Goal: Task Accomplishment & Management: Use online tool/utility

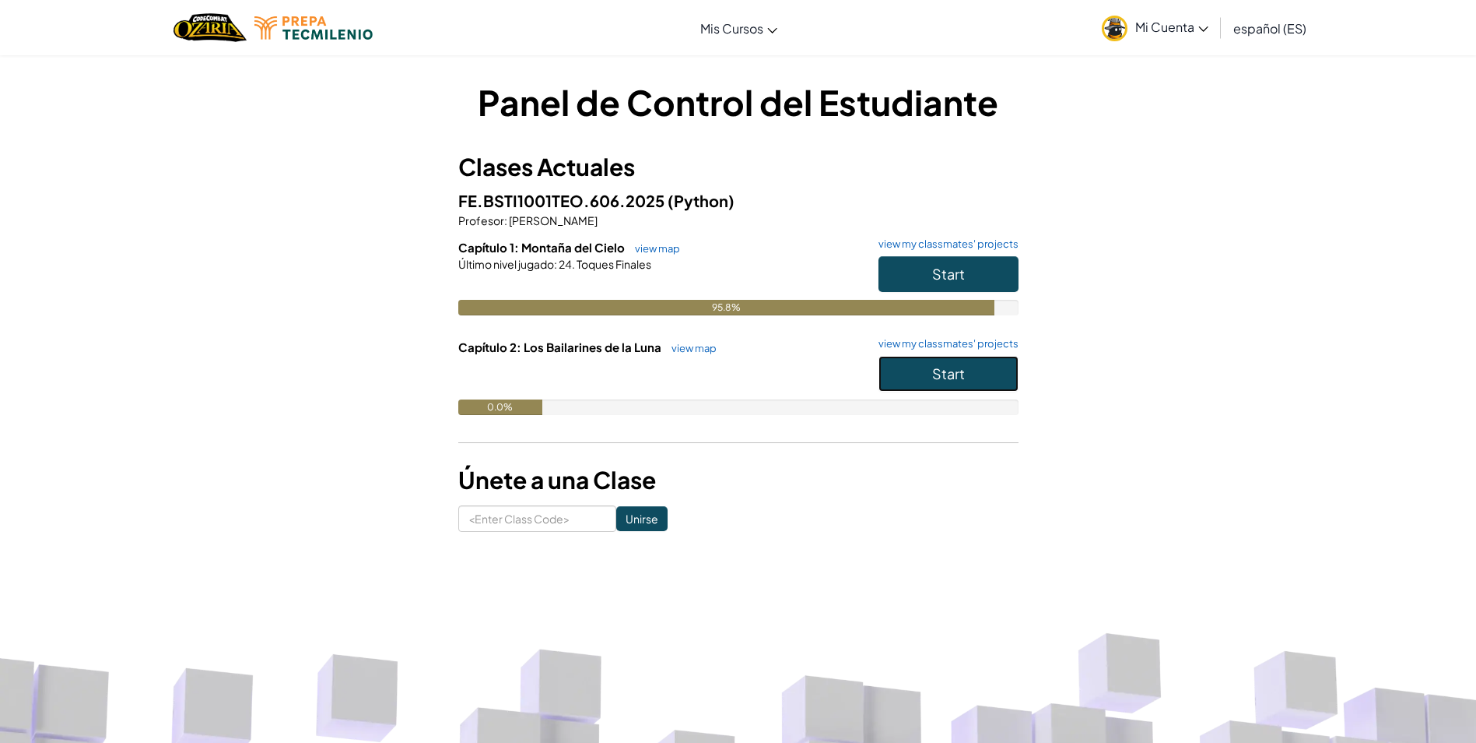
click at [928, 377] on button "Start" at bounding box center [949, 374] width 140 height 36
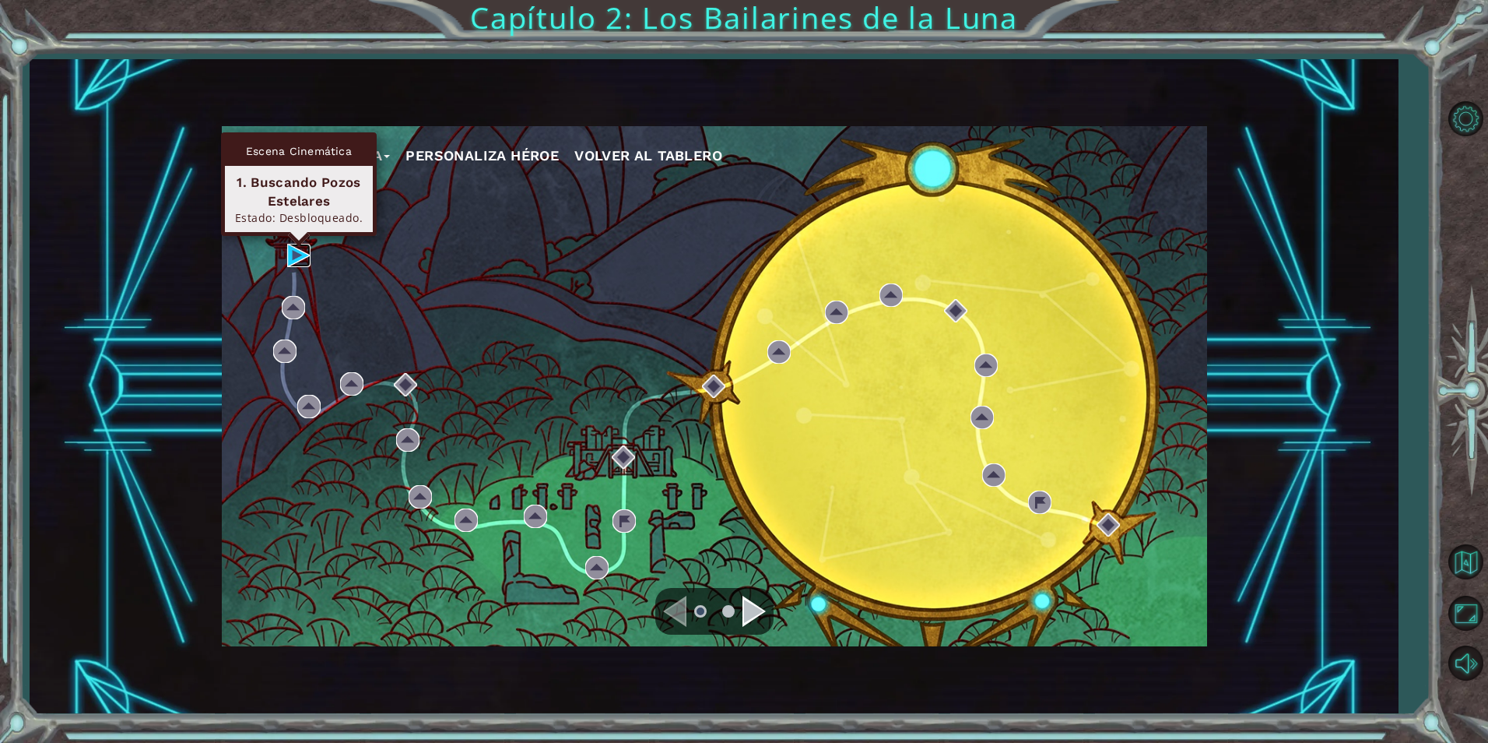
click at [307, 255] on img at bounding box center [298, 255] width 23 height 23
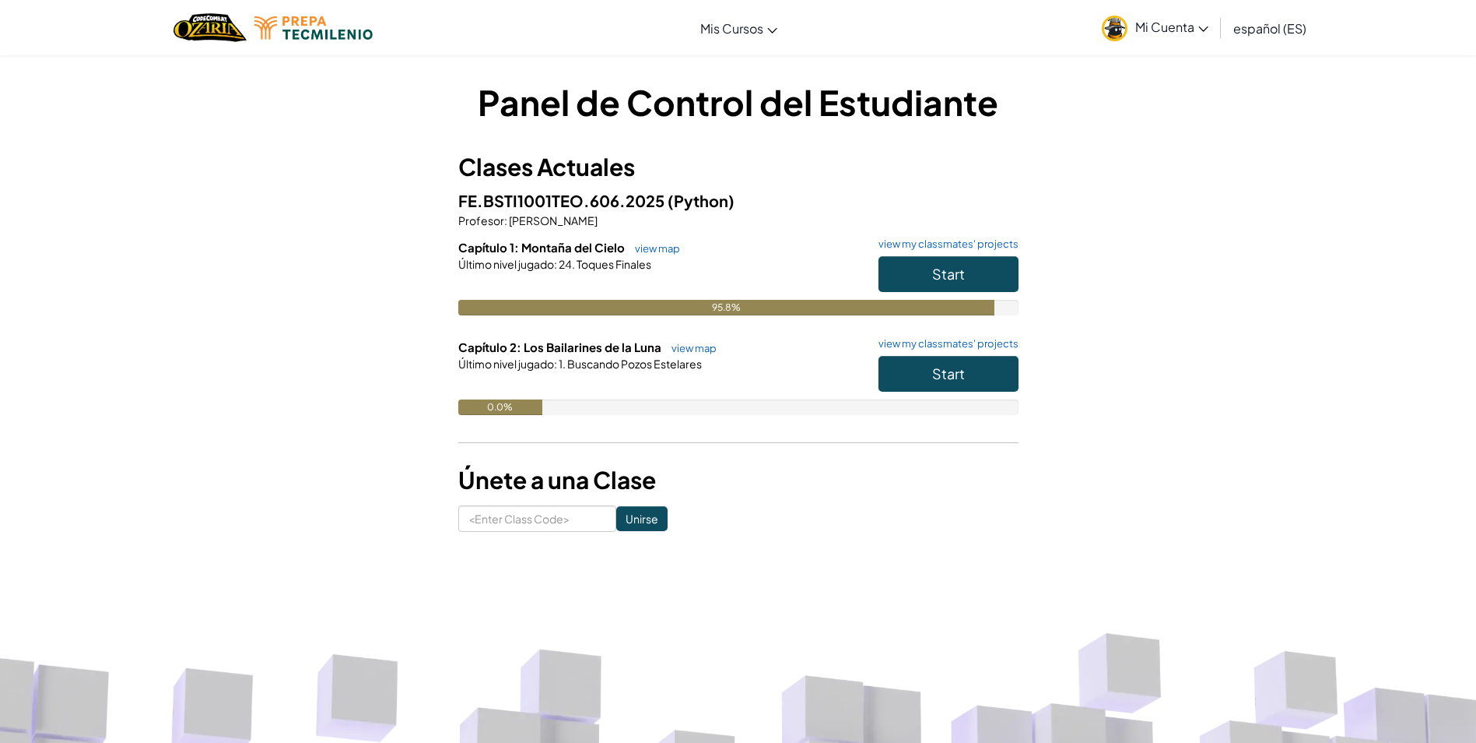
click at [1008, 307] on div "95.8%" at bounding box center [738, 308] width 560 height 16
click at [984, 377] on button "Start" at bounding box center [949, 374] width 140 height 36
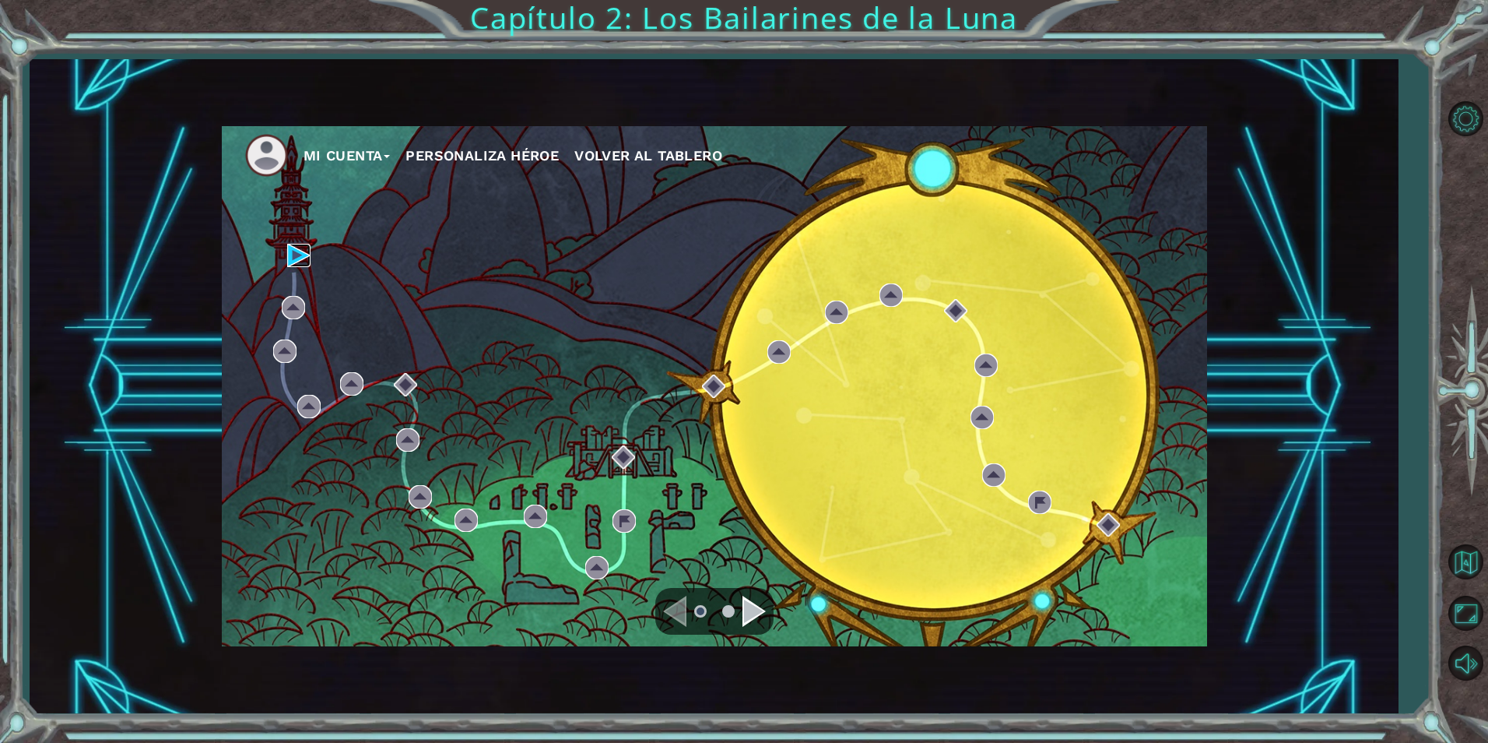
click at [297, 258] on img at bounding box center [298, 255] width 23 height 23
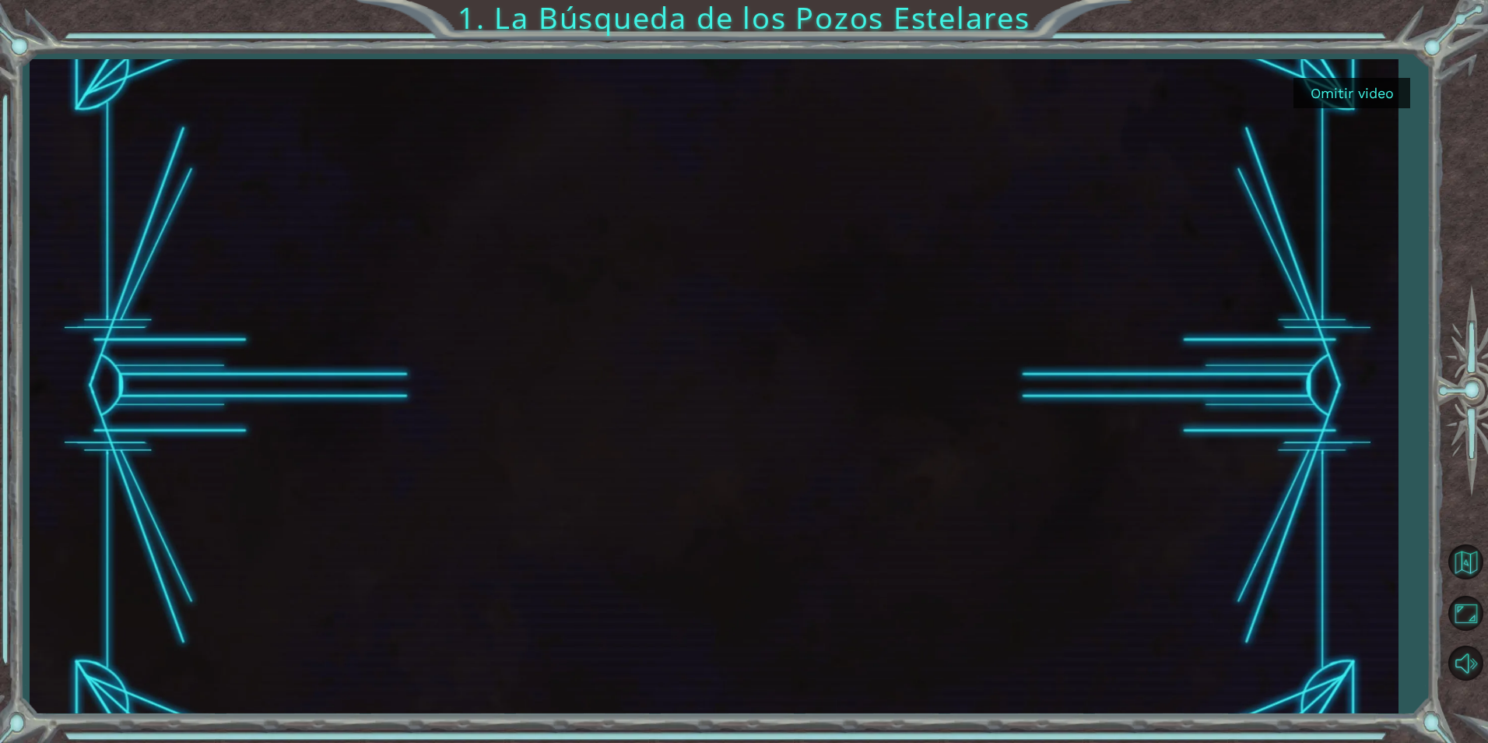
click at [1319, 96] on button "Omitir video" at bounding box center [1352, 93] width 117 height 30
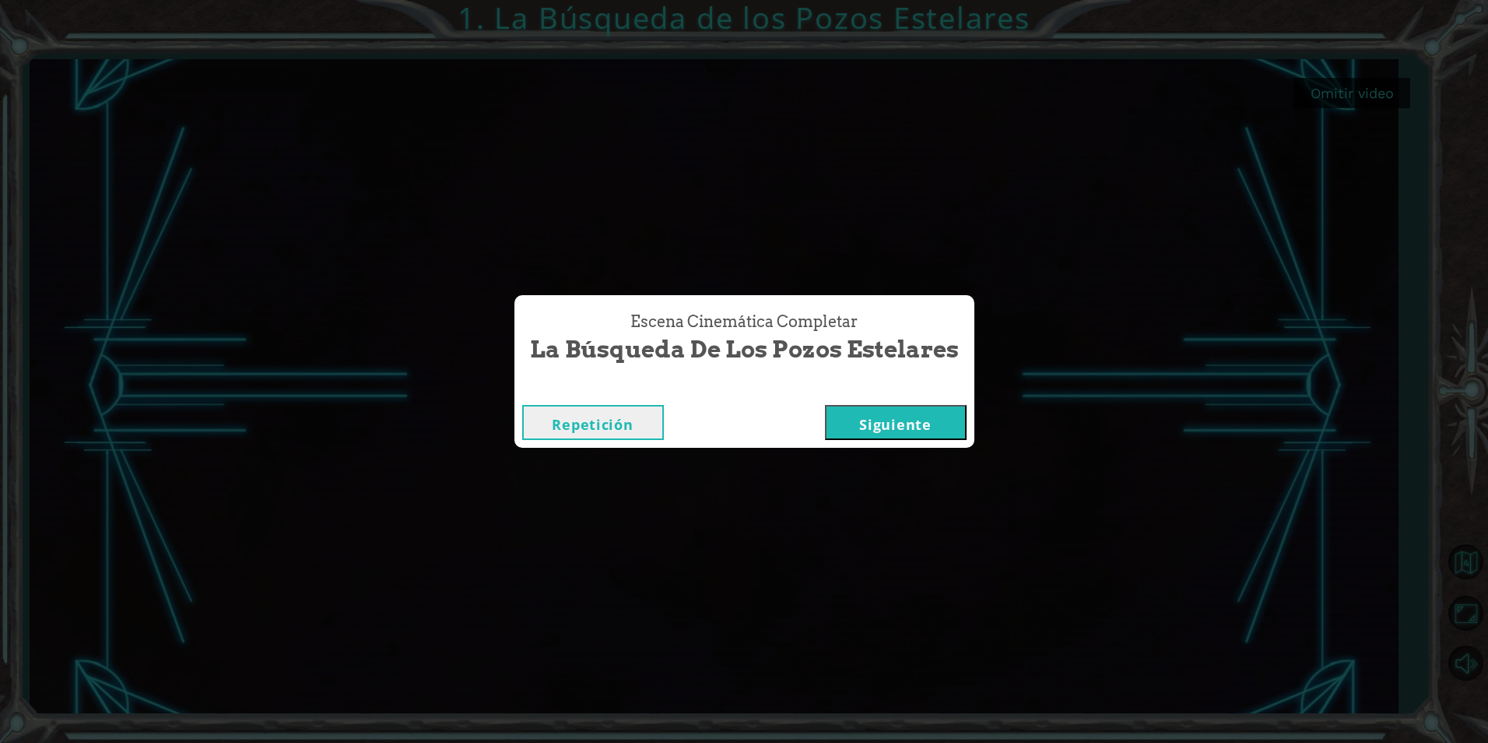
click at [965, 420] on button "Siguiente" at bounding box center [896, 422] width 142 height 35
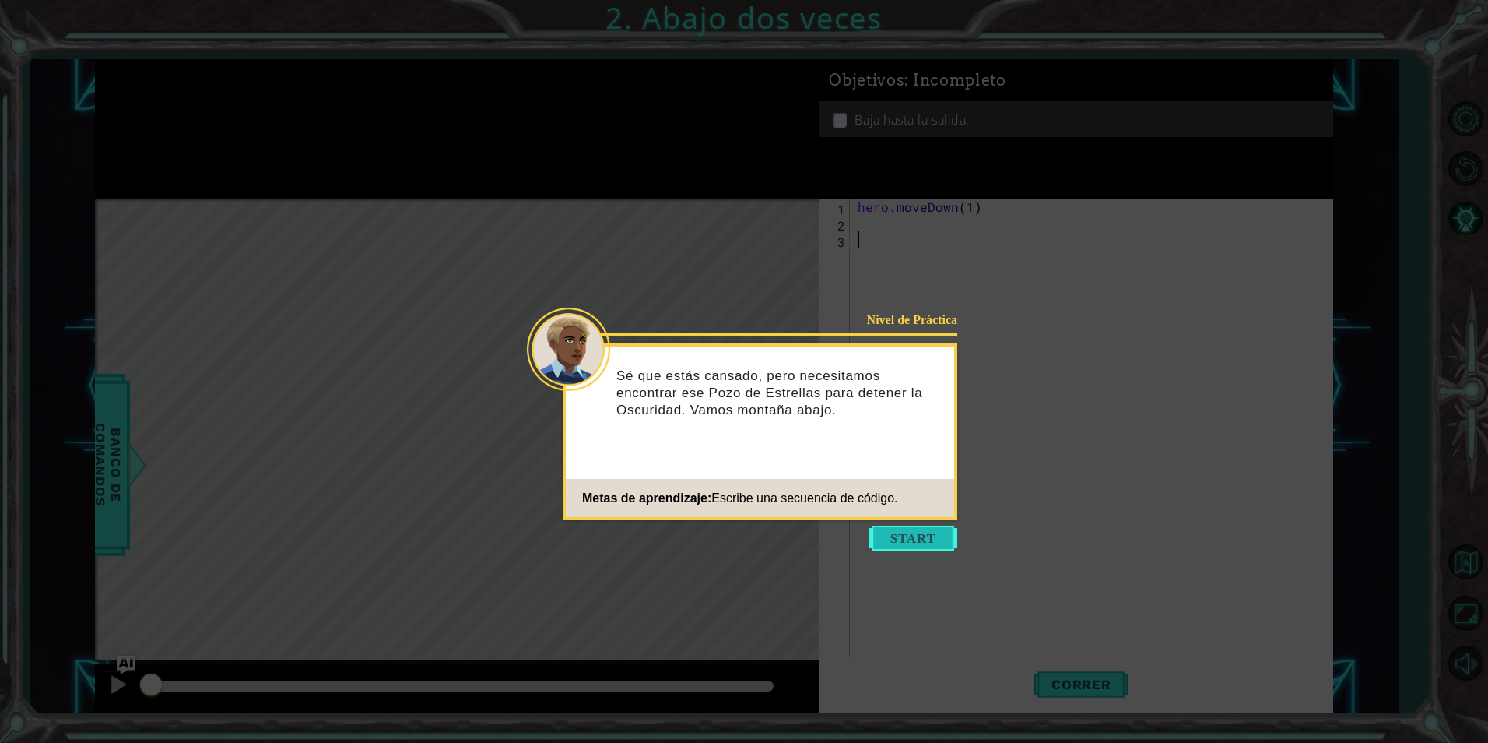
click at [931, 532] on button "Start" at bounding box center [913, 537] width 89 height 25
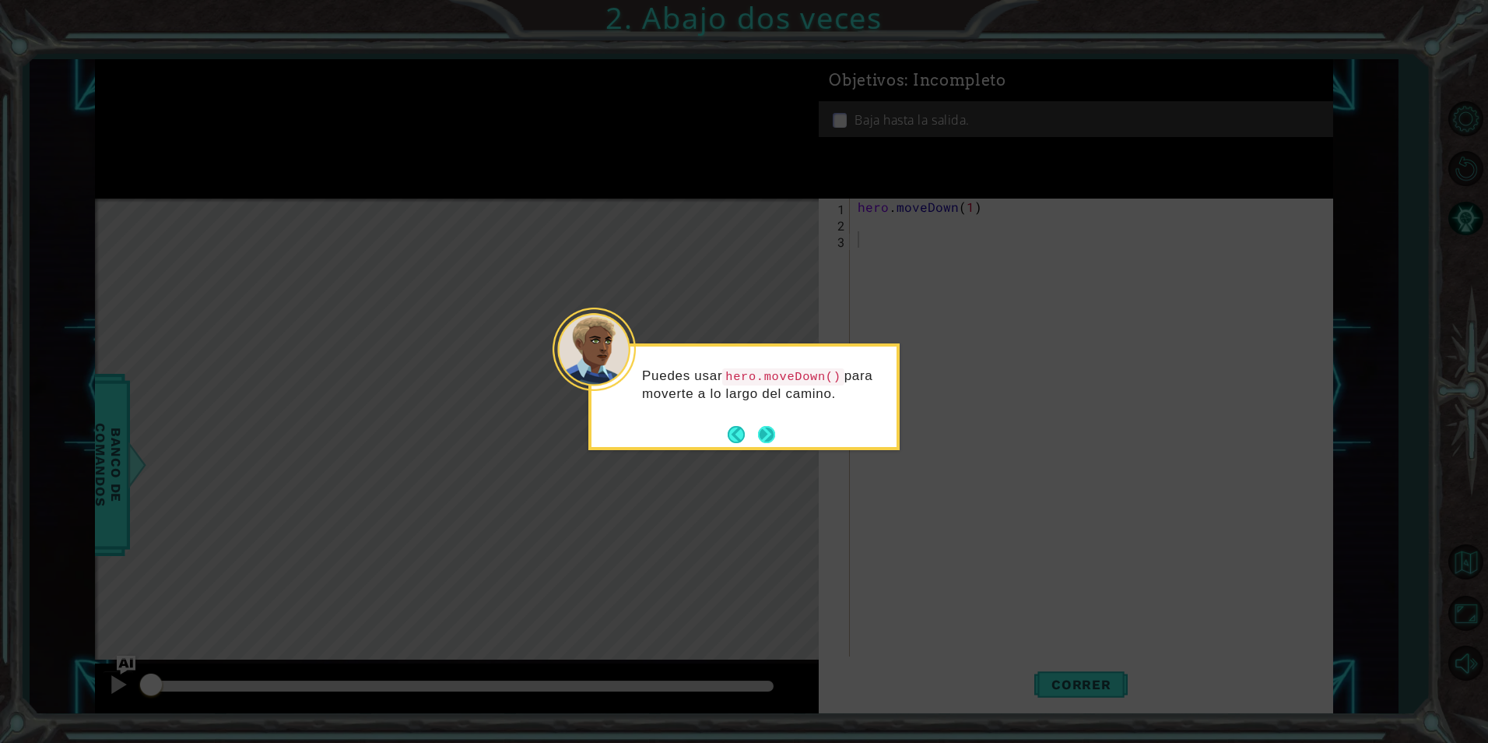
click at [767, 442] on button "Next" at bounding box center [767, 433] width 21 height 21
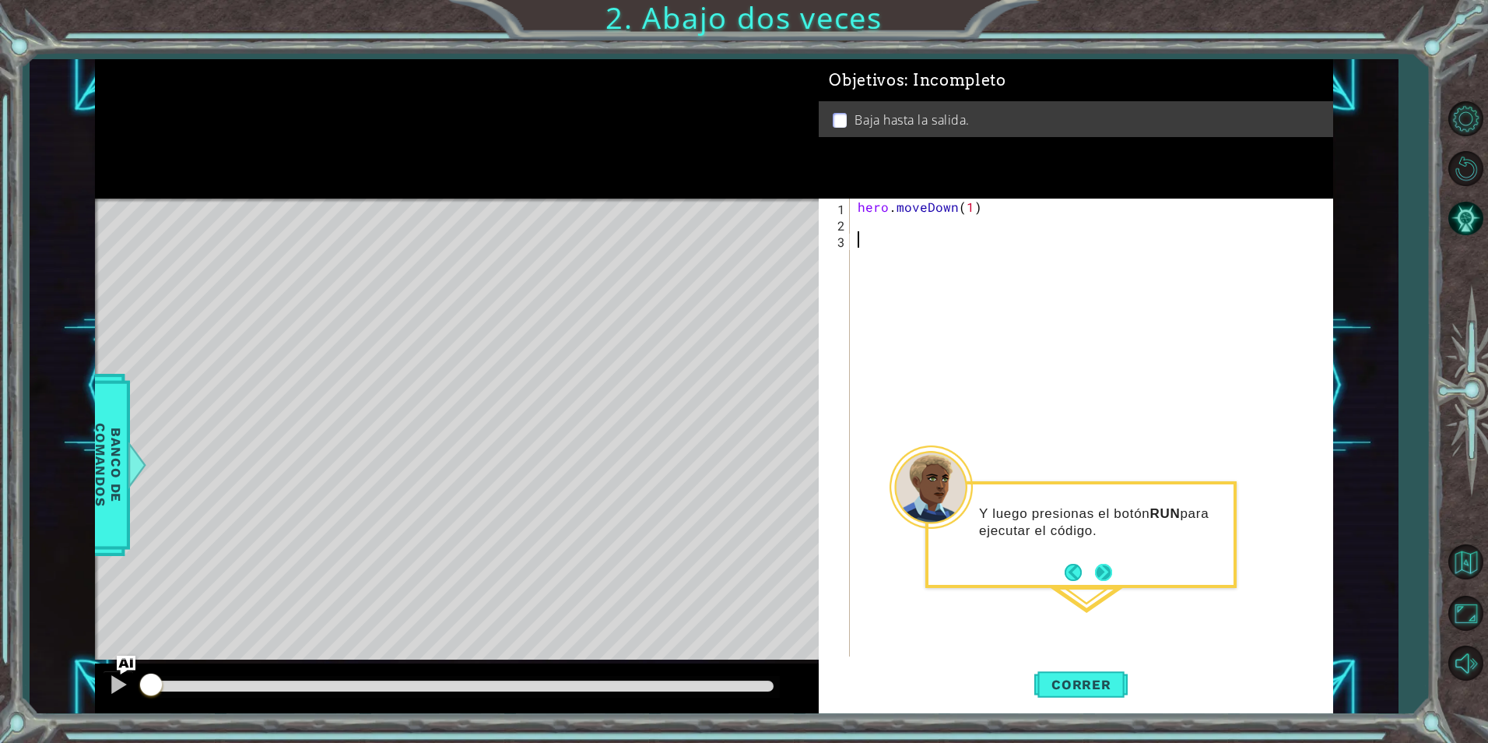
click at [1111, 576] on button "Next" at bounding box center [1103, 572] width 18 height 18
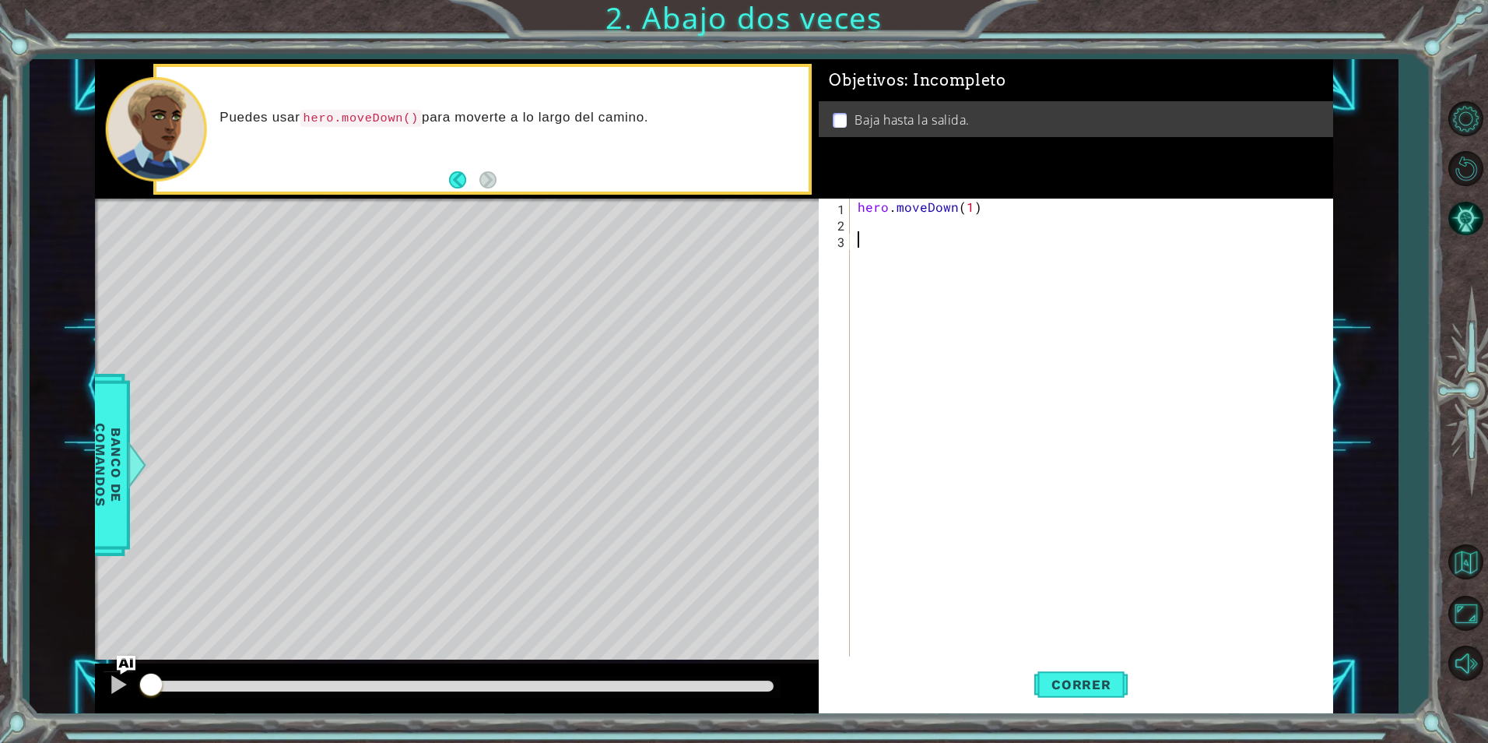
click at [857, 223] on div "hero . moveDown ( 1 )" at bounding box center [1095, 443] width 481 height 490
click at [1073, 691] on span "Correr" at bounding box center [1081, 684] width 91 height 16
drag, startPoint x: 964, startPoint y: 206, endPoint x: 971, endPoint y: 200, distance: 9.4
click at [964, 205] on div "hero . moveDown ( 1 )" at bounding box center [1095, 443] width 481 height 490
click at [971, 205] on div "hero . moveDown ( 1 )" at bounding box center [1095, 443] width 481 height 490
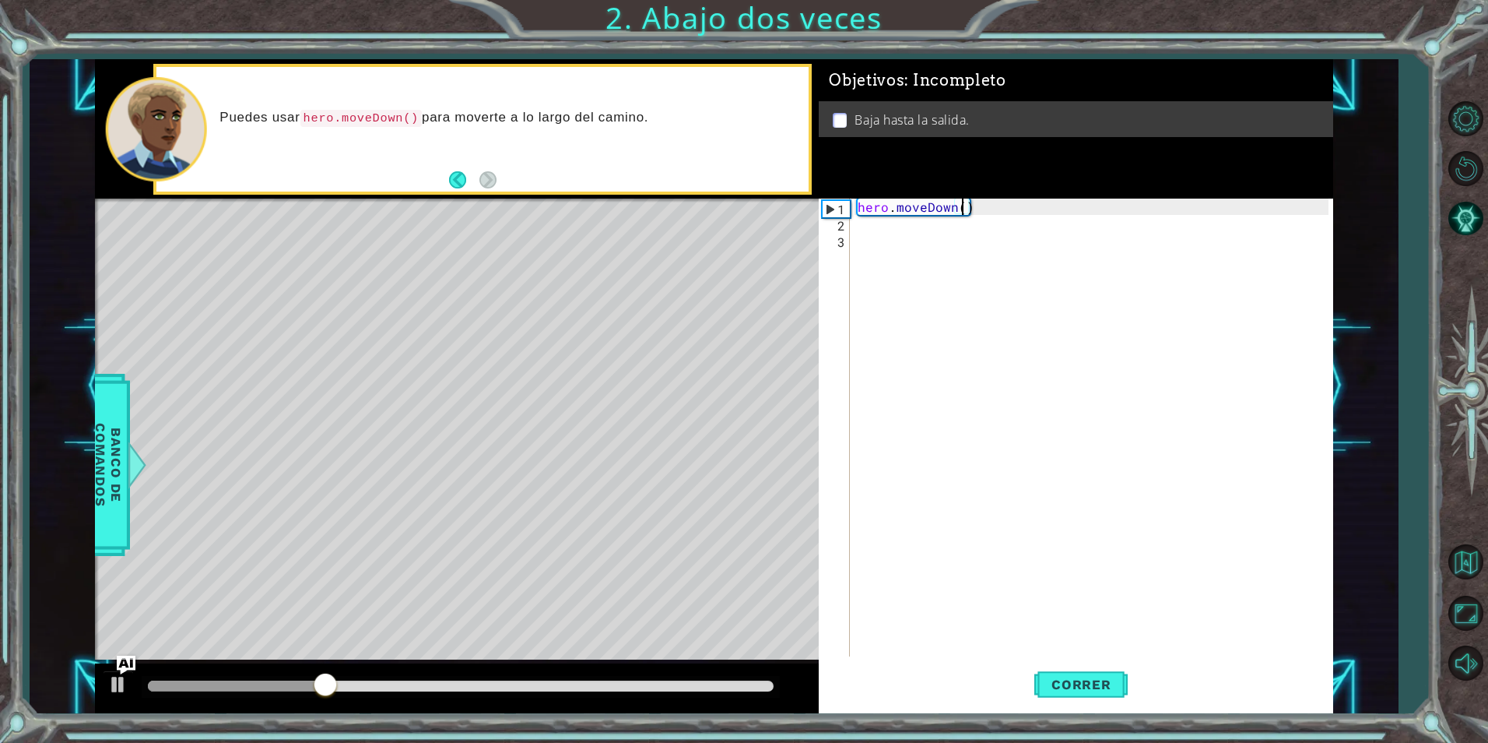
type textarea "hero.moveDown(2)"
click at [1022, 247] on div "hero . moveDown ( 2 )" at bounding box center [1095, 443] width 481 height 490
click at [1095, 686] on span "Correr" at bounding box center [1081, 684] width 91 height 16
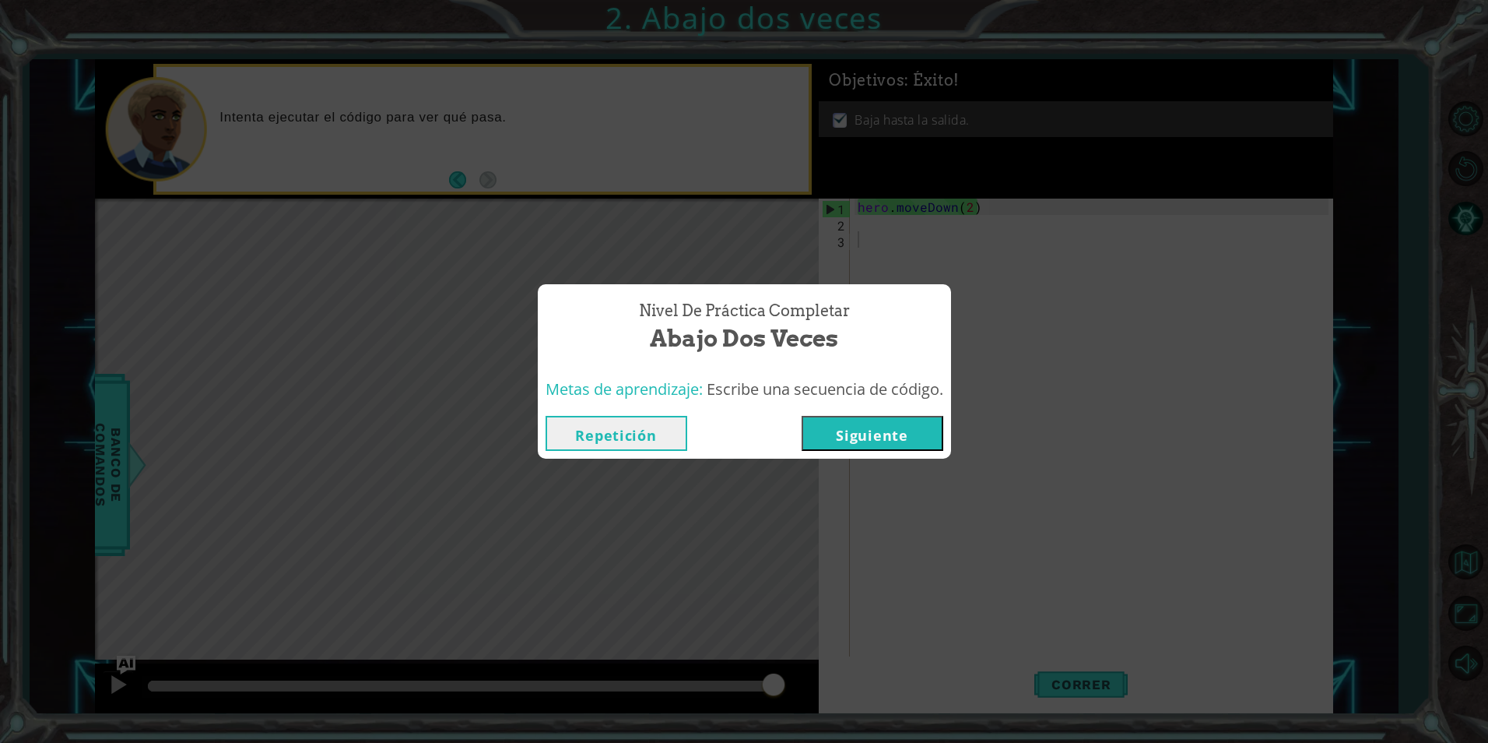
click at [866, 427] on button "Siguiente" at bounding box center [873, 433] width 142 height 35
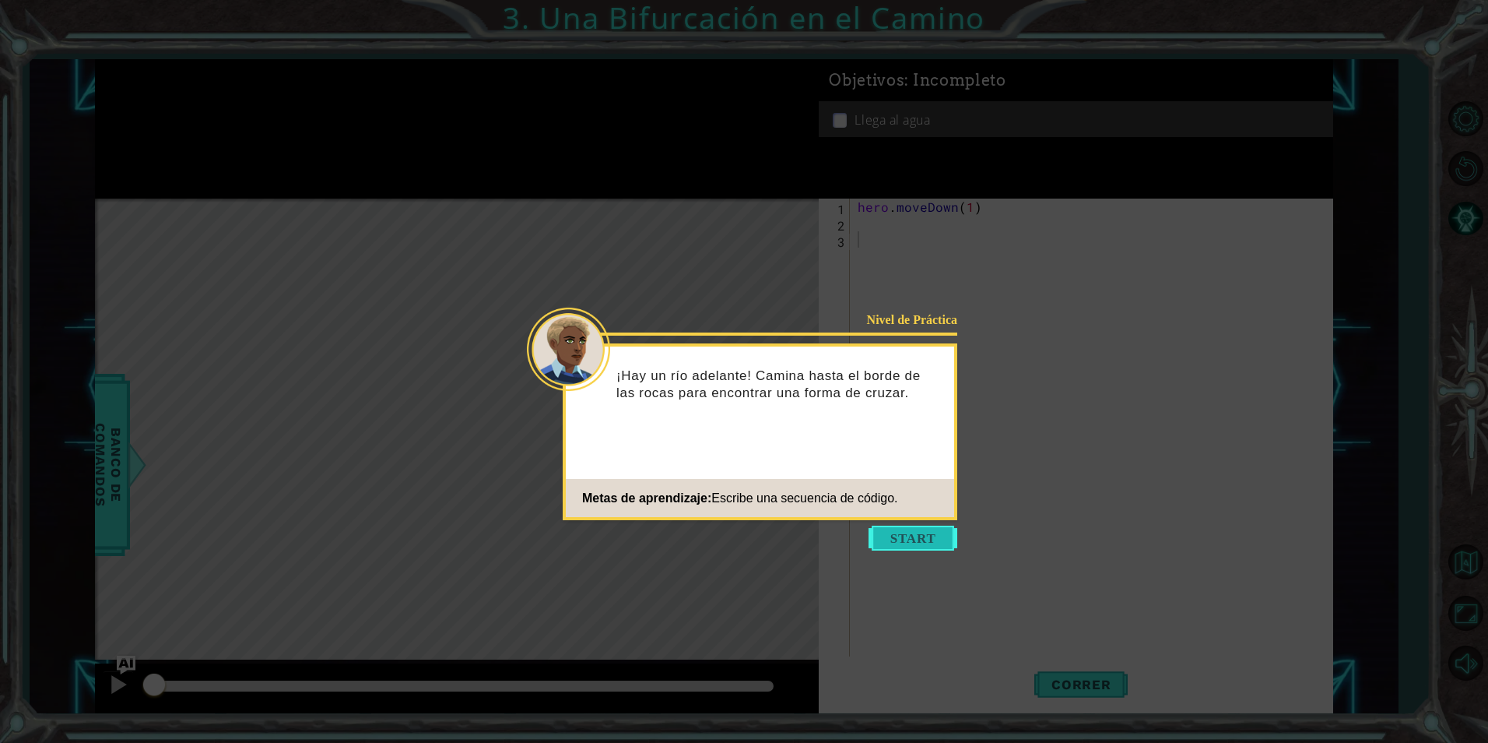
click at [917, 535] on button "Start" at bounding box center [913, 537] width 89 height 25
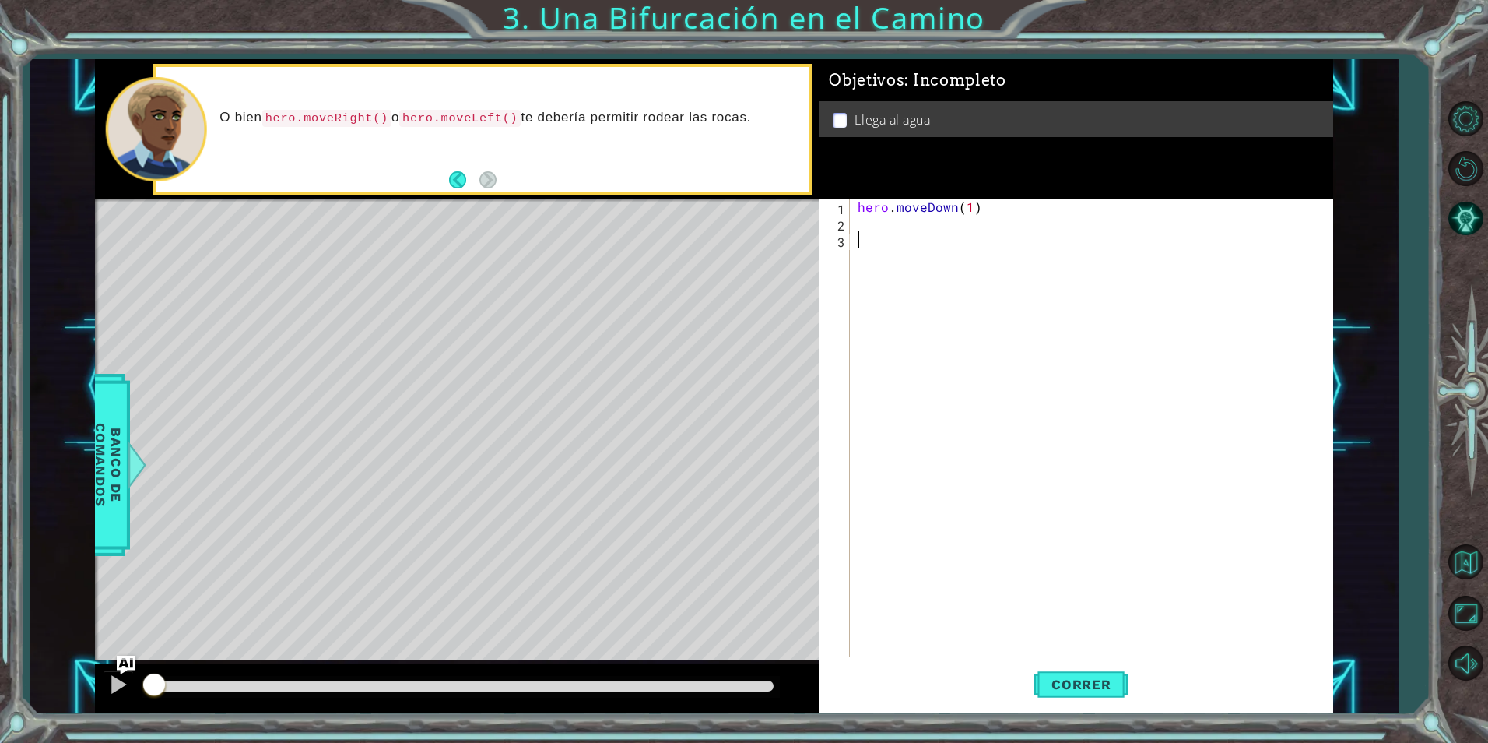
click at [855, 219] on div "hero . moveDown ( 1 )" at bounding box center [1095, 443] width 481 height 490
click at [1048, 258] on div "hero .moveDown Presiona intro hero .moveLeft Presiona intro hero .moveRight Pre…" at bounding box center [994, 279] width 294 height 93
type textarea "hero.moveLeft(1)"
click at [947, 238] on div "hero . moveDown ( 1 ) hero . moveLeft ( 1 )" at bounding box center [1095, 443] width 481 height 490
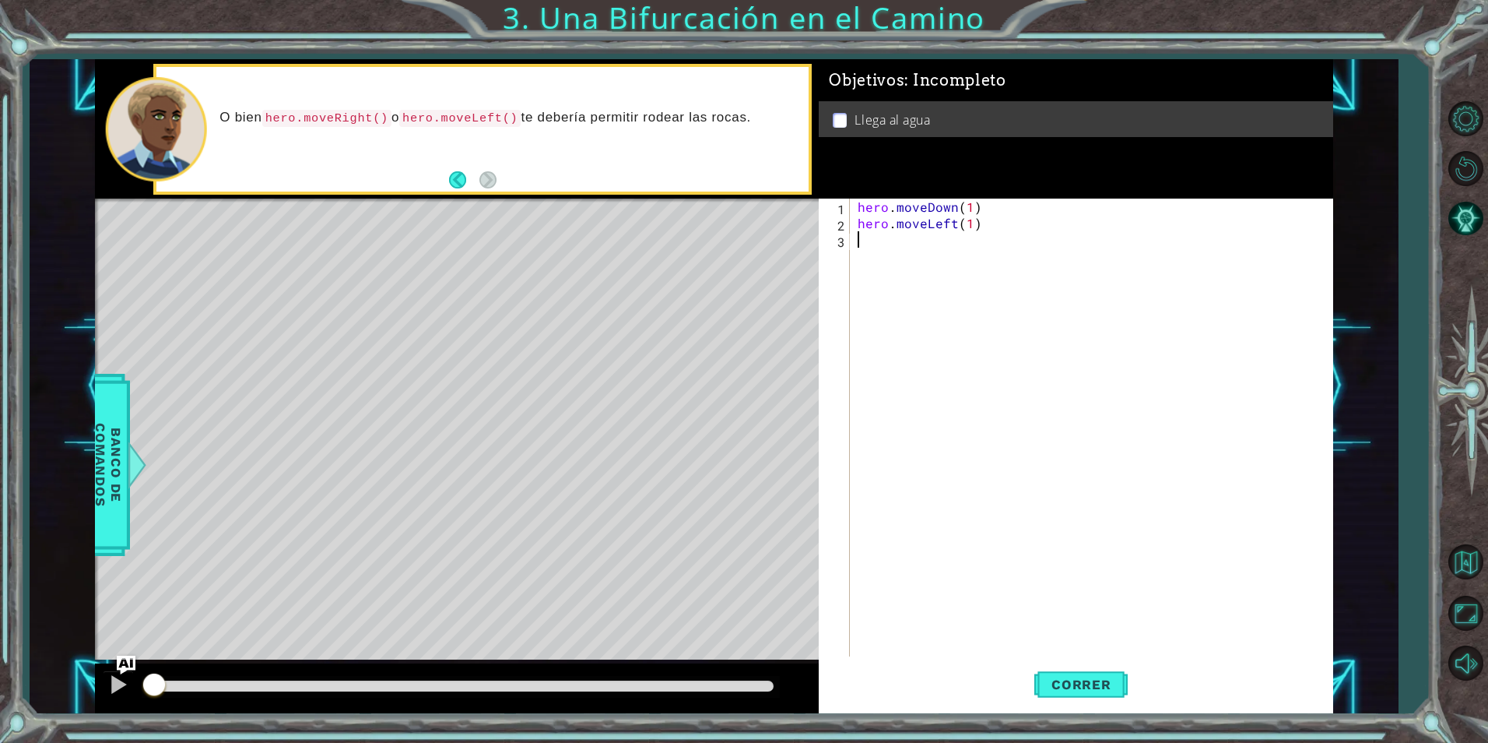
scroll to position [0, 0]
click at [967, 206] on div "hero . moveDown ( 1 ) hero . moveLeft ( 1 )" at bounding box center [1095, 443] width 481 height 490
type textarea "hero.moveDown(2)"
click at [925, 234] on div "hero . moveDown ( 2 ) hero . moveLeft ( 1 )" at bounding box center [1095, 443] width 481 height 490
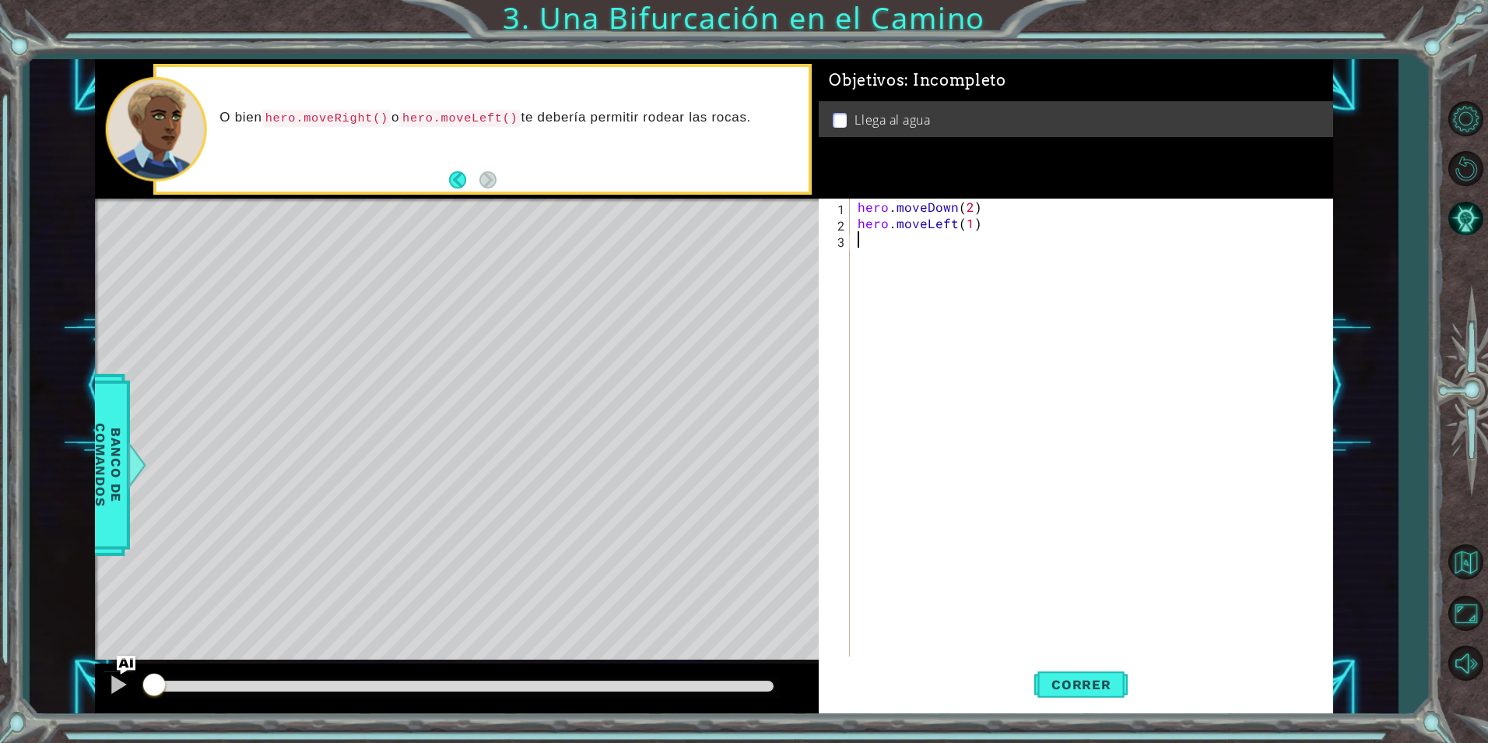
scroll to position [0, 0]
click at [1103, 674] on button "Correr" at bounding box center [1080, 683] width 93 height 51
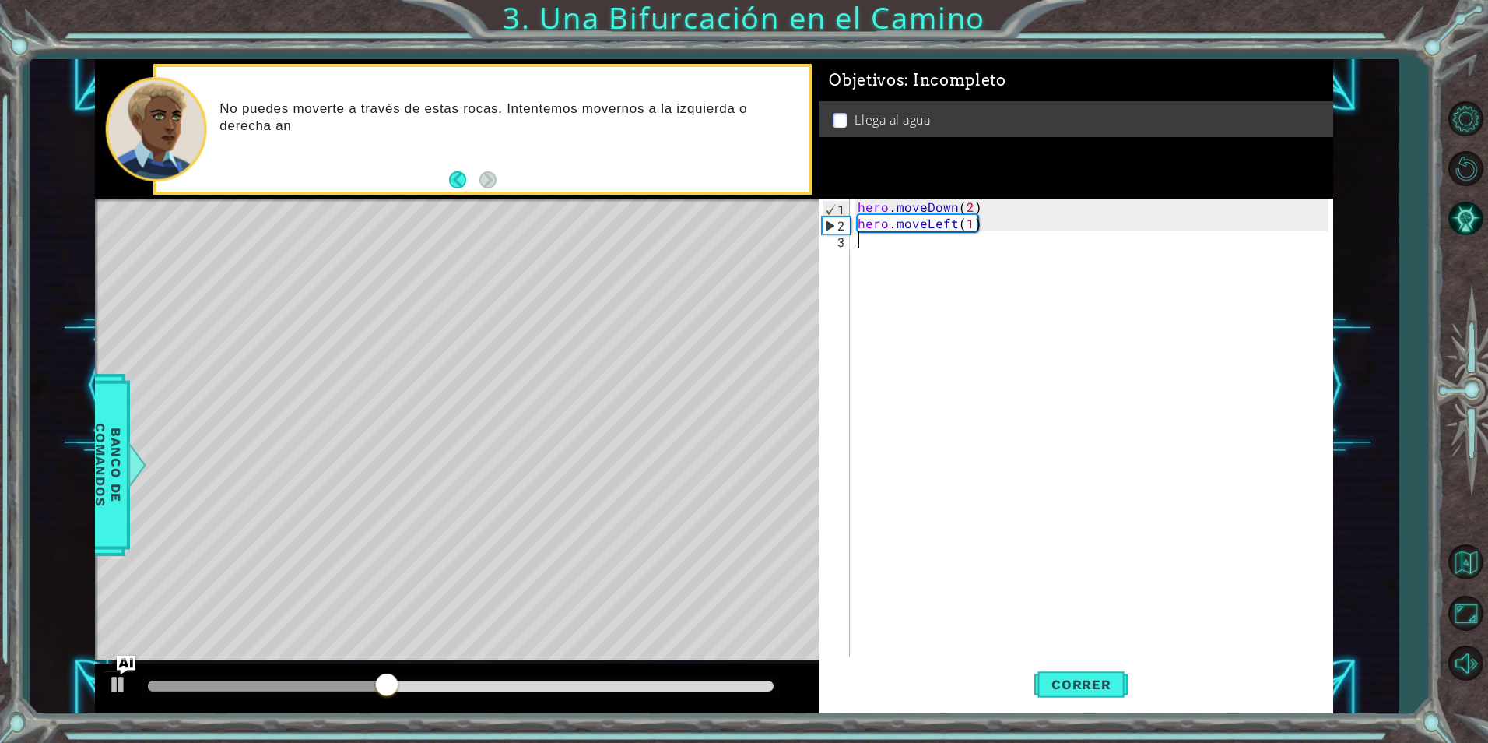
click at [972, 234] on div "hero . moveDown ( 2 ) hero . moveLeft ( 1 )" at bounding box center [1095, 443] width 481 height 490
click at [968, 208] on div "hero . moveDown ( 2 ) hero . moveLeft ( 1 )" at bounding box center [1095, 443] width 481 height 490
type textarea "hero.moveDown(1)"
click at [956, 243] on div "hero . moveDown ( 1 ) hero . moveLeft ( 1 )" at bounding box center [1095, 443] width 481 height 490
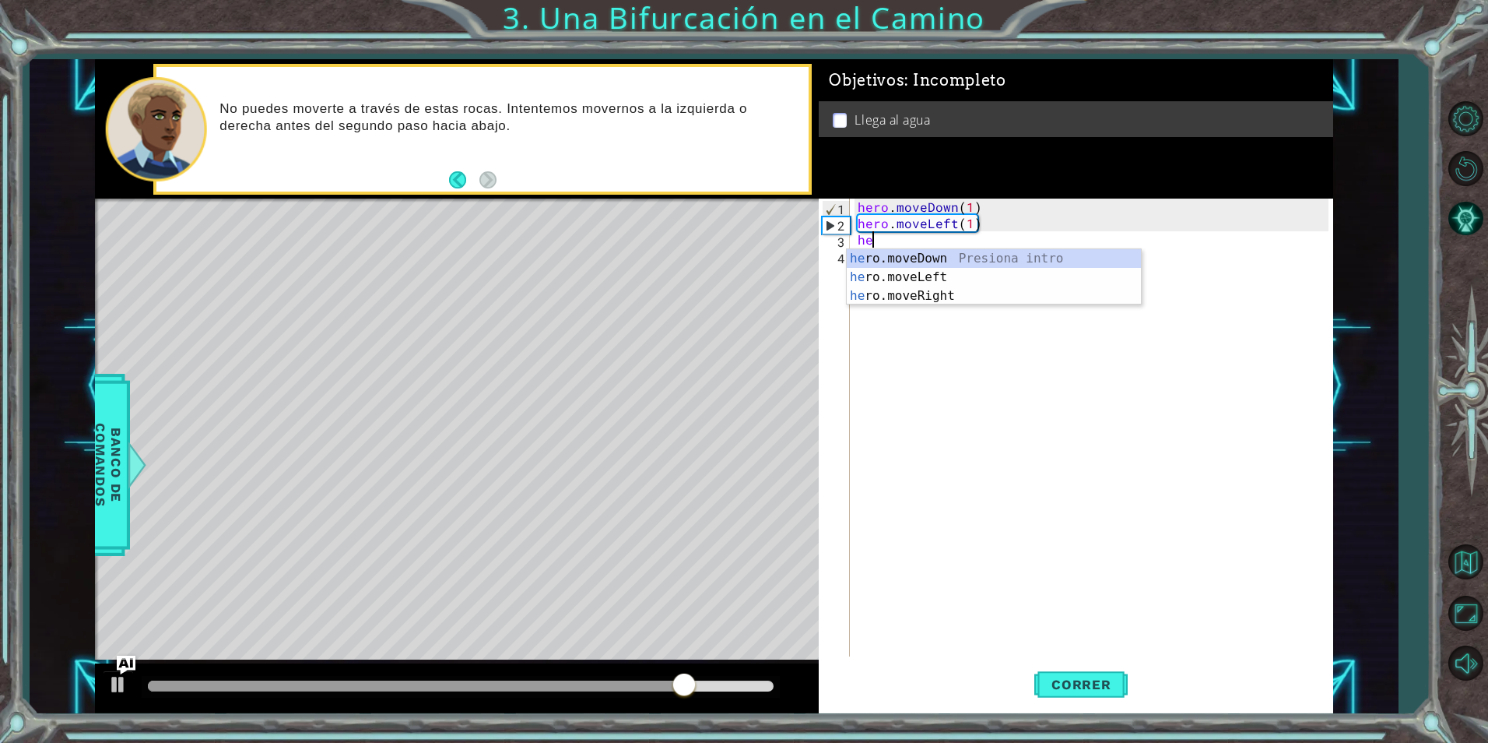
scroll to position [0, 1]
click at [936, 258] on div "hero .moveDown Presiona intro hero .moveLeft Presiona intro hero .moveRight Pre…" at bounding box center [994, 295] width 294 height 93
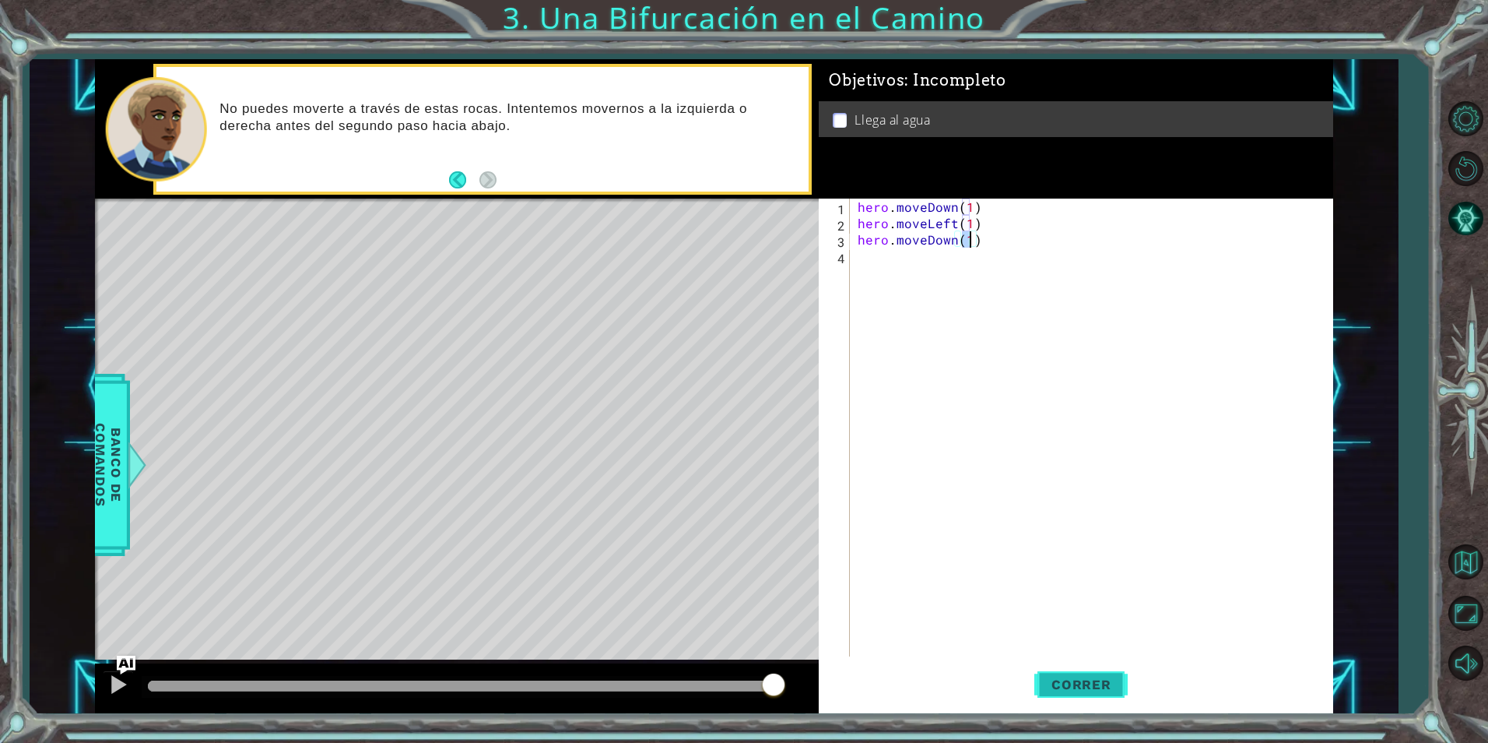
type textarea "hero.moveDown(1)"
click at [1088, 683] on span "Correr" at bounding box center [1081, 684] width 91 height 16
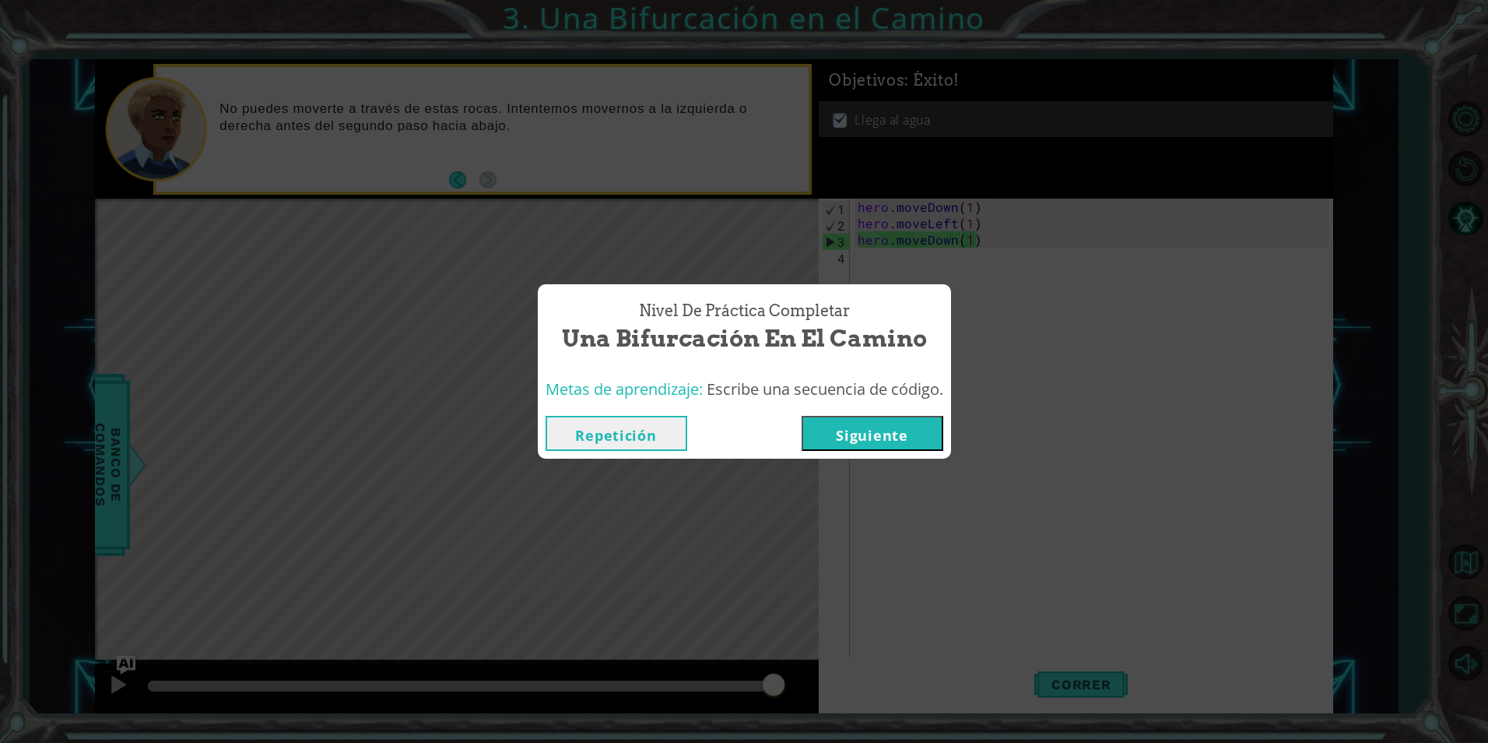
click at [885, 427] on button "Siguiente" at bounding box center [873, 433] width 142 height 35
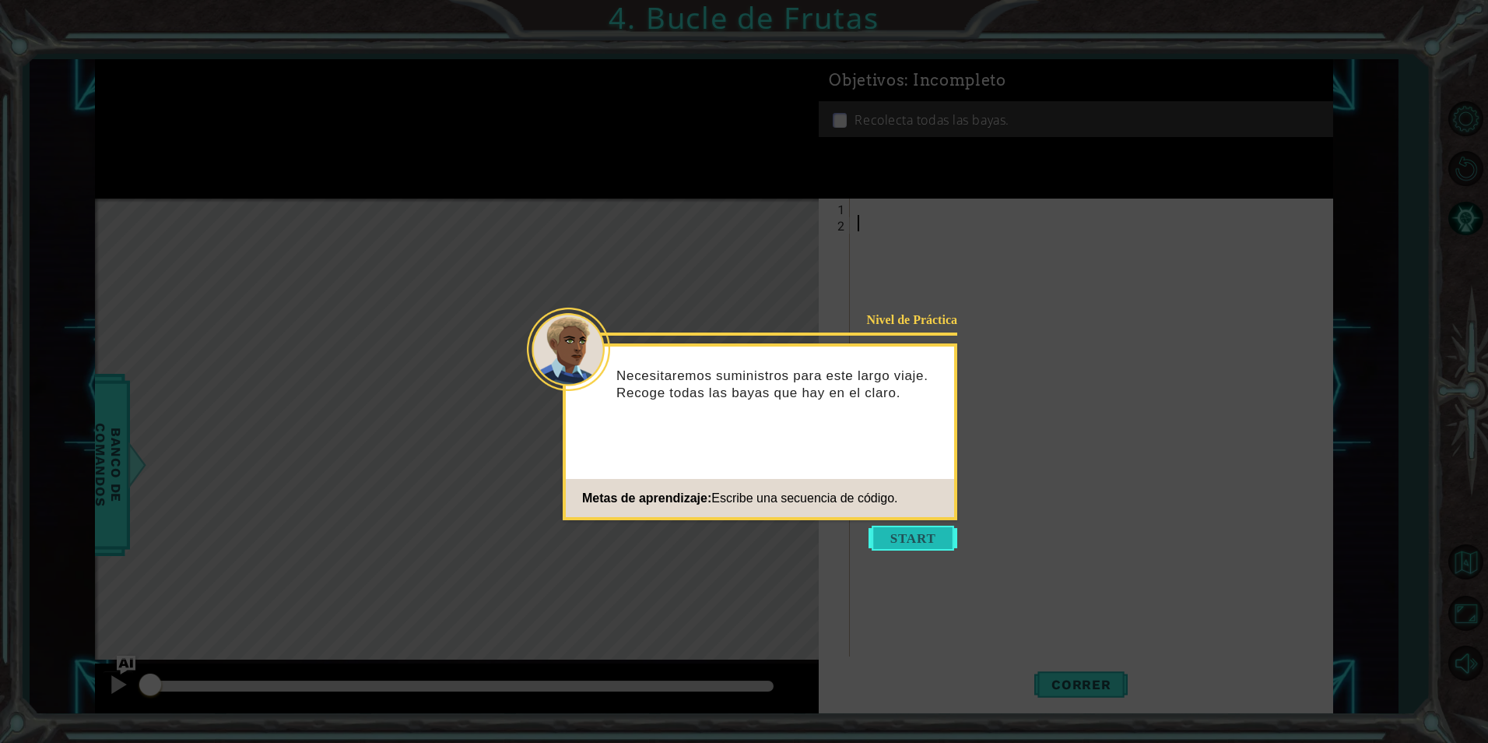
click at [900, 542] on button "Start" at bounding box center [913, 537] width 89 height 25
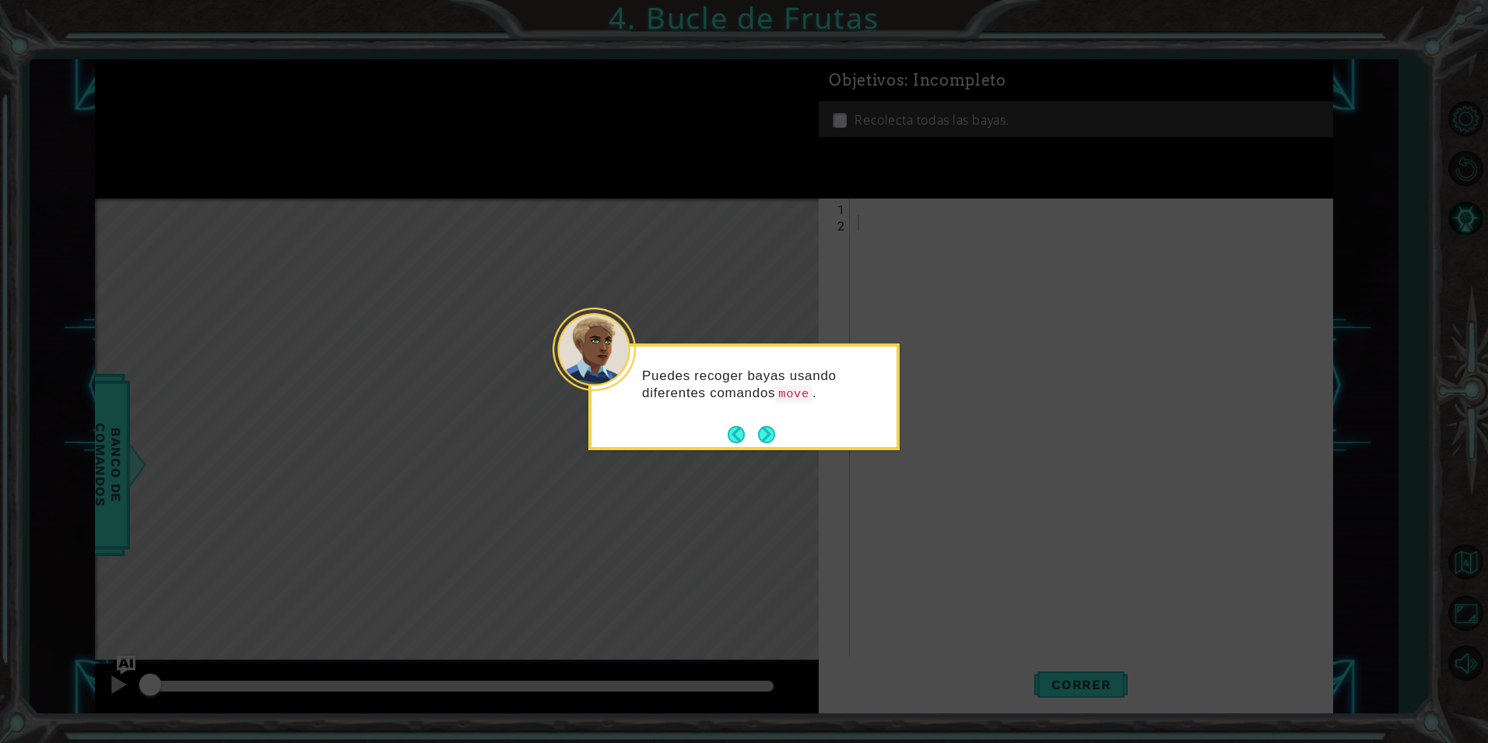
click at [770, 424] on footer at bounding box center [751, 434] width 47 height 23
click at [771, 437] on button "Next" at bounding box center [767, 433] width 21 height 21
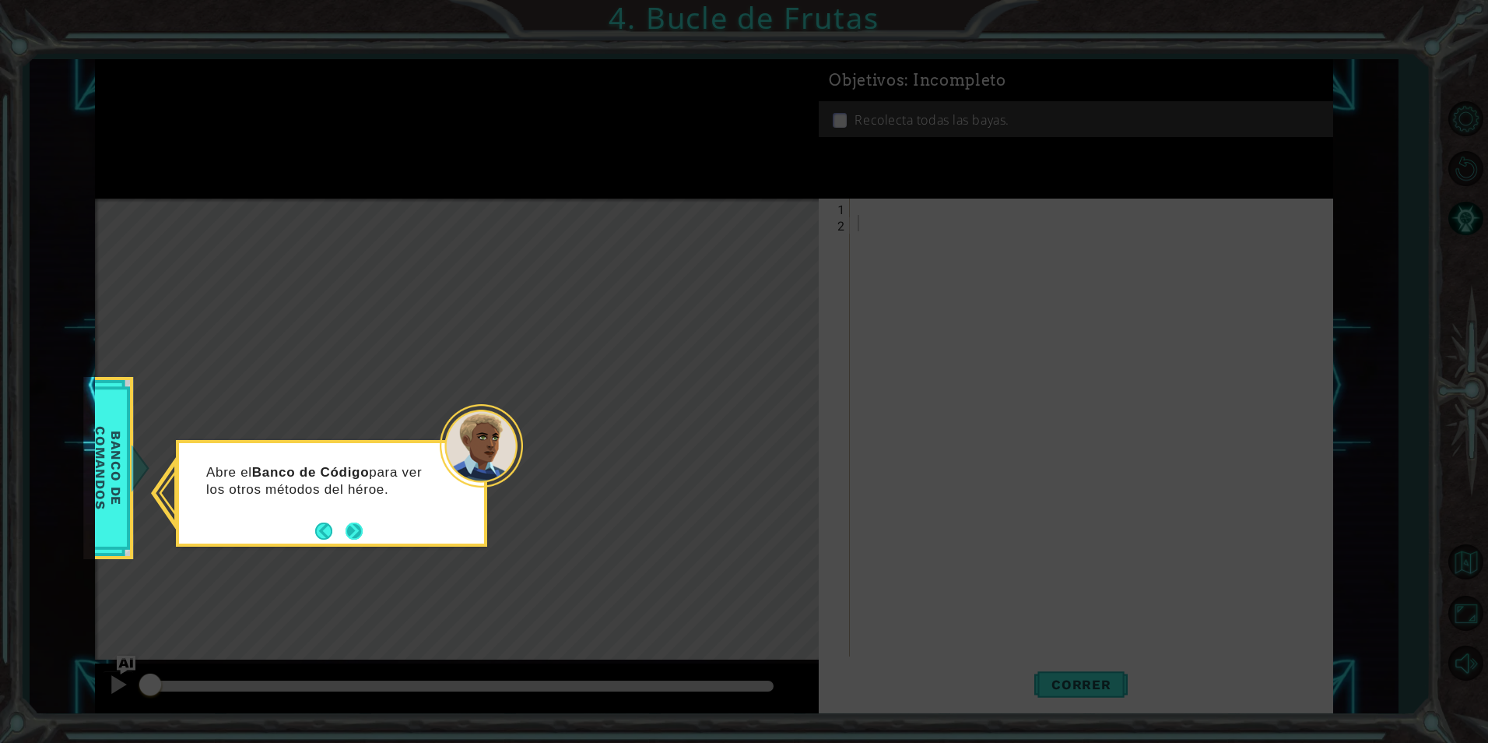
click at [355, 534] on button "Next" at bounding box center [355, 530] width 18 height 18
click at [355, 534] on button "Next" at bounding box center [354, 533] width 26 height 26
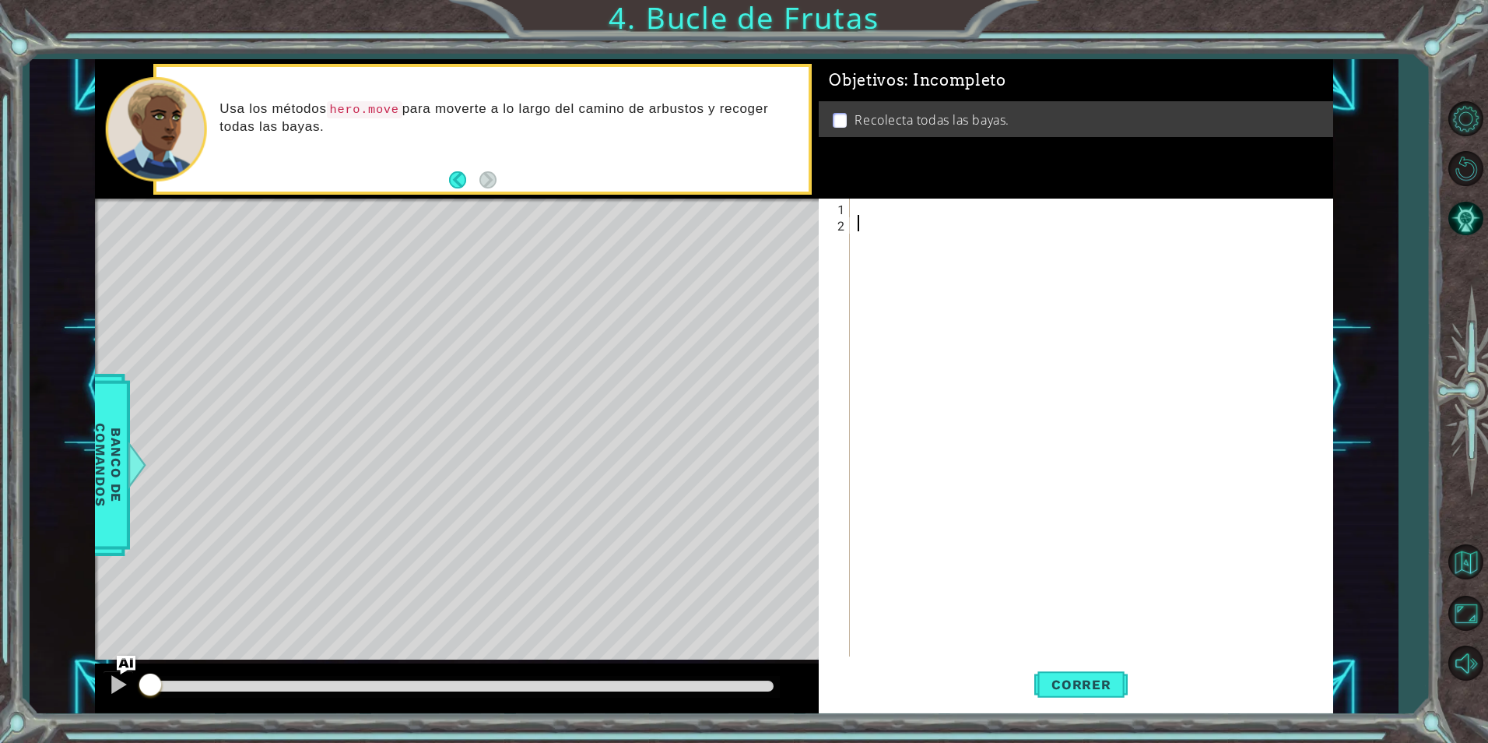
click at [928, 200] on div at bounding box center [1095, 443] width 481 height 490
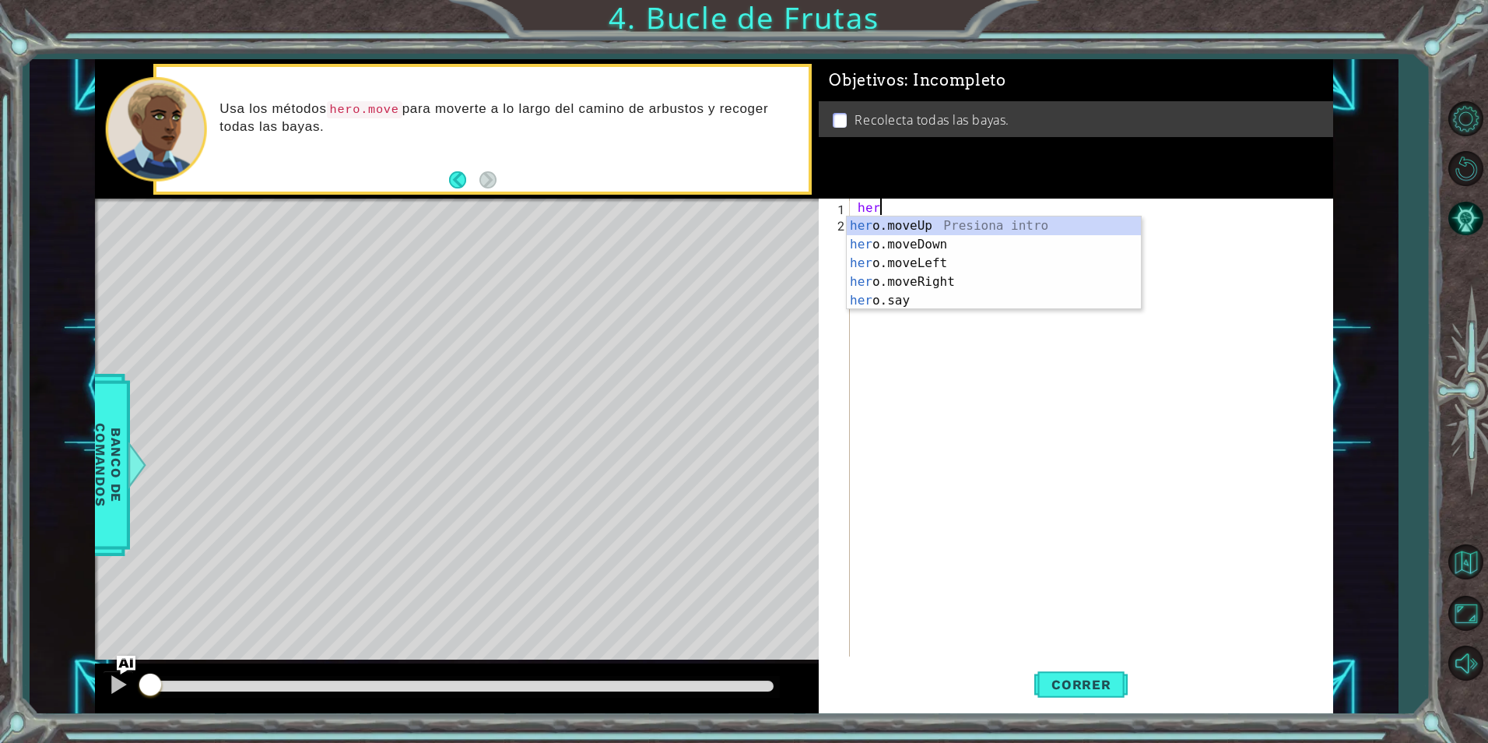
scroll to position [0, 1]
click at [938, 258] on div "hero .moveUp Presiona intro hero .moveDown Presiona intro hero .moveLeft Presio…" at bounding box center [994, 281] width 294 height 131
type textarea "hero.moveLeft(1)"
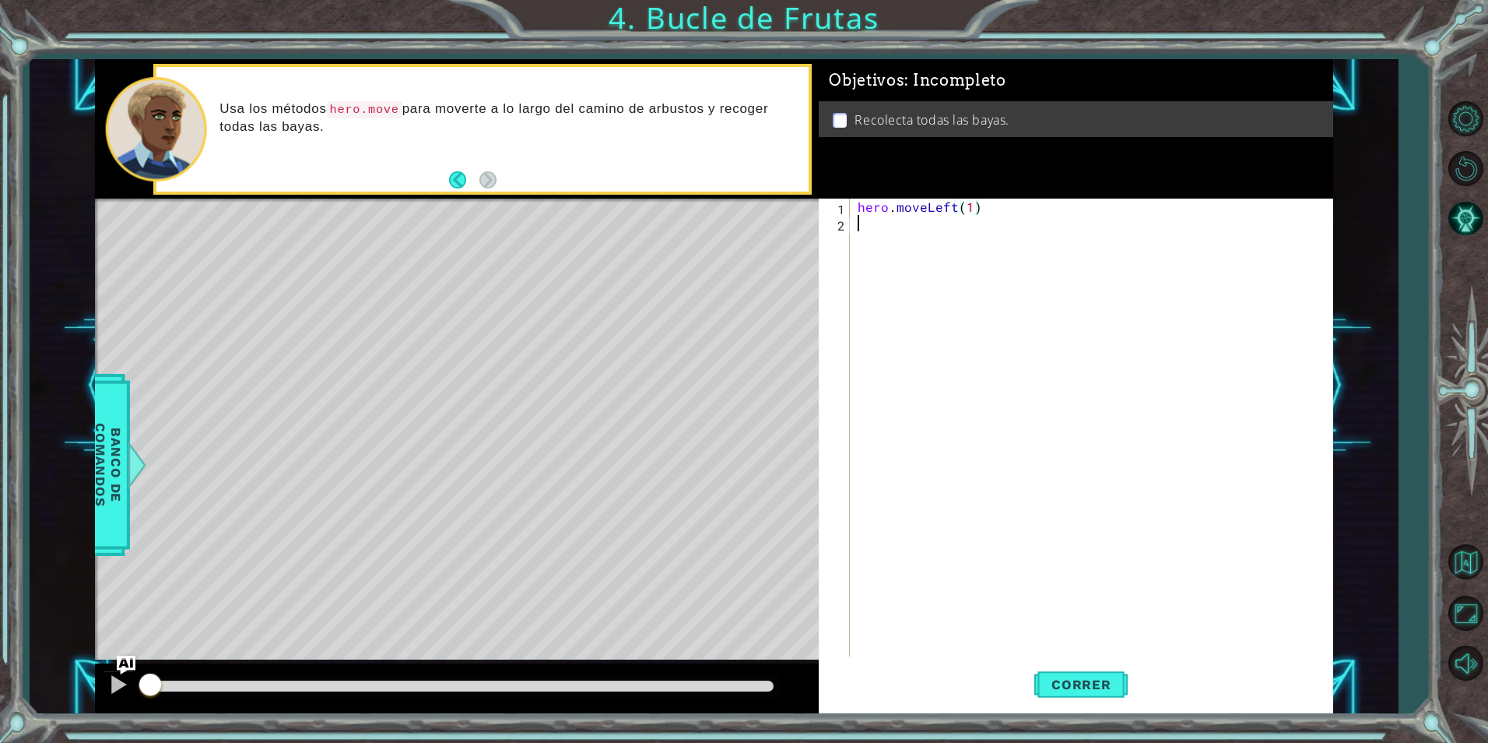
click at [914, 231] on div "hero . moveLeft ( 1 )" at bounding box center [1095, 443] width 481 height 490
drag, startPoint x: 966, startPoint y: 203, endPoint x: 1001, endPoint y: 203, distance: 35.0
click at [967, 205] on div "hero . moveLeft ( 1 )" at bounding box center [1095, 443] width 481 height 490
type textarea "hero.moveLeft(2)"
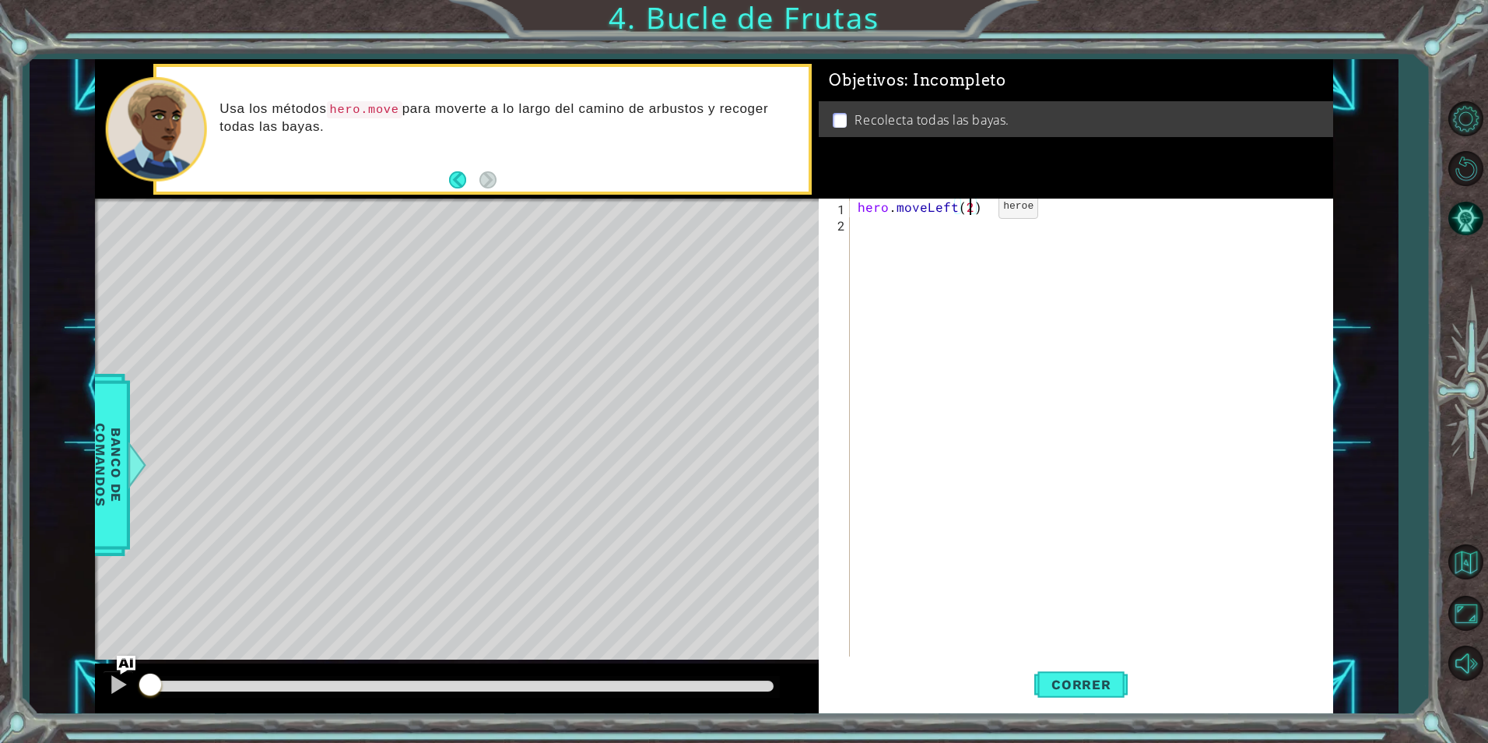
scroll to position [0, 7]
click at [895, 233] on div "hero . moveLeft ( 2 )" at bounding box center [1095, 443] width 481 height 490
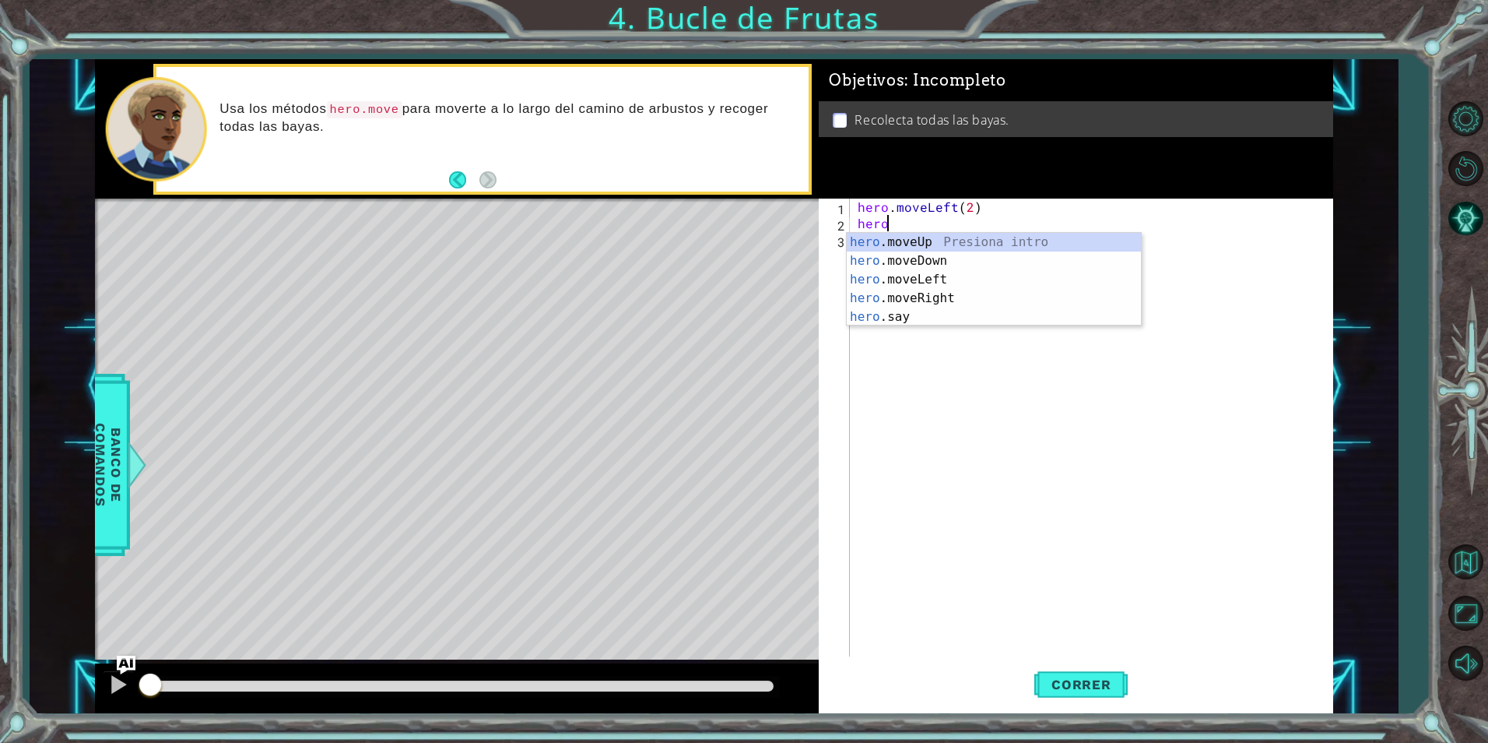
scroll to position [0, 2]
click at [925, 260] on div "hero . m oveUp Presiona intro hero . m oveDown Presiona intro hero . m oveLeft …" at bounding box center [994, 289] width 294 height 112
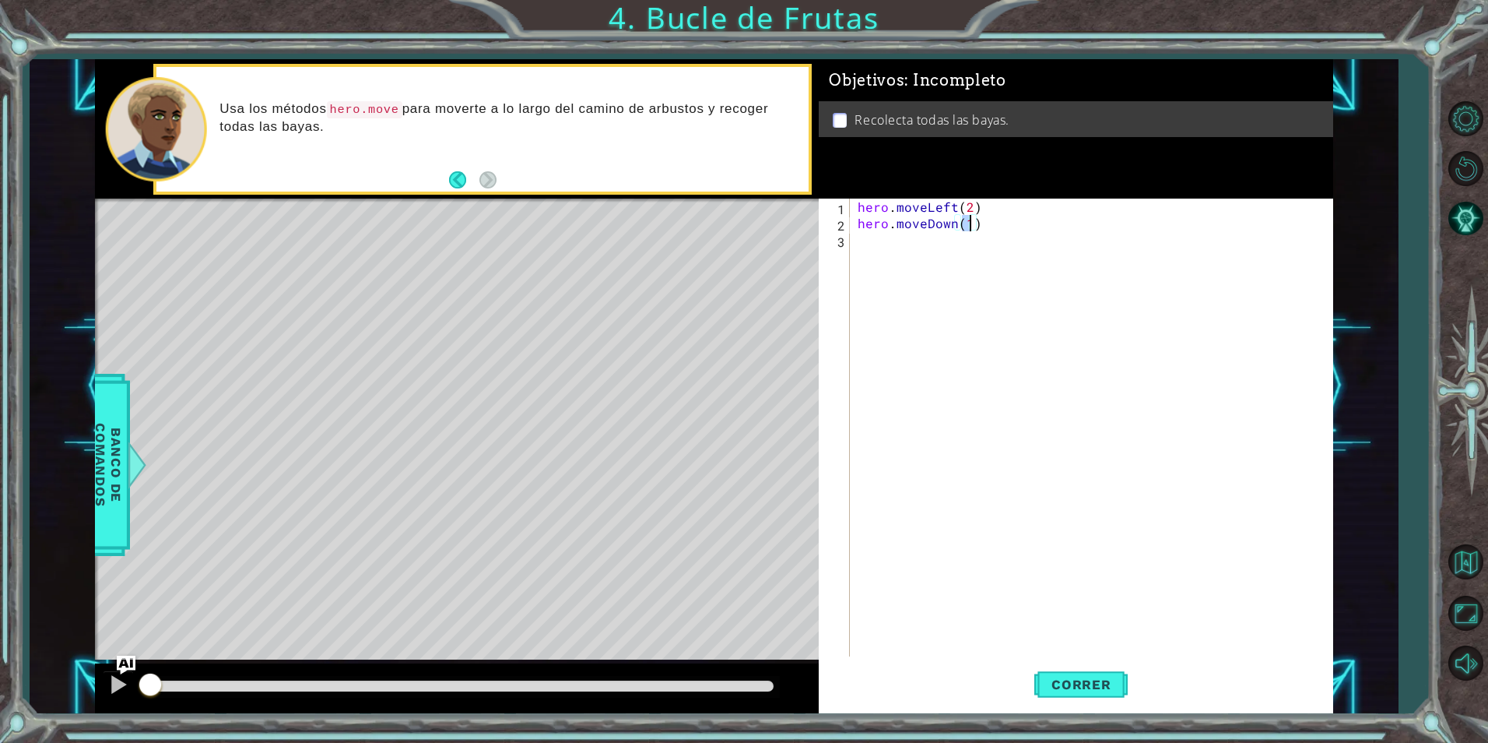
type textarea "hero.moveDown(2)"
click at [893, 244] on div "hero . moveLeft ( 2 ) hero . moveDown ( 2 )" at bounding box center [1095, 443] width 481 height 490
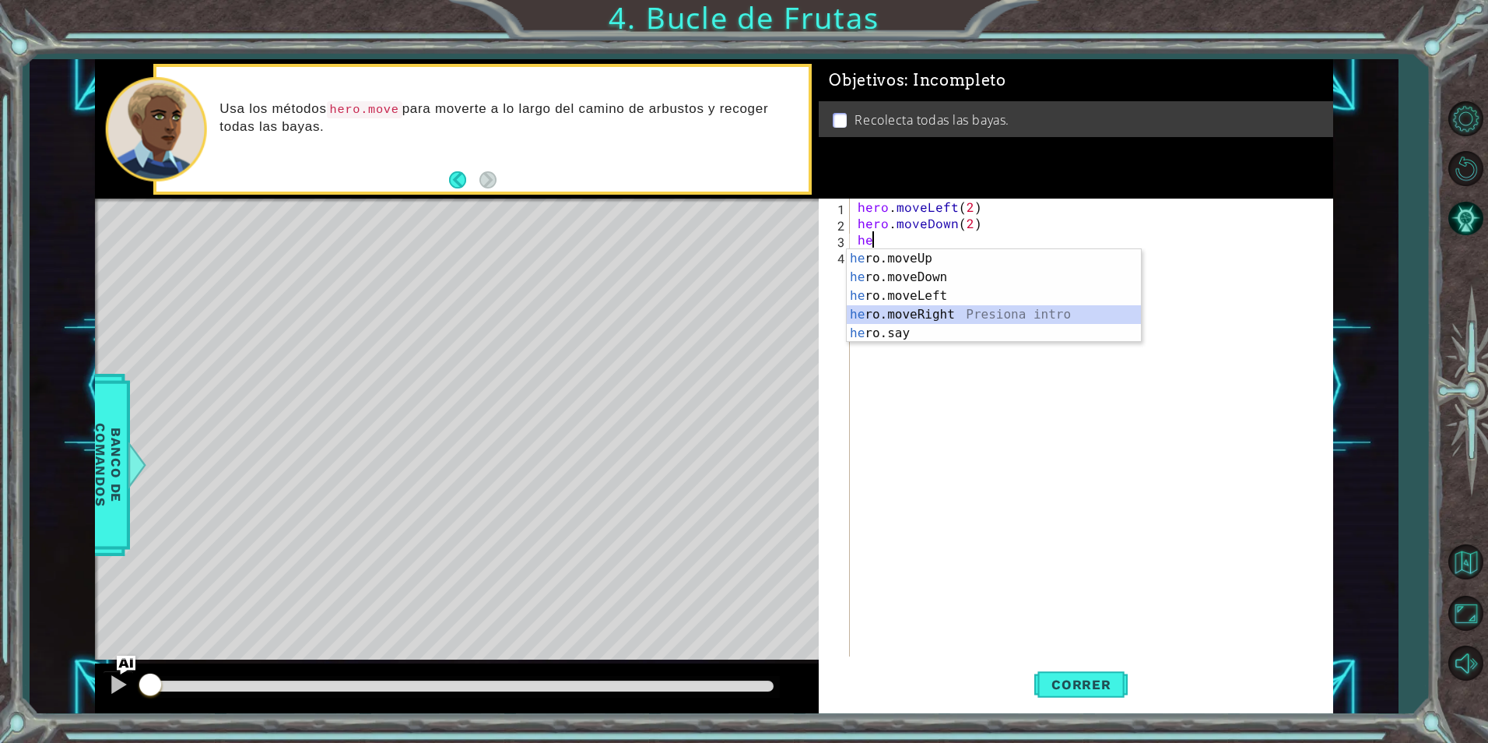
click at [958, 317] on div "he ro.moveUp Presiona intro he ro.moveDown Presiona intro he ro.moveLeft Presio…" at bounding box center [994, 314] width 294 height 131
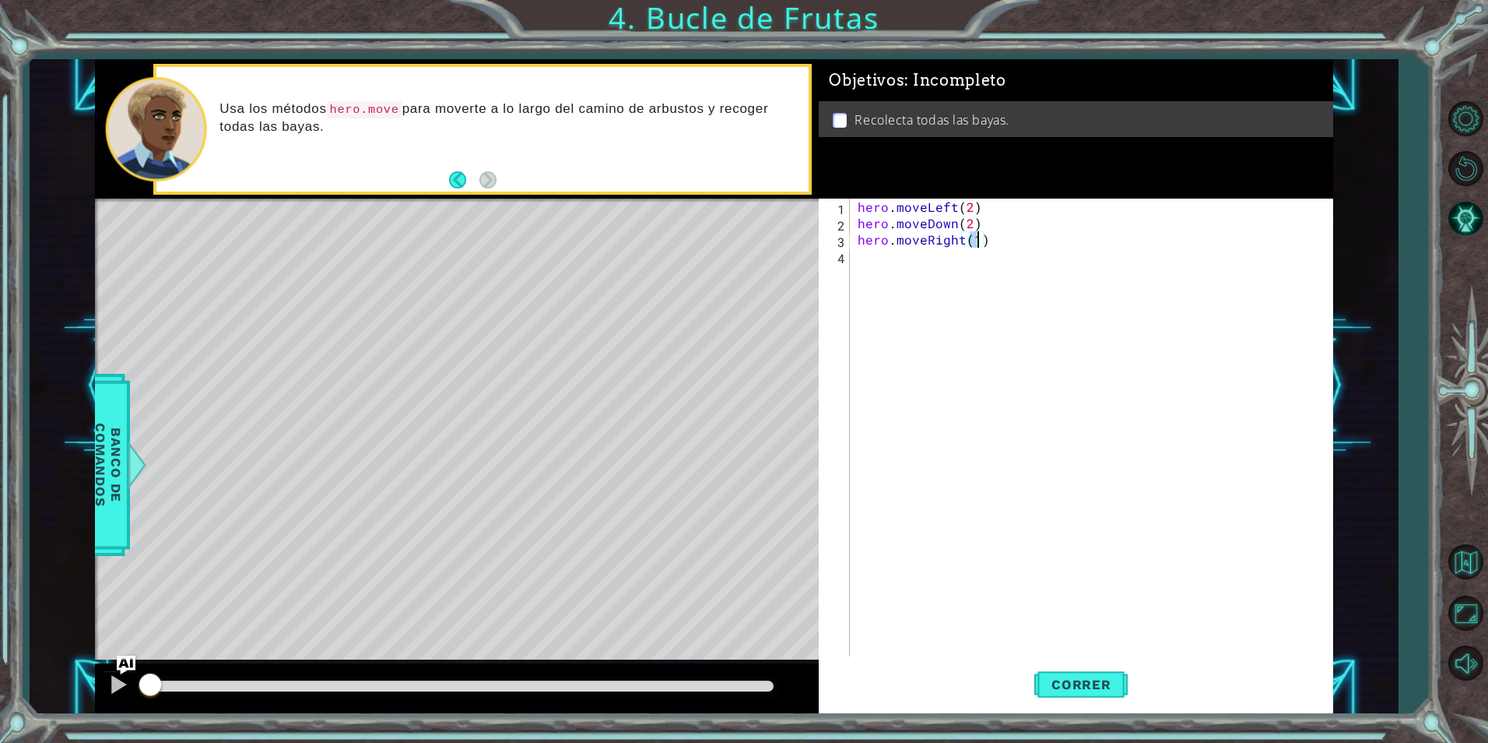
type textarea "hero.moveRight(2)"
click at [969, 270] on div "hero . moveLeft ( 2 ) hero . moveDown ( 2 ) hero . moveRight ( 2 )" at bounding box center [1095, 443] width 481 height 490
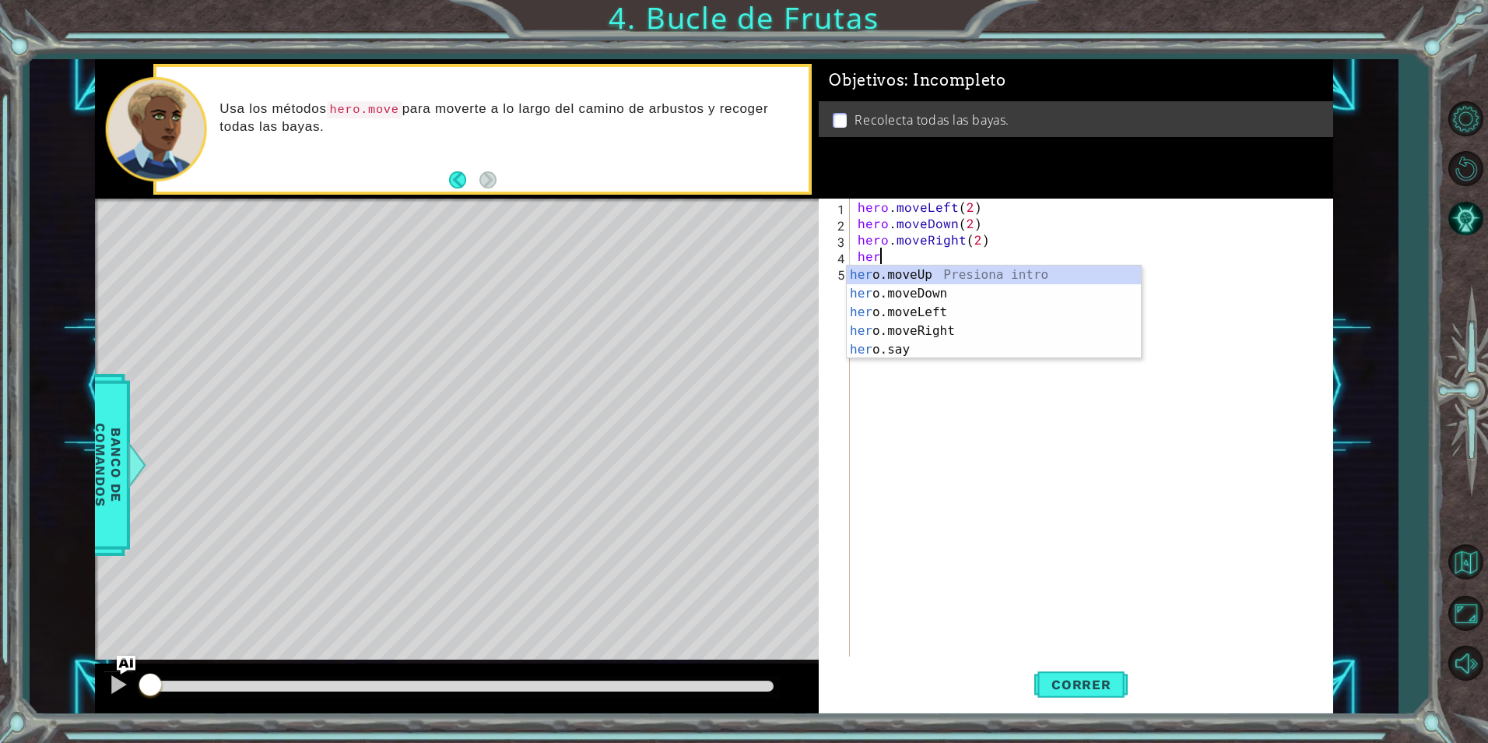
scroll to position [0, 1]
click at [995, 268] on div "hero .moveUp Presiona intro hero .moveDown Presiona intro hero .moveLeft Presio…" at bounding box center [994, 330] width 294 height 131
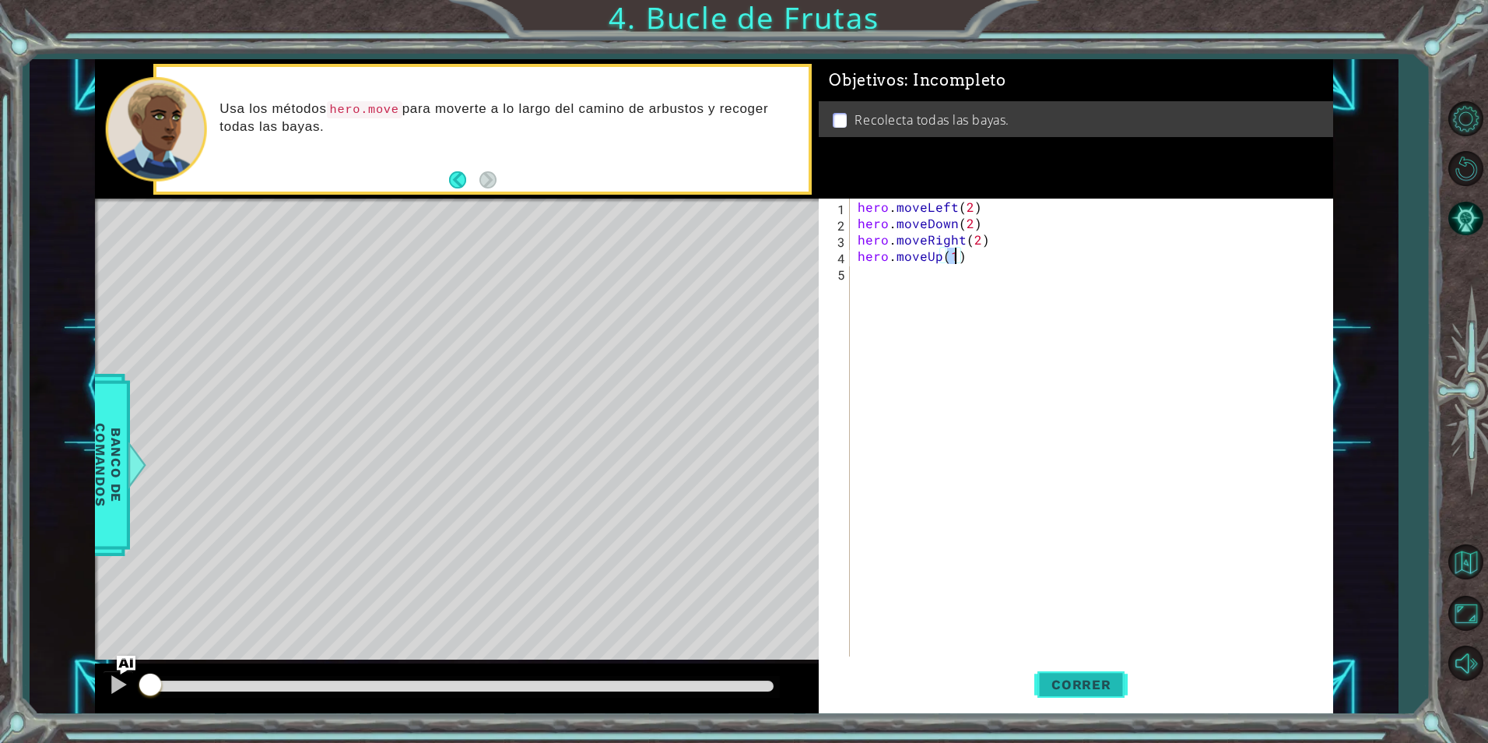
type textarea "hero.moveUp(1)"
click at [1059, 685] on span "Correr" at bounding box center [1081, 684] width 91 height 16
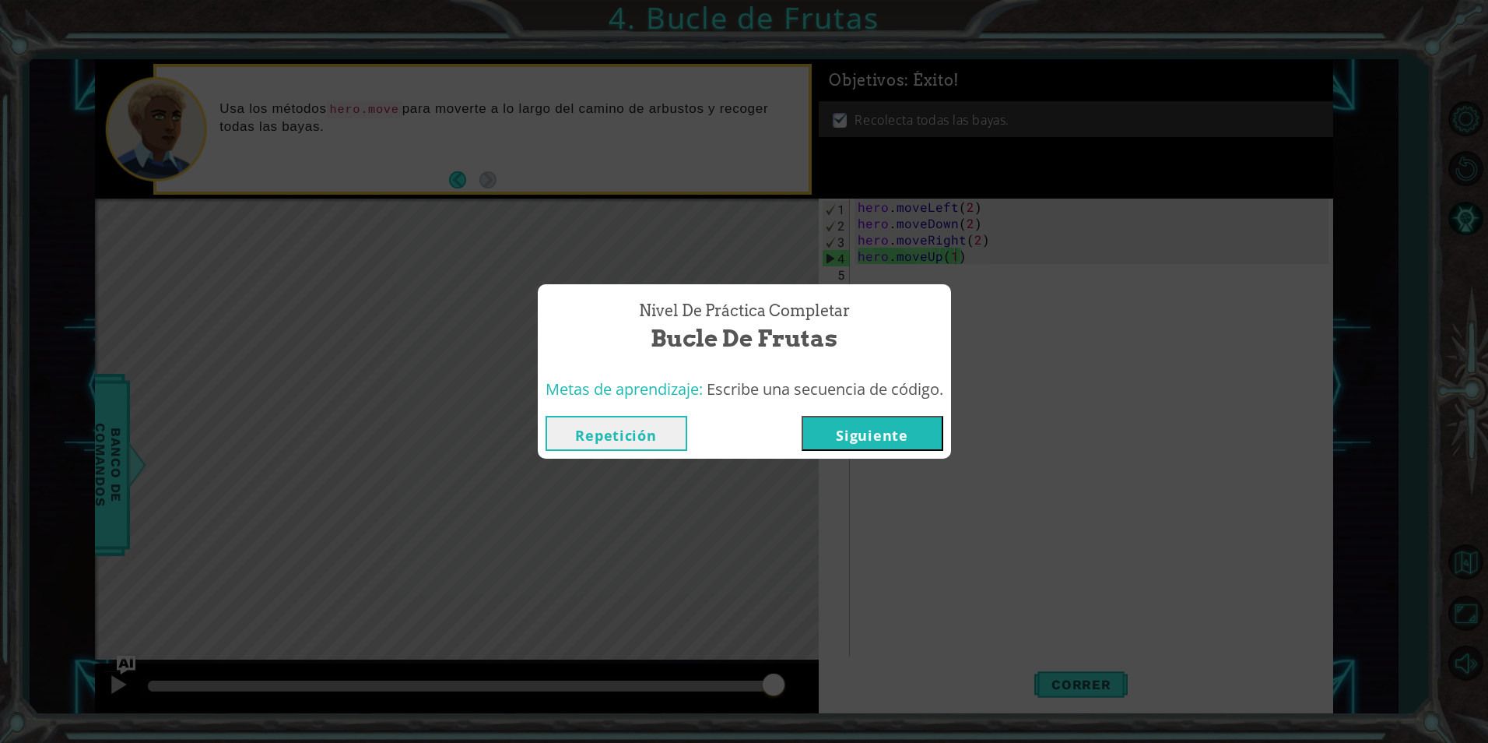
click at [917, 432] on button "Siguiente" at bounding box center [873, 433] width 142 height 35
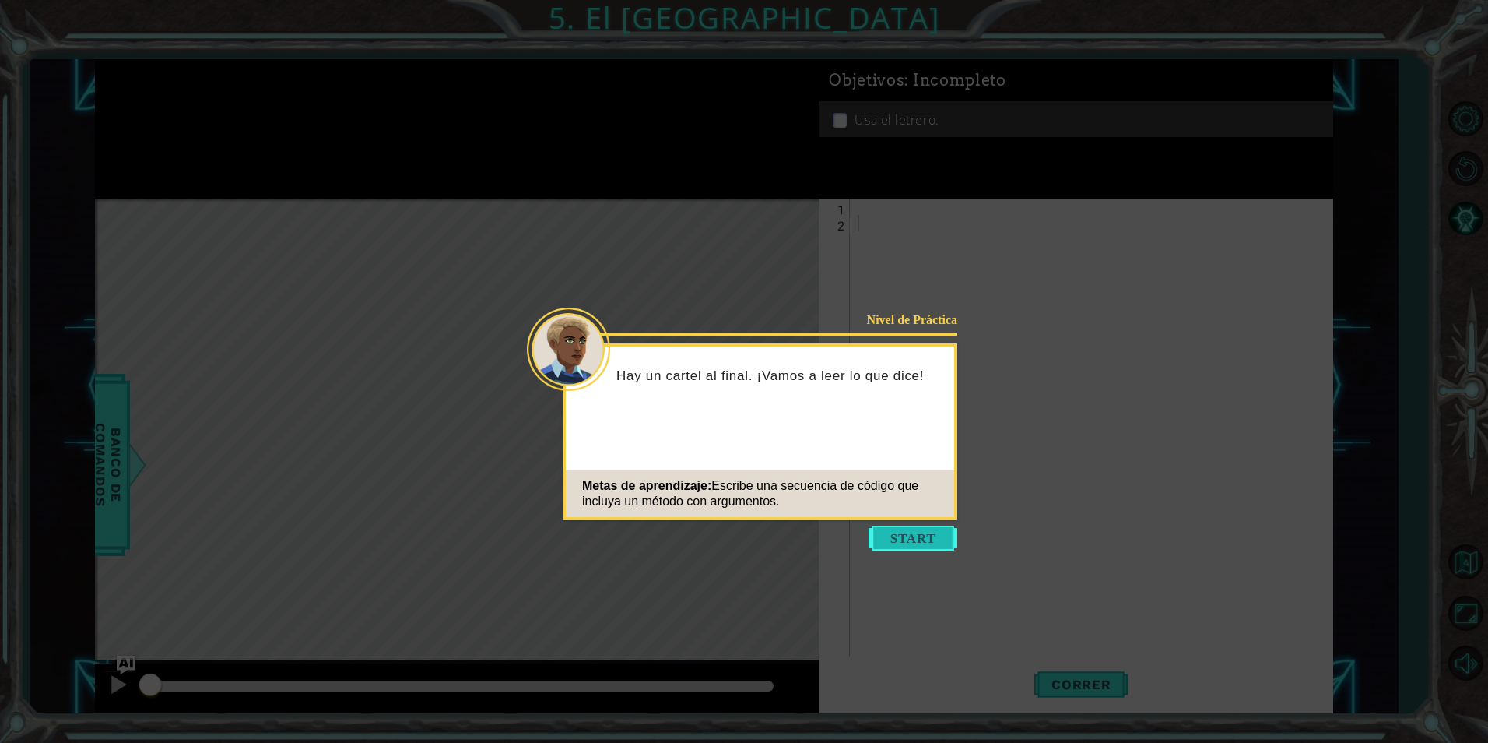
click at [908, 532] on button "Start" at bounding box center [913, 537] width 89 height 25
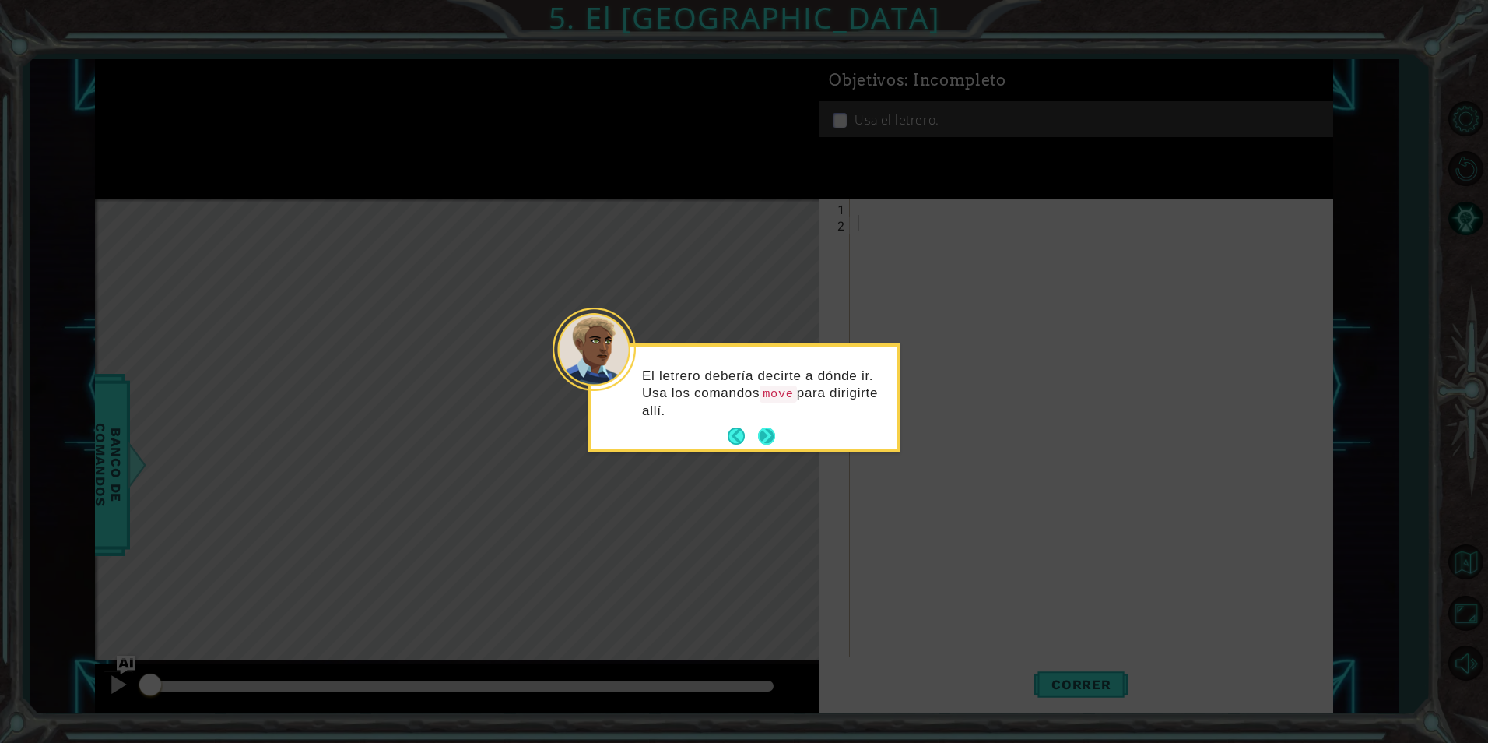
click at [771, 427] on button "Next" at bounding box center [766, 436] width 19 height 19
click at [771, 433] on button "Next" at bounding box center [767, 436] width 21 height 21
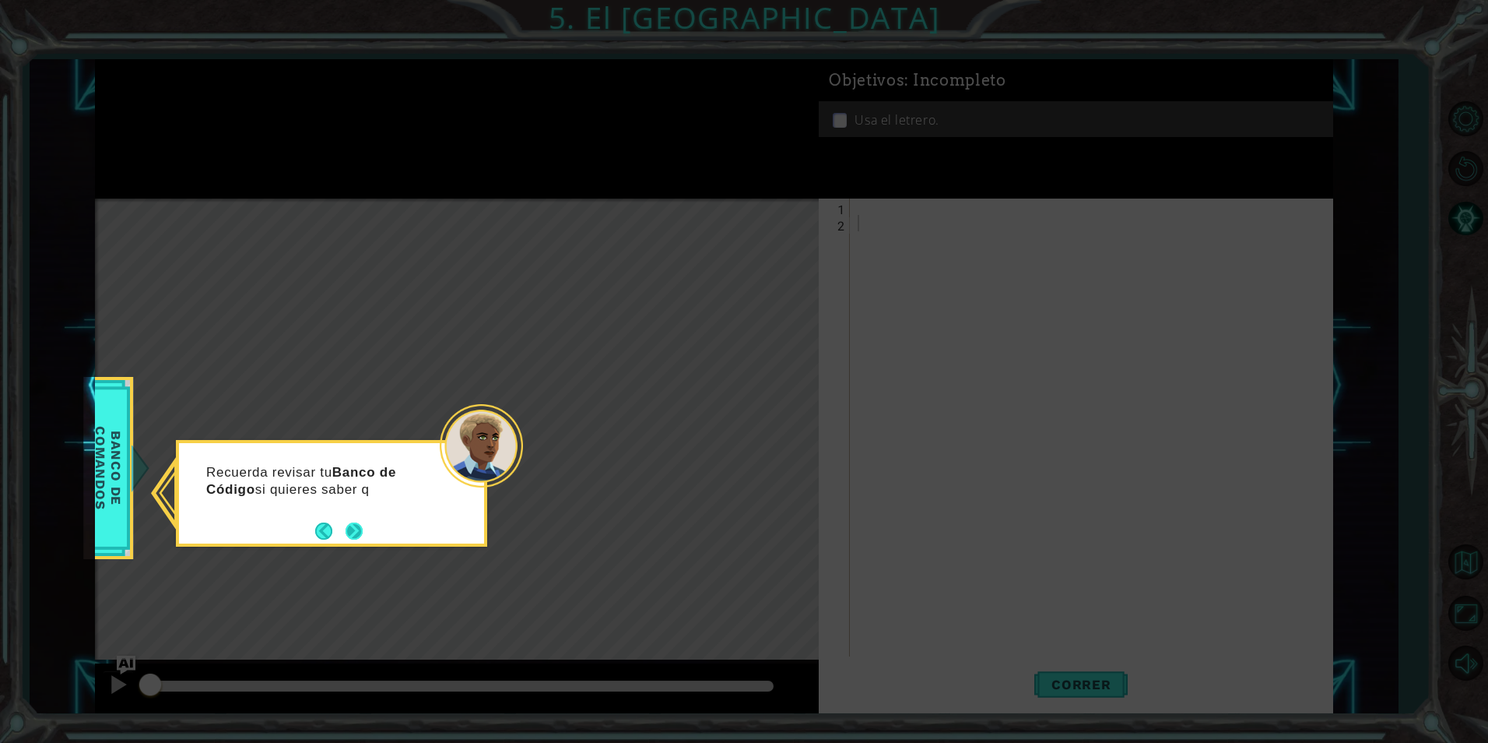
click at [357, 538] on button "Next" at bounding box center [354, 531] width 26 height 26
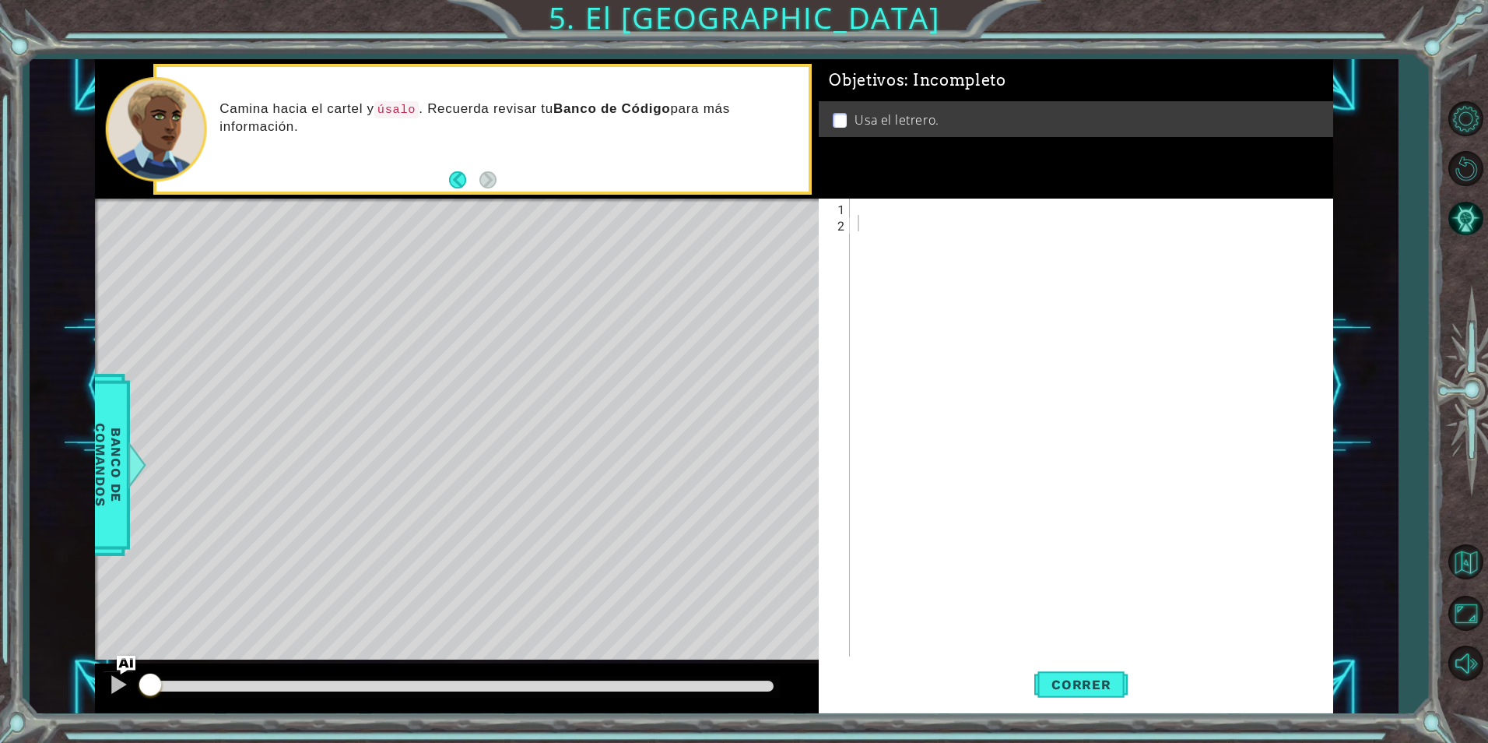
click at [1088, 198] on div "Objetivos : Incompleto Usa el letrero." at bounding box center [1076, 128] width 514 height 139
click at [1001, 199] on div at bounding box center [1095, 443] width 481 height 490
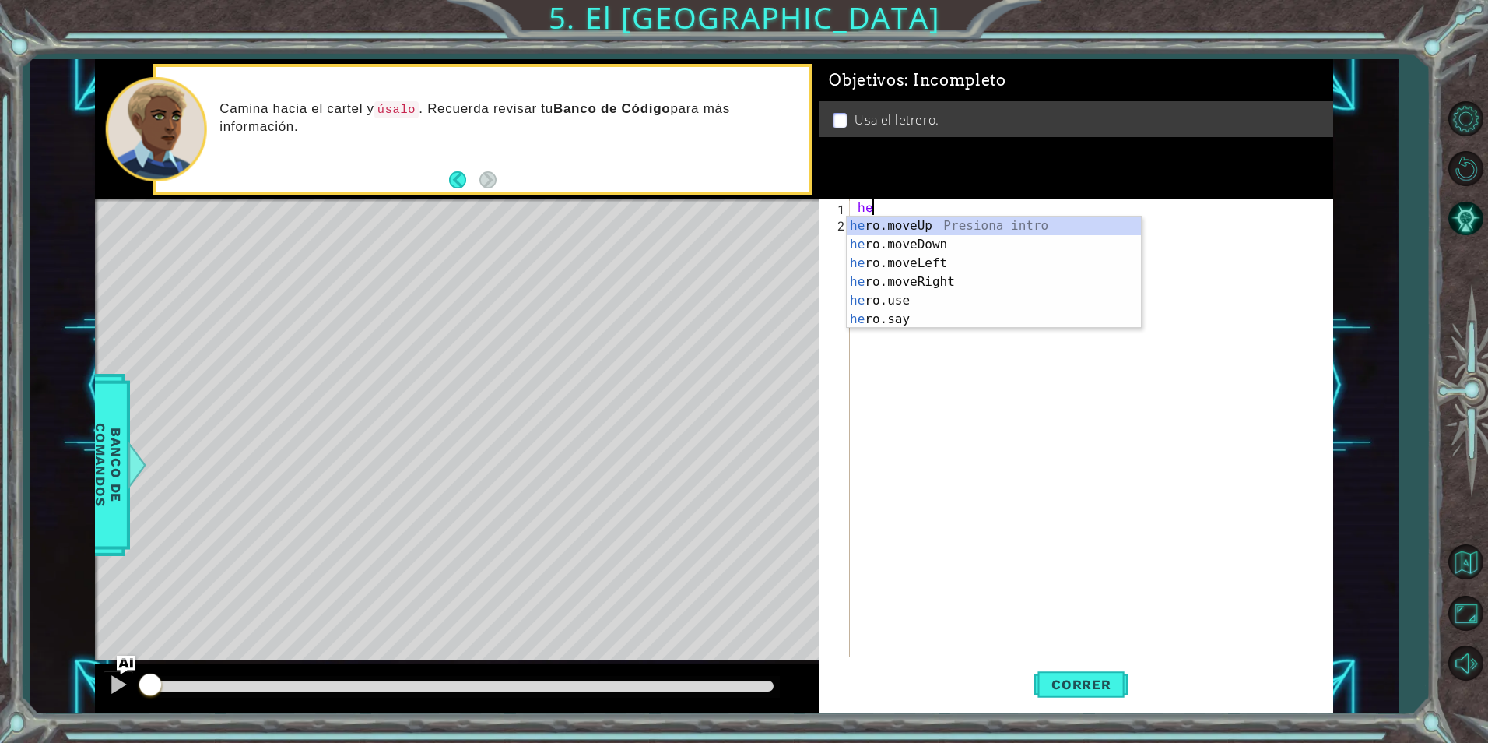
scroll to position [0, 1]
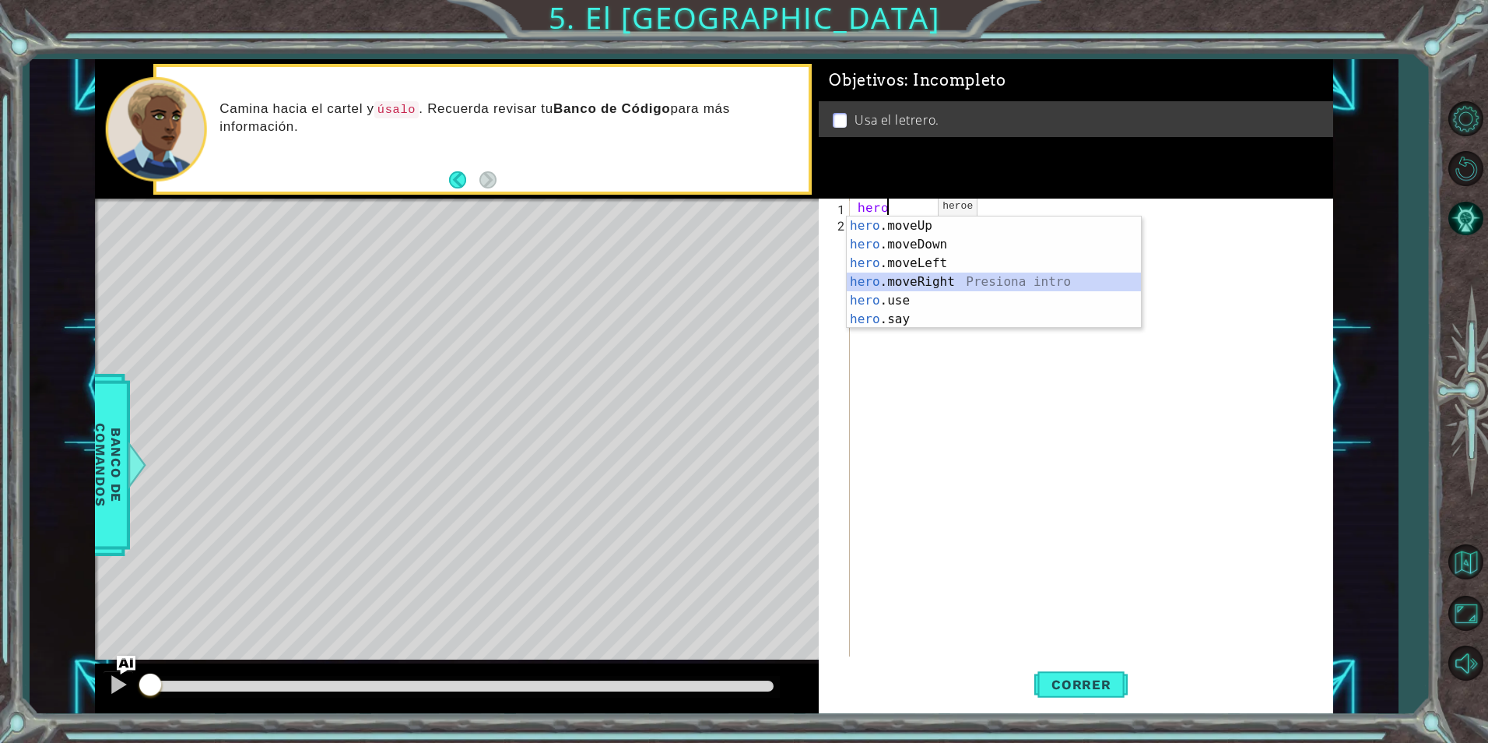
click at [923, 283] on div "hero .moveUp Presiona intro hero .moveDown Presiona intro hero .moveLeft Presio…" at bounding box center [994, 290] width 294 height 149
type textarea "hero.moveRight(1)"
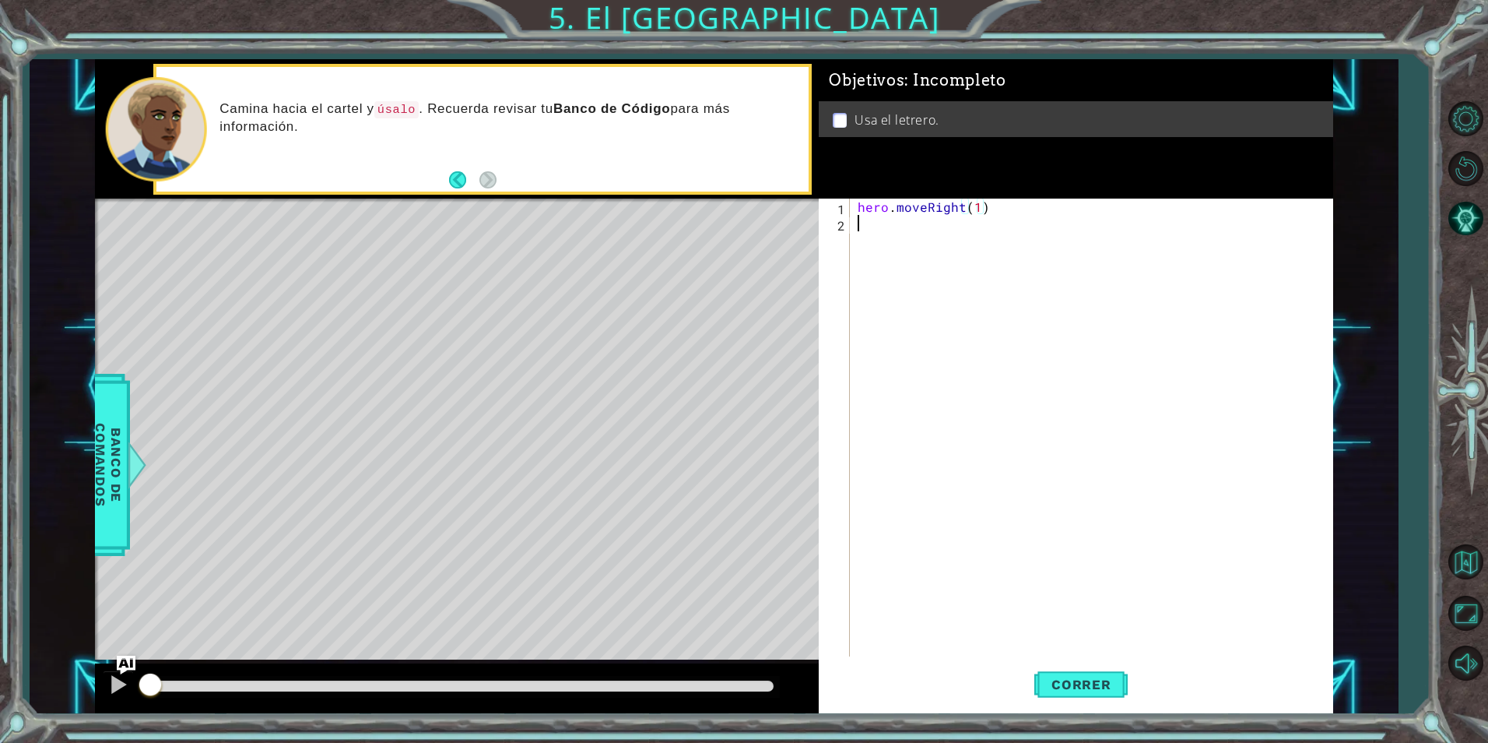
click at [921, 225] on div "hero . moveRight ( 1 )" at bounding box center [1095, 443] width 481 height 490
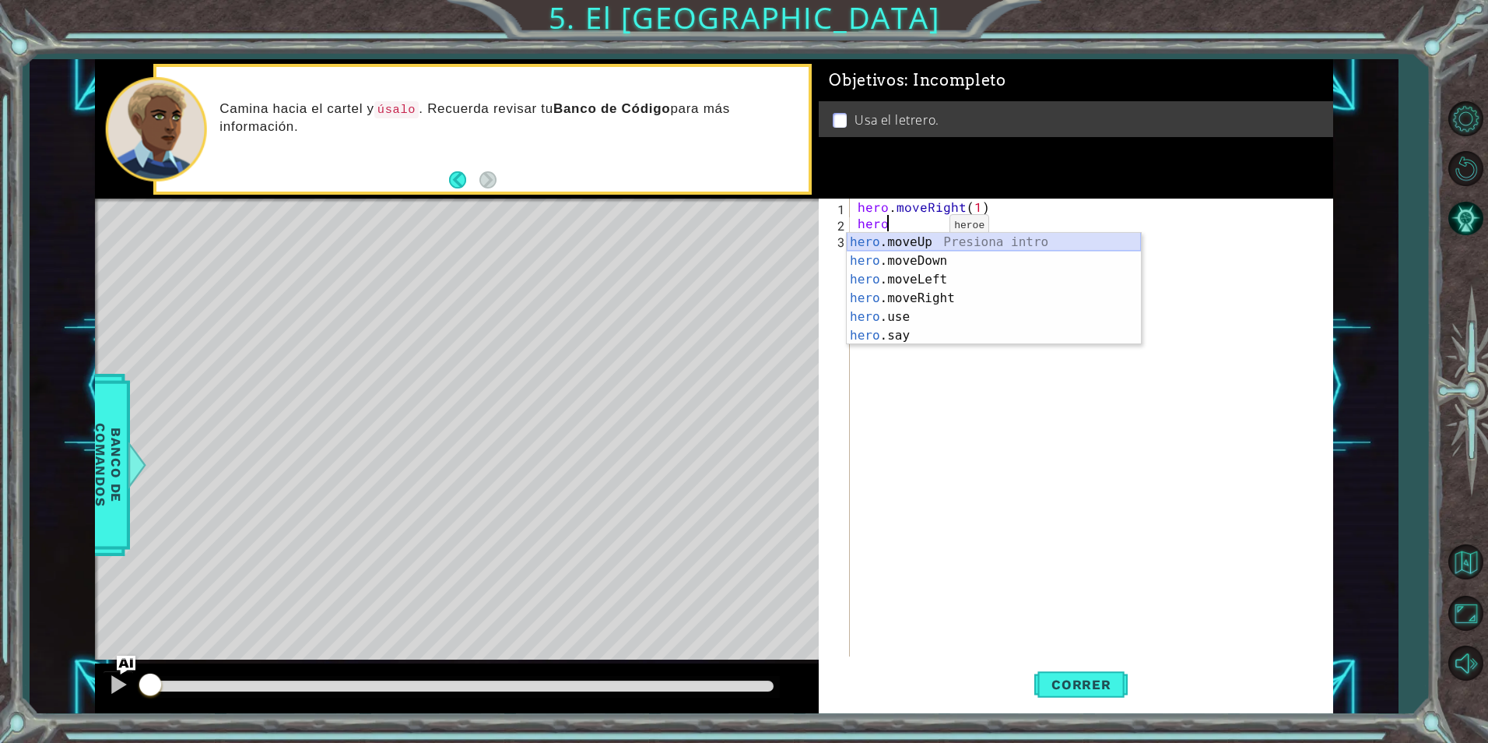
click at [923, 244] on div "hero .moveUp Presiona intro hero .moveDown Presiona intro hero .moveLeft Presio…" at bounding box center [994, 307] width 294 height 149
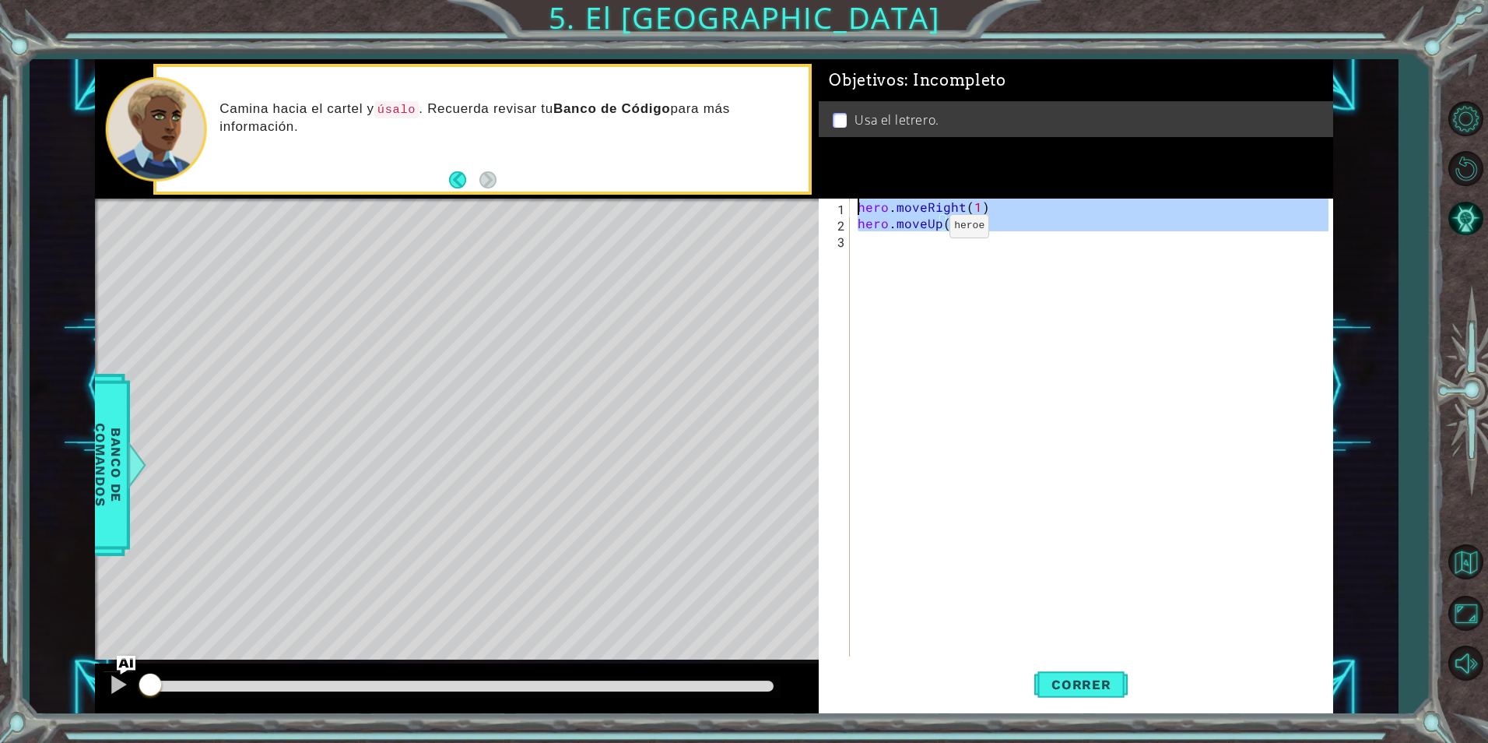
click at [923, 244] on div "hero . moveRight ( 1 ) hero . moveUp ( 1 )" at bounding box center [1095, 443] width 481 height 490
type textarea "hero.moveRight(1) hero.moveUp(1)"
click at [896, 248] on div "hero . moveRight ( 1 ) hero . moveUp ( 1 )" at bounding box center [1091, 427] width 473 height 458
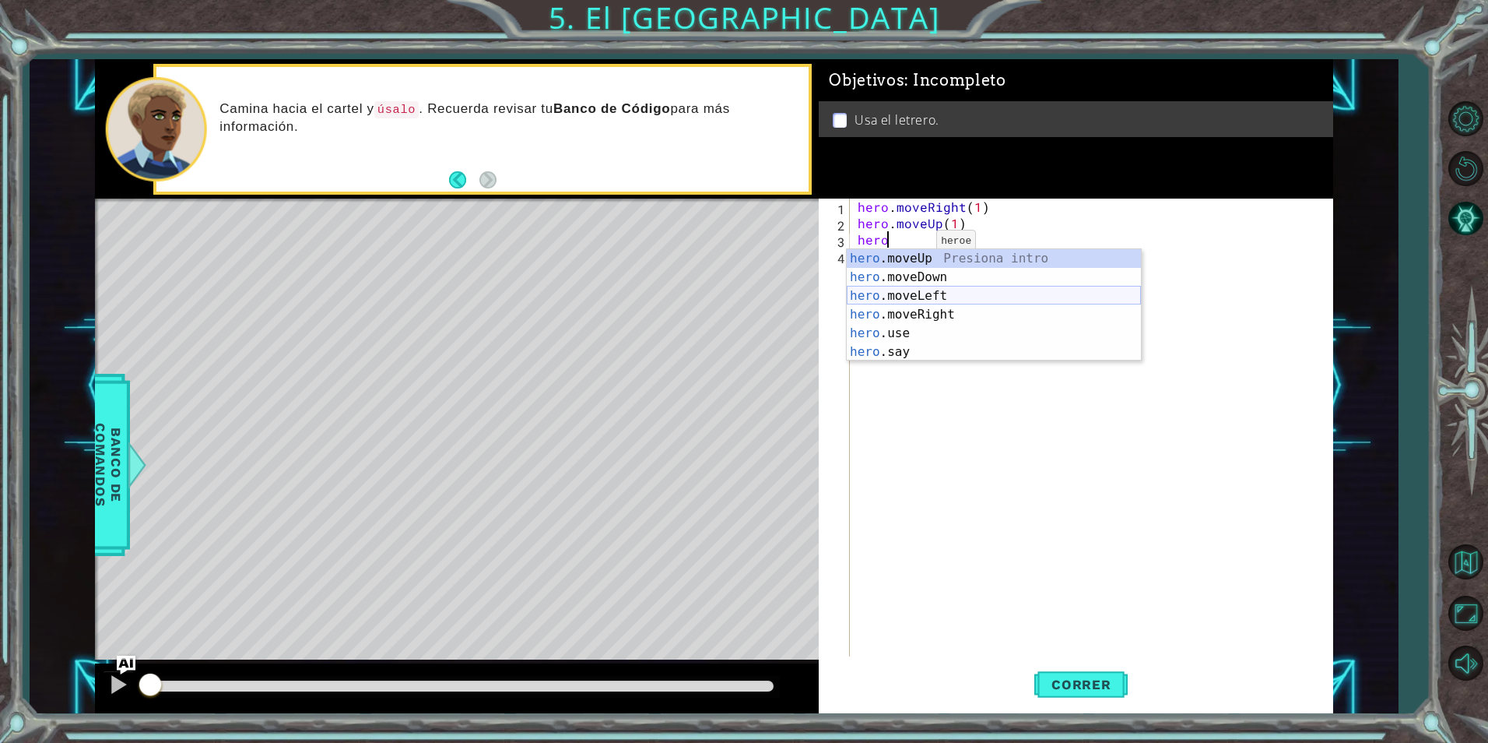
click at [935, 300] on div "hero .moveUp Presiona intro hero .moveDown Presiona intro hero .moveLeft Presio…" at bounding box center [994, 323] width 294 height 149
type textarea "hero.moveLeft(1)"
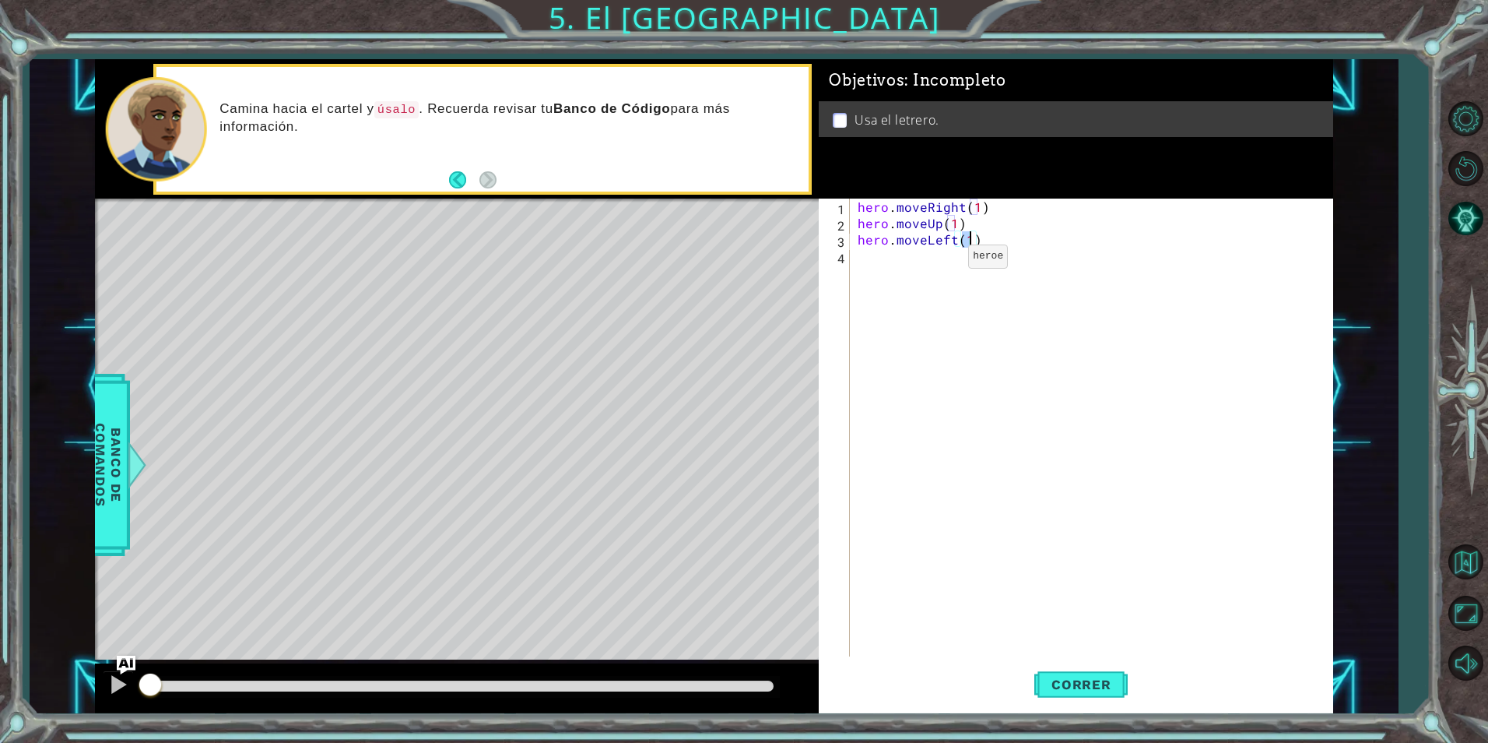
click at [942, 260] on div "hero . moveRight ( 1 ) hero . moveUp ( 1 ) hero . moveLeft ( 1 )" at bounding box center [1095, 443] width 481 height 490
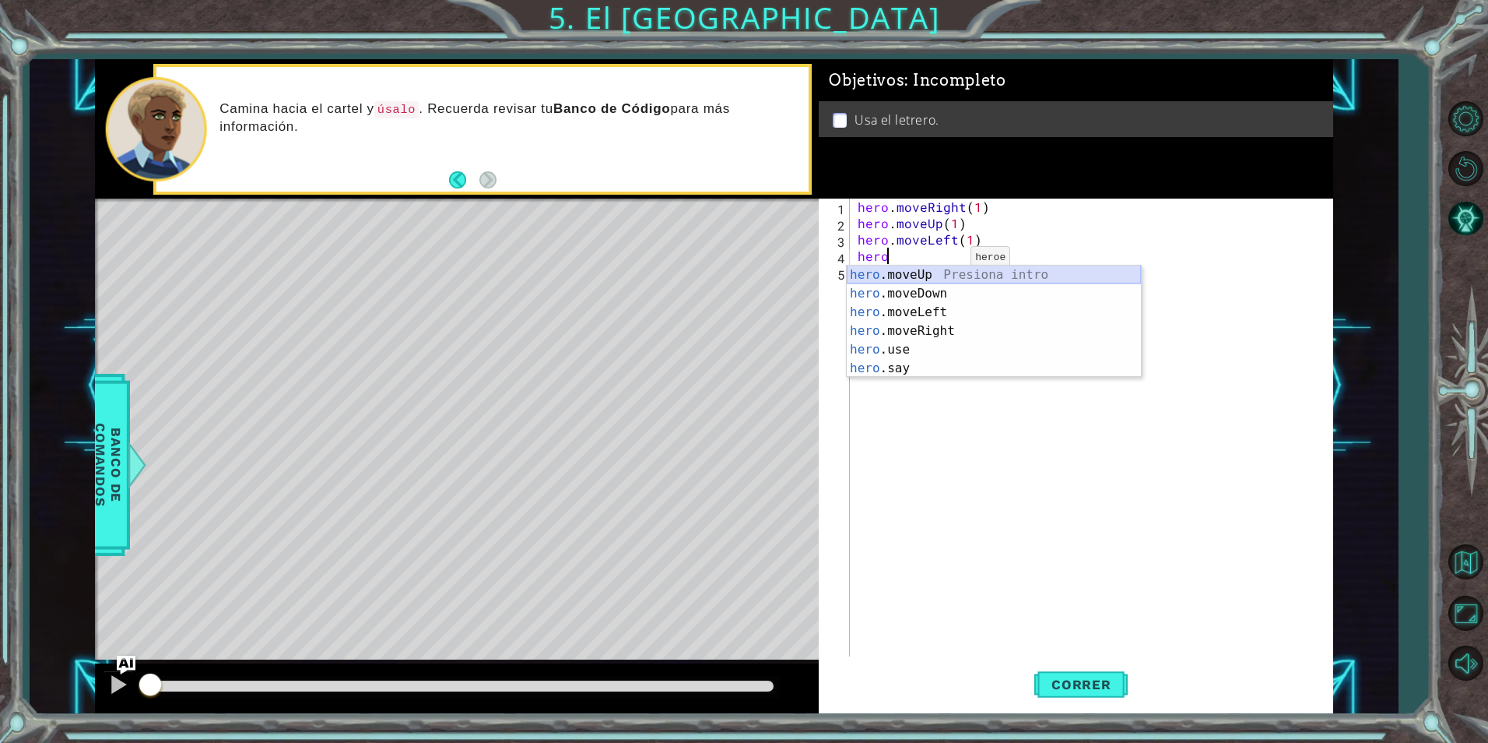
click at [932, 275] on div "hero .moveUp Presiona intro hero .moveDown Presiona intro hero .moveLeft Presio…" at bounding box center [994, 339] width 294 height 149
type textarea "hero.moveUp(1)"
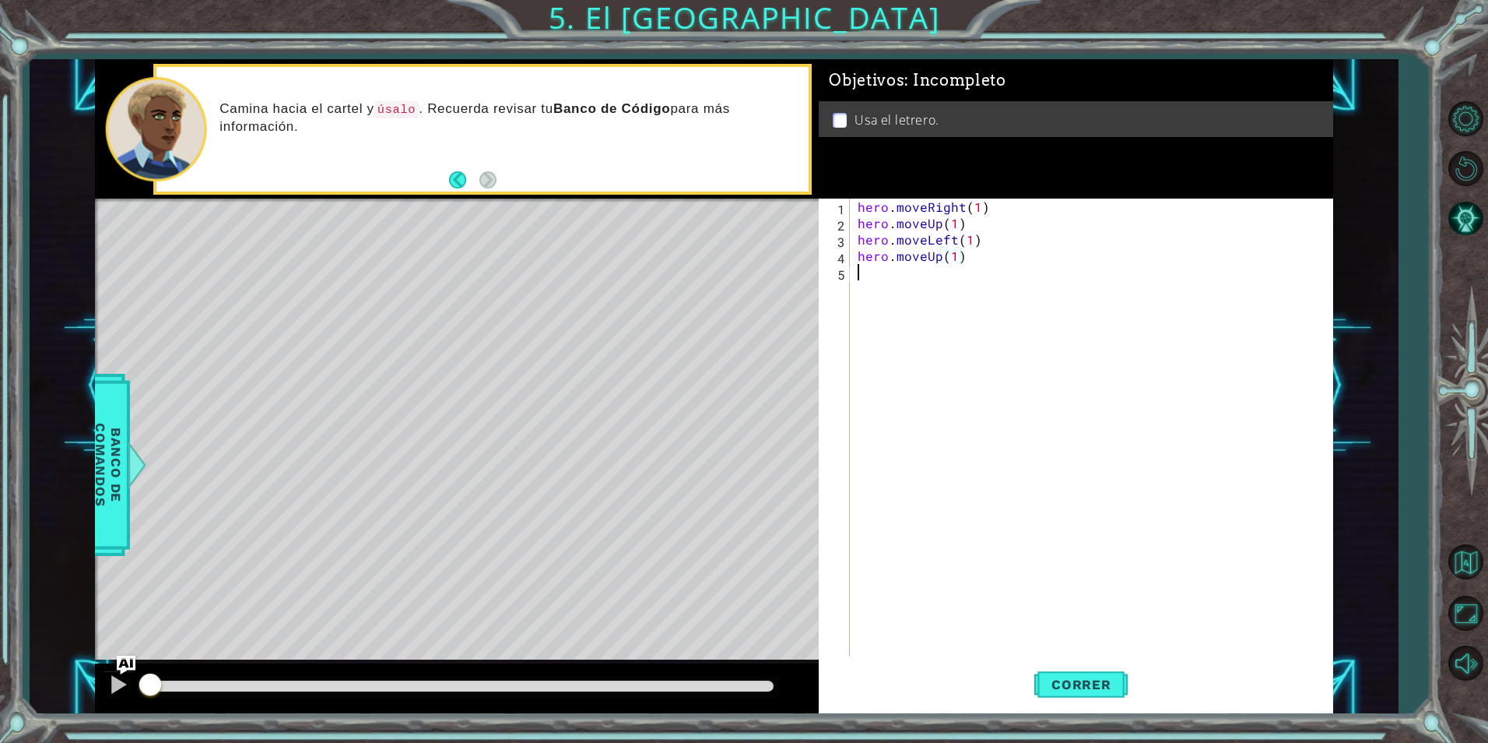
click at [901, 274] on div "hero . moveRight ( 1 ) hero . moveUp ( 1 ) hero . moveLeft ( 1 ) hero . moveUp …" at bounding box center [1095, 443] width 481 height 490
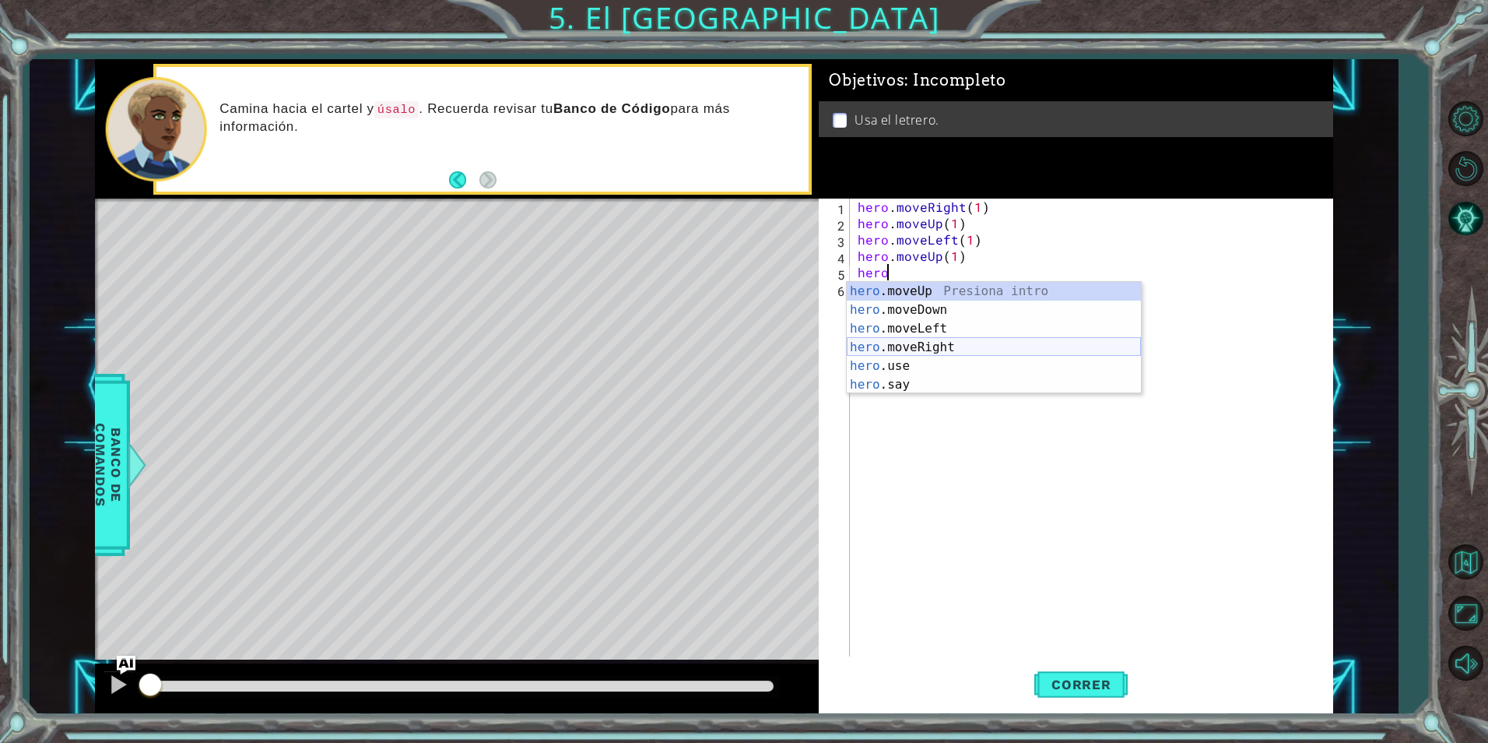
click at [957, 339] on div "hero .moveUp Presiona intro hero .moveDown Presiona intro hero .moveLeft Presio…" at bounding box center [994, 356] width 294 height 149
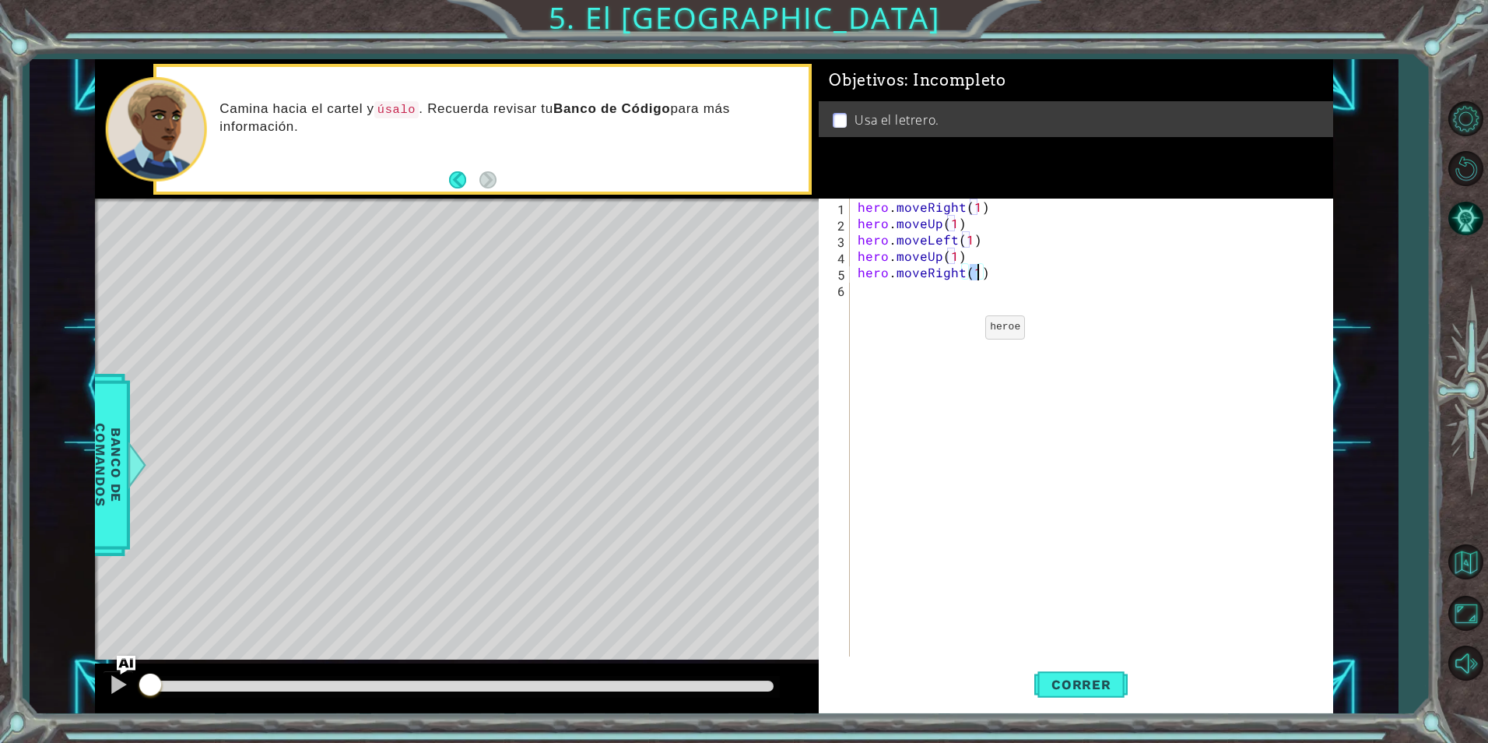
type textarea "hero.moveRight(2)"
click at [893, 299] on div "hero . moveRight ( 1 ) hero . moveUp ( 1 ) hero . moveLeft ( 1 ) hero . moveUp …" at bounding box center [1095, 443] width 481 height 490
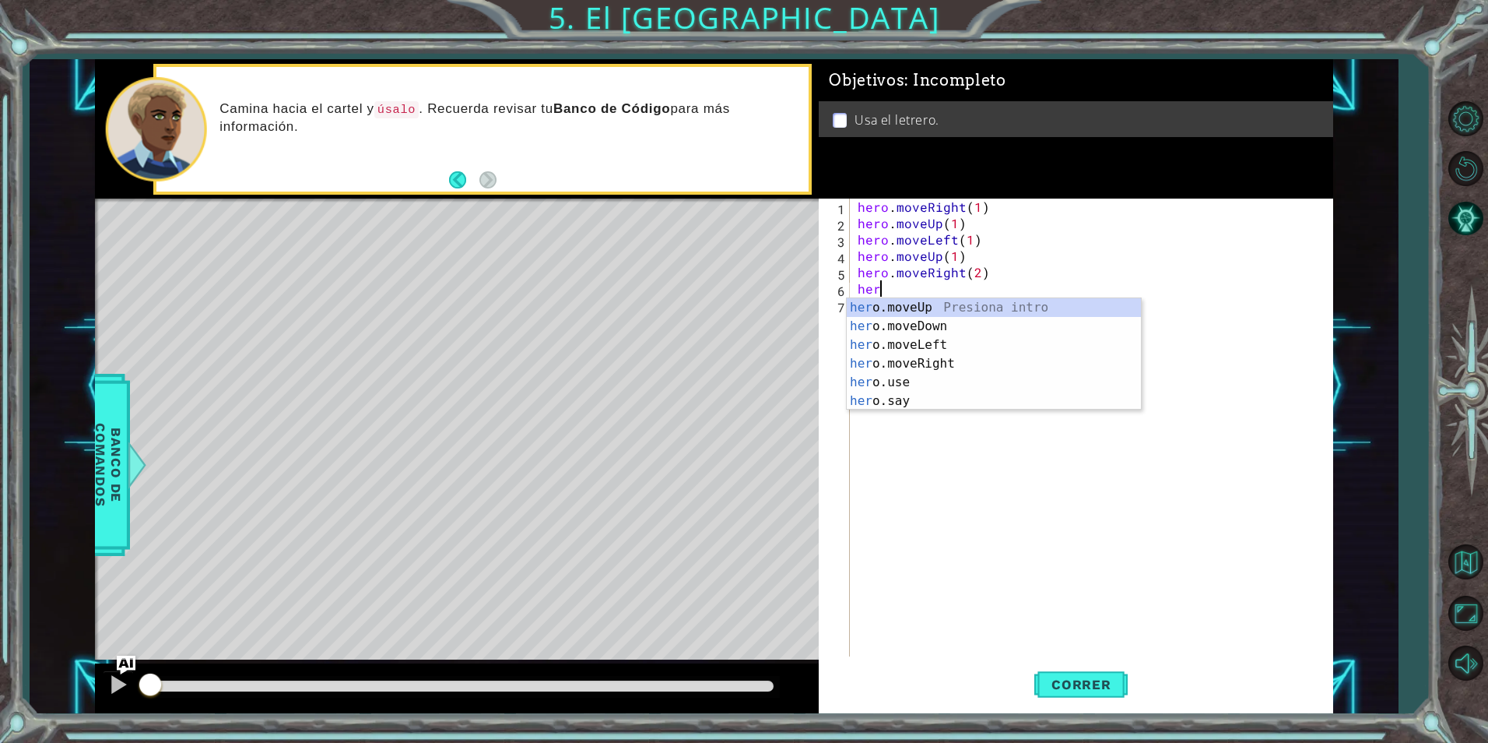
scroll to position [0, 1]
click at [950, 326] on div "her o.moveUp Presiona intro her o.moveDown Presiona intro her o.moveLeft Presio…" at bounding box center [994, 372] width 294 height 149
type textarea "hero.moveDown(1)"
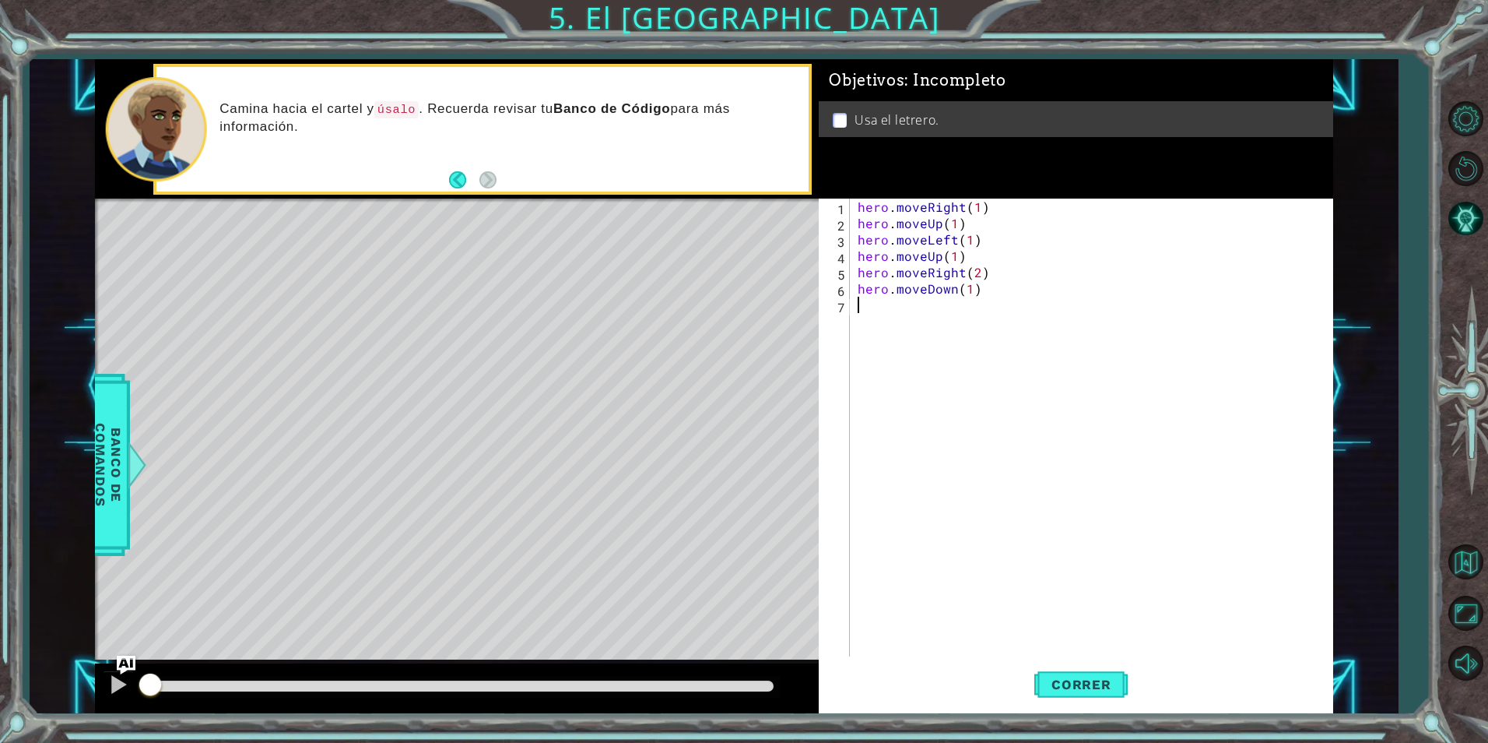
click at [929, 307] on div "hero . moveRight ( 1 ) hero . moveUp ( 1 ) hero . moveLeft ( 1 ) hero . moveUp …" at bounding box center [1095, 443] width 481 height 490
click at [115, 490] on span "Banco de comandos" at bounding box center [108, 464] width 40 height 161
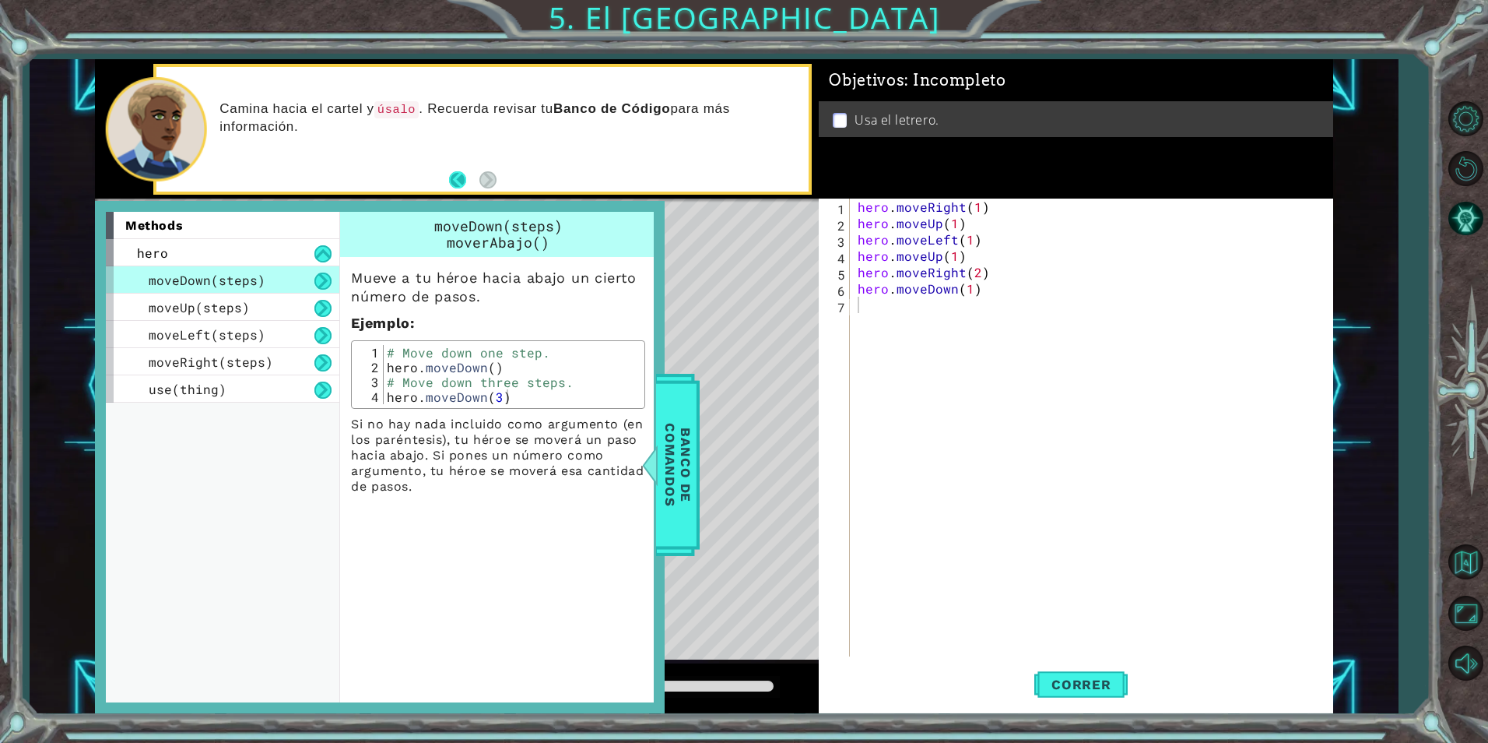
click at [458, 176] on button "Back" at bounding box center [464, 179] width 30 height 17
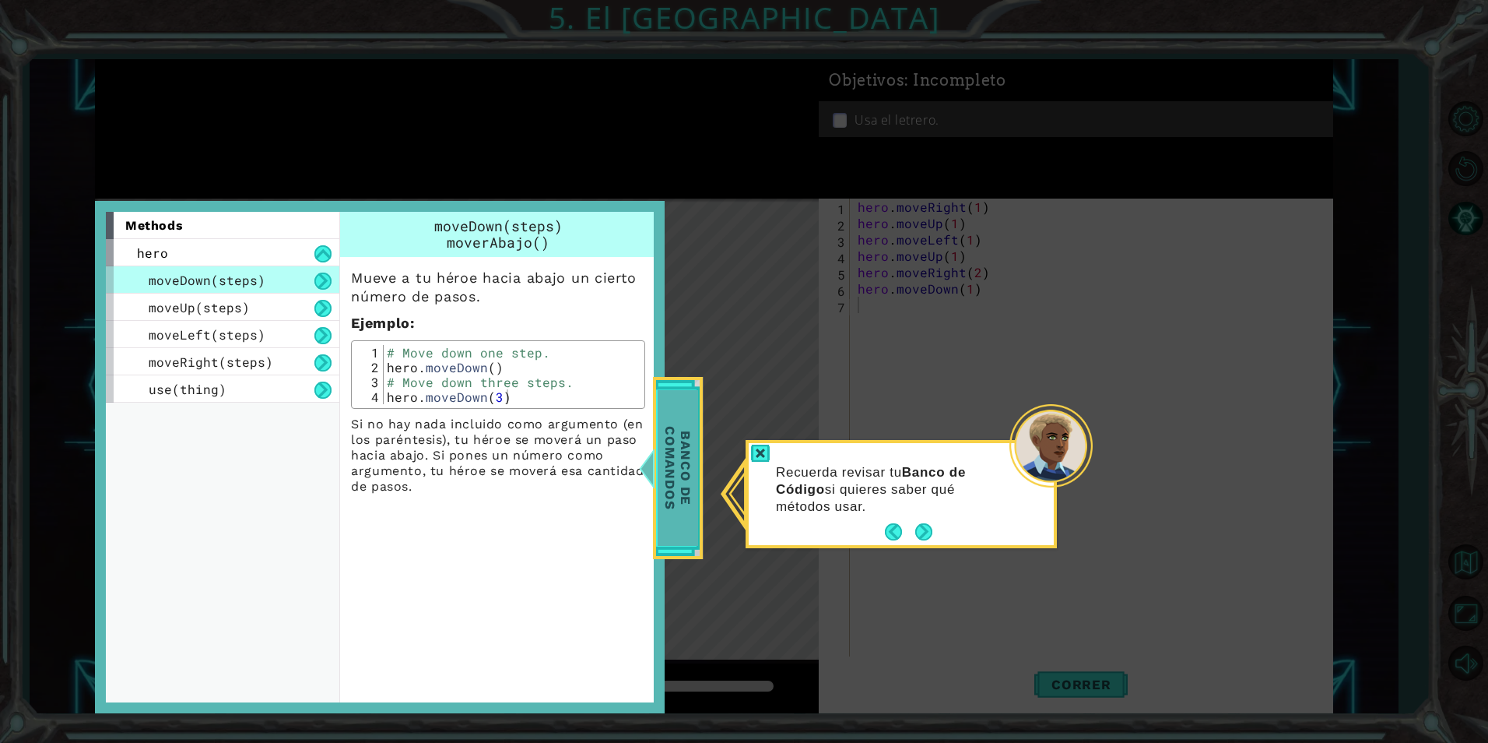
click at [669, 463] on span "Banco de comandos" at bounding box center [678, 468] width 40 height 156
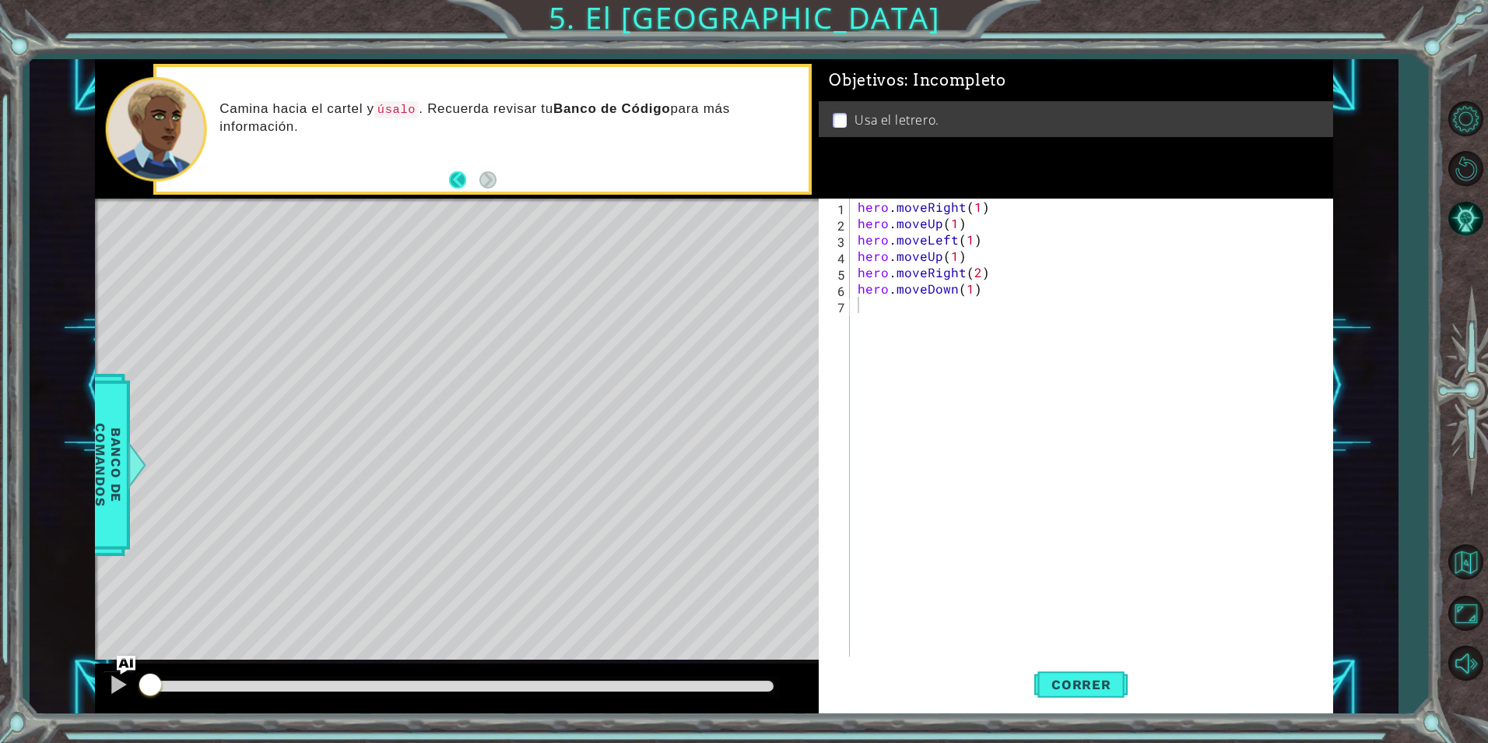
click at [455, 178] on button "Back" at bounding box center [464, 179] width 30 height 17
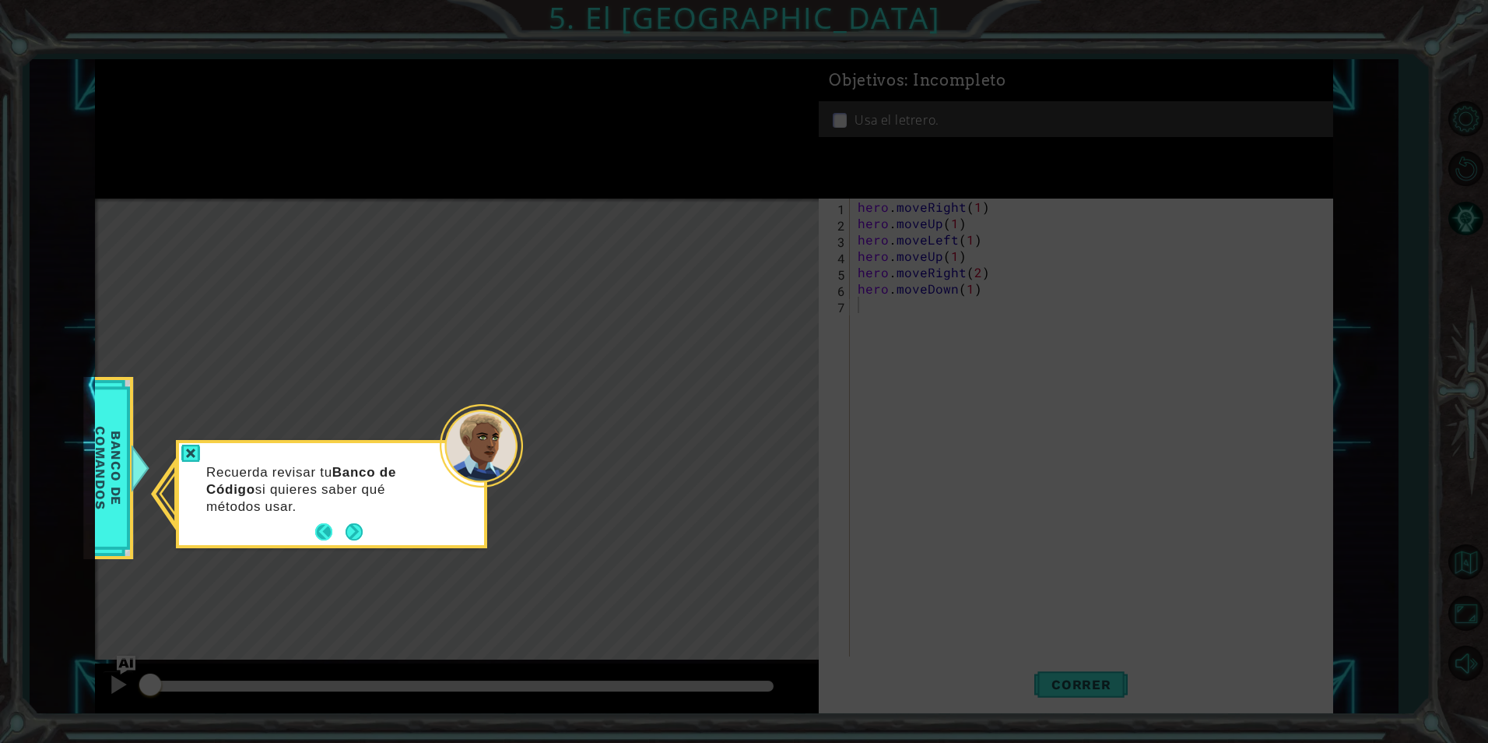
click at [327, 528] on button "Back" at bounding box center [330, 531] width 30 height 17
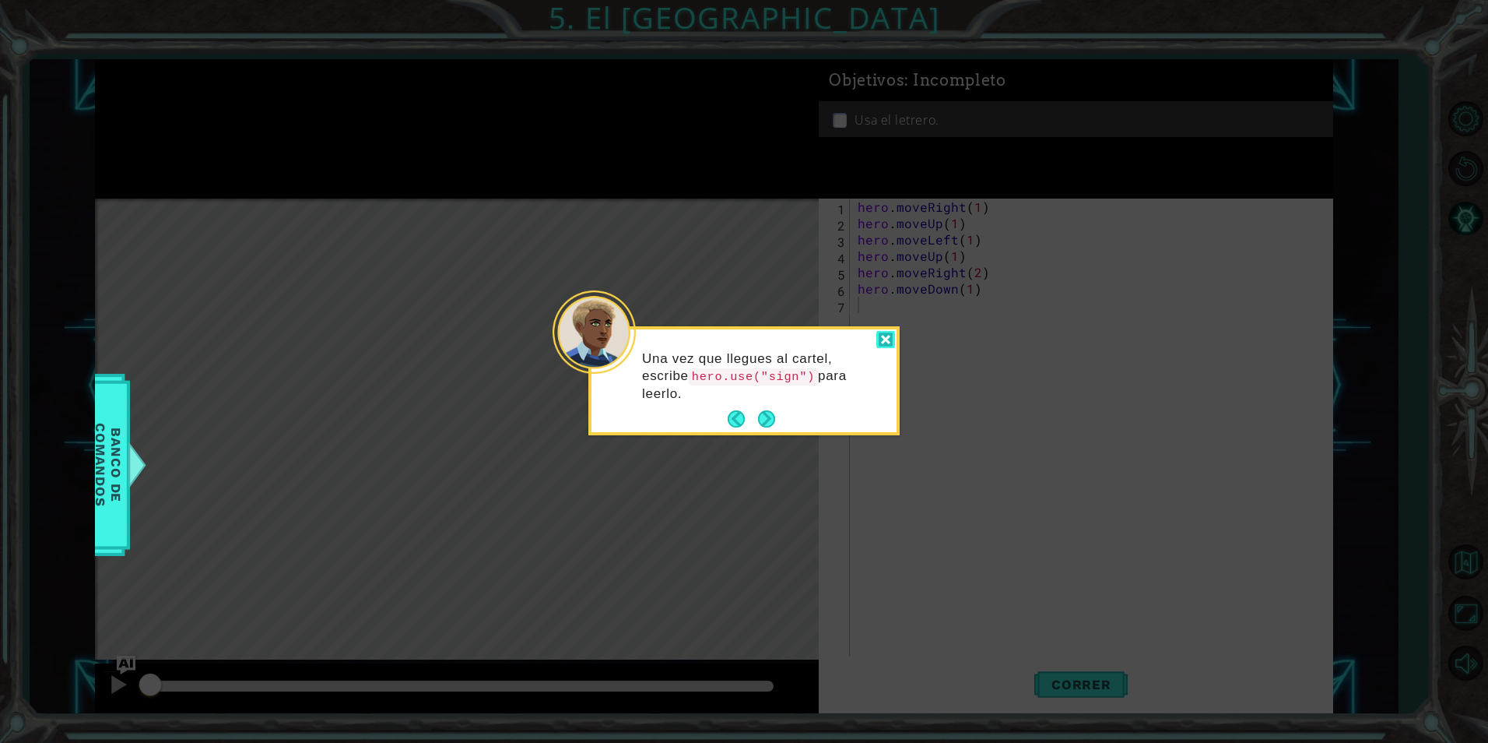
click at [891, 343] on div at bounding box center [885, 340] width 19 height 18
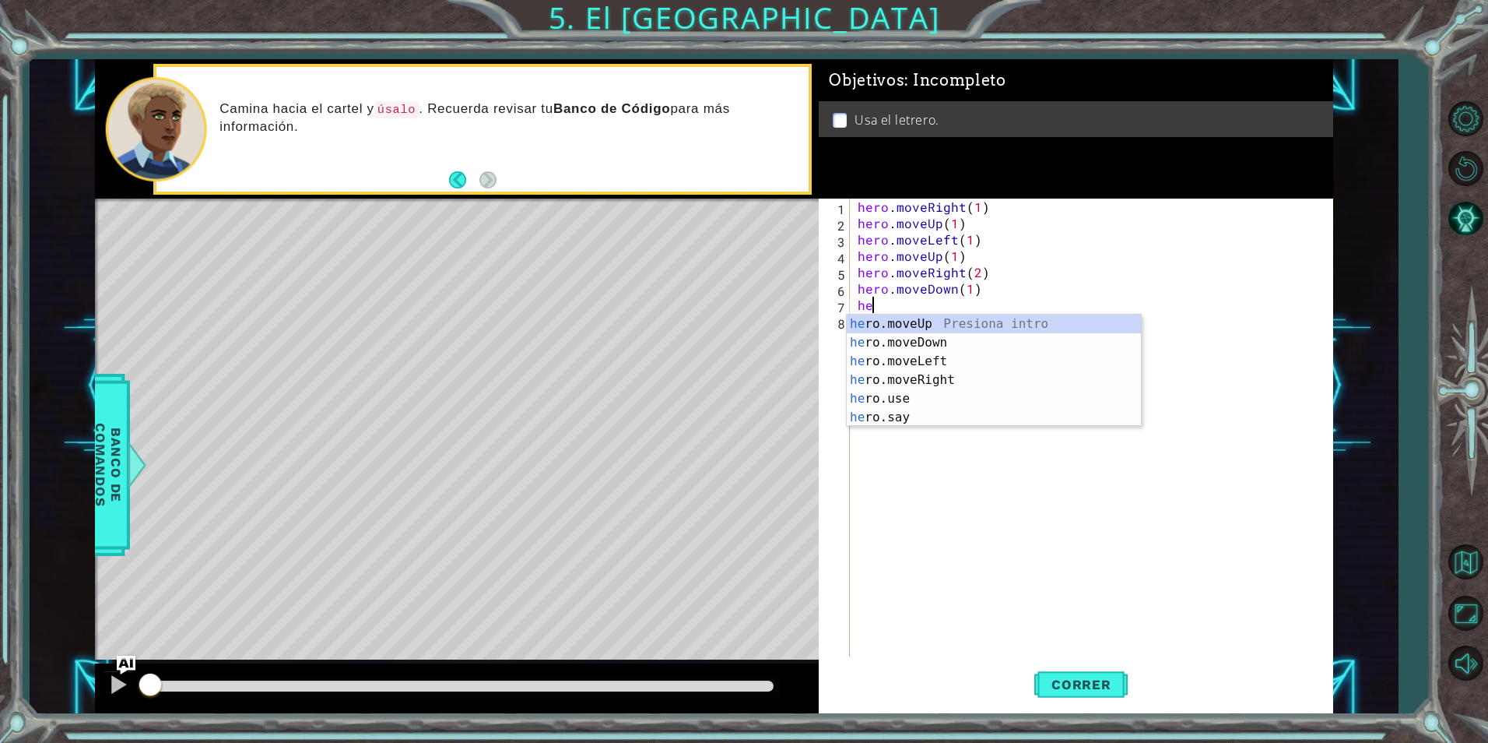
scroll to position [0, 1]
click at [925, 391] on div "hero .moveUp Presiona intro hero .moveDown Presiona intro hero .moveLeft Presio…" at bounding box center [994, 388] width 294 height 149
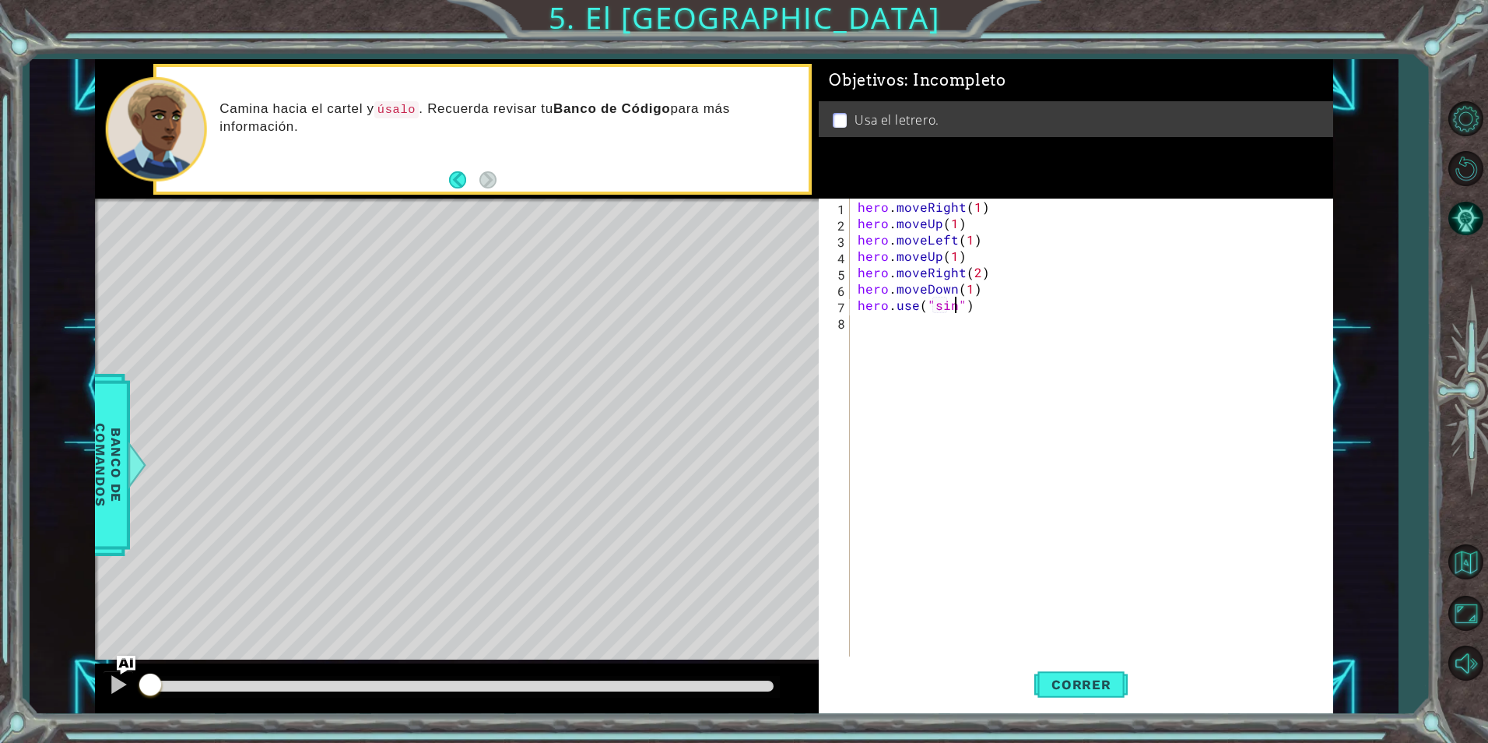
type textarea "hero.use("sing")"
click at [1004, 349] on div "hero . moveRight ( 1 ) hero . moveUp ( 1 ) hero . moveLeft ( 1 ) hero . moveUp …" at bounding box center [1095, 443] width 481 height 490
click at [458, 179] on button "Back" at bounding box center [464, 179] width 30 height 17
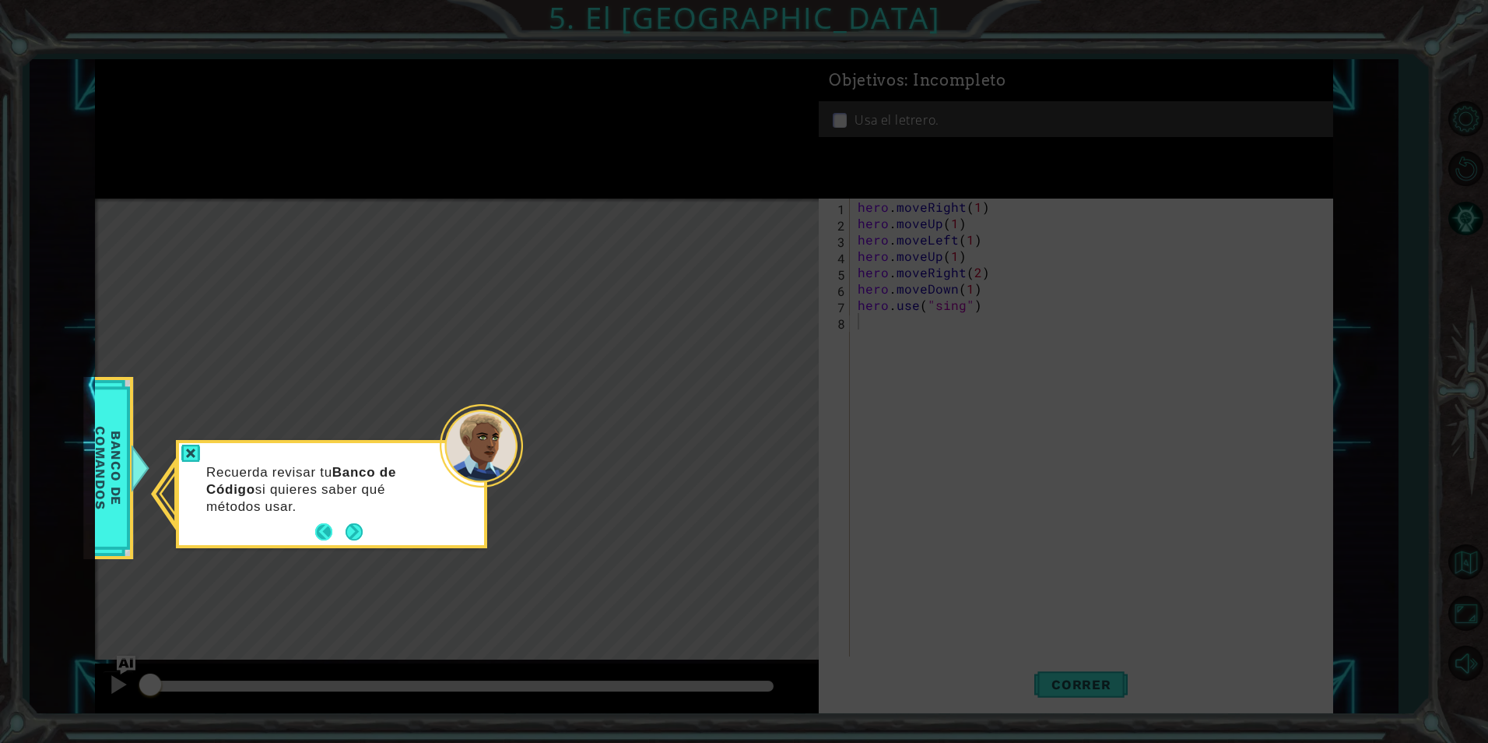
click at [324, 537] on button "Back" at bounding box center [330, 531] width 30 height 17
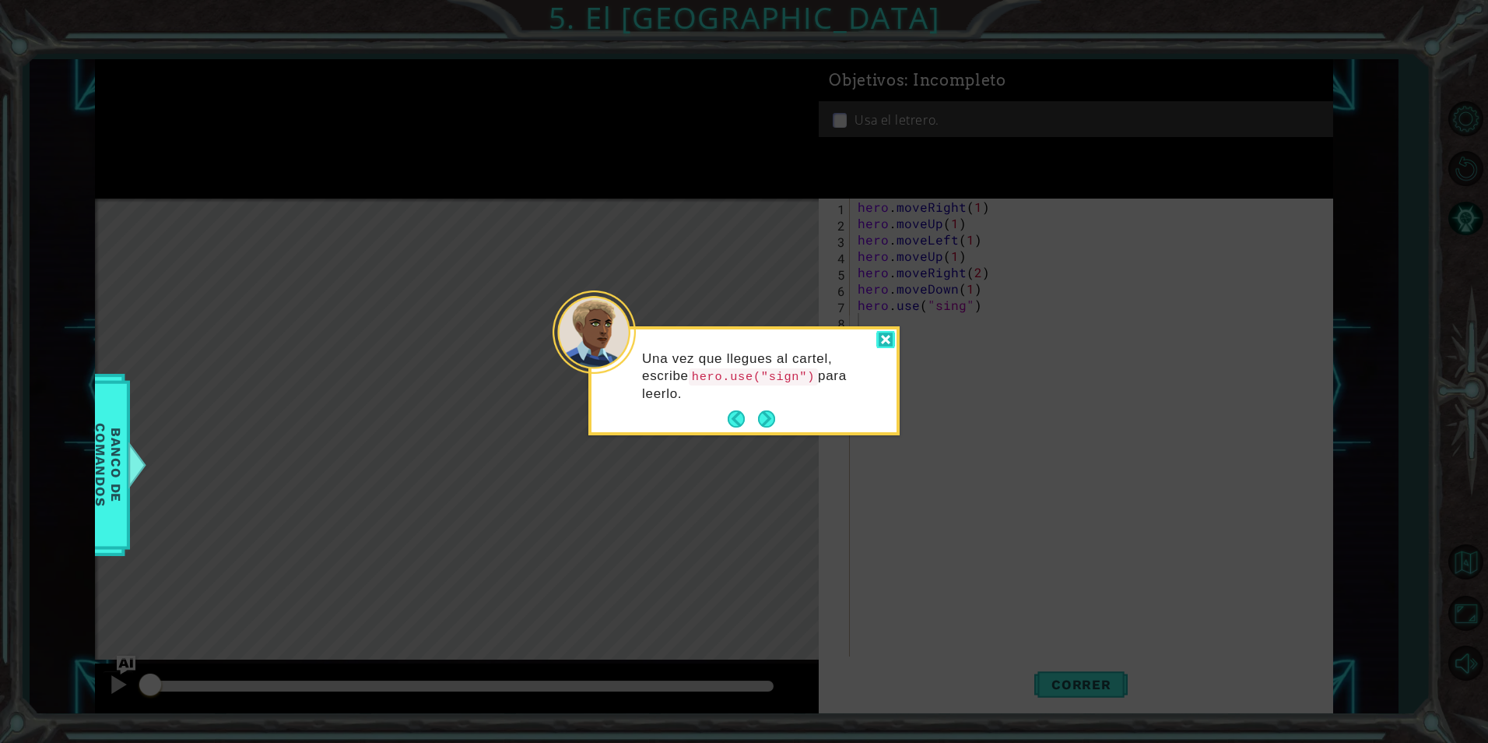
click at [893, 345] on div at bounding box center [885, 340] width 19 height 18
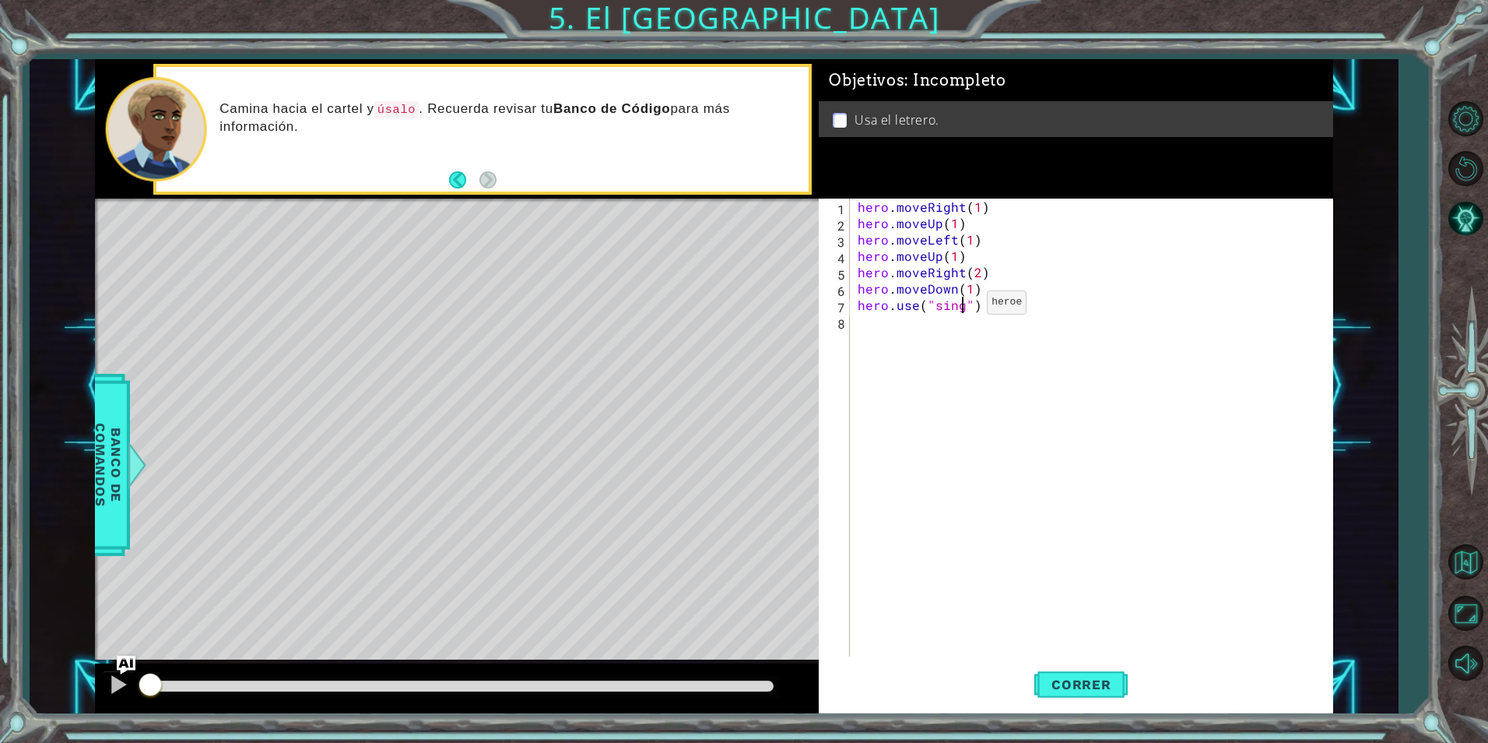
click at [960, 306] on div "hero . moveRight ( 1 ) hero . moveUp ( 1 ) hero . moveLeft ( 1 ) hero . moveUp …" at bounding box center [1095, 443] width 481 height 490
type textarea "hero.use("sign")"
click at [996, 311] on div "hero . moveRight ( 1 ) hero . moveUp ( 1 ) hero . moveLeft ( 1 ) hero . moveUp …" at bounding box center [1095, 443] width 481 height 490
click at [969, 339] on div "hero . moveRight ( 1 ) hero . moveUp ( 1 ) hero . moveLeft ( 1 ) hero . moveUp …" at bounding box center [1095, 443] width 481 height 490
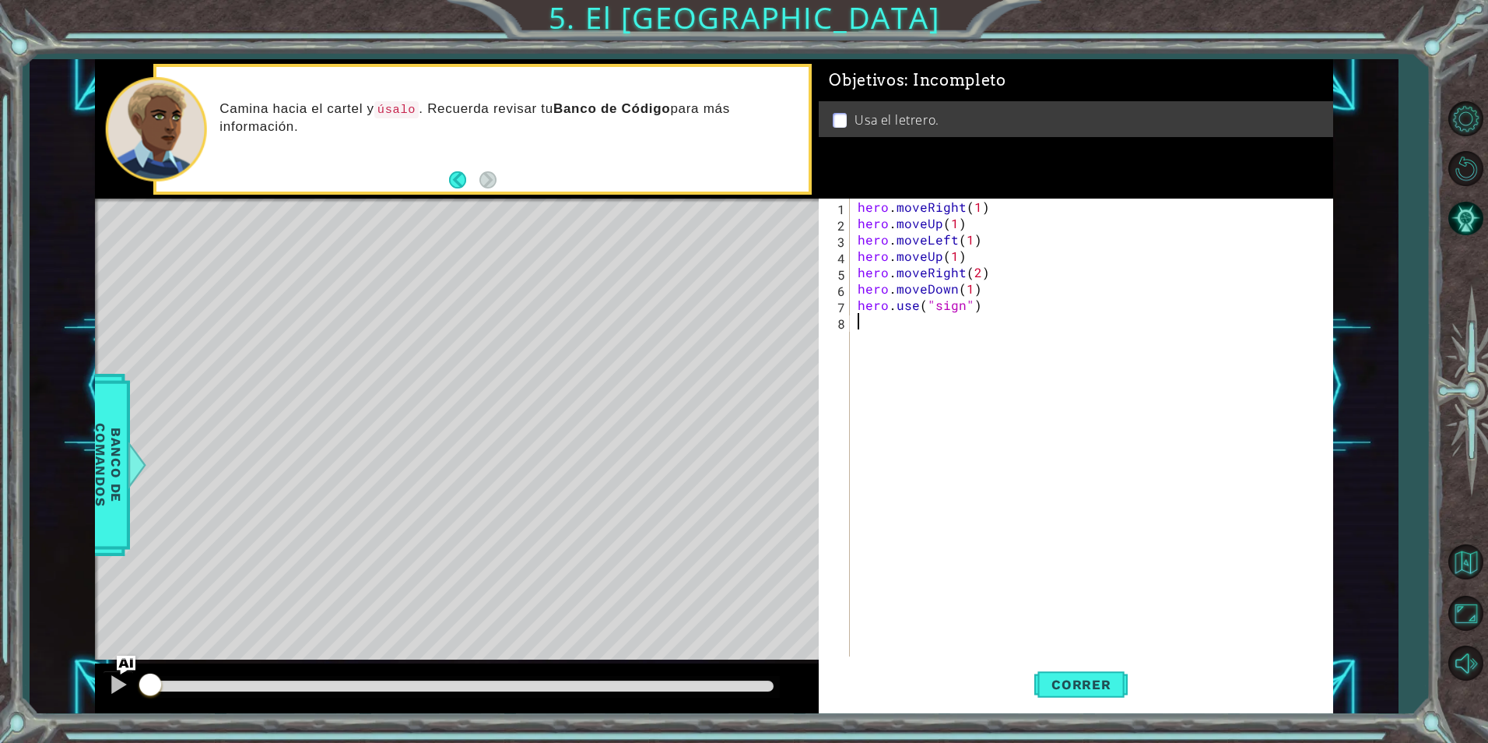
scroll to position [0, 0]
drag, startPoint x: 1059, startPoint y: 693, endPoint x: 1065, endPoint y: 679, distance: 14.6
click at [1060, 683] on button "Correr" at bounding box center [1080, 683] width 93 height 51
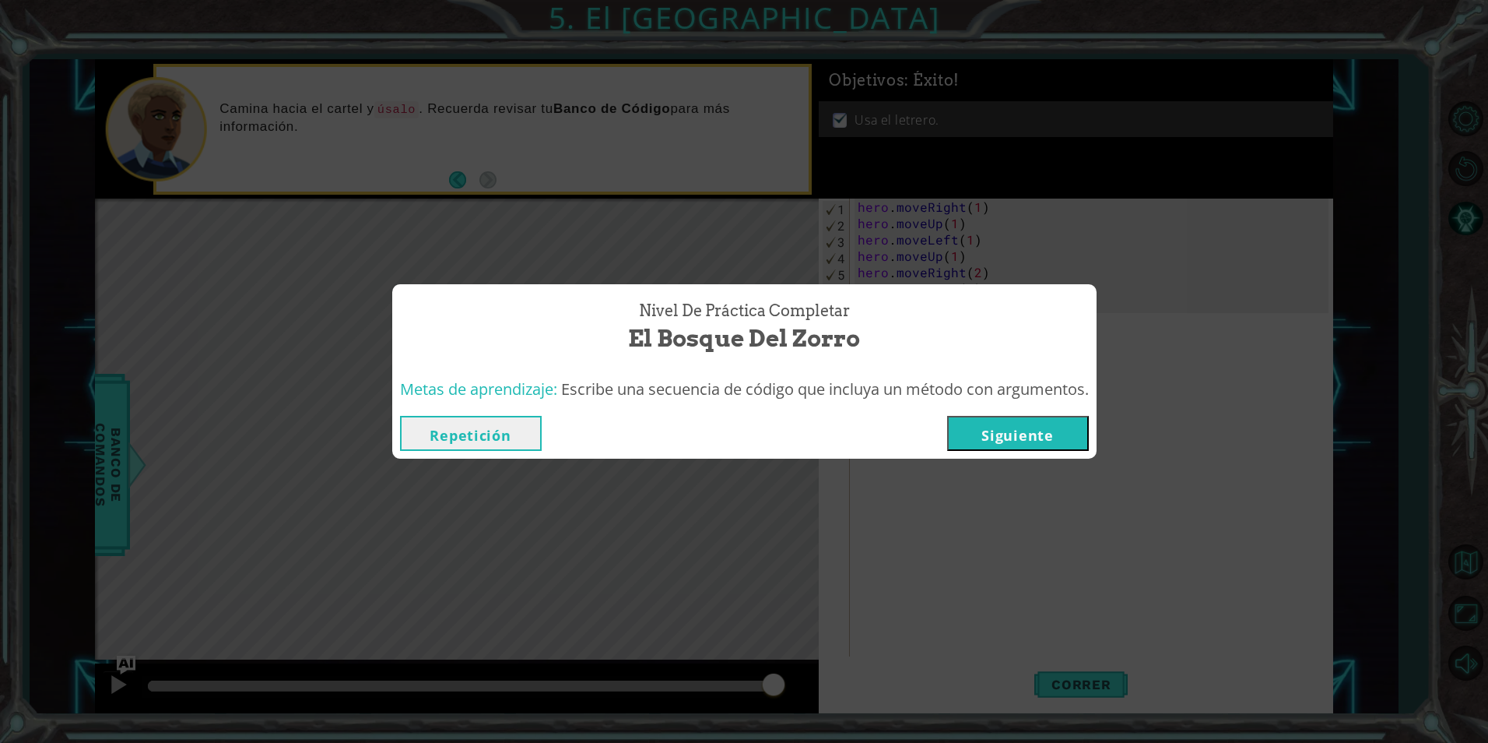
click at [1015, 434] on button "Siguiente" at bounding box center [1018, 433] width 142 height 35
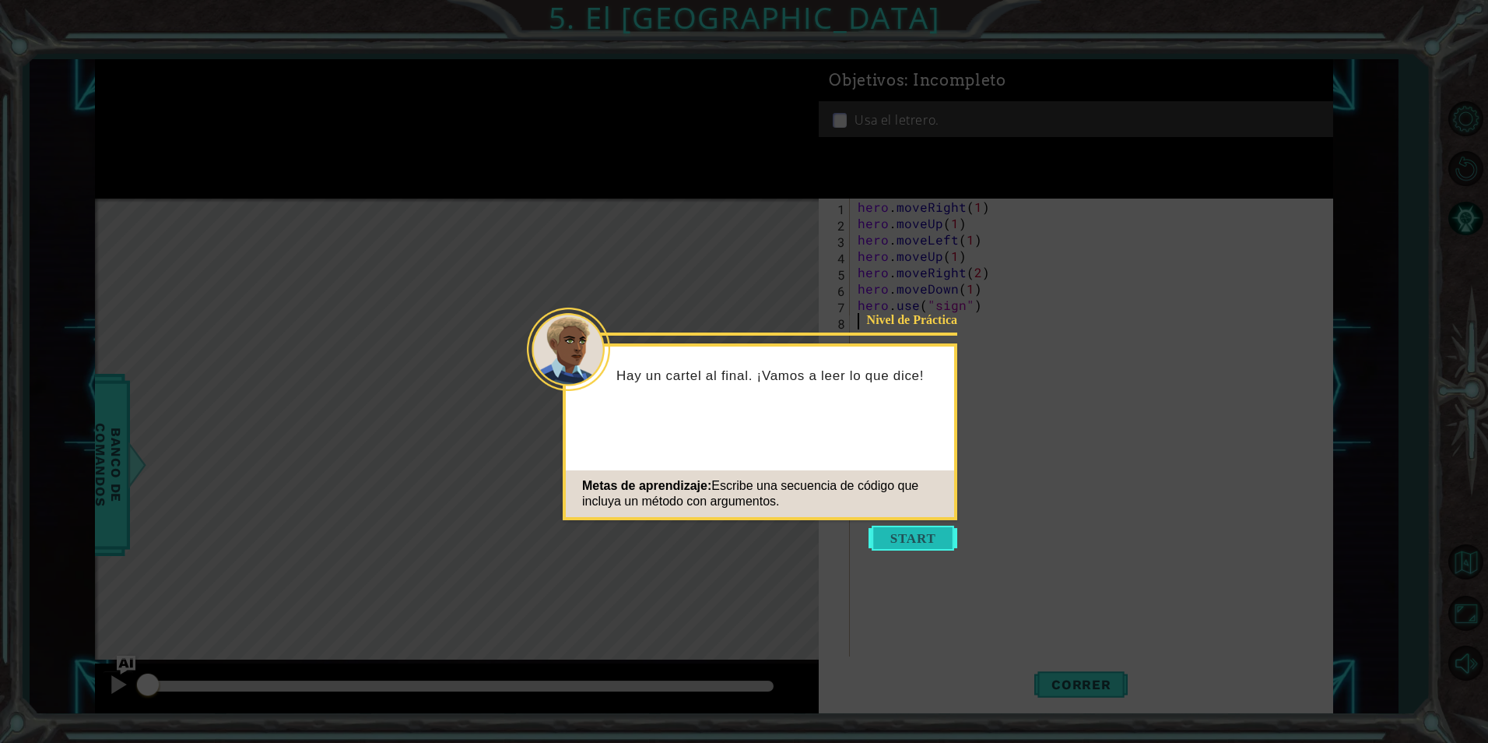
click at [911, 535] on button "Start" at bounding box center [913, 537] width 89 height 25
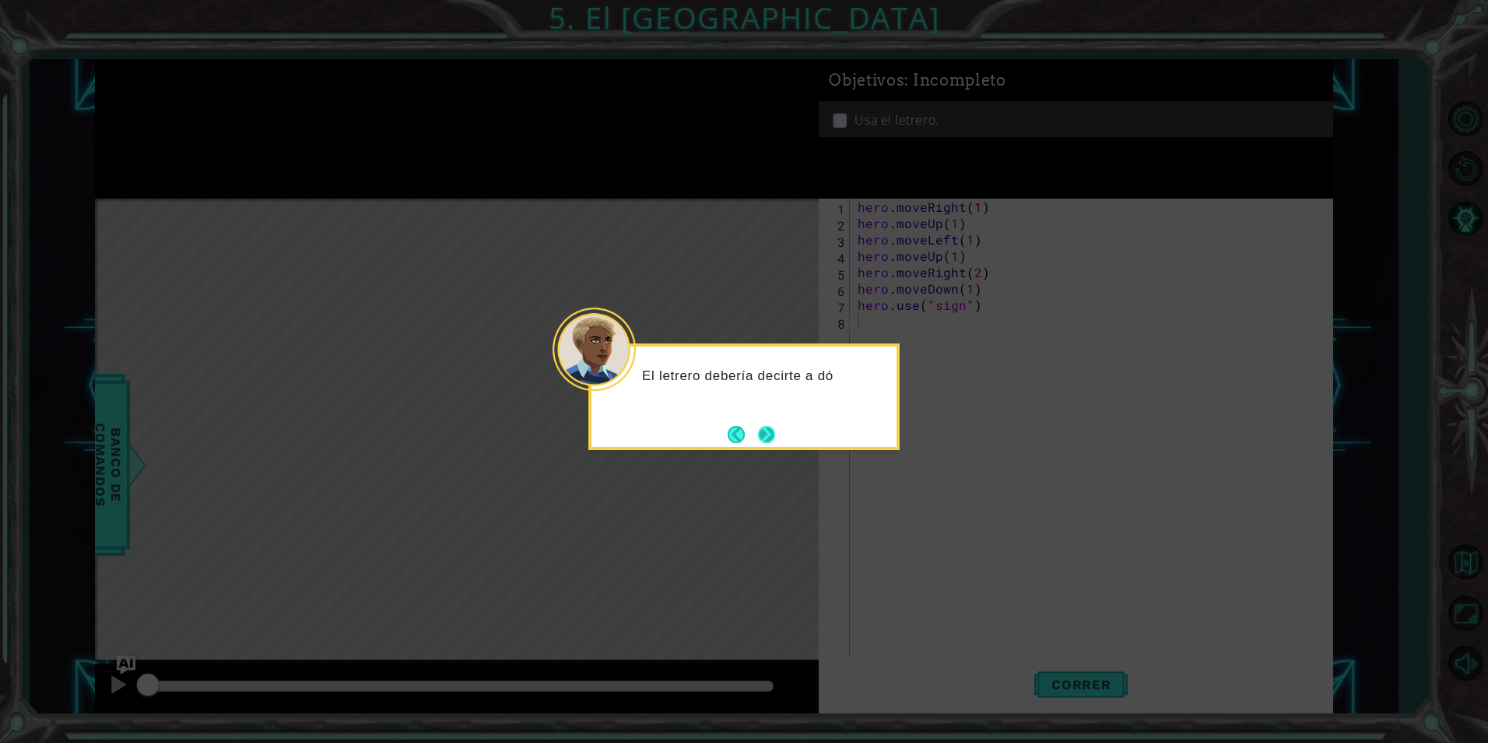
click at [770, 444] on button "Next" at bounding box center [767, 433] width 21 height 21
click at [770, 443] on button "Next" at bounding box center [766, 434] width 17 height 17
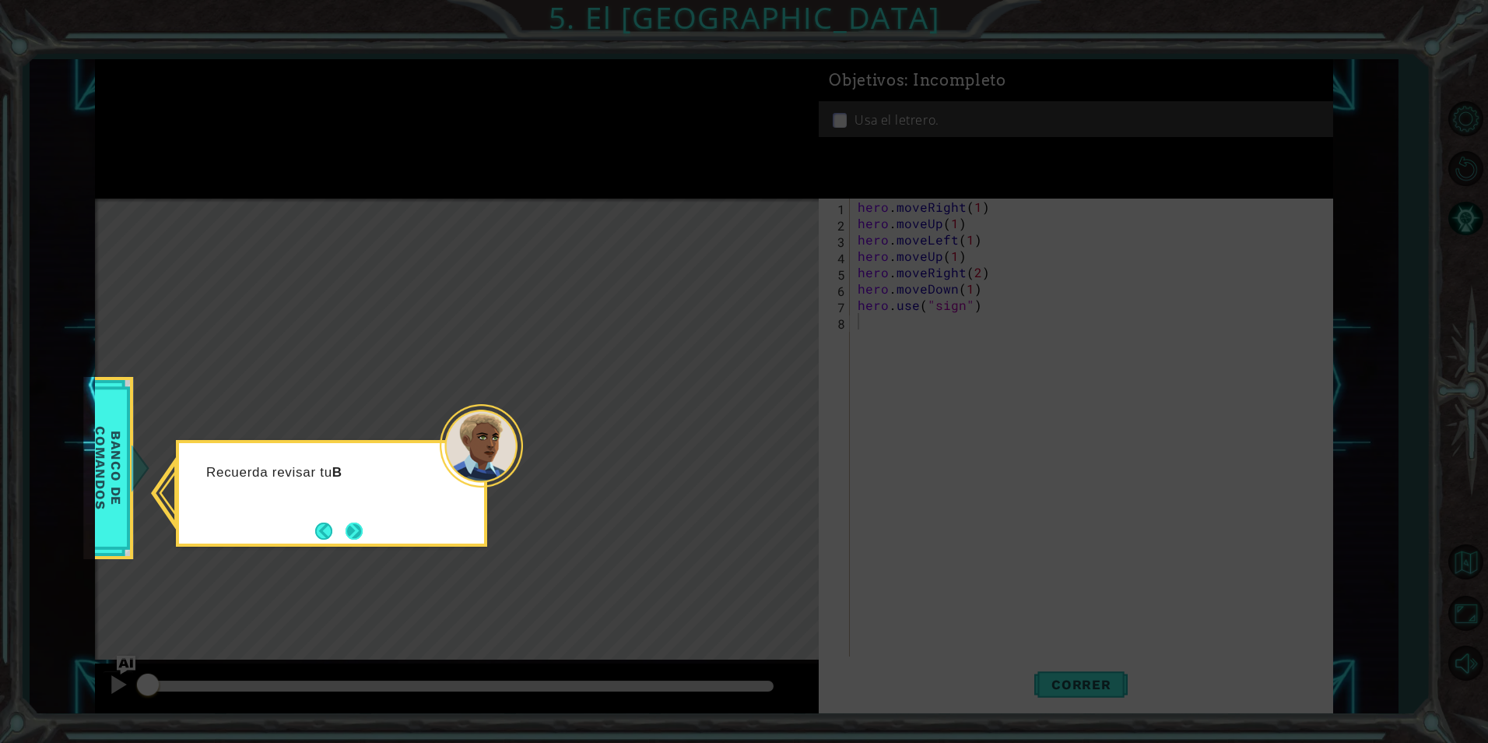
click at [353, 522] on button "Next" at bounding box center [355, 530] width 18 height 18
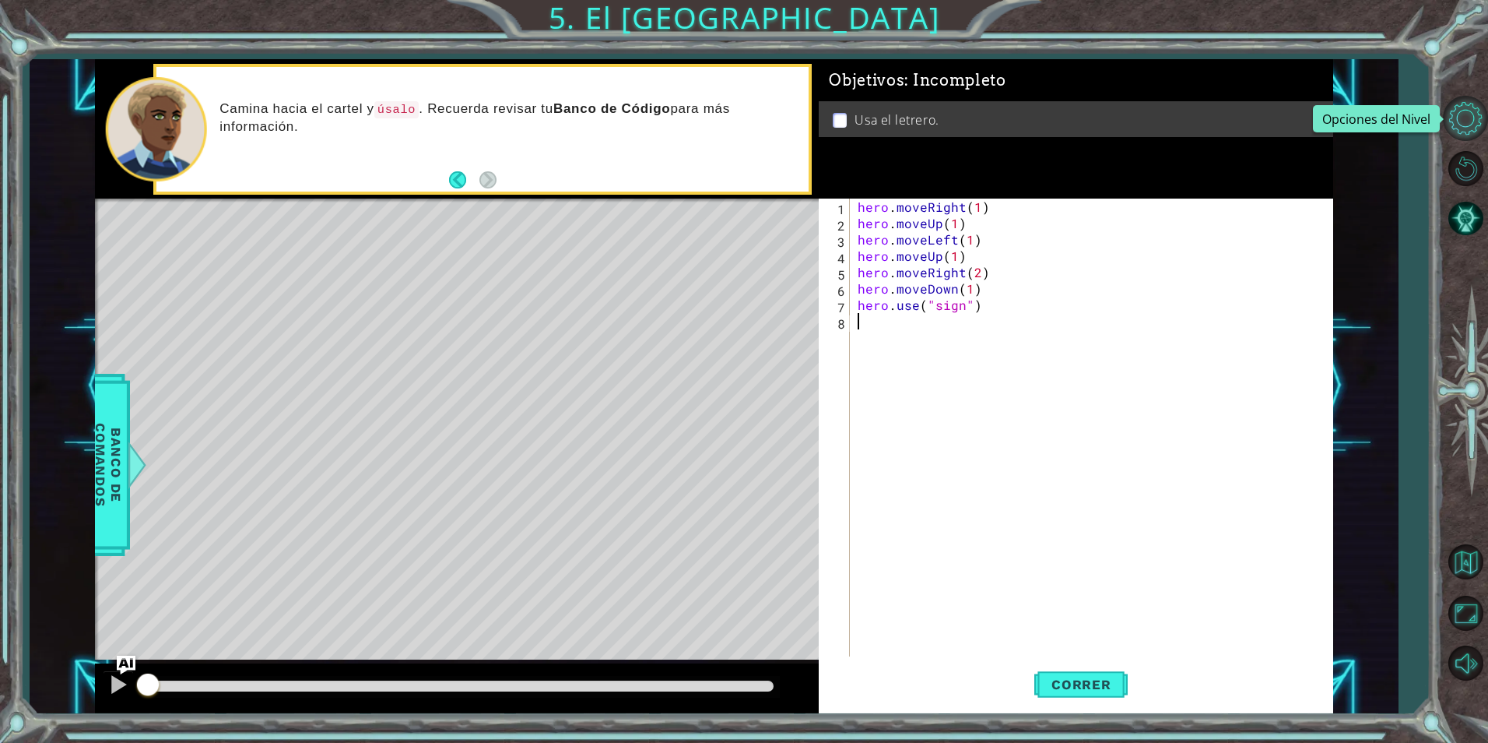
click at [1455, 119] on button "Opciones del Nivel" at bounding box center [1465, 118] width 45 height 45
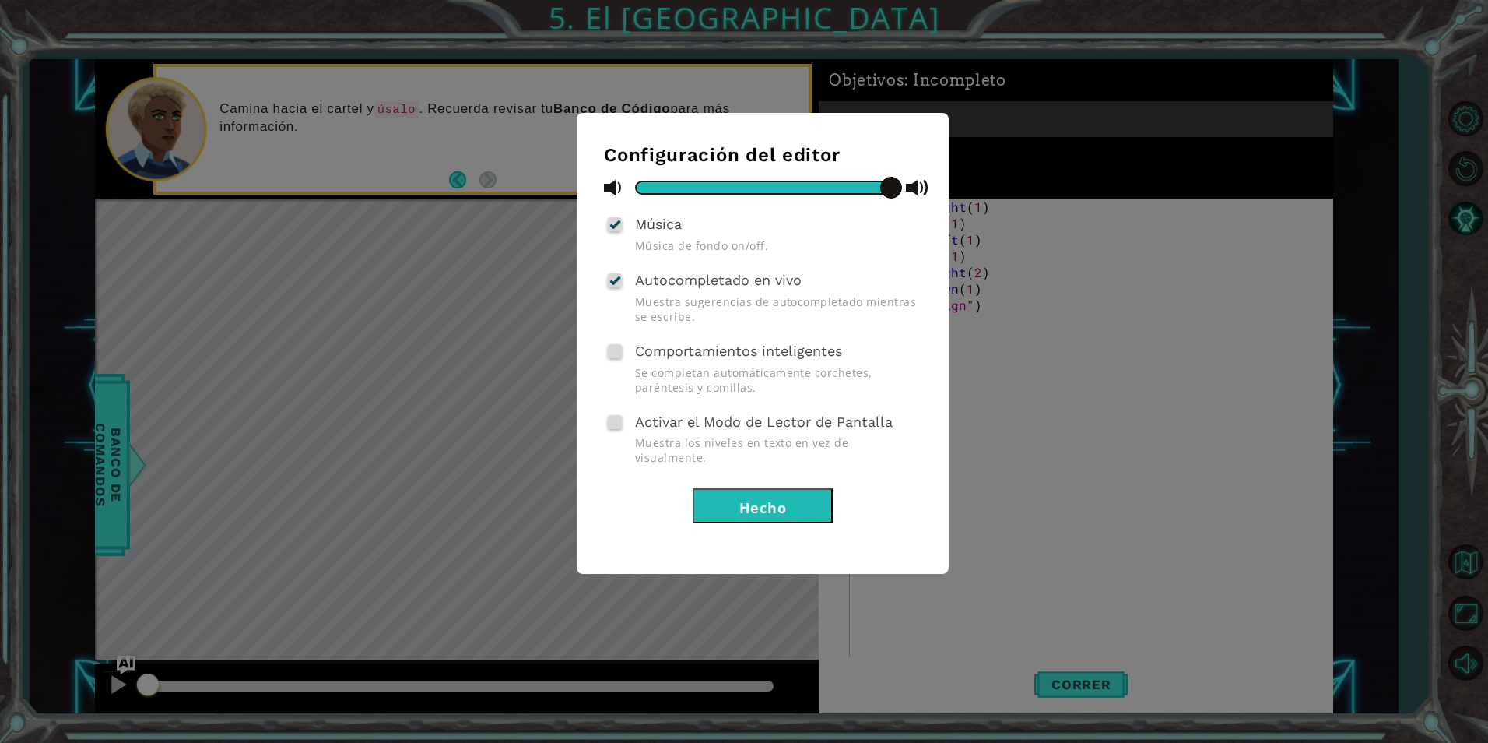
click at [816, 488] on button "Hecho" at bounding box center [763, 505] width 140 height 35
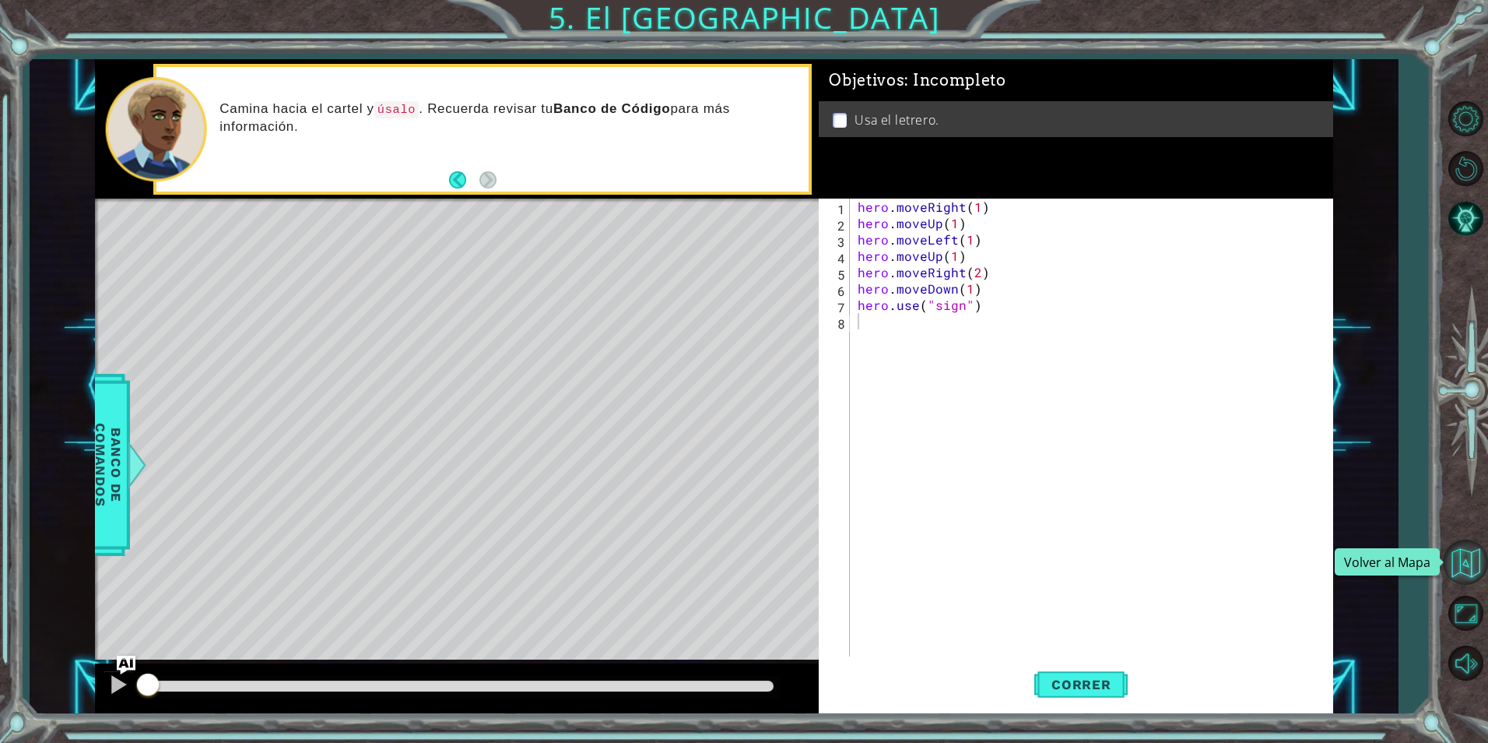
click at [1469, 581] on button "Volver al Mapa" at bounding box center [1465, 561] width 45 height 45
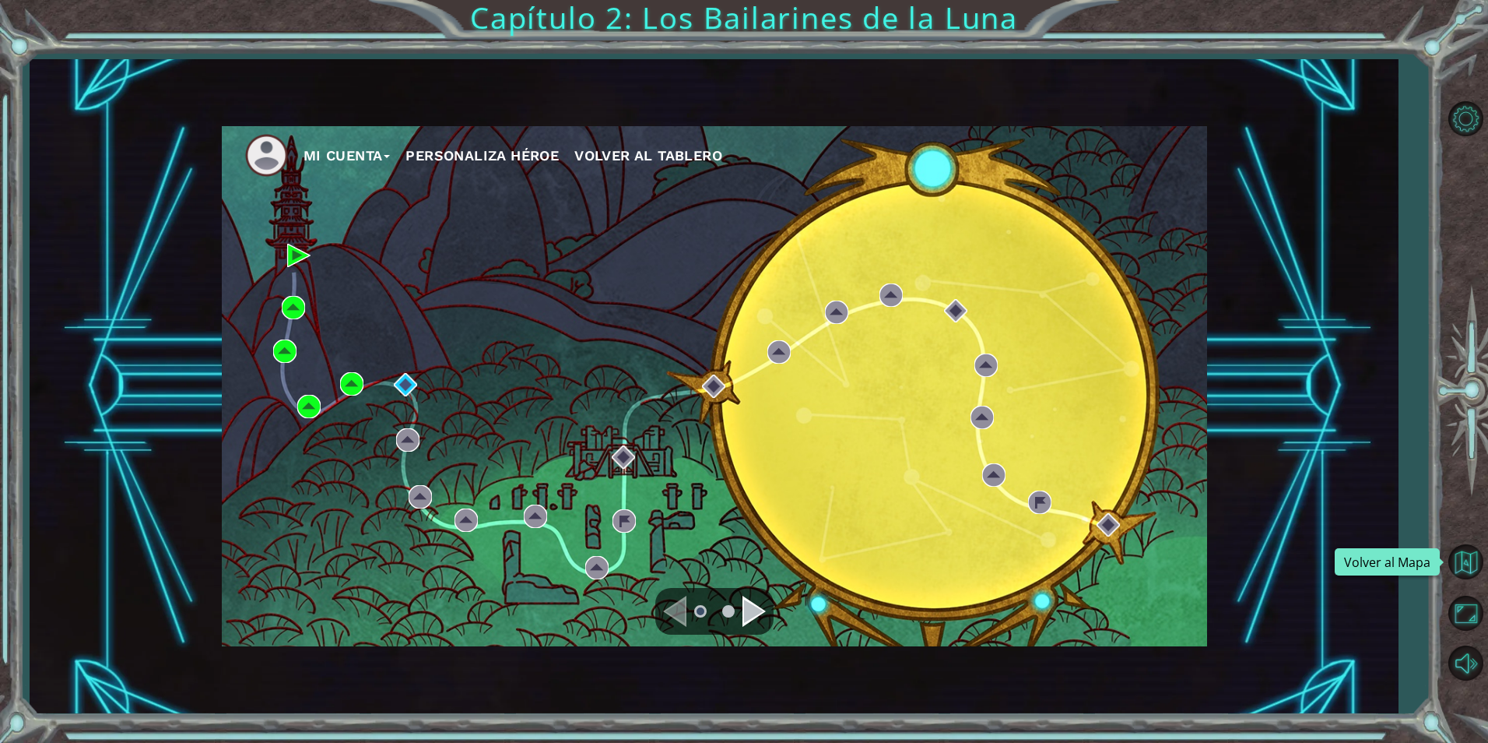
click at [1469, 581] on button "Volver al Mapa" at bounding box center [1465, 561] width 45 height 45
click at [1469, 602] on button "Maximizar Navegador" at bounding box center [1465, 613] width 45 height 45
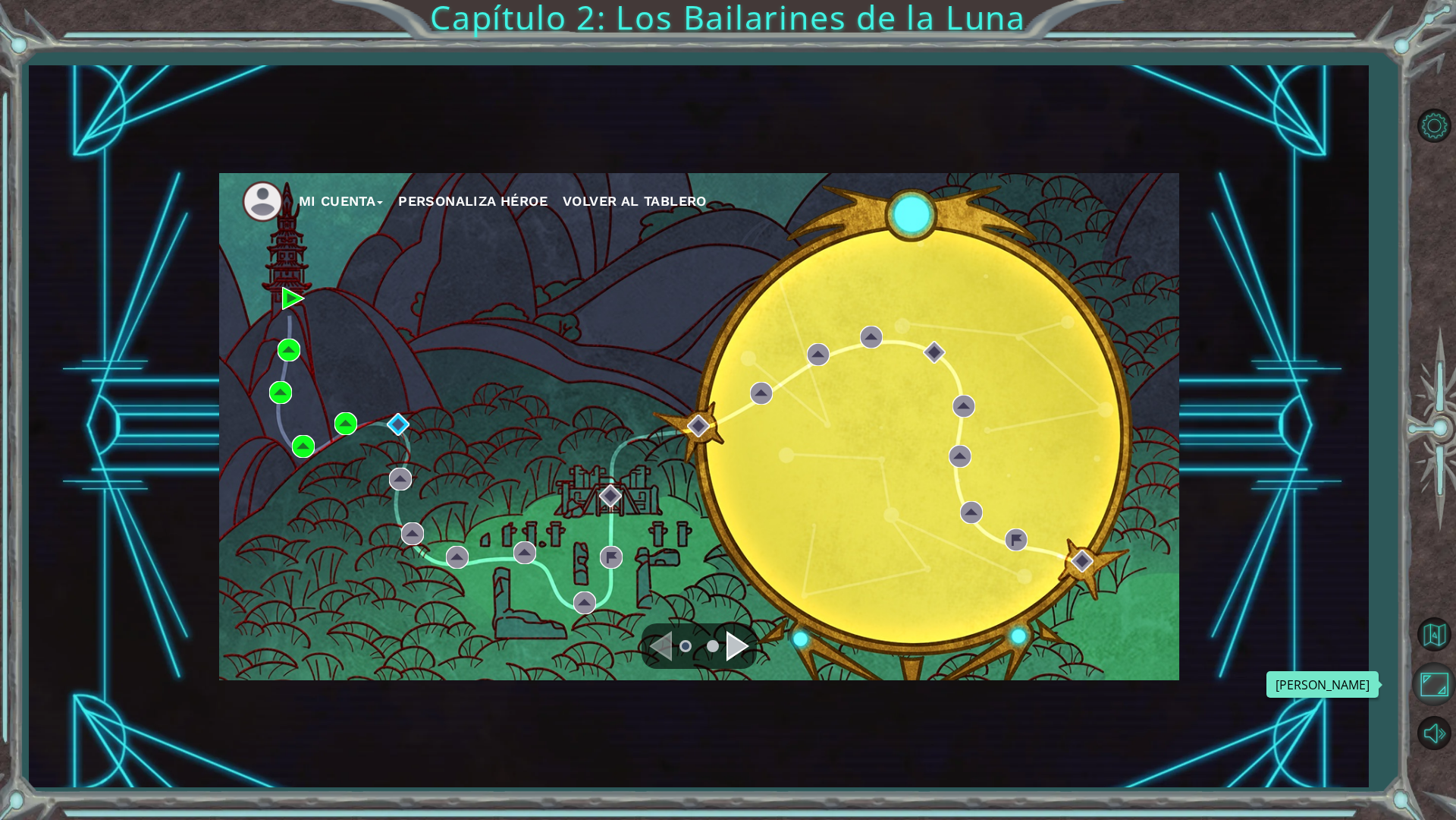
click at [1435, 687] on button "Maximizar Navegador" at bounding box center [1434, 683] width 44 height 44
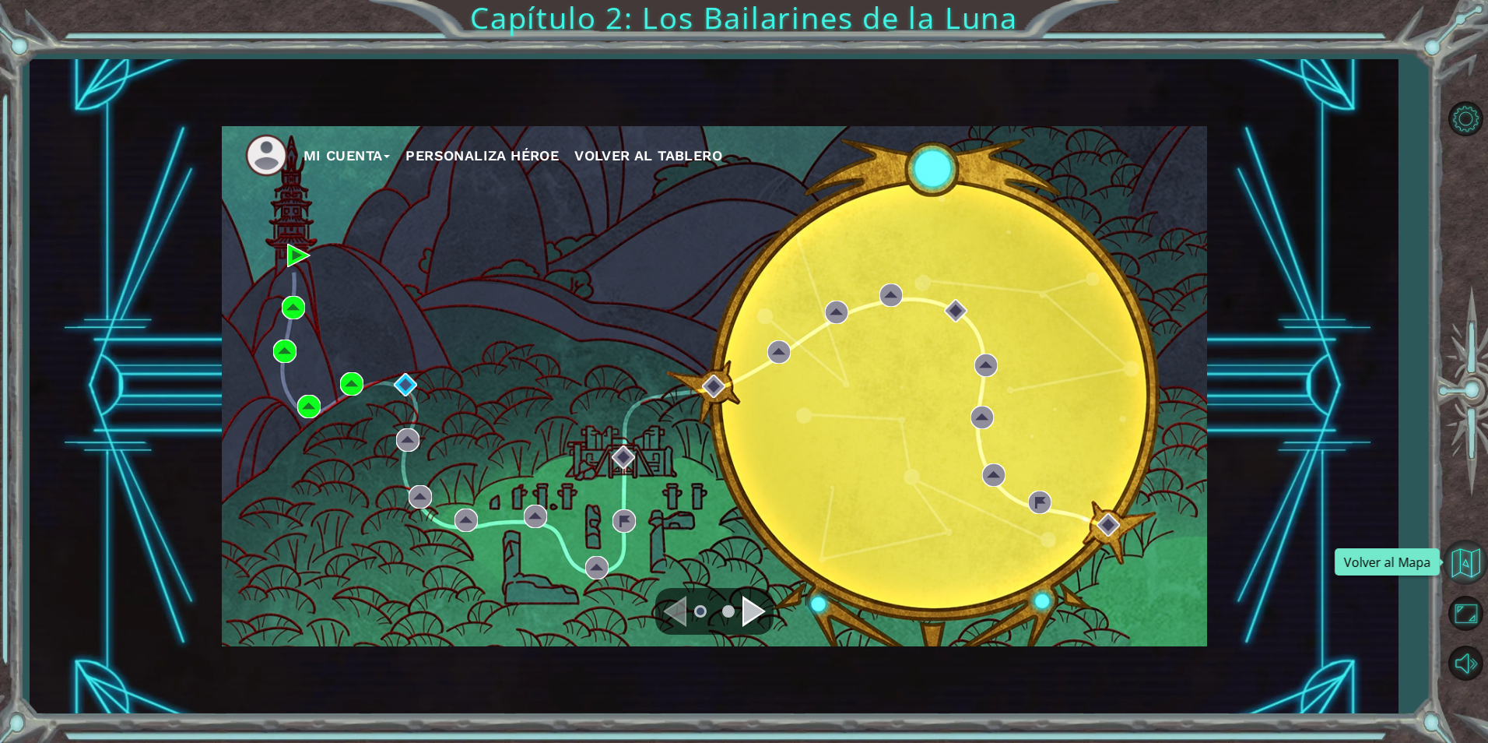
click at [1465, 572] on button "Volver al Mapa" at bounding box center [1465, 561] width 45 height 45
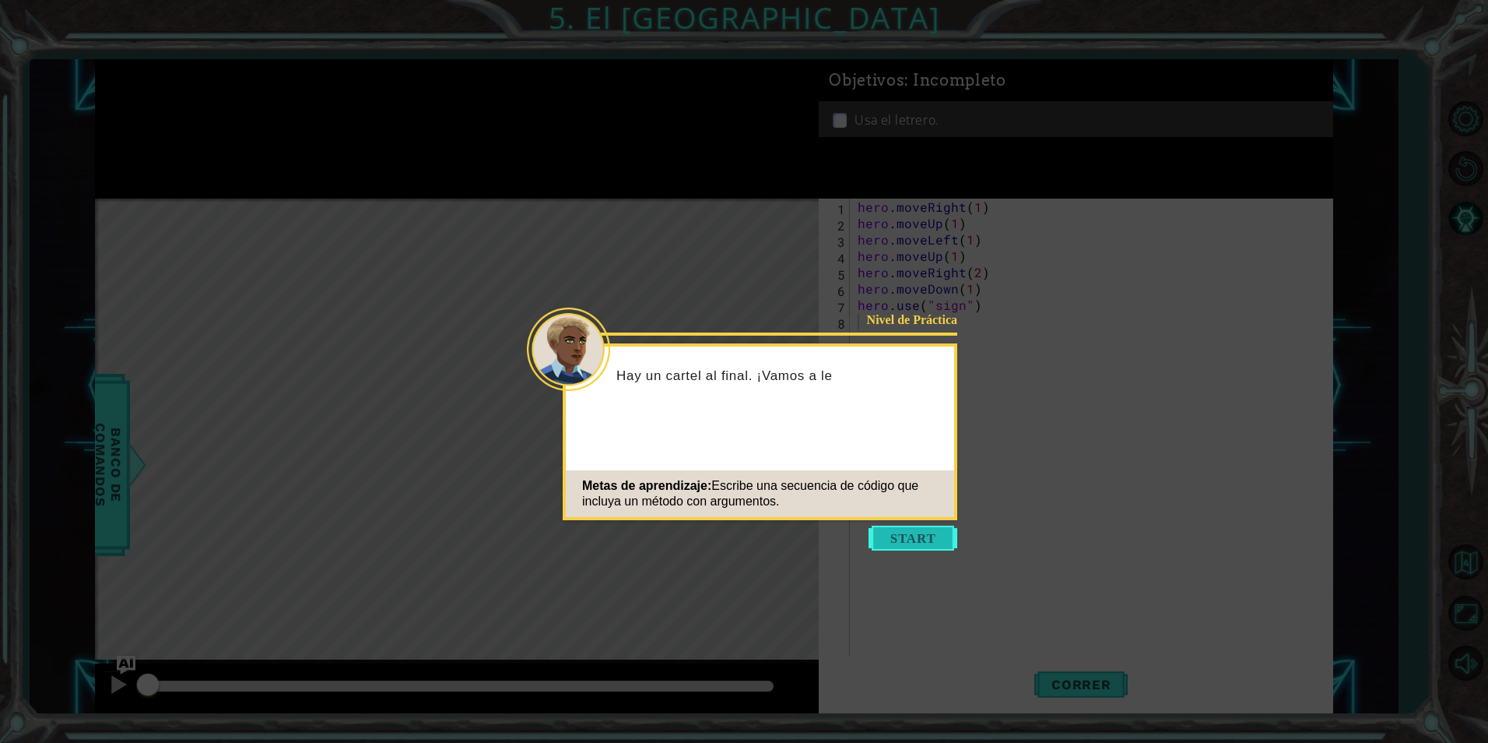
click at [946, 541] on button "Start" at bounding box center [913, 537] width 89 height 25
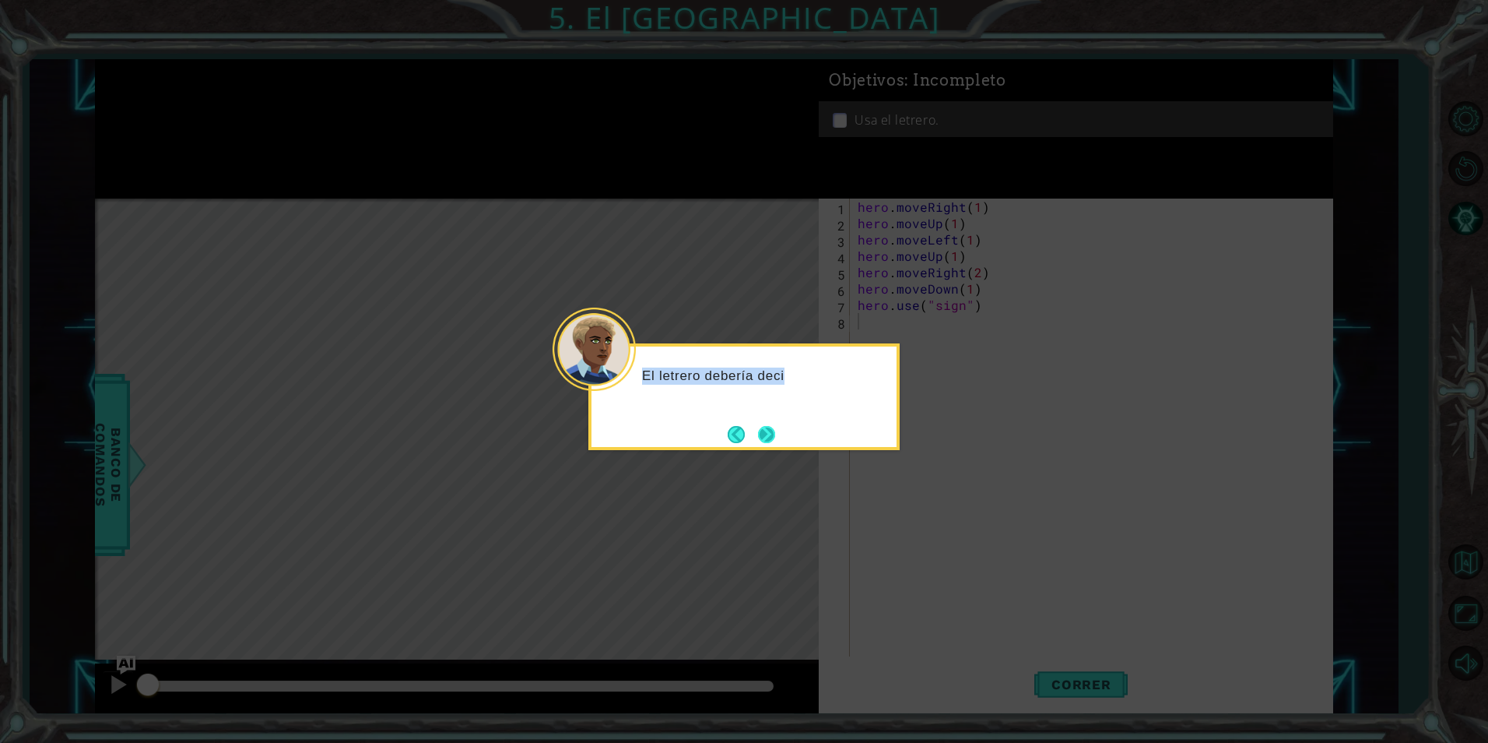
drag, startPoint x: 779, startPoint y: 416, endPoint x: 774, endPoint y: 427, distance: 11.5
click at [774, 427] on div "El letrero debería deci" at bounding box center [743, 396] width 311 height 107
click at [772, 429] on button "Next" at bounding box center [766, 434] width 17 height 17
click at [772, 429] on button "Next" at bounding box center [766, 433] width 19 height 19
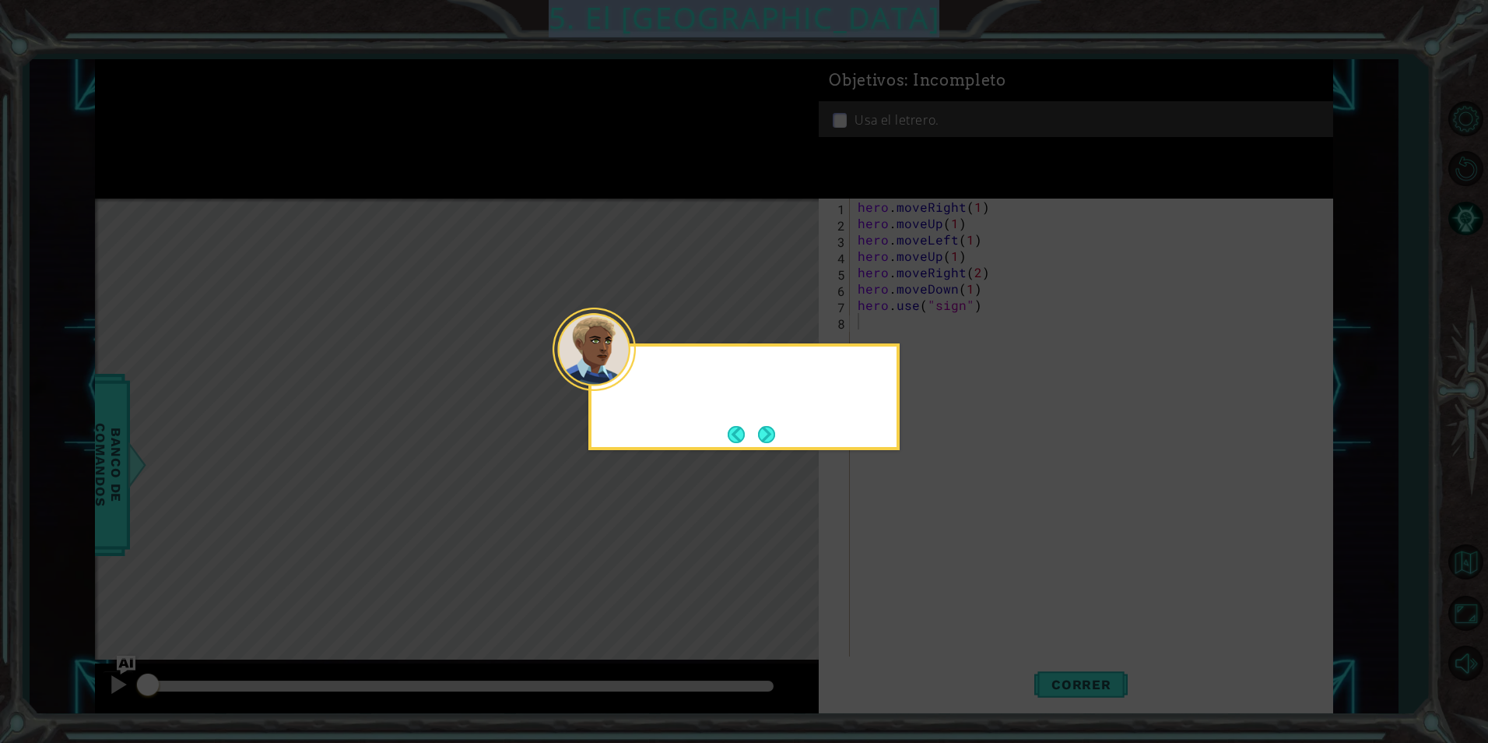
click at [772, 429] on icon at bounding box center [744, 371] width 1488 height 743
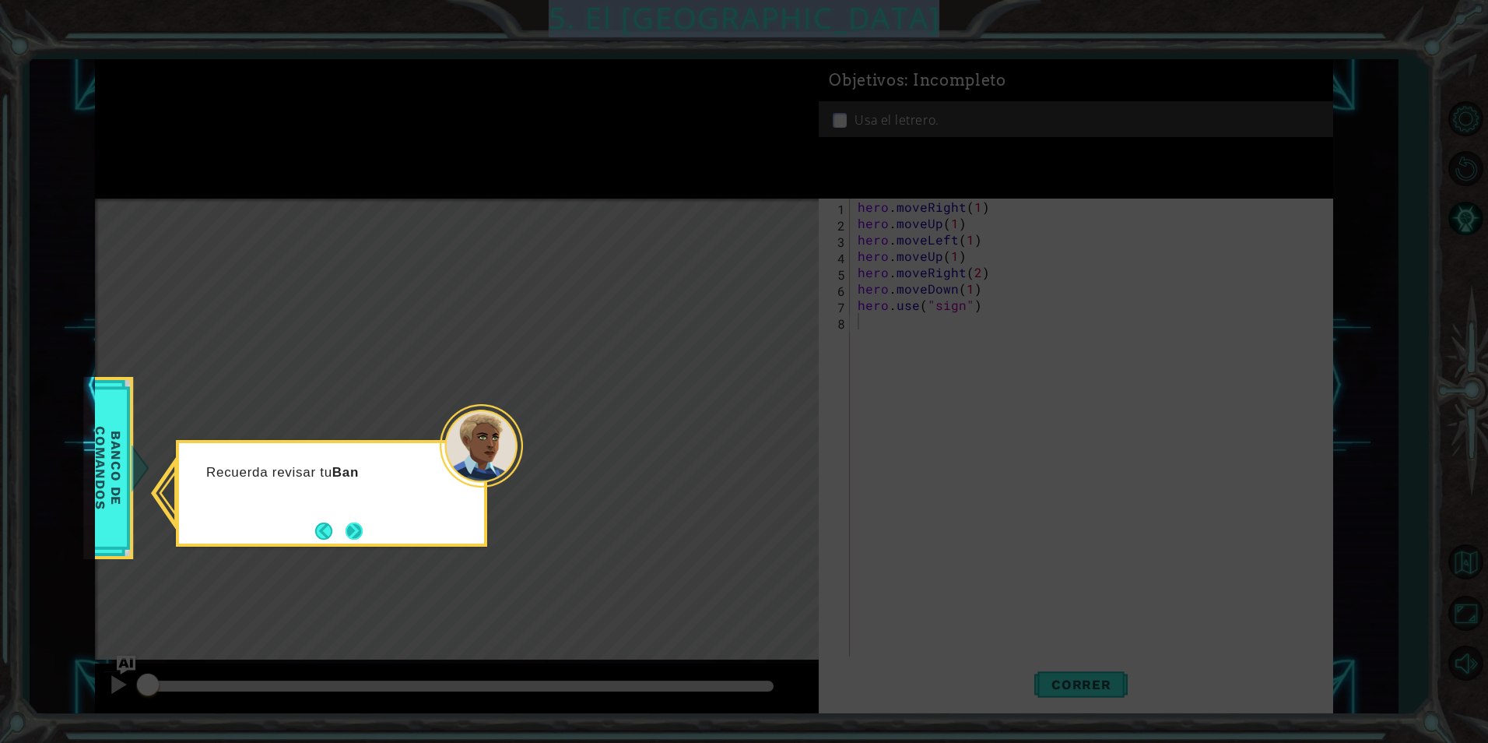
click at [363, 535] on button "Next" at bounding box center [354, 530] width 17 height 17
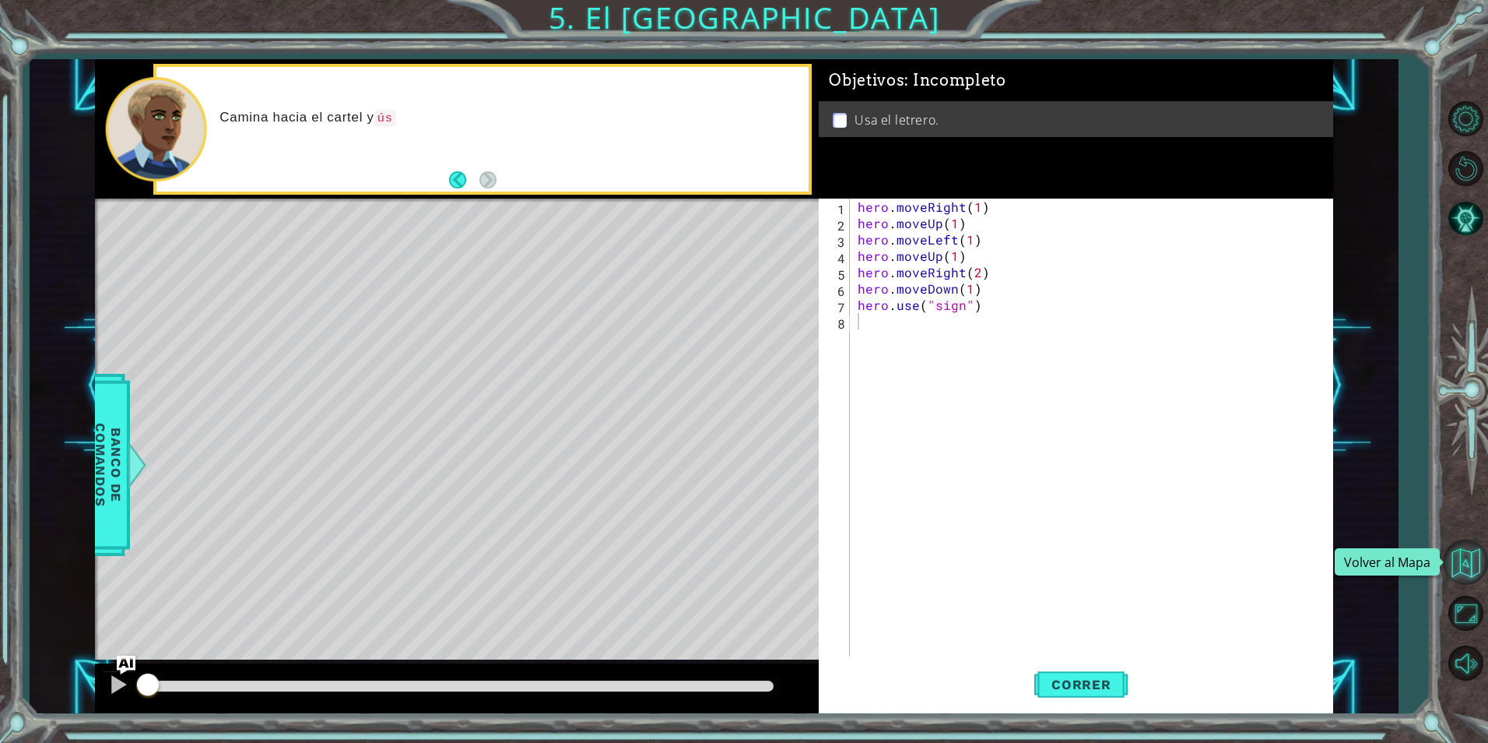
click at [1476, 553] on button "Volver al Mapa" at bounding box center [1465, 561] width 45 height 45
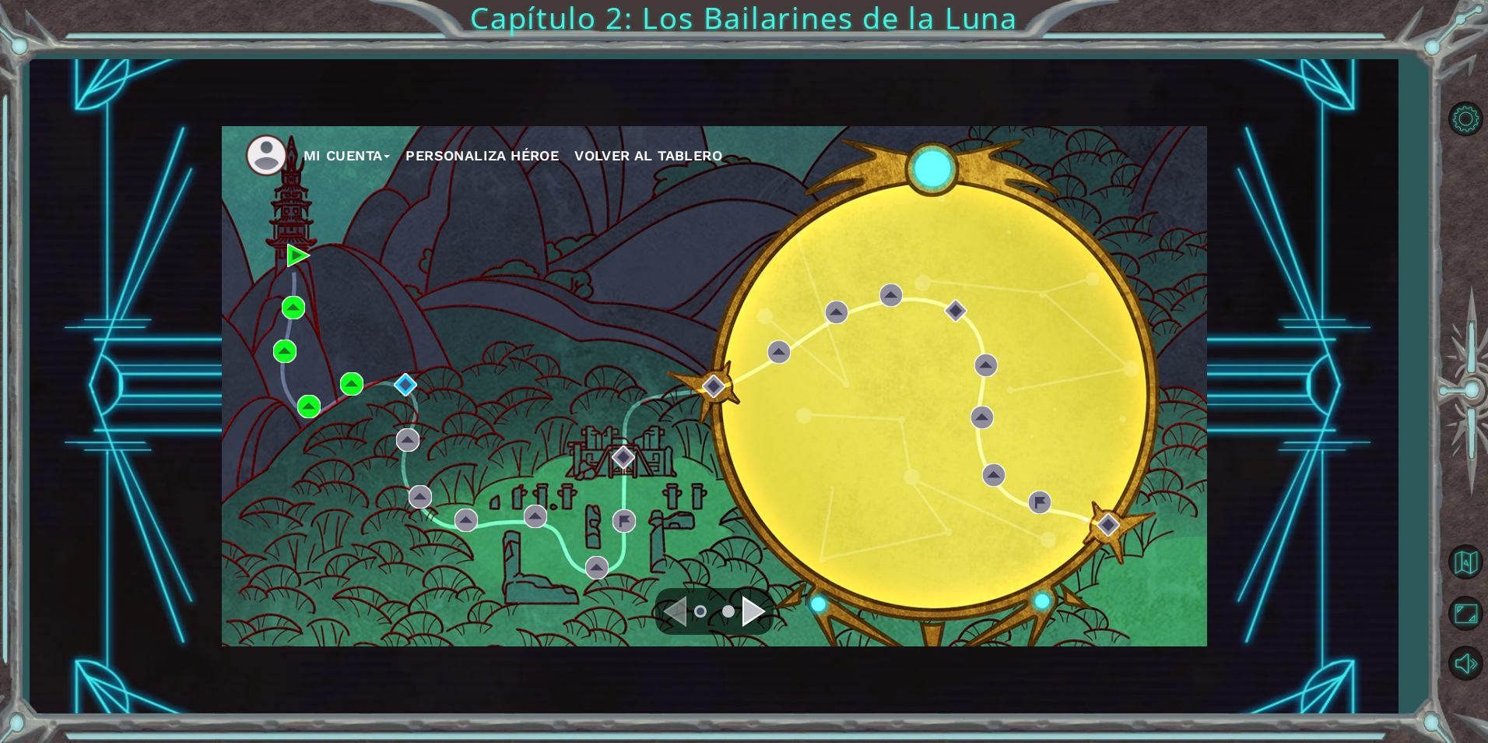
click at [347, 150] on button "Mi Cuenta" at bounding box center [347, 155] width 87 height 23
click at [482, 188] on div "Mi Cuenta Account Settings Cerrar Sesión Personaliza Héroe Volver al Tablero" at bounding box center [714, 386] width 985 height 520
click at [676, 153] on span "Volver al Tablero" at bounding box center [648, 155] width 148 height 16
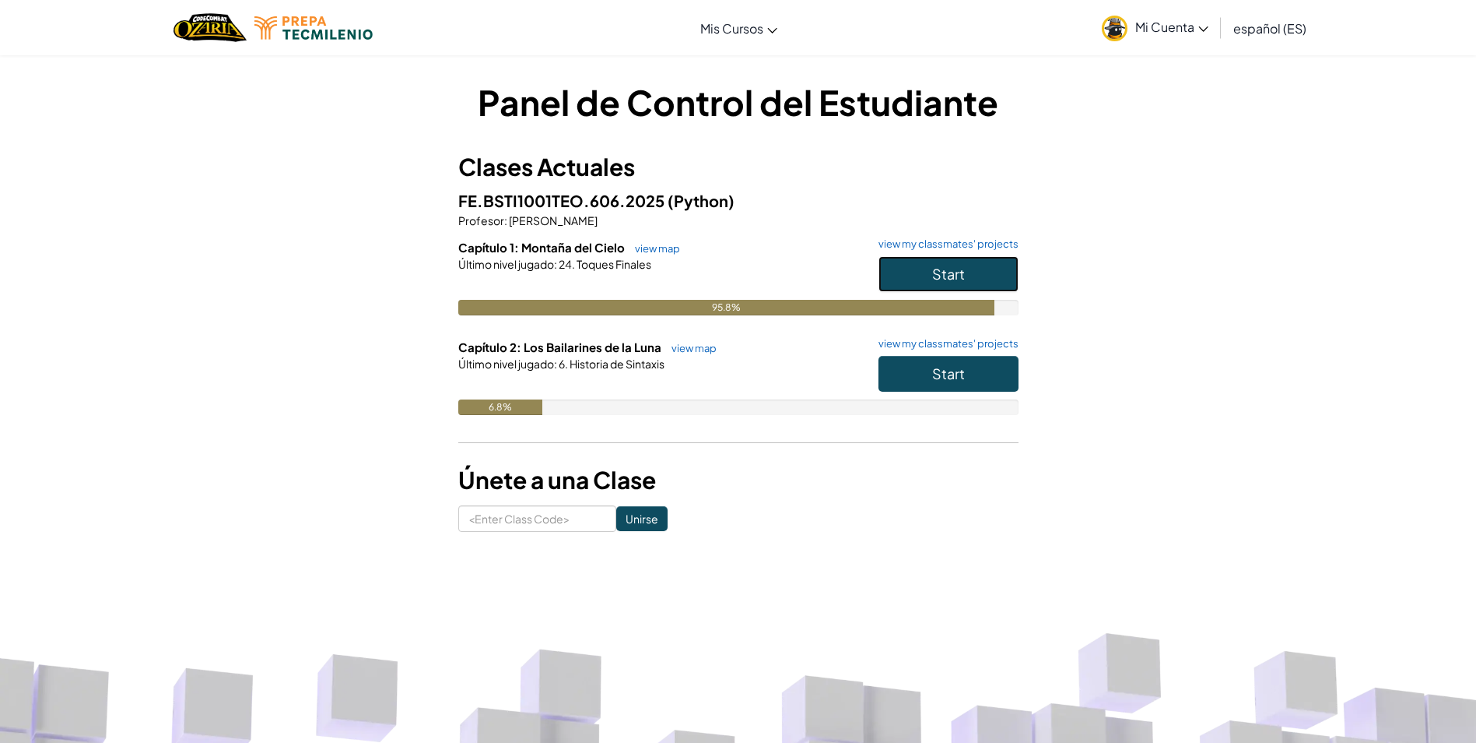
click at [949, 265] on span "Start" at bounding box center [948, 274] width 33 height 18
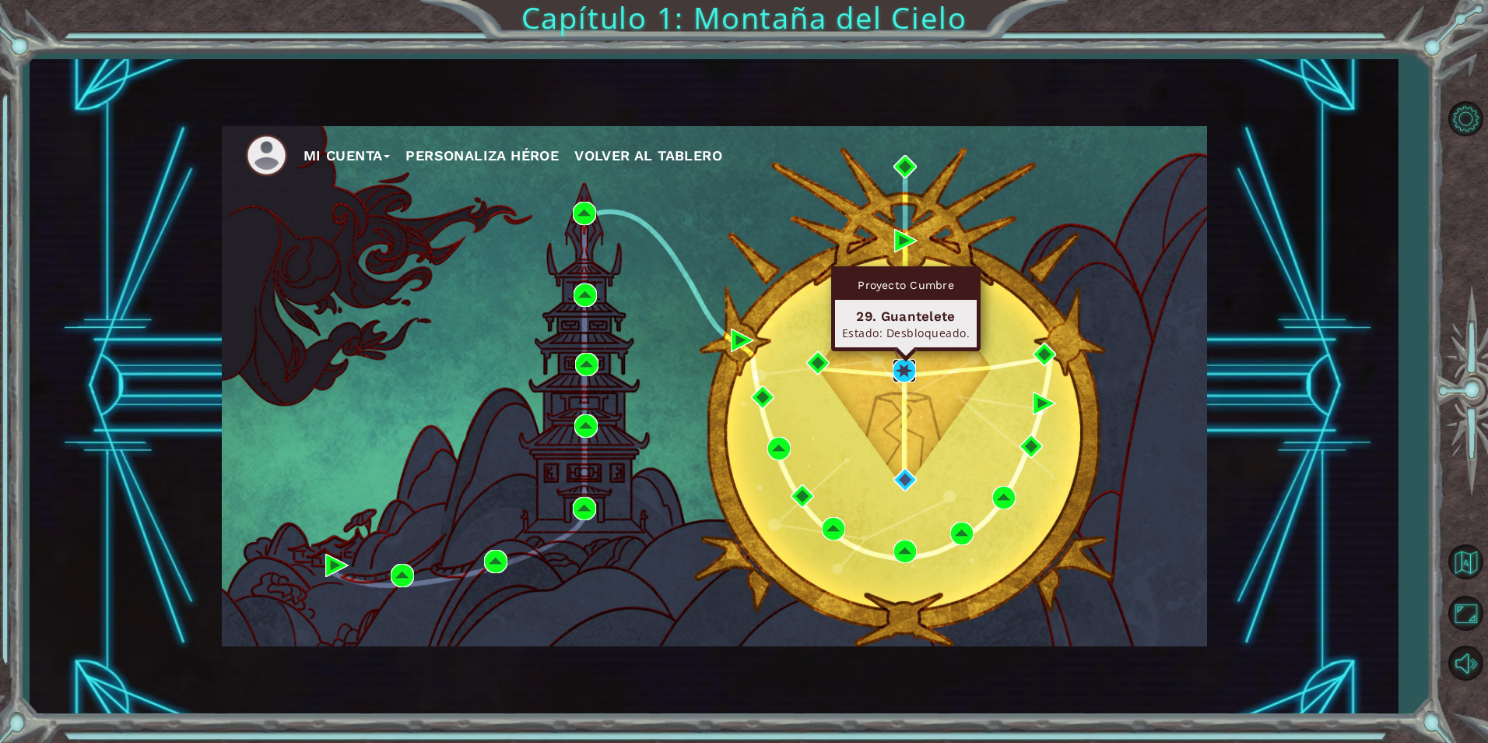
click at [896, 374] on img at bounding box center [904, 370] width 23 height 23
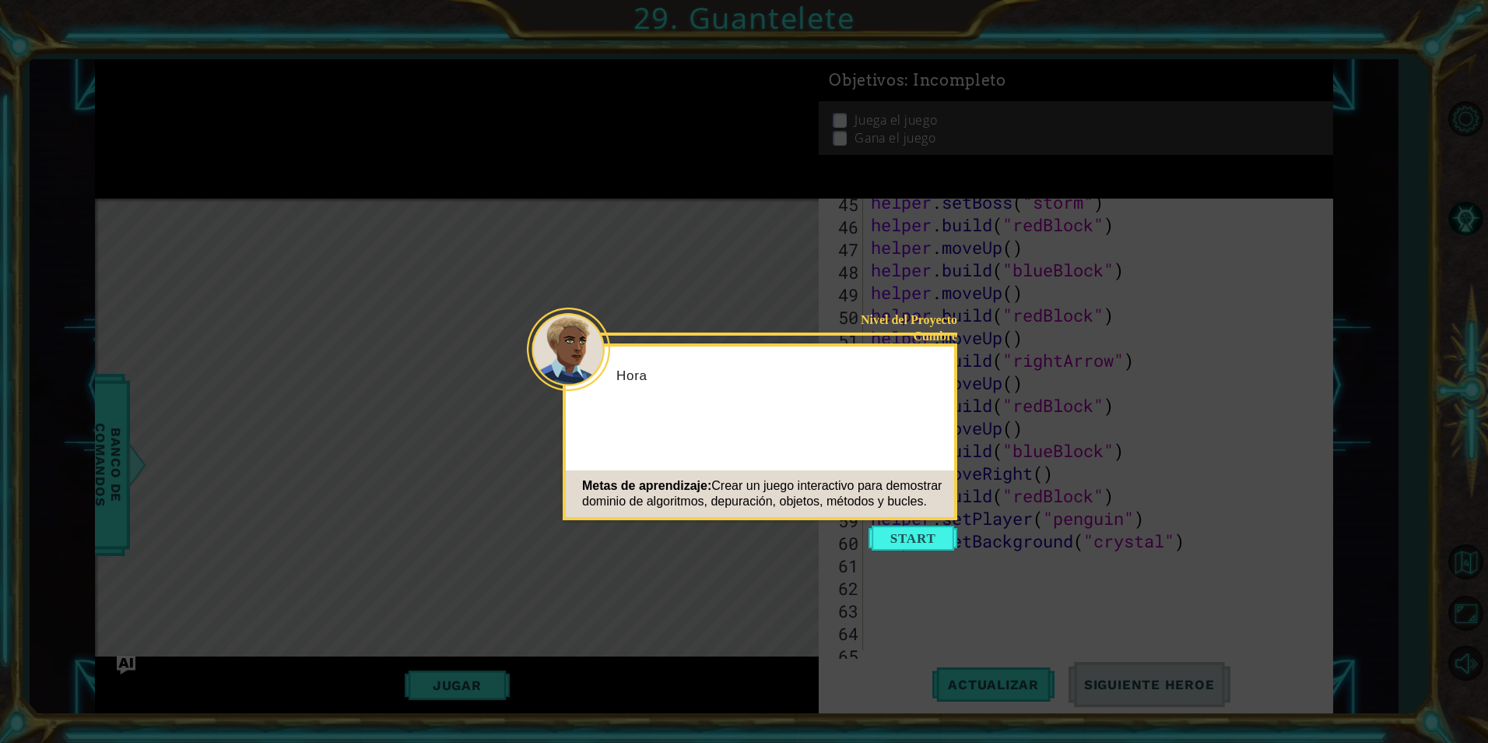
scroll to position [1151, 0]
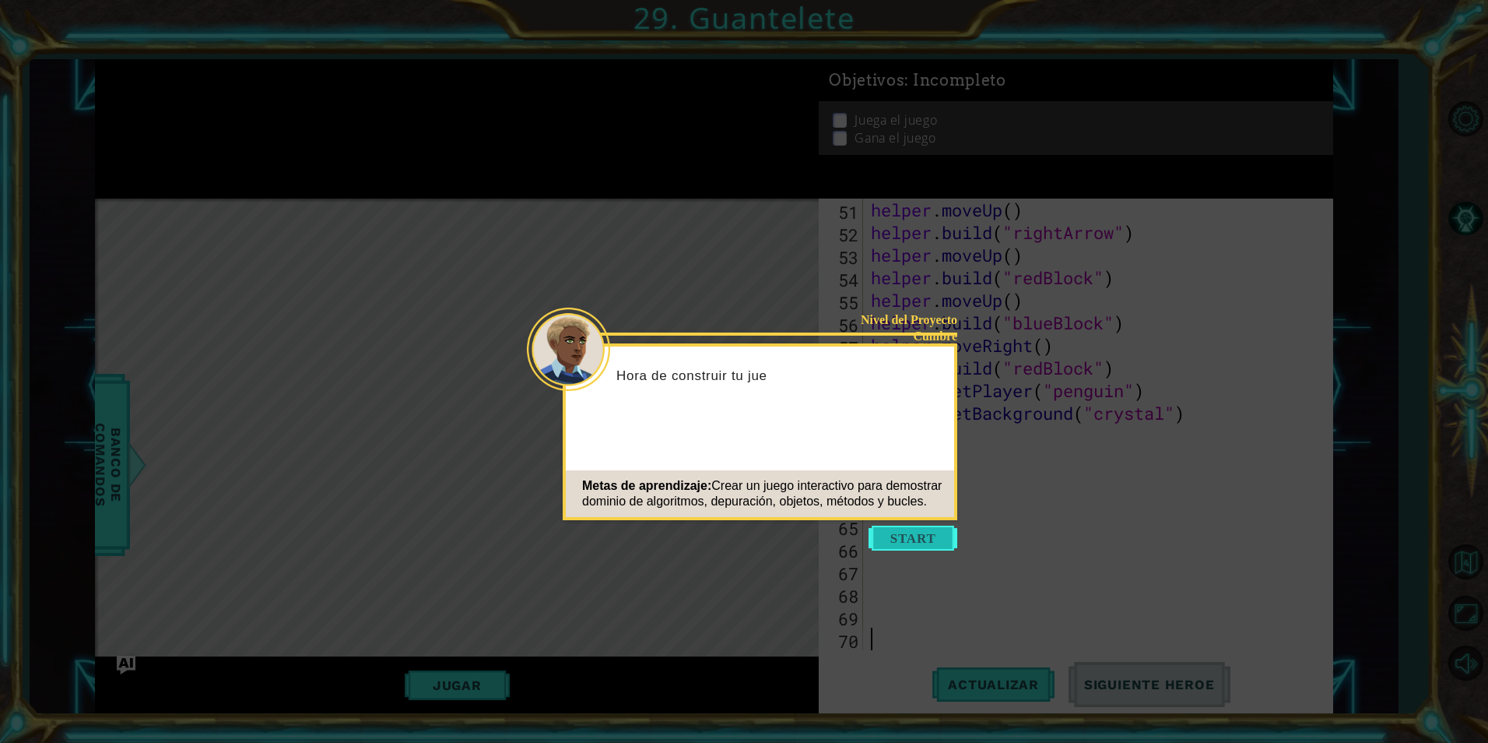
click at [915, 537] on button "Start" at bounding box center [913, 537] width 89 height 25
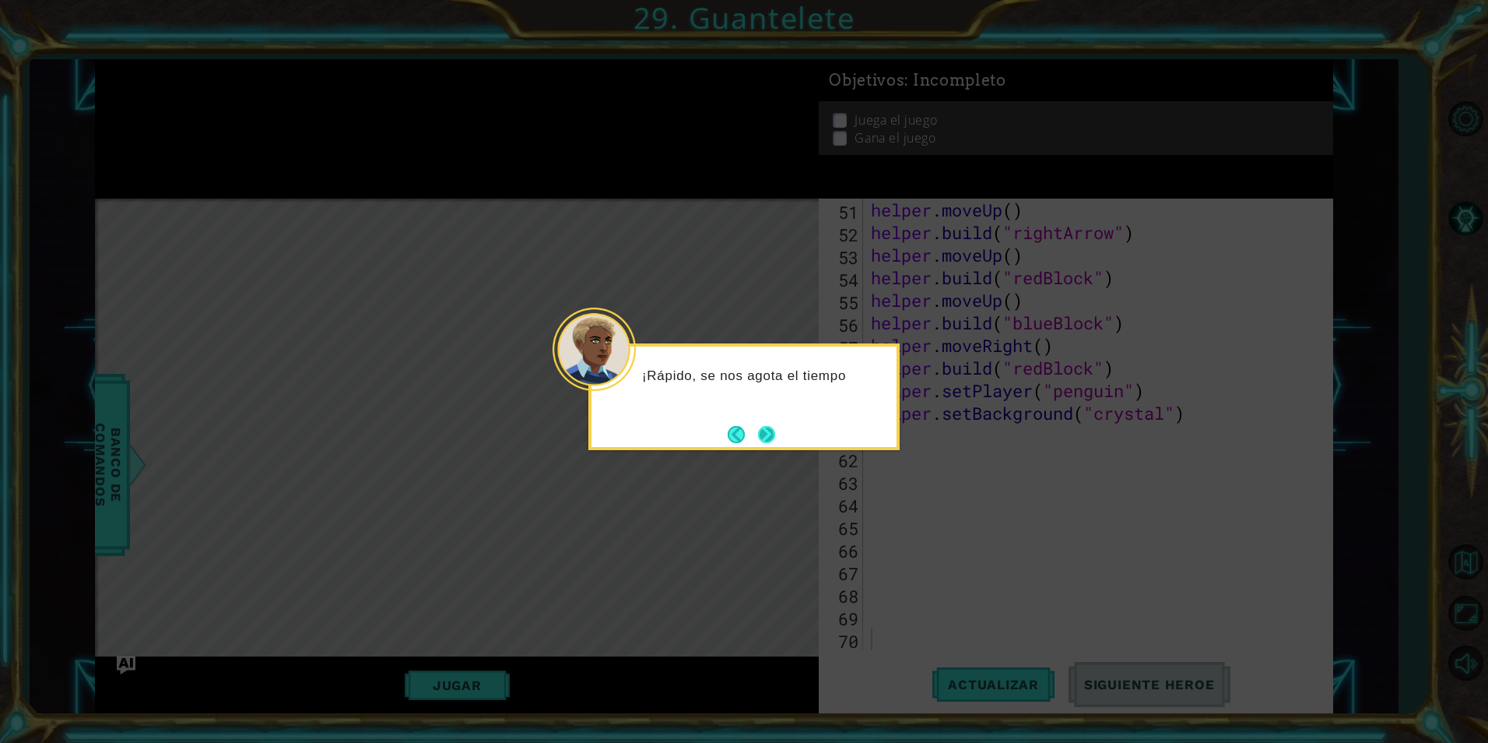
click at [776, 432] on button "Next" at bounding box center [767, 434] width 18 height 18
click at [758, 433] on button "Next" at bounding box center [766, 434] width 17 height 17
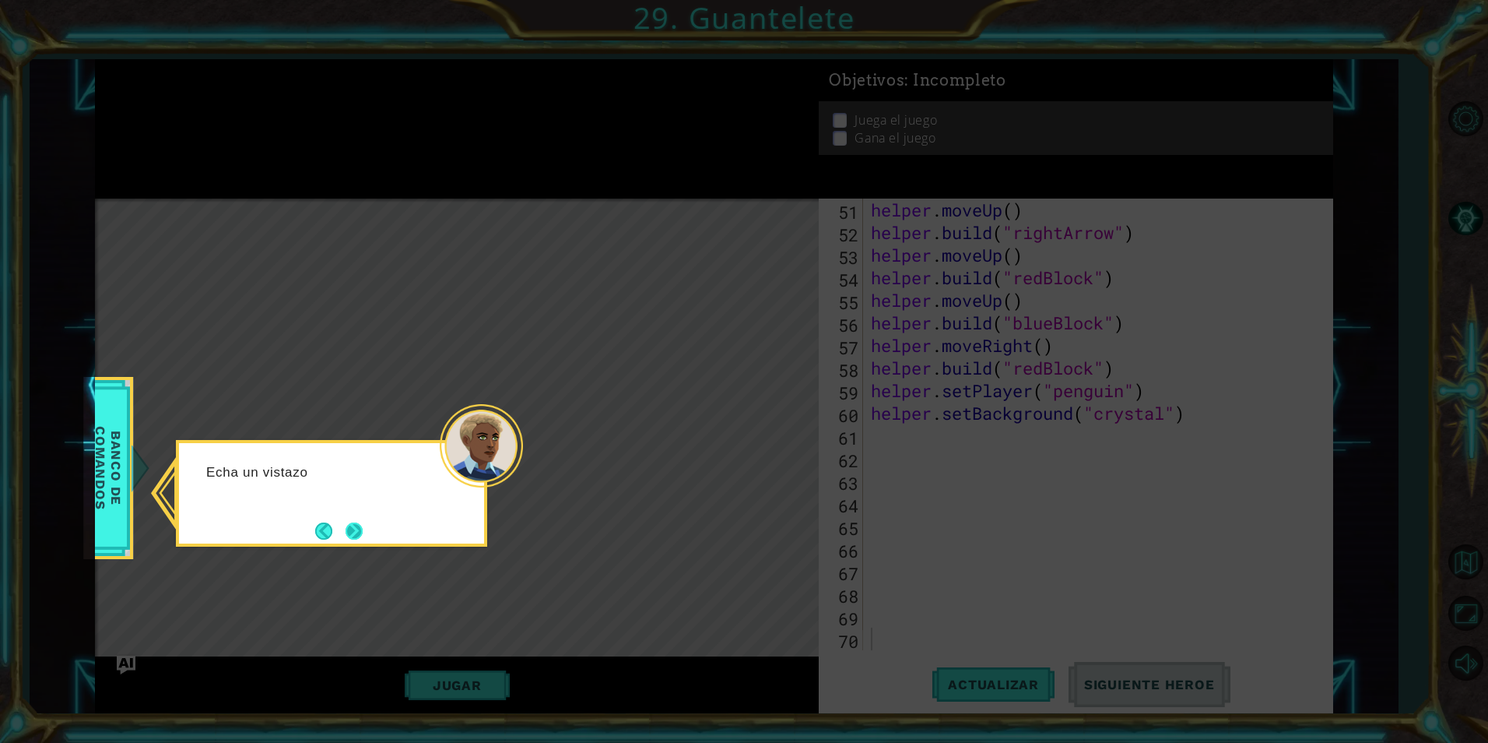
click at [349, 528] on button "Next" at bounding box center [354, 531] width 20 height 20
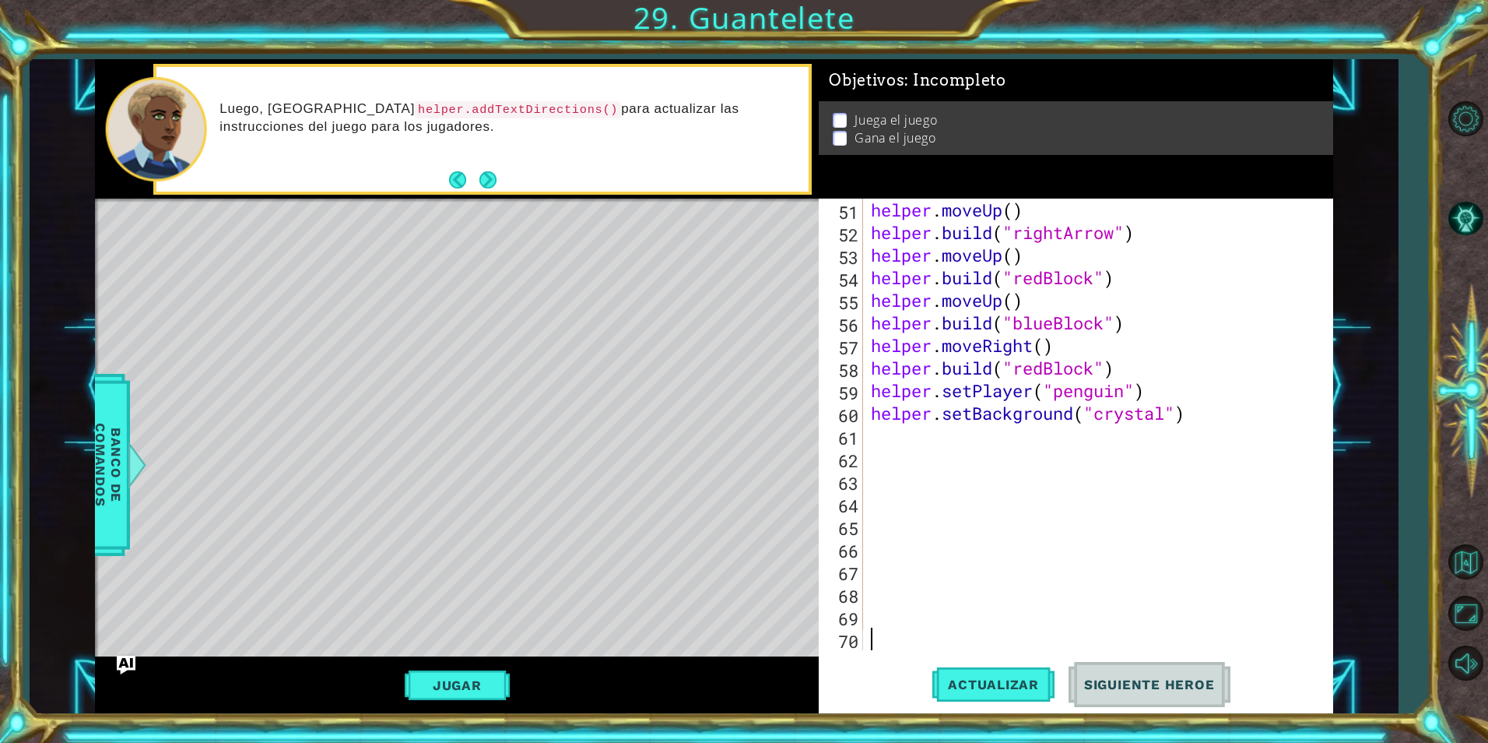
click at [971, 445] on div "helper . moveUp ( ) helper . build ( "rightArrow" ) helper . moveUp ( ) helper …" at bounding box center [1096, 446] width 456 height 497
click at [994, 455] on div "helper.add TextDirections Presiona intro" at bounding box center [1007, 476] width 294 height 56
type textarea "helper.addTextDirections("message")"
click at [984, 462] on div "helper . moveUp ( ) helper . build ( "rightArrow" ) helper . moveUp ( ) helper …" at bounding box center [1096, 446] width 456 height 497
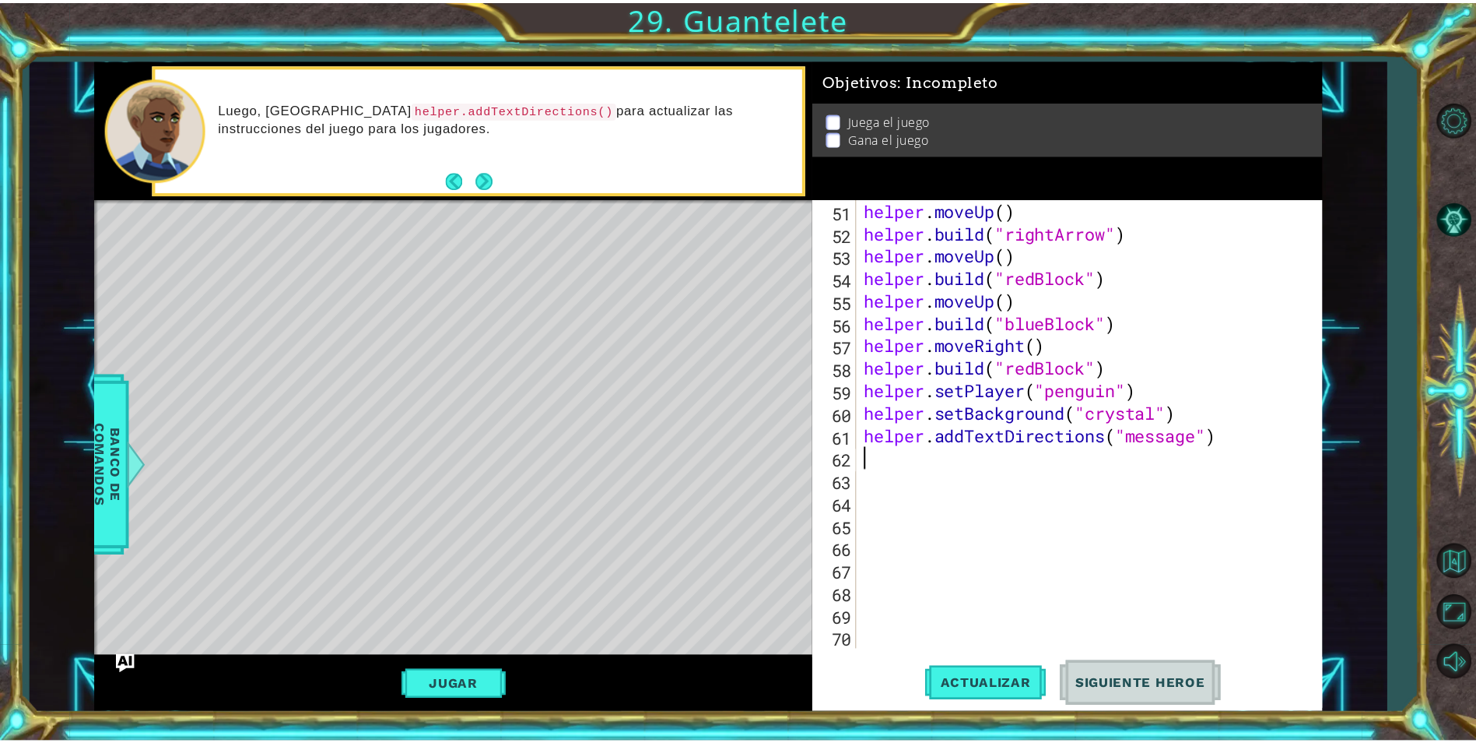
scroll to position [0, 0]
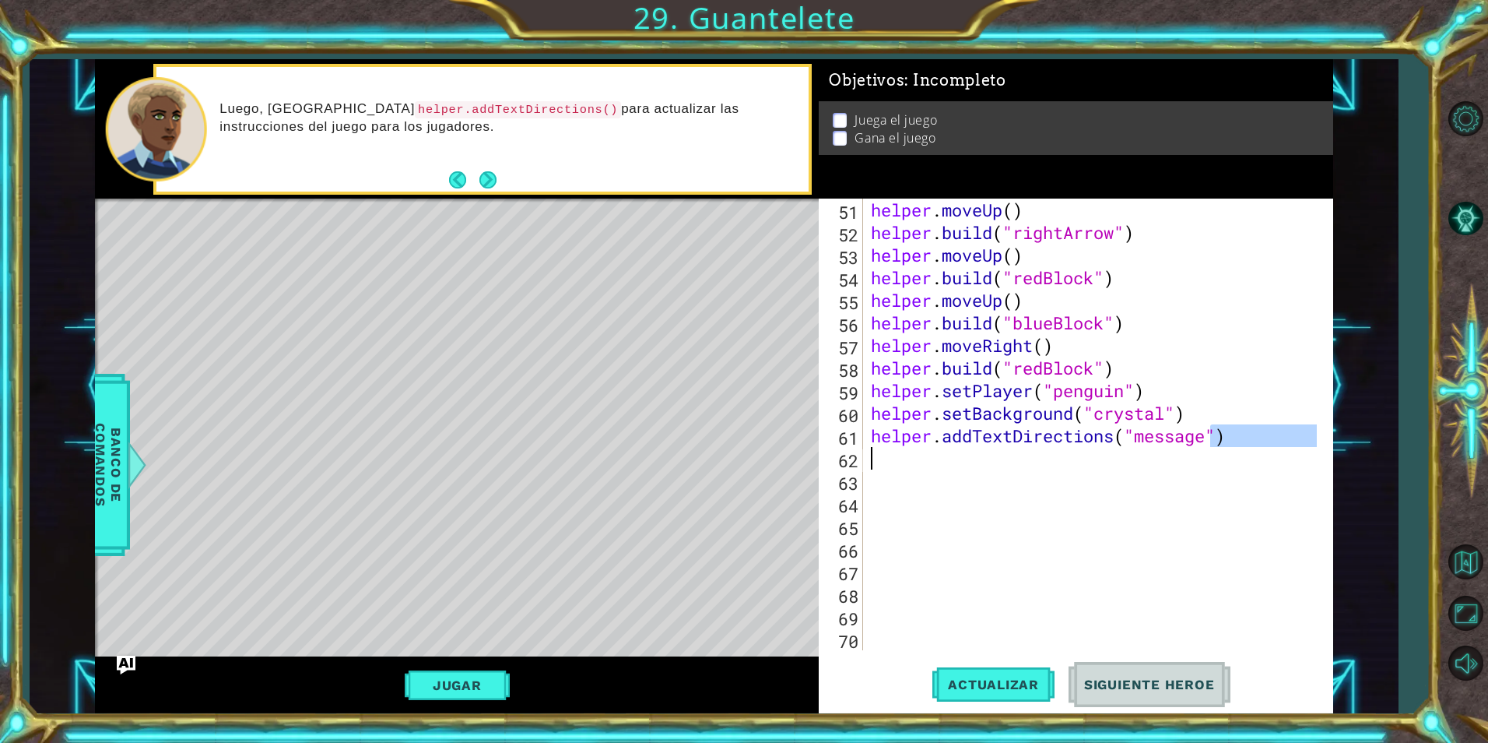
drag, startPoint x: 1212, startPoint y: 437, endPoint x: 1143, endPoint y: 449, distance: 70.2
click at [1143, 449] on div "helper . moveUp ( ) helper . build ( "rightArrow" ) helper . moveUp ( ) helper …" at bounding box center [1096, 446] width 456 height 497
type textarea "helper.addTextDirections("message")"
click at [1198, 453] on div "helper . moveUp ( ) helper . build ( "rightArrow" ) helper . moveUp ( ) helper …" at bounding box center [1092, 423] width 448 height 451
click at [943, 690] on span "Actualizar" at bounding box center [993, 684] width 122 height 16
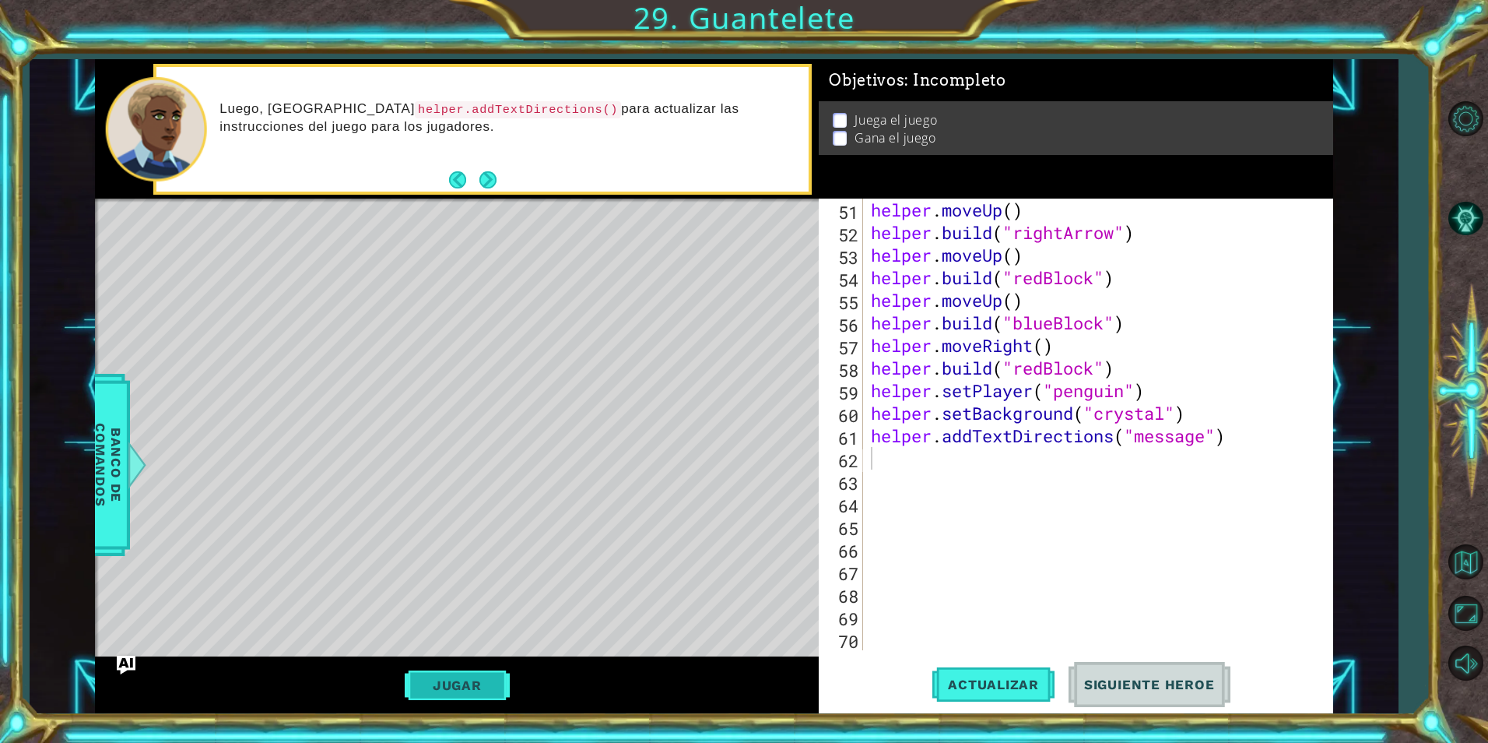
click at [463, 679] on button "Jugar" at bounding box center [457, 685] width 105 height 30
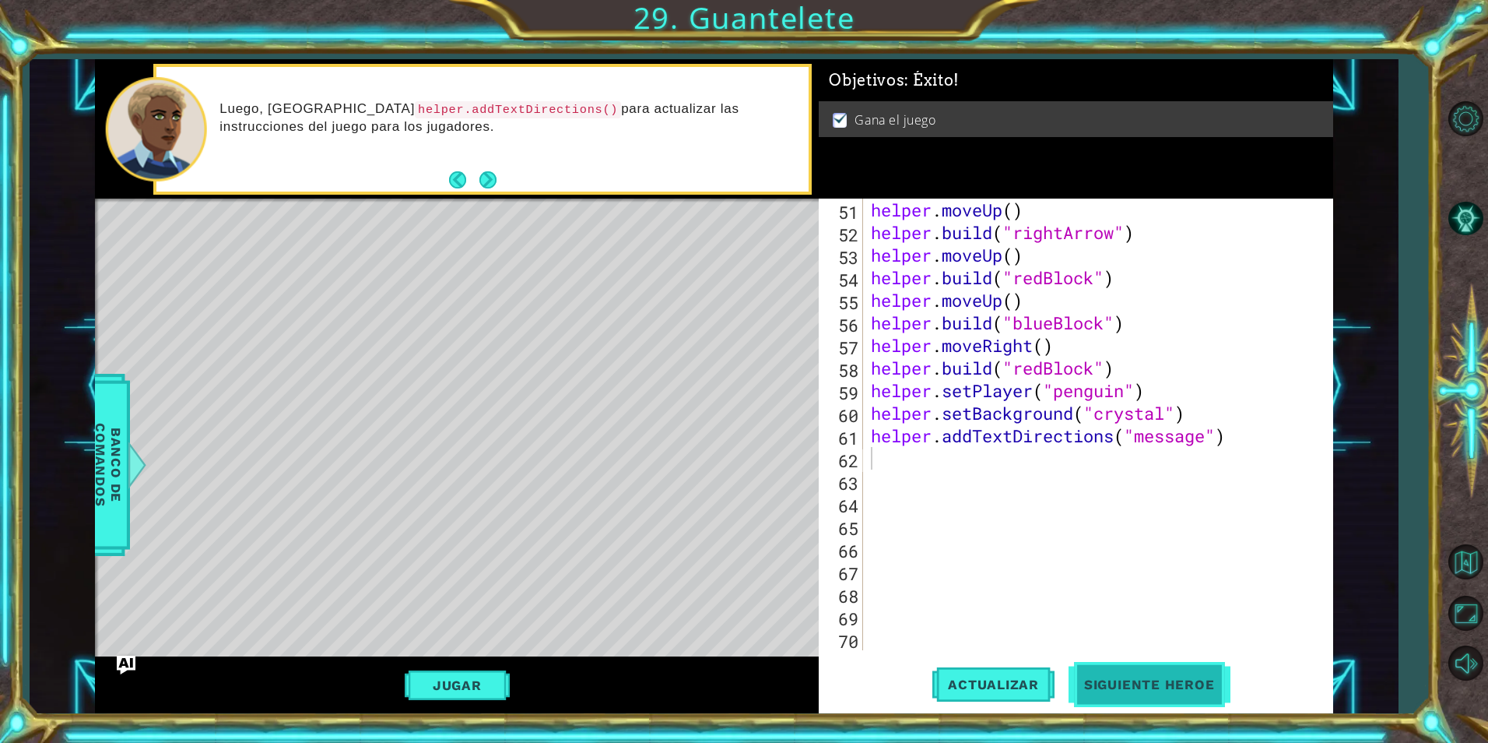
click at [1130, 680] on span "Siguiente Heroe" at bounding box center [1150, 681] width 162 height 16
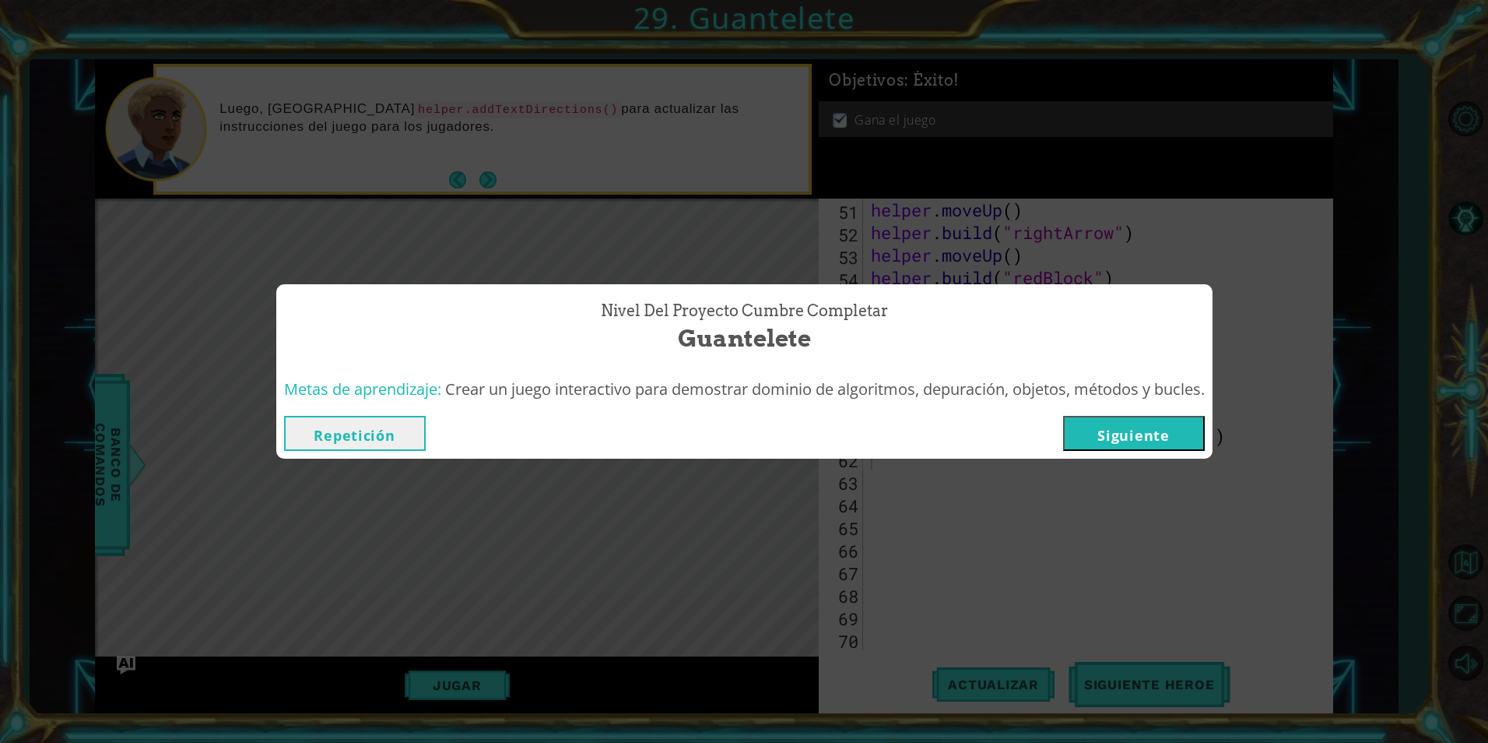
click at [1125, 424] on button "Siguiente" at bounding box center [1134, 433] width 142 height 35
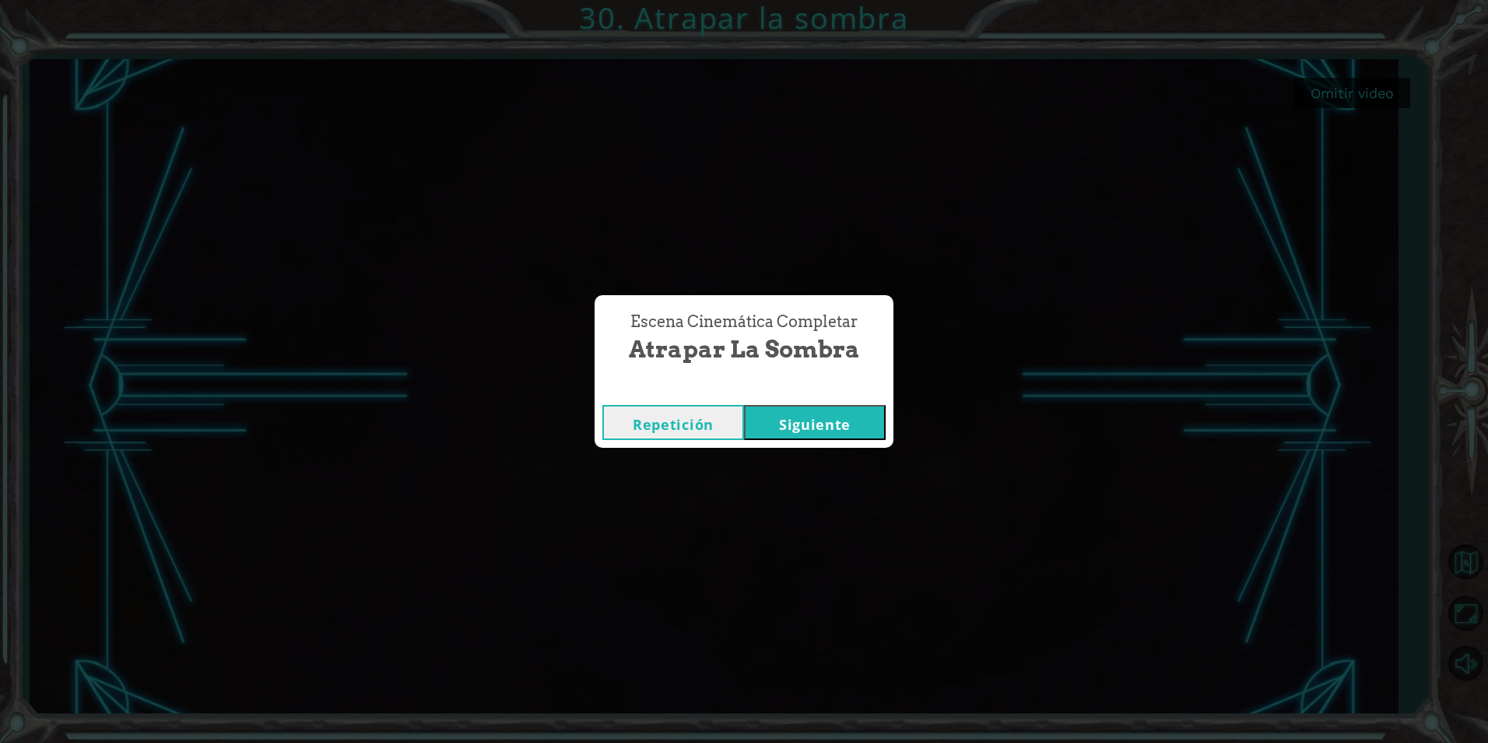
click at [838, 423] on button "Siguiente" at bounding box center [815, 422] width 142 height 35
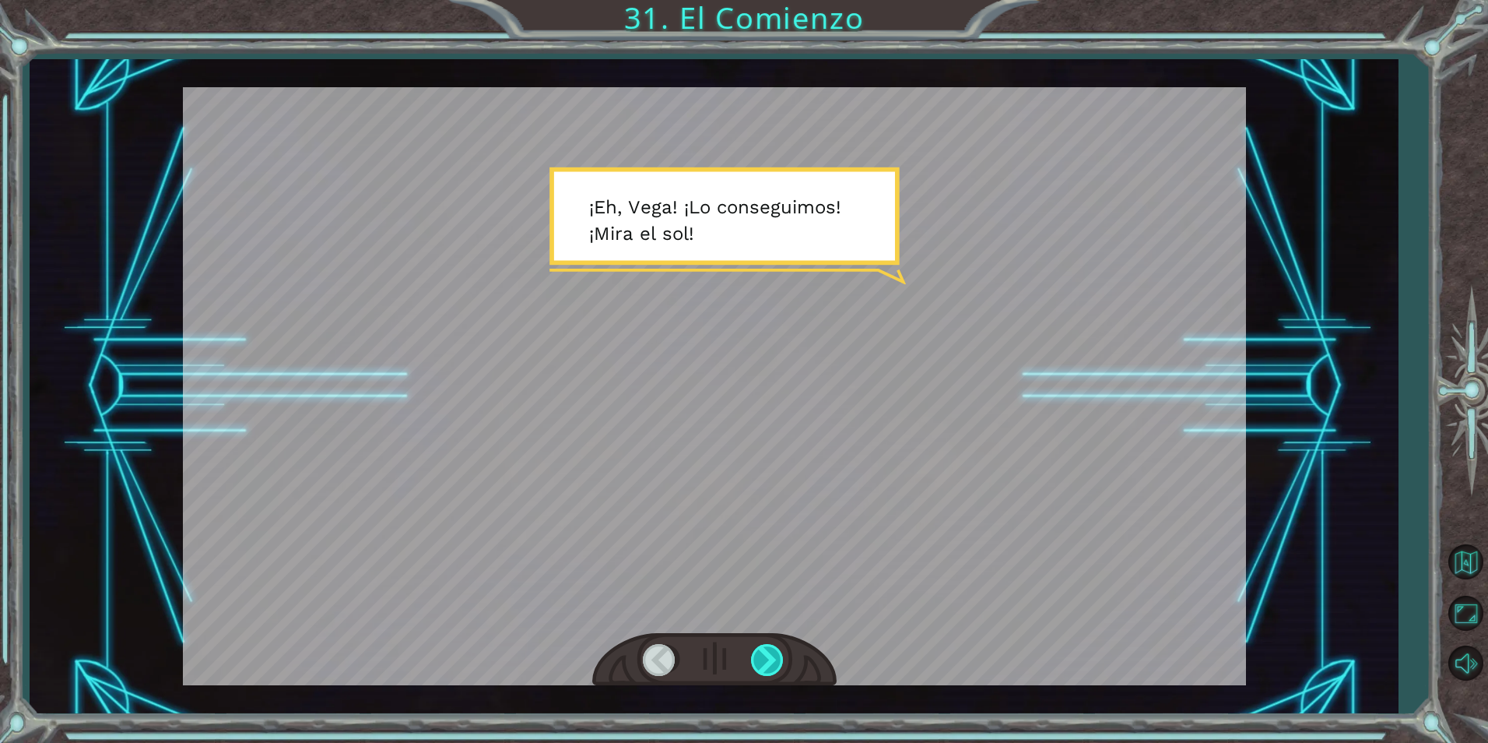
click at [782, 659] on div at bounding box center [768, 660] width 35 height 32
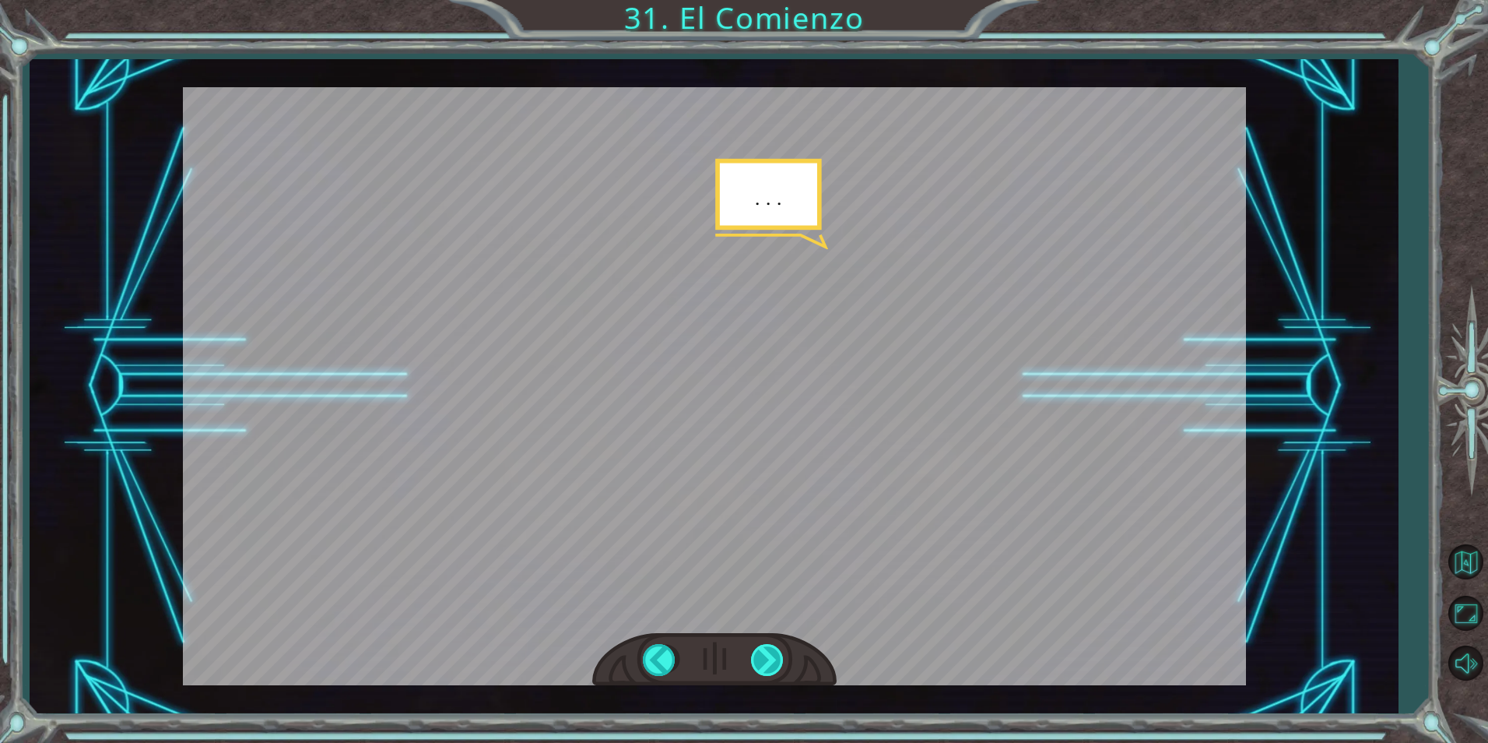
click at [782, 659] on div at bounding box center [768, 660] width 35 height 32
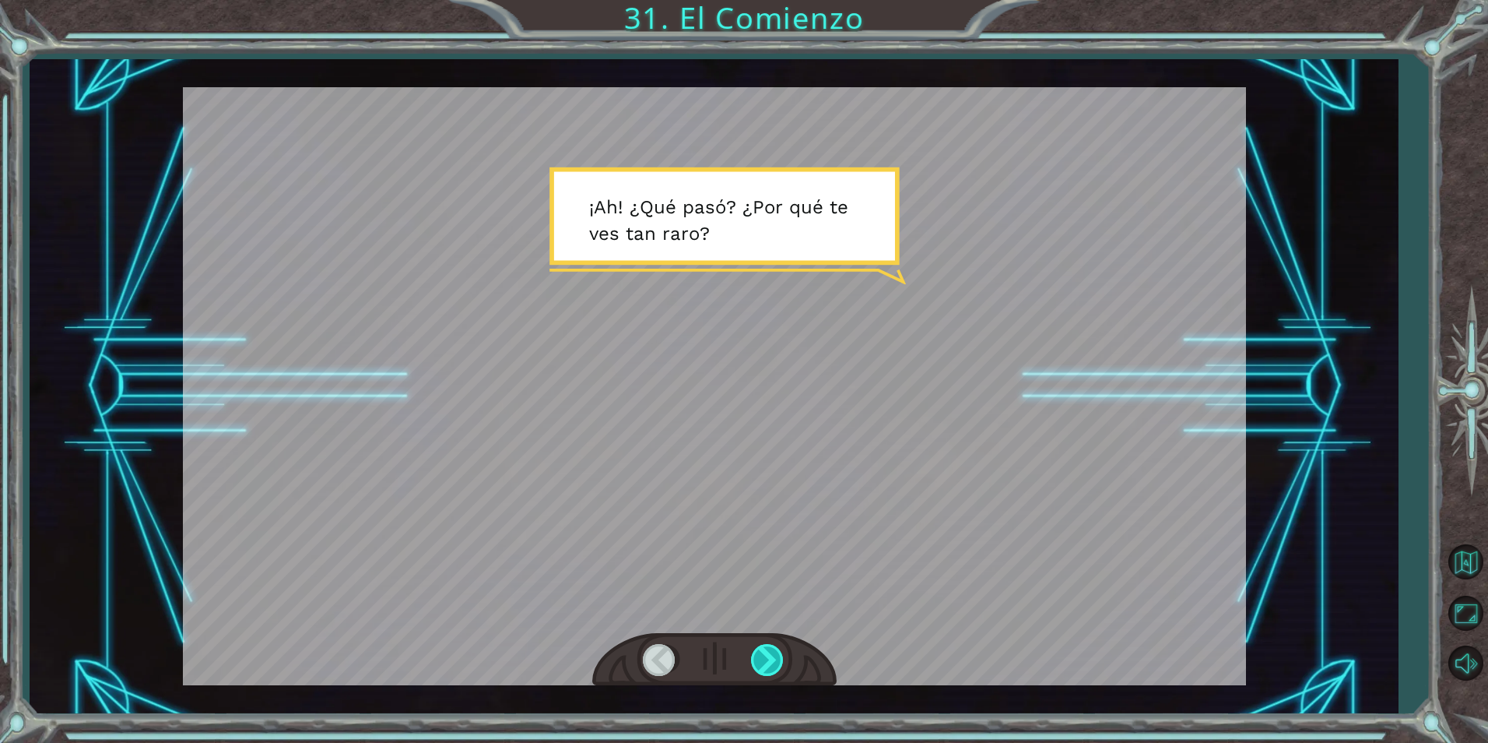
click at [782, 659] on div at bounding box center [768, 660] width 35 height 32
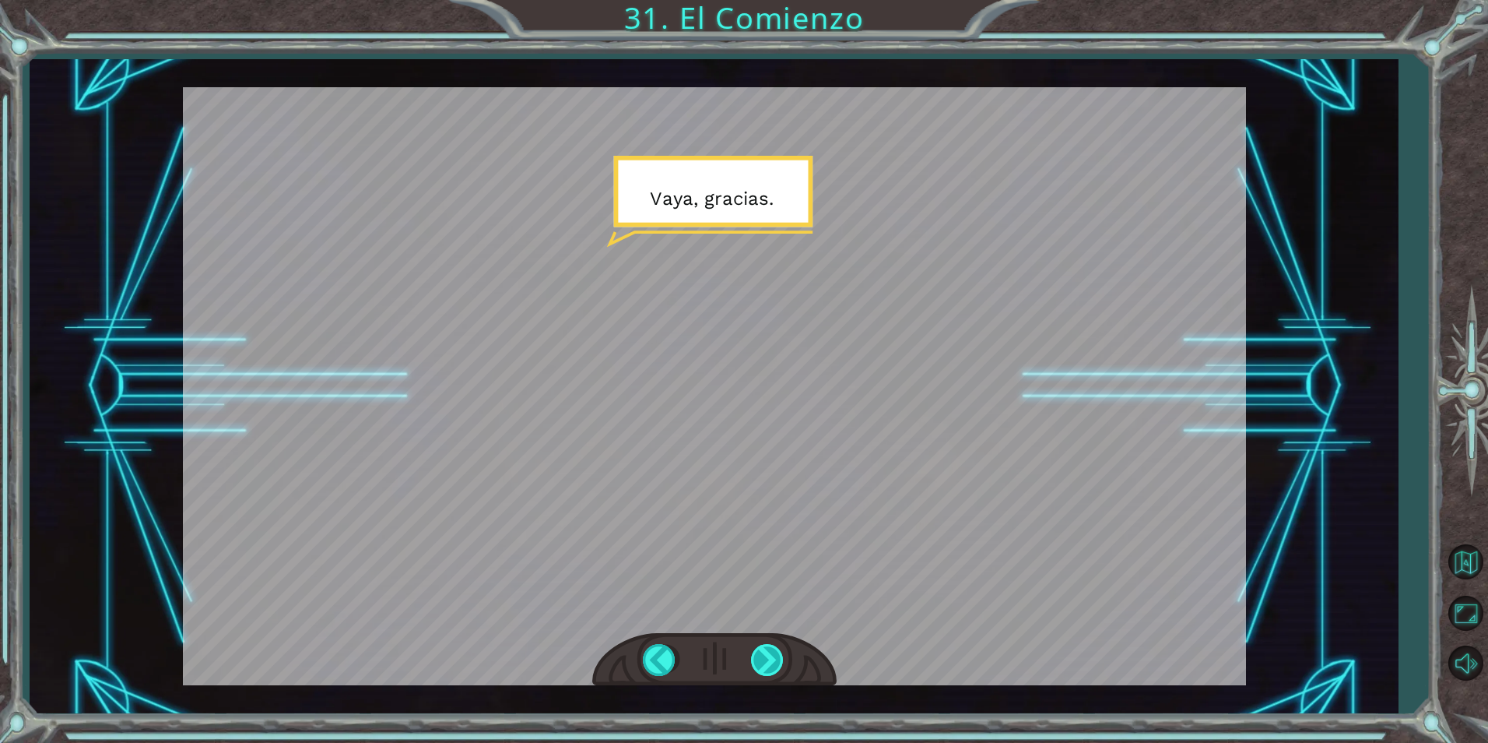
click at [779, 657] on div at bounding box center [768, 660] width 35 height 32
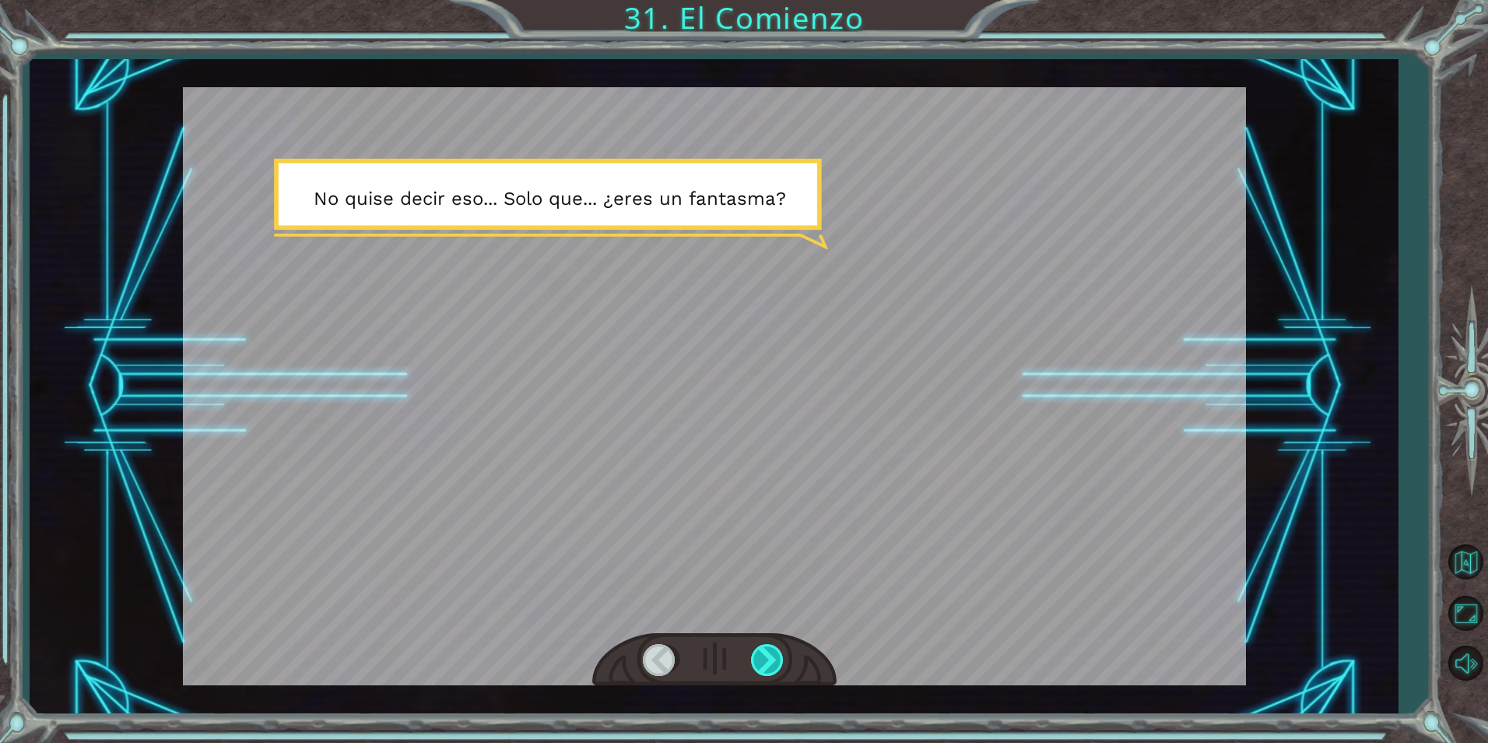
click at [779, 657] on div at bounding box center [768, 660] width 35 height 32
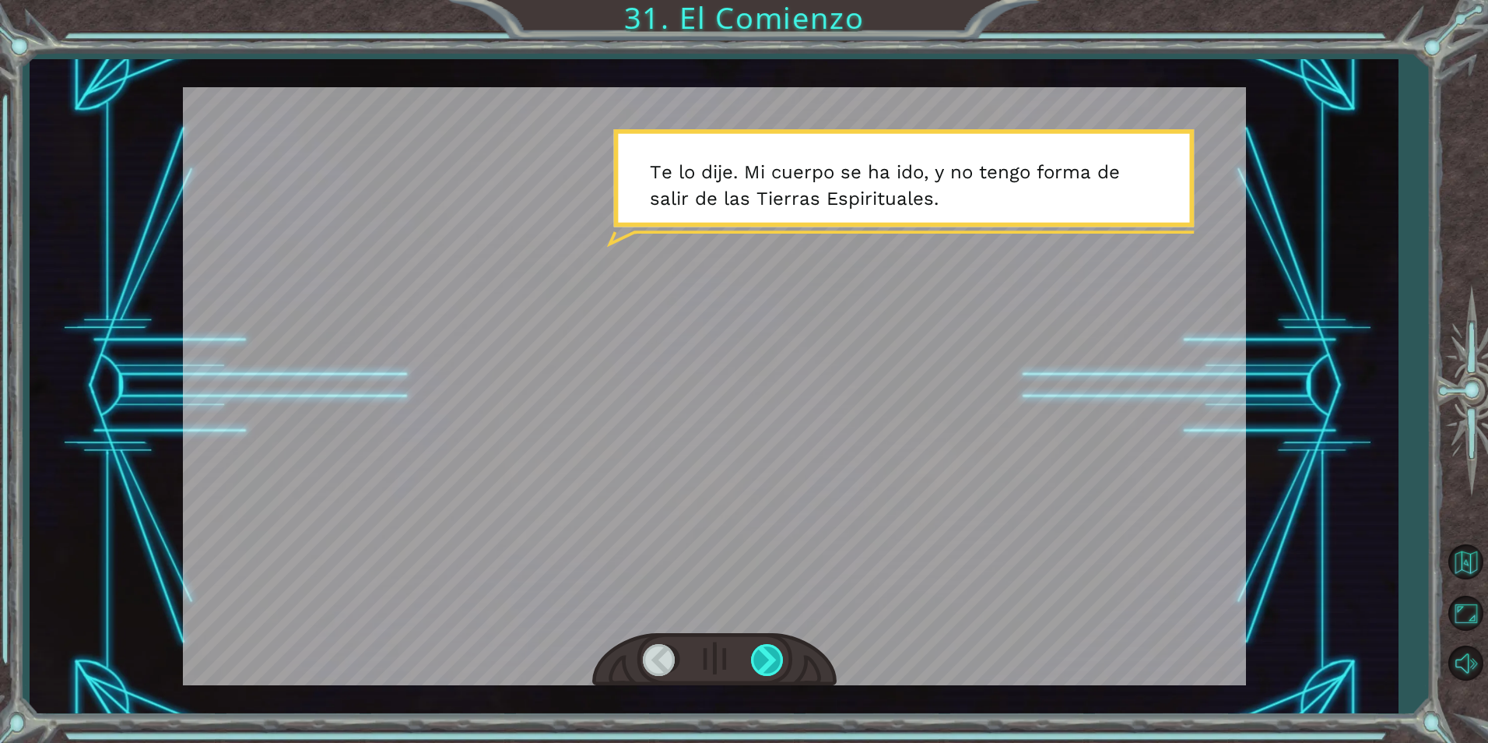
click at [779, 657] on div at bounding box center [768, 660] width 35 height 32
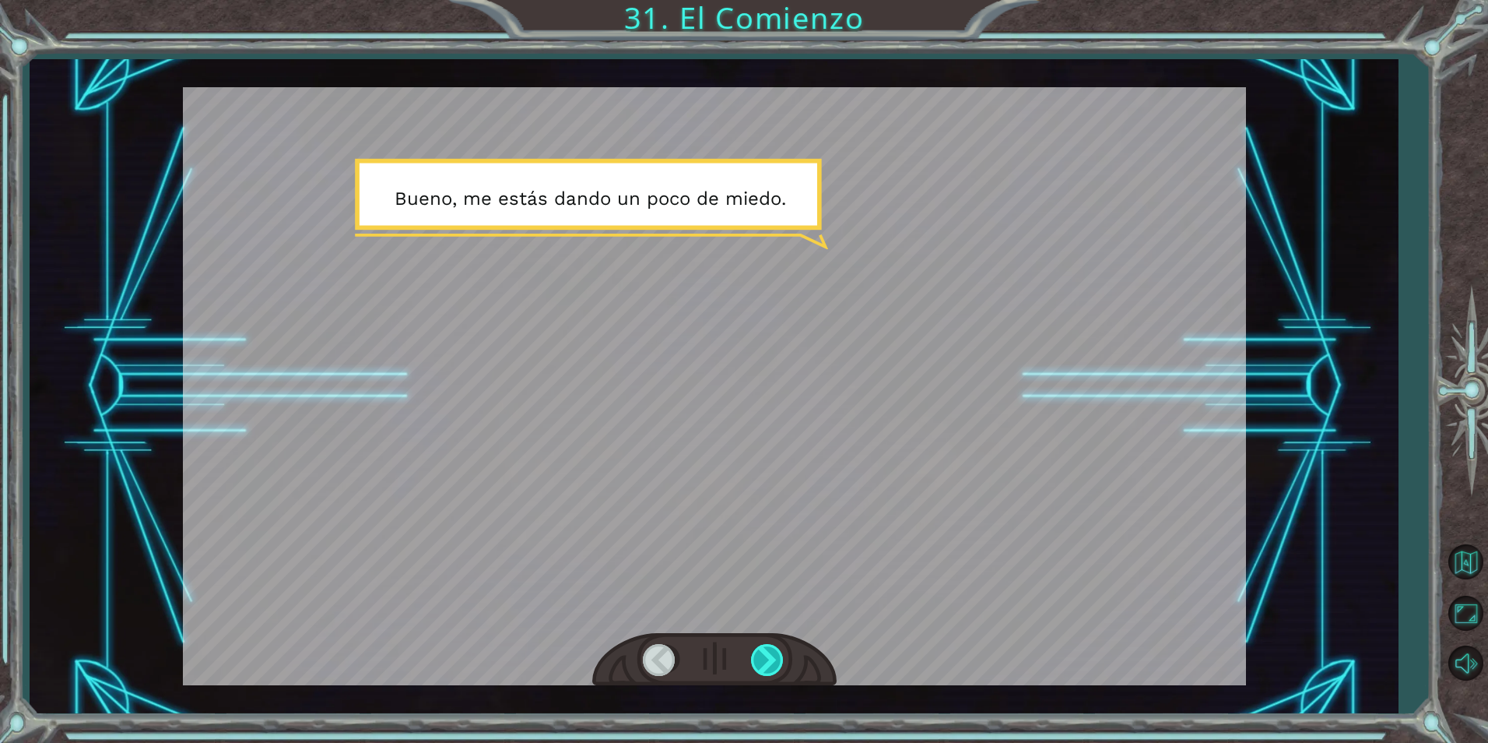
click at [779, 657] on div at bounding box center [768, 660] width 35 height 32
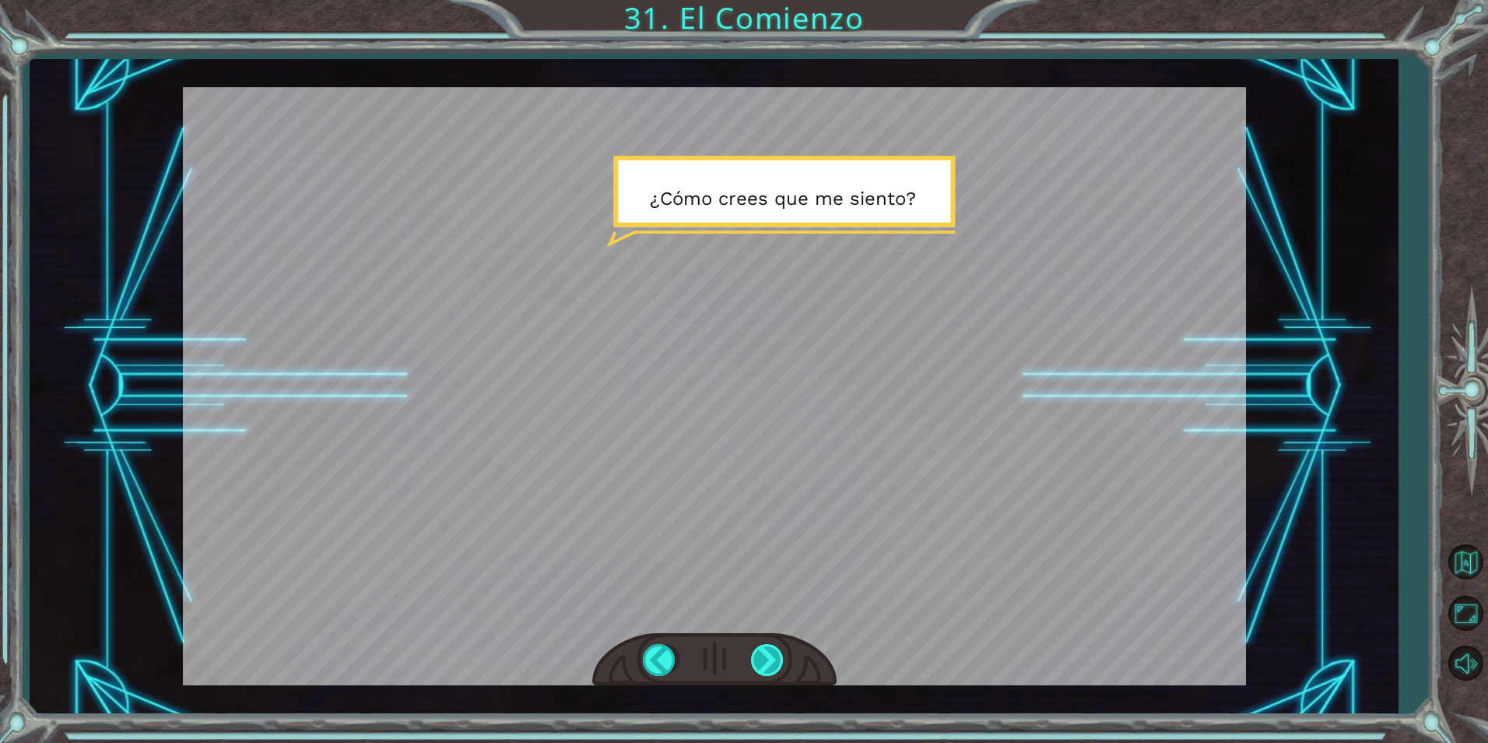
click at [779, 657] on div at bounding box center [768, 660] width 35 height 32
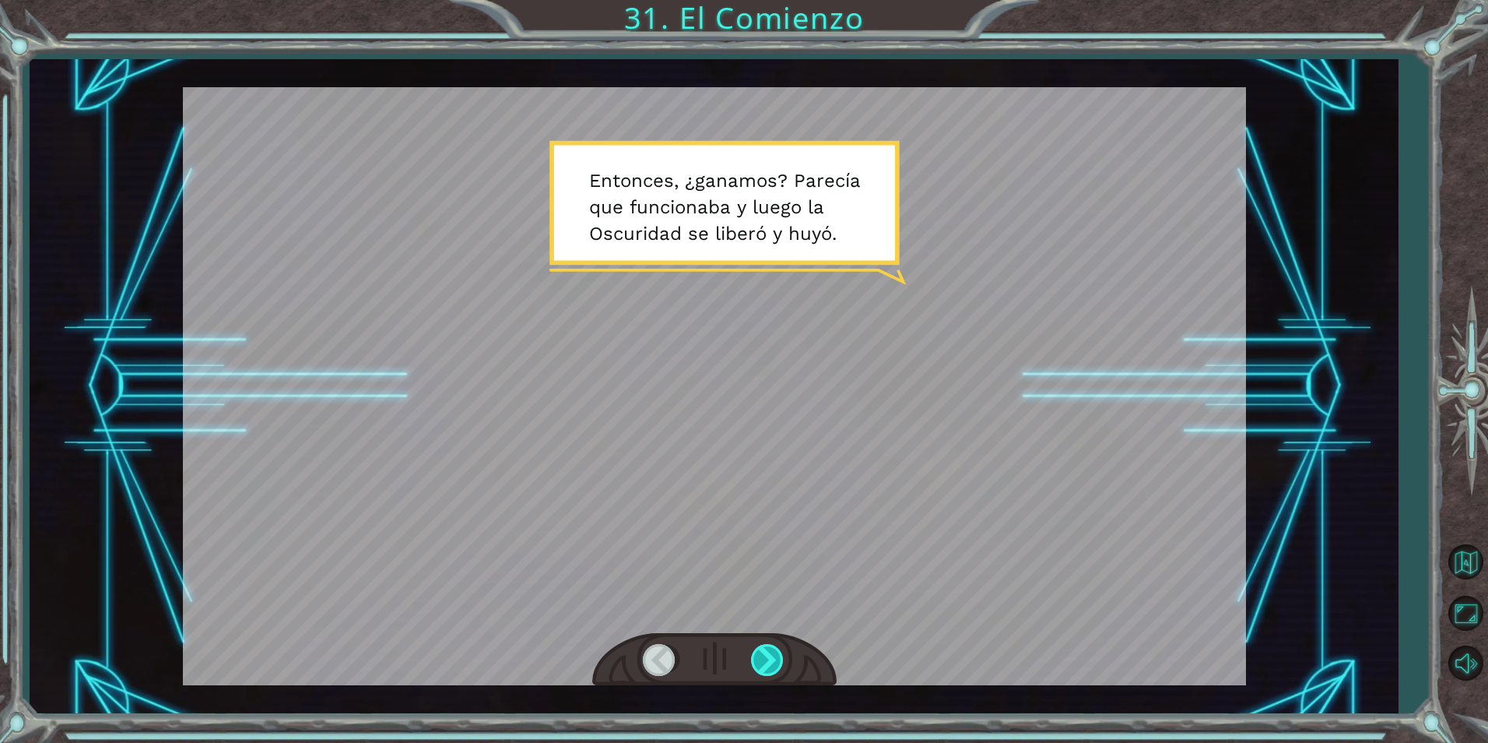
click at [779, 657] on div at bounding box center [768, 660] width 35 height 32
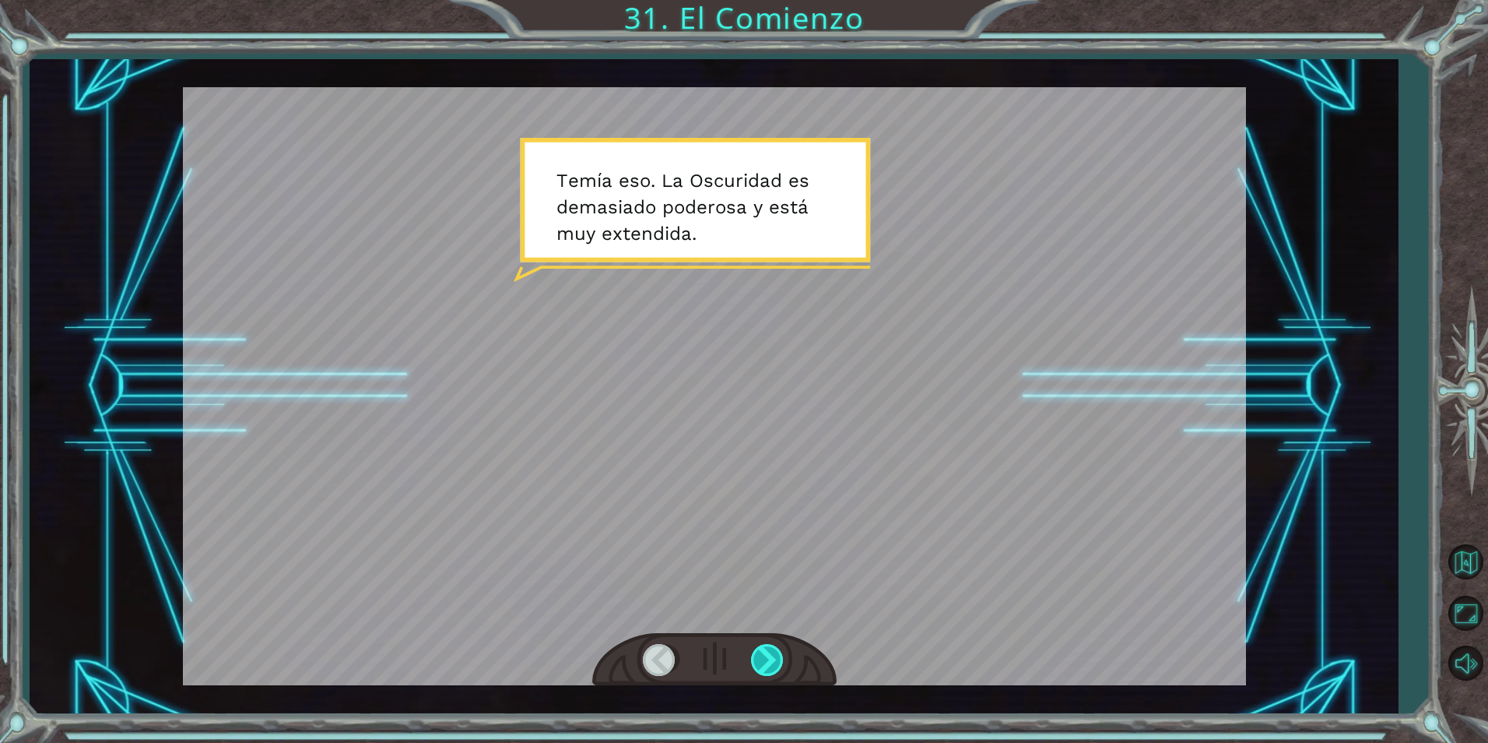
click at [778, 651] on div at bounding box center [768, 660] width 35 height 32
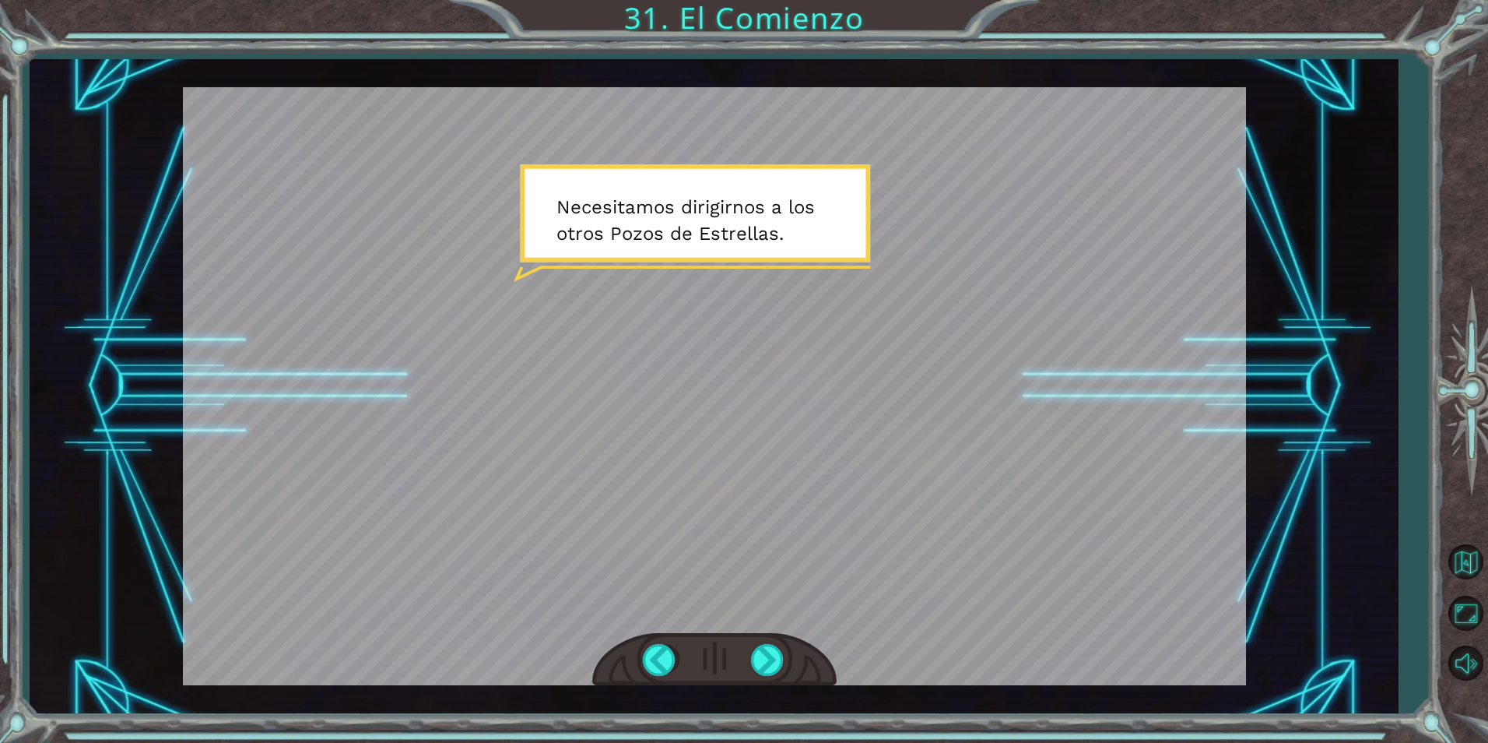
click at [768, 634] on div at bounding box center [714, 660] width 244 height 54
click at [764, 646] on div at bounding box center [768, 660] width 35 height 32
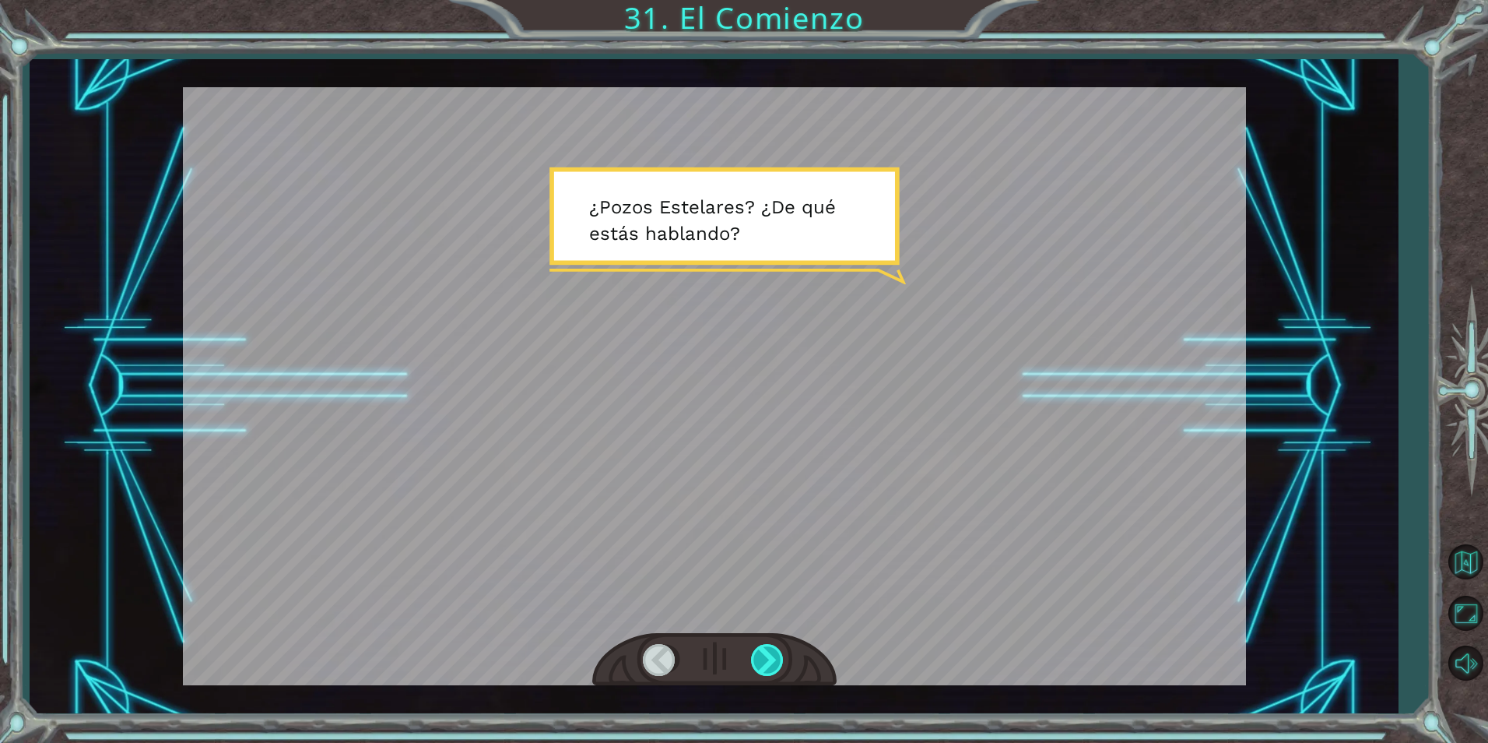
click at [760, 652] on div at bounding box center [768, 660] width 35 height 32
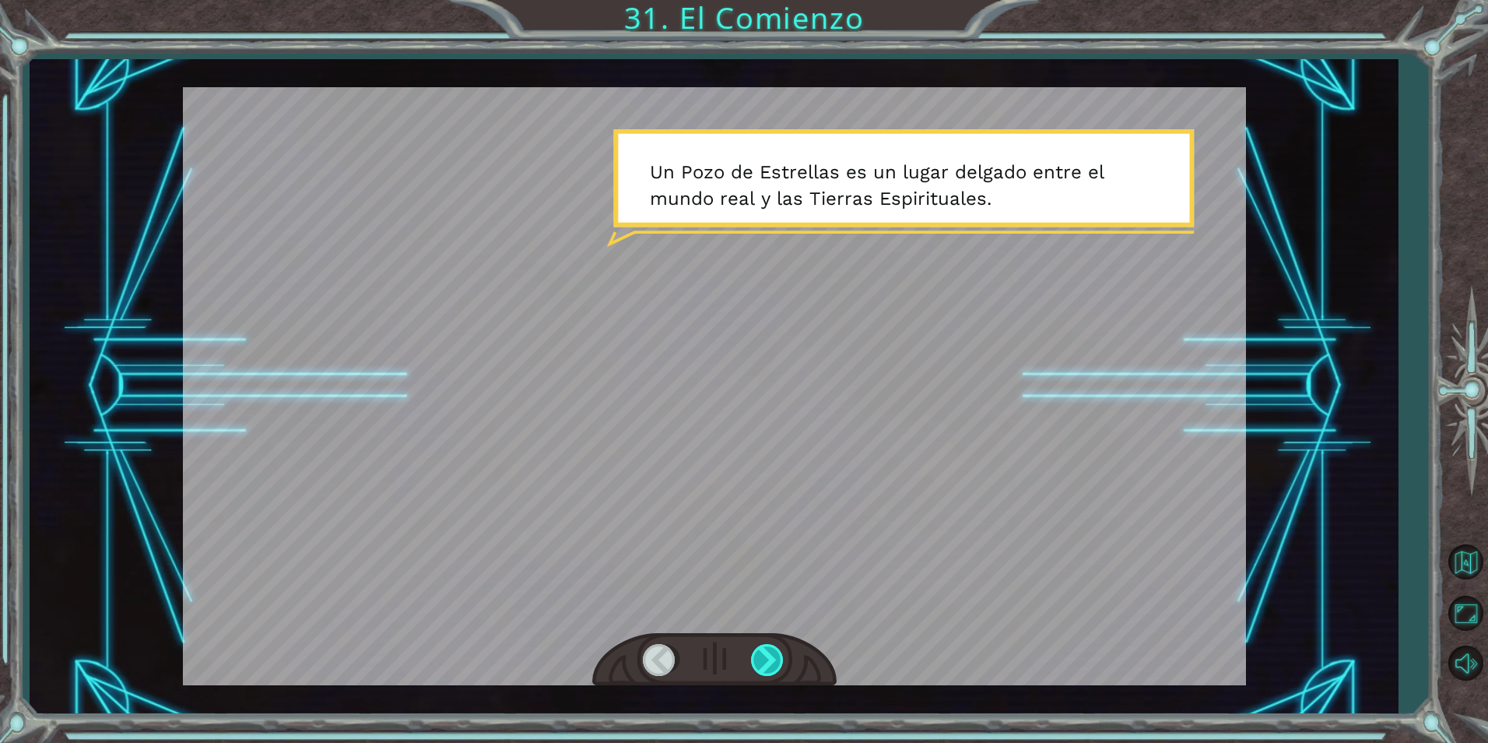
click at [760, 652] on div at bounding box center [768, 660] width 35 height 32
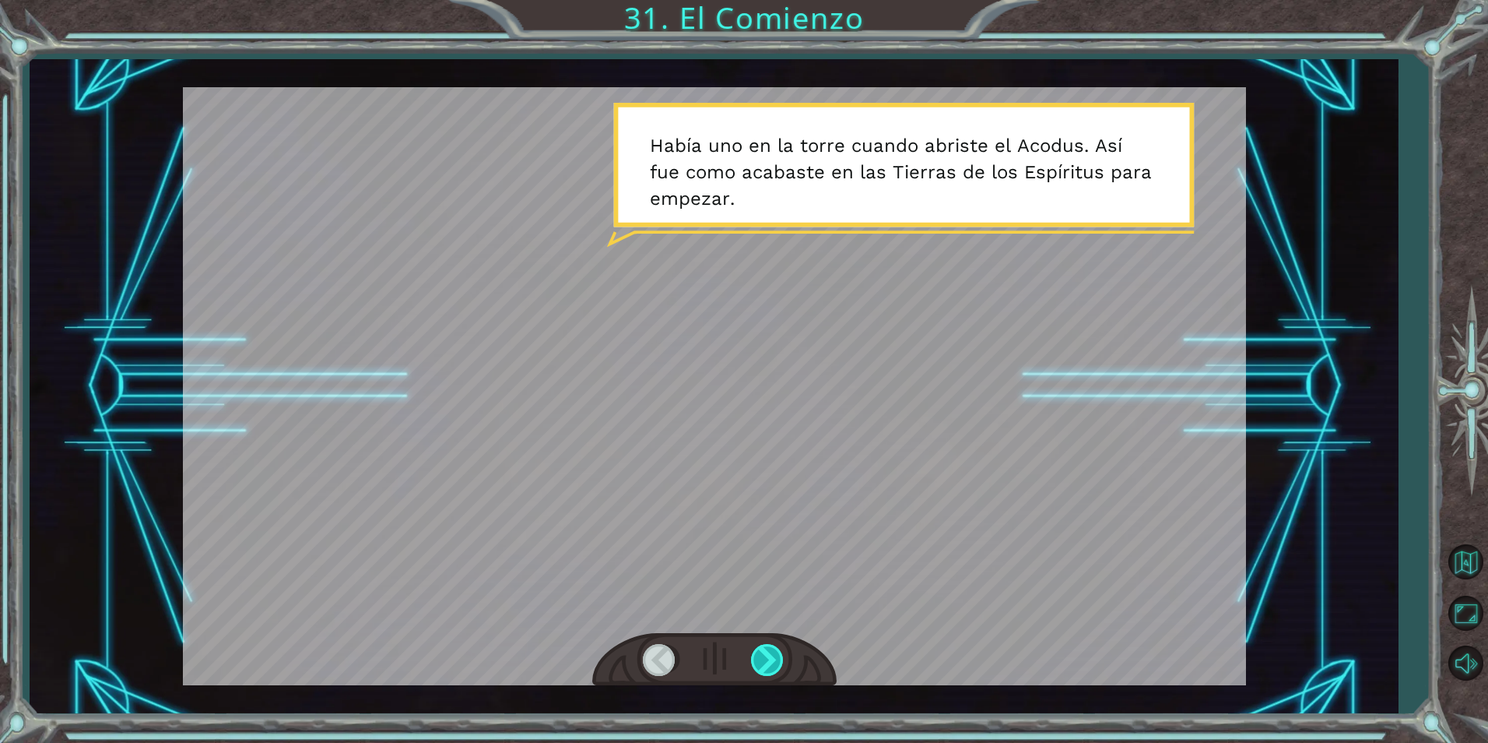
click at [766, 656] on div at bounding box center [768, 660] width 35 height 32
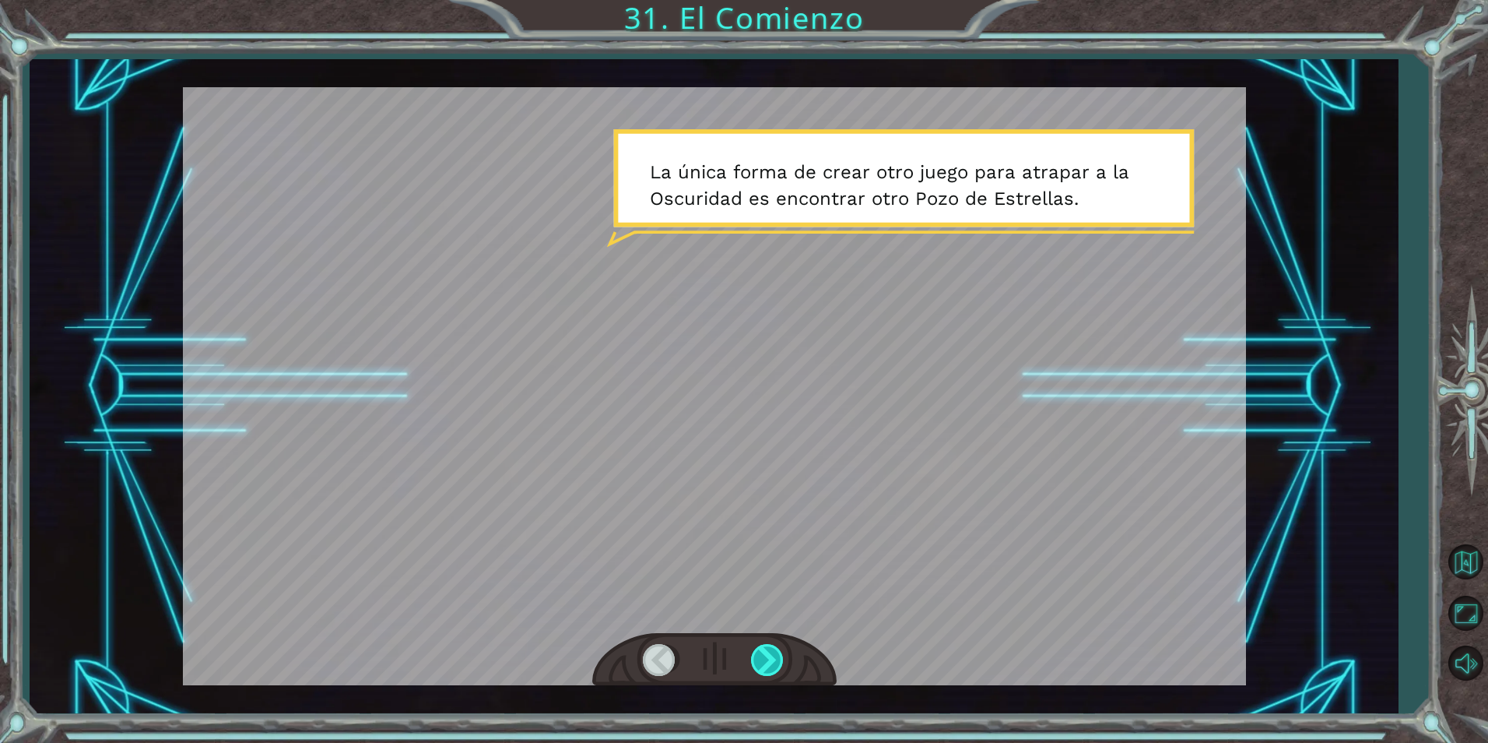
click at [767, 658] on div at bounding box center [768, 660] width 35 height 32
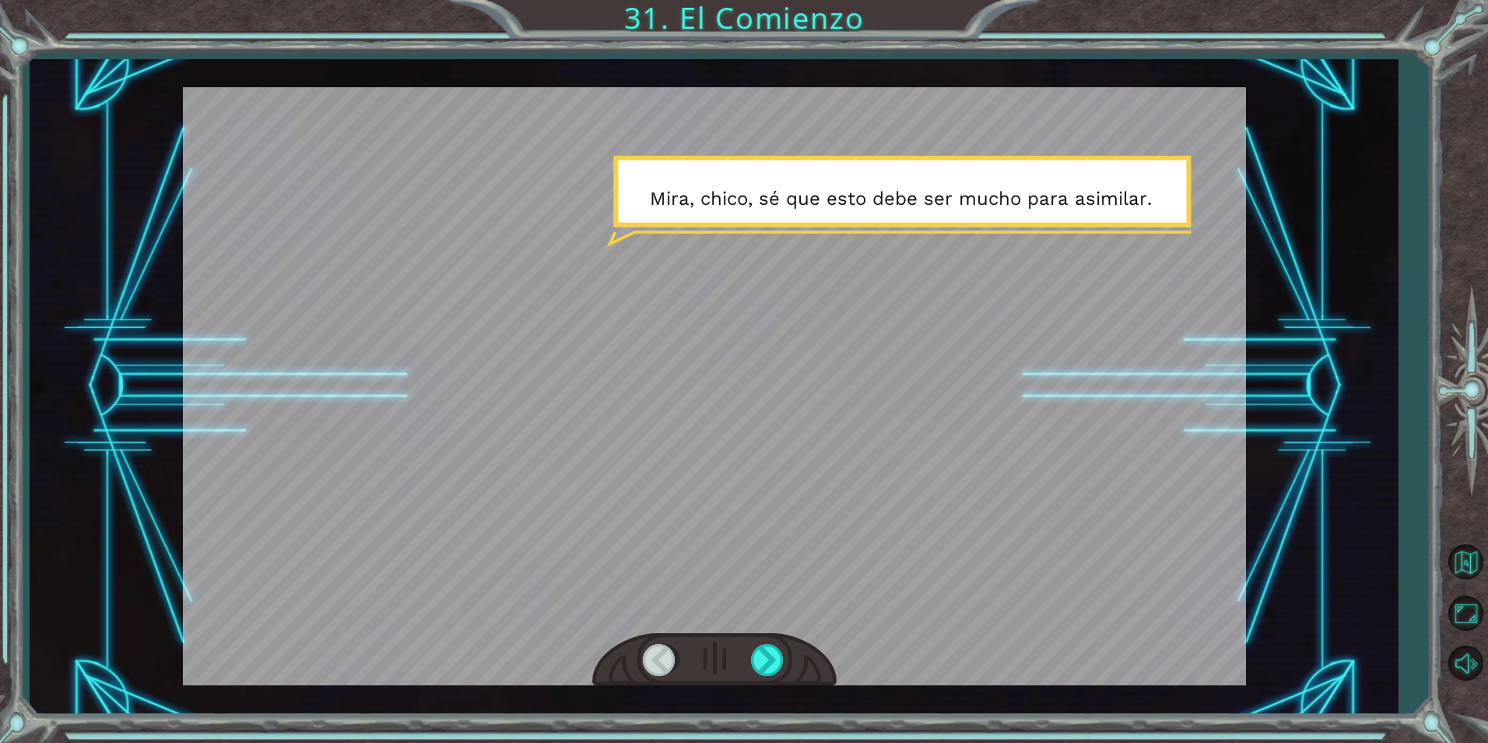
click at [768, 641] on div at bounding box center [714, 660] width 244 height 54
click at [766, 655] on div at bounding box center [768, 660] width 35 height 32
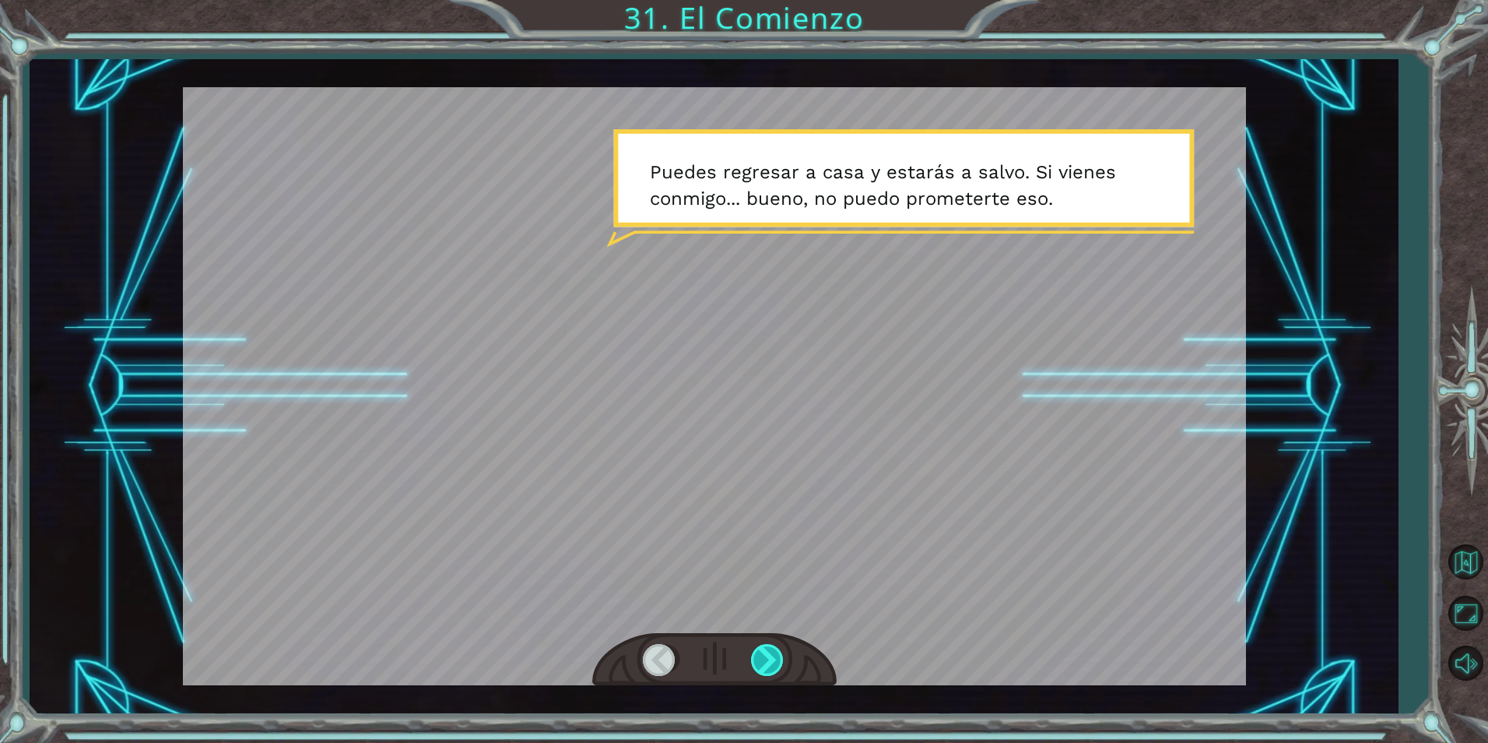
click at [763, 653] on div at bounding box center [768, 660] width 35 height 32
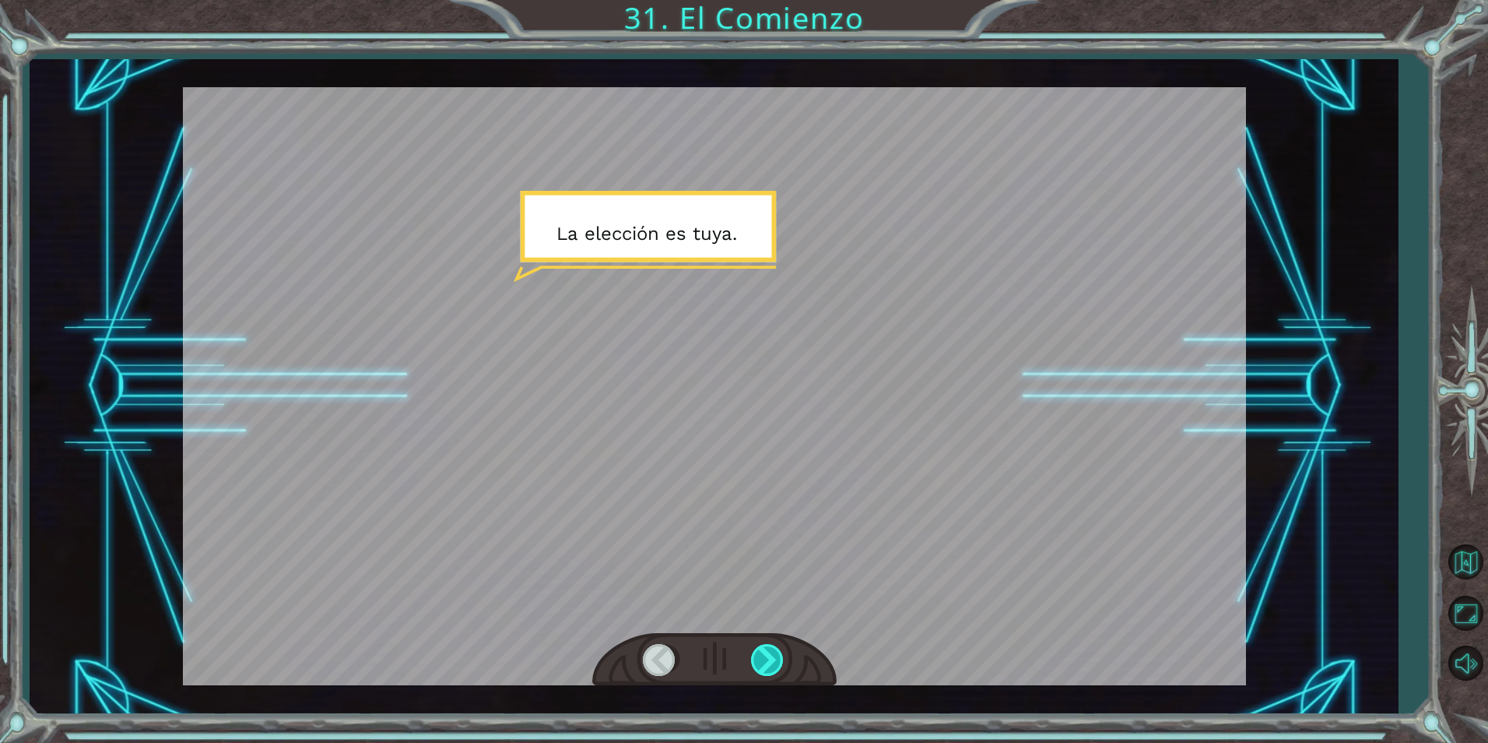
click at [762, 653] on div at bounding box center [768, 660] width 35 height 32
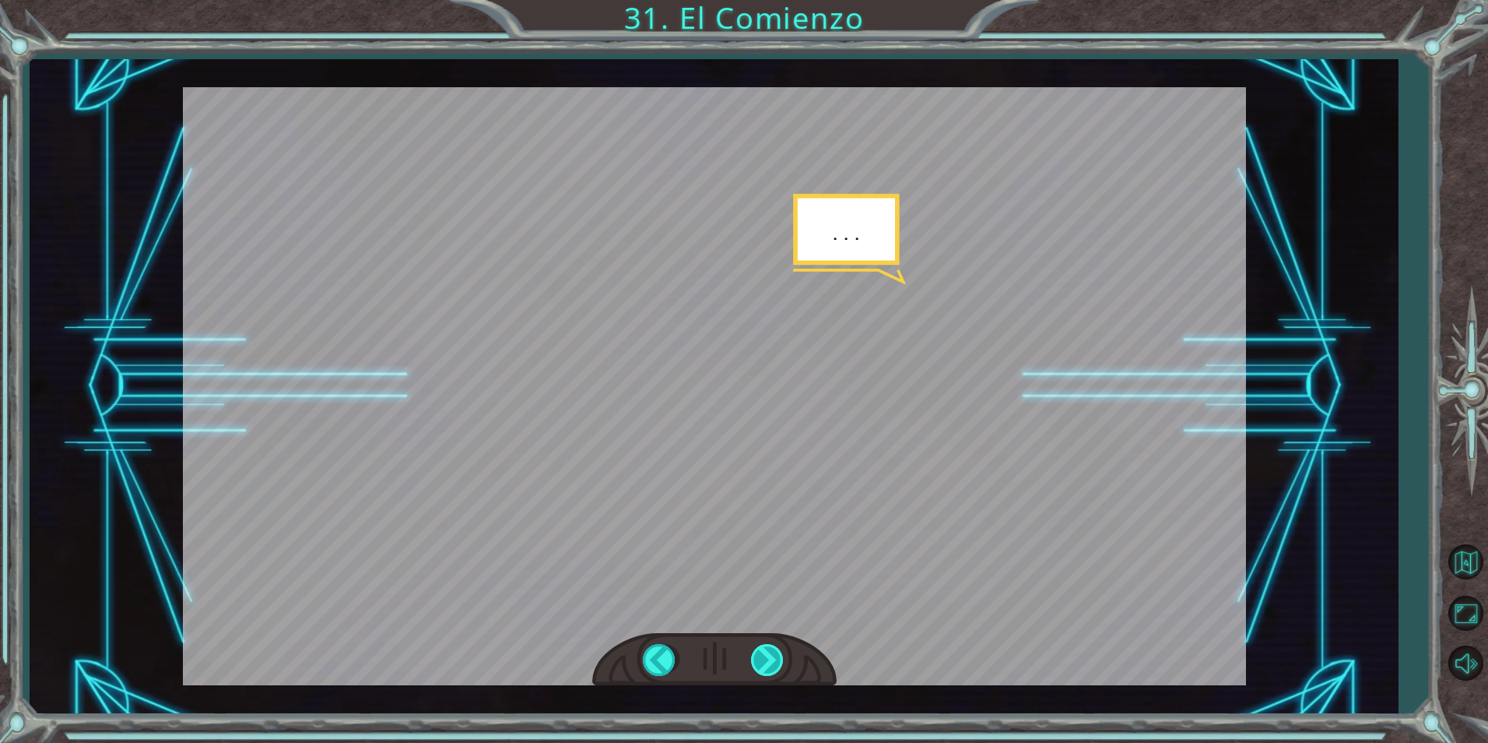
click at [753, 644] on div at bounding box center [768, 660] width 35 height 32
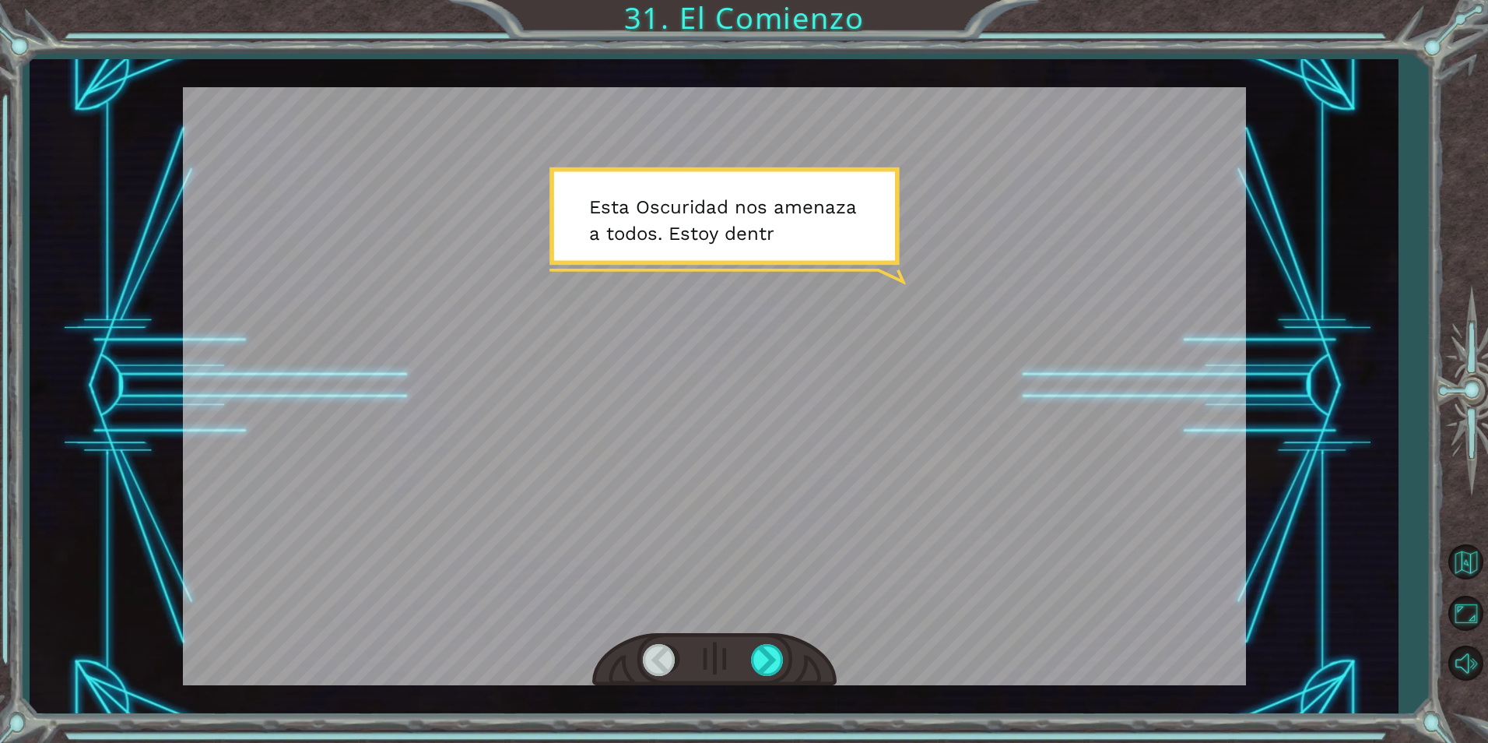
click at [752, 637] on div at bounding box center [714, 660] width 244 height 54
click at [760, 649] on div at bounding box center [768, 660] width 35 height 32
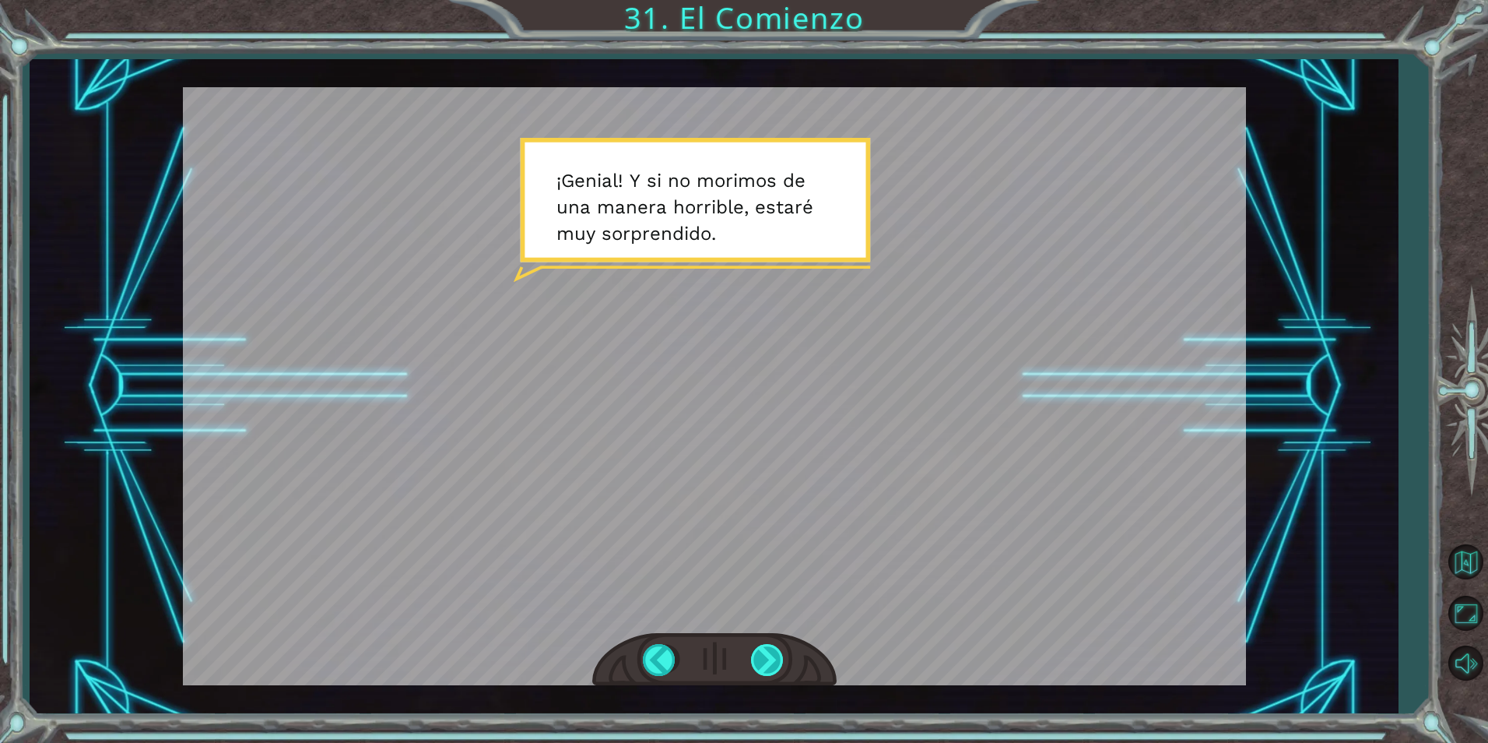
click at [775, 665] on div at bounding box center [768, 660] width 35 height 32
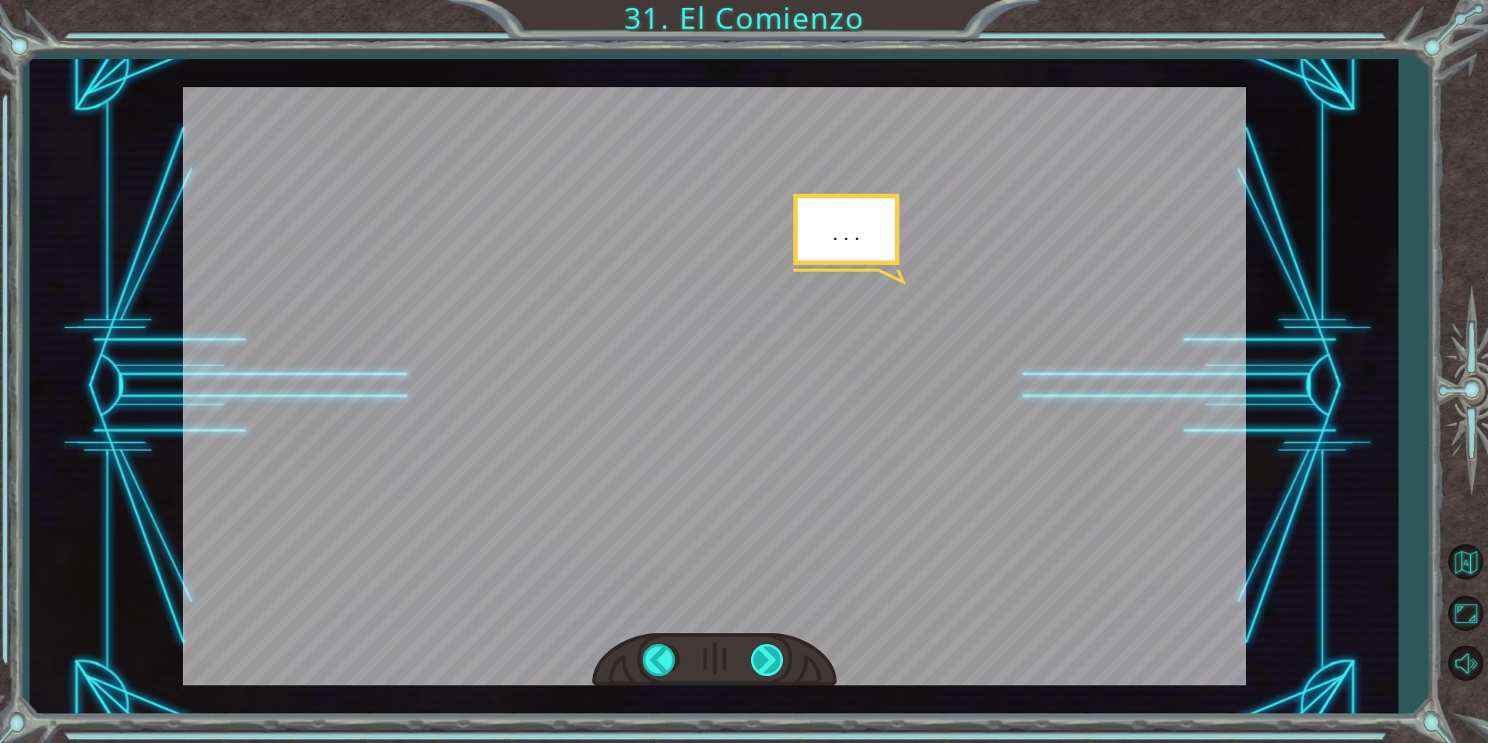
click at [774, 665] on div at bounding box center [768, 660] width 35 height 32
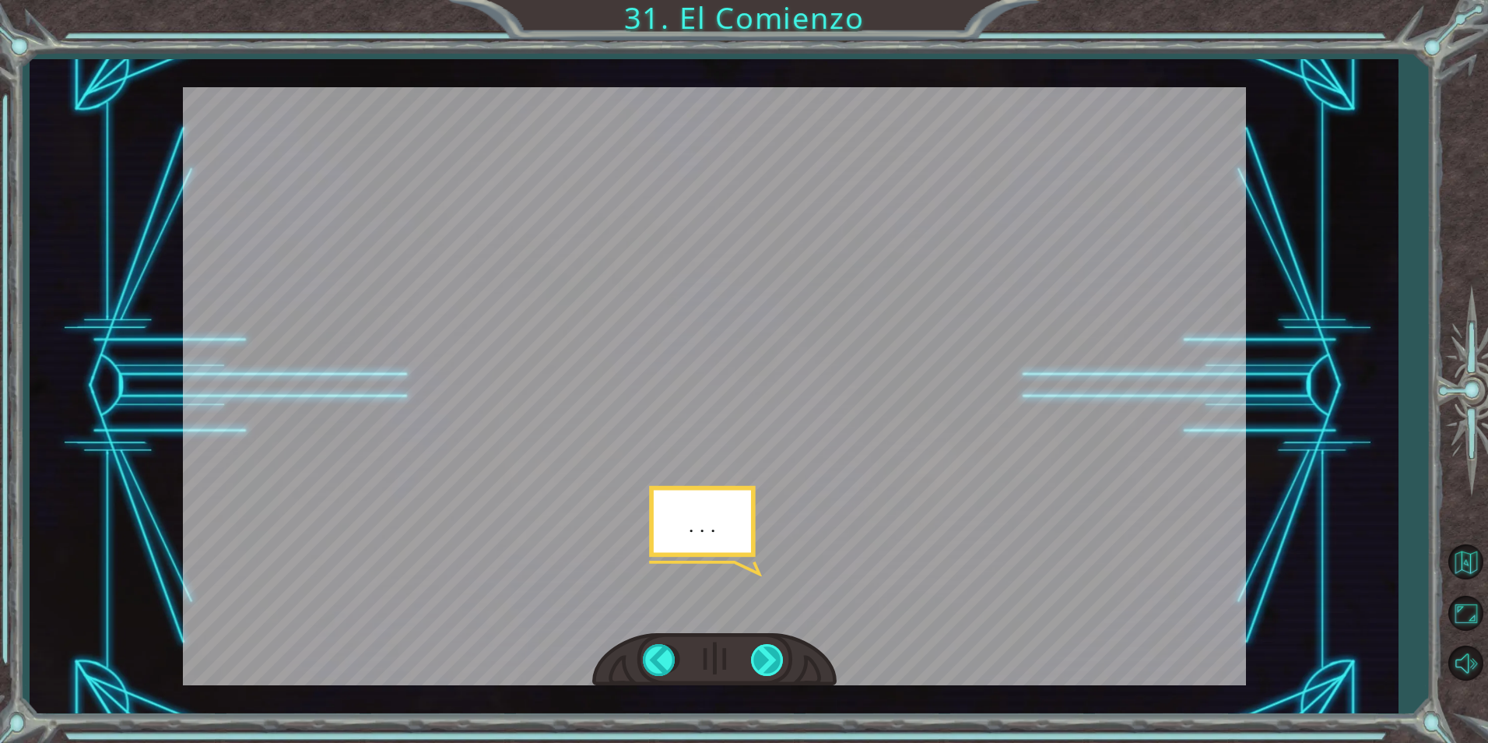
click at [773, 665] on div at bounding box center [768, 660] width 35 height 32
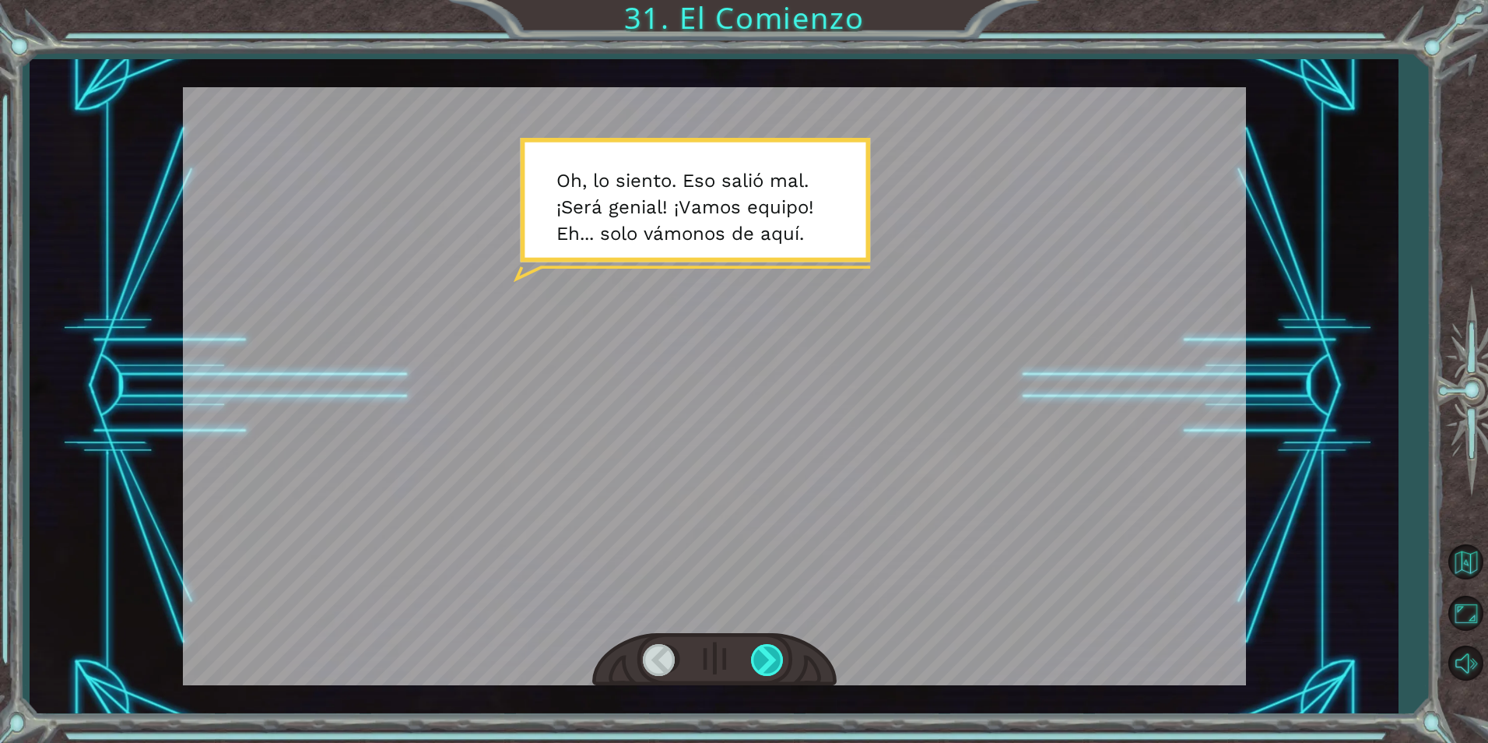
click at [779, 656] on div at bounding box center [768, 660] width 35 height 32
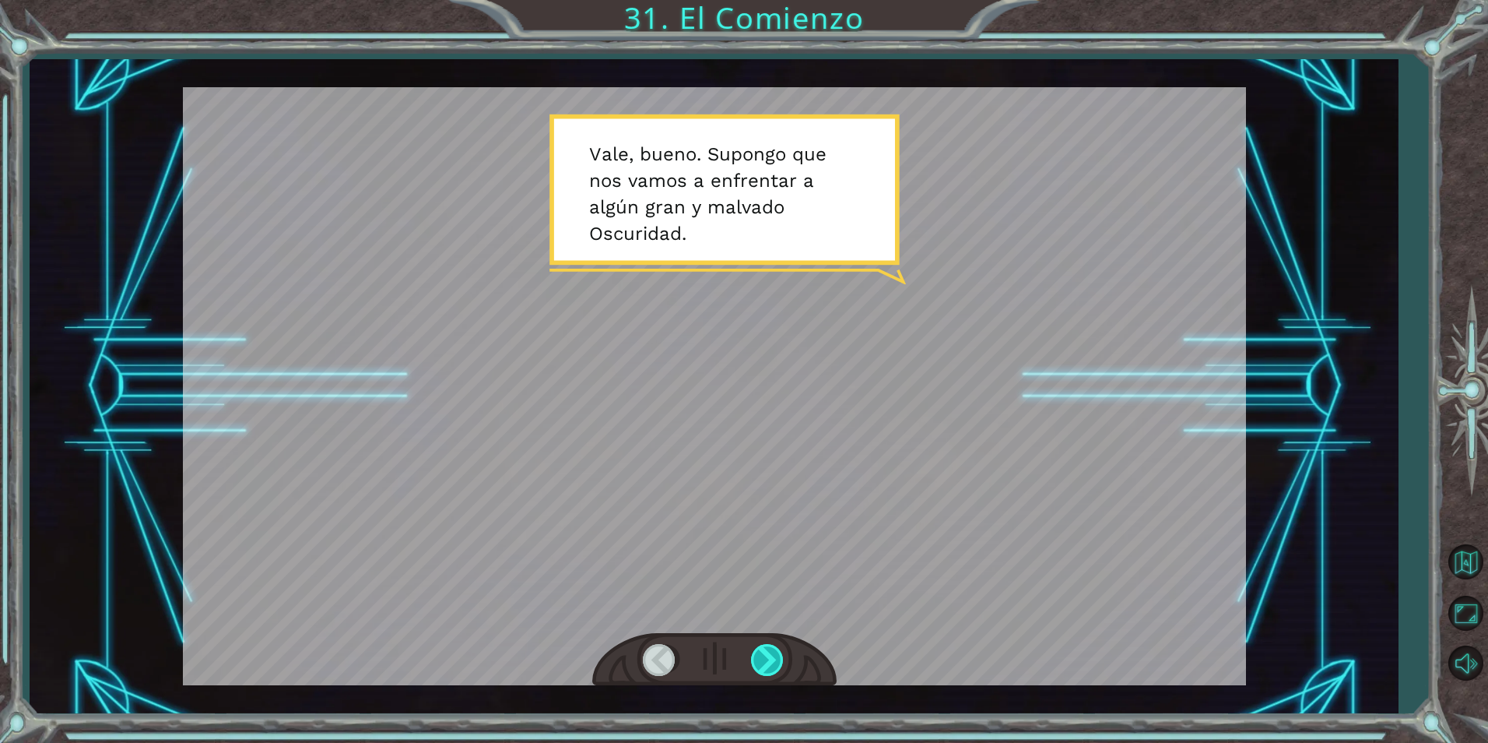
click at [768, 658] on div at bounding box center [768, 660] width 35 height 32
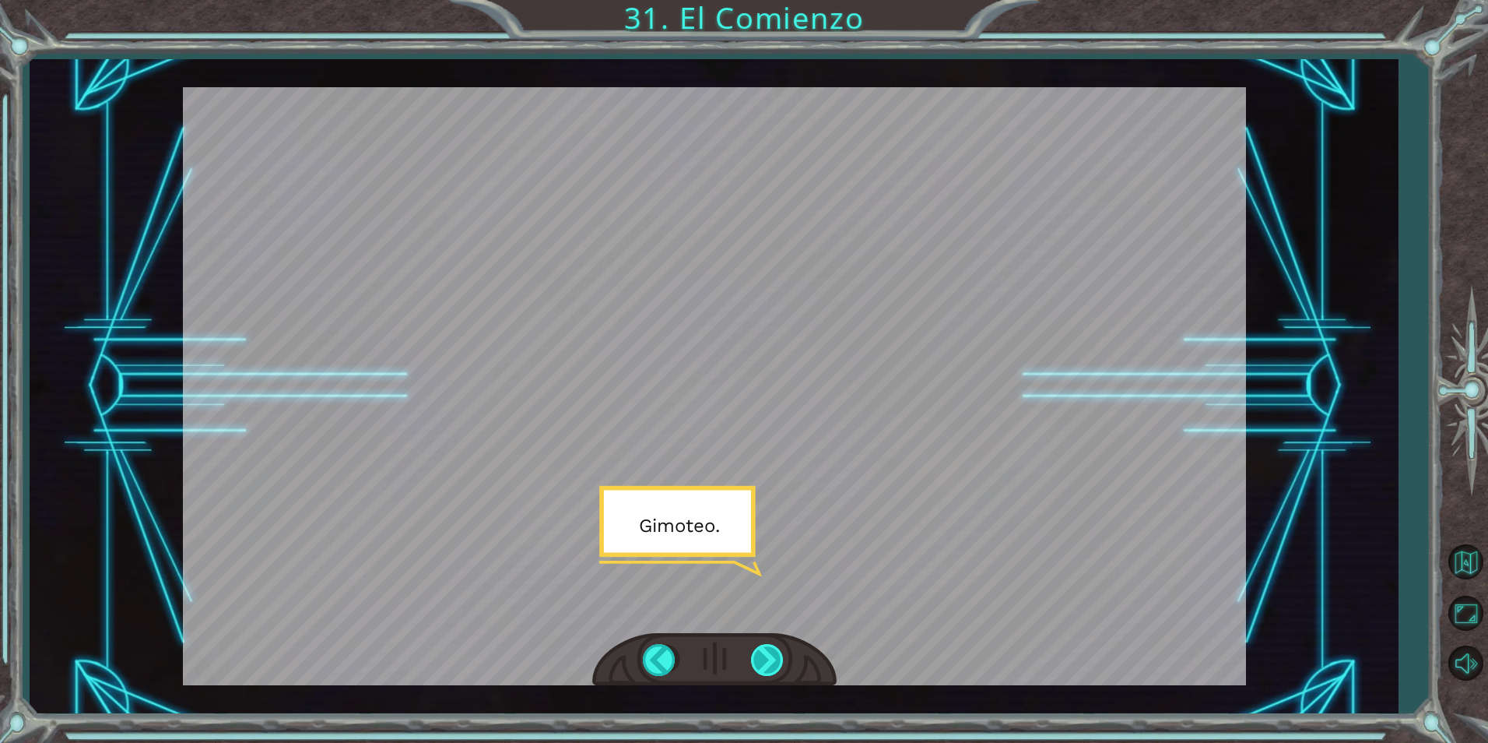
click at [766, 656] on div at bounding box center [768, 660] width 35 height 32
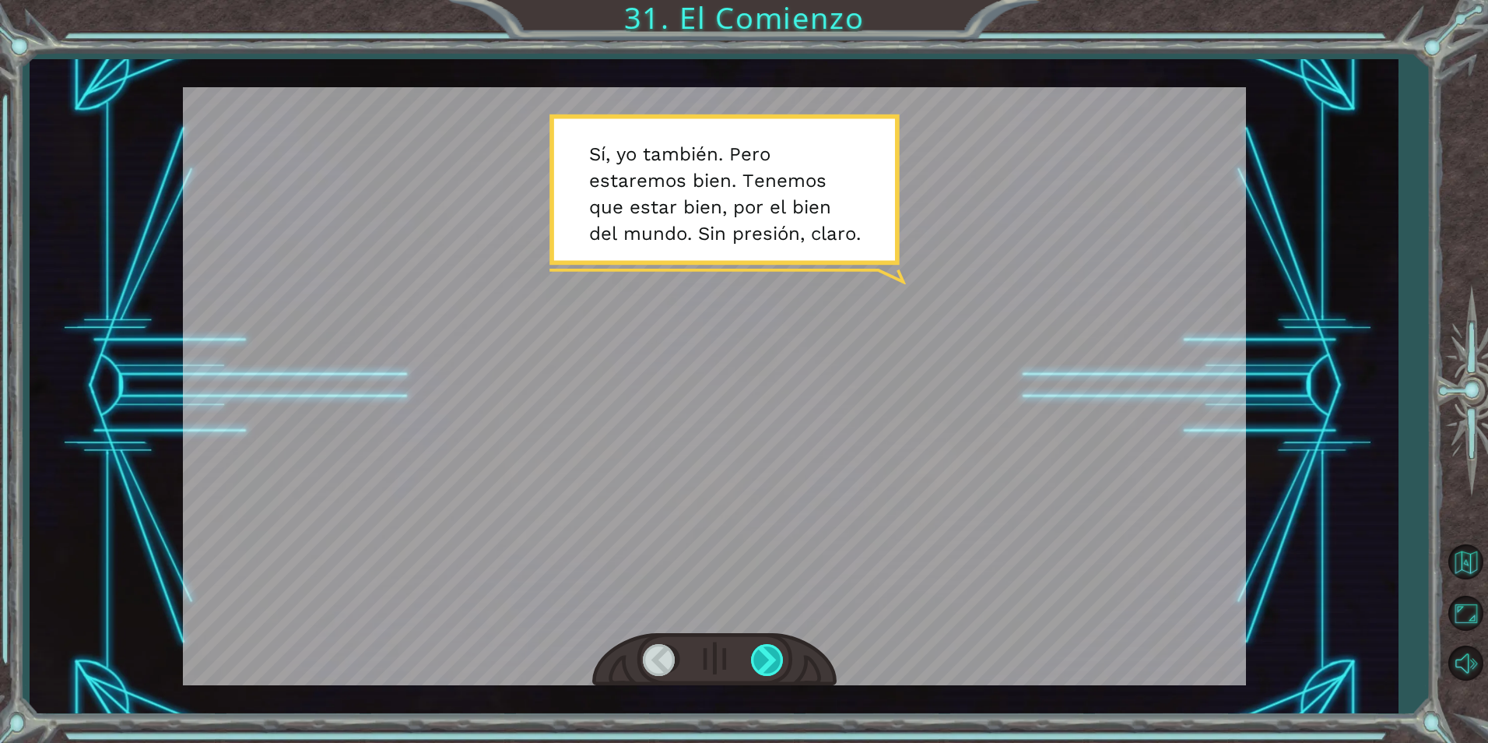
click at [766, 656] on div at bounding box center [768, 660] width 35 height 32
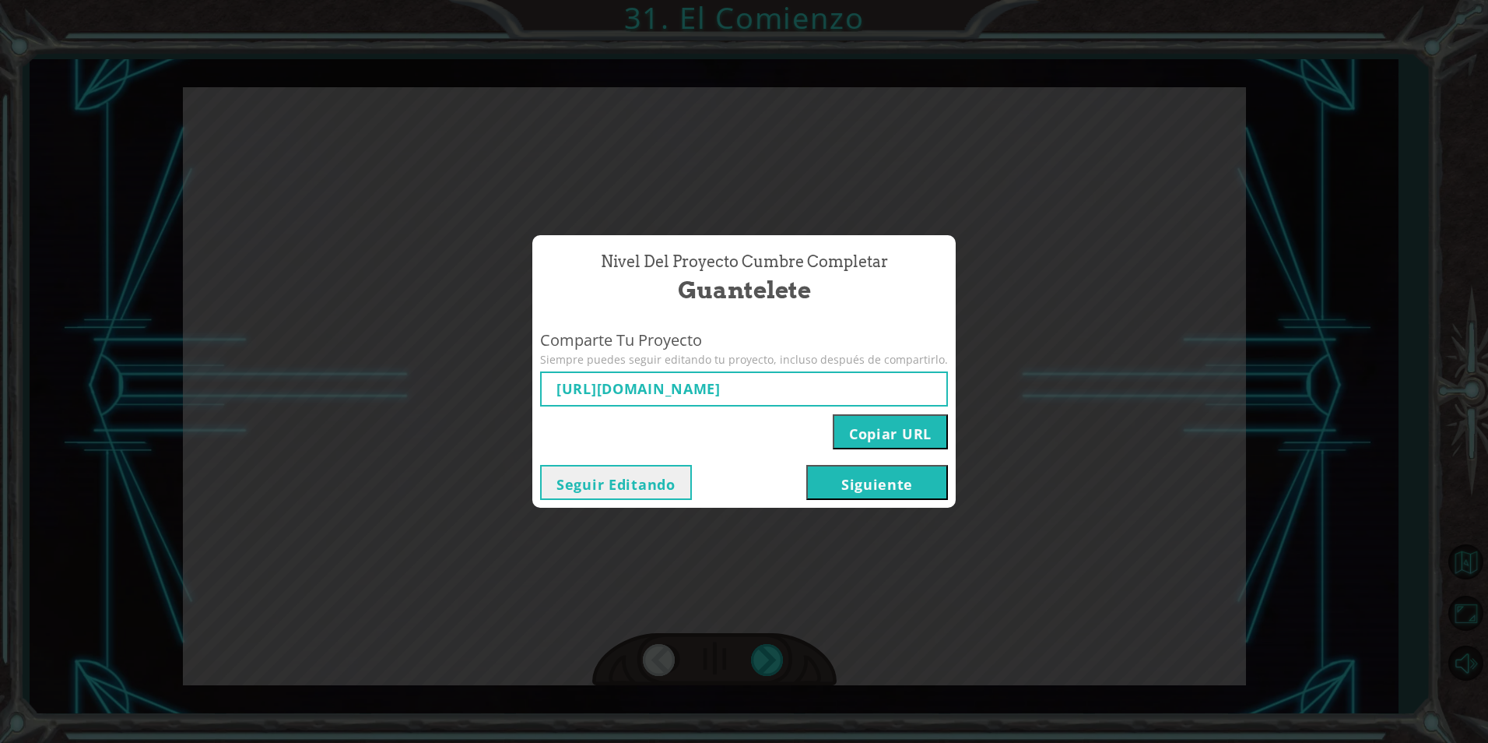
click at [879, 490] on button "Siguiente" at bounding box center [877, 482] width 142 height 35
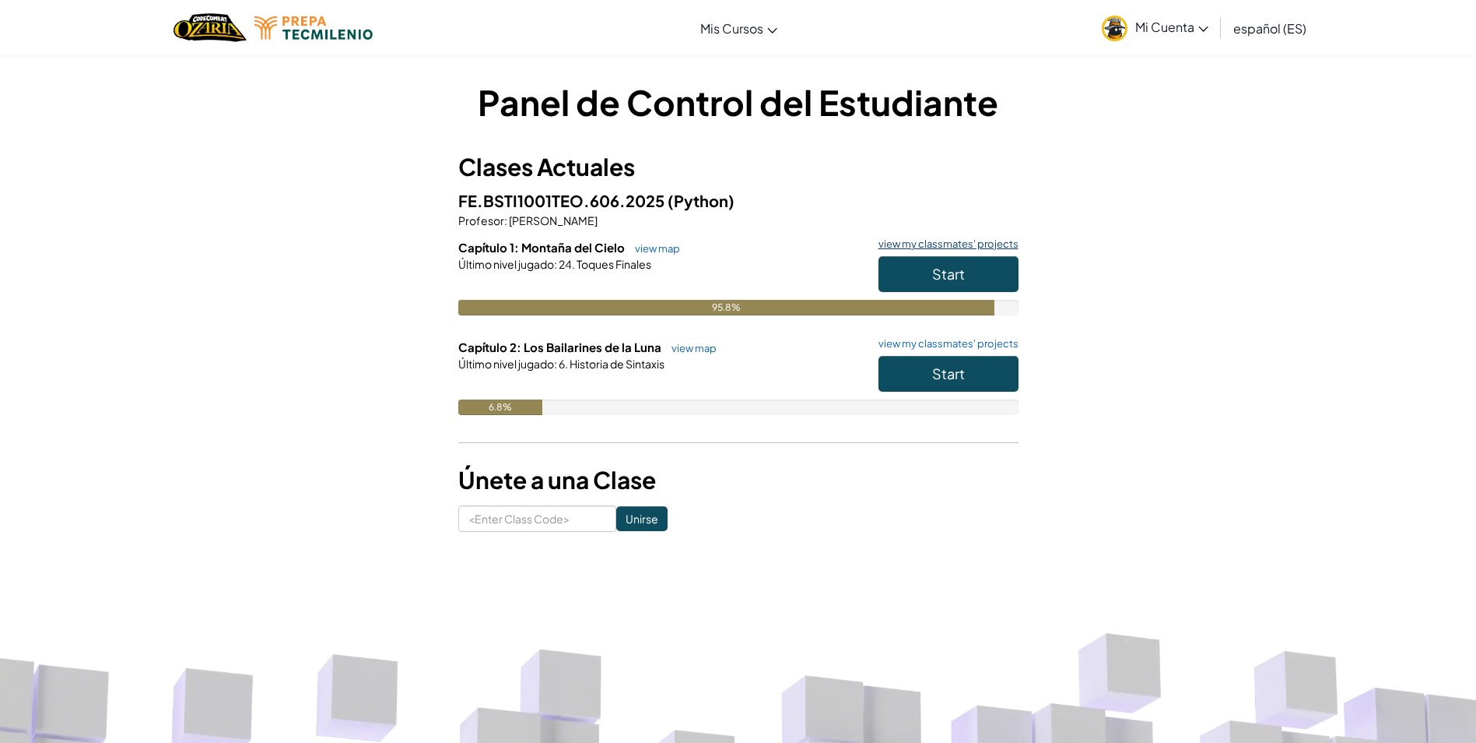
click at [933, 242] on link "view my classmates' projects" at bounding box center [945, 244] width 148 height 10
click at [935, 265] on span "Start" at bounding box center [948, 274] width 33 height 18
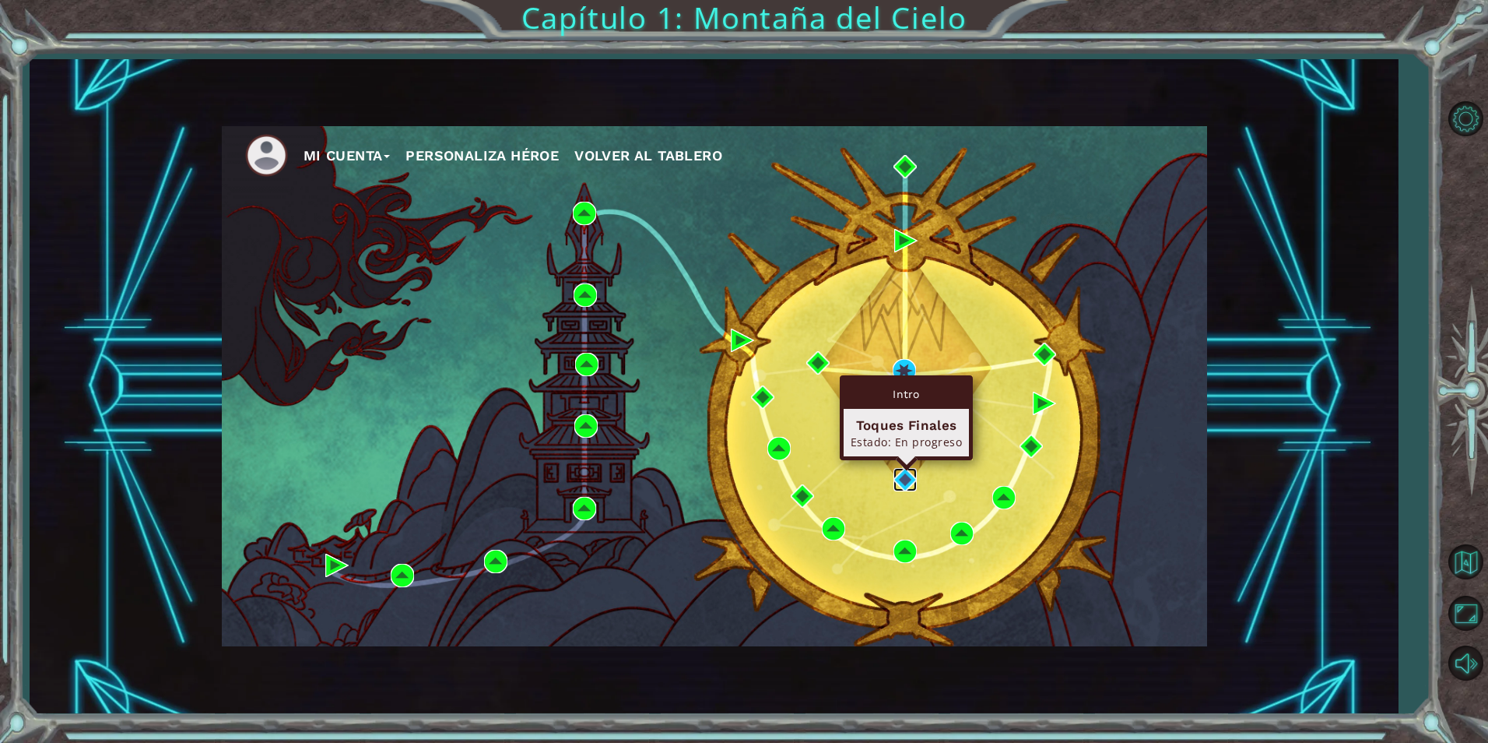
click at [911, 478] on img at bounding box center [904, 479] width 23 height 23
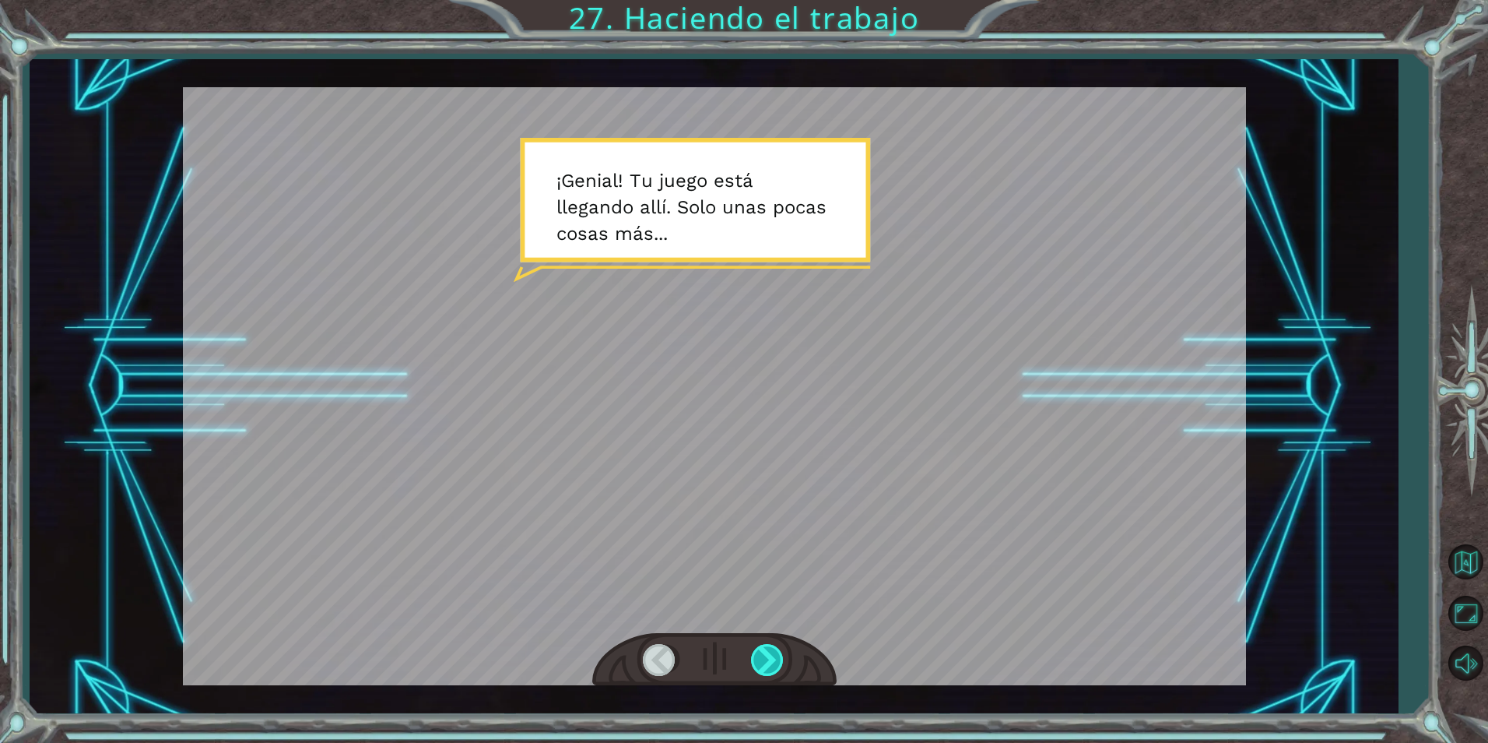
click at [772, 666] on div at bounding box center [768, 660] width 35 height 32
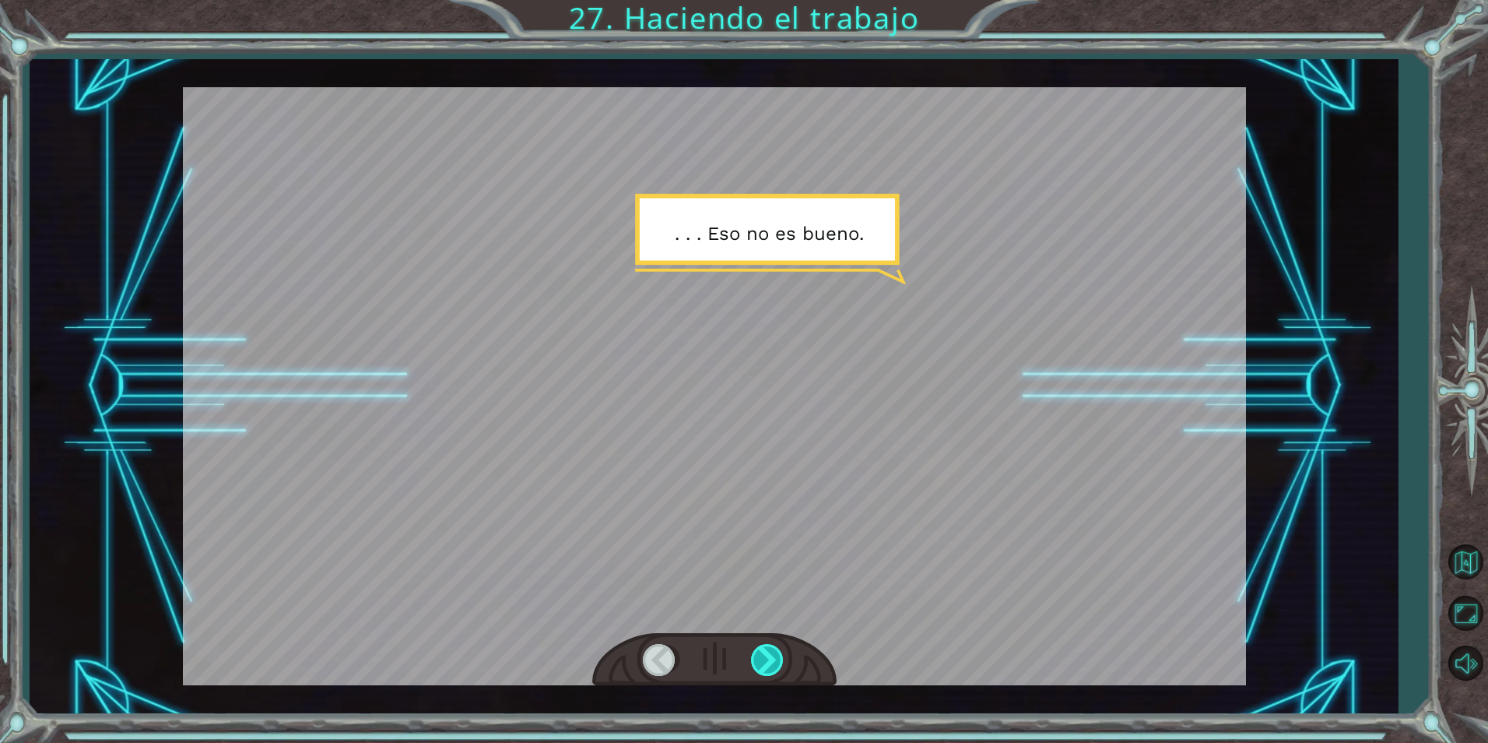
click at [772, 666] on div at bounding box center [768, 660] width 35 height 32
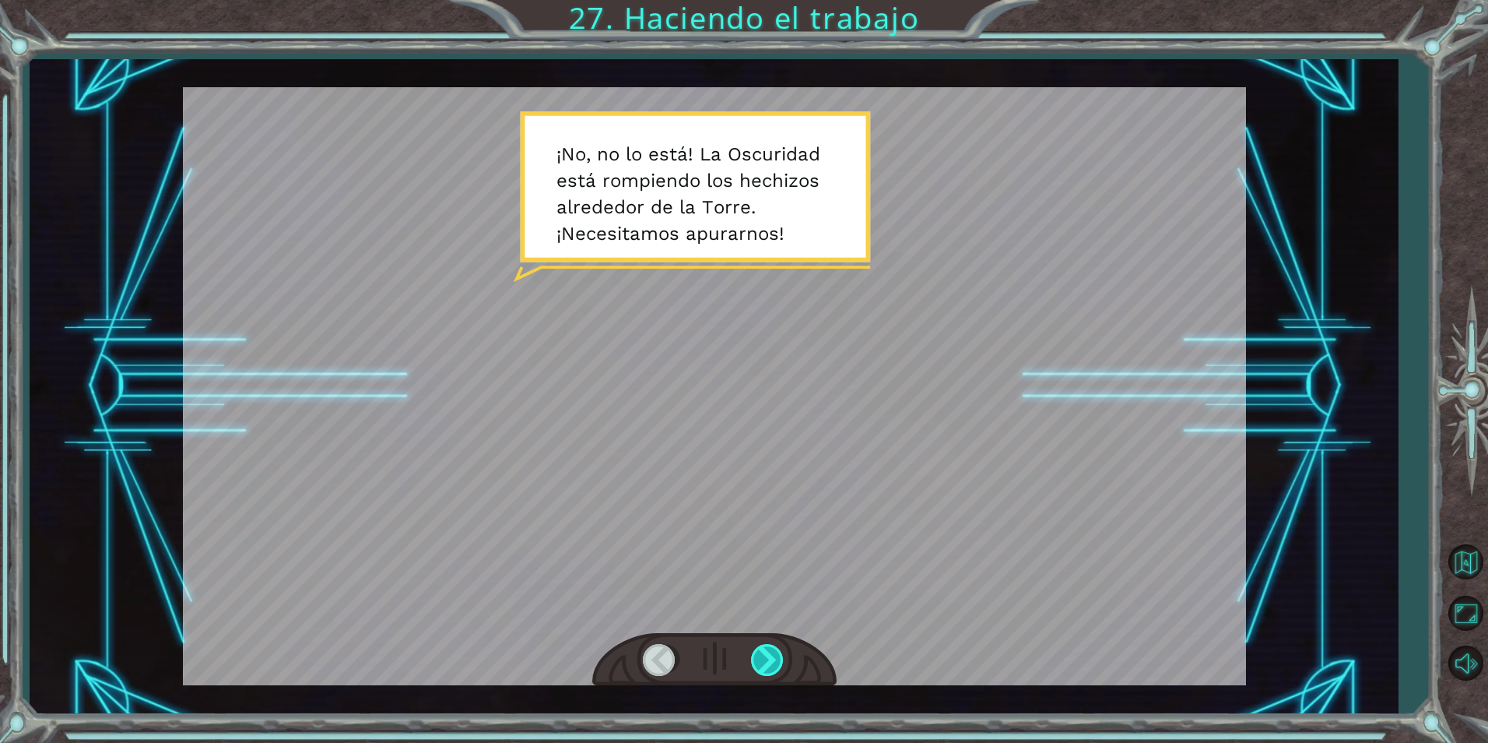
click at [771, 666] on div at bounding box center [768, 660] width 35 height 32
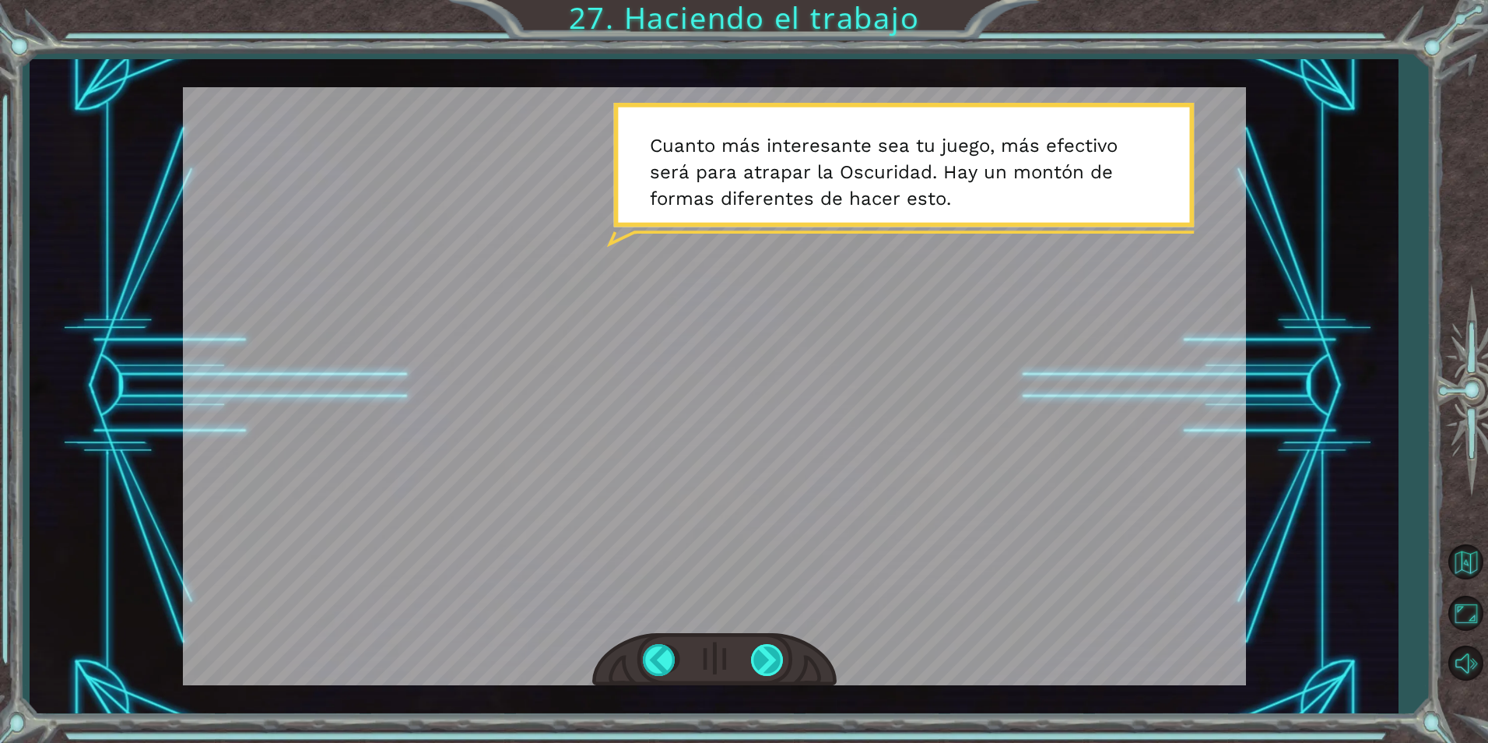
click at [775, 670] on div at bounding box center [768, 660] width 35 height 32
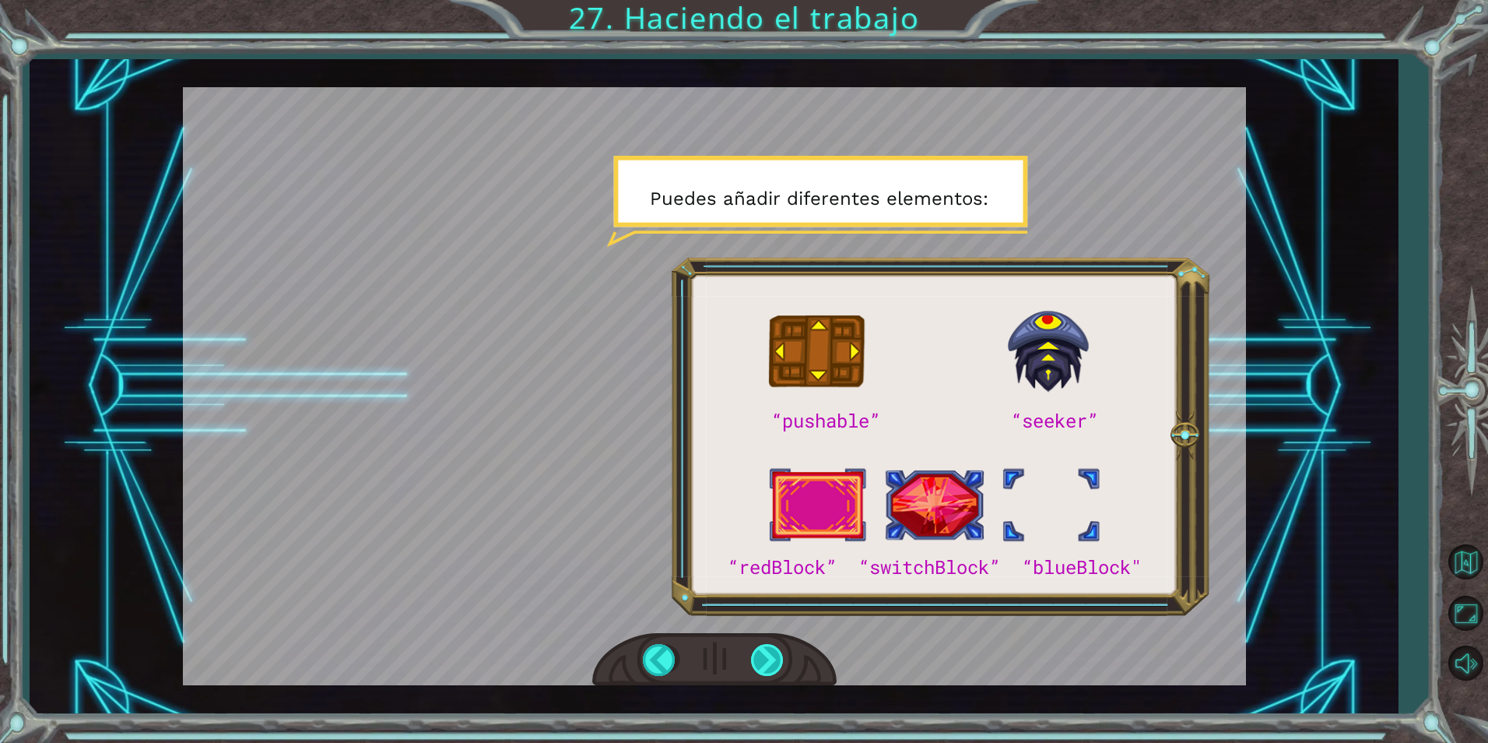
click at [781, 667] on div at bounding box center [768, 660] width 35 height 32
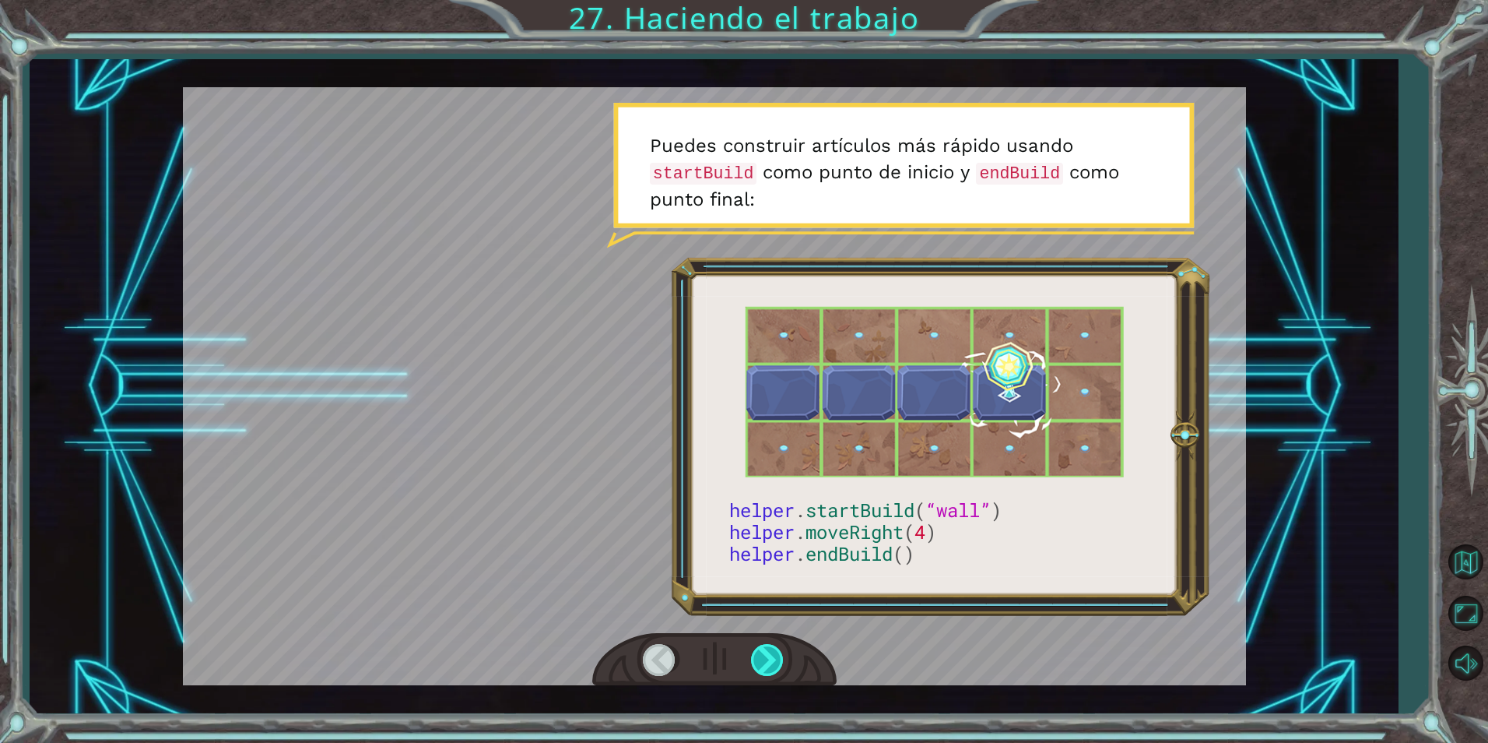
click at [781, 667] on div at bounding box center [768, 660] width 35 height 32
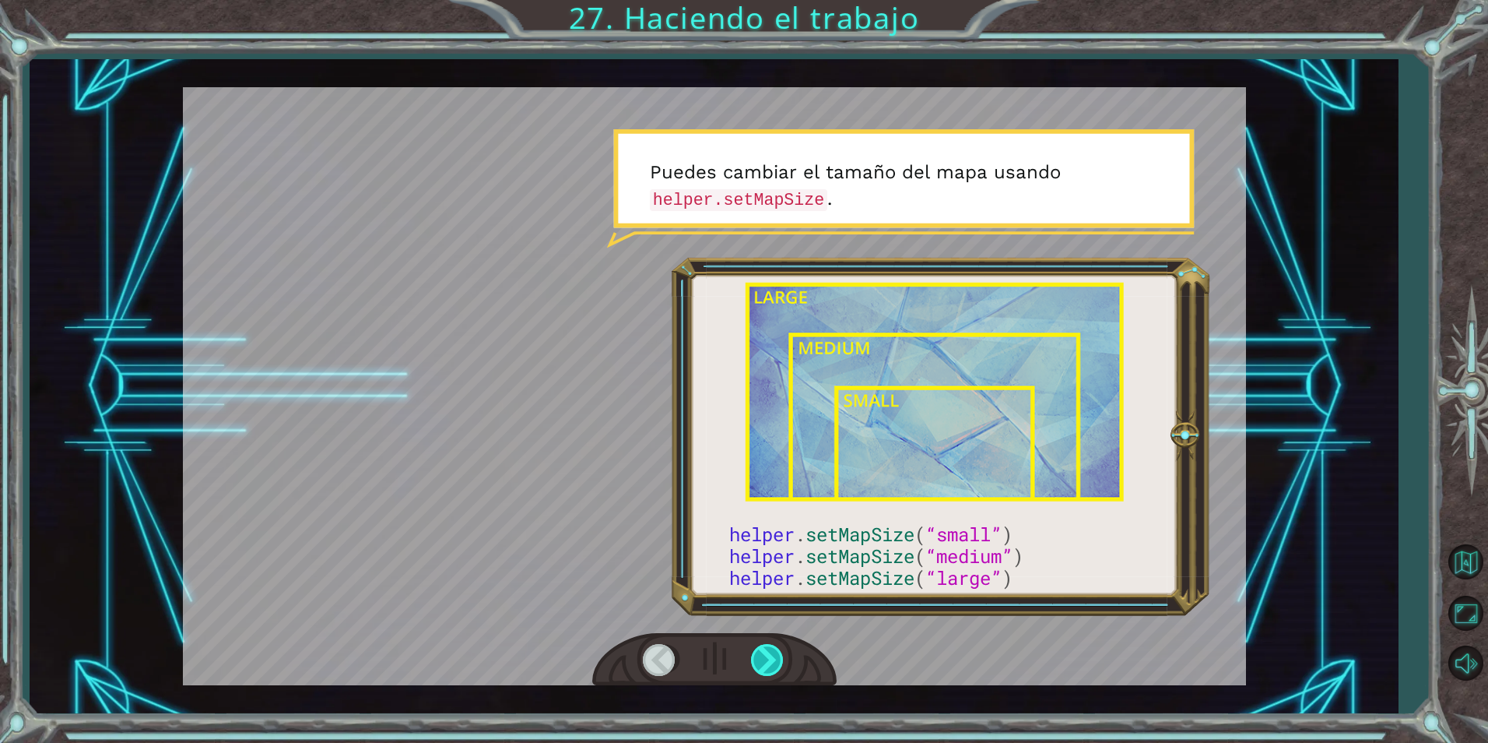
click at [781, 667] on div at bounding box center [768, 660] width 35 height 32
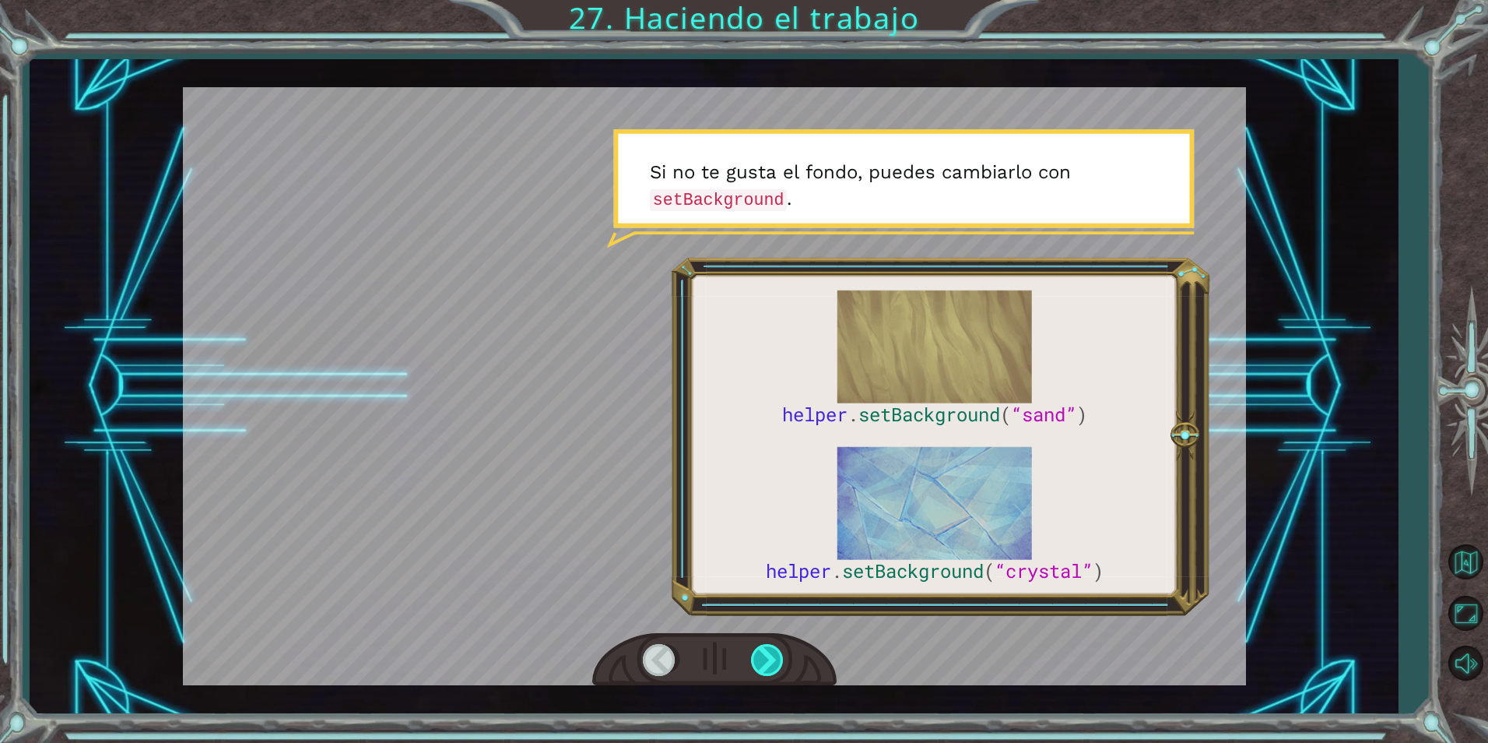
click at [781, 667] on div at bounding box center [768, 660] width 35 height 32
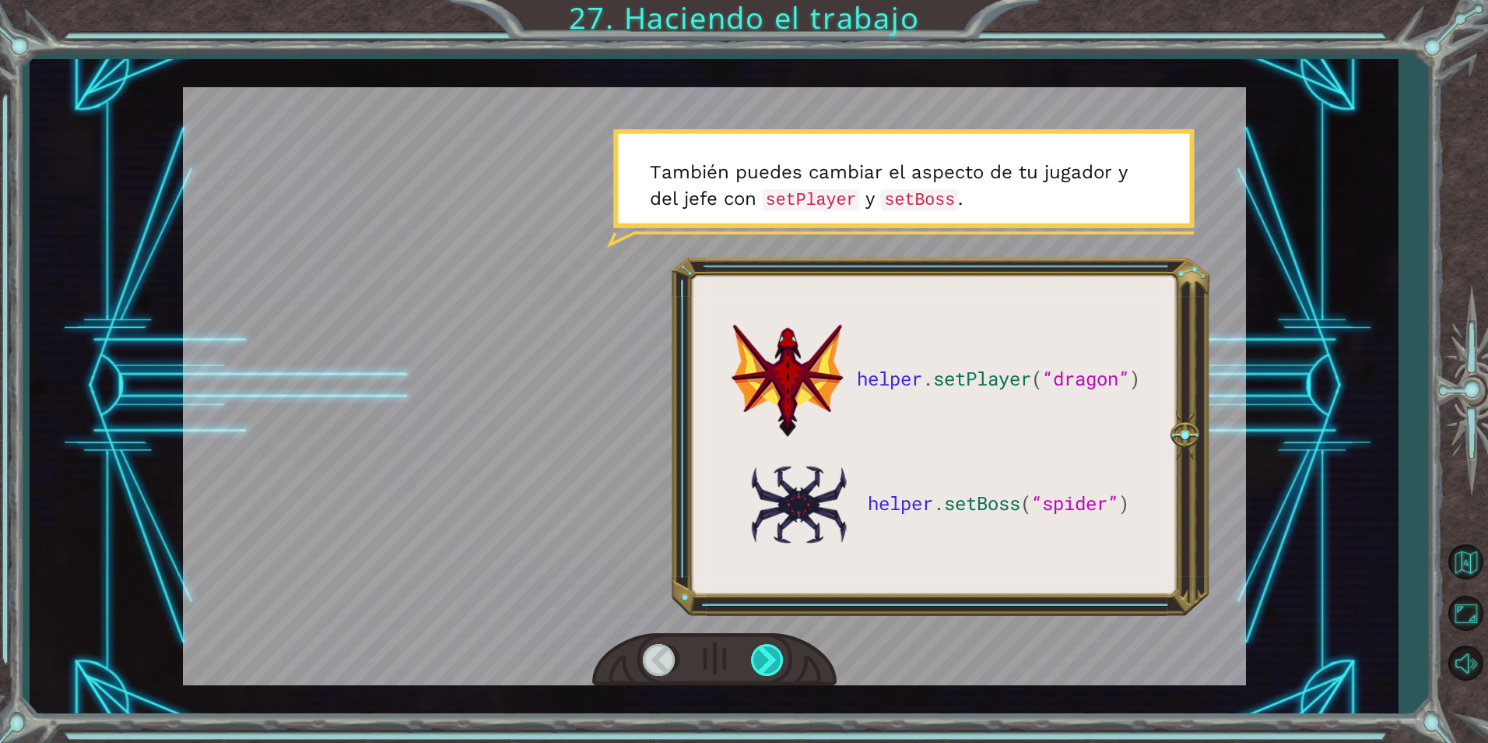
click at [770, 658] on div at bounding box center [768, 660] width 35 height 32
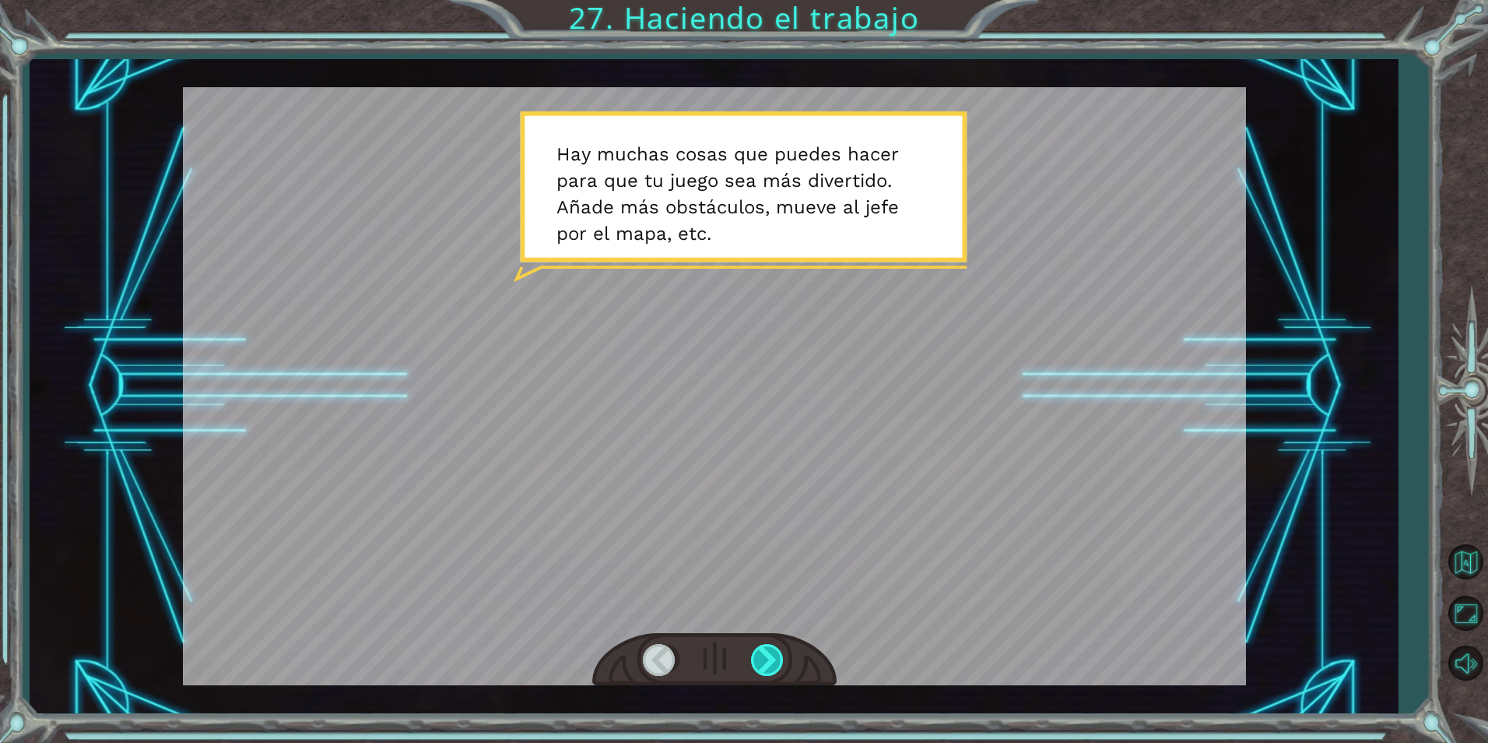
click at [770, 658] on div at bounding box center [768, 660] width 35 height 32
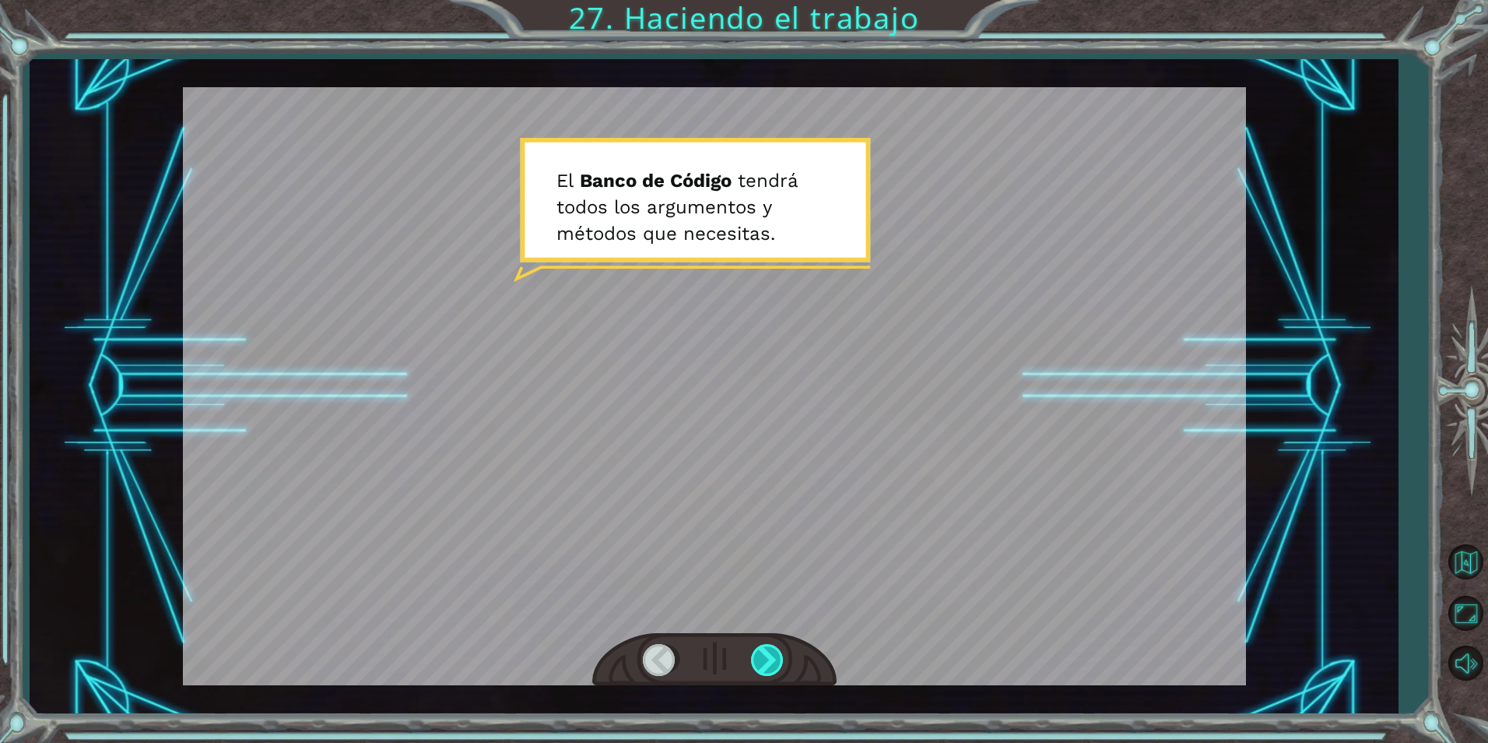
click at [770, 658] on div at bounding box center [768, 660] width 35 height 32
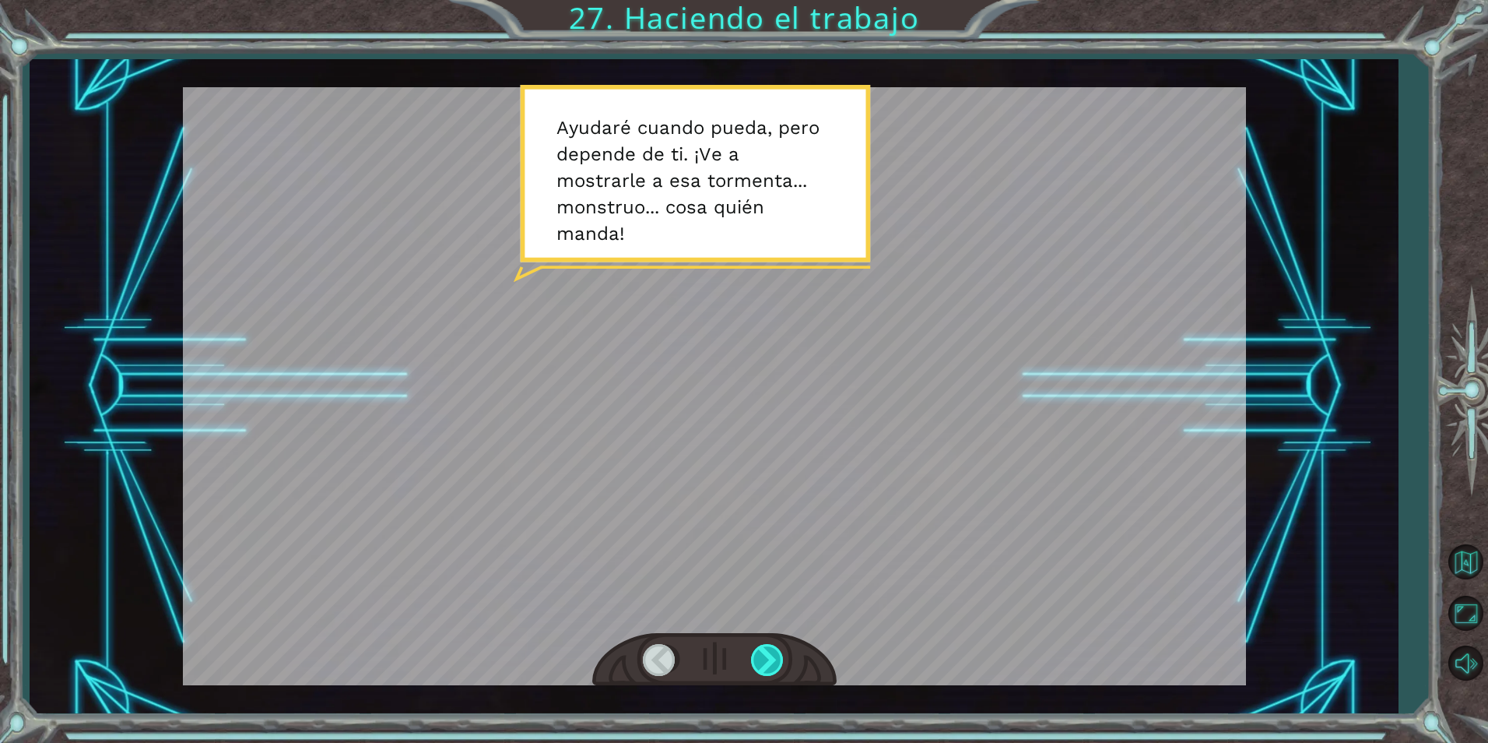
click at [770, 658] on div at bounding box center [768, 660] width 35 height 32
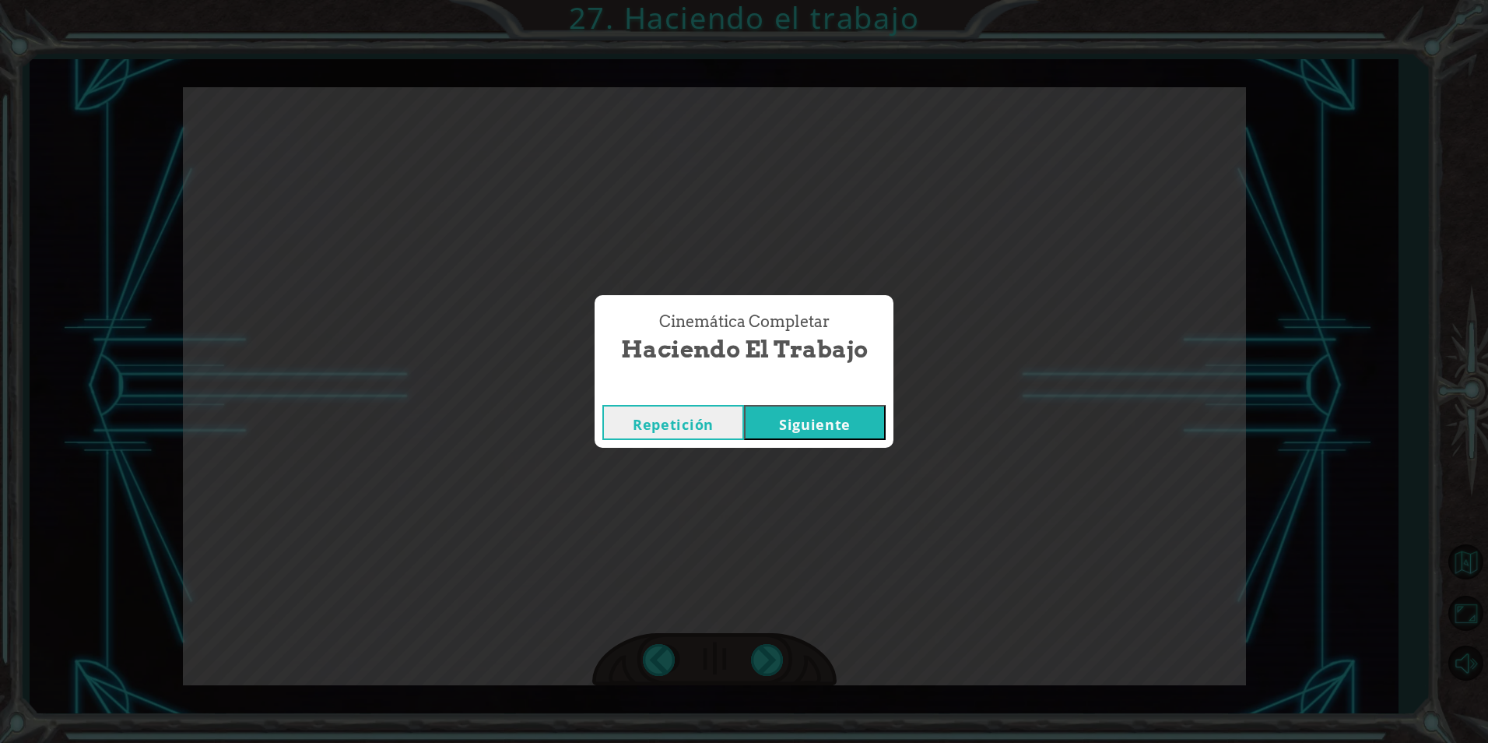
click at [816, 425] on button "Siguiente" at bounding box center [815, 422] width 142 height 35
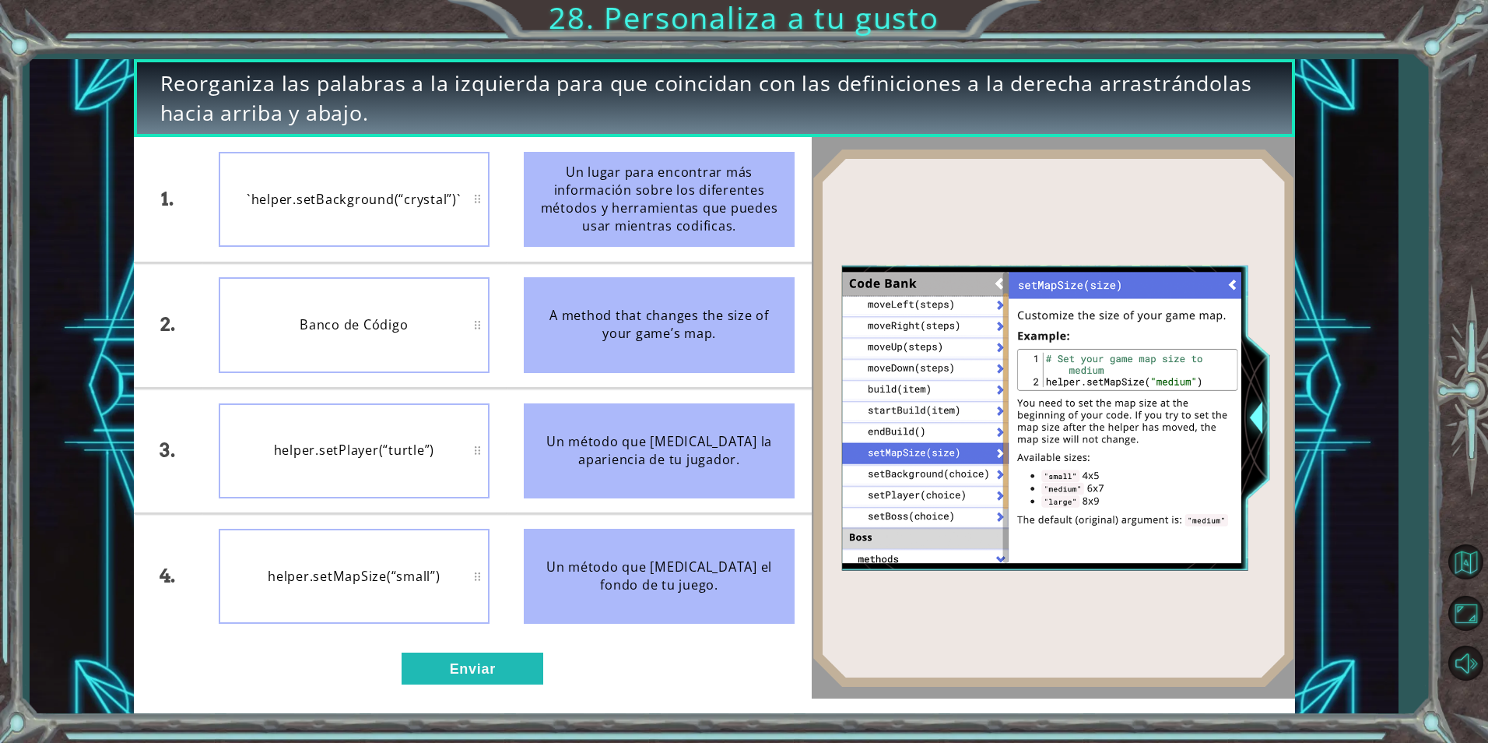
click at [657, 332] on div "A method that changes the size of your game’s map." at bounding box center [659, 324] width 271 height 95
drag, startPoint x: 659, startPoint y: 598, endPoint x: 614, endPoint y: 527, distance: 84.0
click at [665, 416] on ul "Un lugar para encontrar más información sobre los diferentes métodos y herramie…" at bounding box center [659, 387] width 305 height 500
drag, startPoint x: 601, startPoint y: 556, endPoint x: 585, endPoint y: 517, distance: 42.6
click at [588, 519] on li "Un método que [MEDICAL_DATA] el fondo de tu juego." at bounding box center [659, 576] width 305 height 124
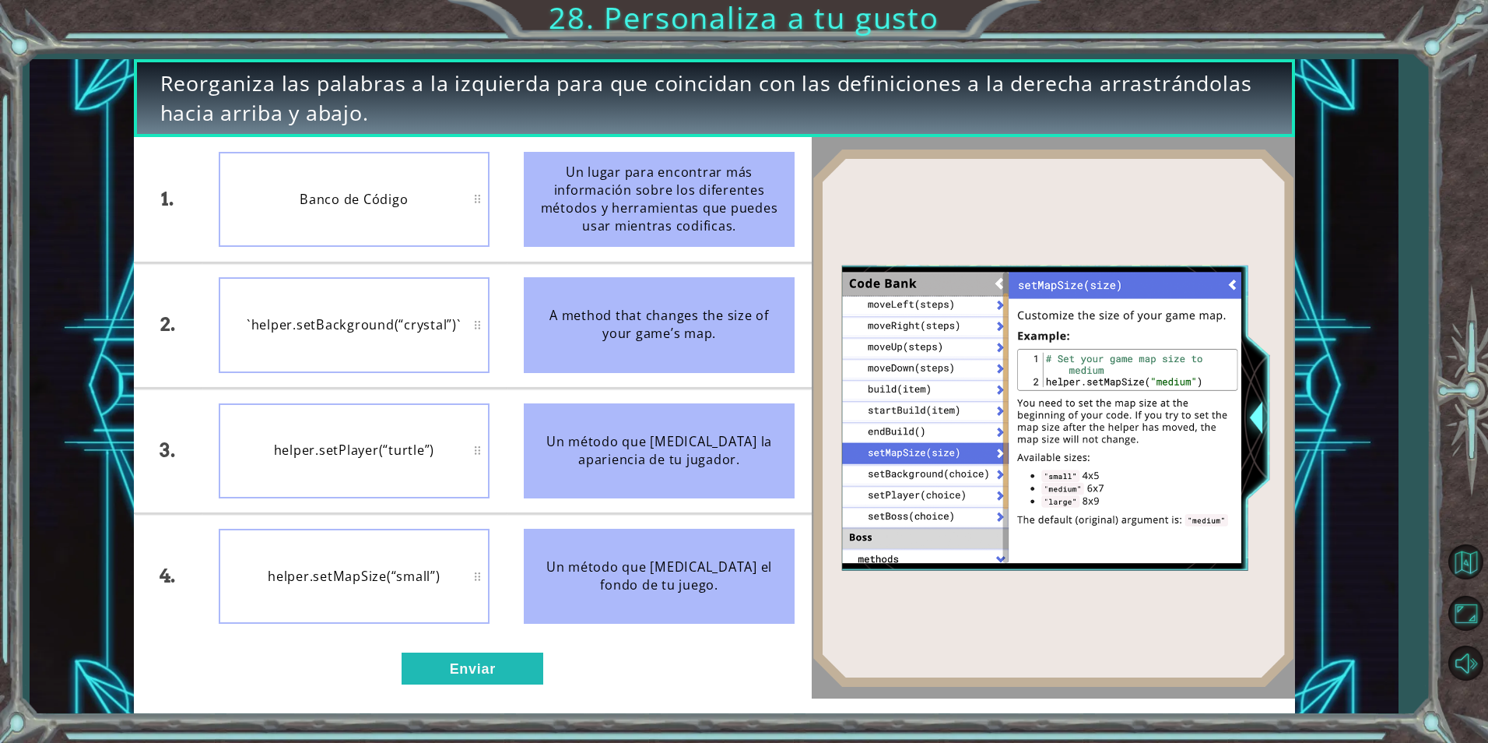
drag, startPoint x: 164, startPoint y: 205, endPoint x: 184, endPoint y: 251, distance: 50.6
click at [184, 251] on div "1." at bounding box center [168, 199] width 68 height 124
click at [593, 315] on div "A method that changes the size of your game’s map." at bounding box center [659, 324] width 271 height 95
drag, startPoint x: 555, startPoint y: 310, endPoint x: 584, endPoint y: 311, distance: 28.8
click at [584, 311] on div "A method that changes the size of your game’s map." at bounding box center [659, 324] width 271 height 95
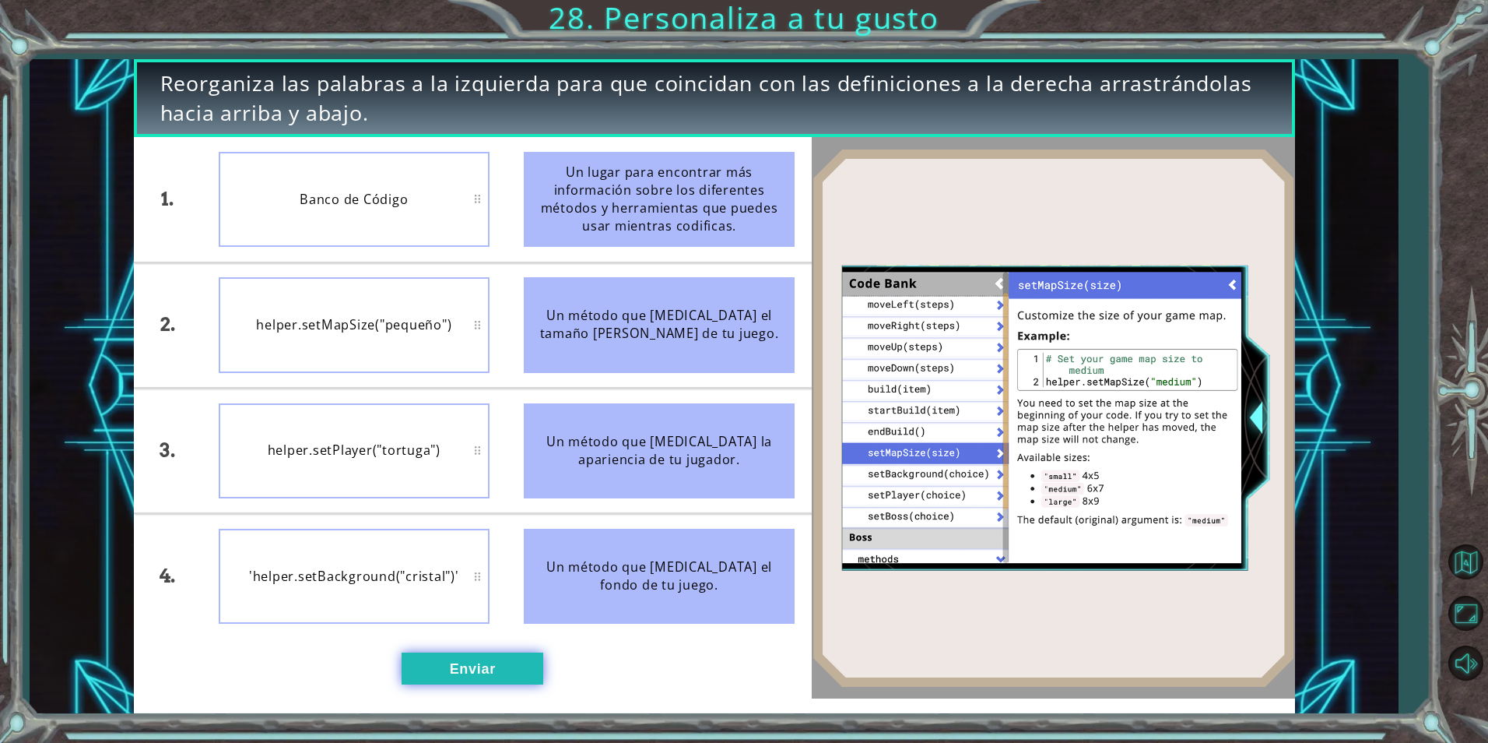
click at [465, 666] on button "Enviar" at bounding box center [473, 667] width 142 height 31
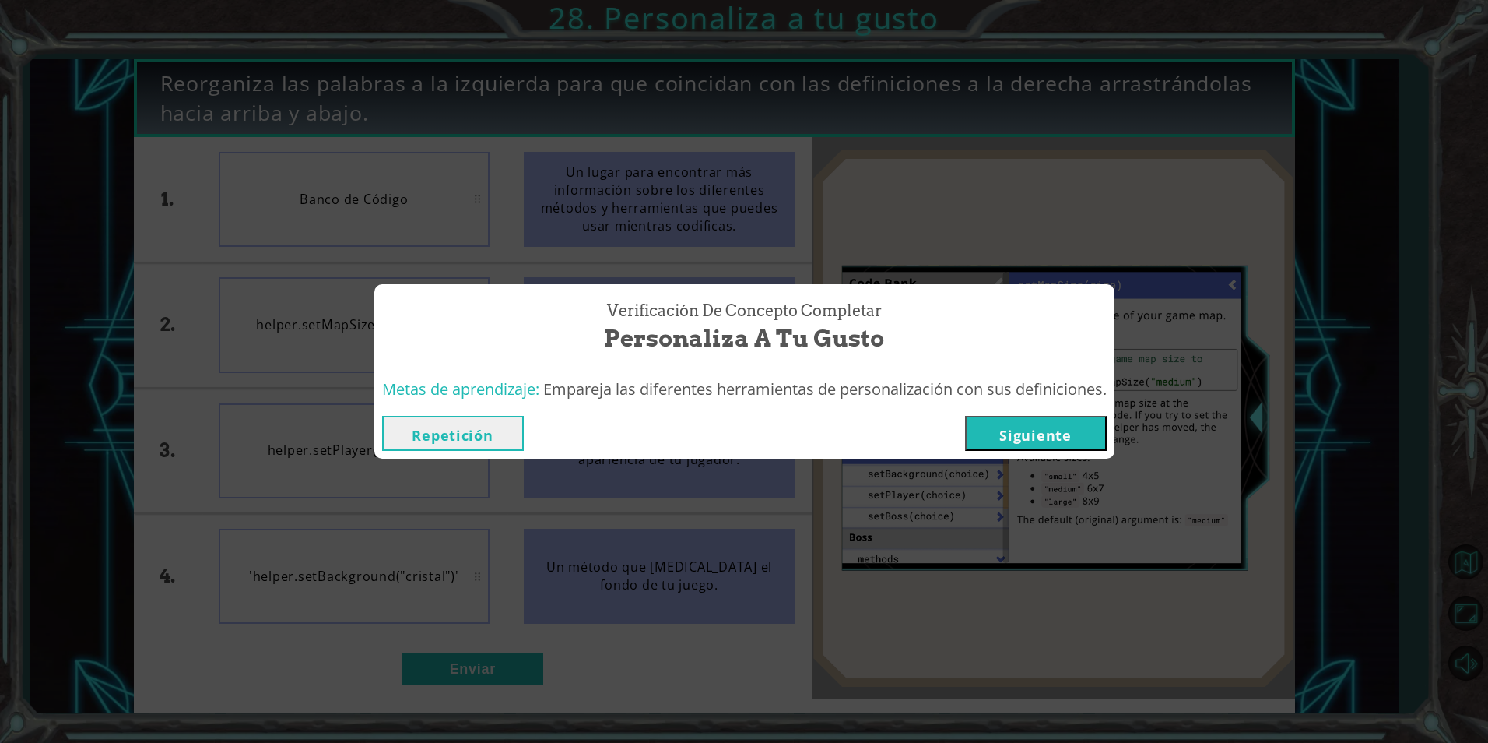
click at [1066, 438] on button "Siguiente" at bounding box center [1036, 433] width 142 height 35
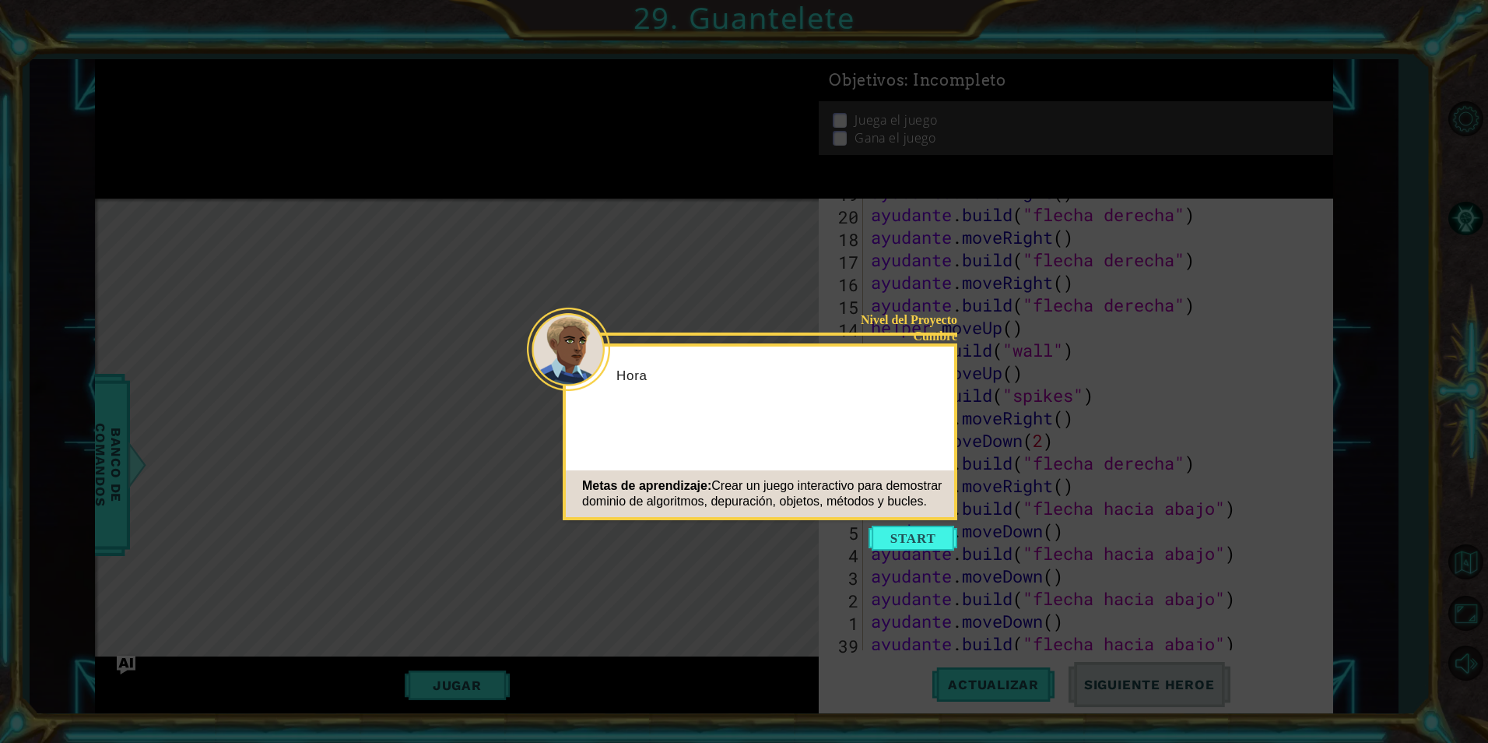
scroll to position [1151, 0]
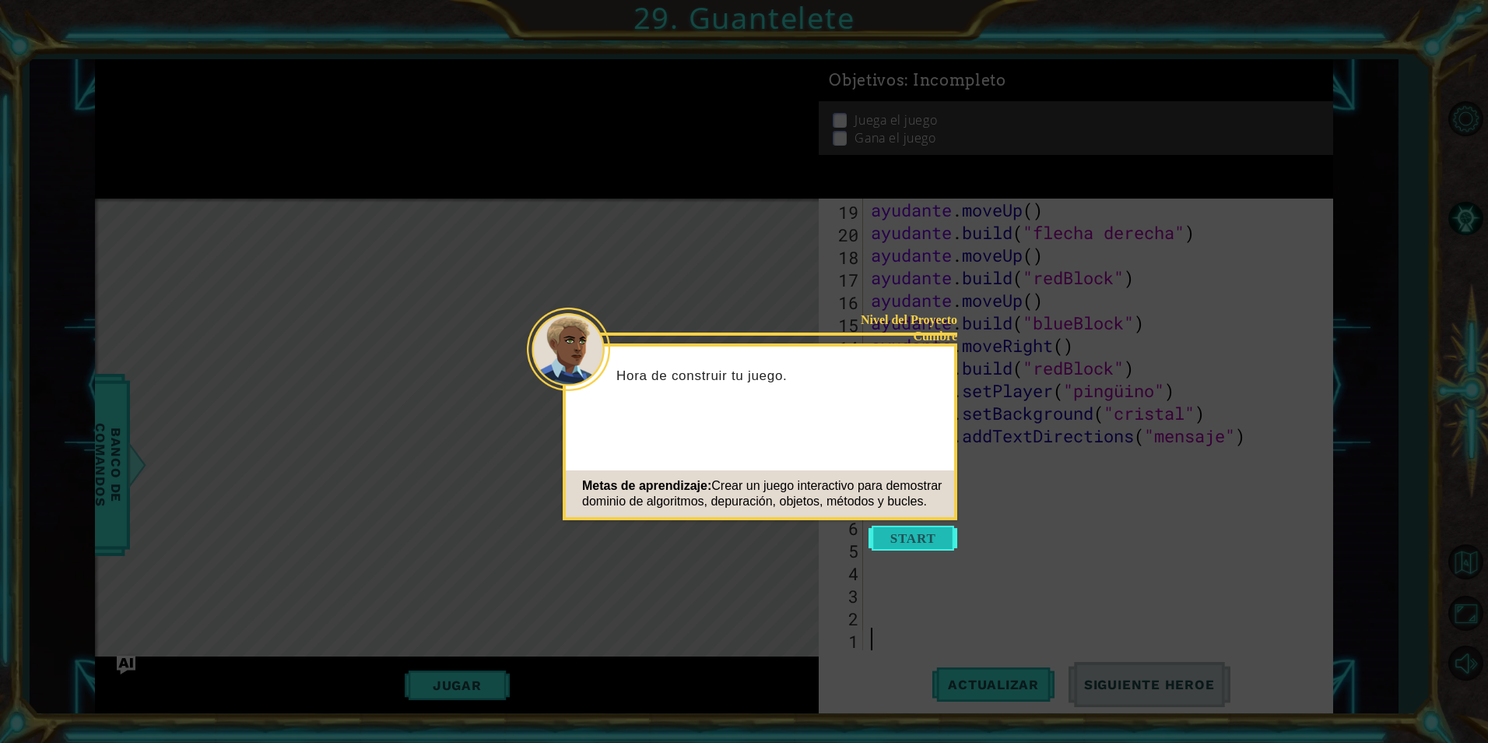
click at [915, 539] on button "Empezar" at bounding box center [913, 537] width 89 height 25
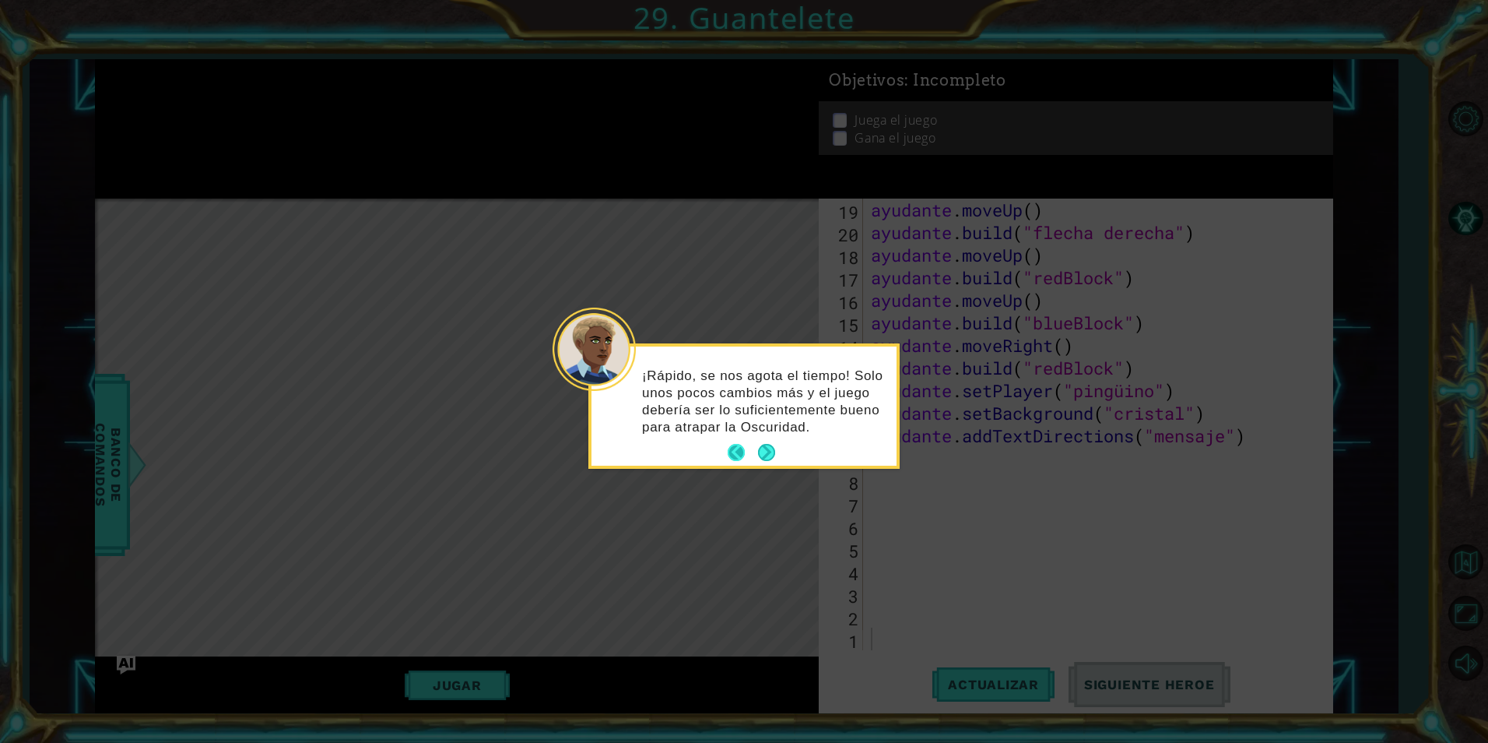
drag, startPoint x: 768, startPoint y: 430, endPoint x: 755, endPoint y: 451, distance: 24.2
click at [755, 451] on button "Atrás" at bounding box center [743, 452] width 30 height 17
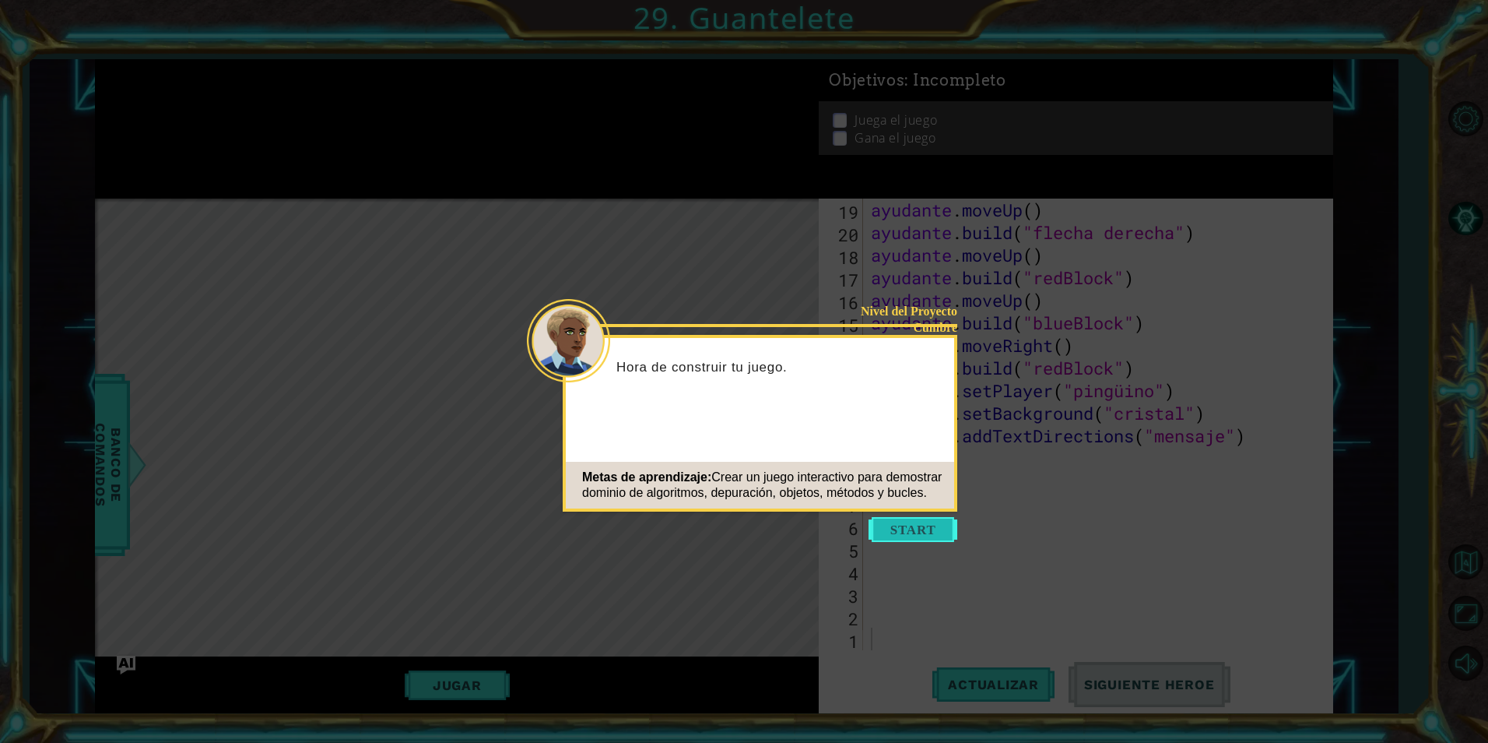
click at [946, 531] on button "Empezar" at bounding box center [913, 529] width 89 height 25
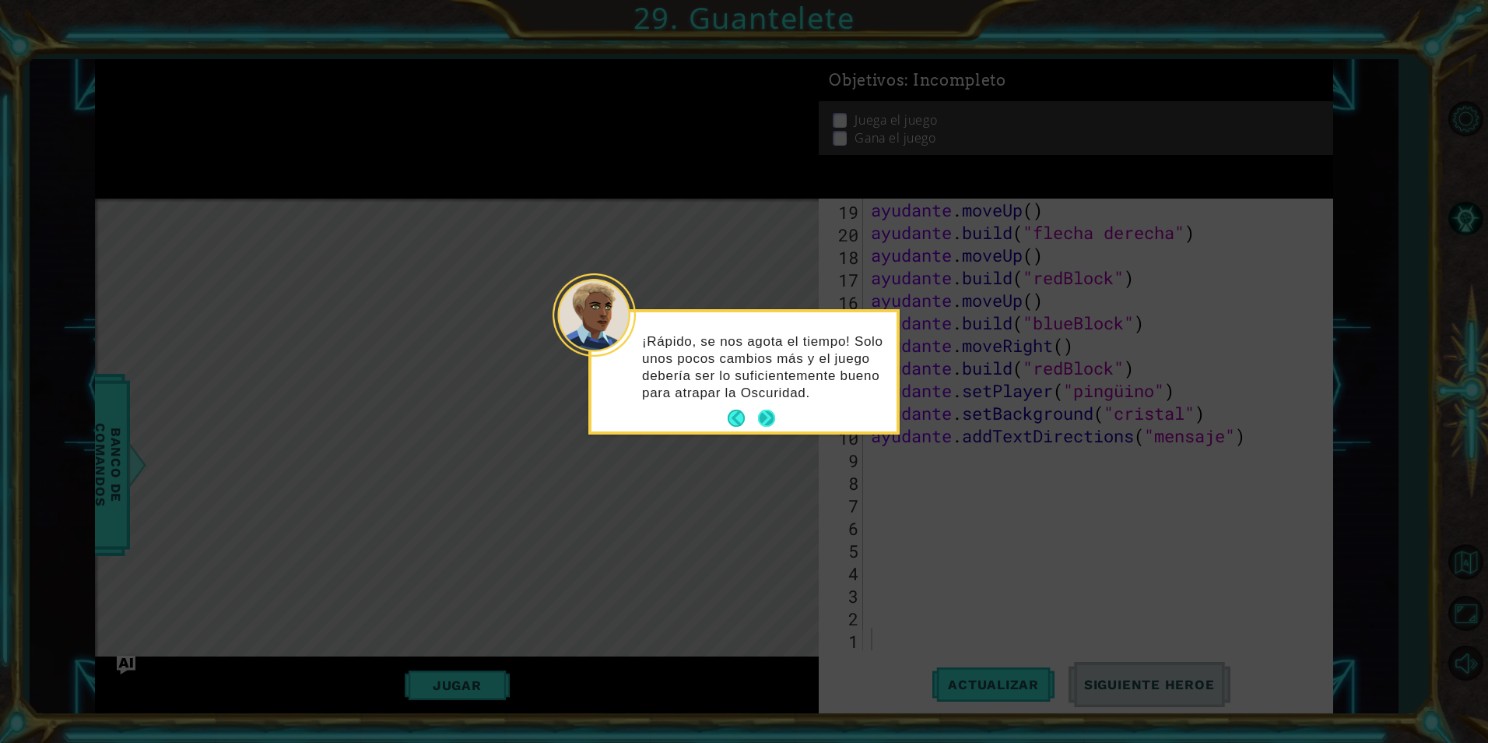
click at [766, 423] on button "Próximo" at bounding box center [766, 418] width 18 height 18
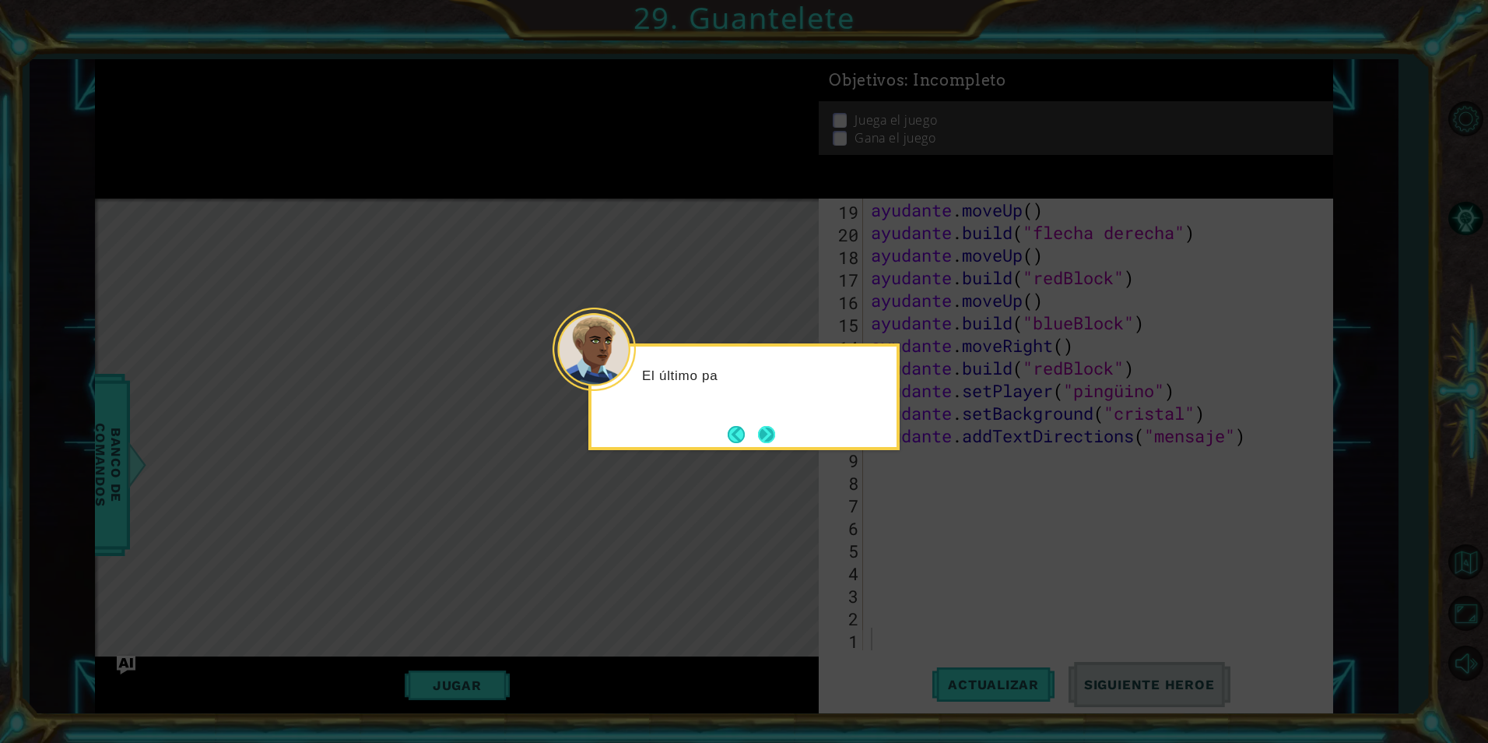
click at [765, 427] on button "Próximo" at bounding box center [767, 434] width 18 height 18
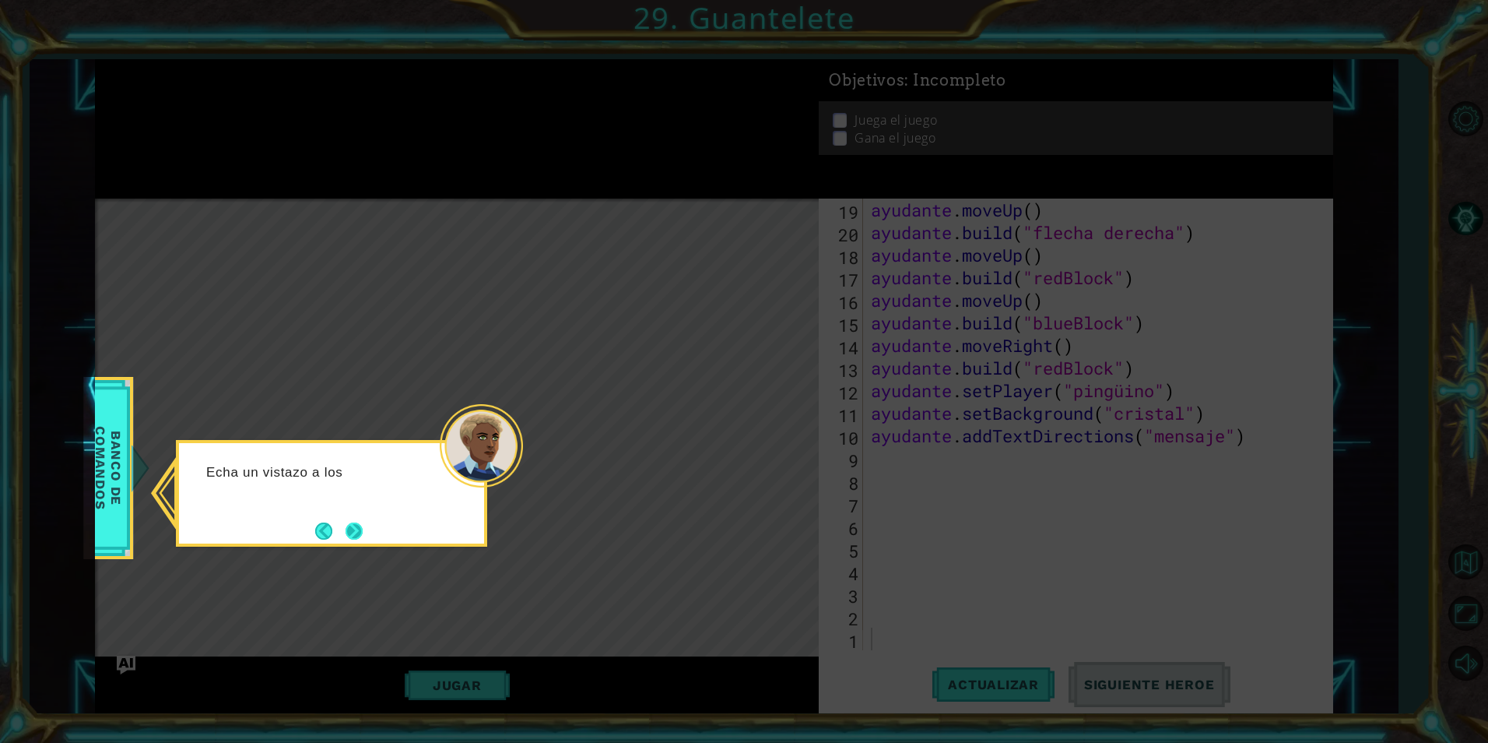
click at [363, 535] on button "Próximo" at bounding box center [354, 530] width 18 height 18
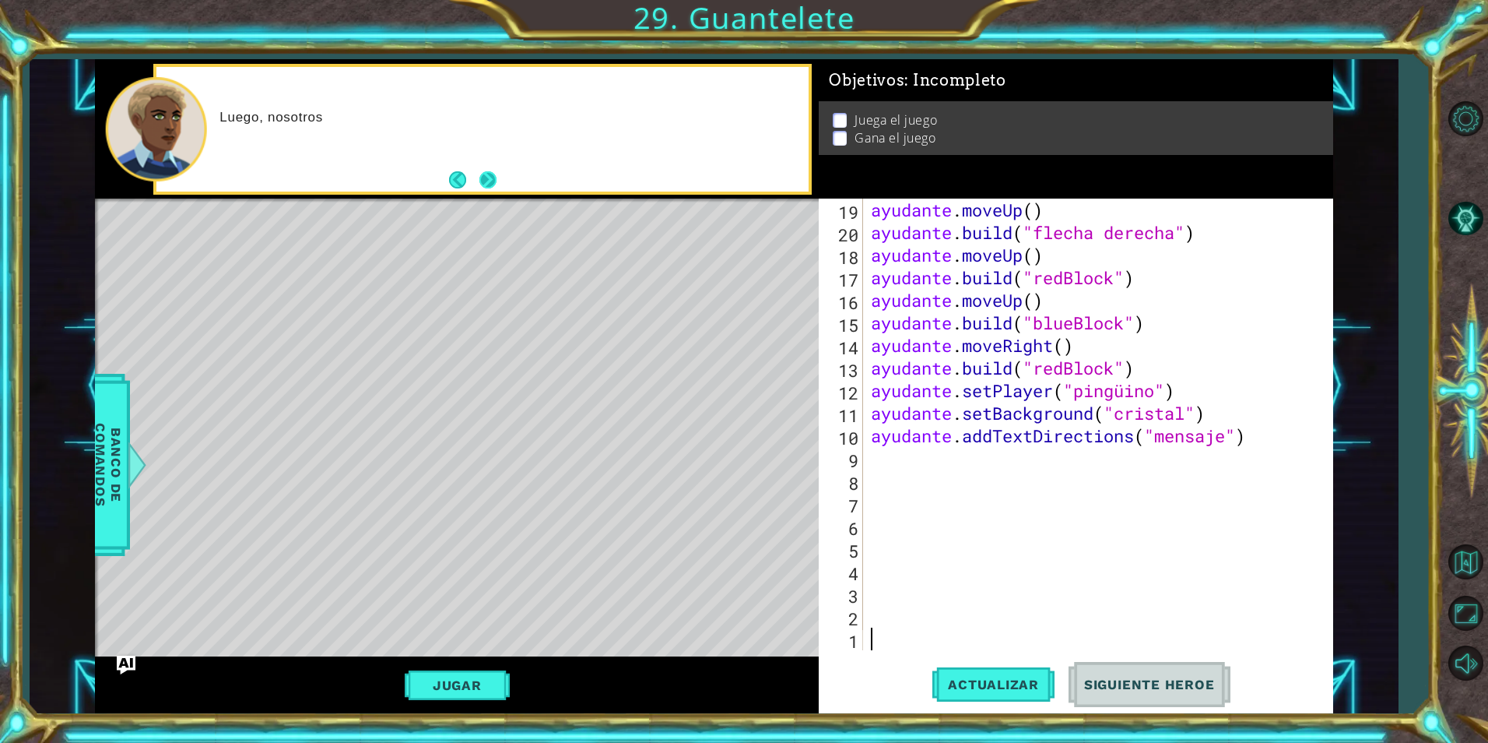
click at [493, 175] on button "Próximo" at bounding box center [488, 180] width 18 height 18
click at [1001, 687] on span "Actualizar" at bounding box center [993, 684] width 122 height 16
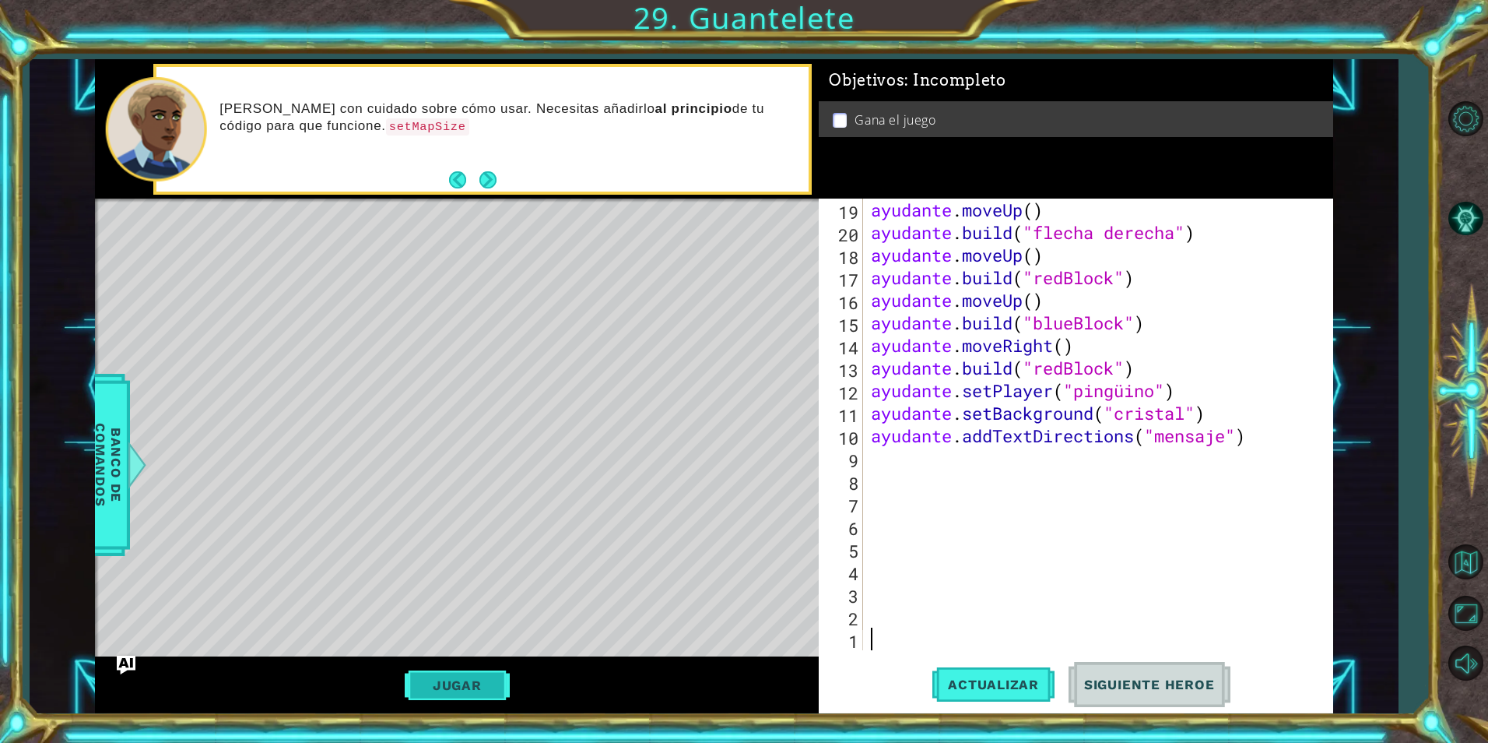
click at [441, 677] on button "Jugar" at bounding box center [457, 685] width 105 height 30
click at [1219, 695] on button "Siguiente Heroe" at bounding box center [1150, 684] width 162 height 51
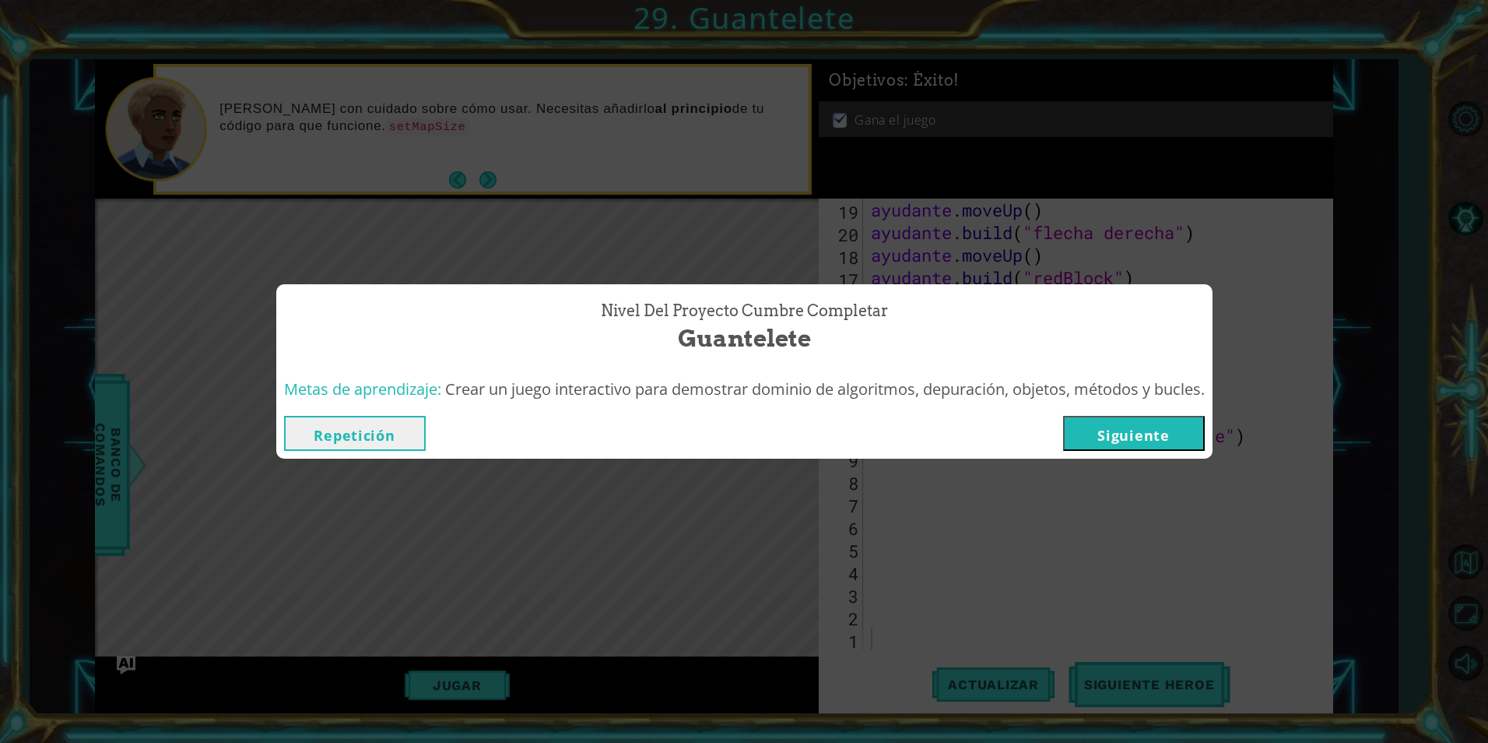
click at [1115, 442] on button "Siguiente" at bounding box center [1134, 433] width 142 height 35
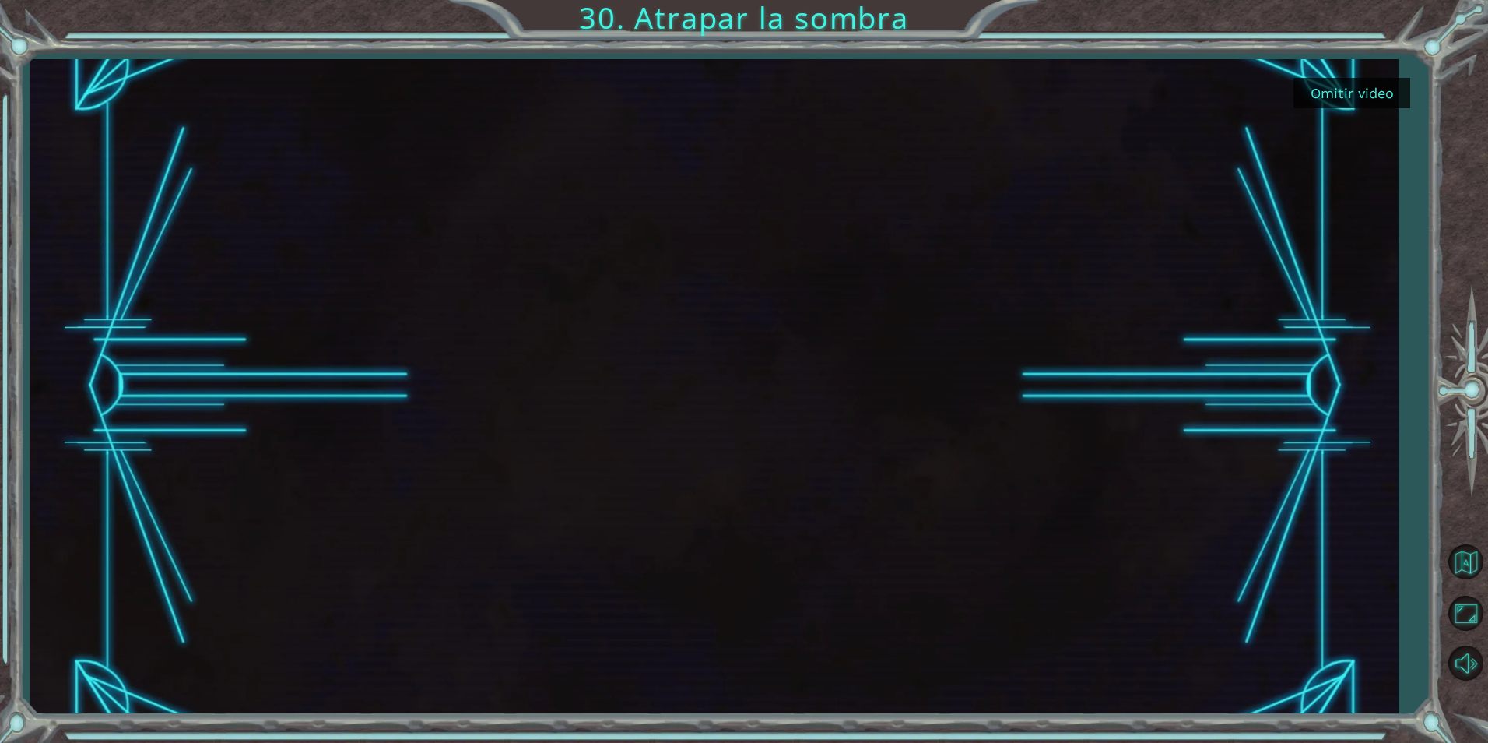
click at [1365, 86] on button "Omitir video" at bounding box center [1352, 93] width 117 height 30
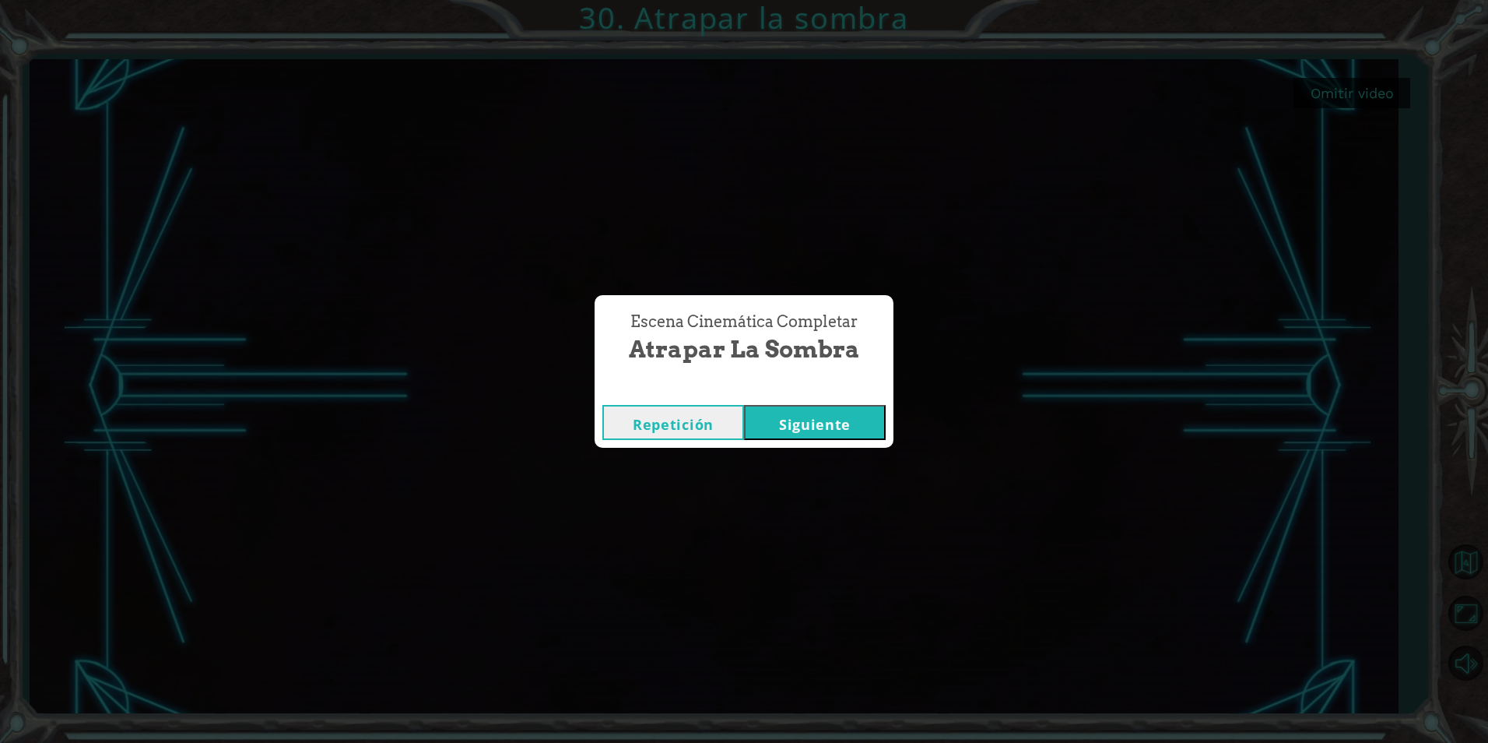
click at [806, 413] on button "Siguiente" at bounding box center [815, 422] width 142 height 35
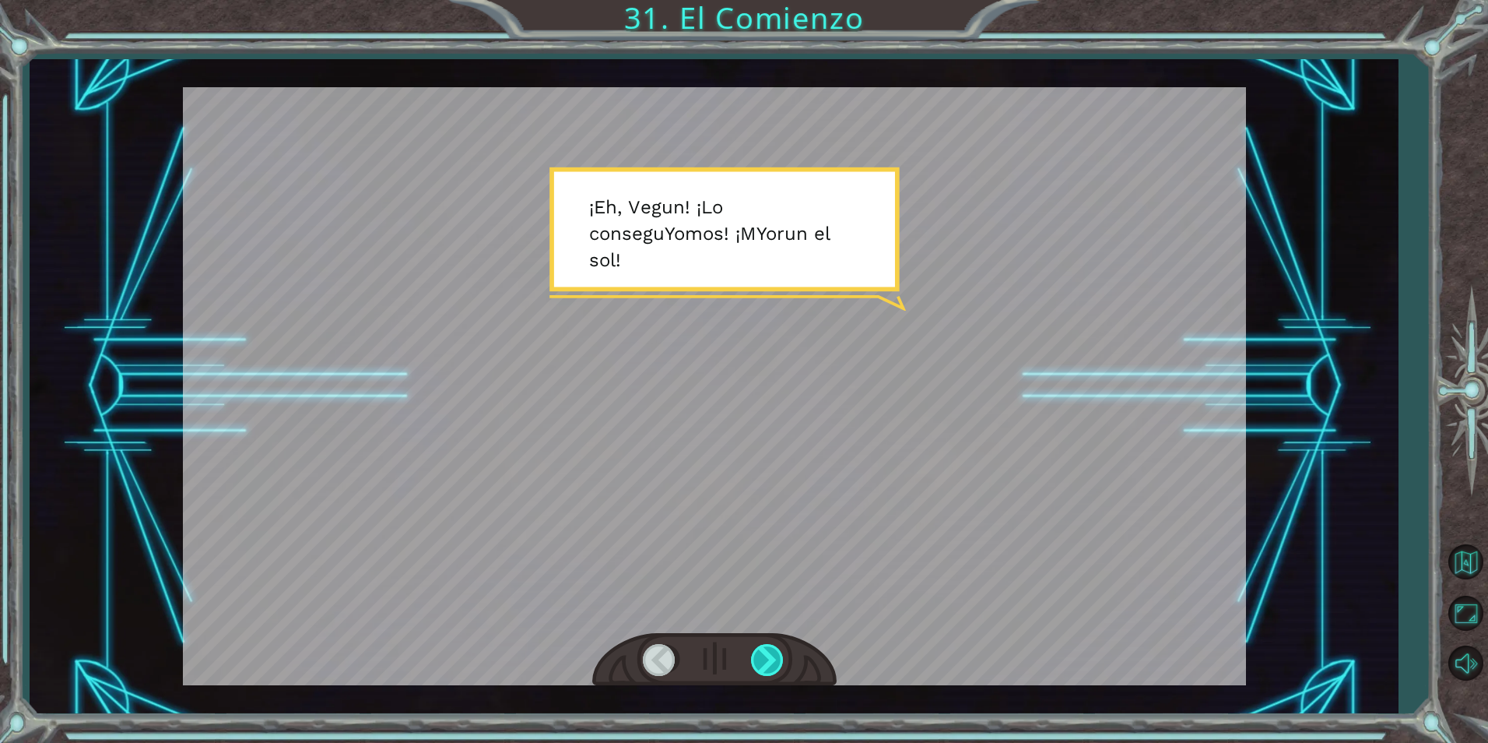
click at [779, 660] on div at bounding box center [768, 660] width 35 height 32
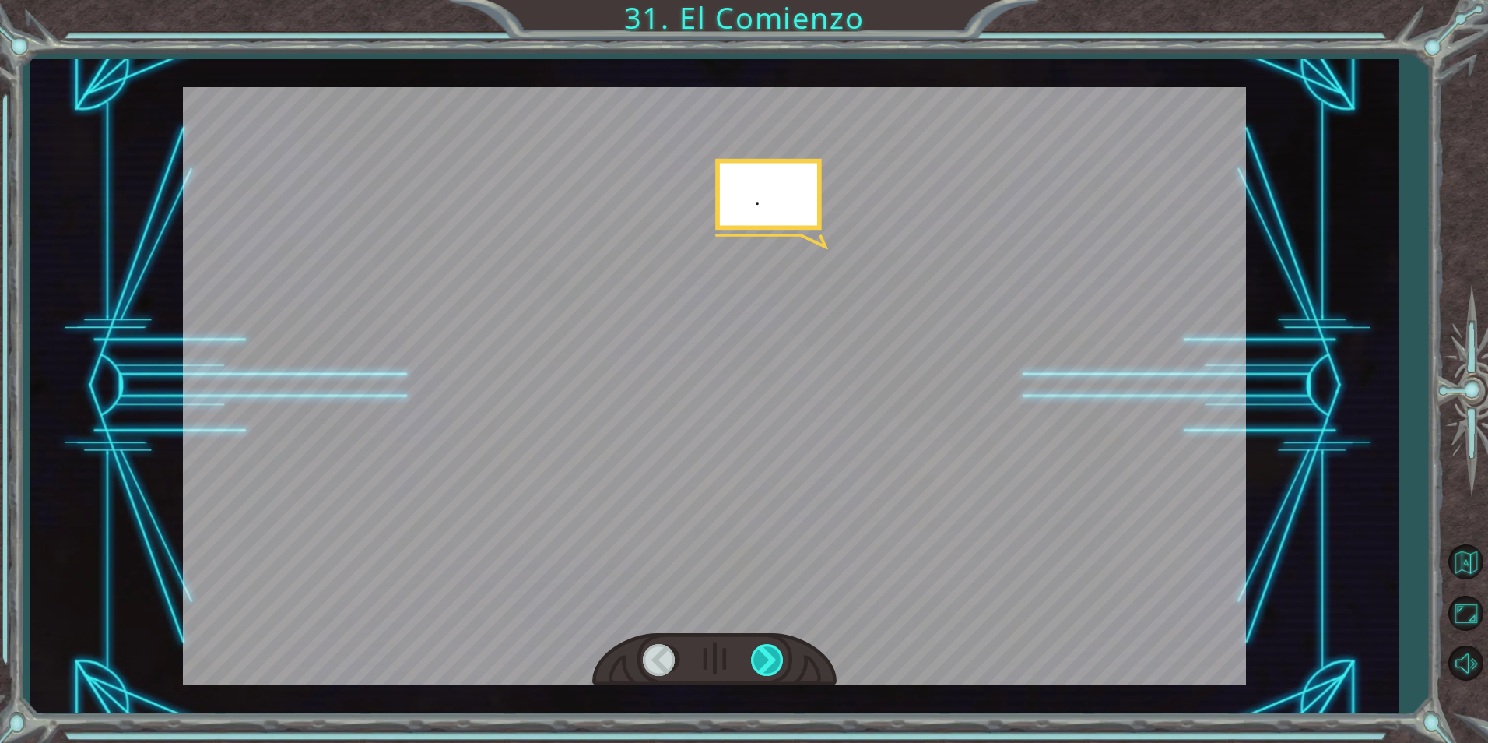
click at [779, 660] on div at bounding box center [768, 660] width 35 height 32
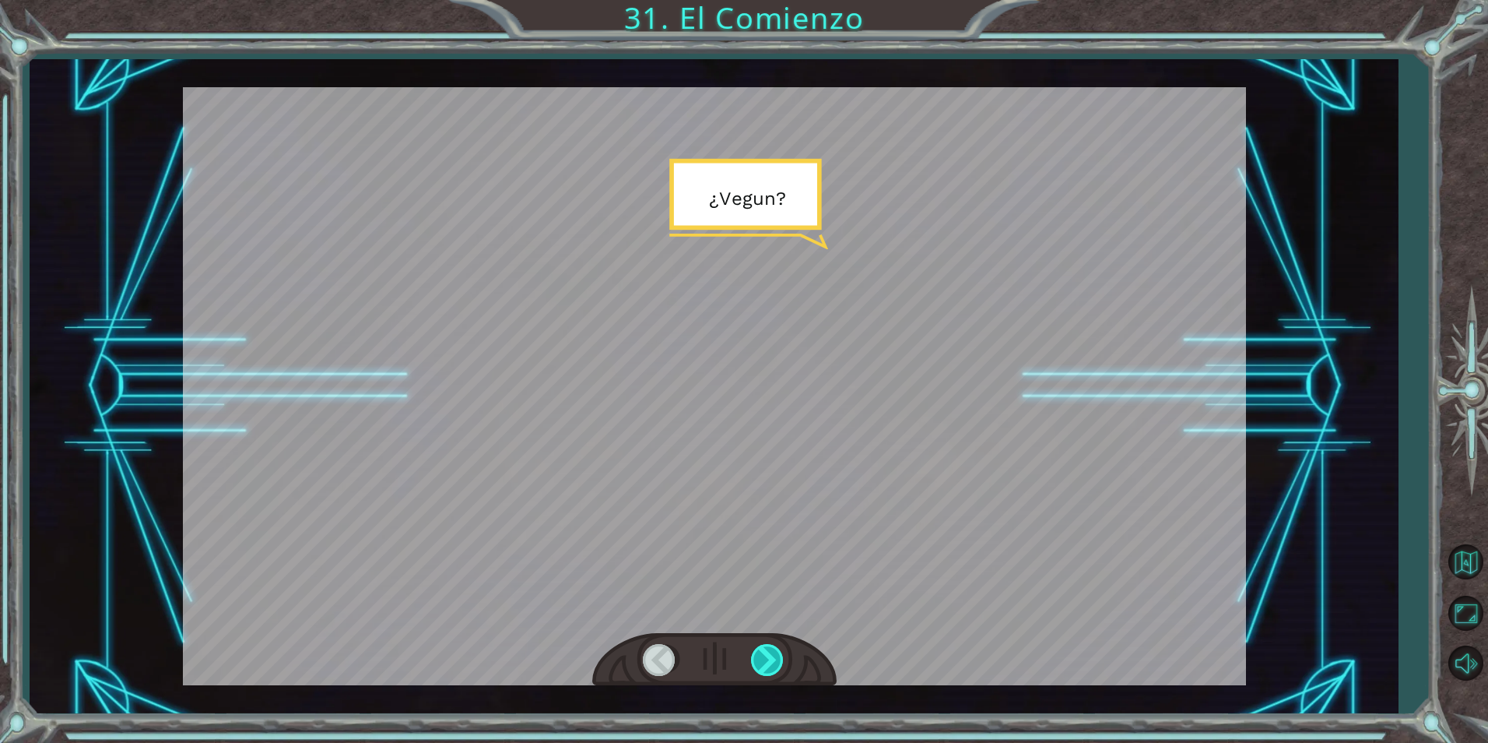
click at [779, 660] on div at bounding box center [768, 660] width 35 height 32
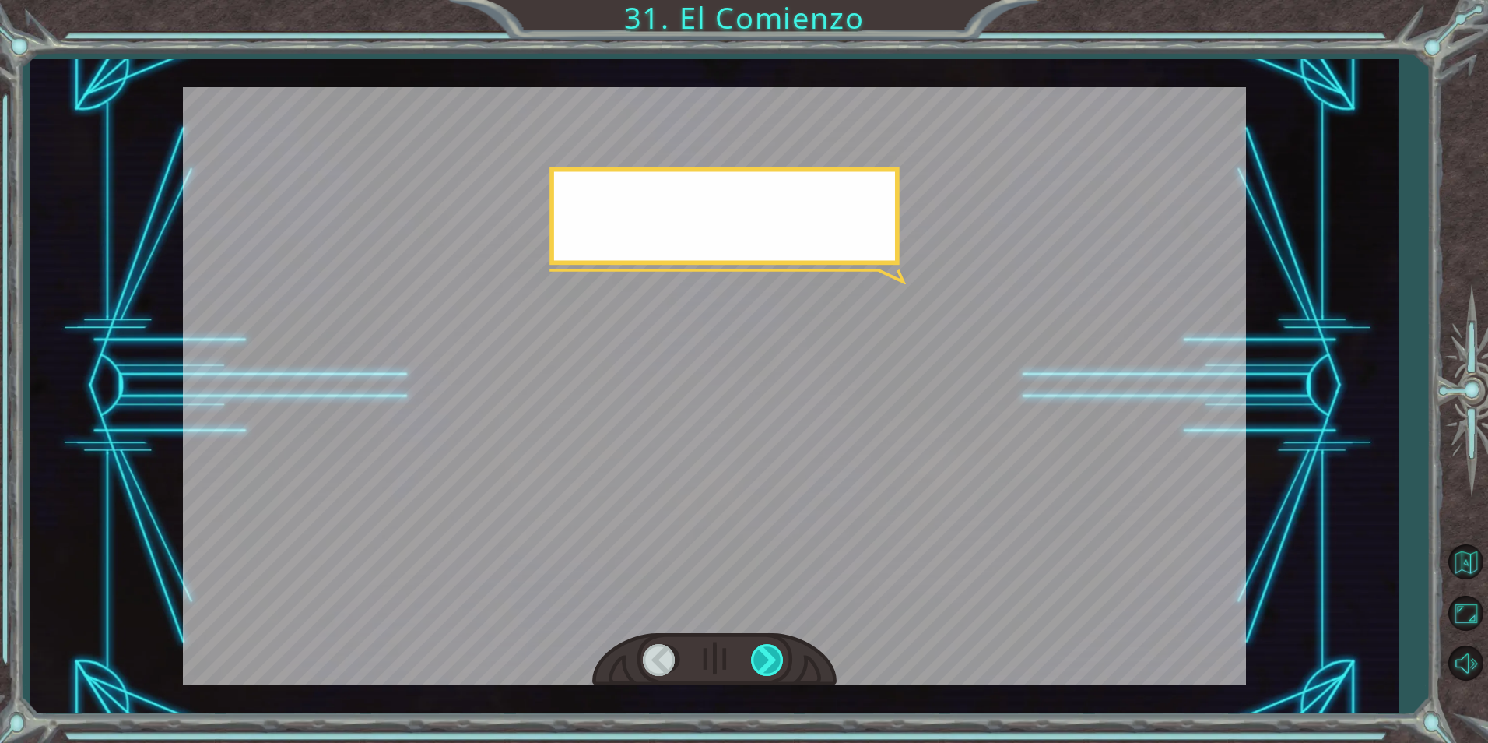
click at [779, 660] on div at bounding box center [768, 660] width 35 height 32
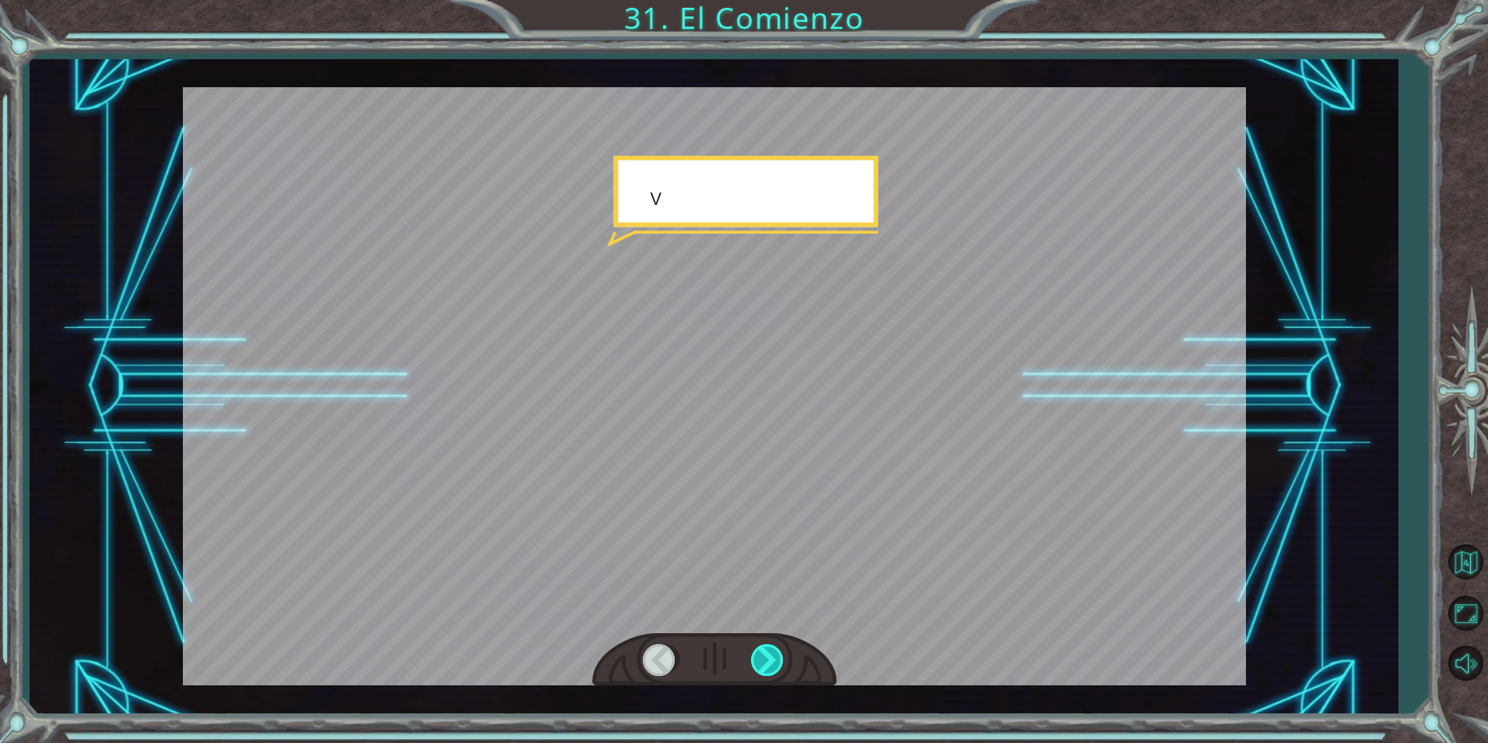
click at [779, 660] on div at bounding box center [768, 660] width 35 height 32
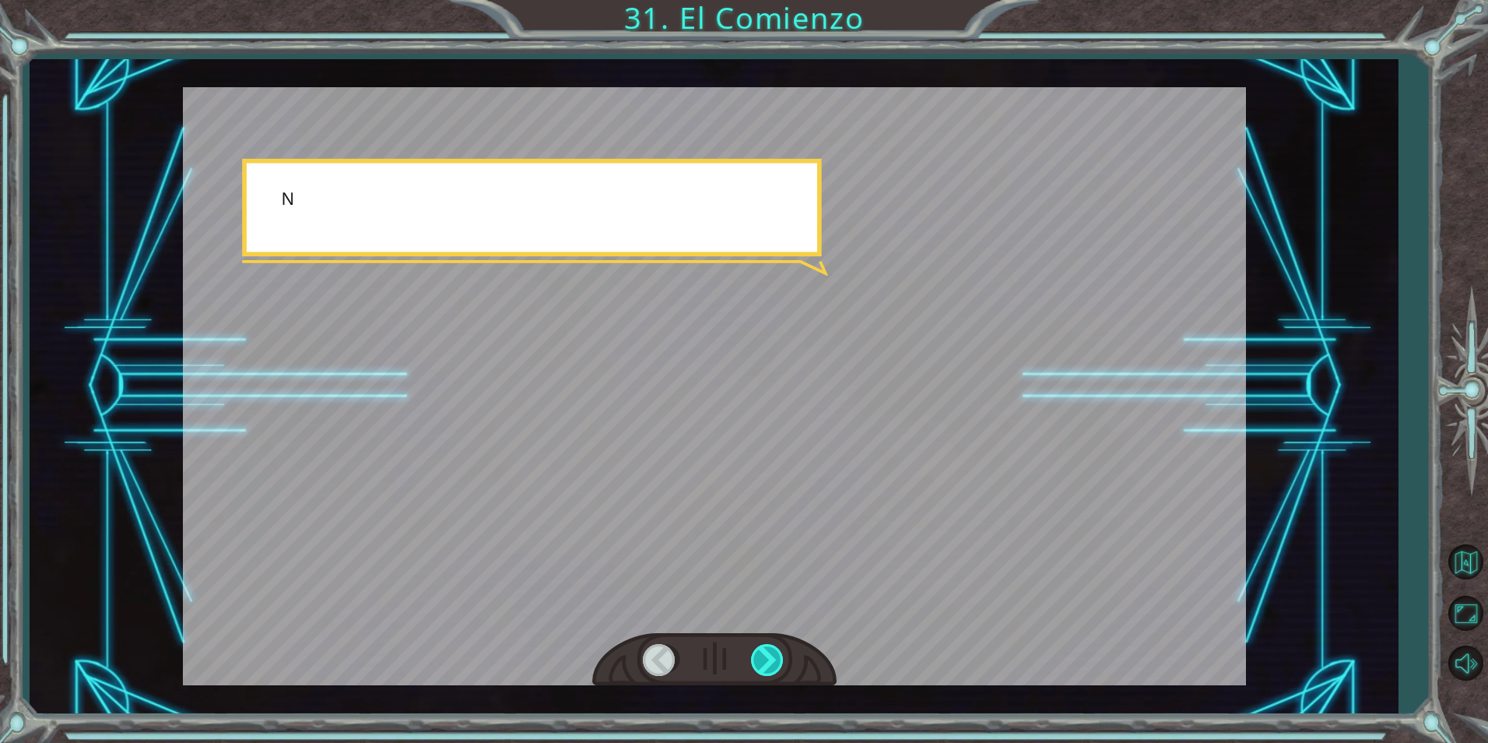
click at [779, 660] on div at bounding box center [768, 660] width 35 height 32
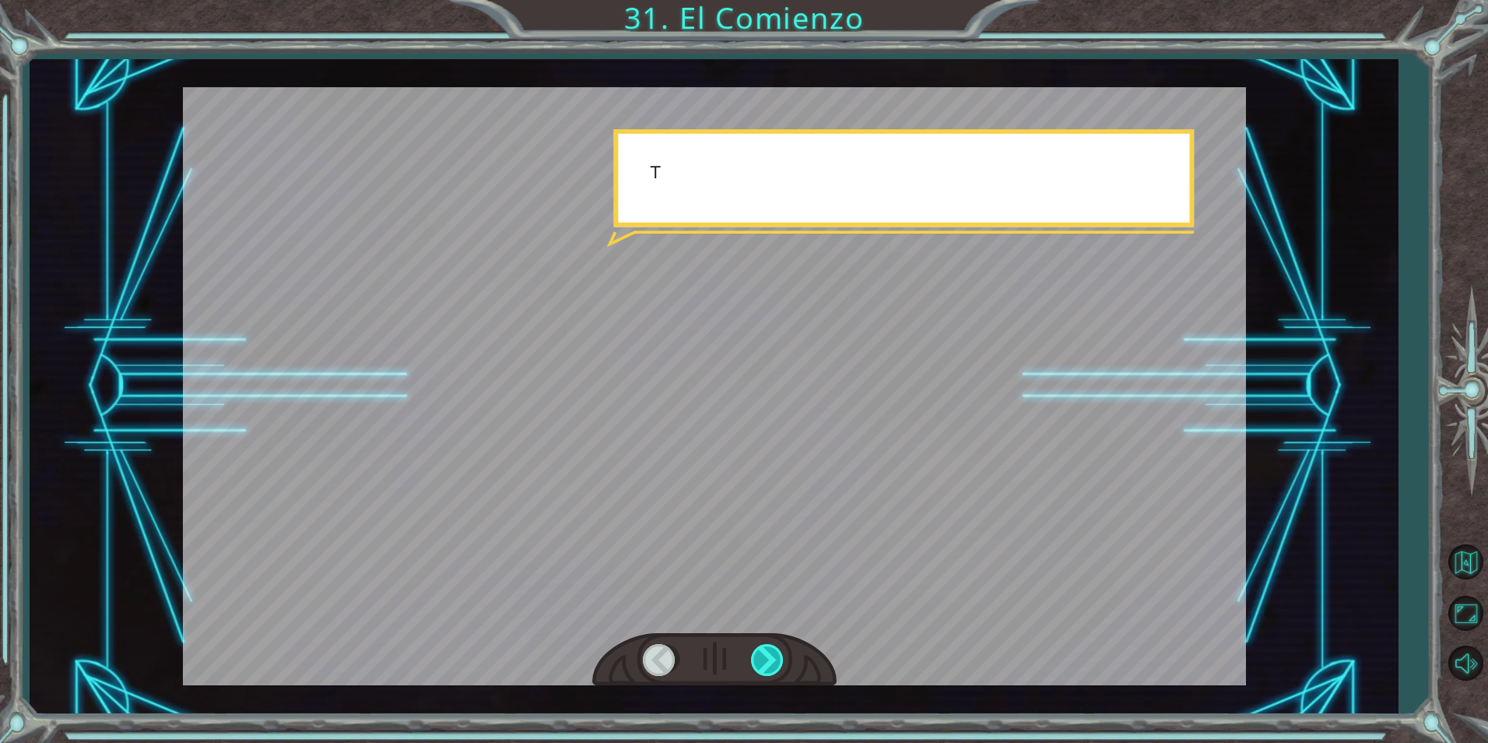
click at [779, 660] on div at bounding box center [768, 660] width 35 height 32
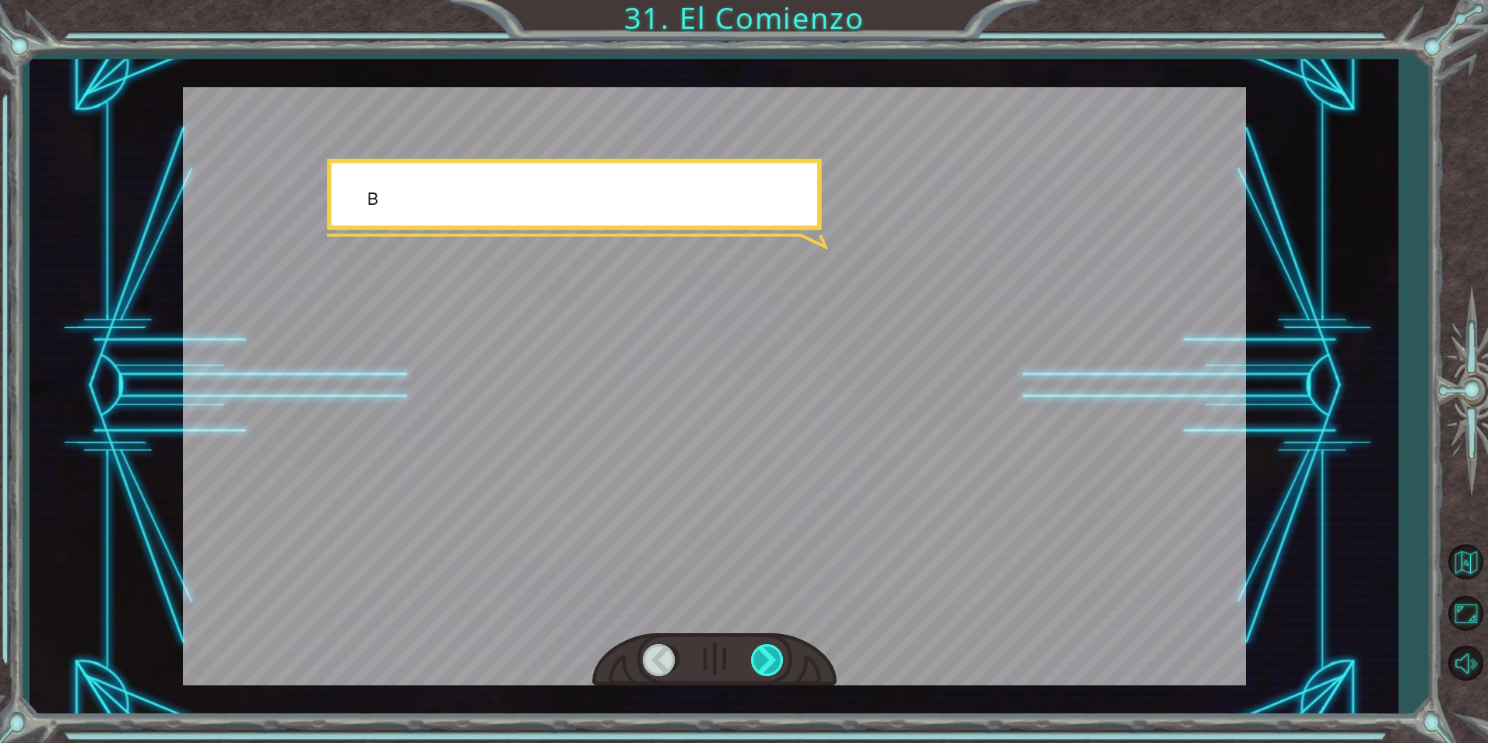
click at [779, 660] on div at bounding box center [768, 660] width 35 height 32
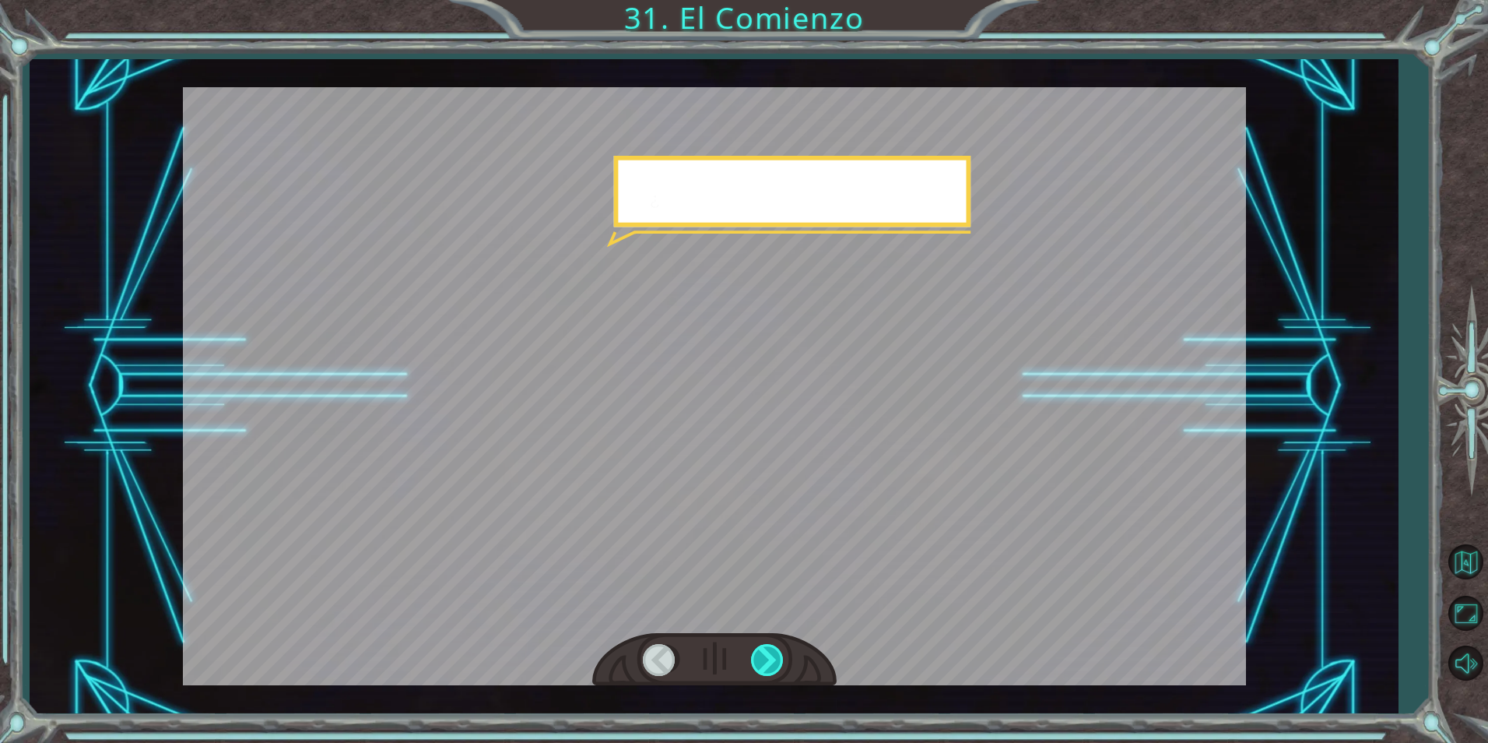
click at [779, 660] on div at bounding box center [768, 660] width 35 height 32
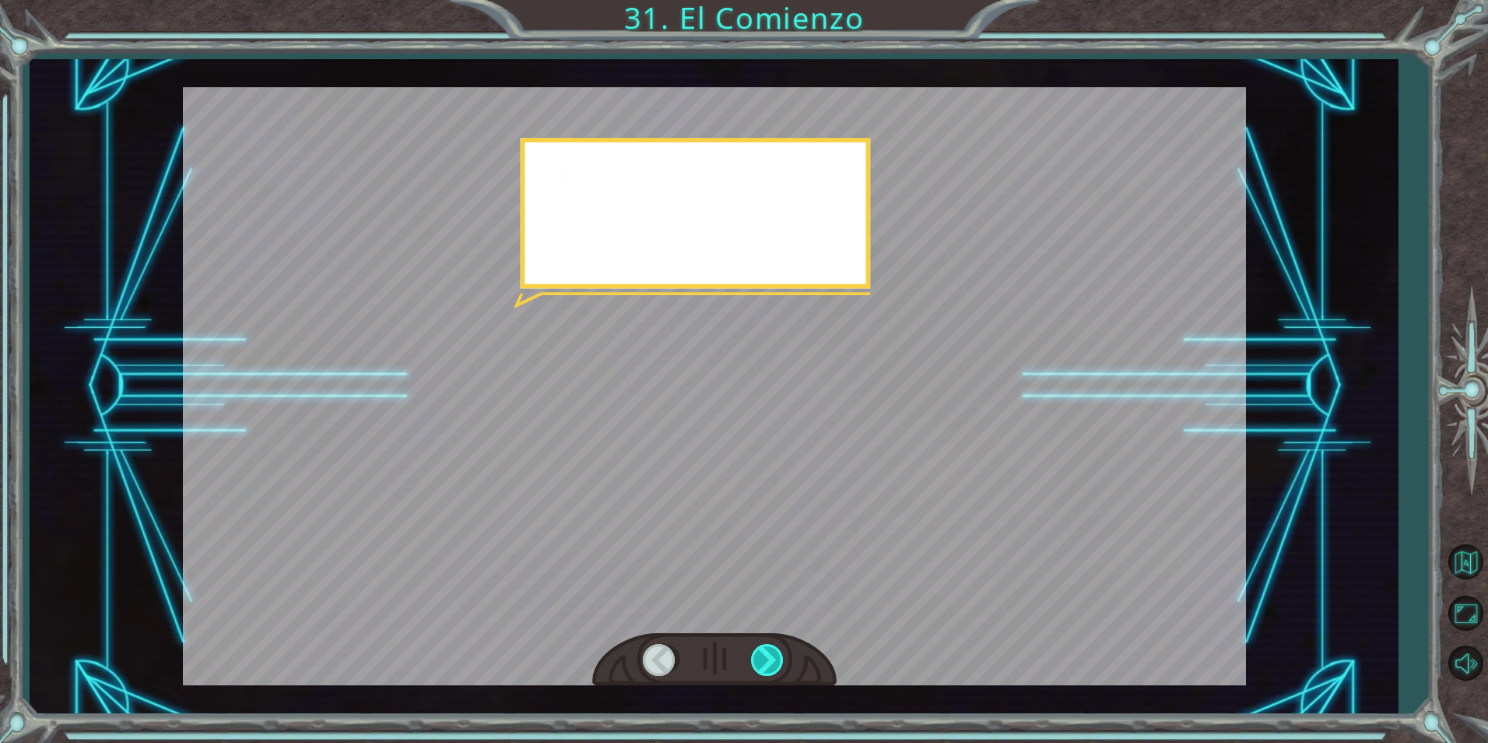
click at [779, 660] on div at bounding box center [768, 660] width 35 height 32
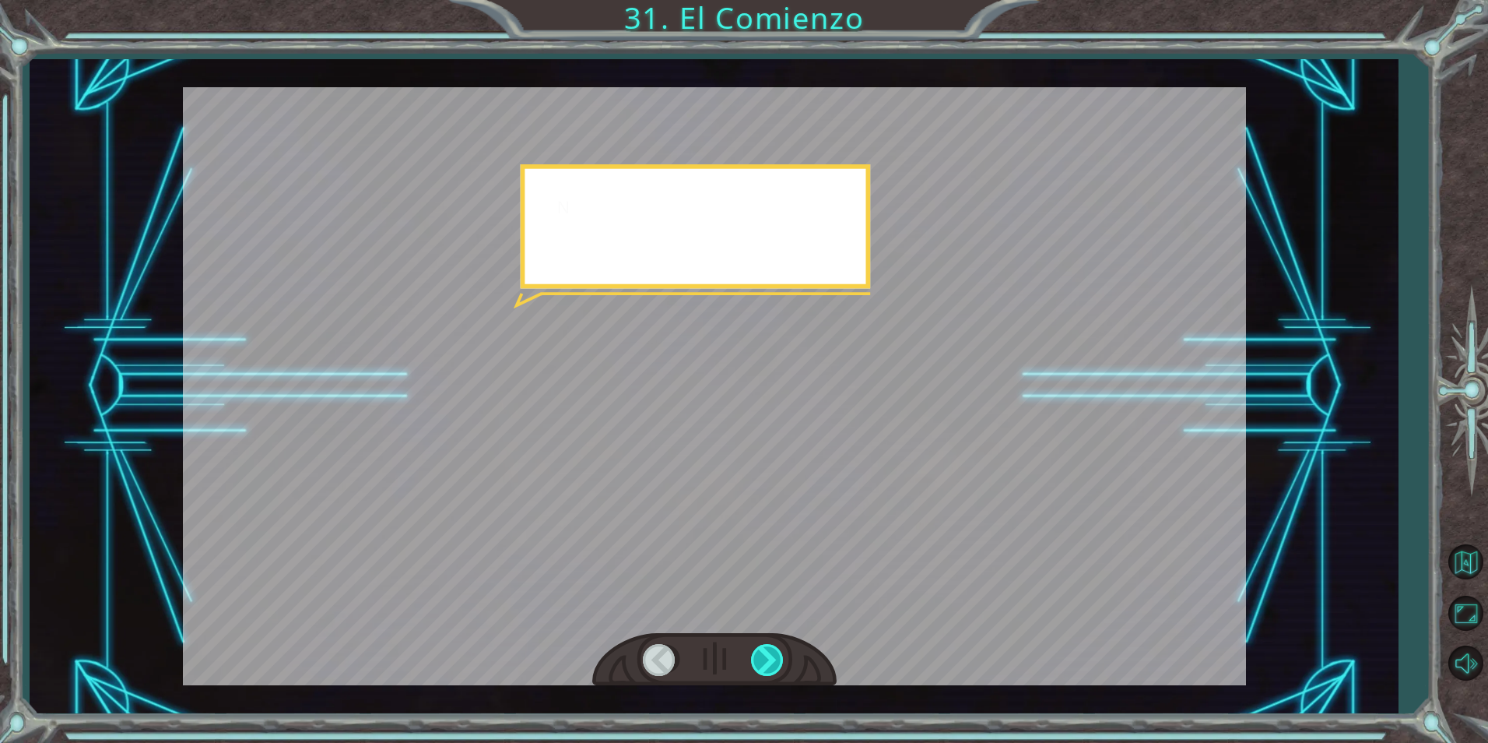
click at [779, 660] on div at bounding box center [768, 660] width 35 height 32
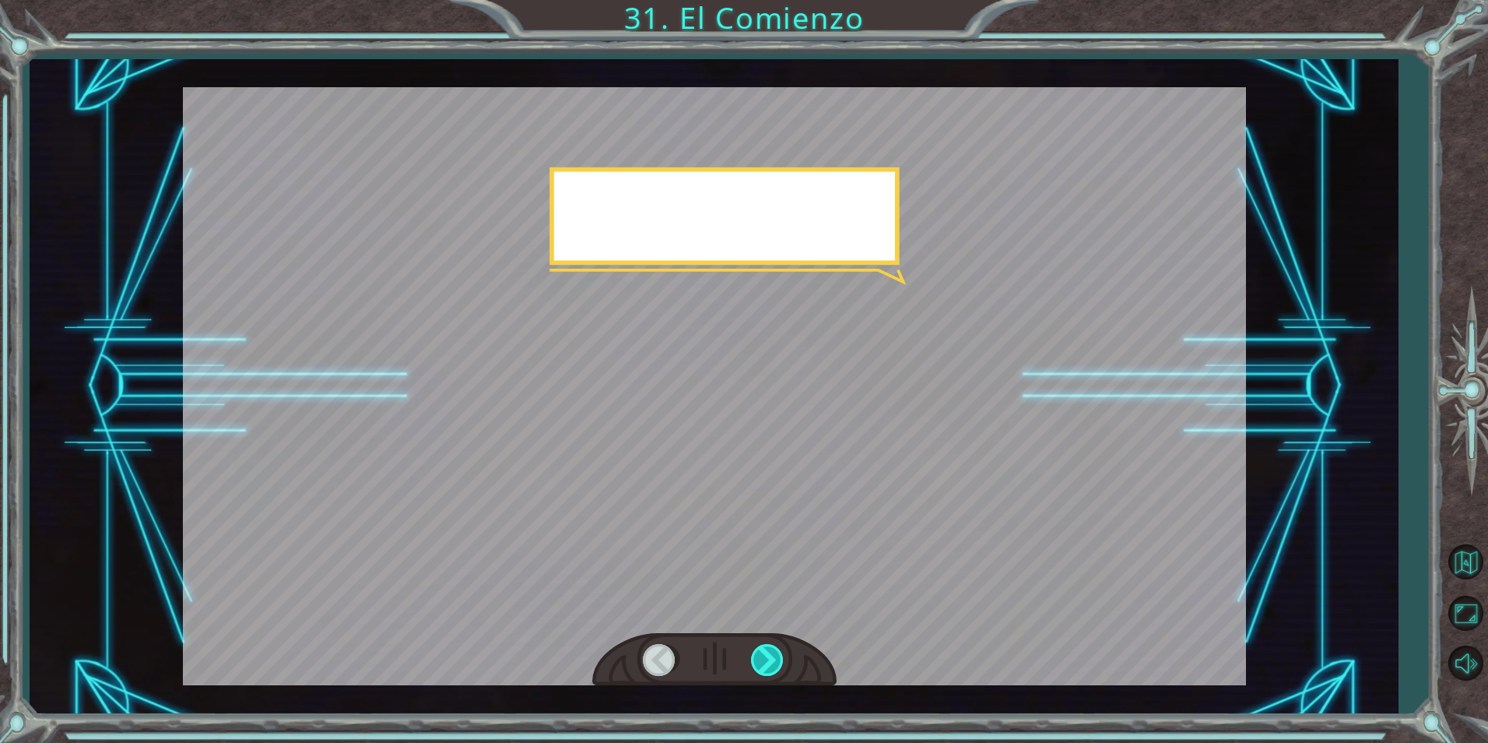
click at [779, 660] on div at bounding box center [768, 660] width 35 height 32
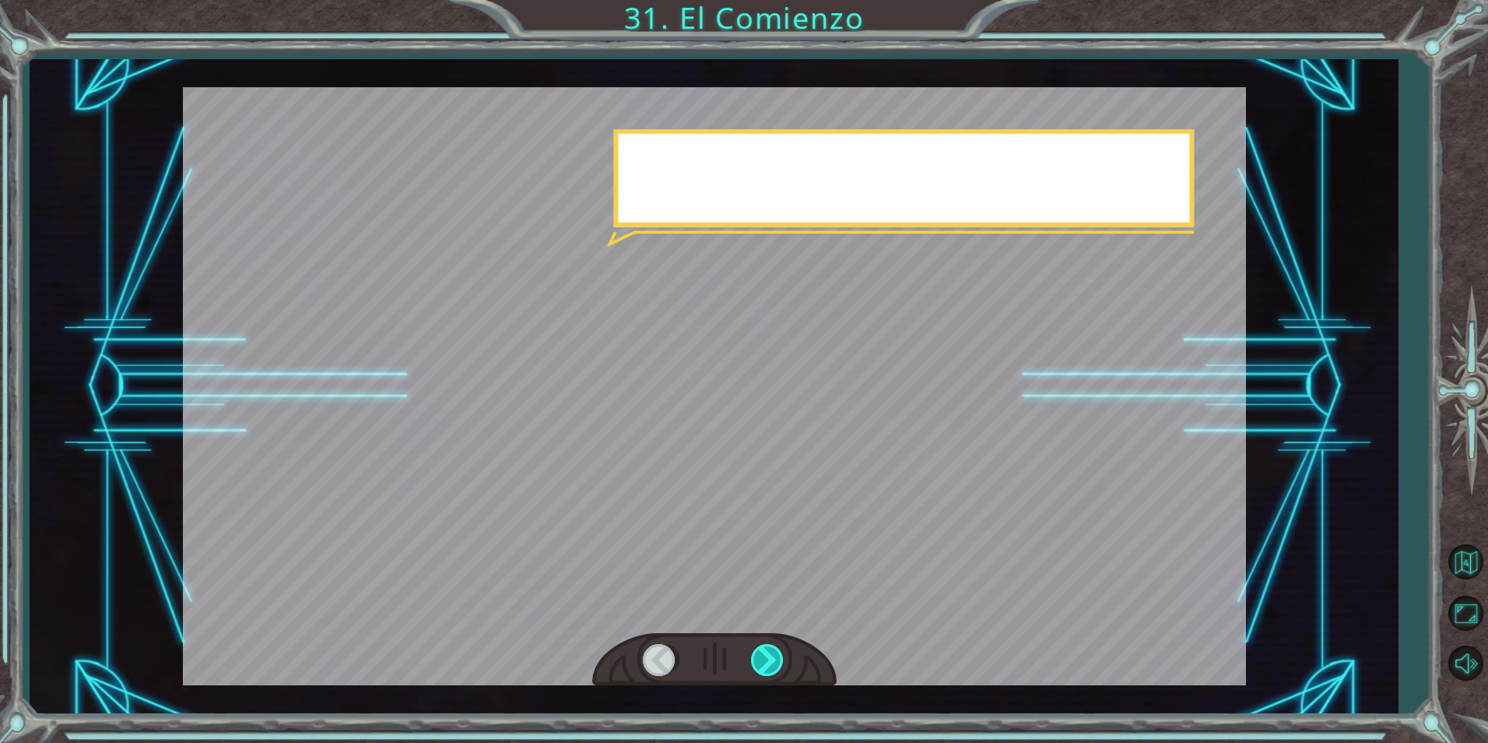
click at [779, 660] on div at bounding box center [768, 660] width 35 height 32
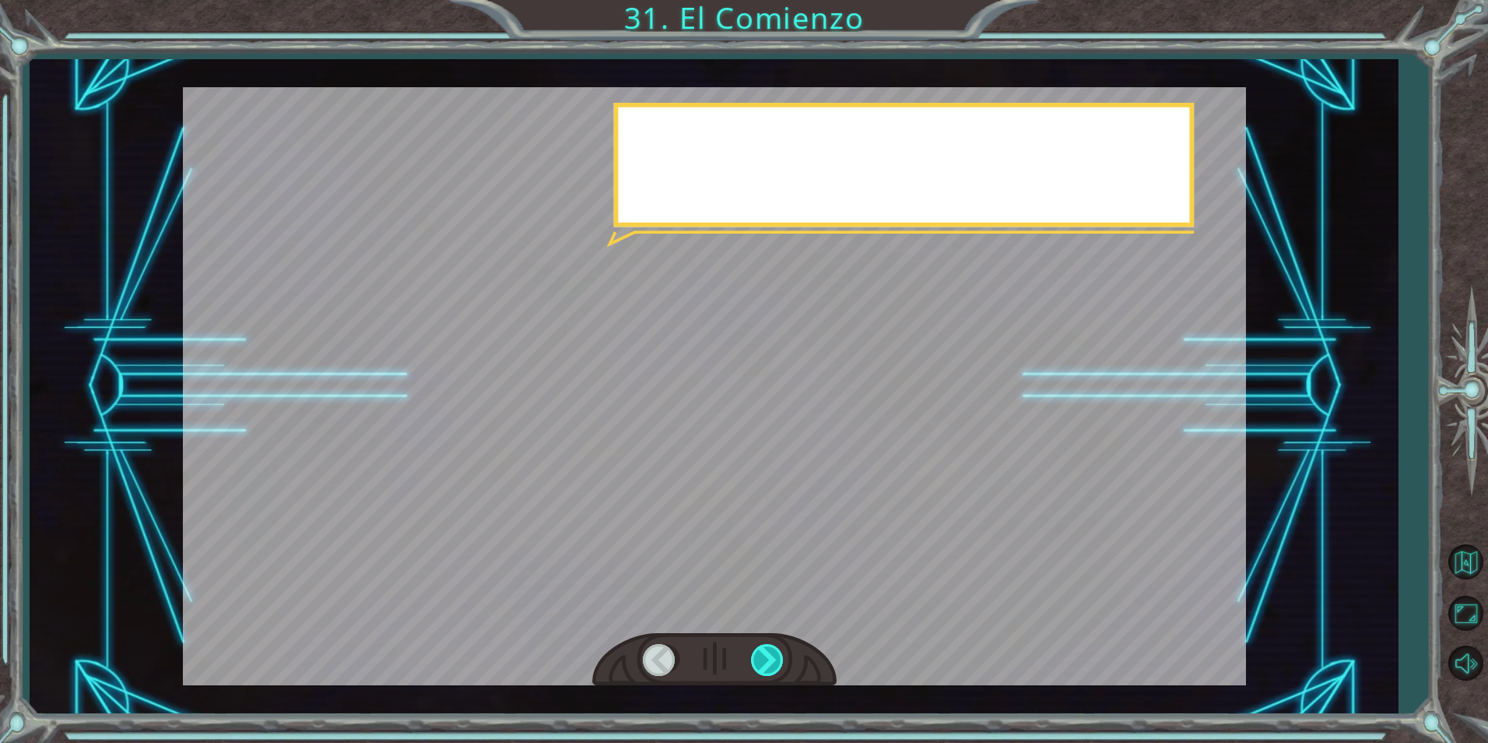
click at [779, 660] on div at bounding box center [768, 660] width 35 height 32
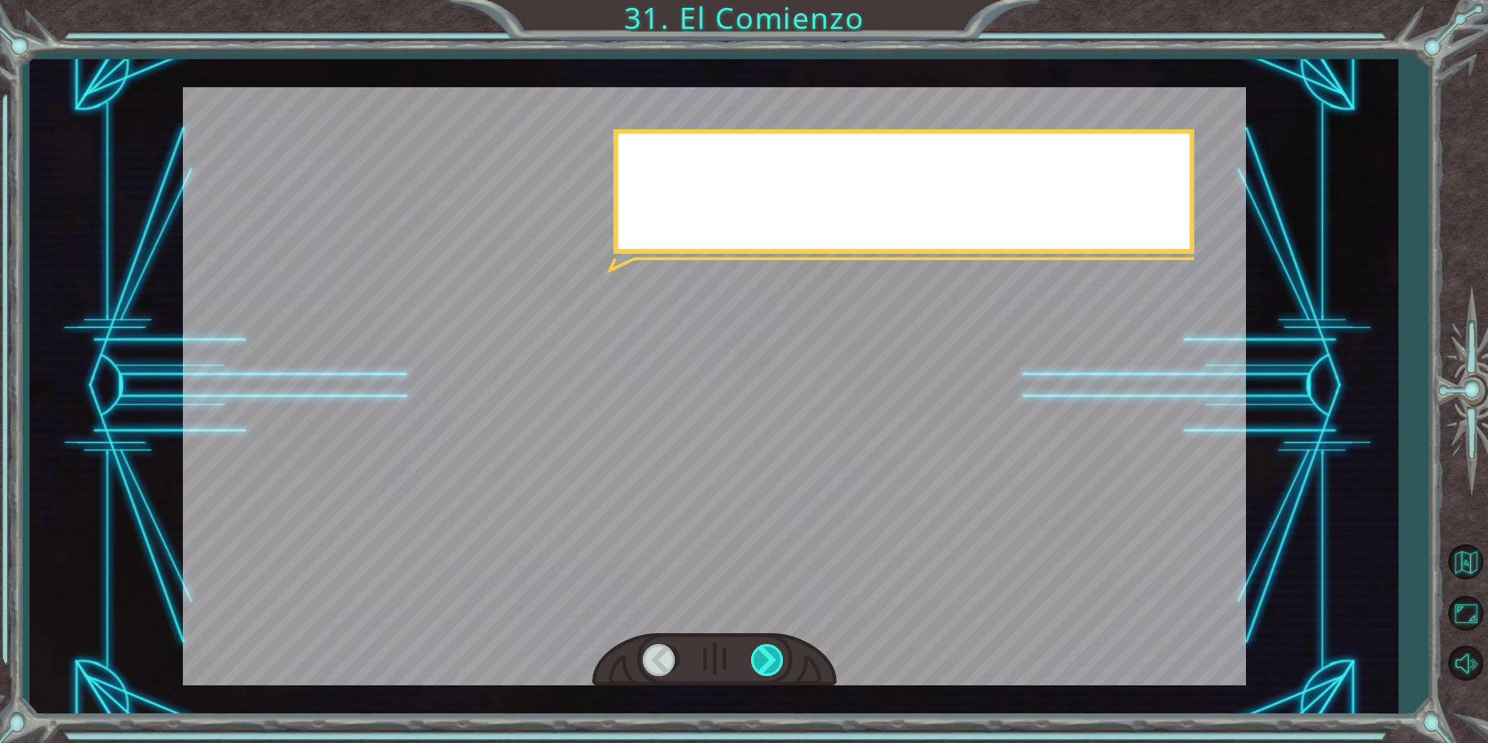
click at [779, 660] on div at bounding box center [768, 660] width 35 height 32
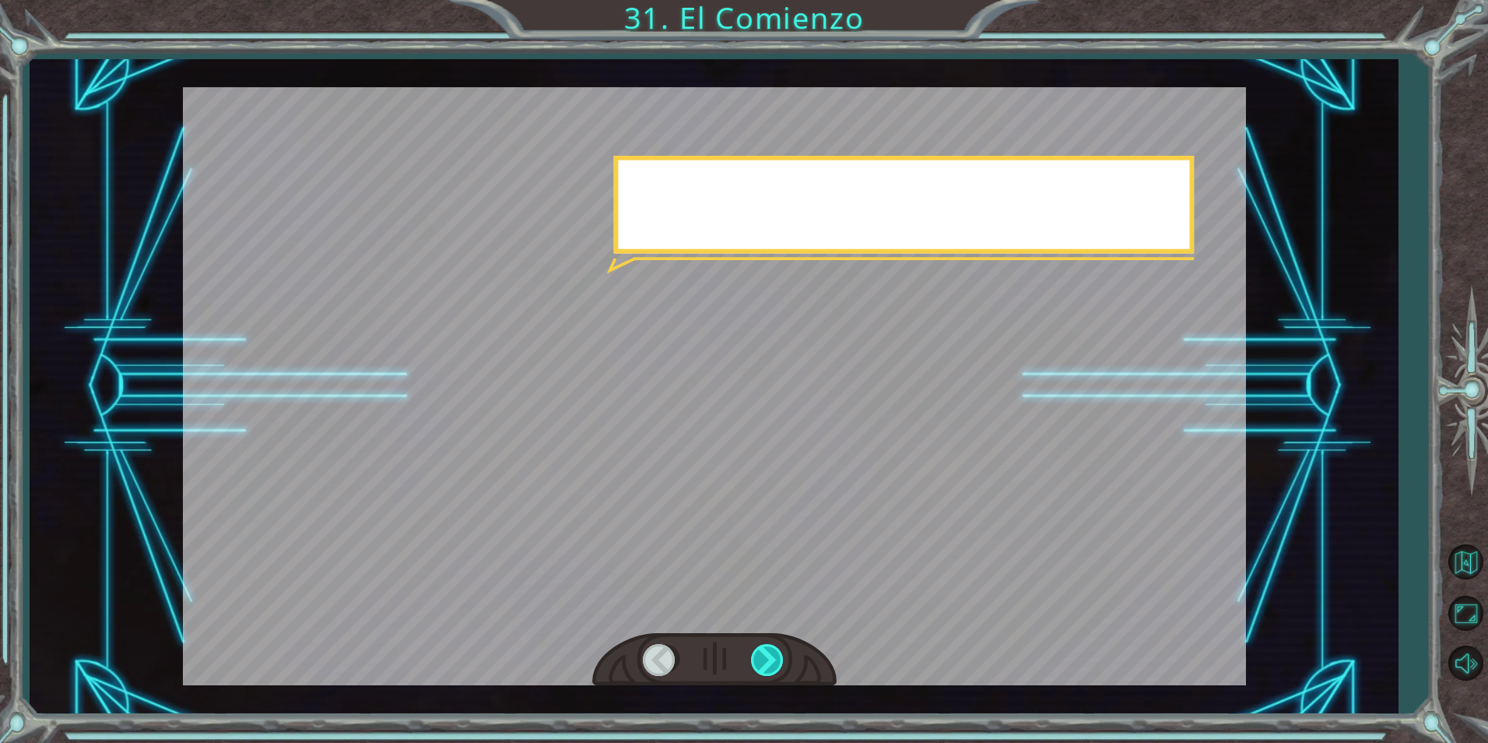
click at [779, 660] on div at bounding box center [768, 660] width 35 height 32
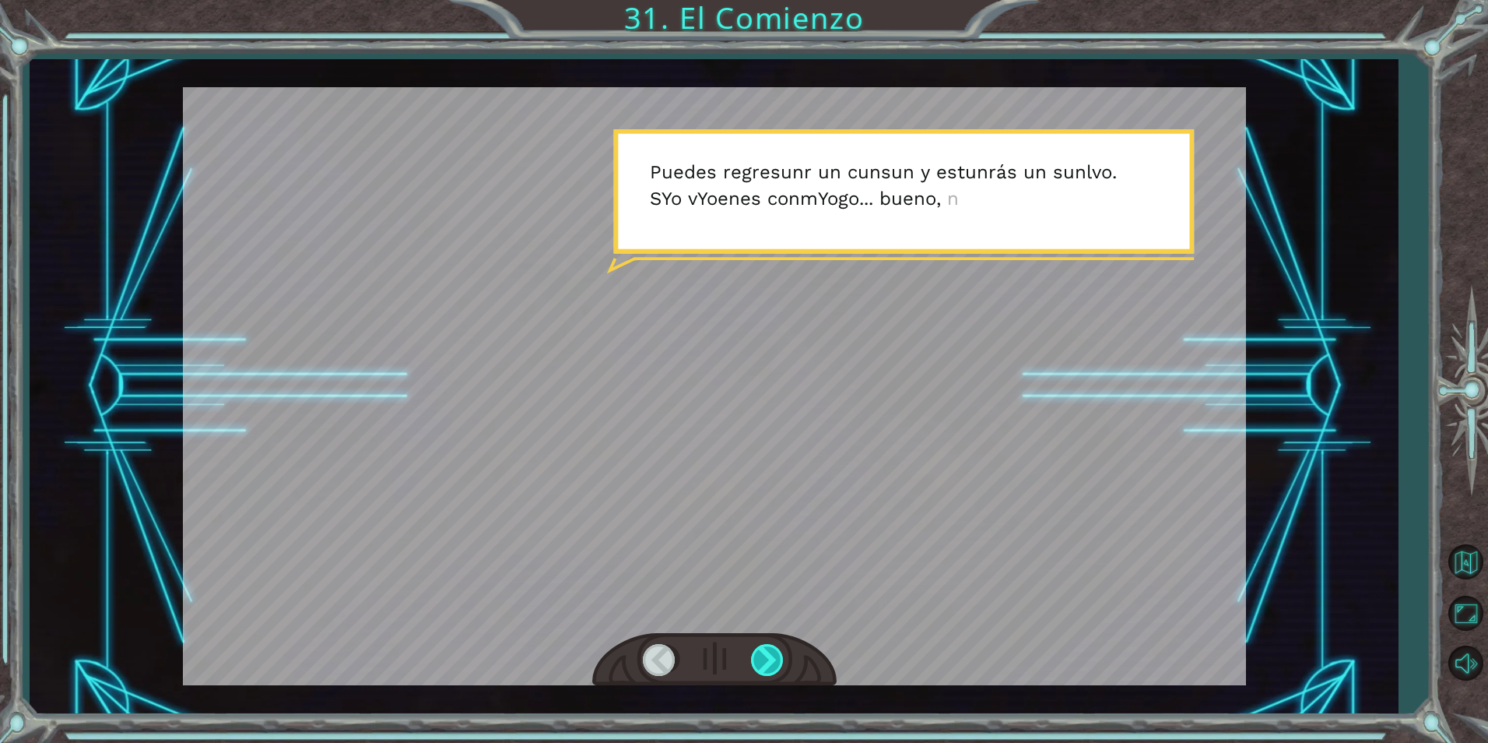
click at [779, 660] on div at bounding box center [768, 660] width 35 height 32
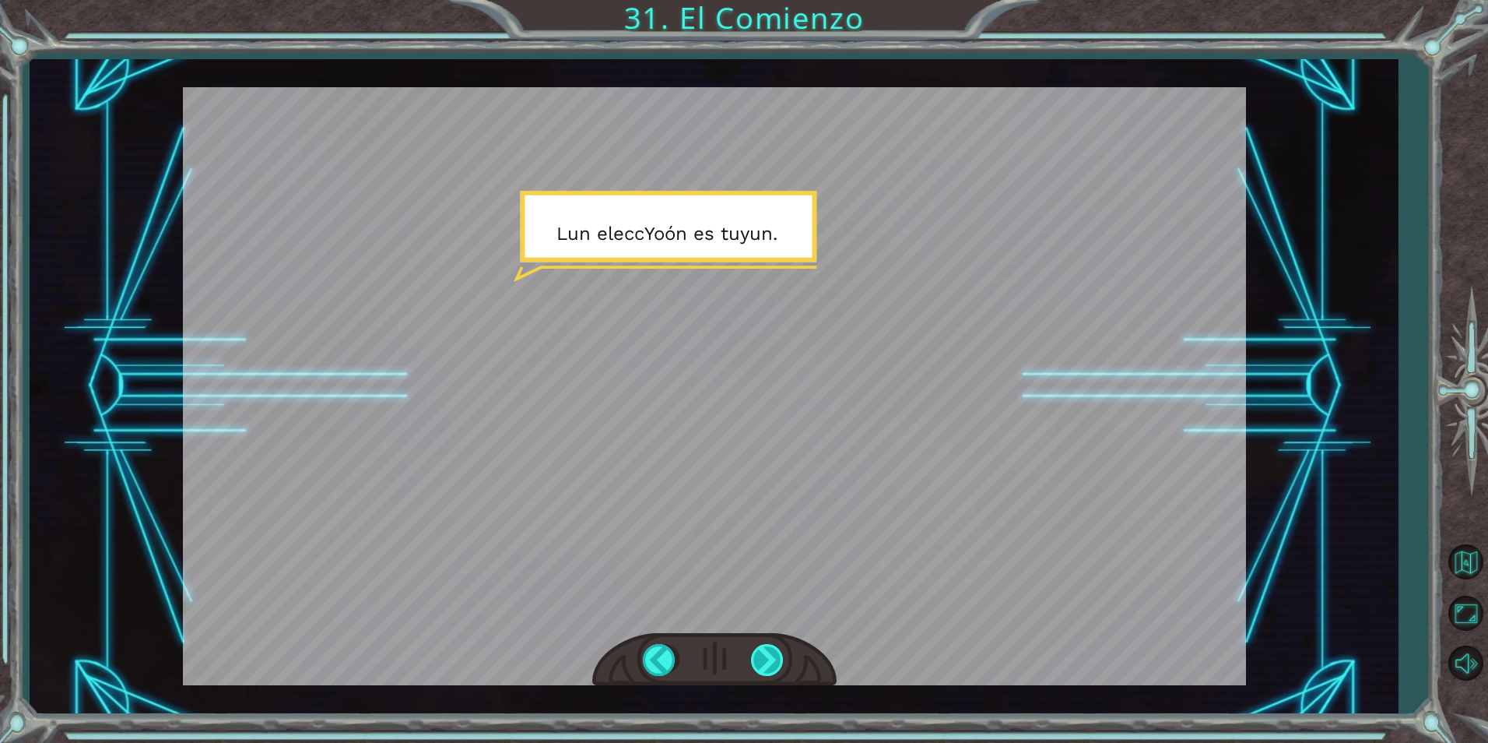
click at [778, 674] on div at bounding box center [768, 660] width 35 height 32
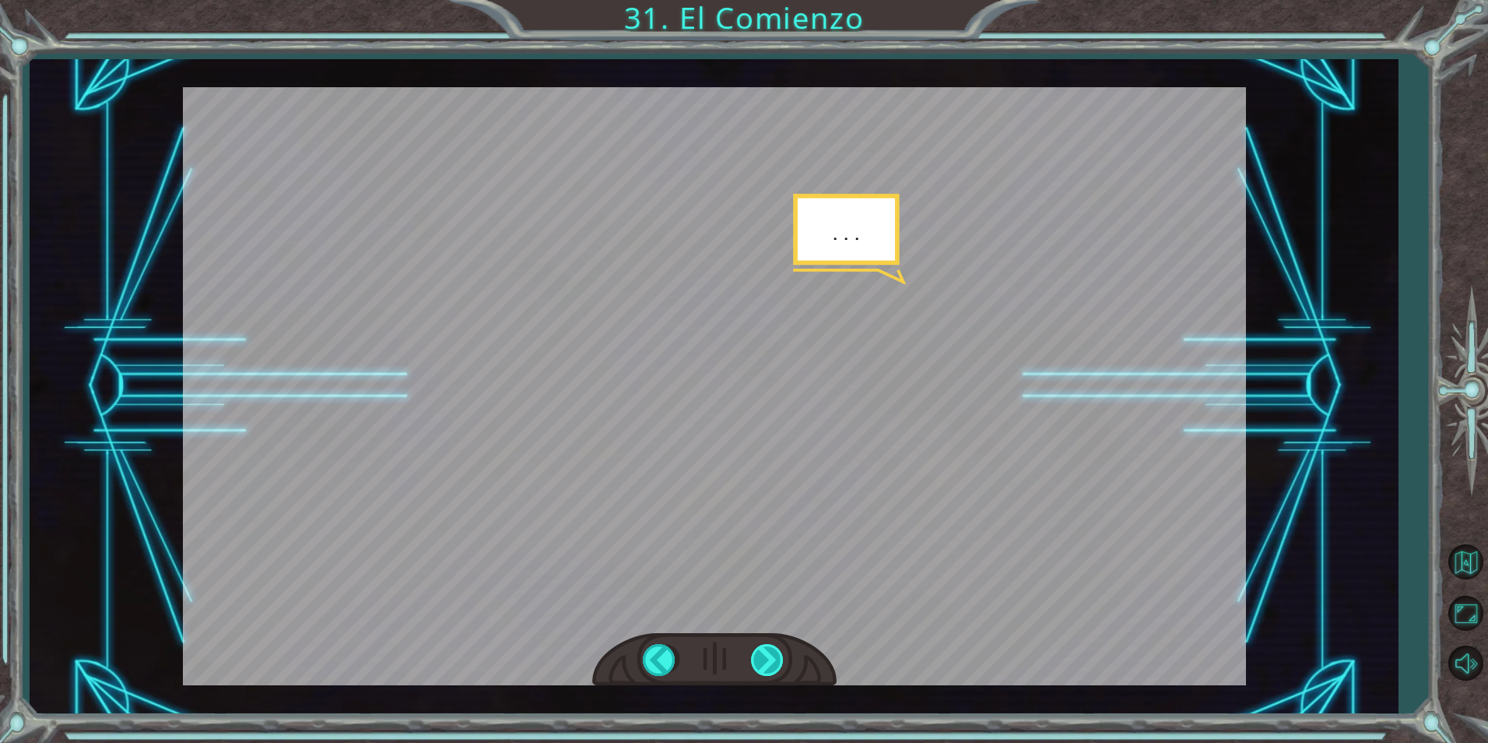
click at [778, 674] on div at bounding box center [768, 660] width 35 height 32
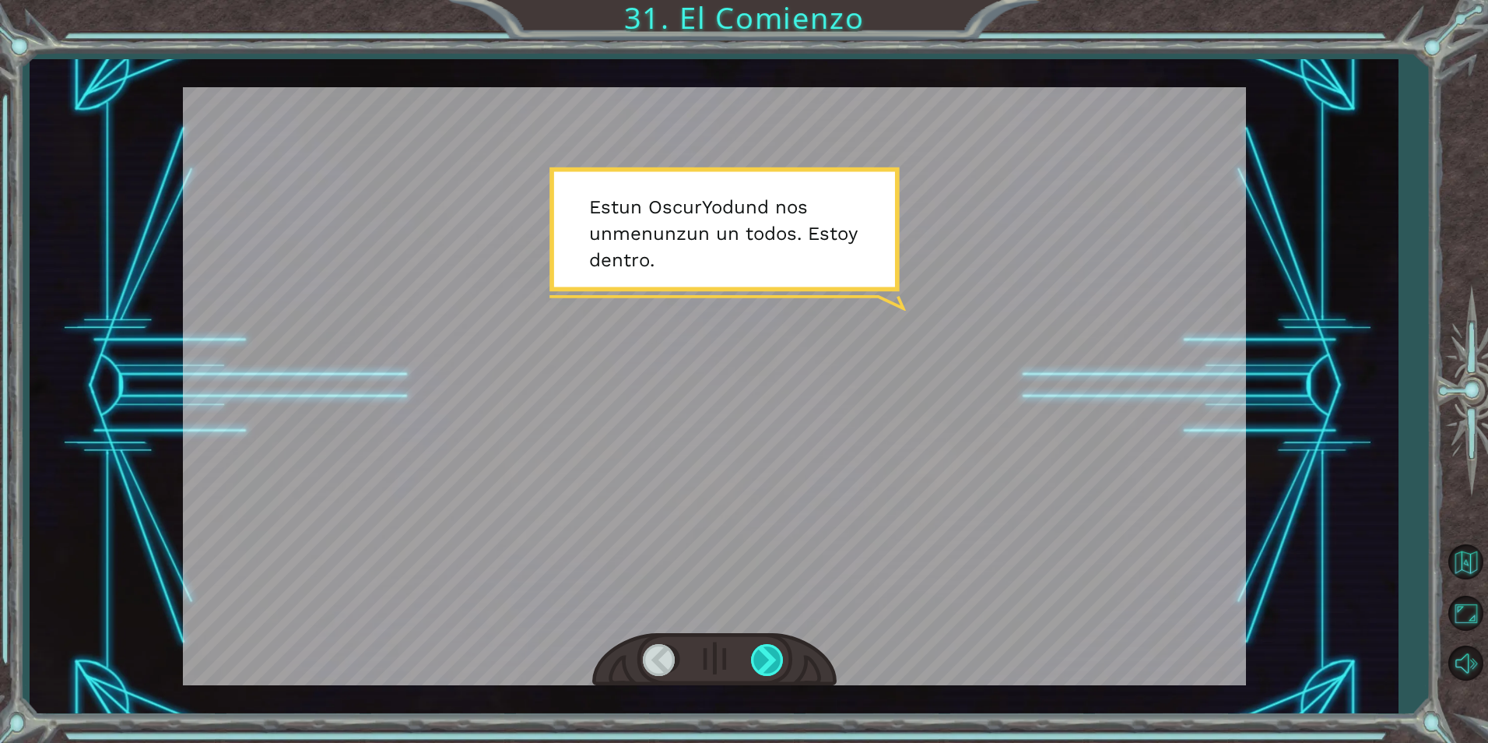
click at [783, 650] on div at bounding box center [768, 660] width 35 height 32
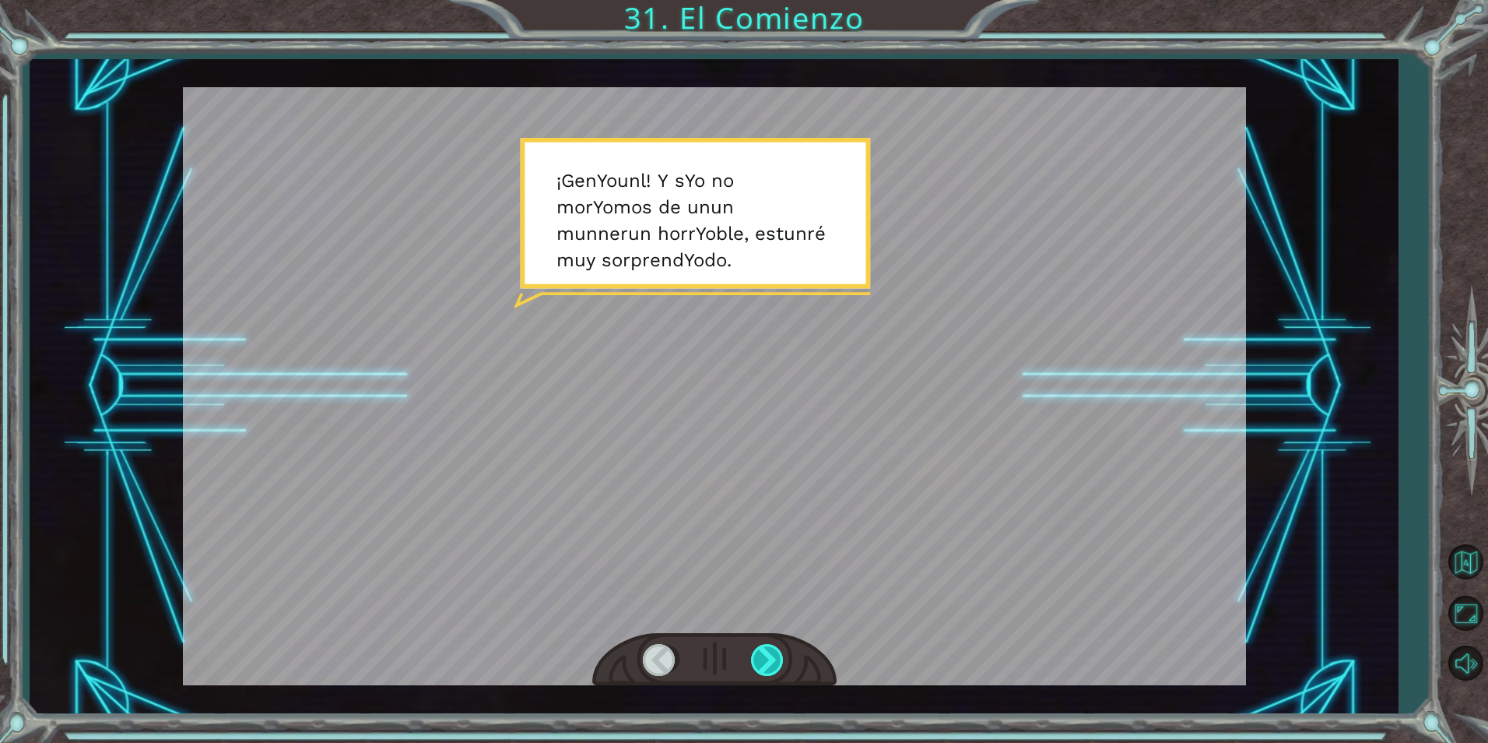
click at [783, 650] on div at bounding box center [768, 660] width 35 height 32
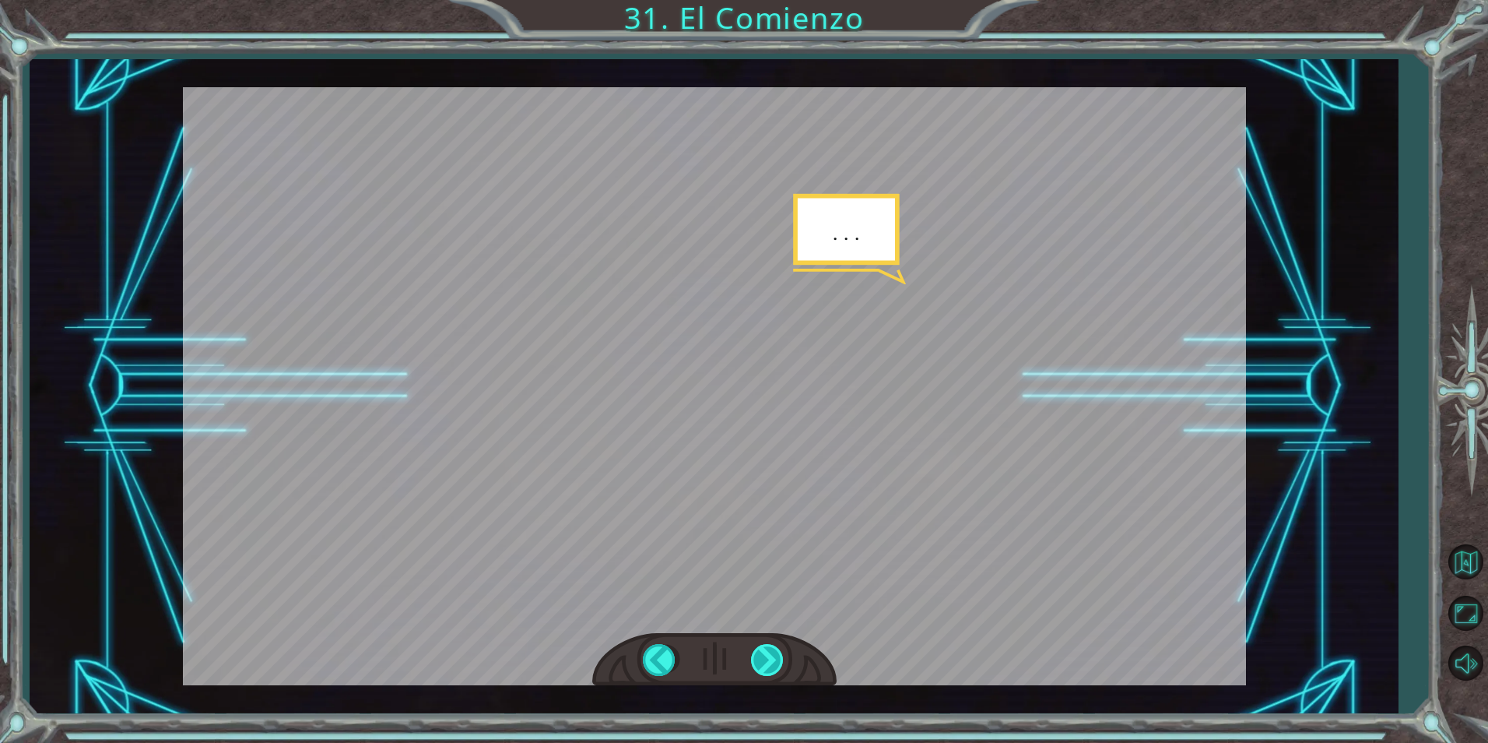
click at [783, 650] on div at bounding box center [768, 660] width 35 height 32
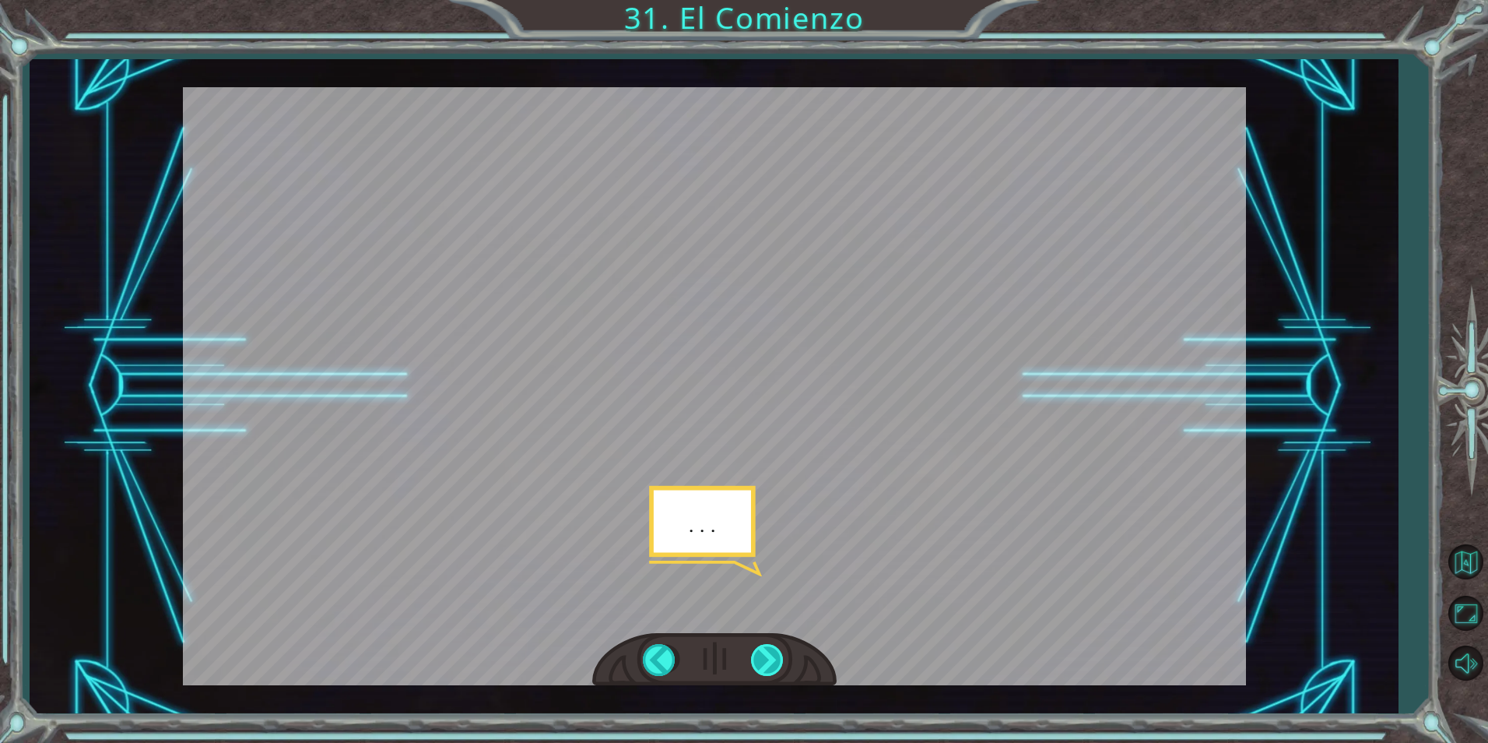
click at [783, 650] on div at bounding box center [768, 660] width 35 height 32
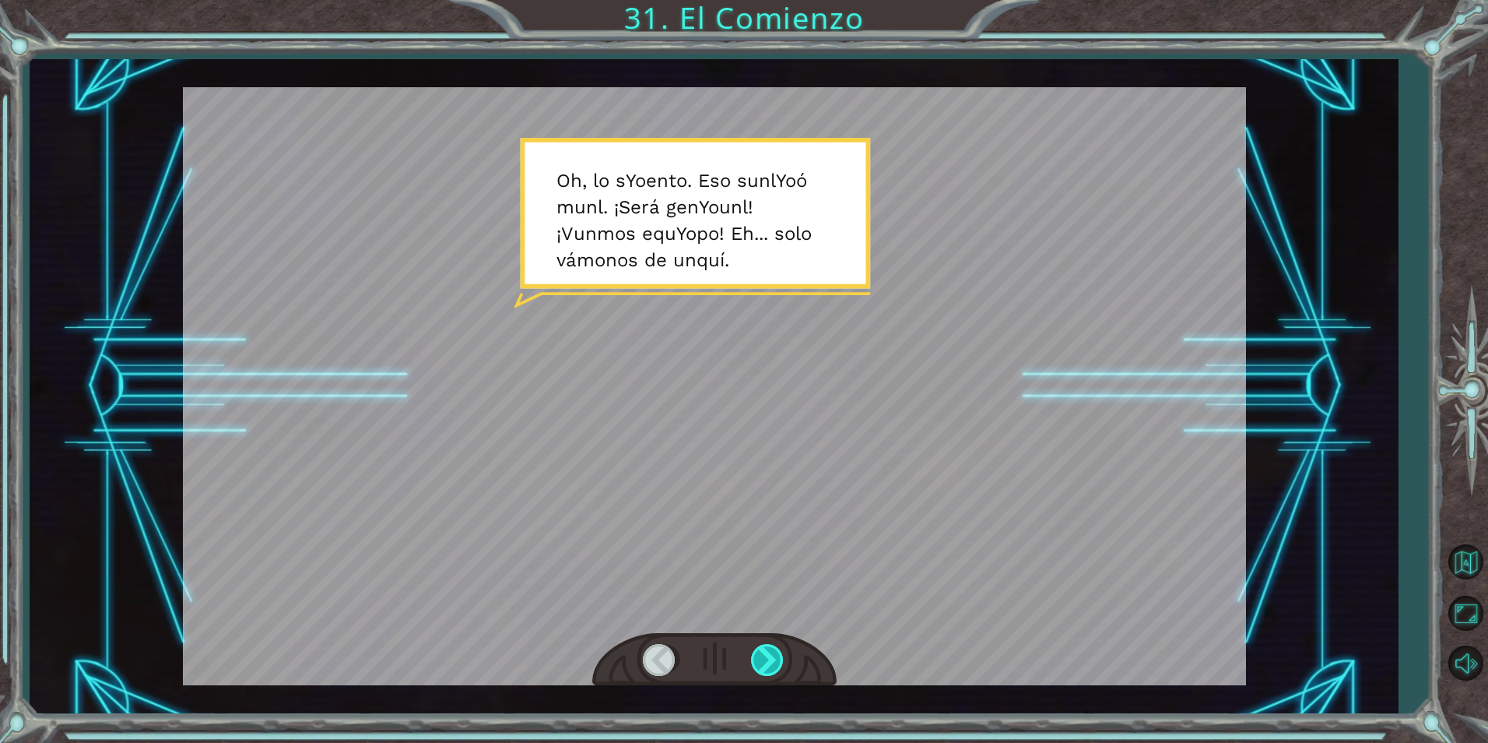
click at [783, 650] on div at bounding box center [768, 660] width 35 height 32
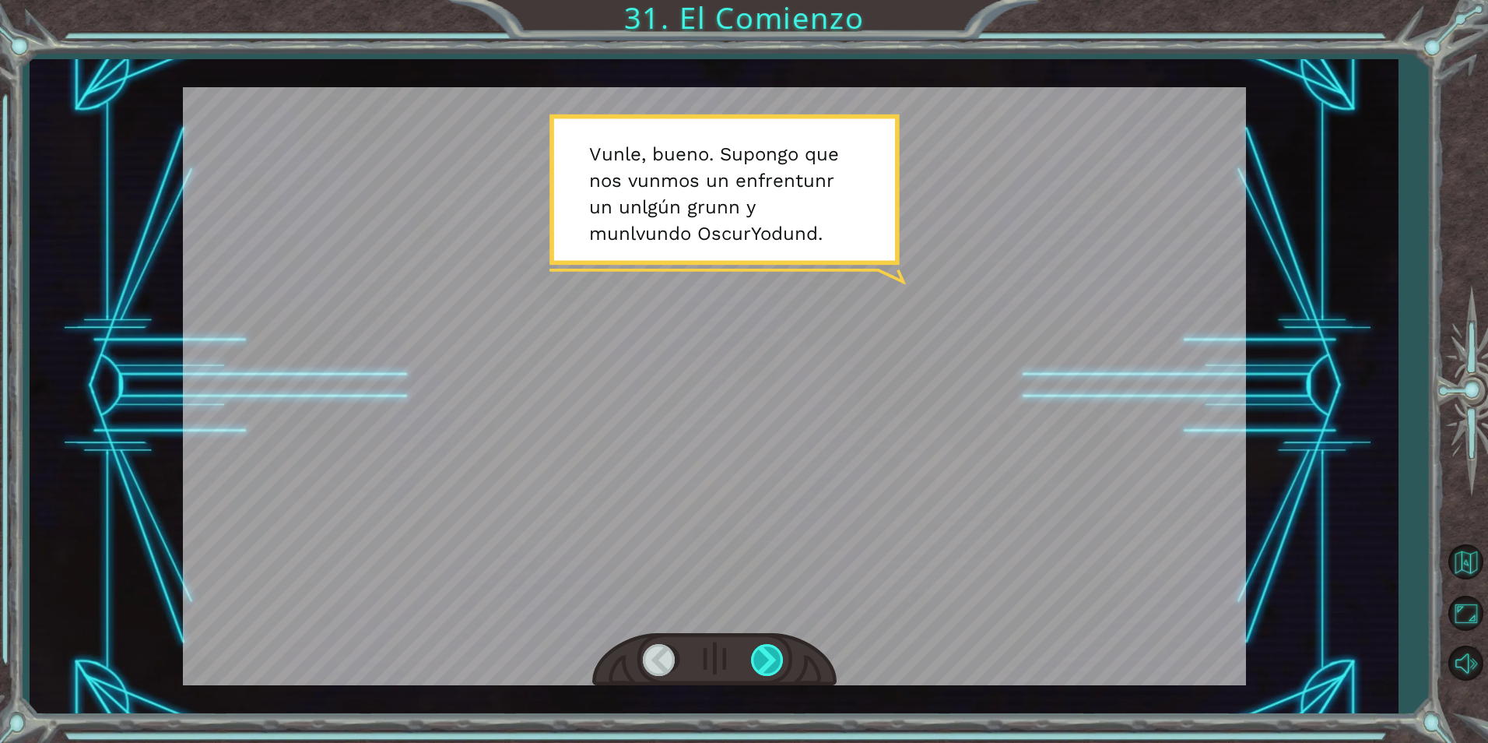
click at [783, 650] on div at bounding box center [768, 660] width 35 height 32
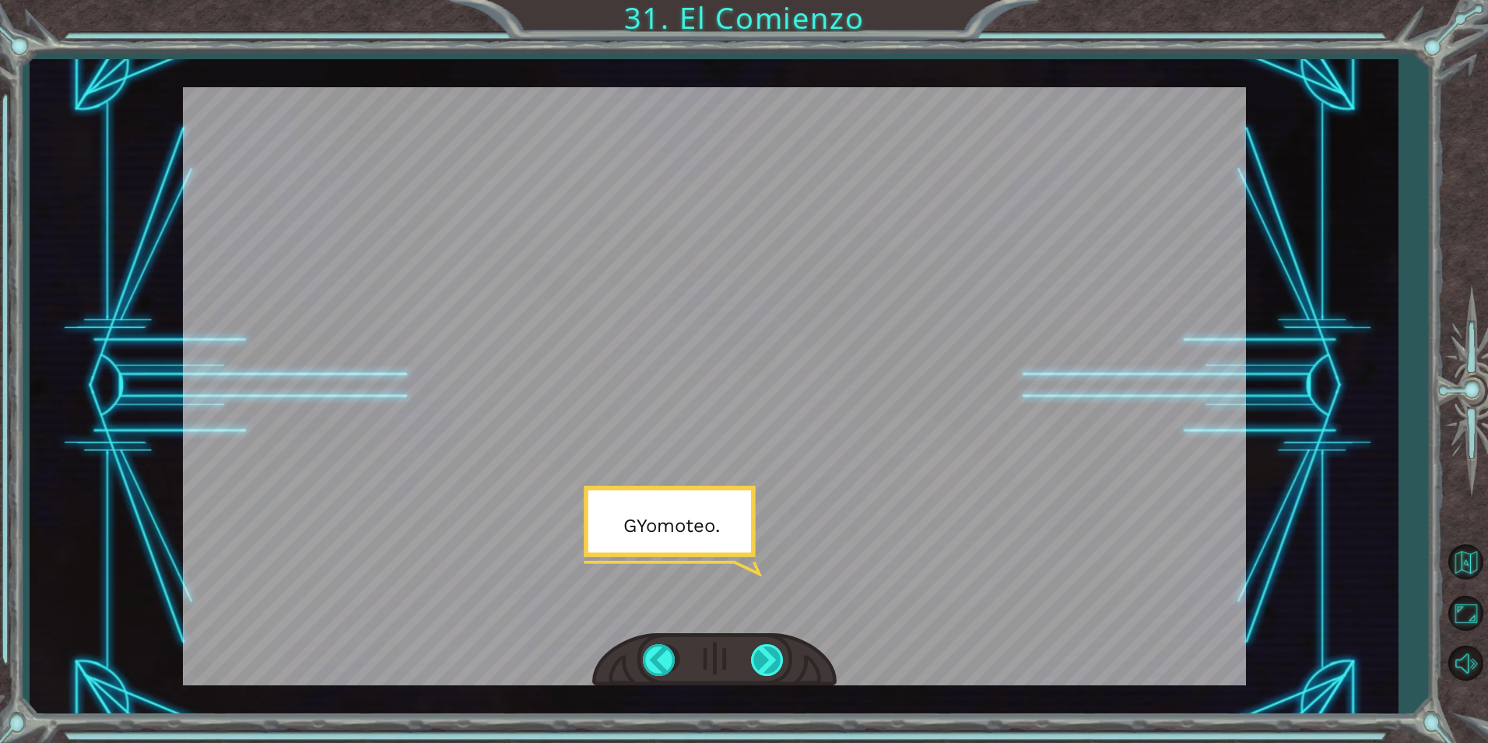
click at [783, 650] on div at bounding box center [768, 660] width 35 height 32
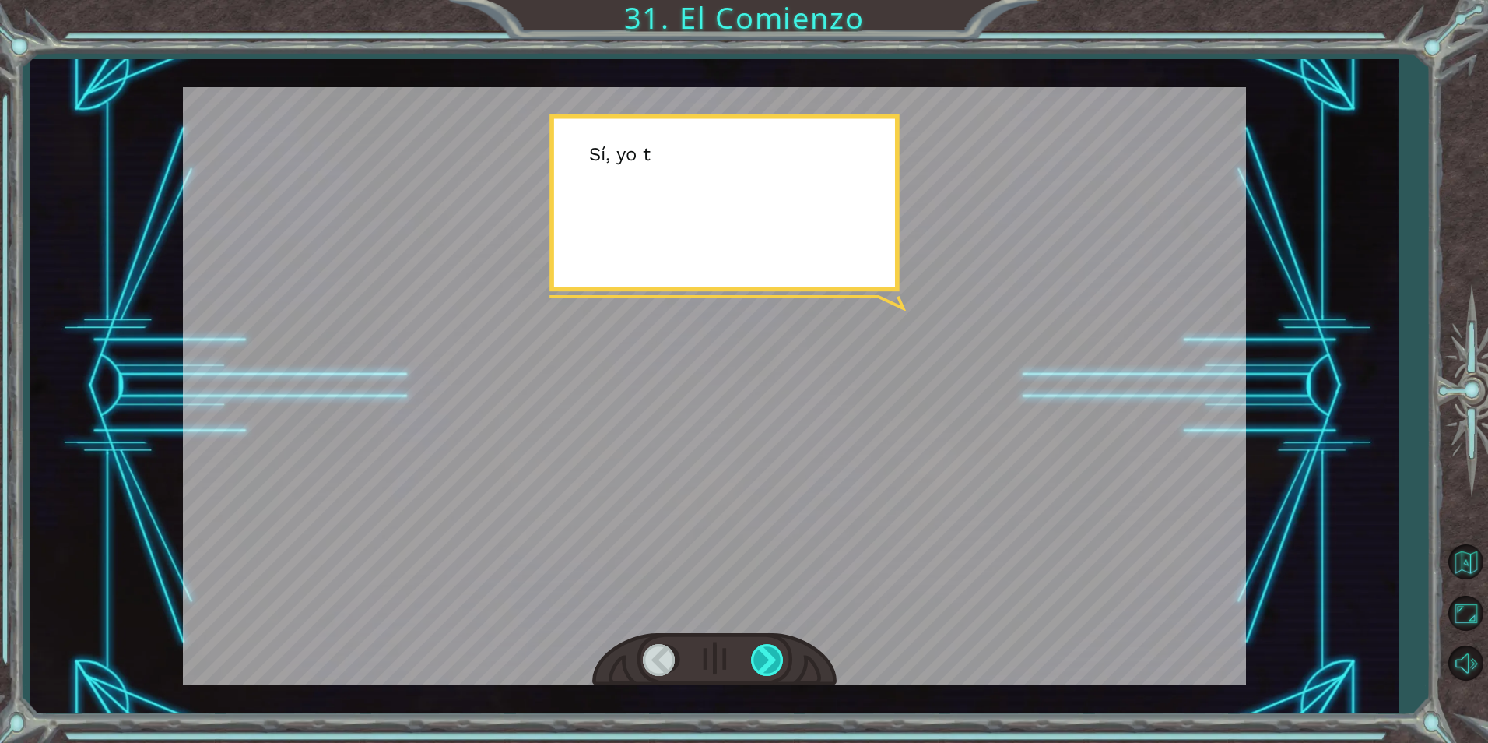
click at [783, 650] on div at bounding box center [768, 660] width 35 height 32
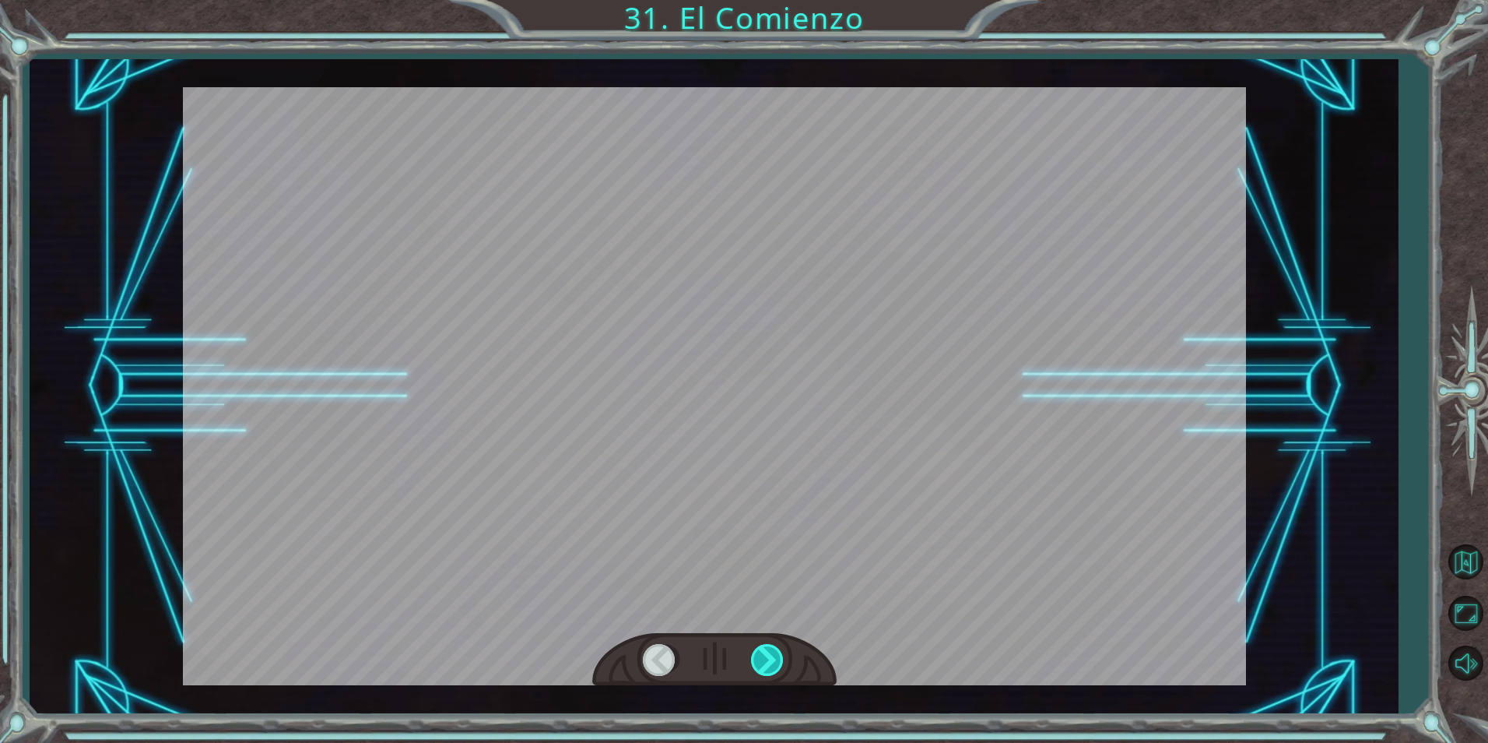
click at [783, 650] on div at bounding box center [768, 660] width 35 height 32
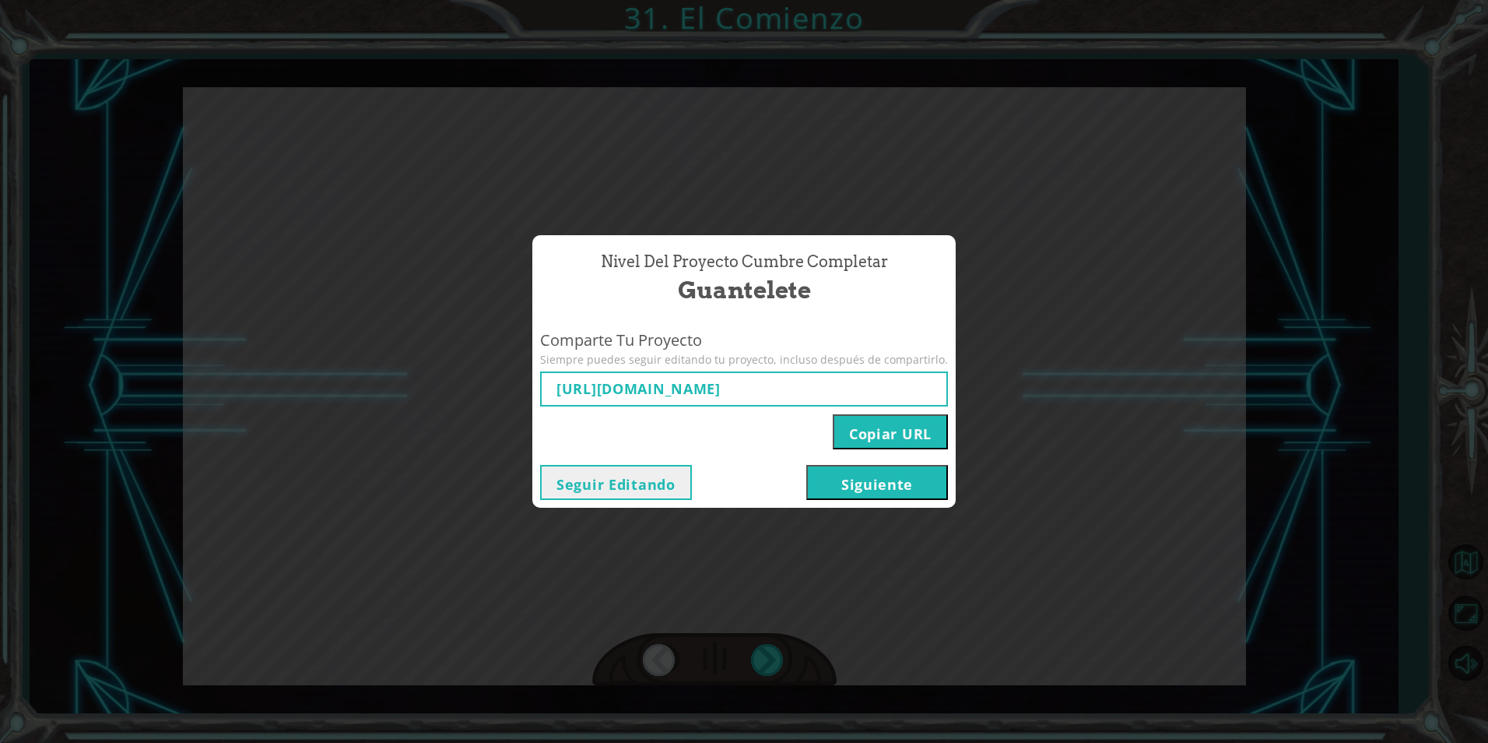
type input "[URL][DOMAIN_NAME]"
click at [865, 483] on button "Siguiente" at bounding box center [877, 482] width 142 height 35
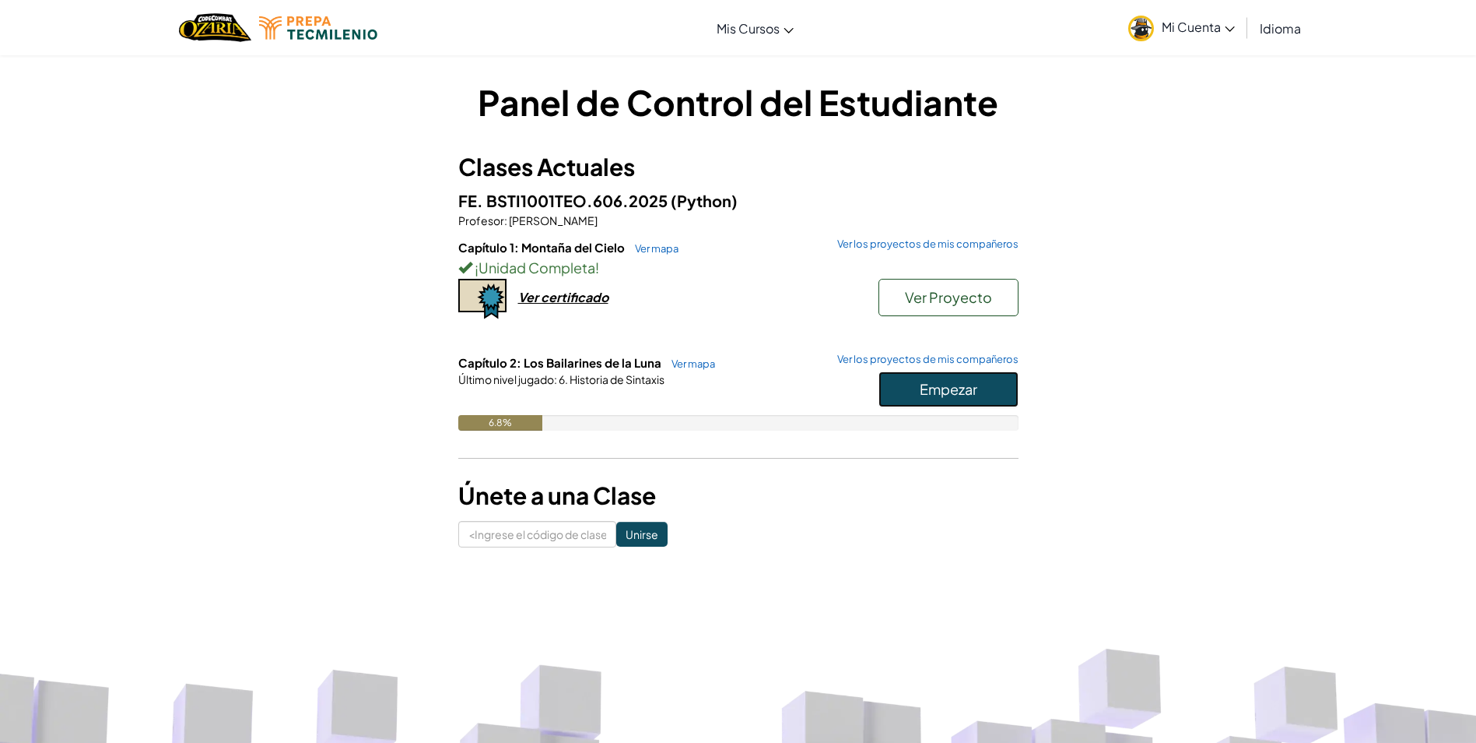
click at [964, 389] on span "Empezar" at bounding box center [949, 389] width 58 height 18
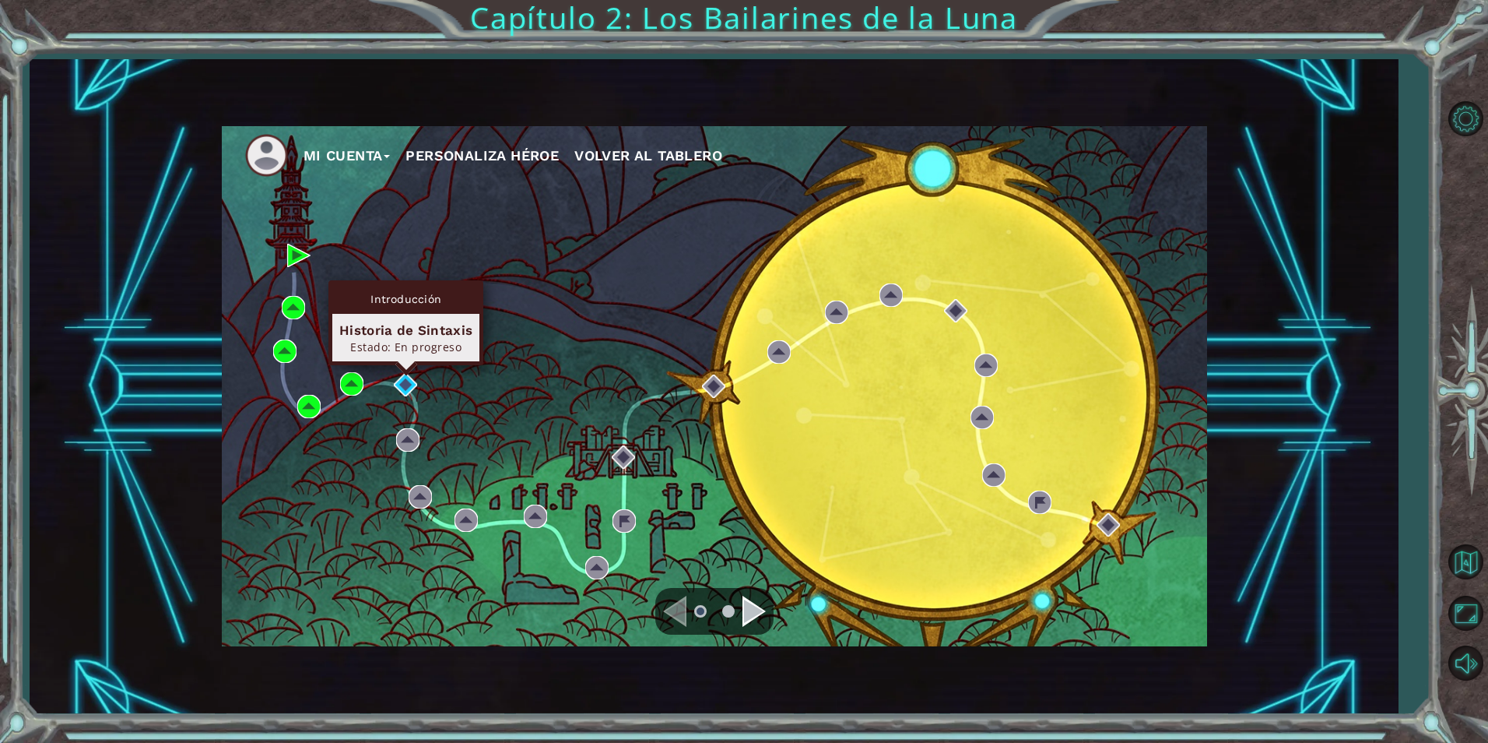
click at [405, 365] on div "Introducción Historia de Sintaxis Estado: En progreso" at bounding box center [405, 322] width 155 height 85
click at [403, 378] on img at bounding box center [405, 384] width 23 height 23
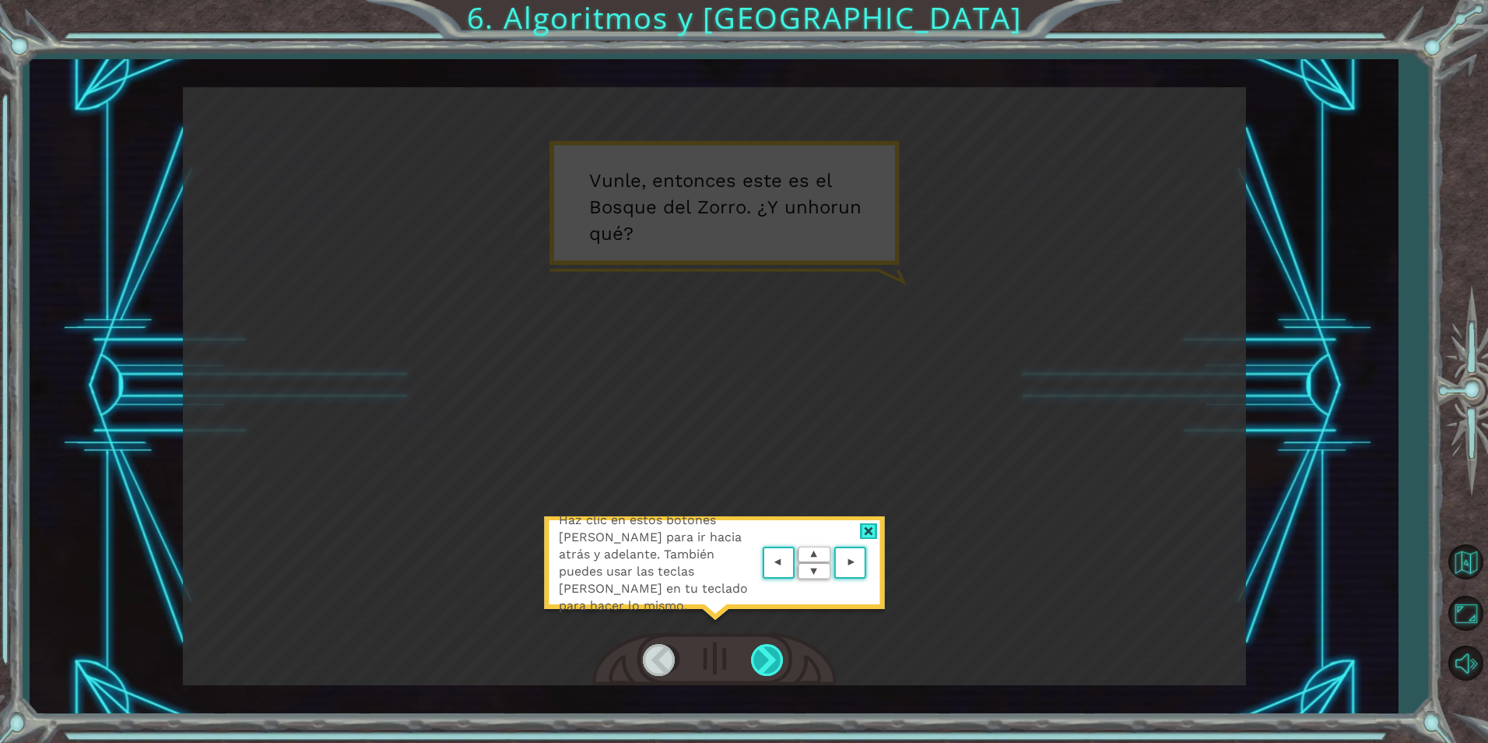
click at [776, 665] on div at bounding box center [768, 660] width 35 height 32
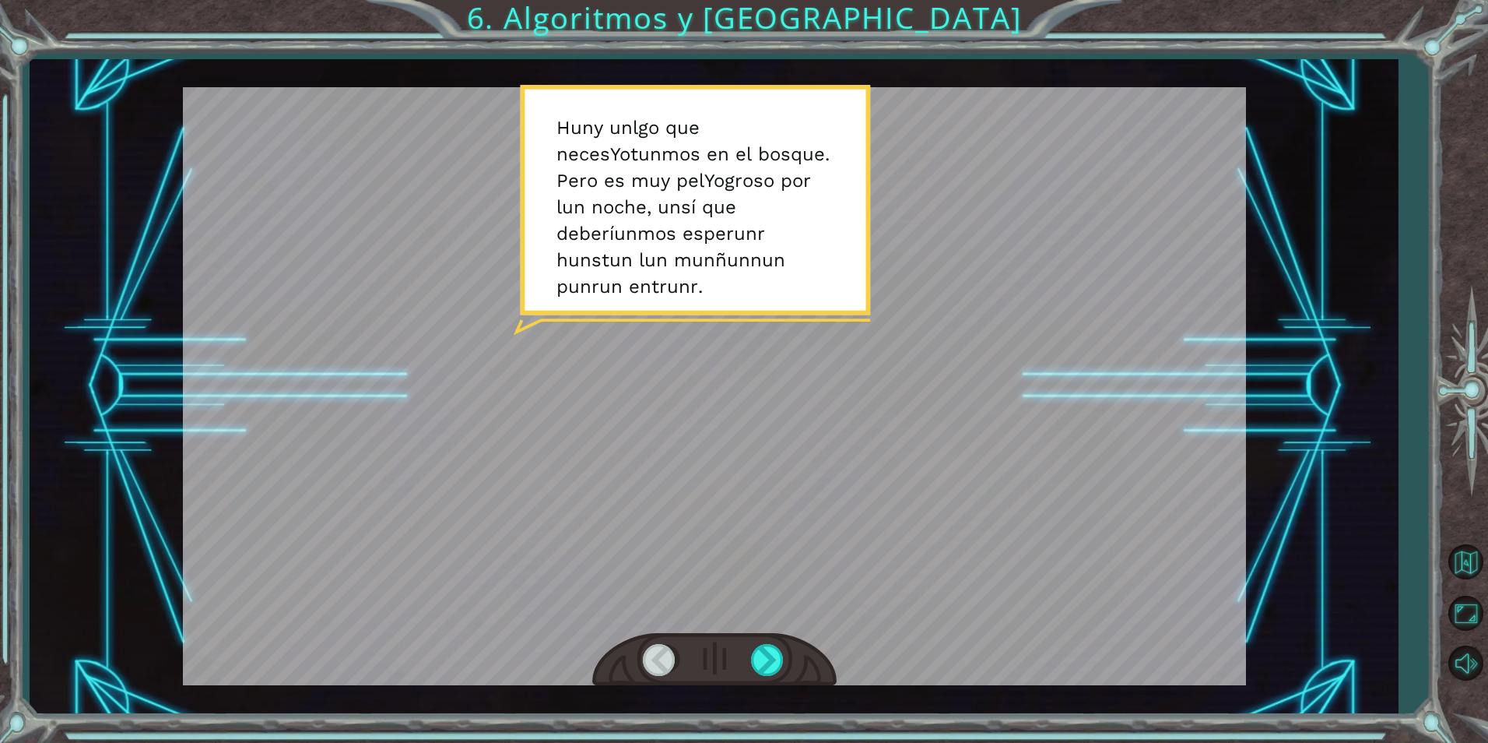
drag, startPoint x: 704, startPoint y: 121, endPoint x: 680, endPoint y: 175, distance: 58.6
drag, startPoint x: 680, startPoint y: 175, endPoint x: 641, endPoint y: 187, distance: 40.6
click at [641, 187] on div at bounding box center [714, 386] width 1063 height 598
drag, startPoint x: 571, startPoint y: 126, endPoint x: 718, endPoint y: 145, distance: 147.5
click at [813, 144] on div at bounding box center [714, 386] width 1063 height 598
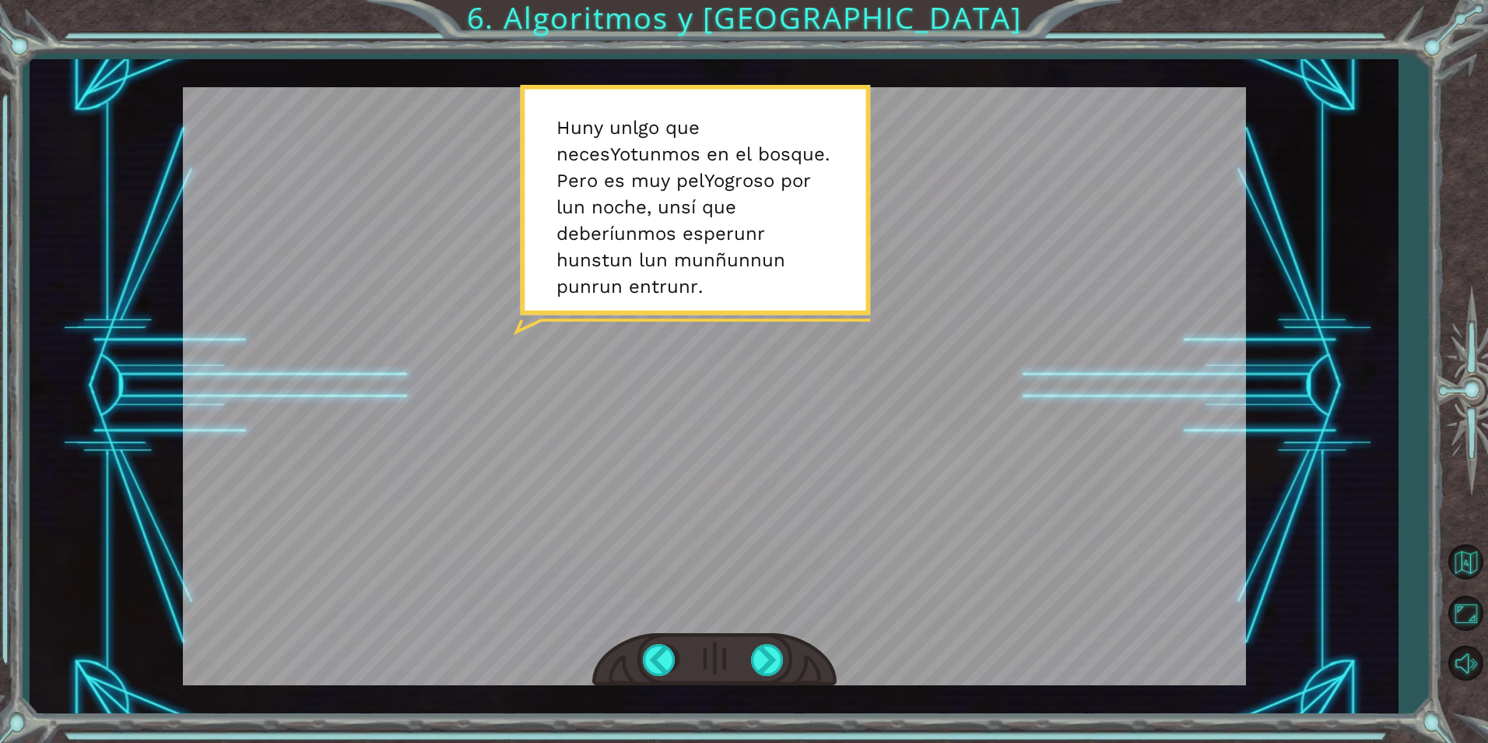
click at [637, 139] on div at bounding box center [714, 386] width 1063 height 598
drag, startPoint x: 648, startPoint y: 209, endPoint x: 608, endPoint y: 209, distance: 40.5
click at [608, 209] on div at bounding box center [714, 386] width 1063 height 598
drag, startPoint x: 718, startPoint y: 230, endPoint x: 651, endPoint y: 218, distance: 67.2
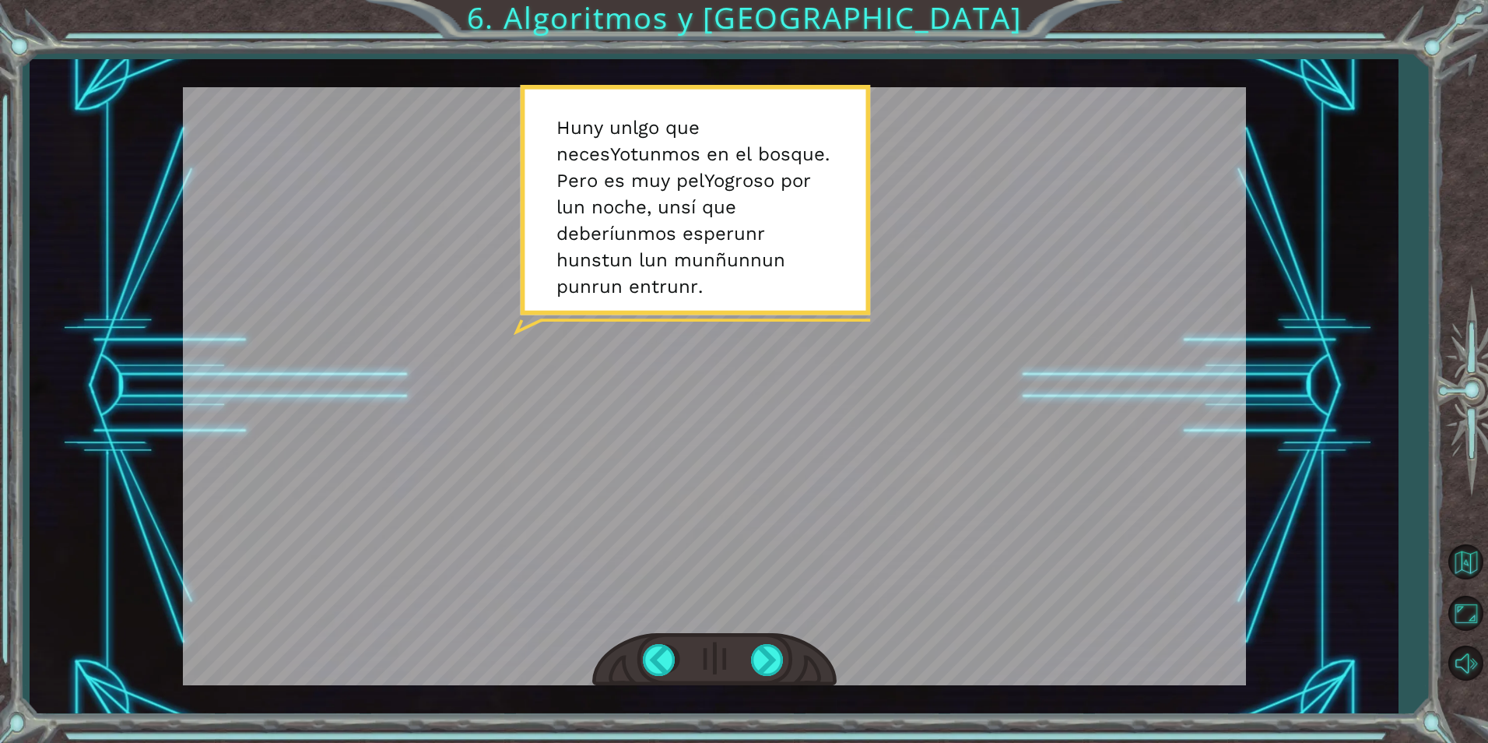
click at [651, 218] on div at bounding box center [714, 386] width 1063 height 598
drag, startPoint x: 793, startPoint y: 191, endPoint x: 1476, endPoint y: 395, distance: 712.2
click at [1476, 395] on div at bounding box center [1465, 389] width 45 height 293
drag, startPoint x: 678, startPoint y: 215, endPoint x: 979, endPoint y: 307, distance: 314.9
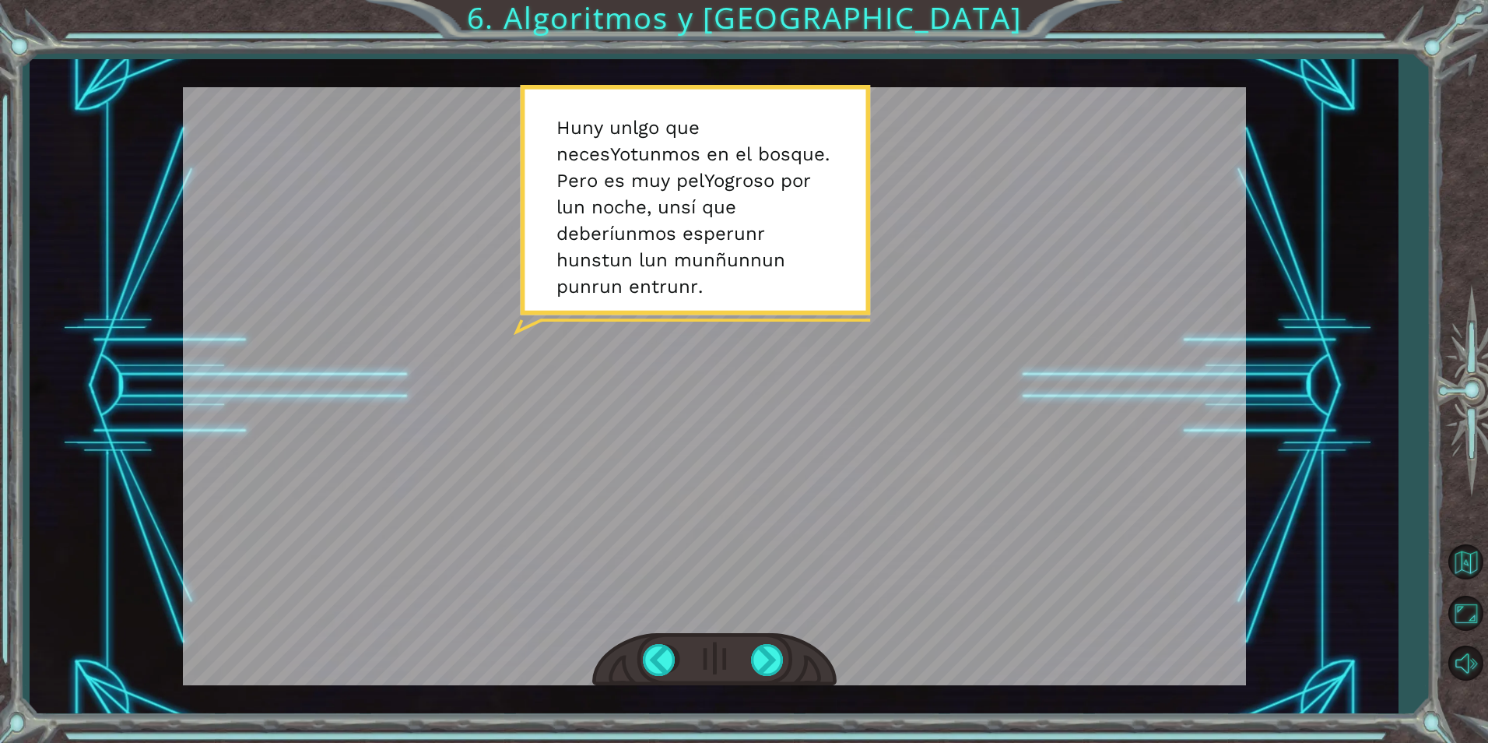
click at [949, 303] on div at bounding box center [714, 386] width 1063 height 598
drag, startPoint x: 1445, startPoint y: 395, endPoint x: 950, endPoint y: 313, distance: 501.7
click at [950, 313] on div at bounding box center [714, 386] width 1063 height 598
click at [799, 263] on div at bounding box center [714, 386] width 1063 height 598
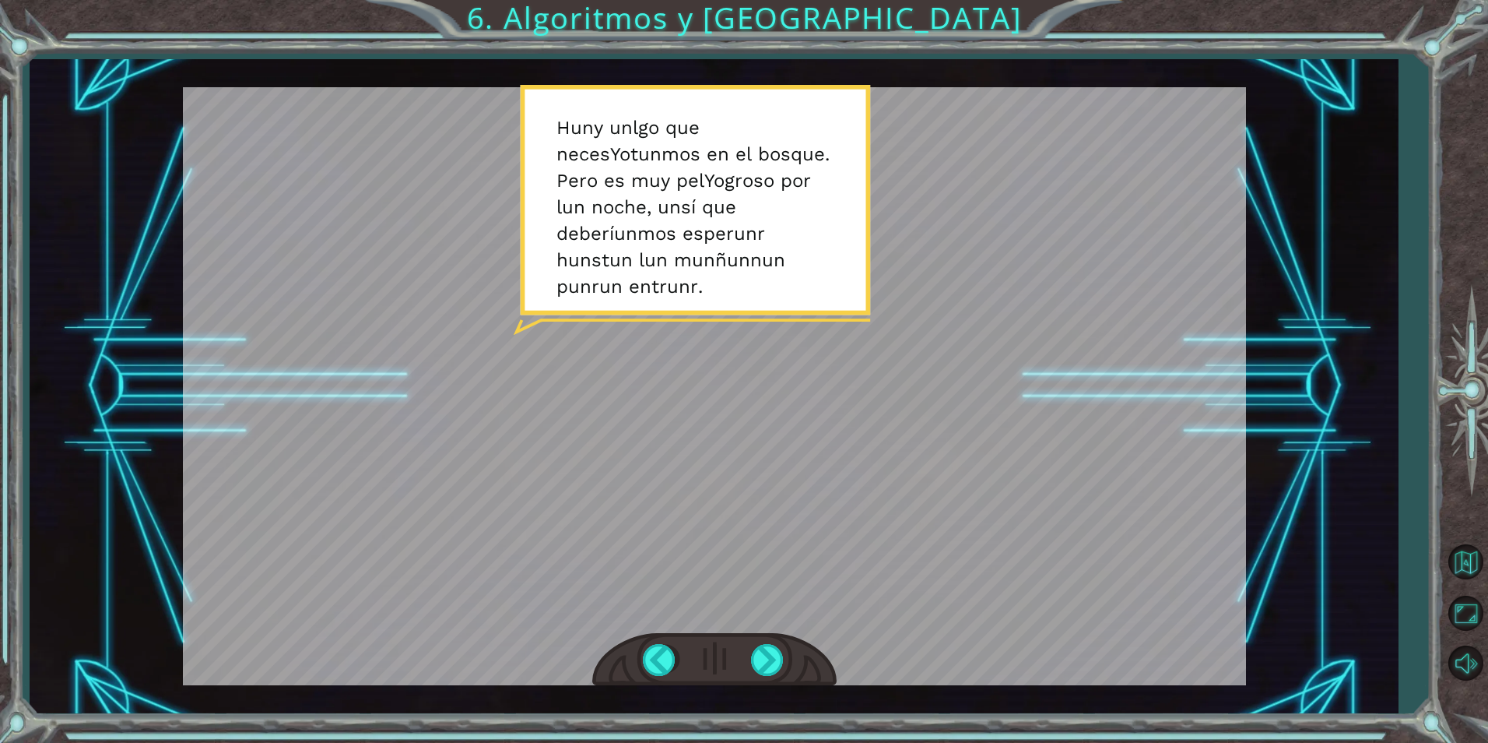
click at [549, 174] on div at bounding box center [714, 386] width 1063 height 598
click at [1420, 397] on div "Texto temporal V un l e , e n t o n c e s e s t e e s e l B o s q u e d e l Z o…" at bounding box center [744, 371] width 1488 height 743
click at [879, 264] on div at bounding box center [714, 386] width 1063 height 598
click at [870, 264] on div at bounding box center [714, 386] width 1063 height 598
click at [799, 251] on div at bounding box center [714, 386] width 1063 height 598
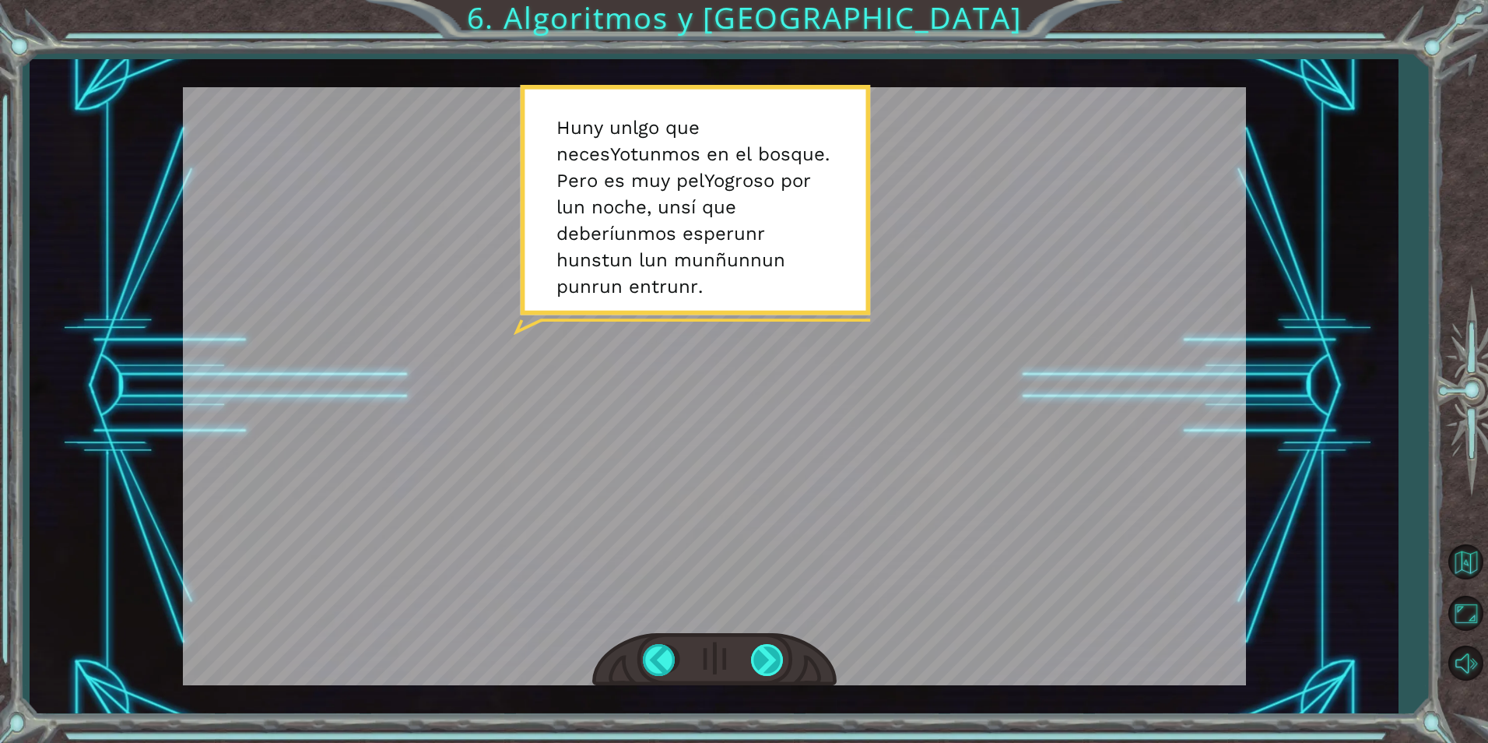
click at [773, 662] on div at bounding box center [768, 660] width 35 height 32
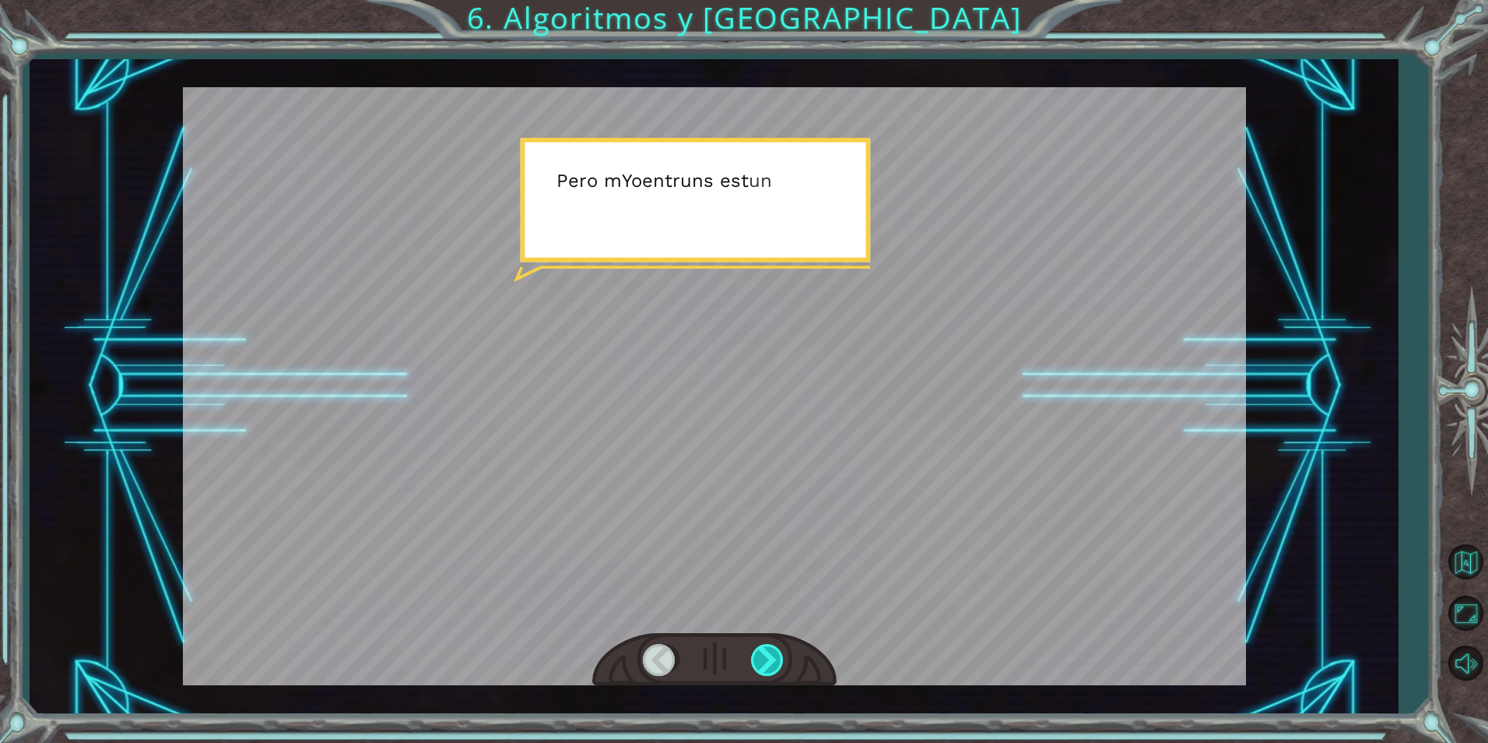
click at [771, 658] on div at bounding box center [768, 660] width 35 height 32
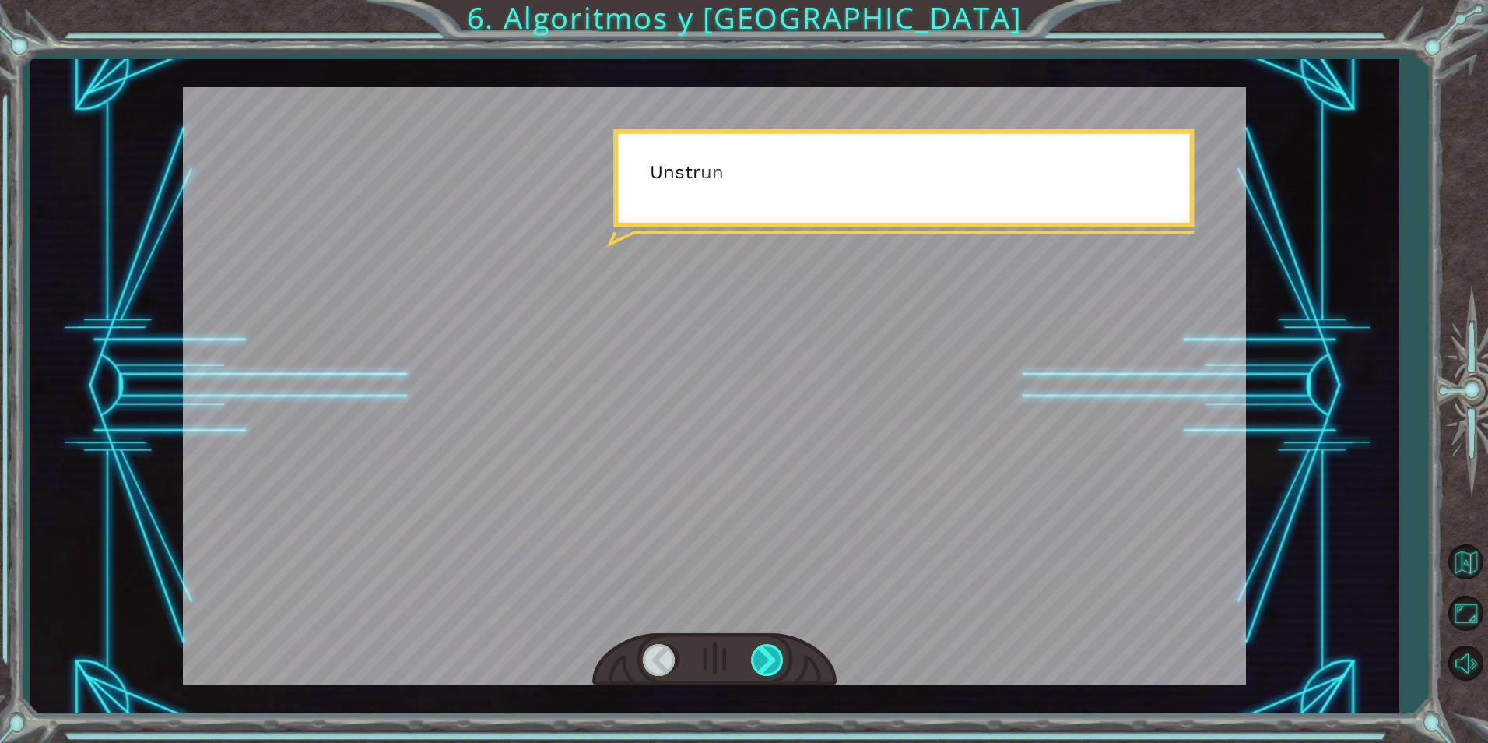
click at [771, 658] on div at bounding box center [768, 660] width 35 height 32
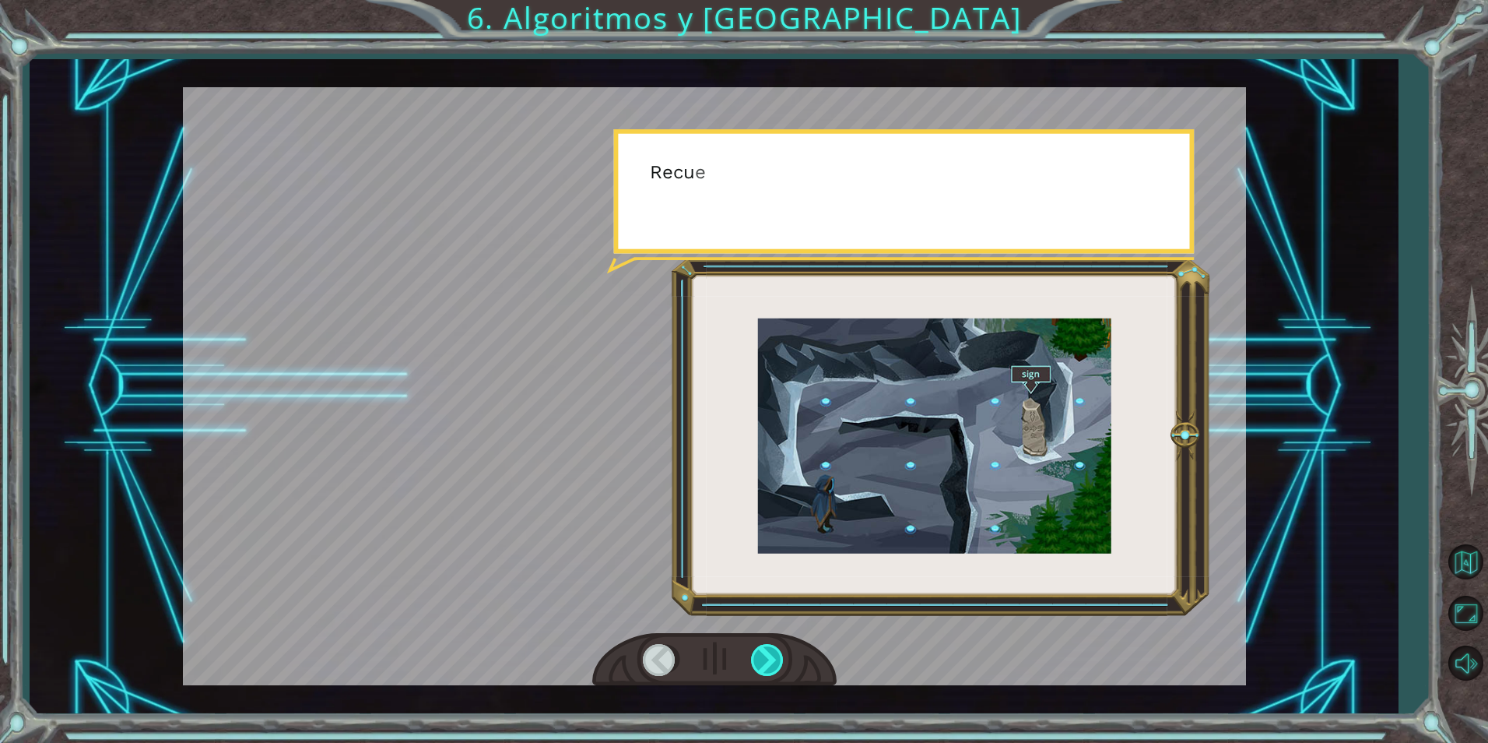
click at [771, 658] on div at bounding box center [768, 660] width 35 height 32
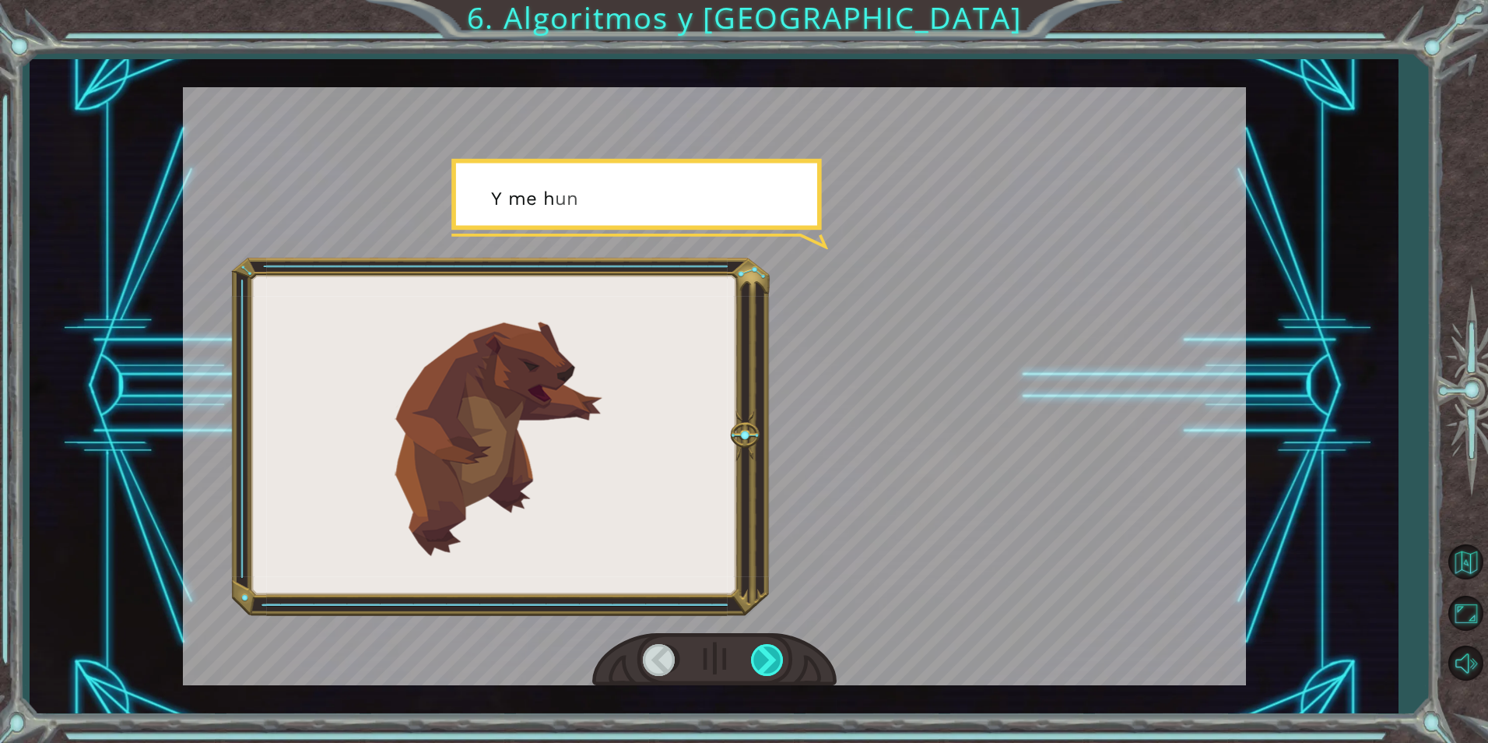
click at [771, 658] on div at bounding box center [768, 660] width 35 height 32
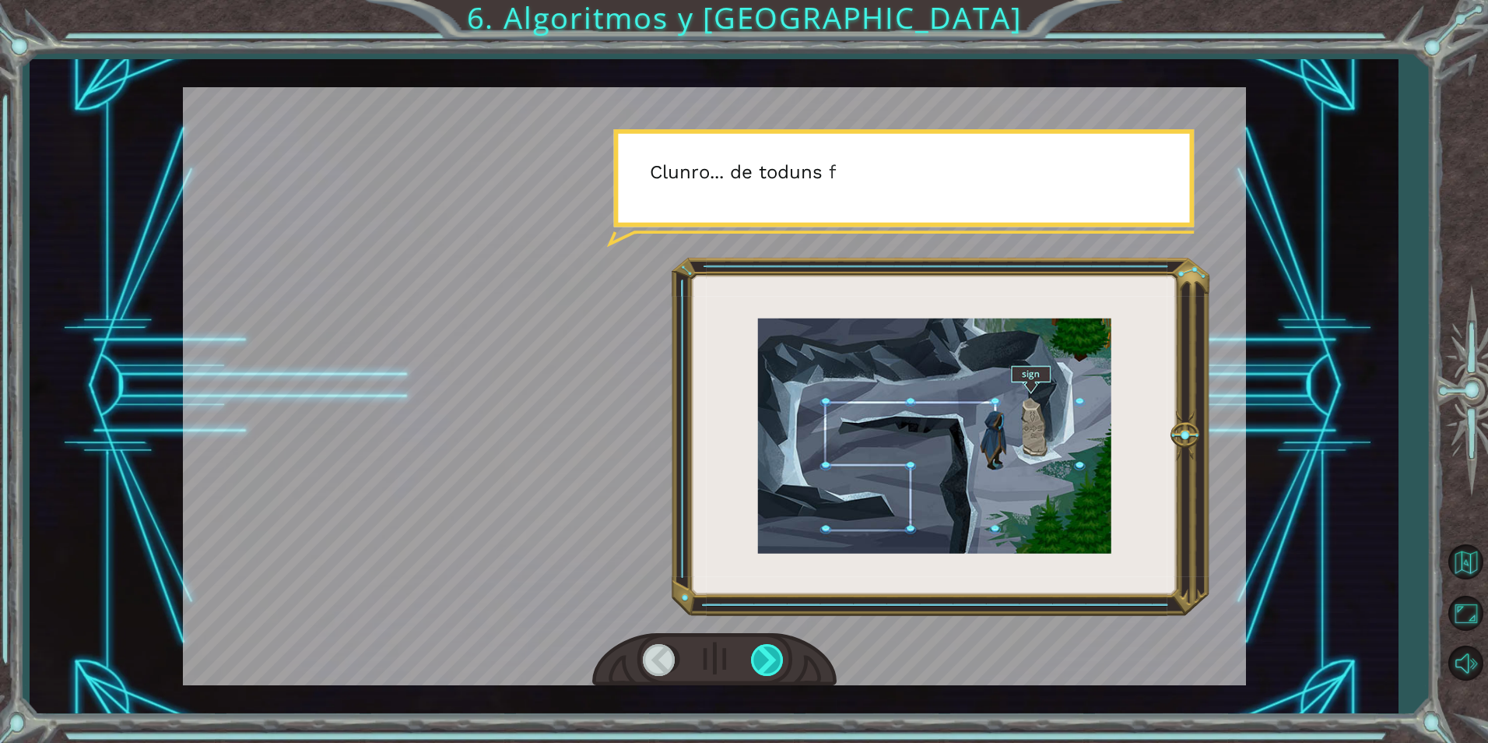
click at [771, 658] on div at bounding box center [768, 660] width 35 height 32
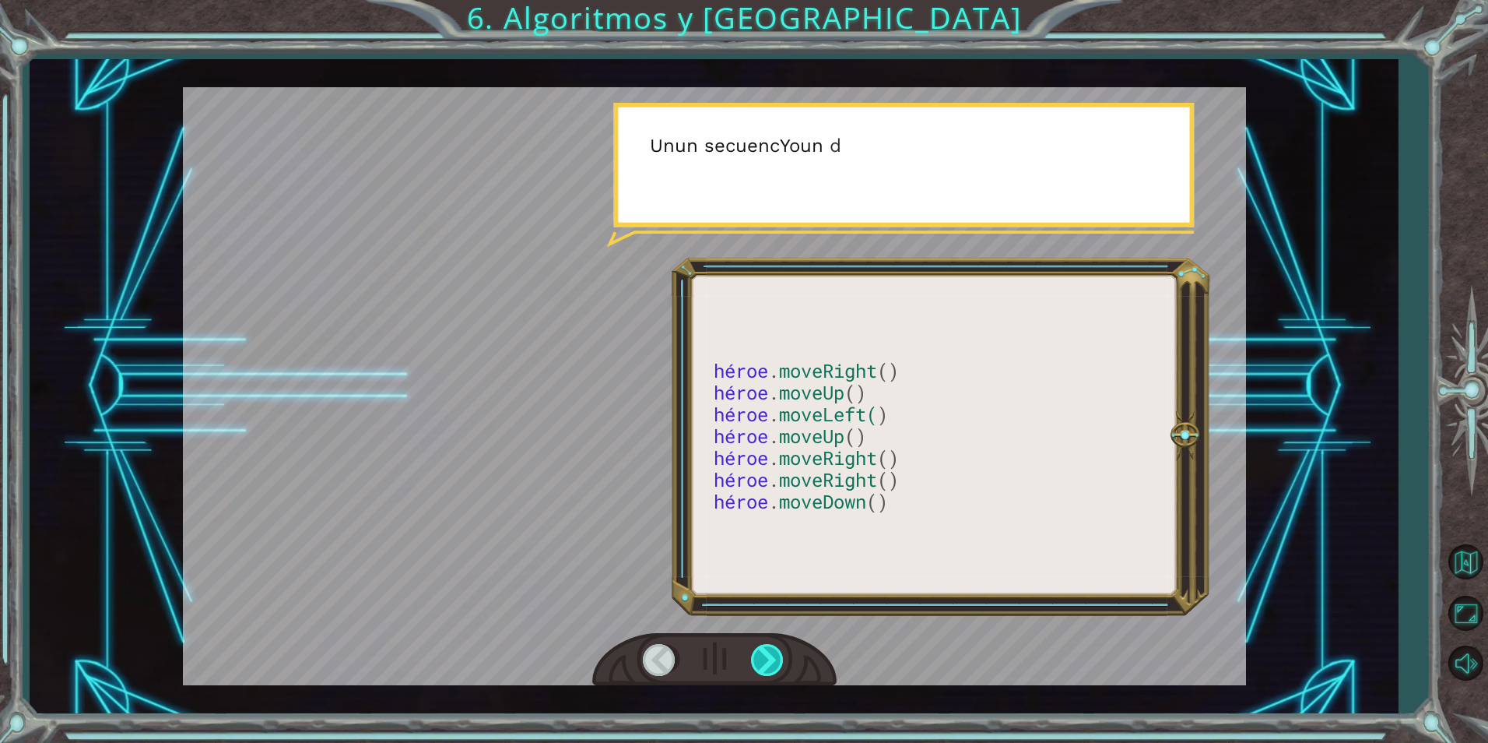
click at [771, 658] on div at bounding box center [768, 660] width 35 height 32
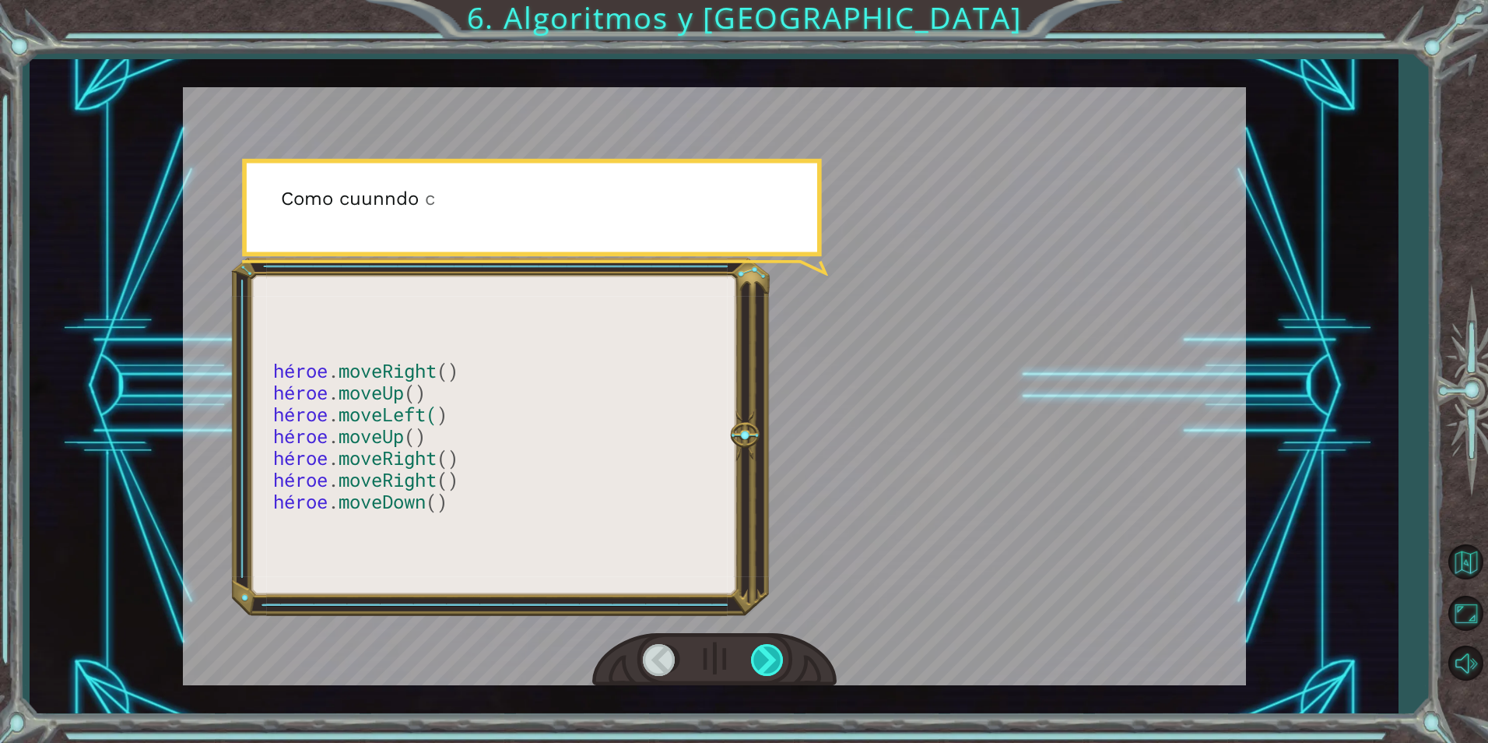
click at [771, 658] on div at bounding box center [768, 660] width 35 height 32
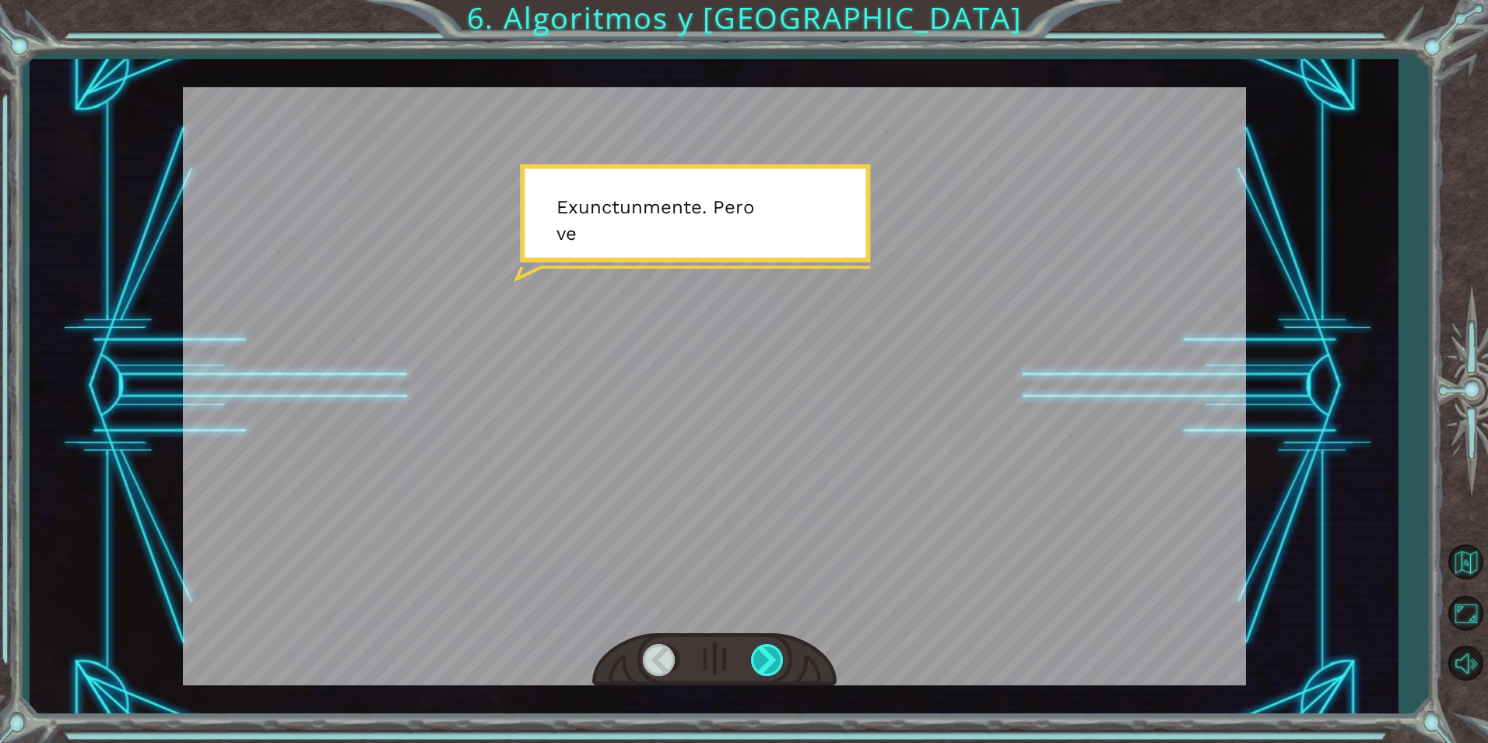
click at [771, 658] on div at bounding box center [768, 660] width 35 height 32
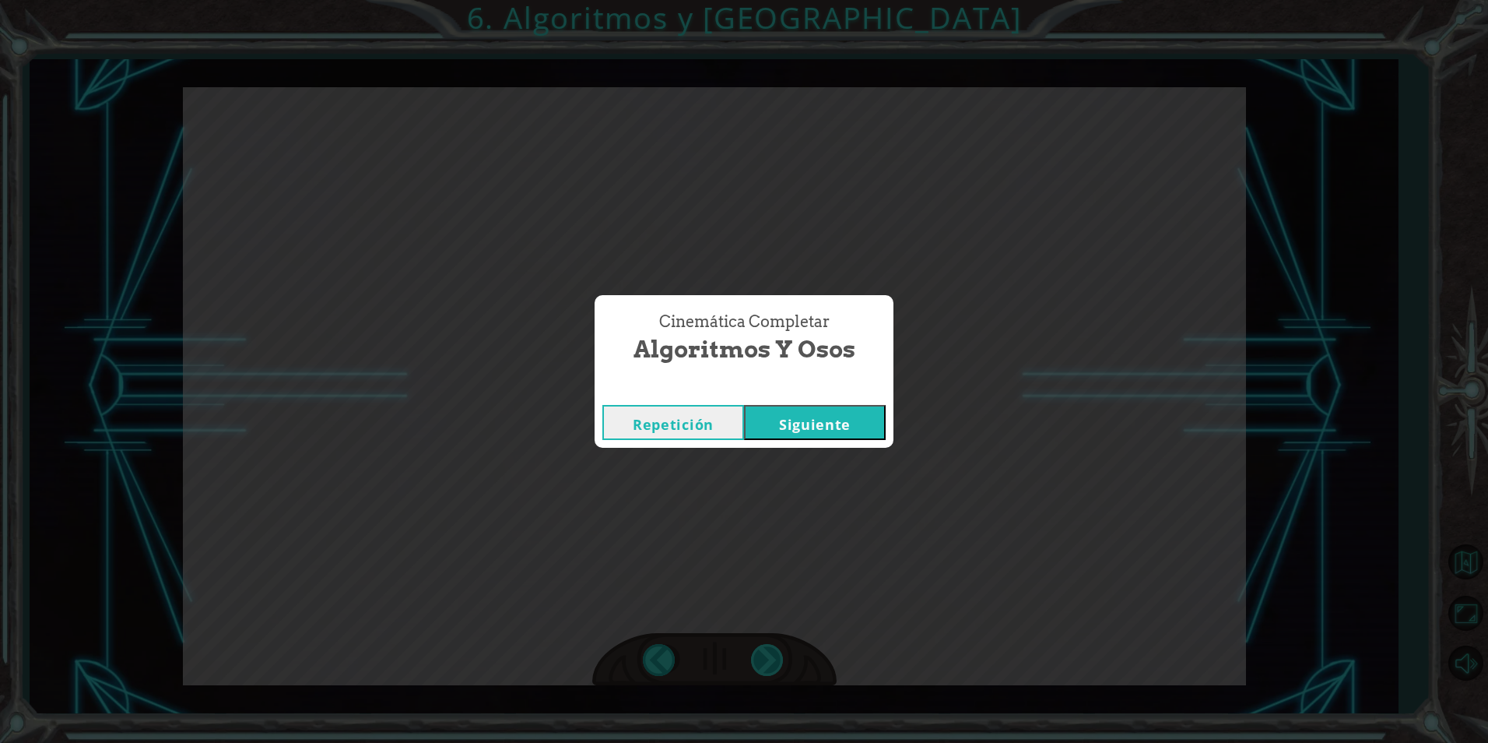
click at [771, 658] on div "Cinemática Completar Algoritmos y Osos Repetición [GEOGRAPHIC_DATA]" at bounding box center [744, 371] width 1488 height 743
click at [807, 405] on div "Cinemática Completar Algoritmos y Osos Repetición [GEOGRAPHIC_DATA]" at bounding box center [744, 371] width 299 height 153
click at [799, 416] on button "Siguiente" at bounding box center [815, 422] width 142 height 35
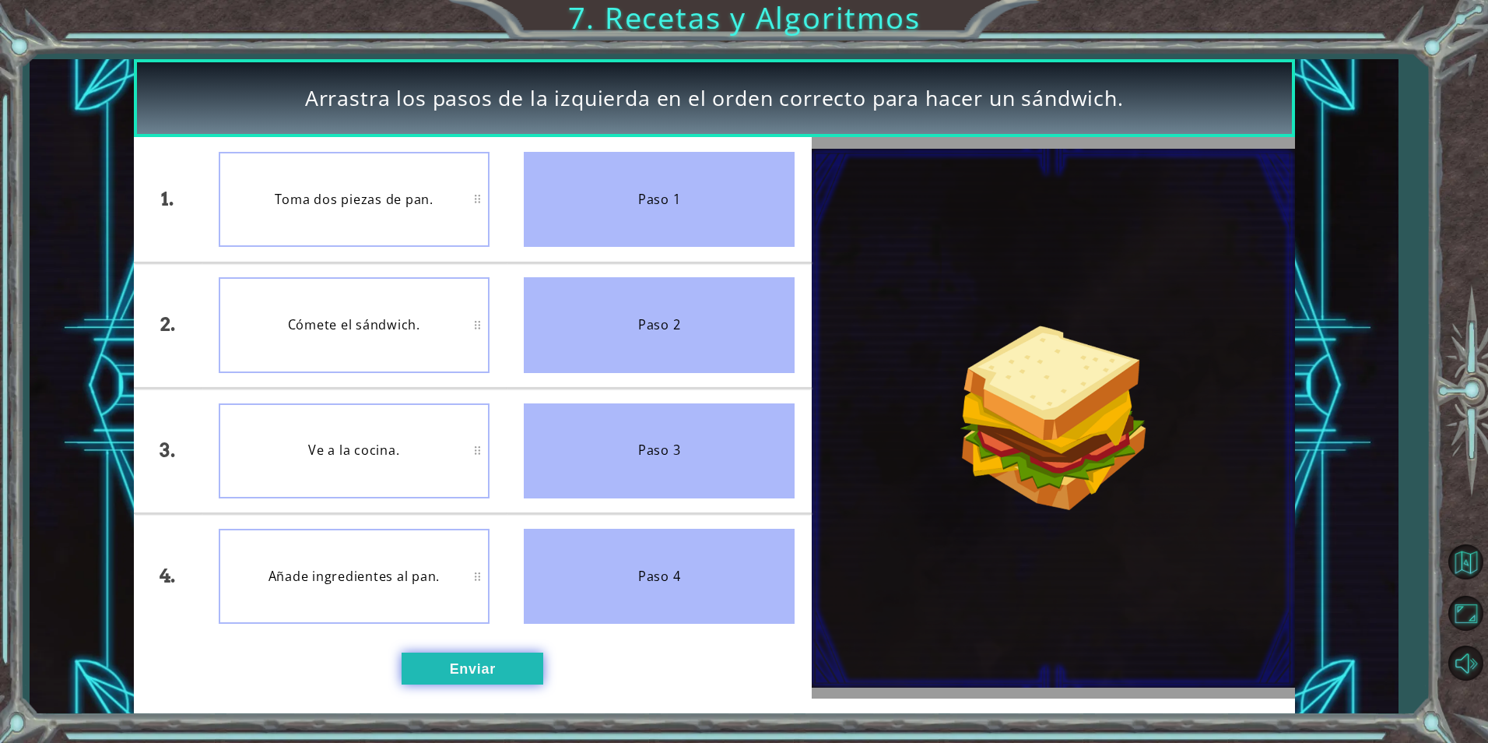
click at [482, 672] on button "Enviar" at bounding box center [473, 667] width 142 height 31
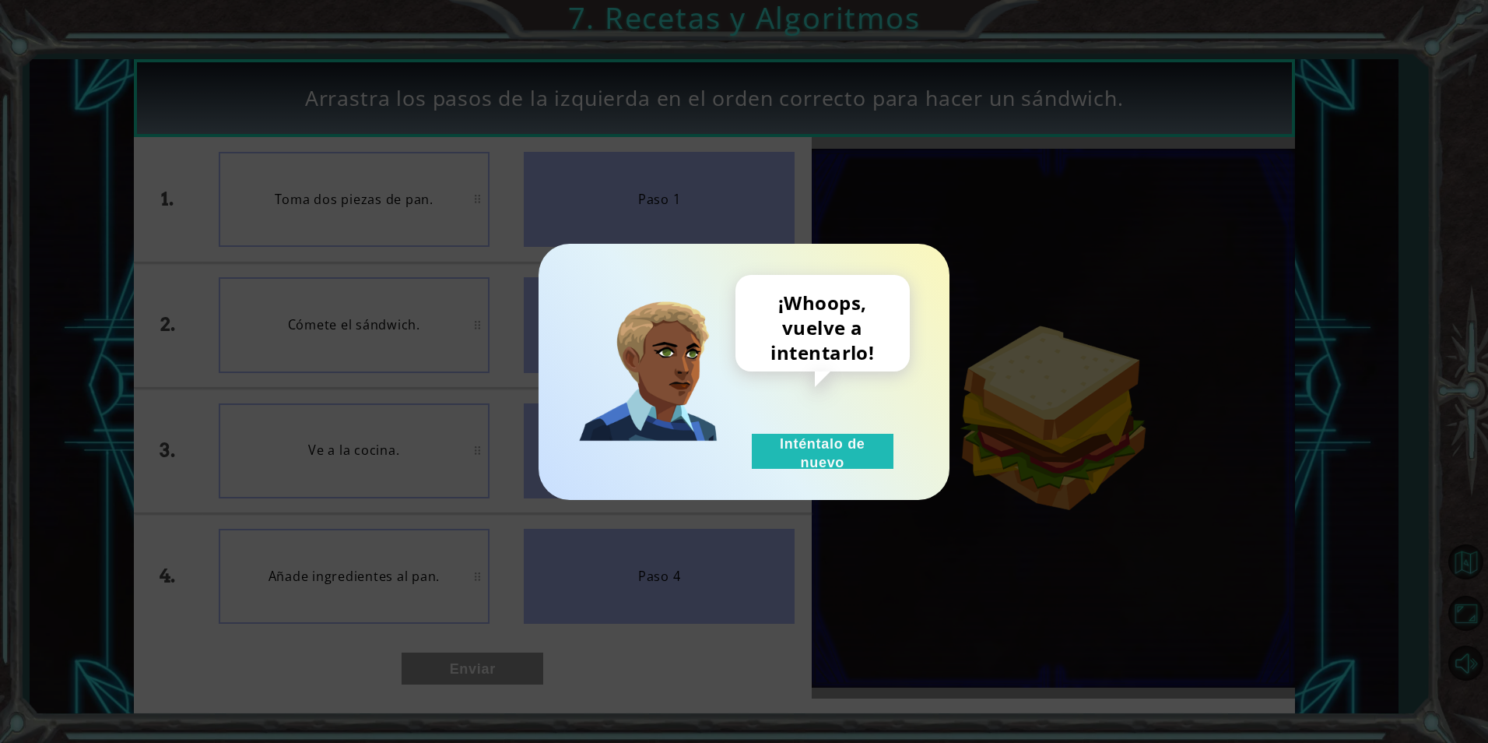
click at [655, 635] on div "¡Whoops, vuelve a intentarlo! Inténtalo de nuevo" at bounding box center [744, 371] width 1488 height 743
click at [848, 435] on button "Inténtalo de nuevo" at bounding box center [823, 451] width 142 height 35
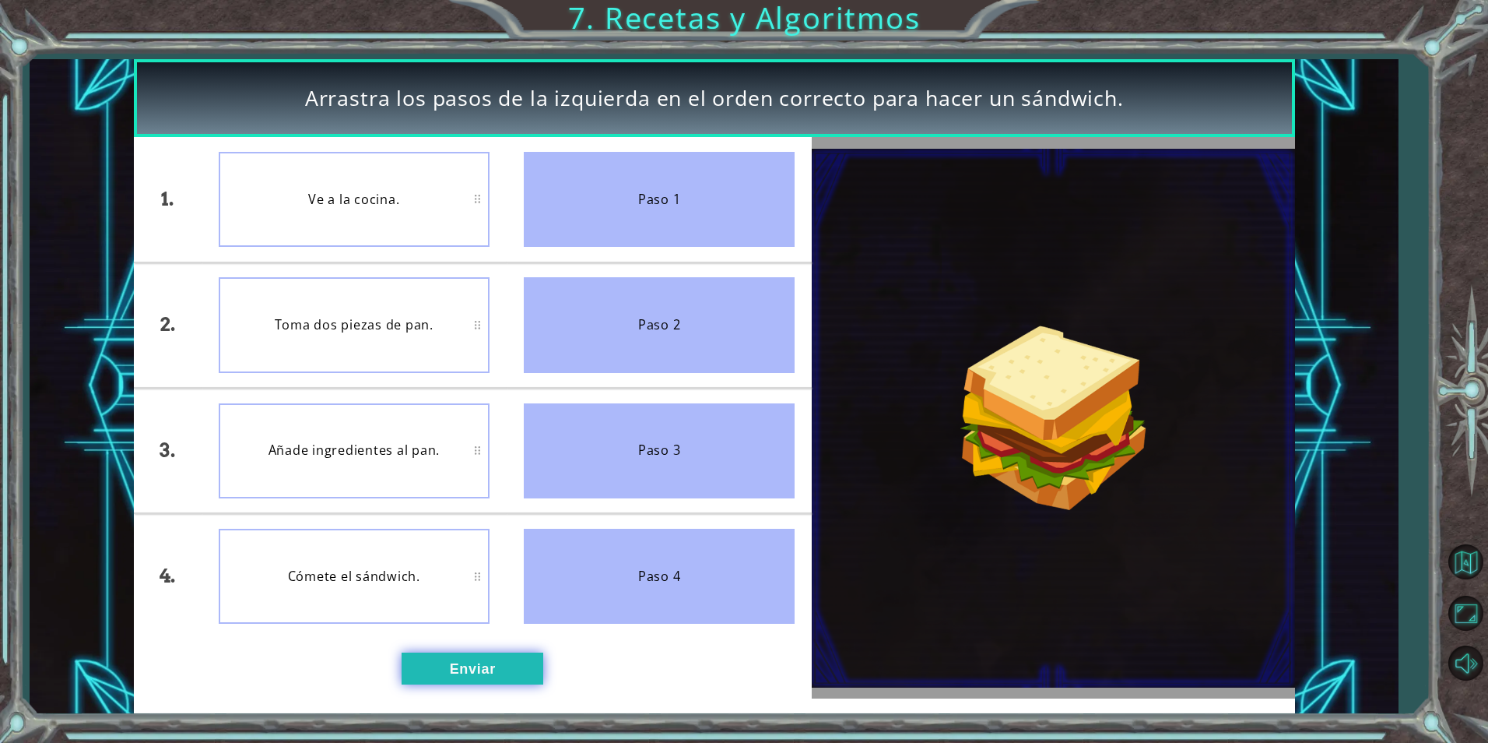
click at [461, 658] on button "Enviar" at bounding box center [473, 667] width 142 height 31
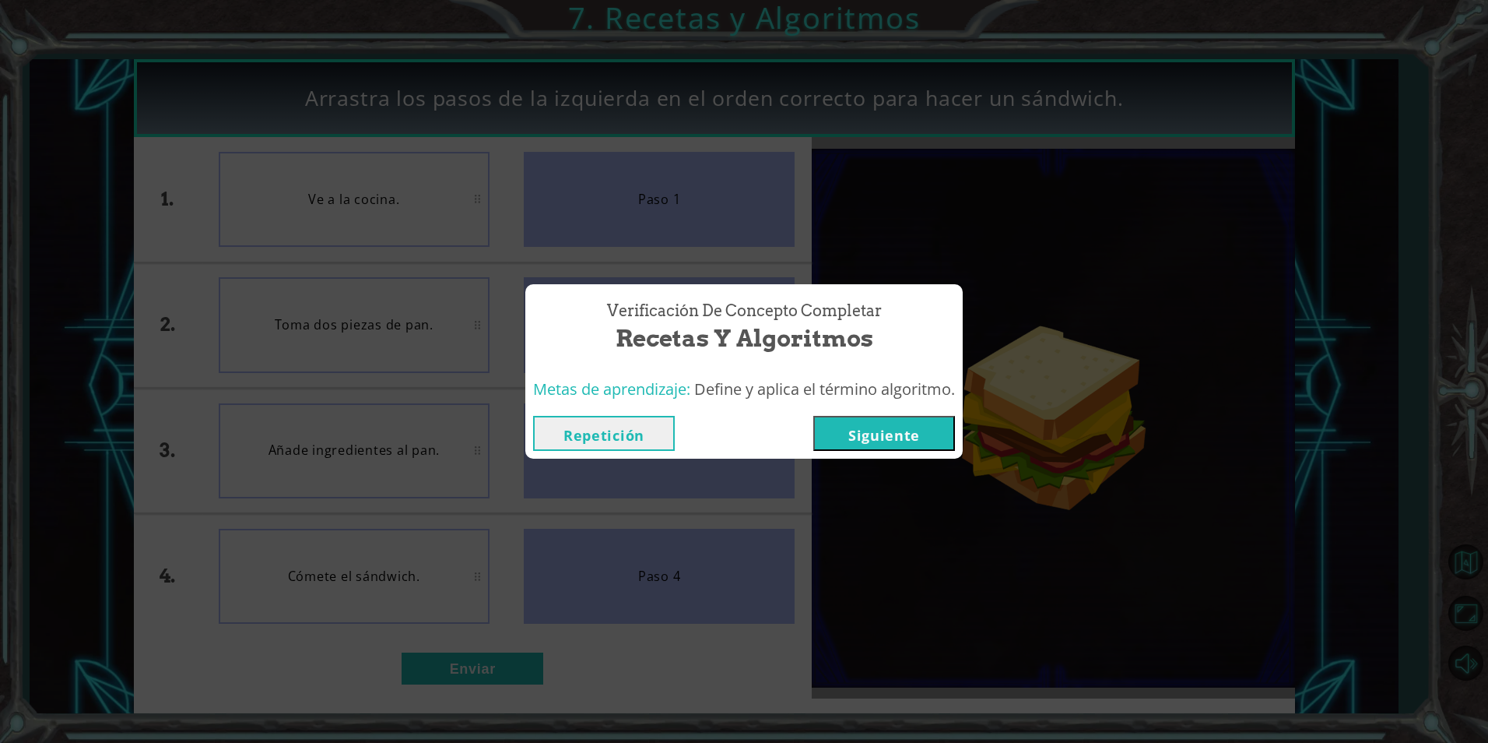
click at [863, 432] on button "Siguiente" at bounding box center [884, 433] width 142 height 35
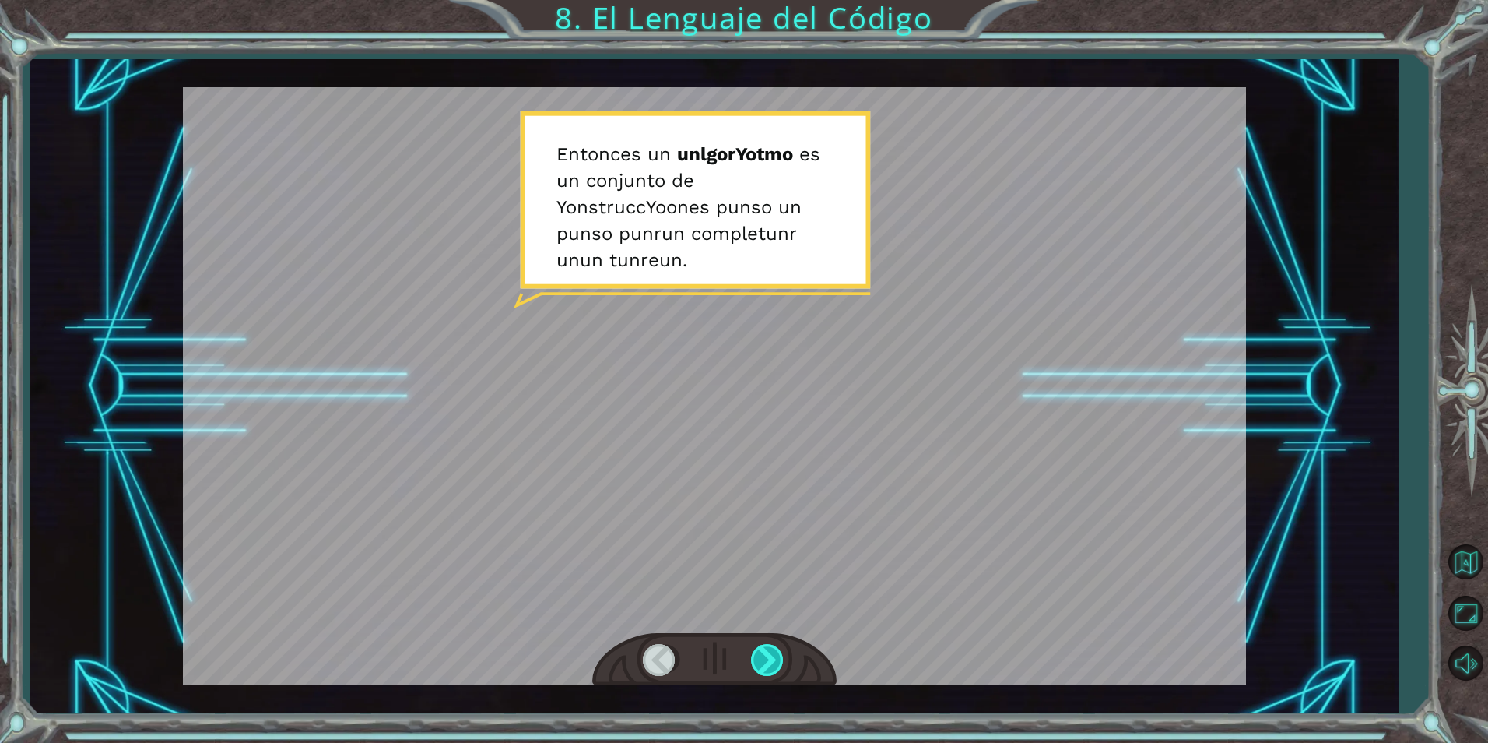
click at [772, 673] on div at bounding box center [768, 660] width 35 height 32
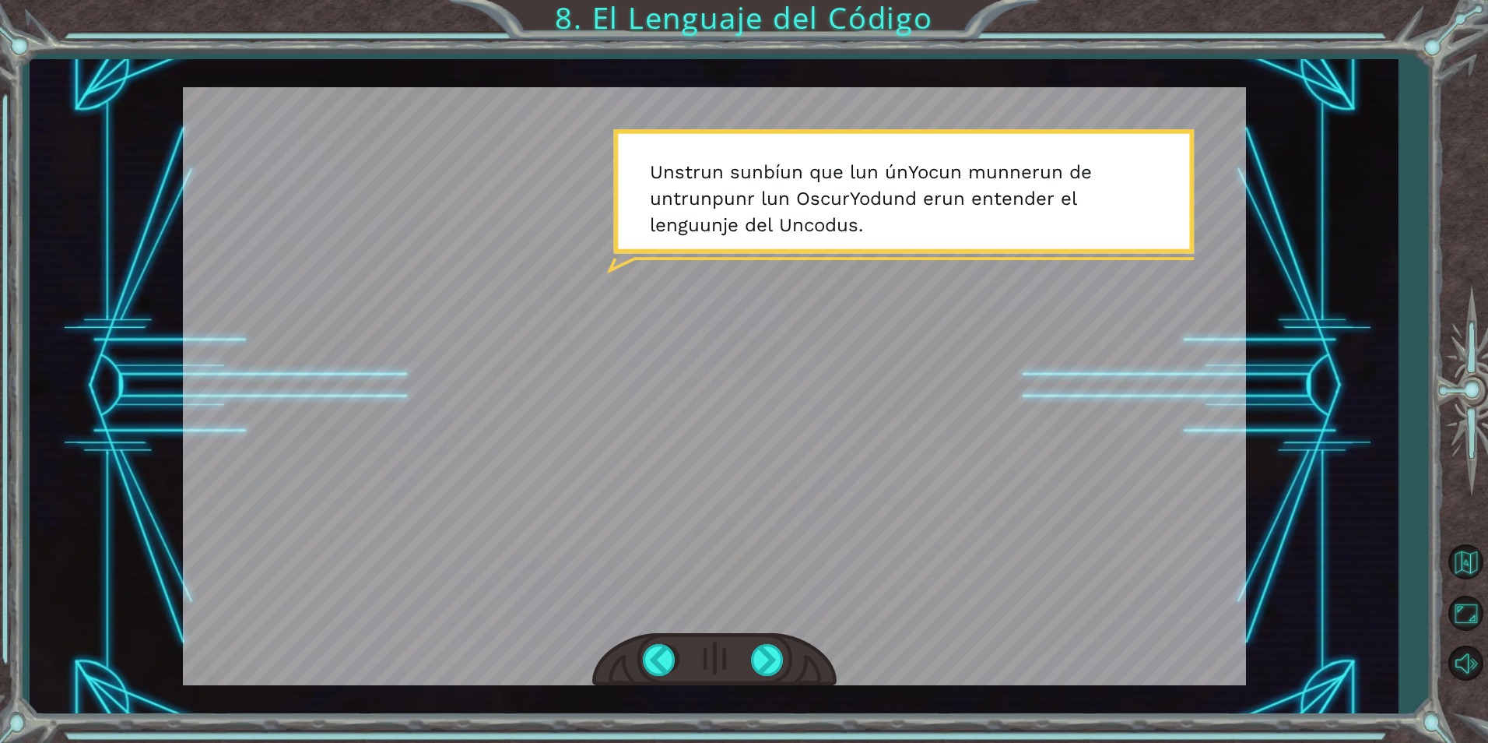
click at [756, 683] on div at bounding box center [714, 660] width 244 height 54
click at [778, 649] on div at bounding box center [768, 660] width 35 height 32
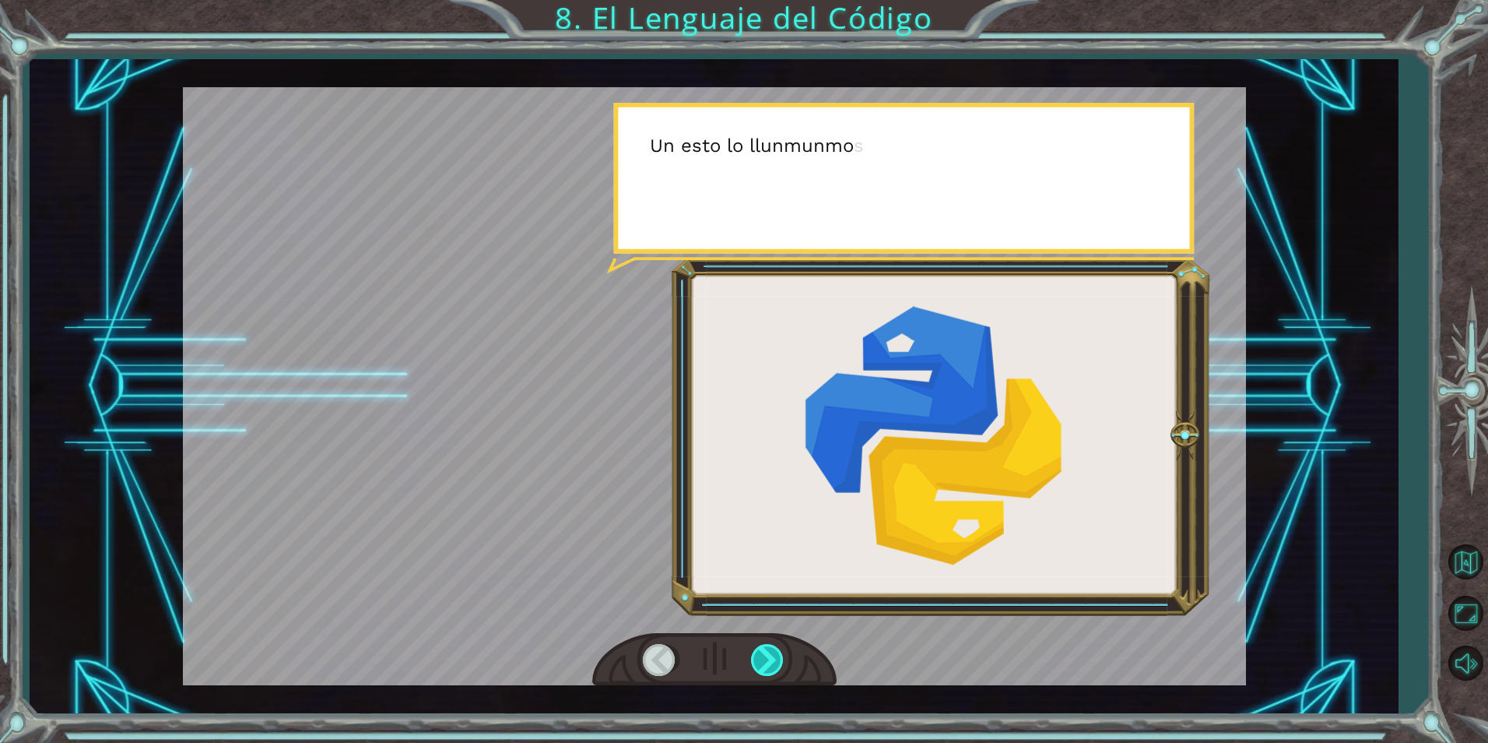
click at [778, 650] on div at bounding box center [768, 660] width 35 height 32
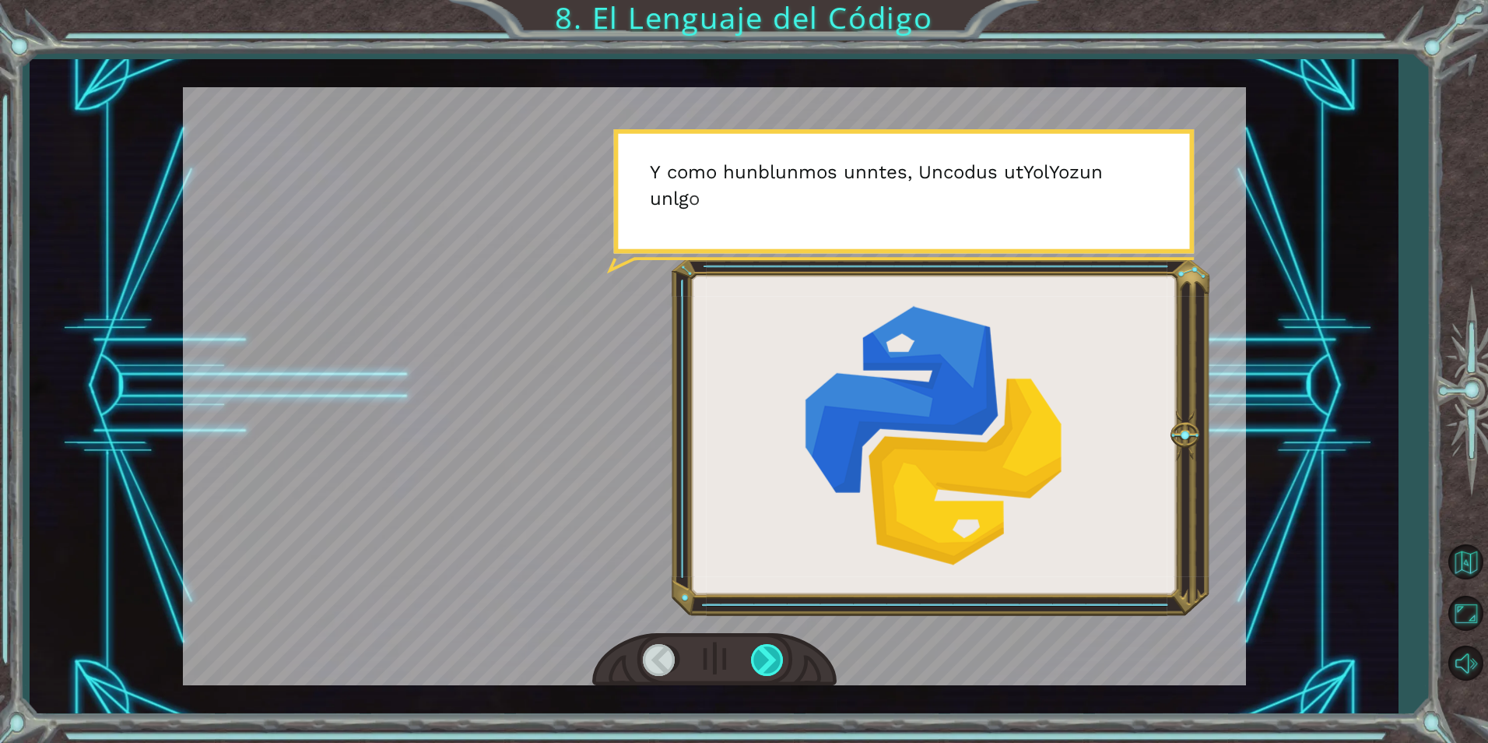
click at [778, 650] on div at bounding box center [768, 660] width 35 height 32
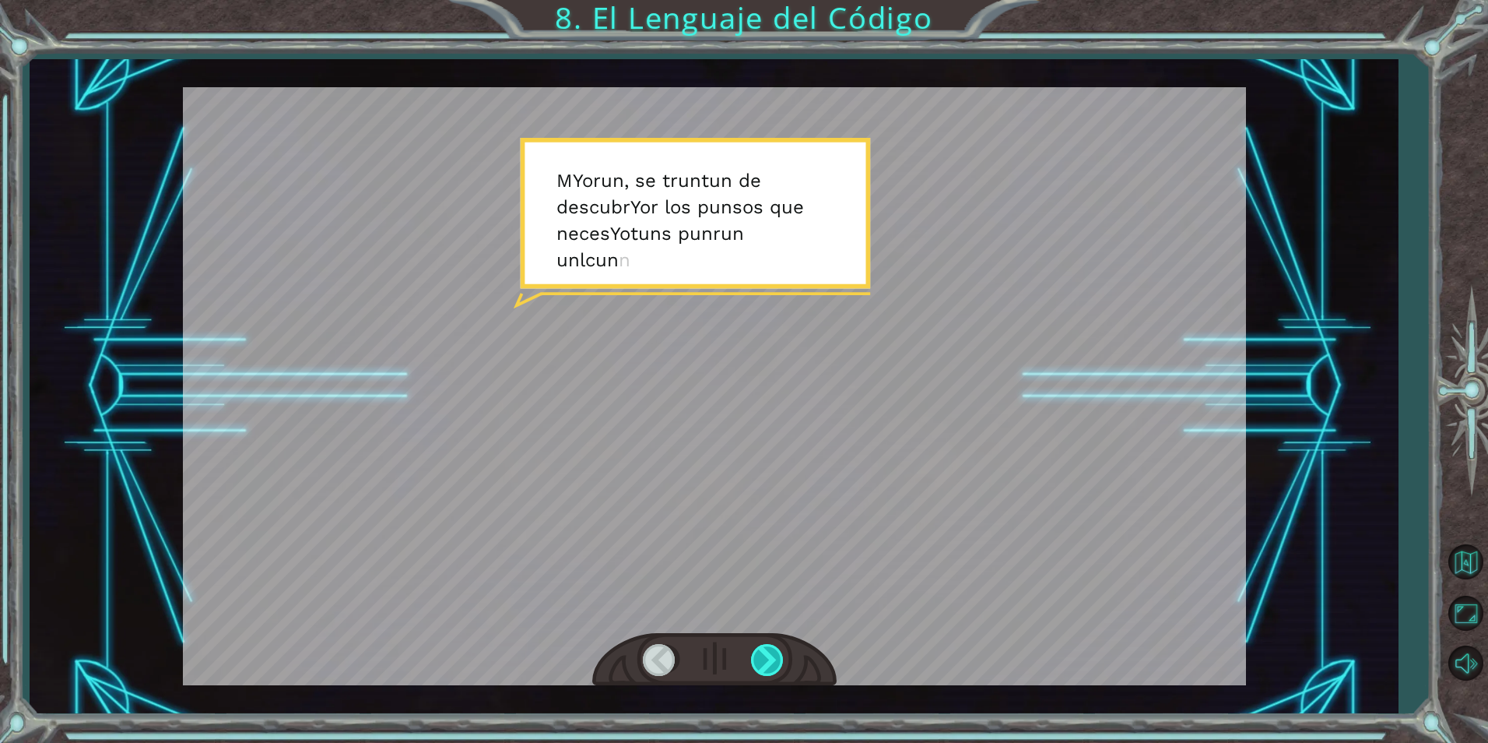
click at [776, 650] on div at bounding box center [768, 660] width 35 height 32
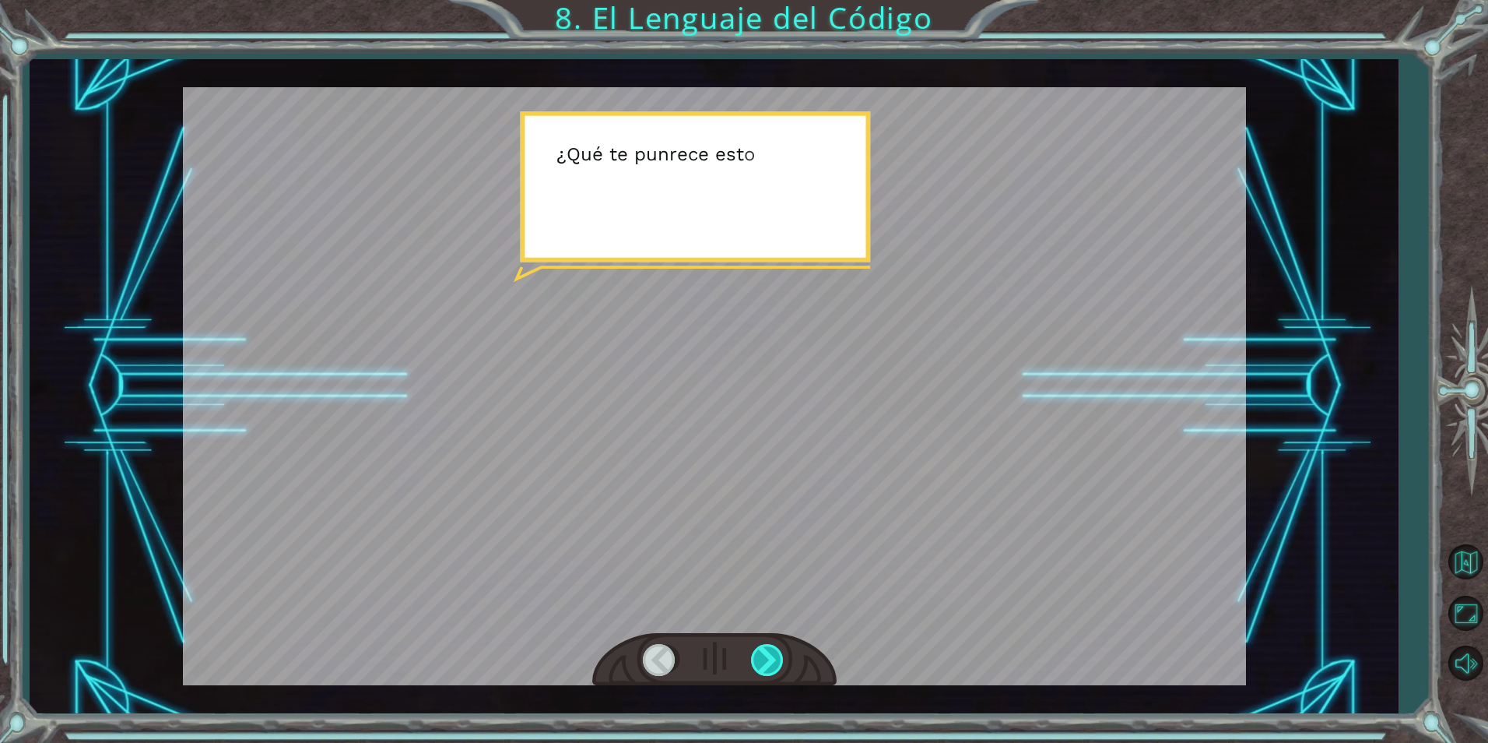
click at [776, 650] on div at bounding box center [768, 660] width 35 height 32
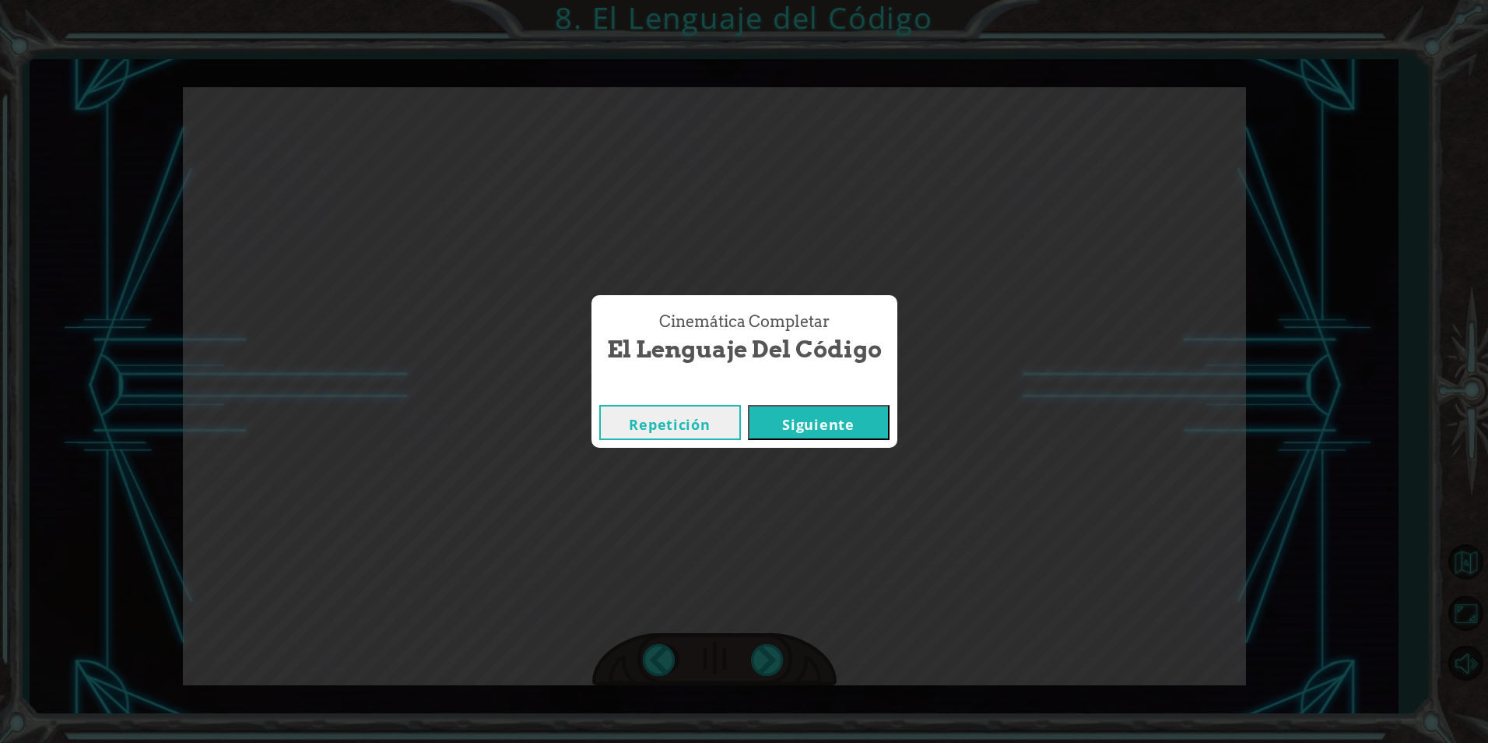
click at [826, 416] on button "Siguiente" at bounding box center [819, 422] width 142 height 35
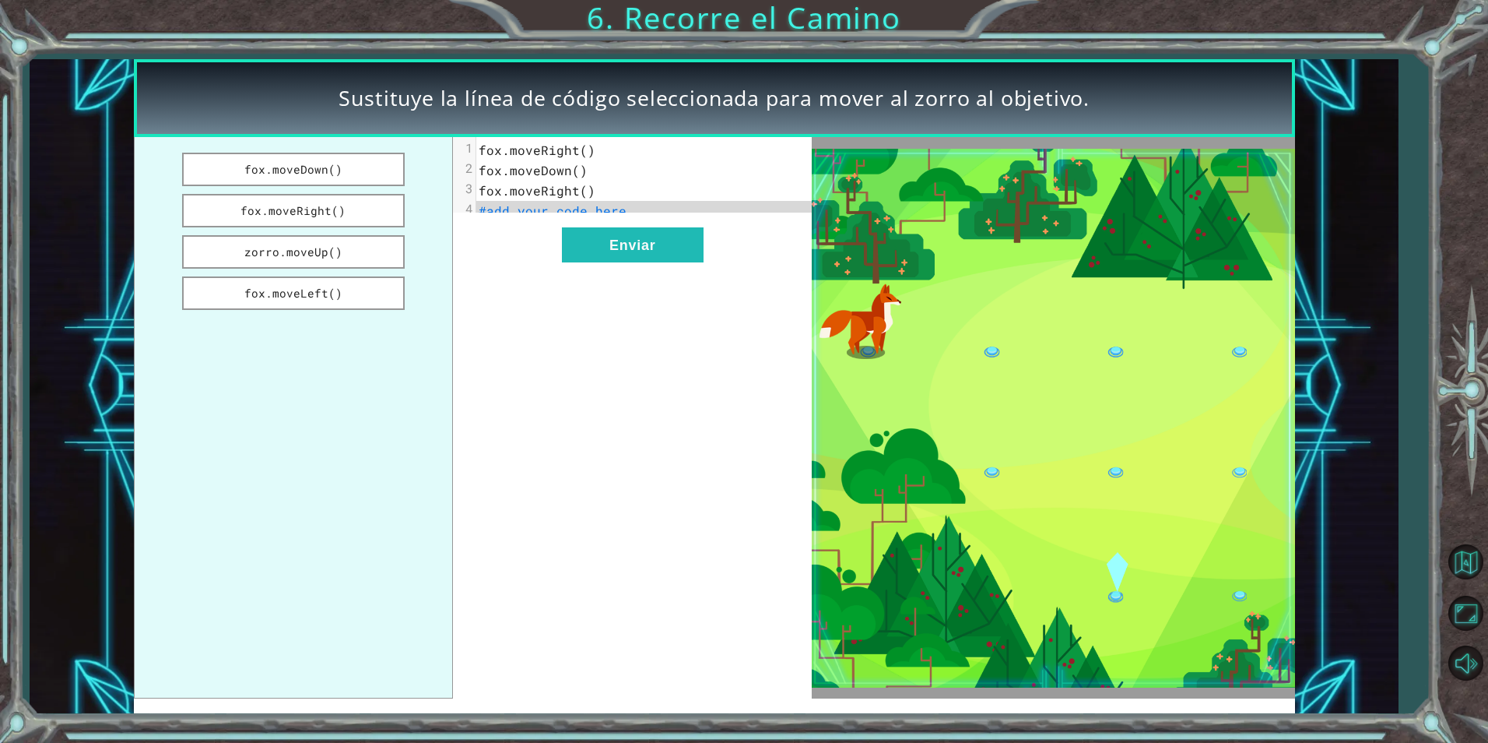
drag, startPoint x: 354, startPoint y: 163, endPoint x: 504, endPoint y: 204, distance: 155.6
click at [504, 204] on div "[PERSON_NAME].moveDown() [PERSON_NAME].moveRight() zorro.moveUp() [PERSON_NAME]…" at bounding box center [473, 417] width 679 height 561
drag, startPoint x: 507, startPoint y: 207, endPoint x: 586, endPoint y: 171, distance: 87.1
click at [584, 172] on div "1 fox.moveRight() 2 fox.moveDown() 3 fox.moveRight() 4 #add your code here" at bounding box center [649, 180] width 347 height 81
click at [658, 197] on pre "fox.moveRight()" at bounding box center [649, 191] width 347 height 20
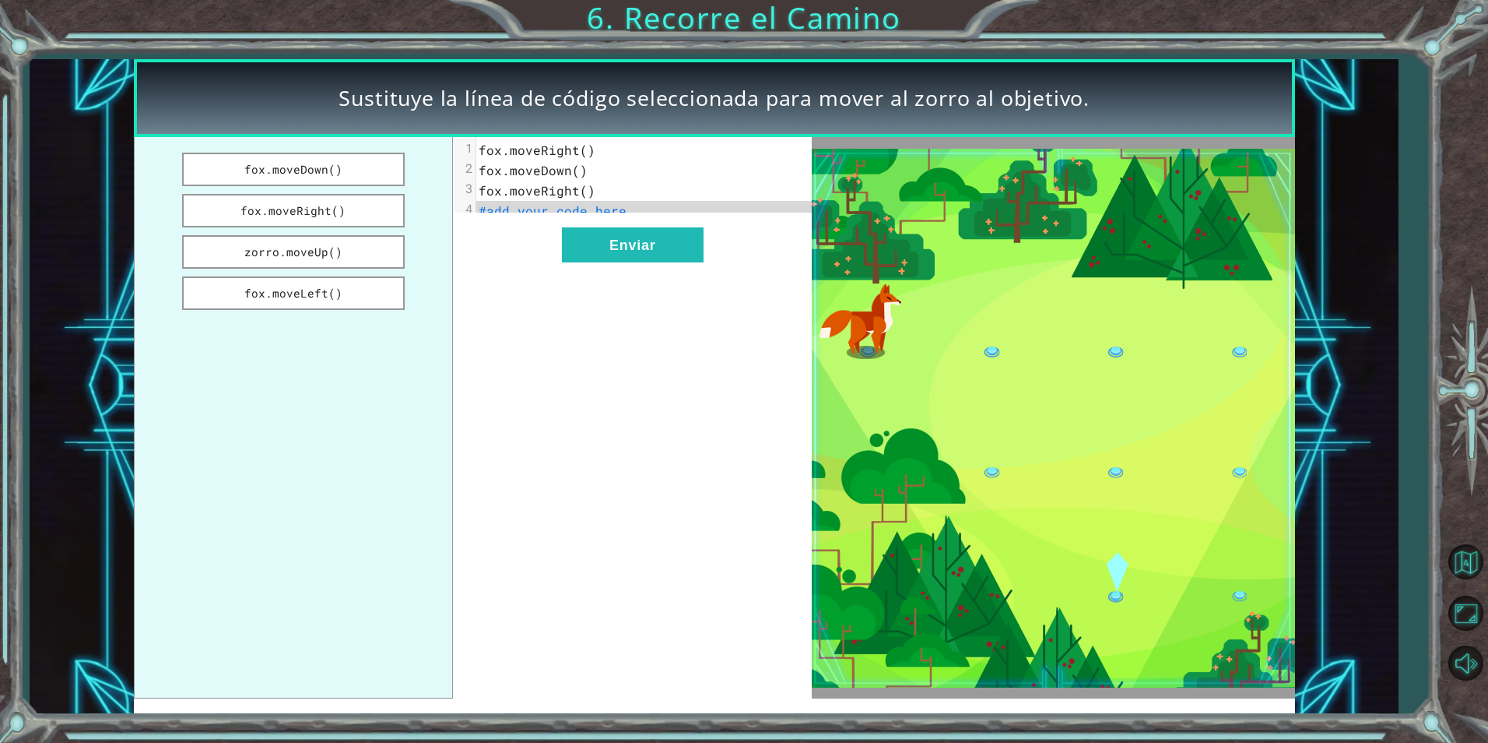
click at [658, 197] on pre "fox.moveRight()" at bounding box center [649, 191] width 347 height 20
click at [656, 212] on pre "#add your code here" at bounding box center [649, 211] width 347 height 20
click at [349, 283] on button "fox.moveLeft()" at bounding box center [293, 292] width 223 height 33
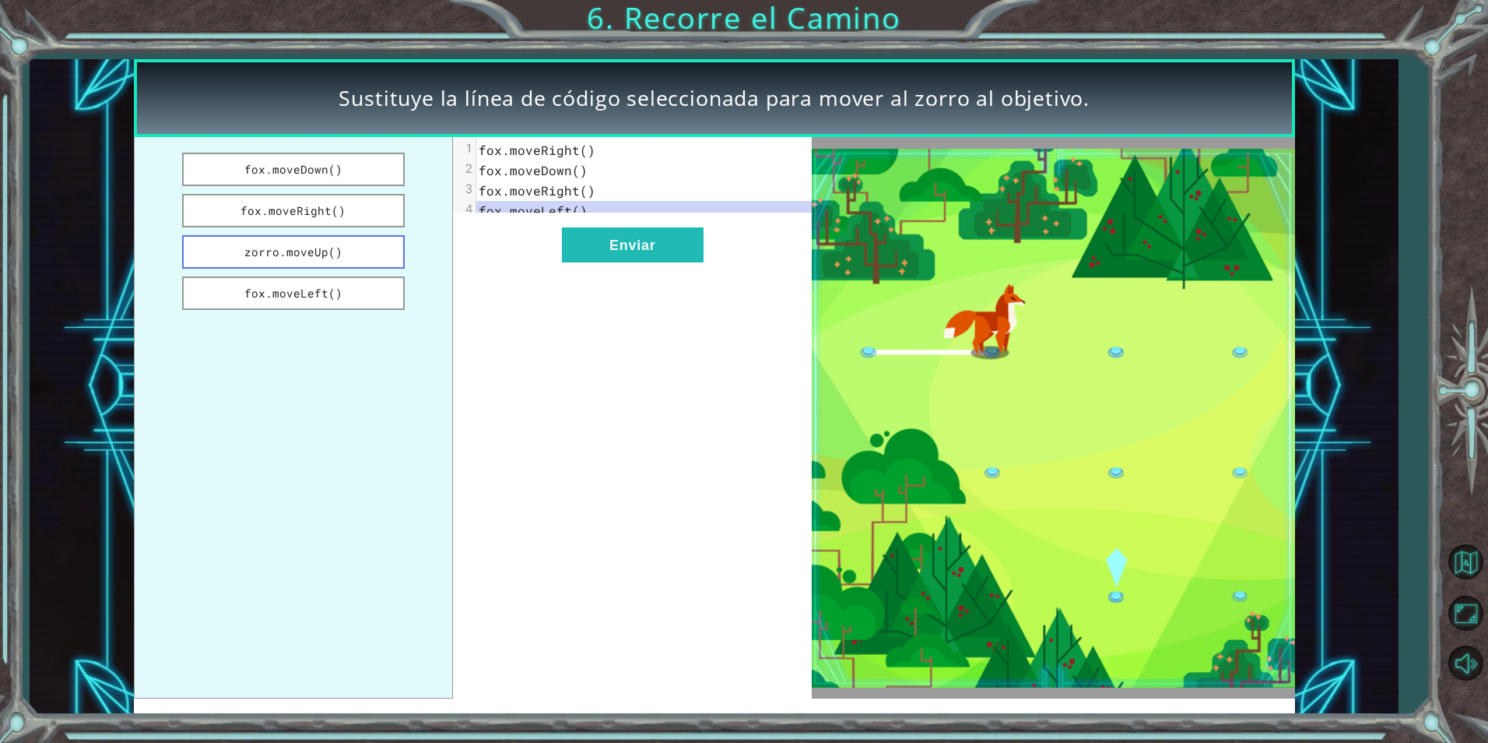
click at [347, 240] on button "zorro.moveUp()" at bounding box center [293, 251] width 223 height 33
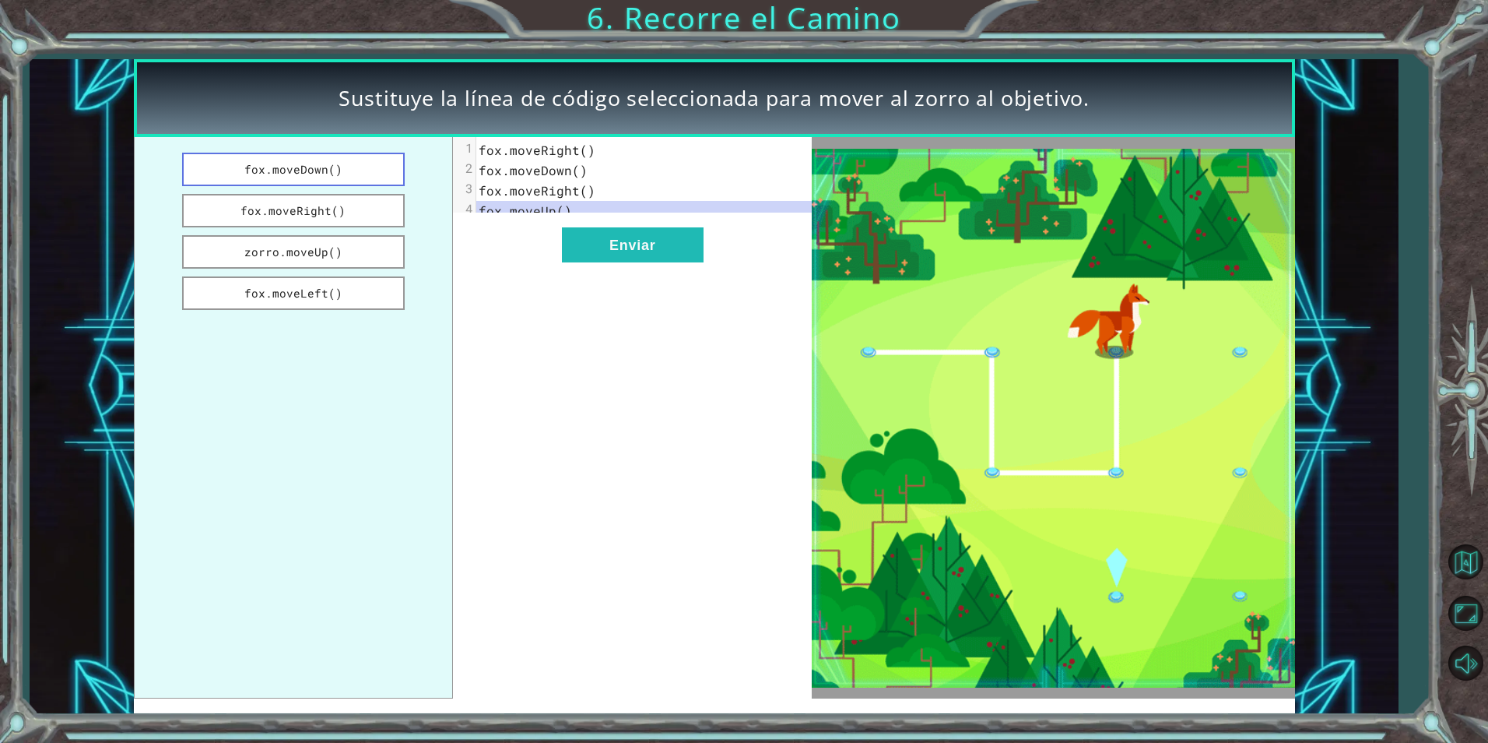
click at [345, 165] on button "fox.moveDown()" at bounding box center [293, 169] width 223 height 33
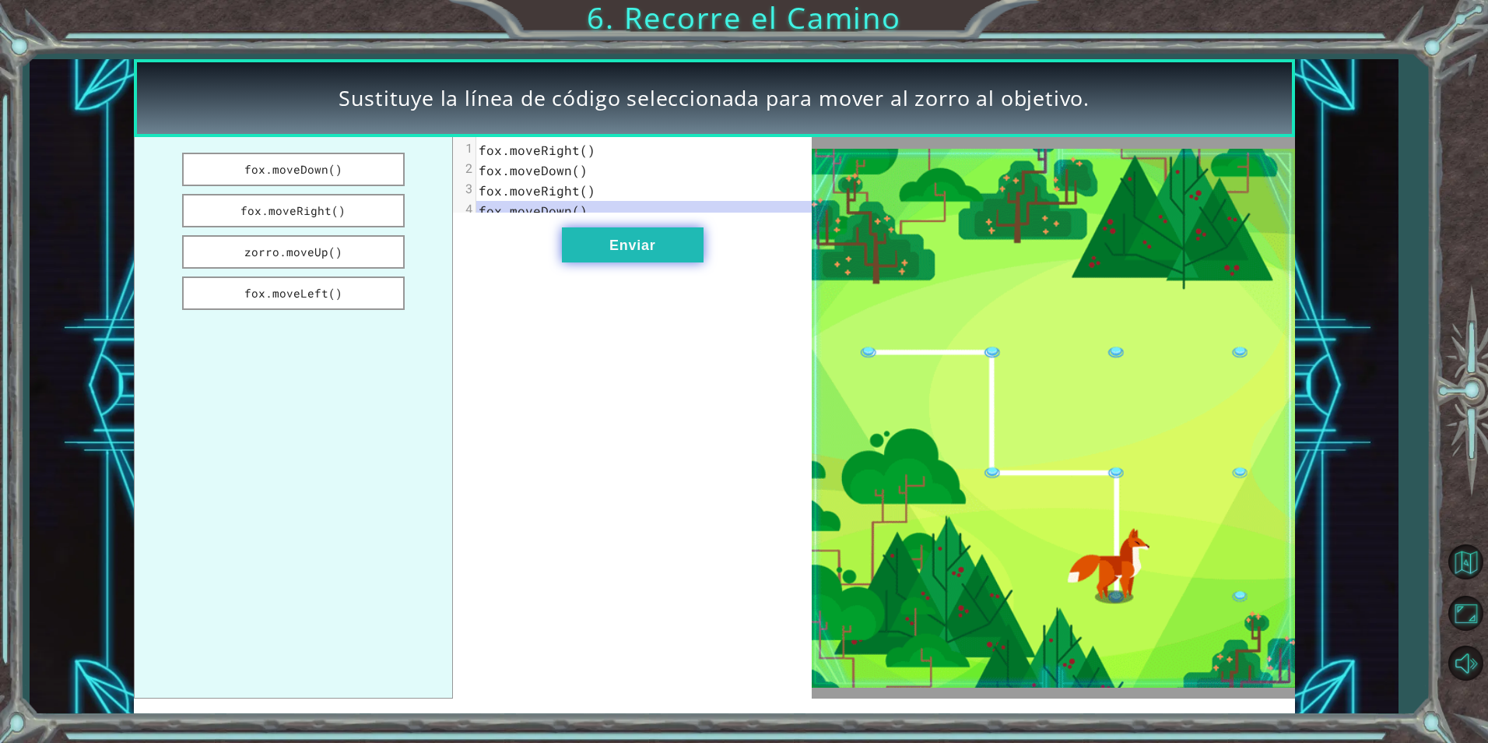
click at [674, 252] on button "Enviar" at bounding box center [633, 244] width 142 height 35
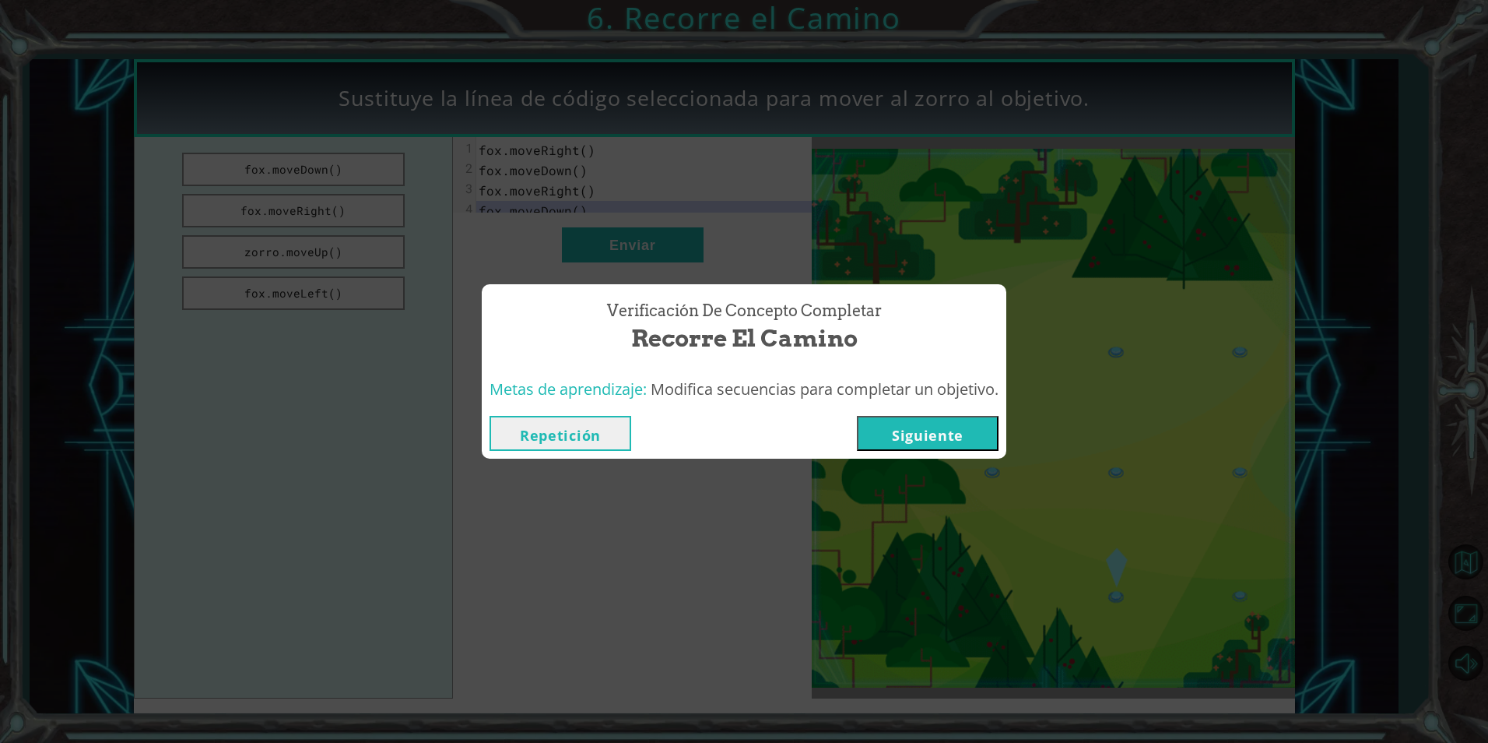
click at [906, 427] on button "Siguiente" at bounding box center [928, 433] width 142 height 35
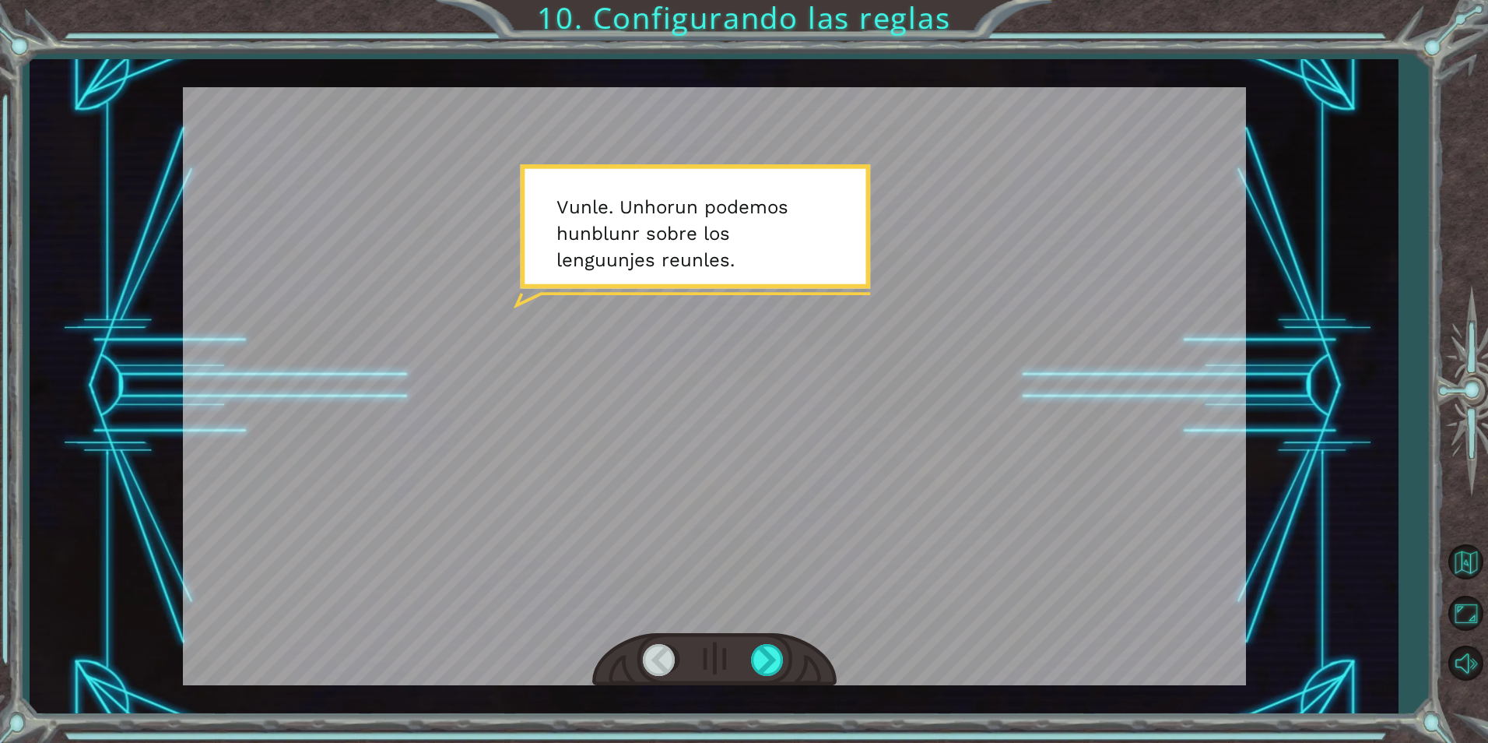
click at [787, 663] on div at bounding box center [714, 660] width 244 height 54
click at [764, 664] on div at bounding box center [768, 660] width 35 height 32
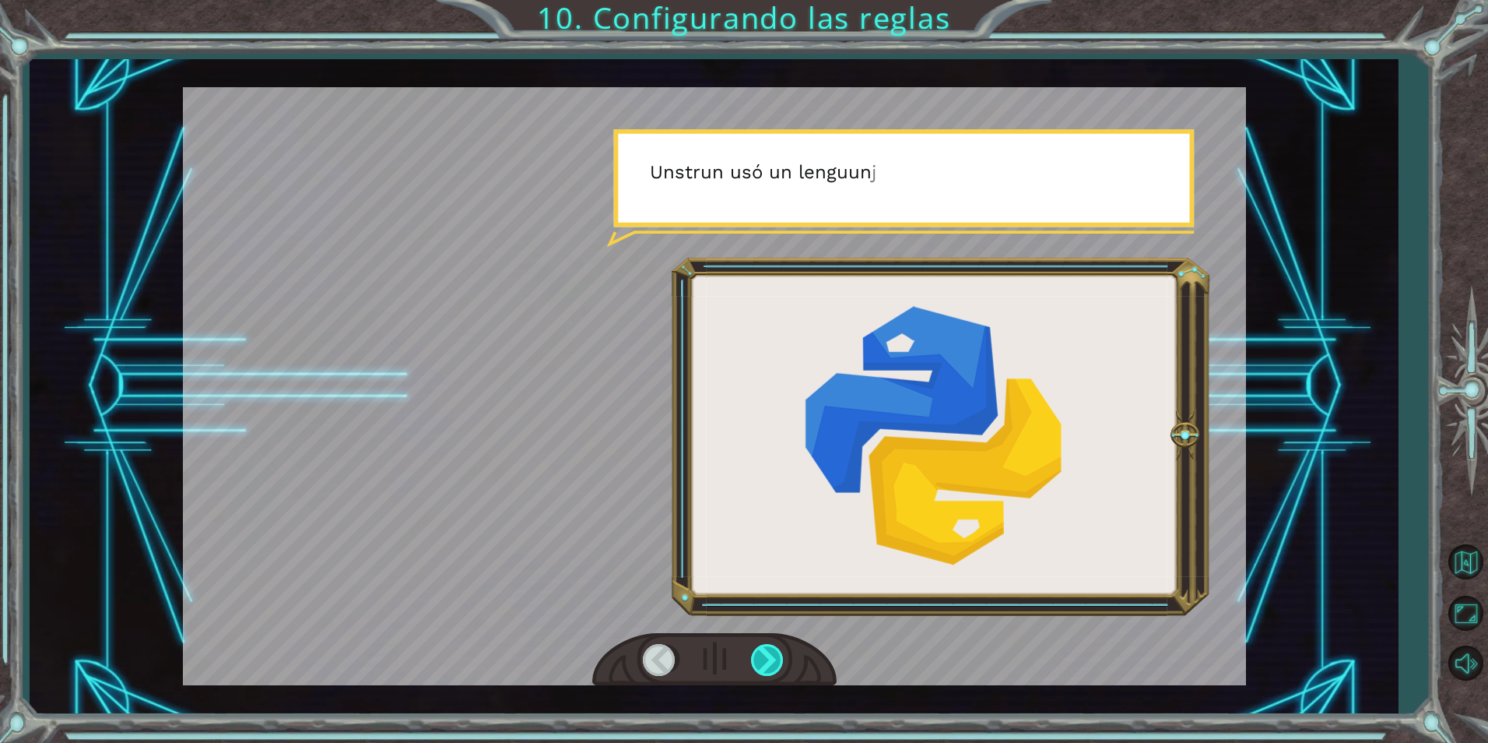
click at [764, 664] on div at bounding box center [768, 660] width 35 height 32
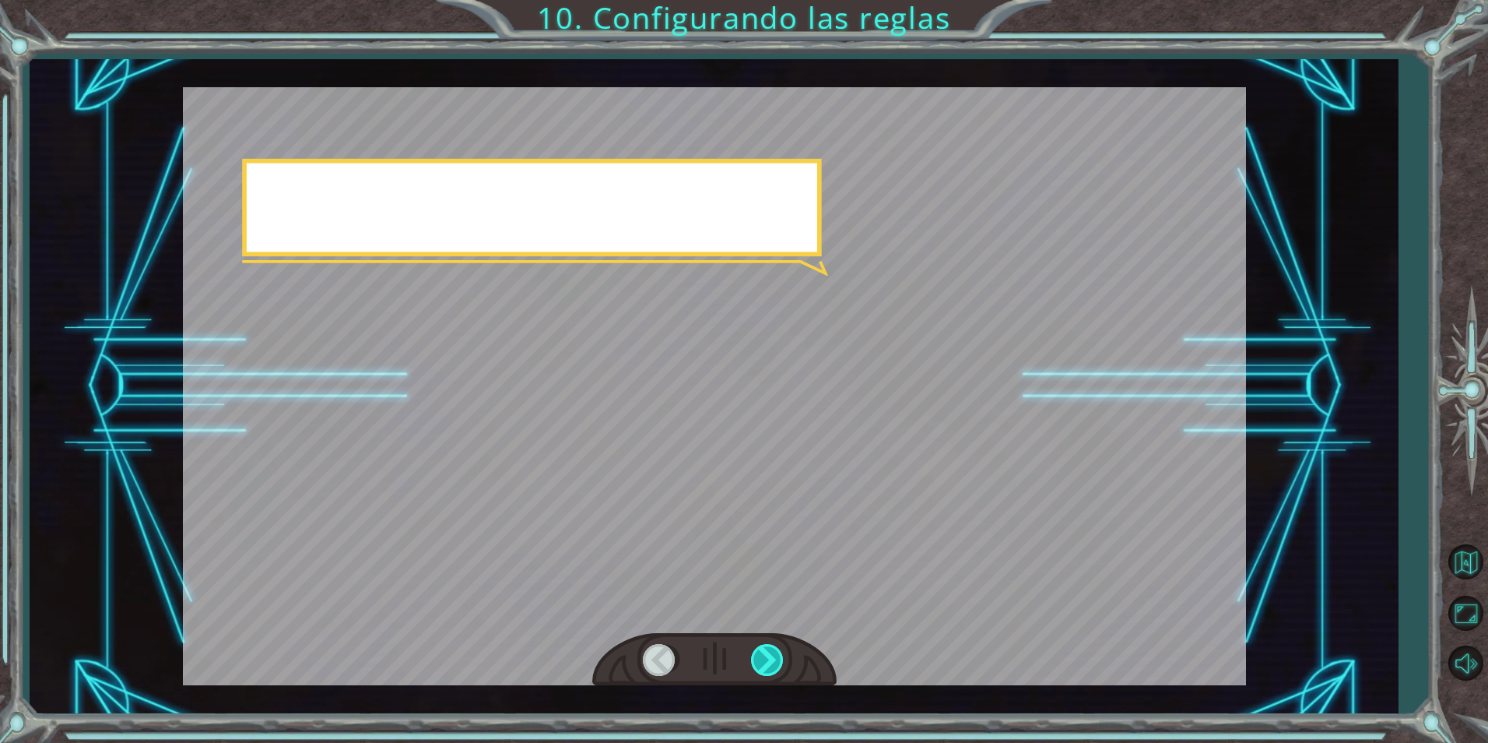
click at [764, 664] on div at bounding box center [768, 660] width 35 height 32
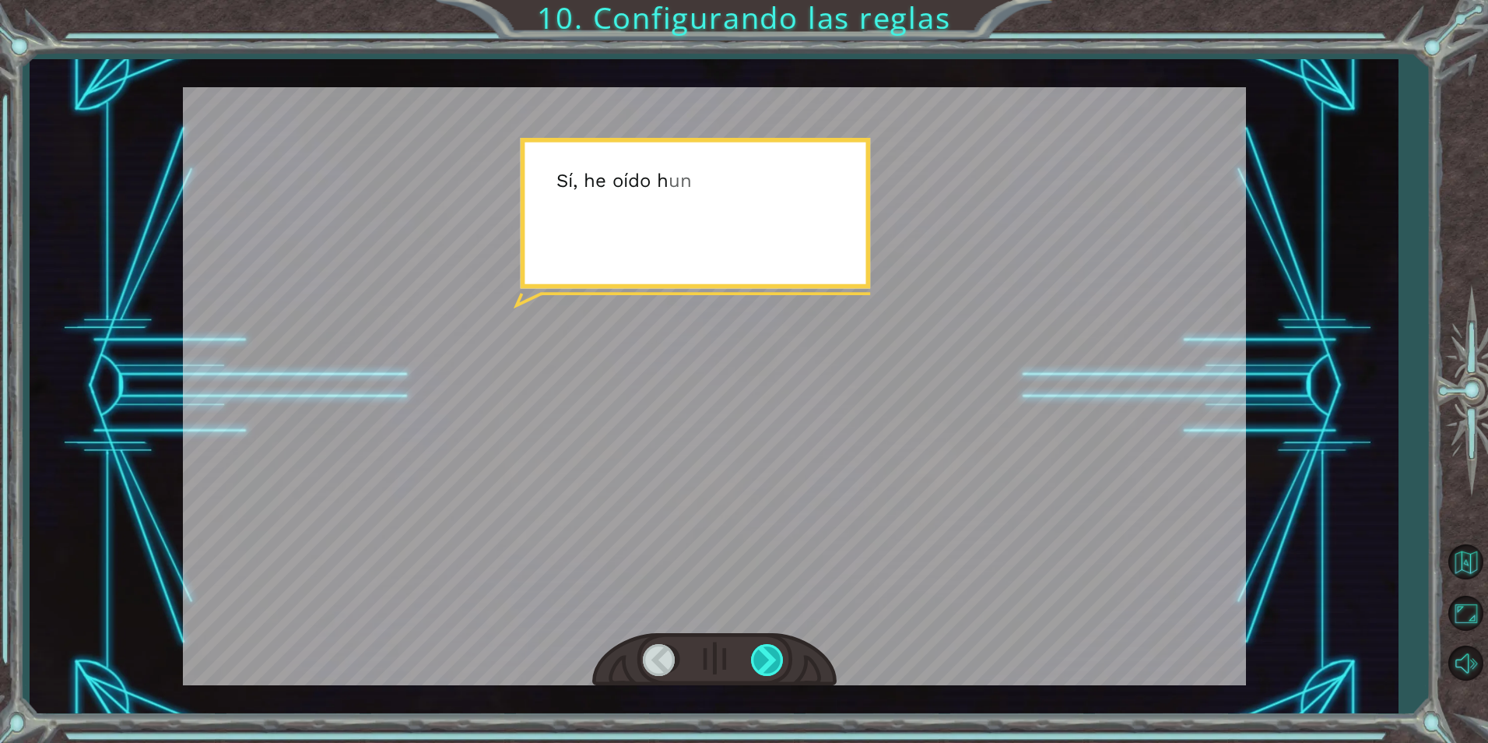
click at [764, 664] on div at bounding box center [768, 660] width 35 height 32
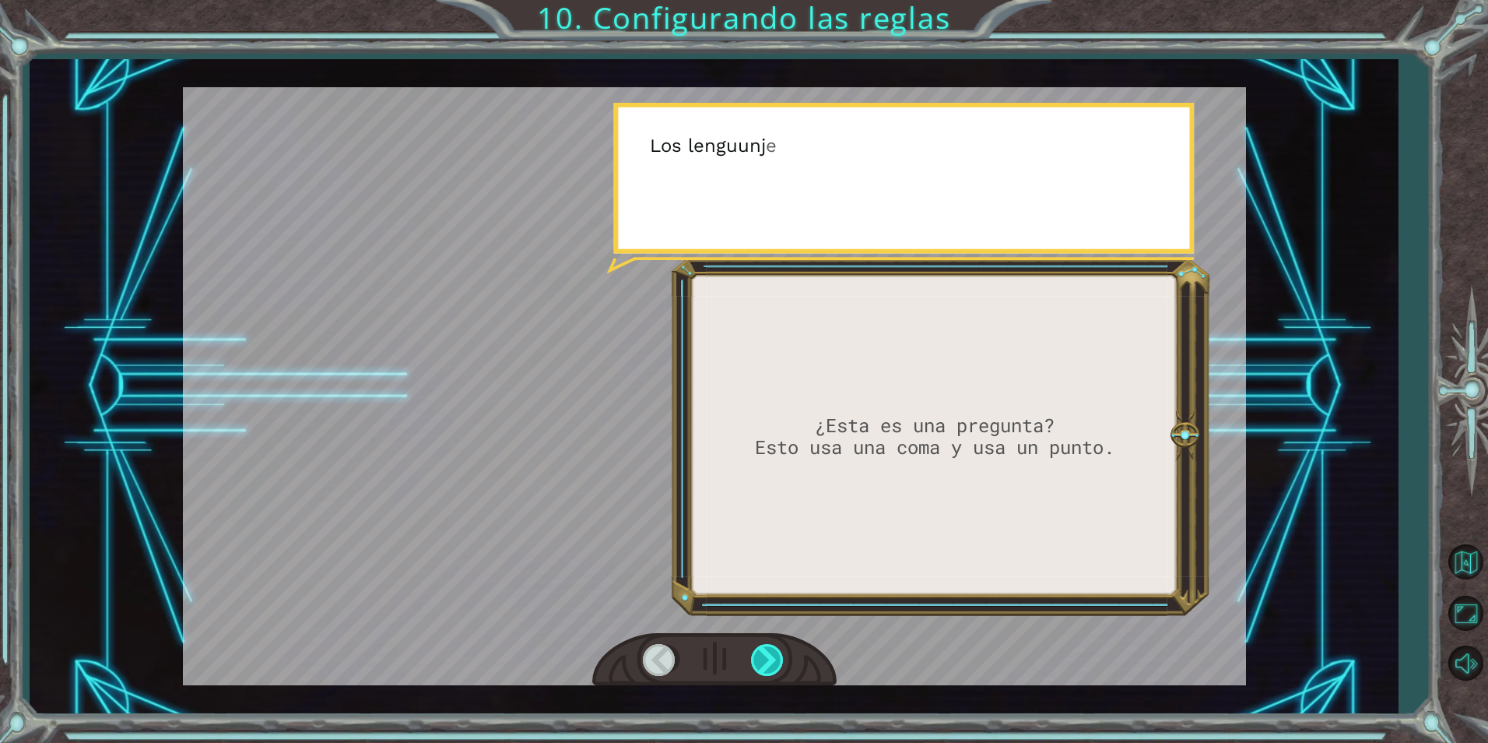
click at [764, 664] on div at bounding box center [768, 660] width 35 height 32
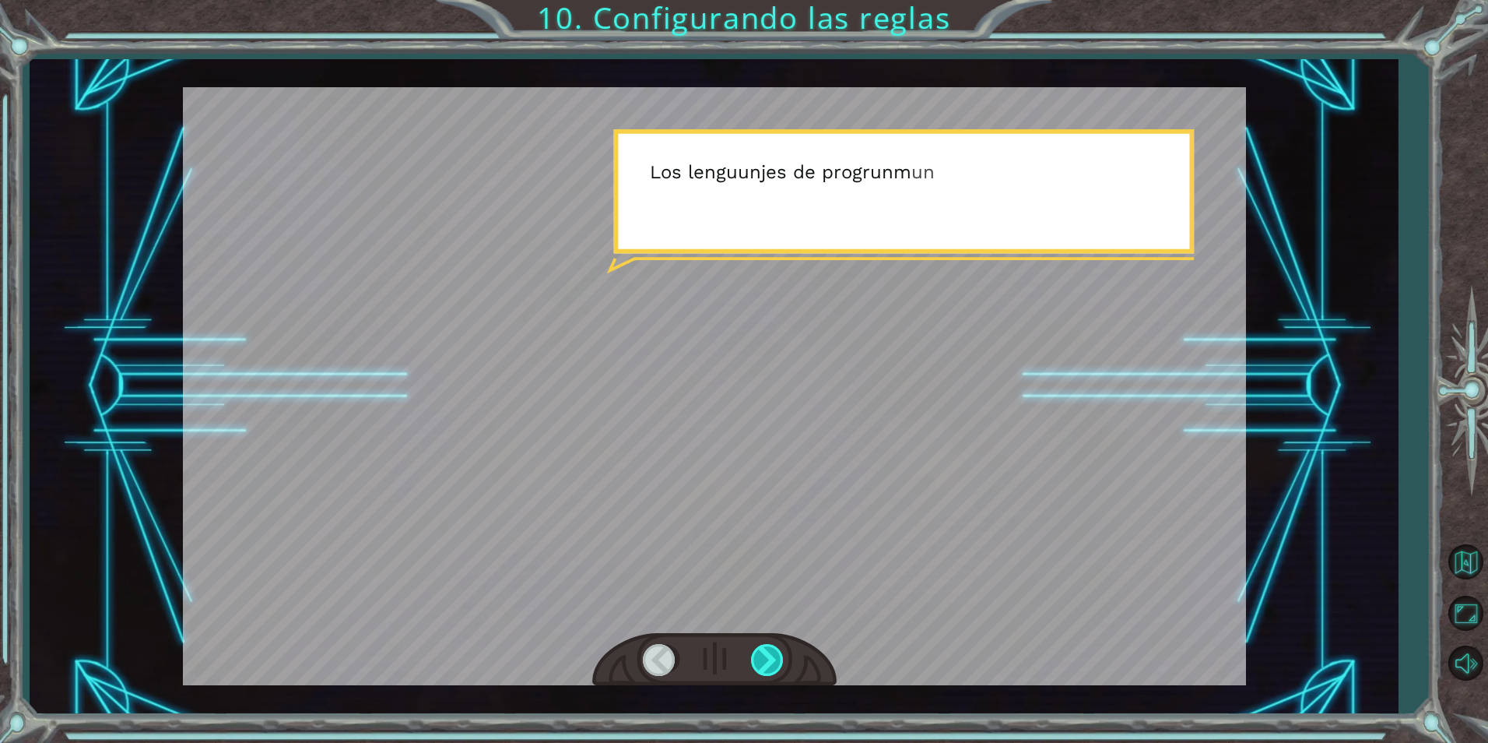
click at [764, 664] on div at bounding box center [768, 660] width 35 height 32
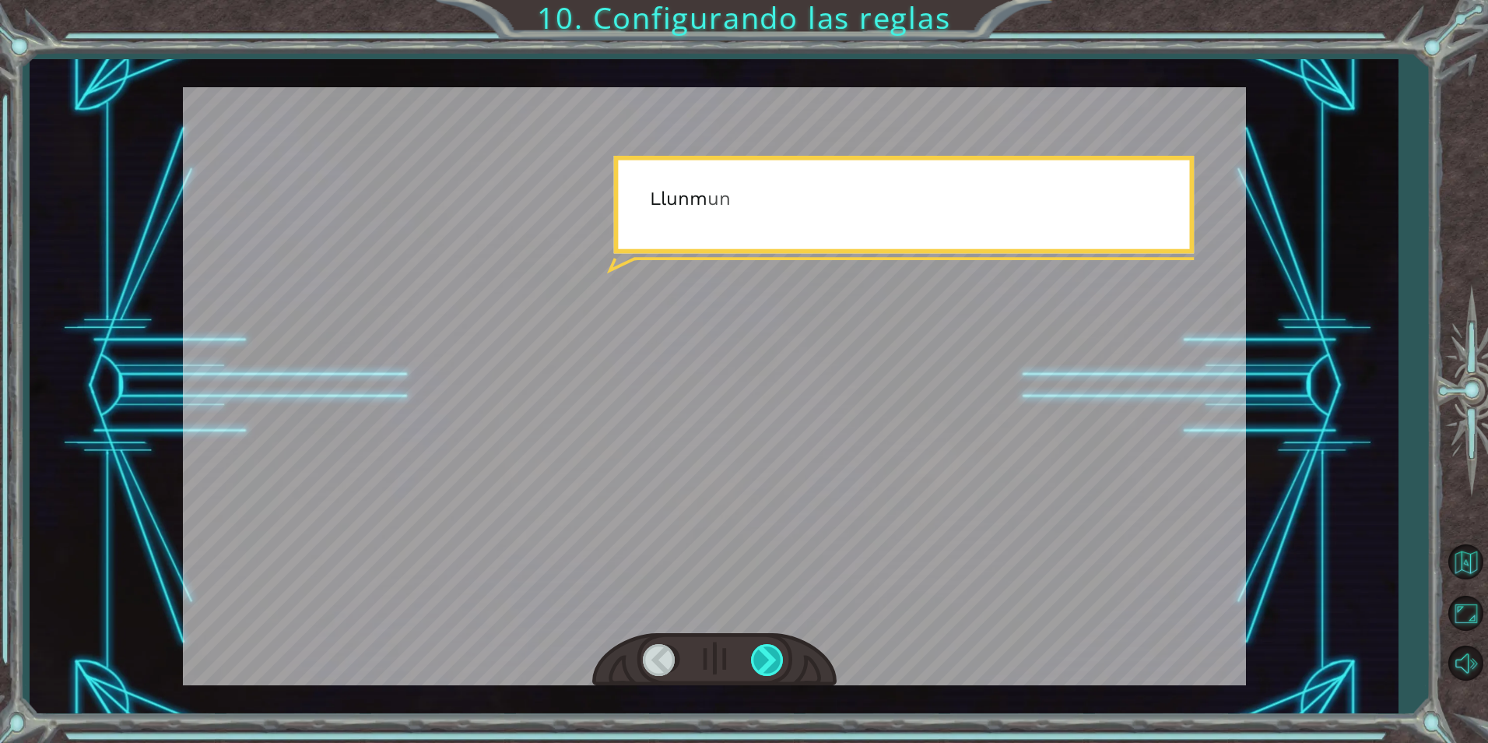
click at [764, 664] on div at bounding box center [768, 660] width 35 height 32
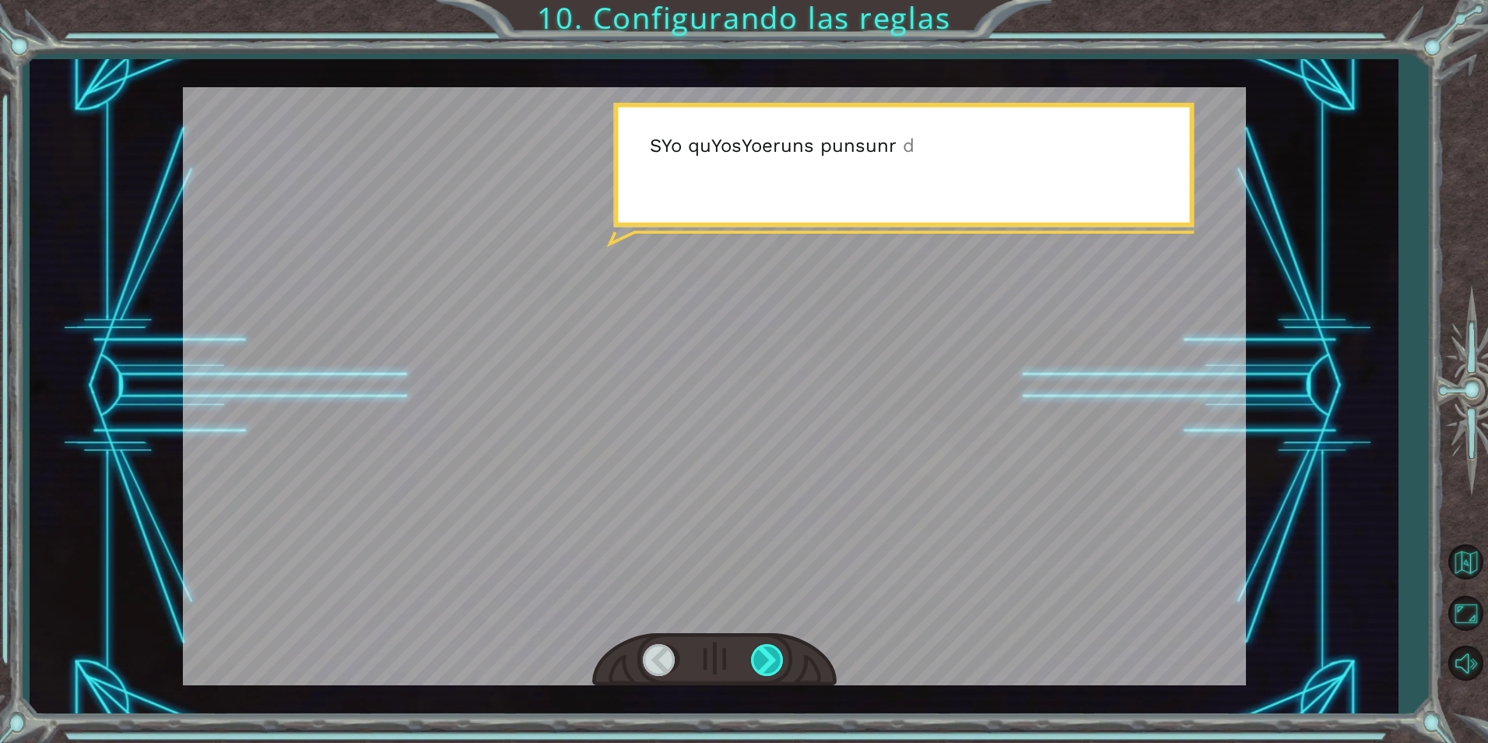
click at [764, 664] on div at bounding box center [768, 660] width 35 height 32
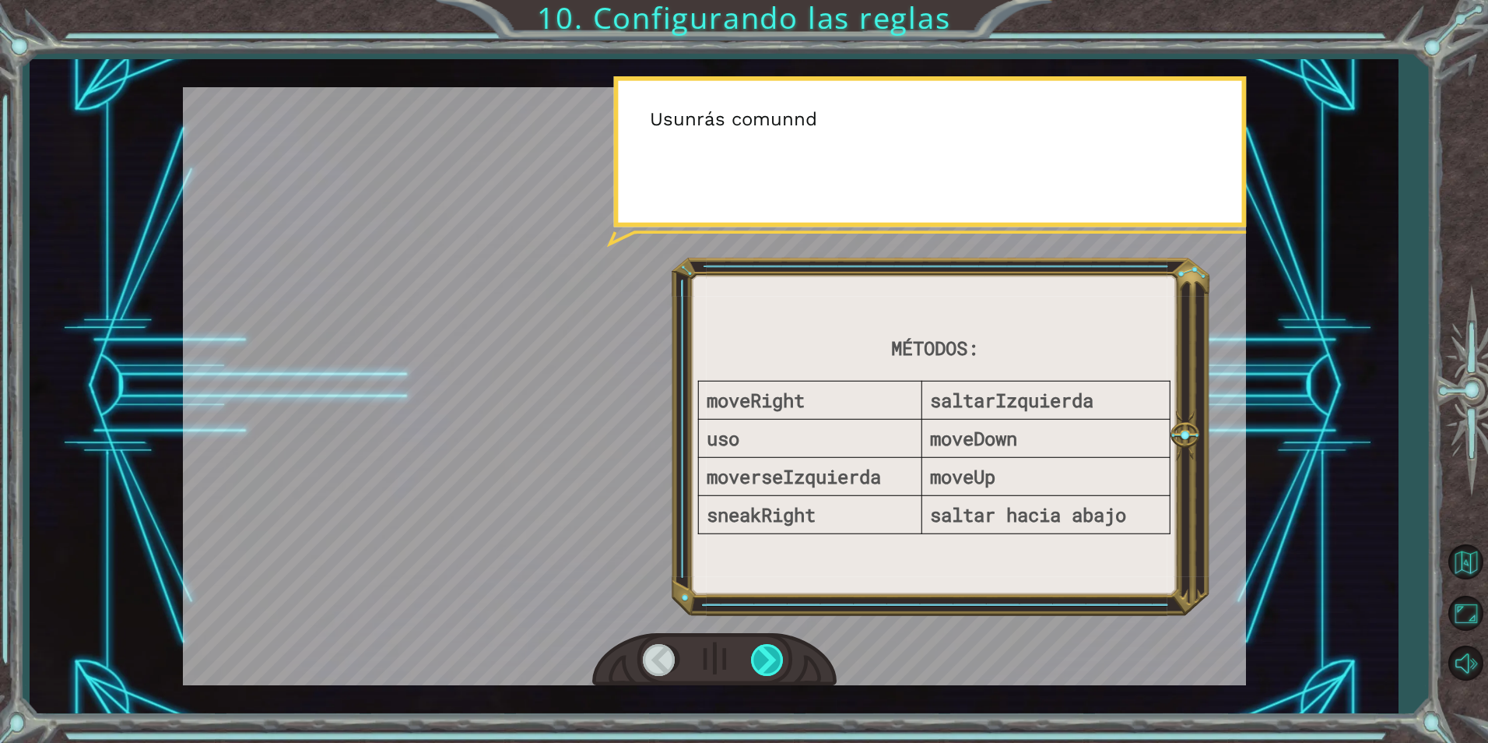
click at [764, 664] on div at bounding box center [768, 660] width 35 height 32
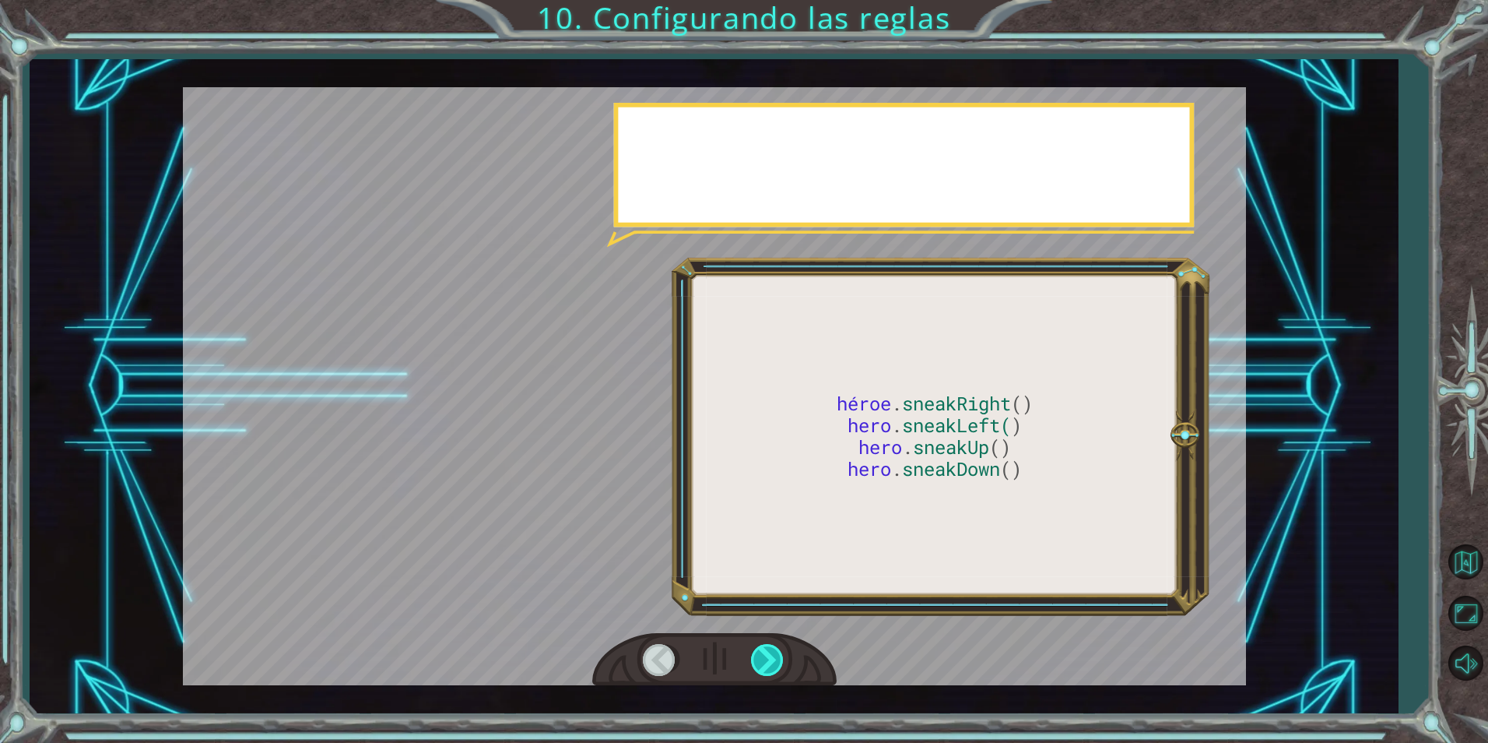
click at [764, 664] on div at bounding box center [768, 660] width 35 height 32
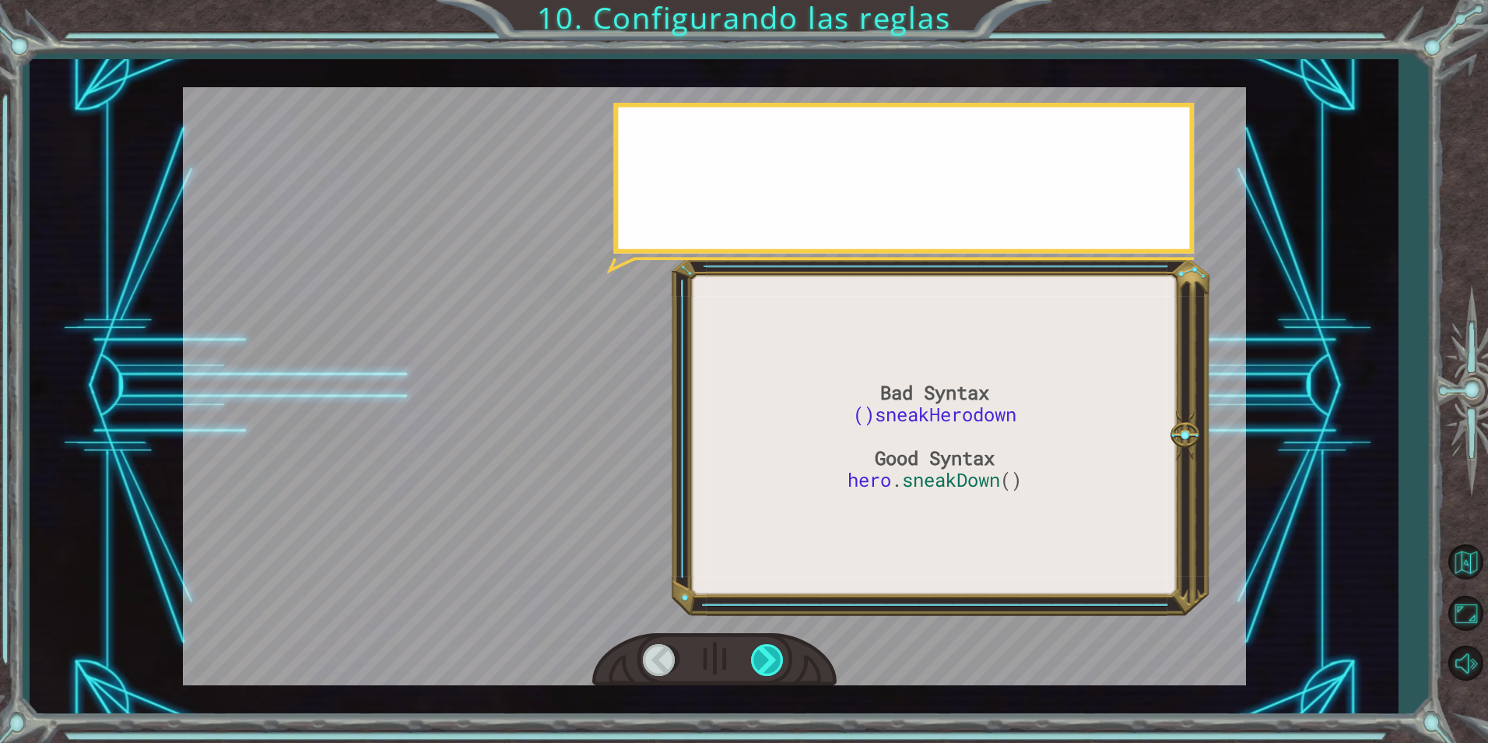
click at [764, 664] on div at bounding box center [768, 660] width 35 height 32
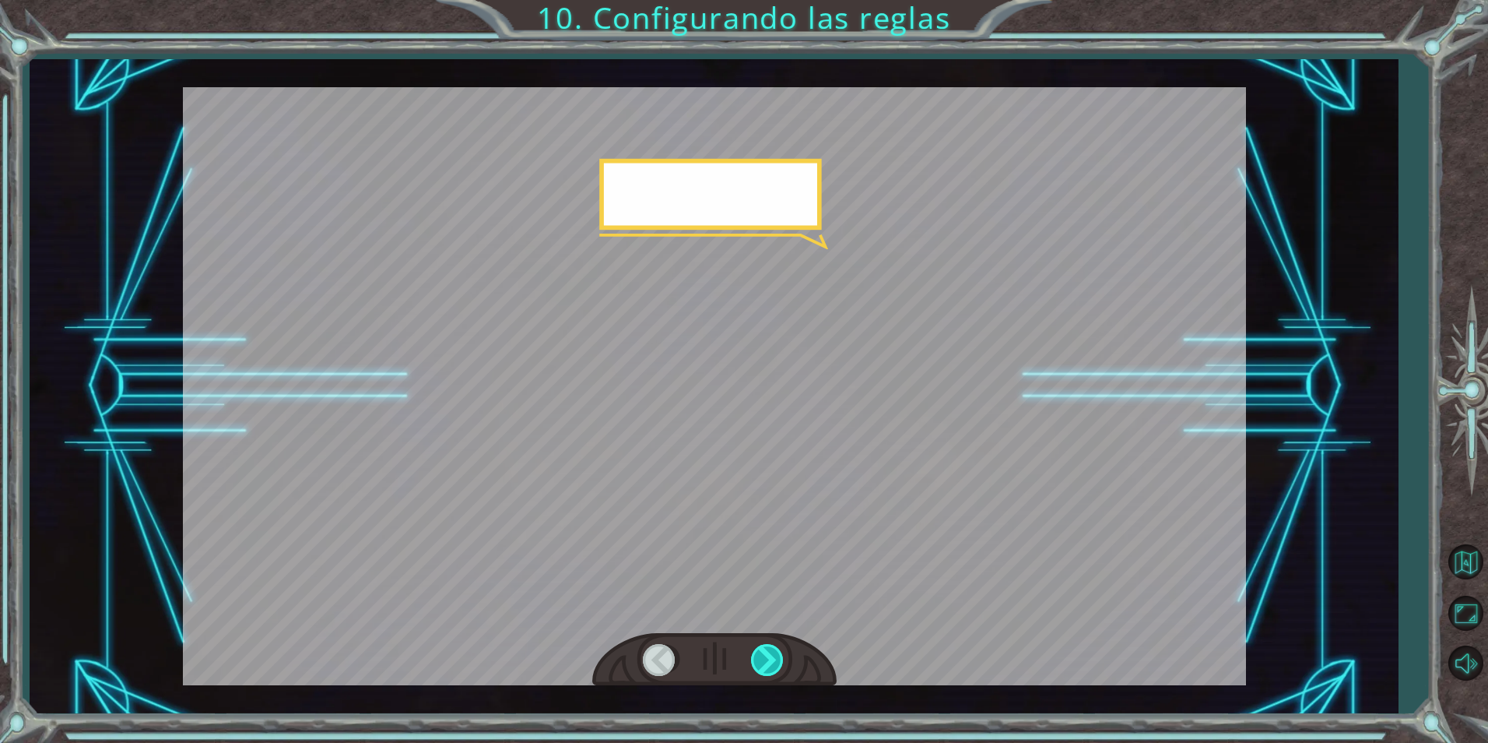
click at [764, 664] on div at bounding box center [768, 660] width 35 height 32
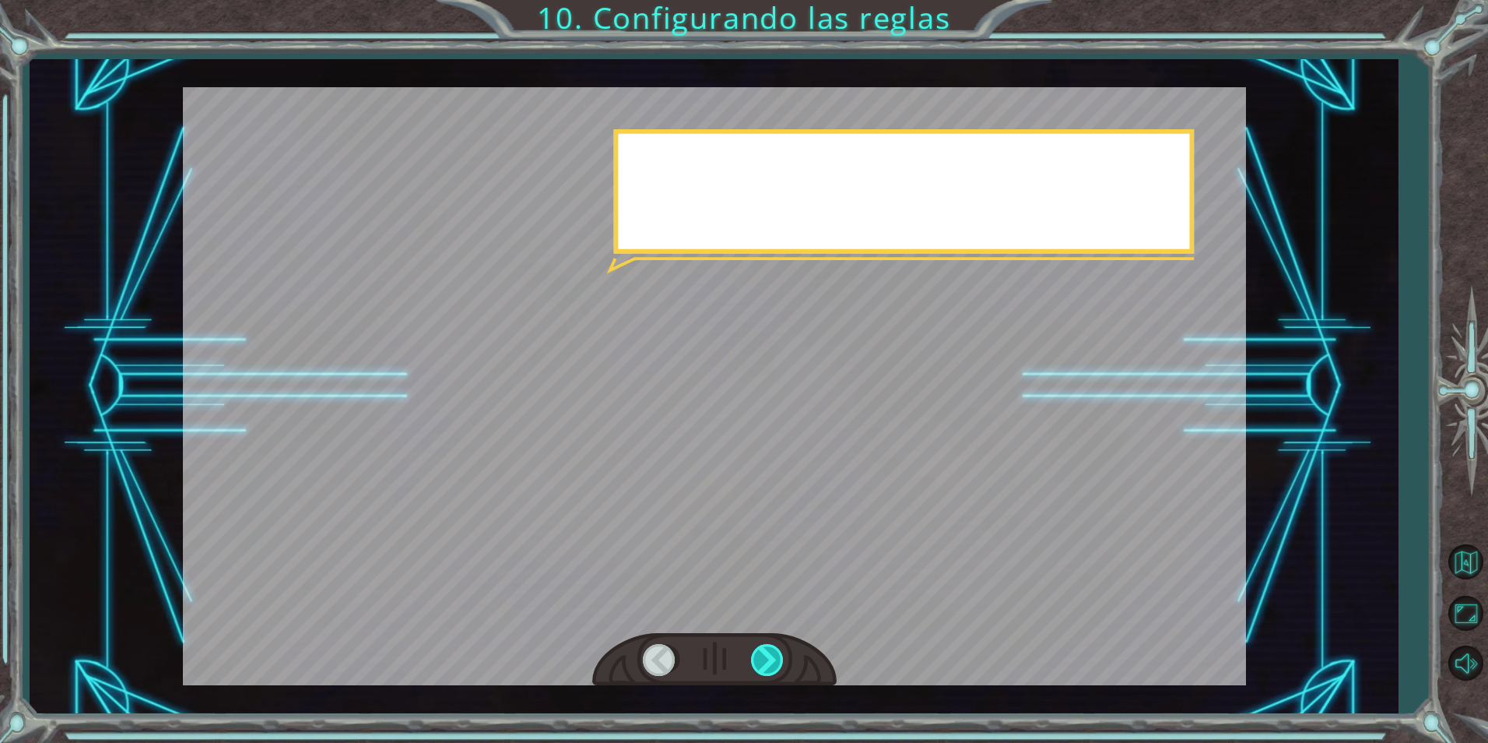
click at [764, 664] on div at bounding box center [768, 660] width 35 height 32
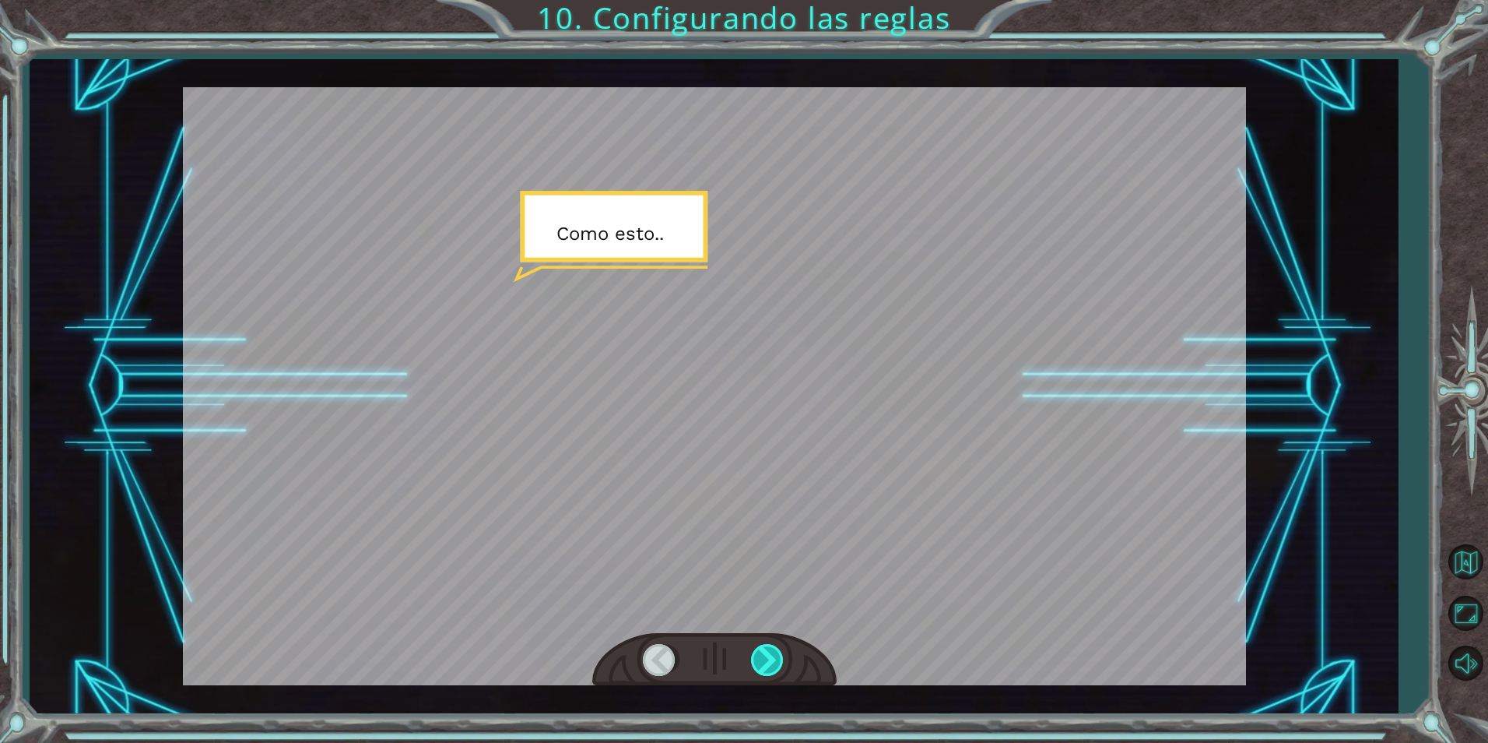
click at [764, 664] on div at bounding box center [768, 660] width 35 height 32
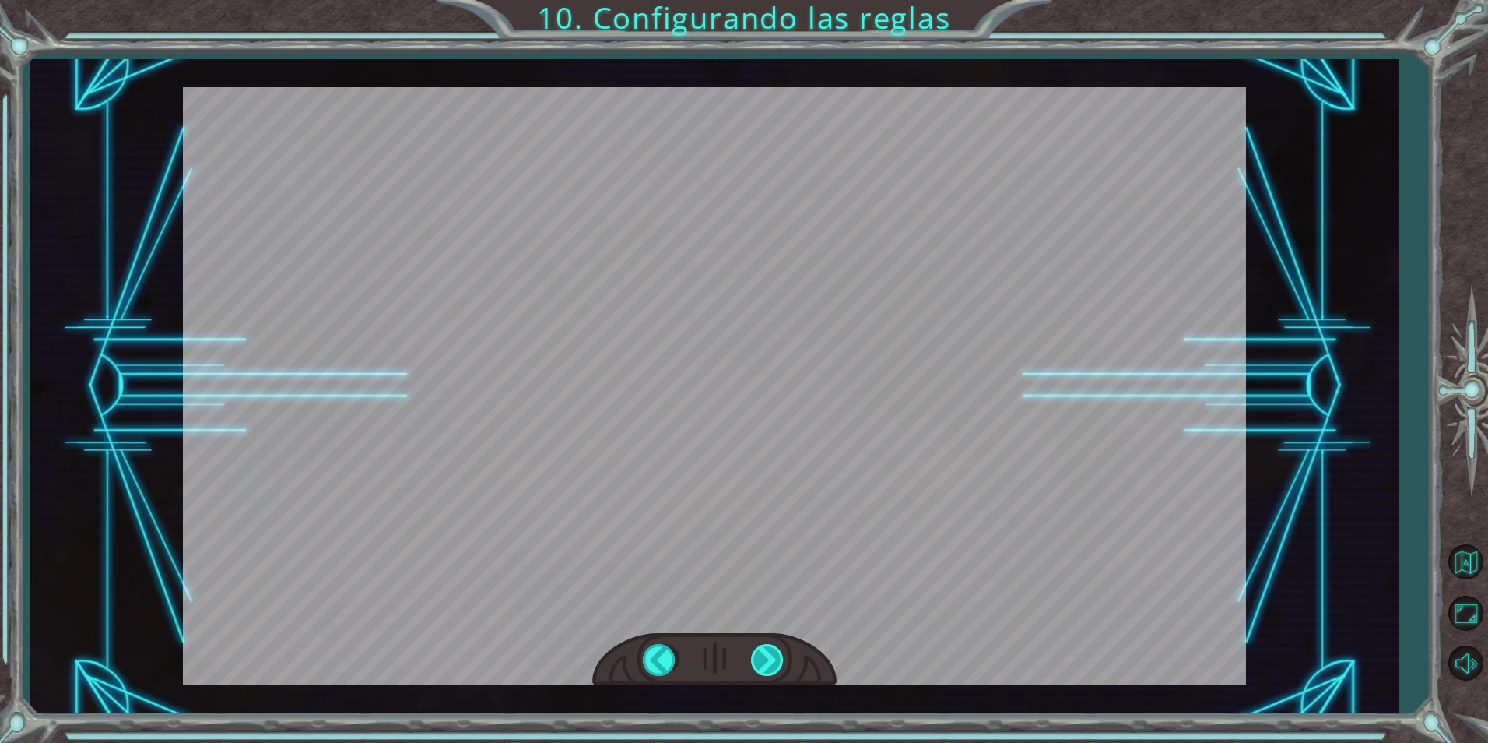
click at [764, 664] on div at bounding box center [768, 660] width 35 height 32
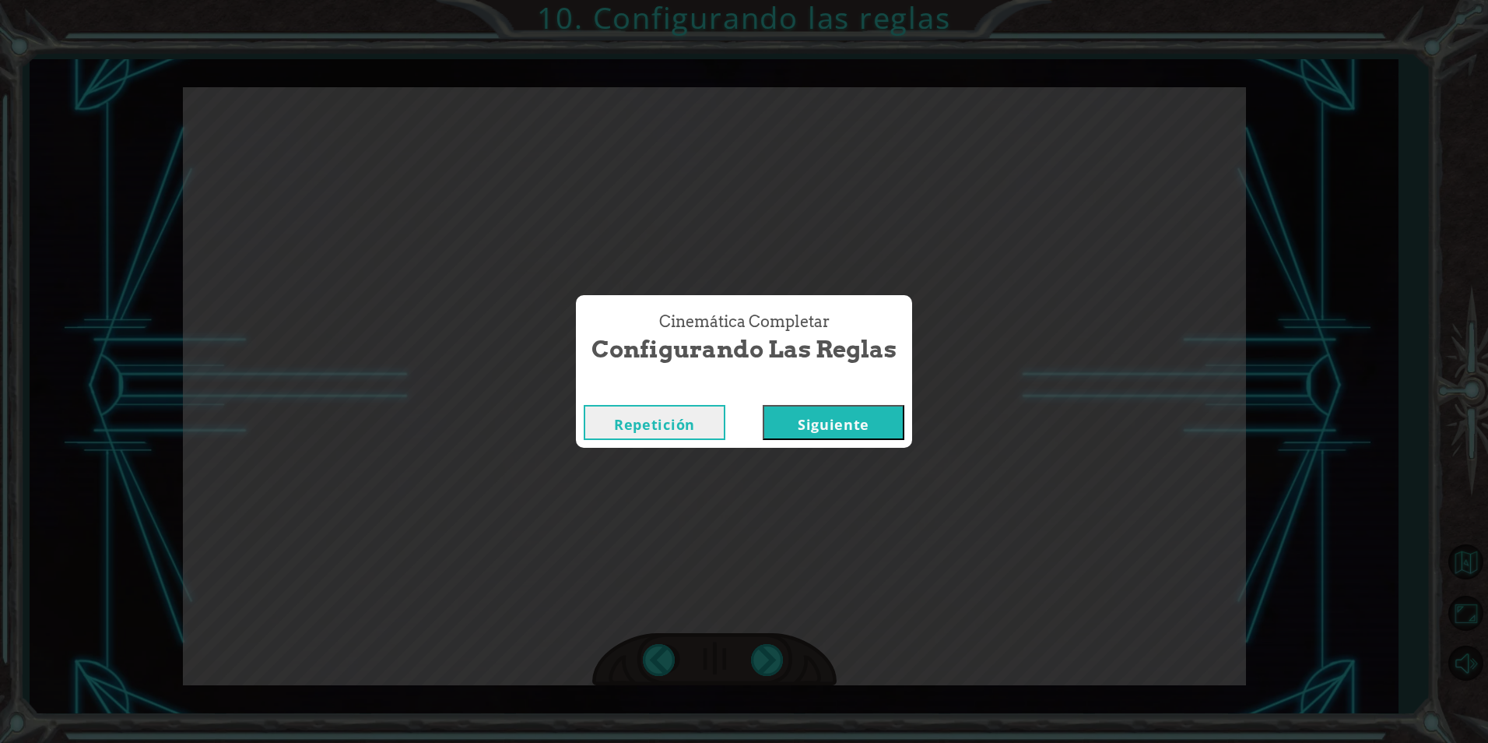
click at [862, 412] on button "Siguiente" at bounding box center [834, 422] width 142 height 35
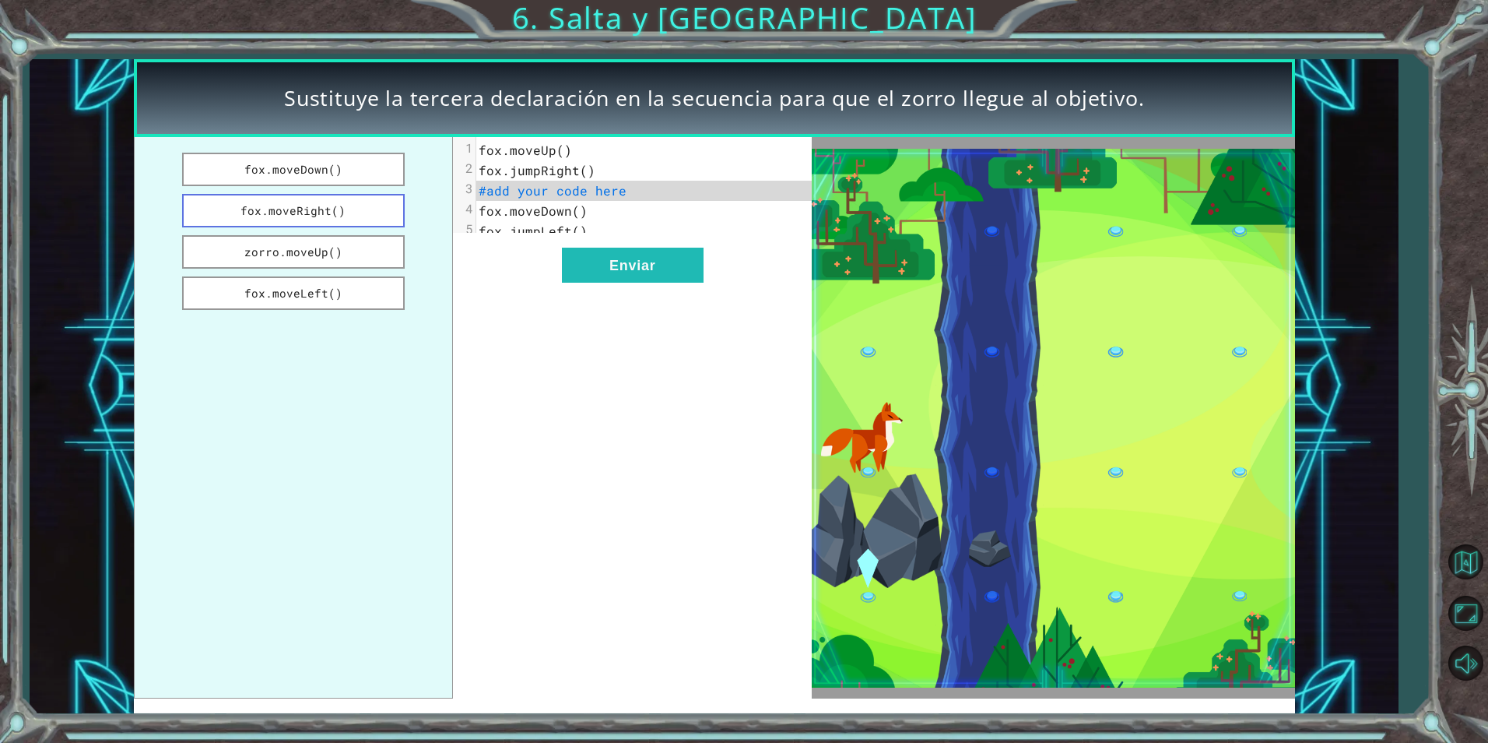
click at [364, 219] on button "fox.moveRight()" at bounding box center [293, 210] width 223 height 33
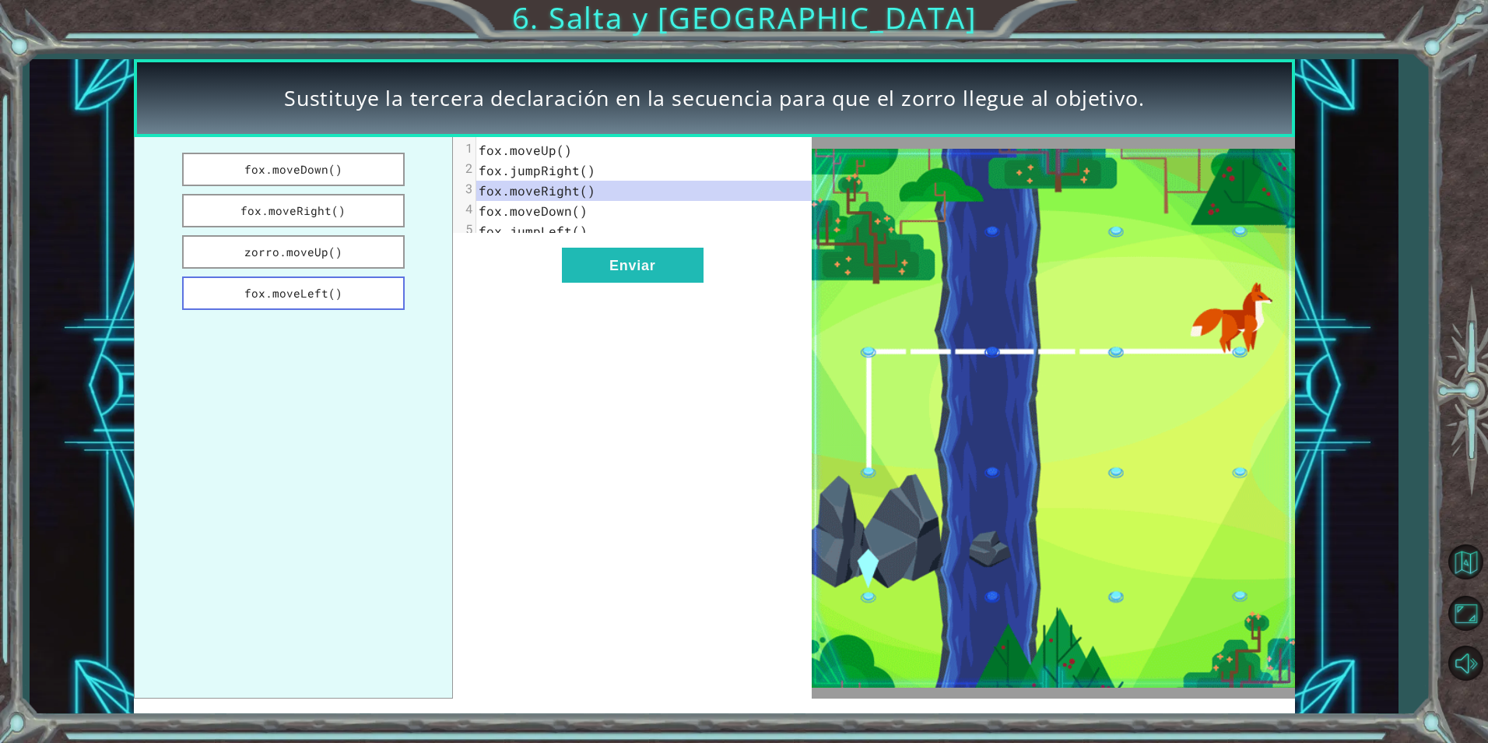
click at [362, 292] on button "fox.moveLeft()" at bounding box center [293, 292] width 223 height 33
click at [355, 255] on button "zorro.moveUp()" at bounding box center [293, 251] width 223 height 33
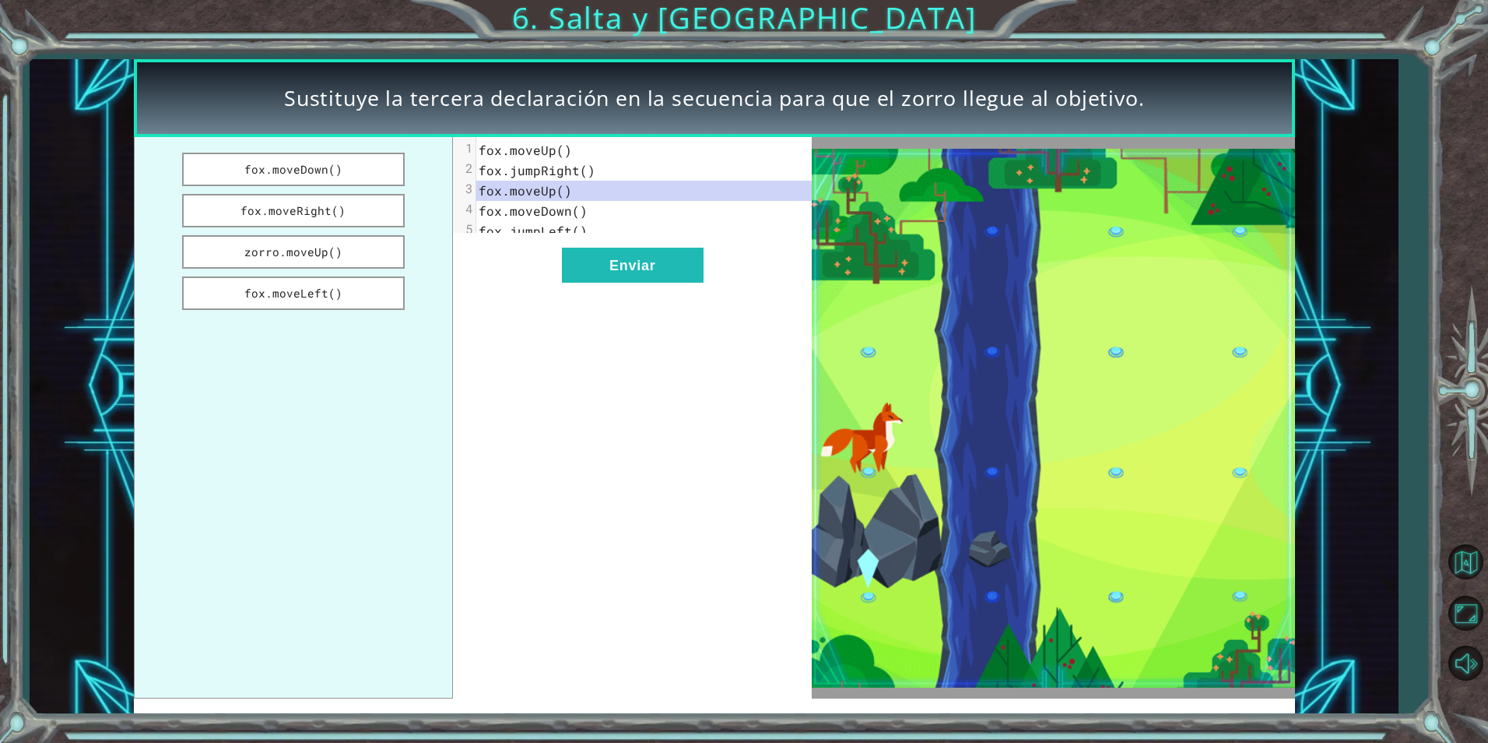
click at [587, 237] on pre "fox.jumpLeft()" at bounding box center [649, 231] width 347 height 20
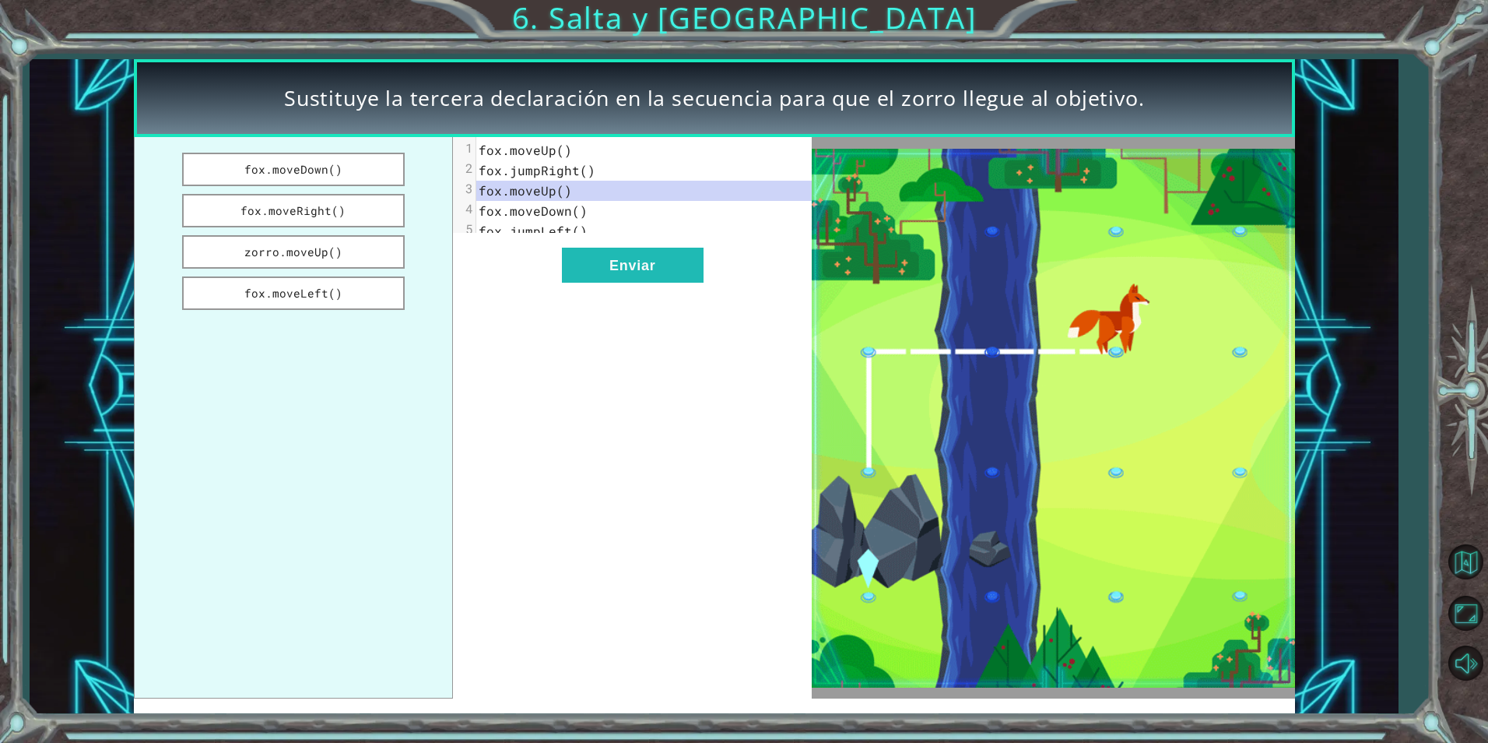
click at [588, 185] on pre "fox.moveUp()" at bounding box center [649, 191] width 347 height 20
click at [348, 243] on button "zorro.moveUp()" at bounding box center [293, 251] width 223 height 33
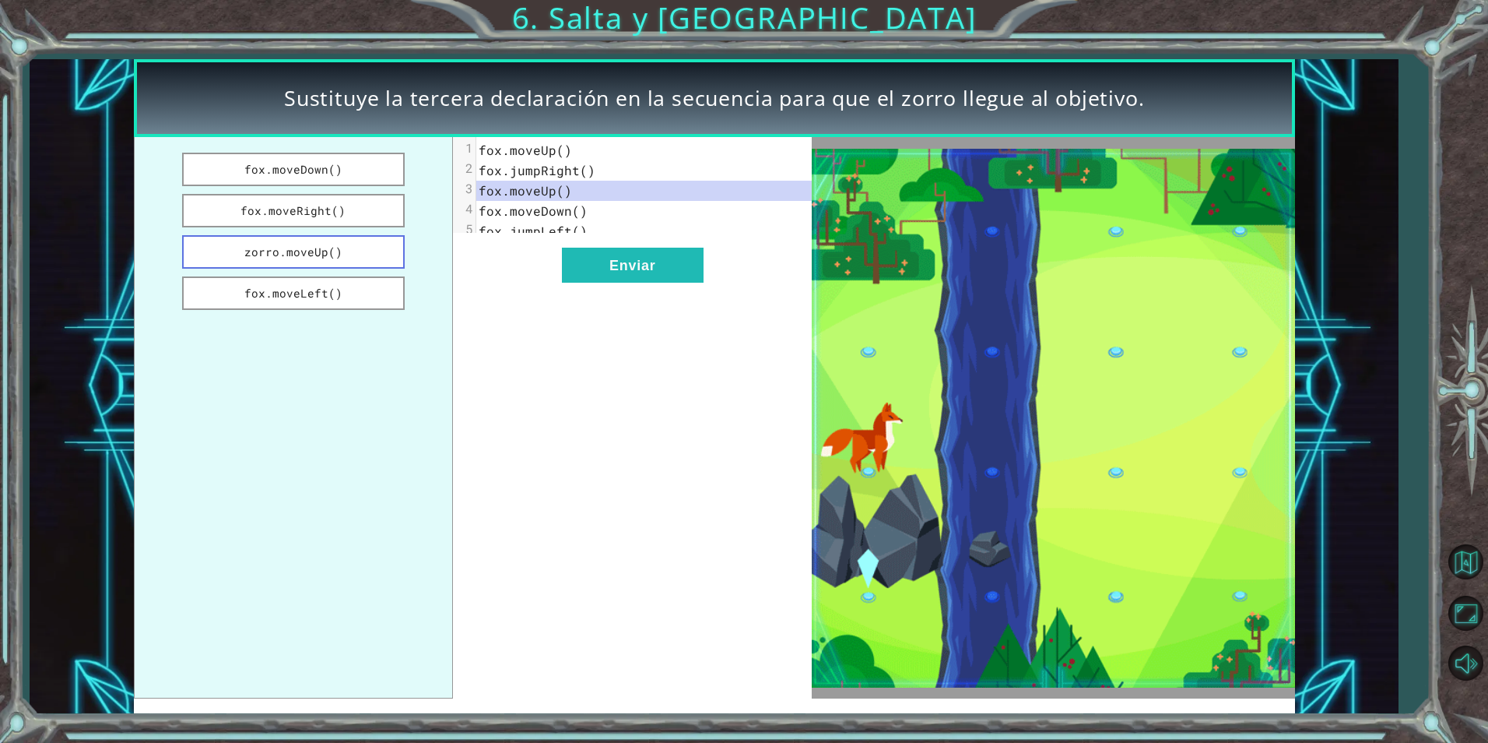
click at [346, 256] on button "zorro.moveUp()" at bounding box center [293, 251] width 223 height 33
click at [341, 177] on button "fox.moveDown()" at bounding box center [293, 169] width 223 height 33
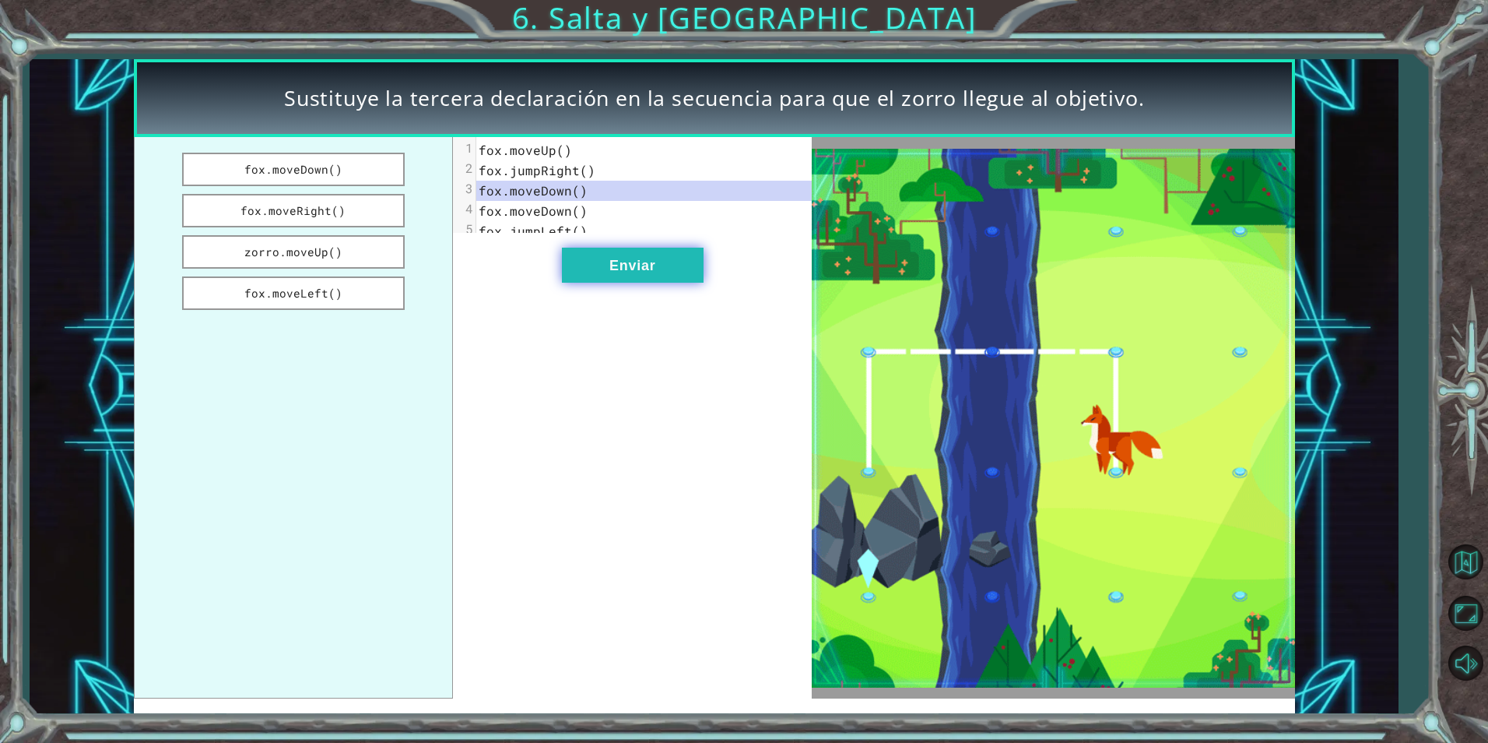
click at [643, 283] on button "Enviar" at bounding box center [633, 265] width 142 height 35
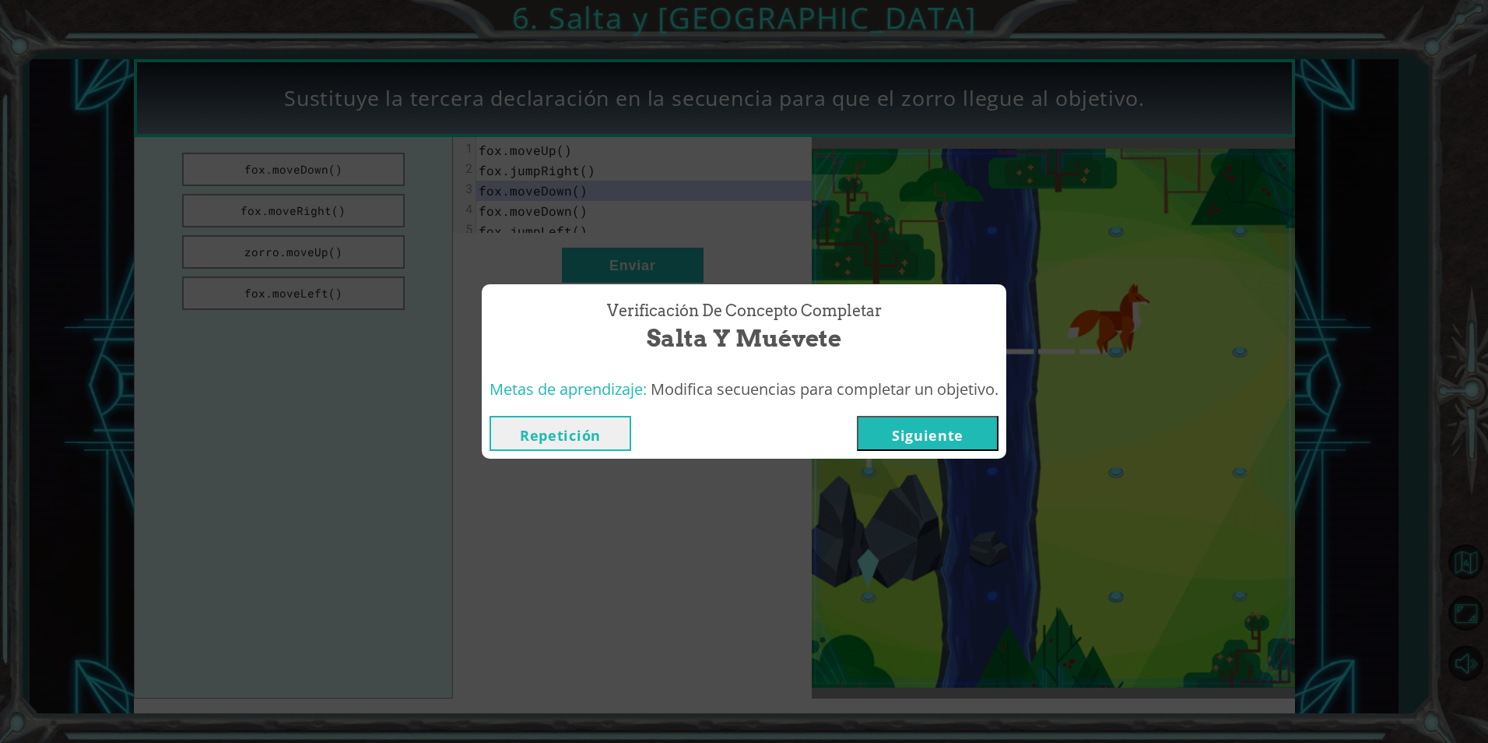
click at [897, 430] on button "Siguiente" at bounding box center [928, 433] width 142 height 35
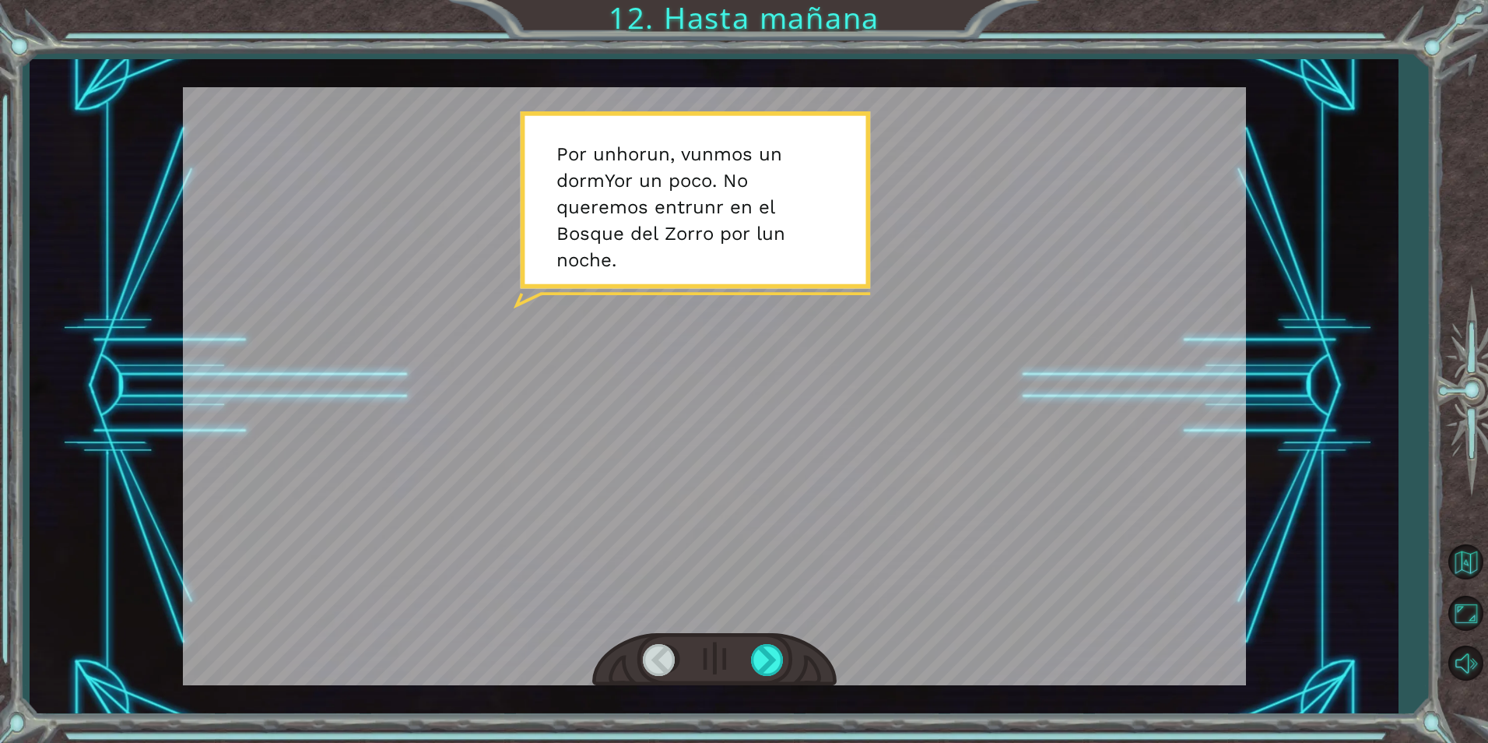
drag, startPoint x: 761, startPoint y: 209, endPoint x: 708, endPoint y: 223, distance: 54.7
click at [708, 223] on div at bounding box center [714, 386] width 1063 height 598
click at [705, 208] on div at bounding box center [714, 386] width 1063 height 598
click at [704, 207] on div at bounding box center [714, 386] width 1063 height 598
drag, startPoint x: 704, startPoint y: 207, endPoint x: 619, endPoint y: 209, distance: 84.9
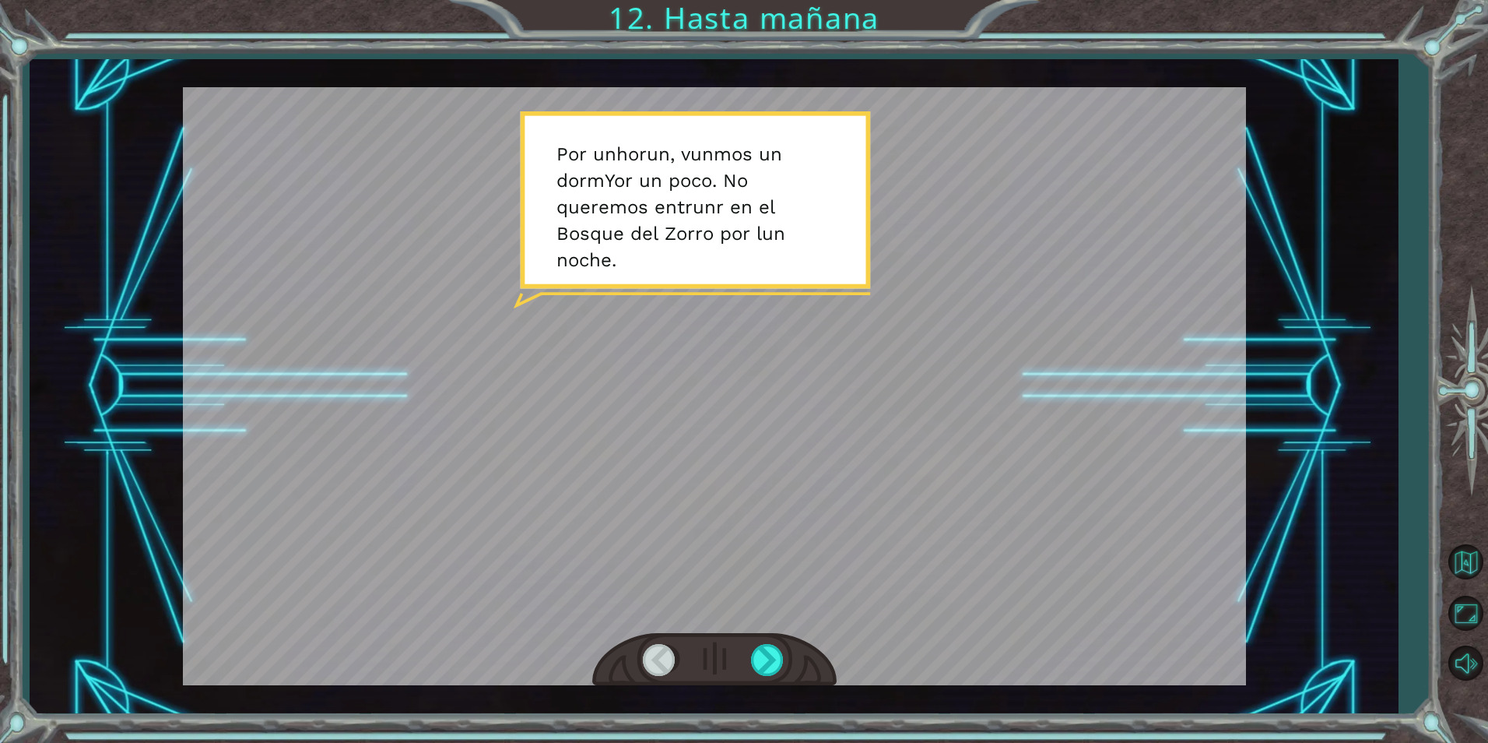
click at [619, 209] on div at bounding box center [714, 386] width 1063 height 598
click at [1325, 100] on div "Texto temporal P o r un h o r un , v un m o s un d o r m Yo r u n p o c o . N o…" at bounding box center [714, 386] width 1369 height 654
click at [1273, 90] on div "Texto temporal P o r un h o r un , v un m o s un d o r m Yo r u n p o c o . N o…" at bounding box center [714, 386] width 1369 height 654
click at [772, 670] on div at bounding box center [768, 660] width 35 height 32
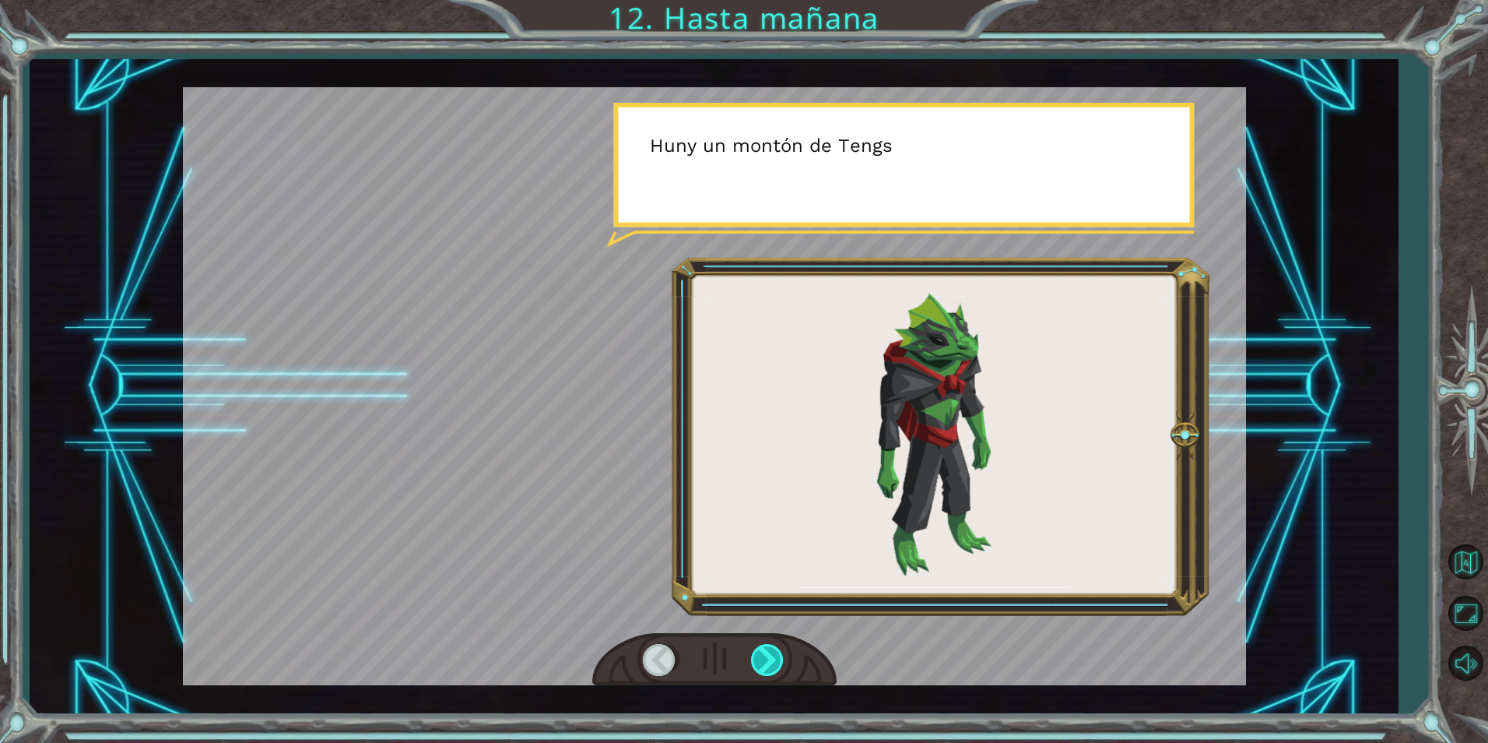
click at [772, 670] on div at bounding box center [768, 660] width 35 height 32
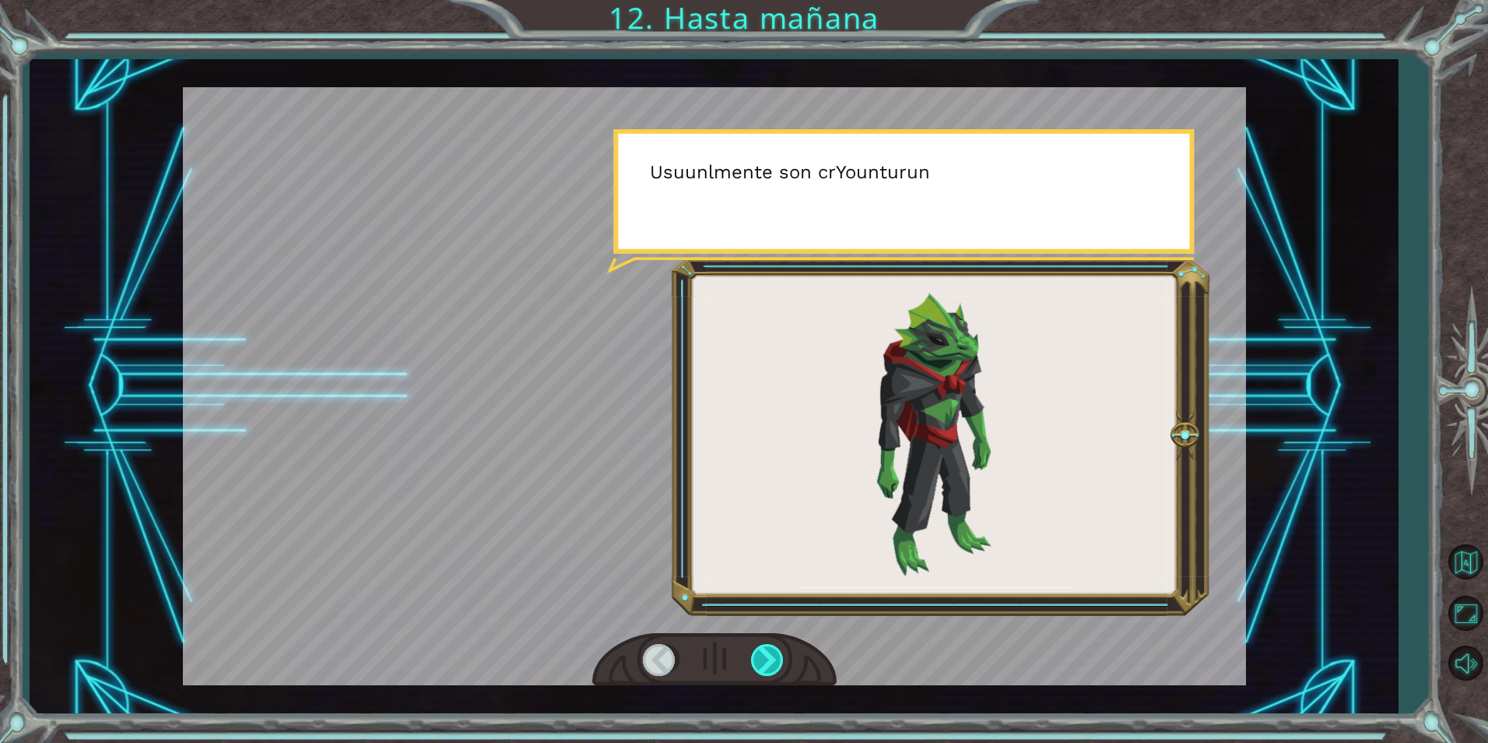
click at [772, 670] on div at bounding box center [768, 660] width 35 height 32
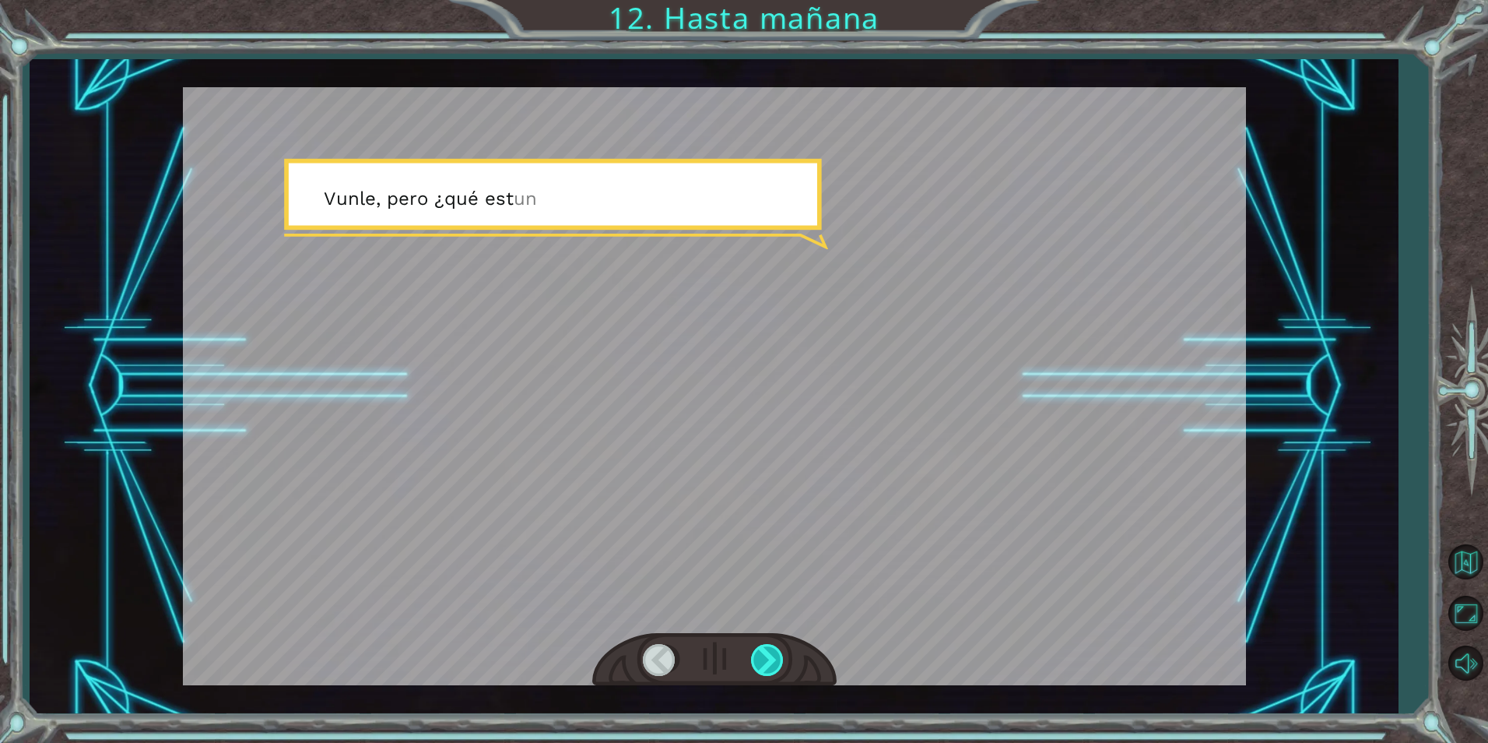
click at [772, 670] on div at bounding box center [768, 660] width 35 height 32
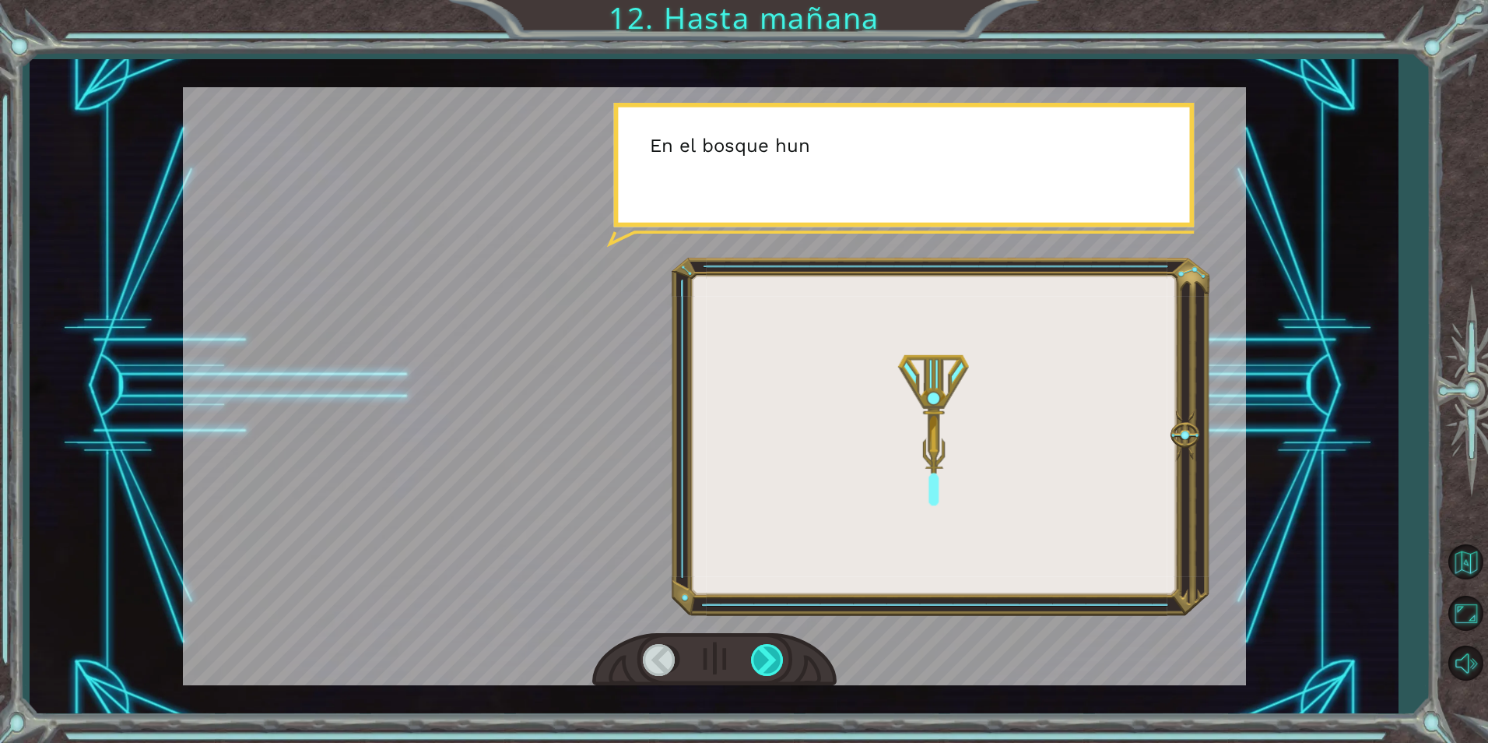
click at [772, 670] on div at bounding box center [768, 660] width 35 height 32
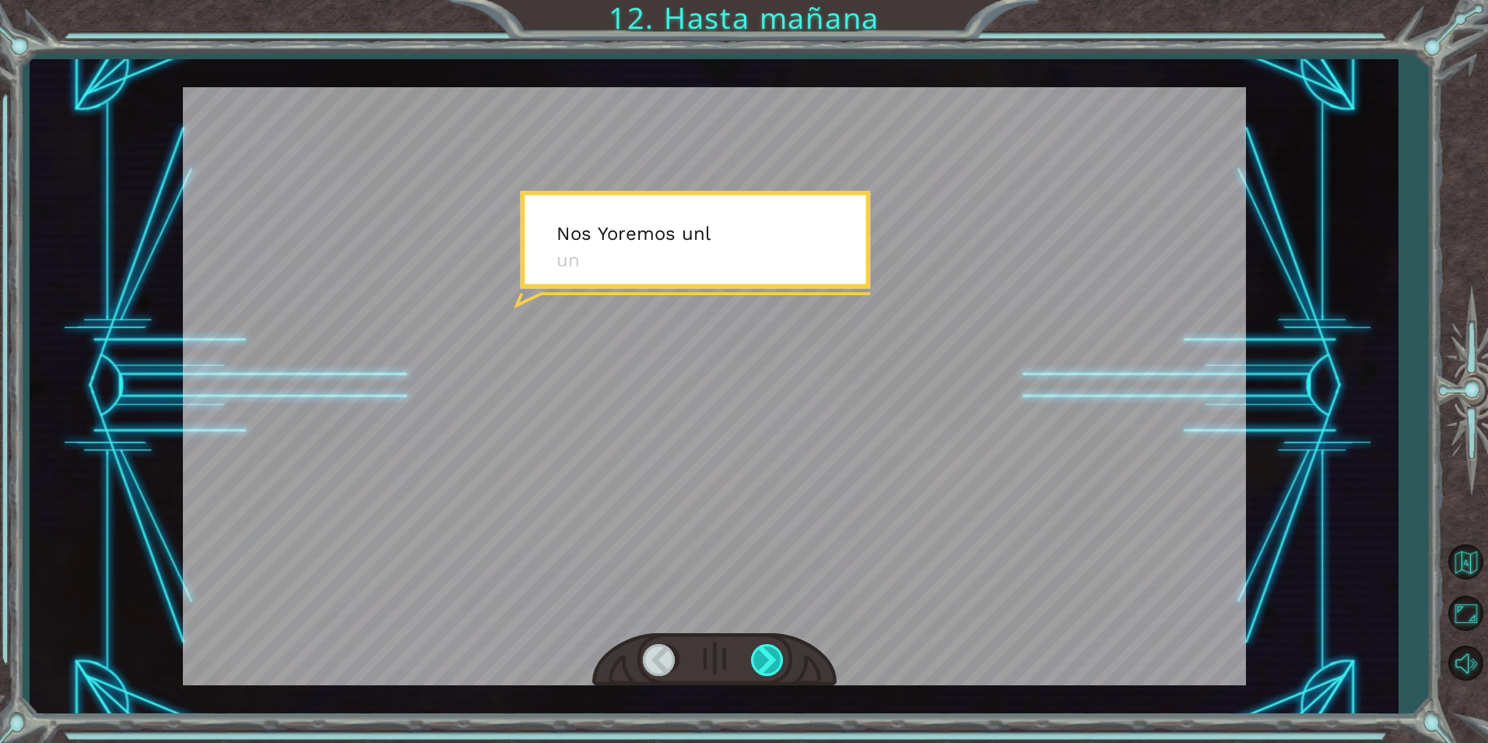
click at [772, 670] on div at bounding box center [768, 660] width 35 height 32
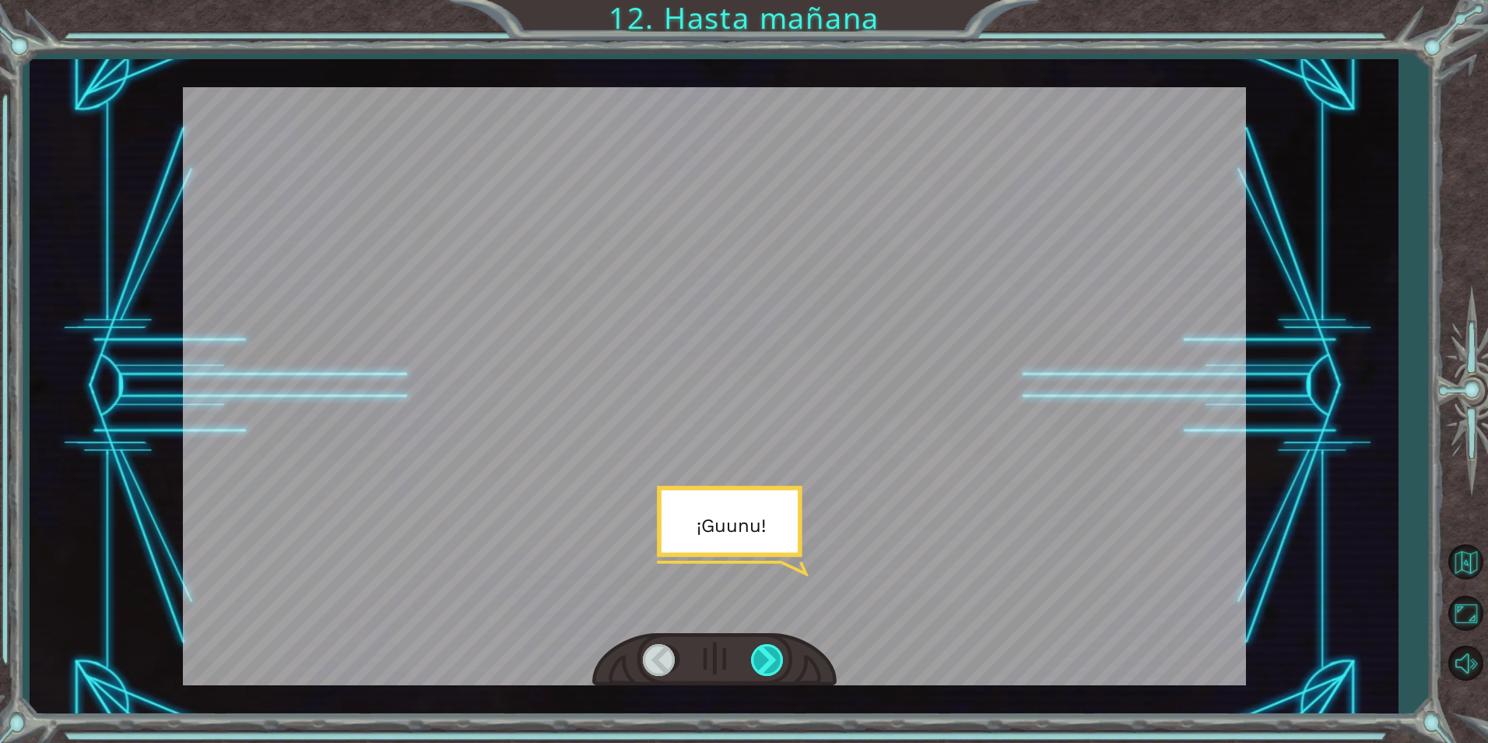
click at [772, 670] on div at bounding box center [768, 660] width 35 height 32
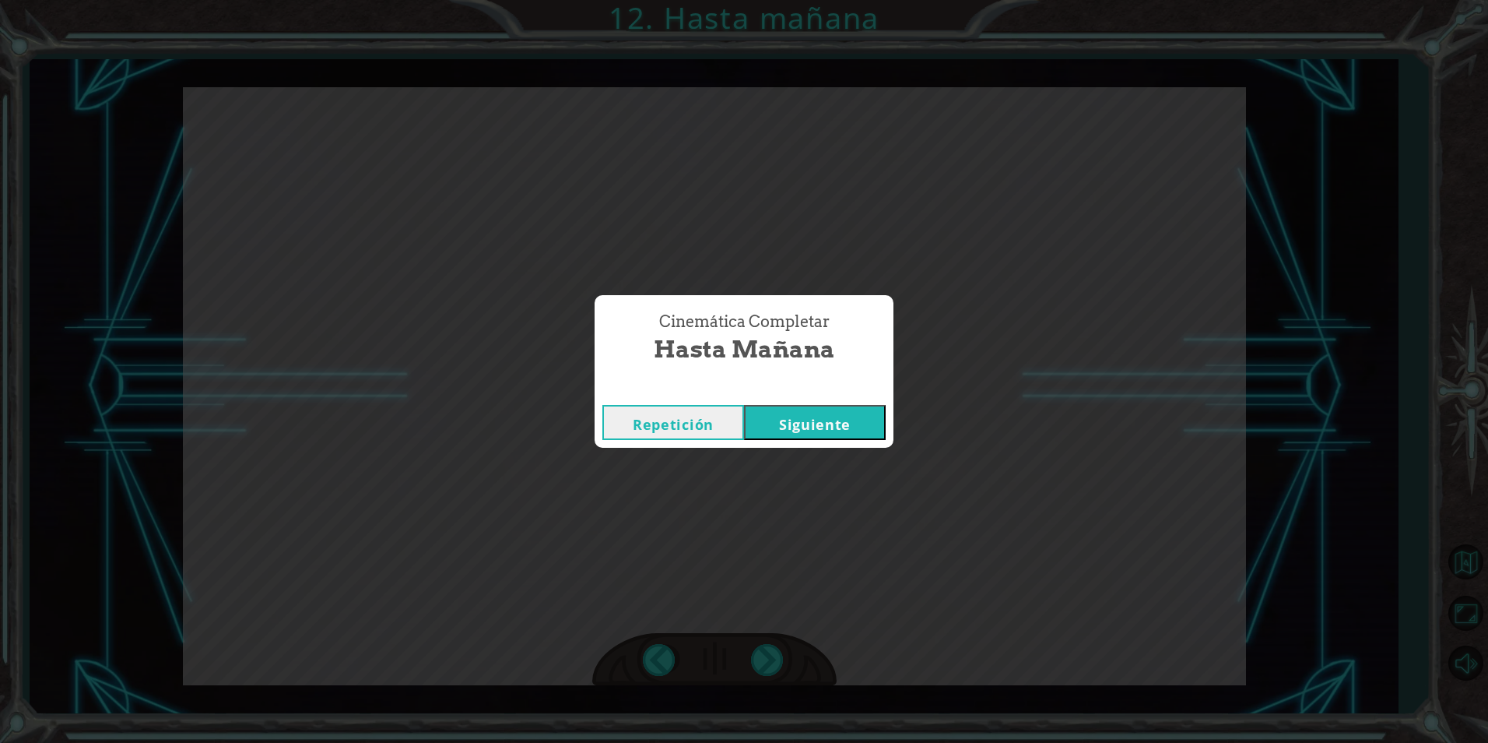
click at [823, 424] on button "Siguiente" at bounding box center [815, 422] width 142 height 35
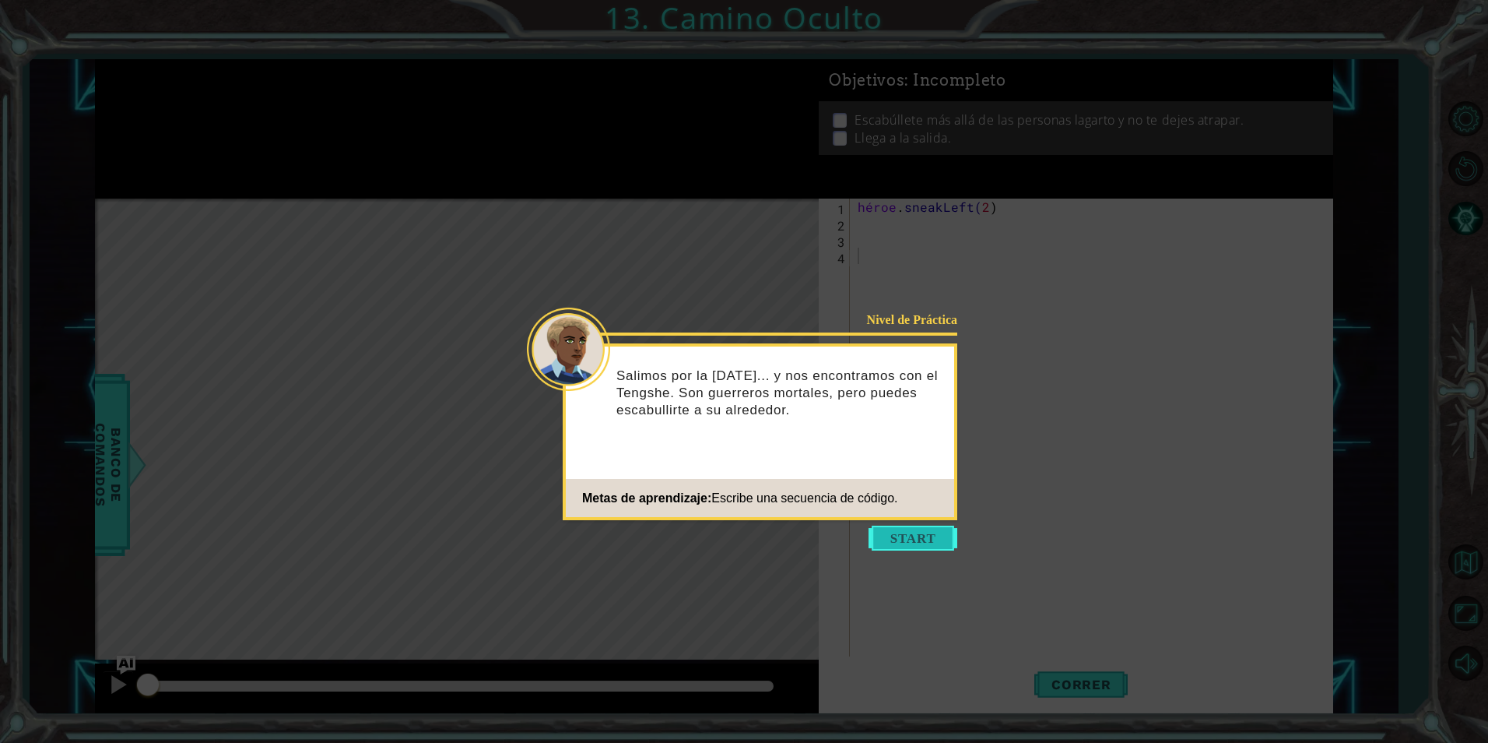
click at [890, 535] on button "Empezar" at bounding box center [913, 537] width 89 height 25
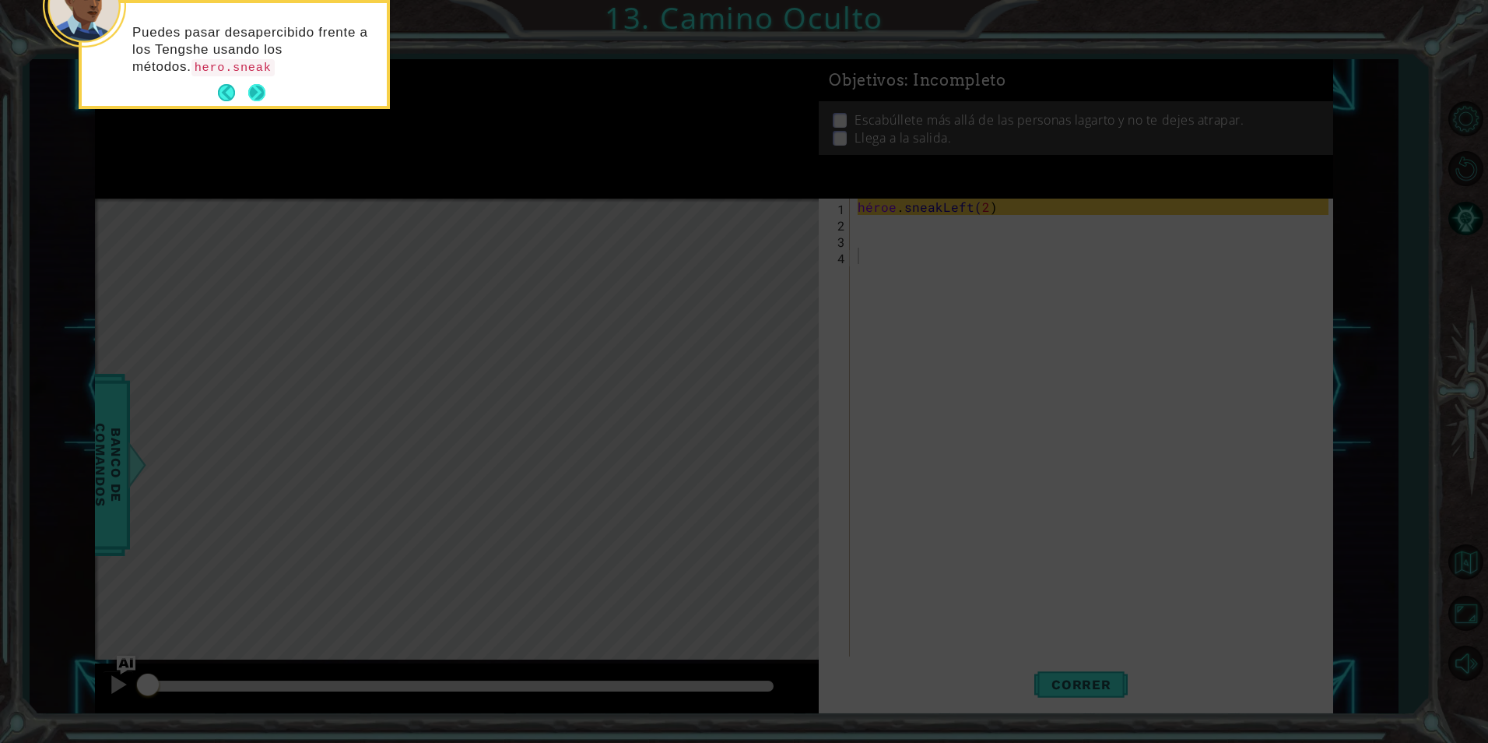
click at [256, 92] on button "Próximo" at bounding box center [256, 92] width 17 height 17
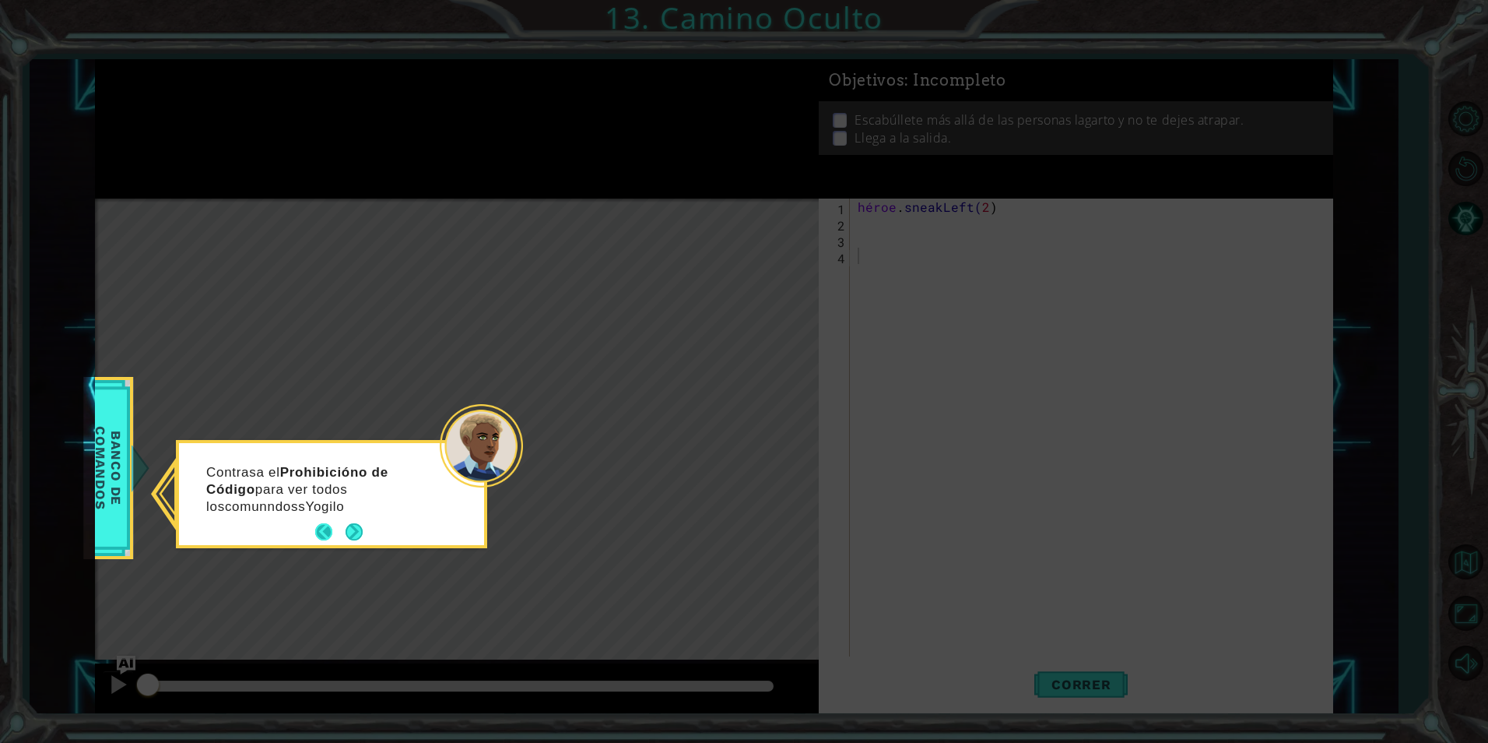
click at [325, 526] on button "Atrás" at bounding box center [330, 531] width 30 height 17
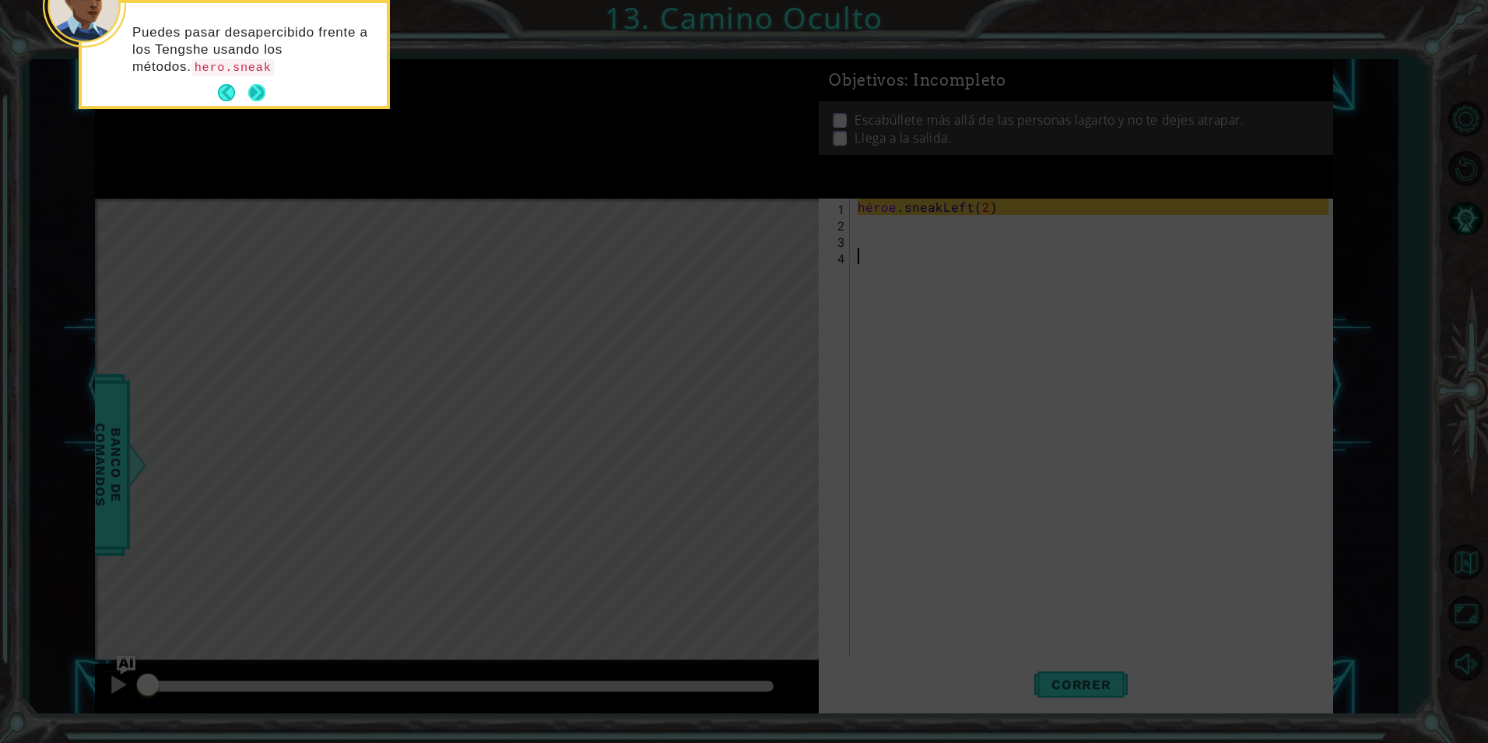
click at [252, 85] on button "Próximo" at bounding box center [257, 93] width 18 height 18
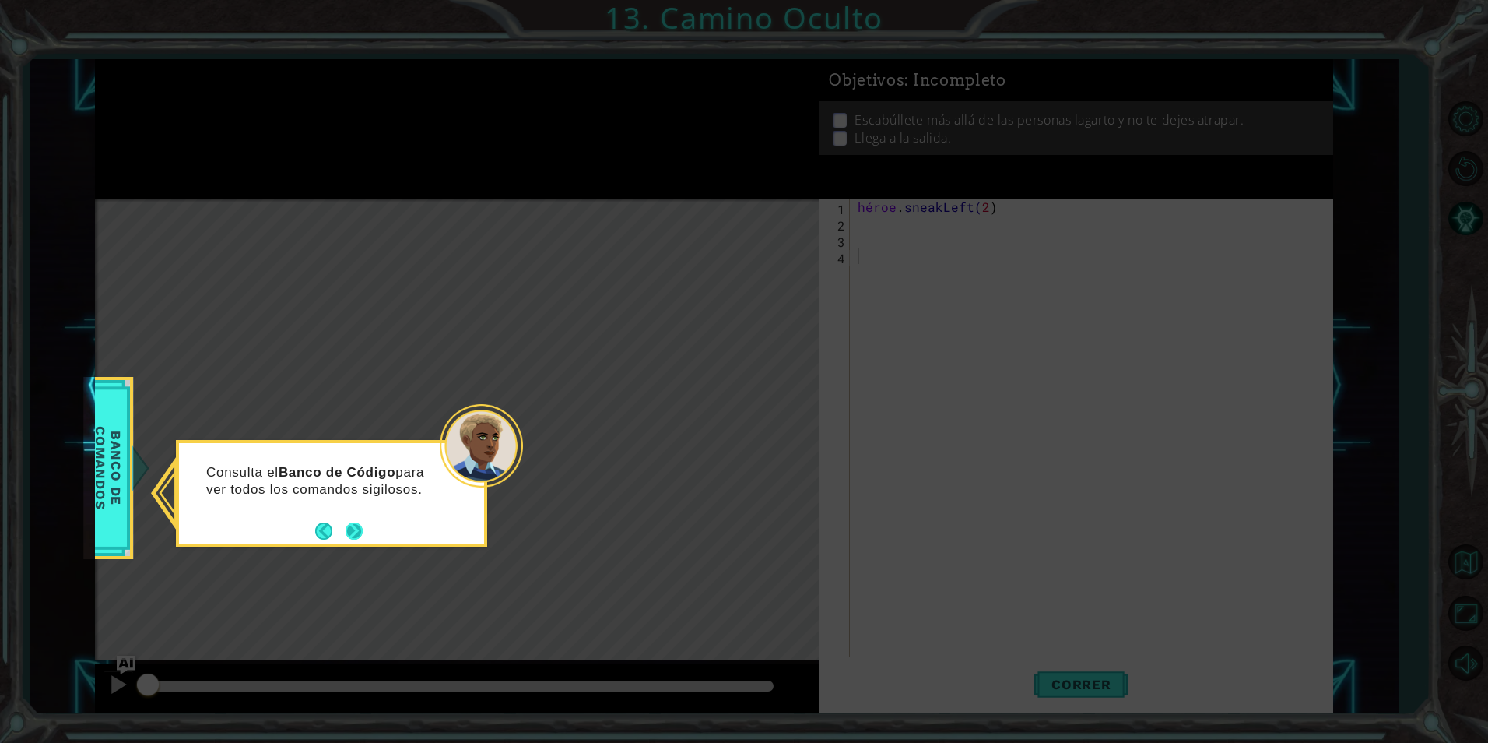
click at [353, 530] on button "Próximo" at bounding box center [355, 530] width 18 height 18
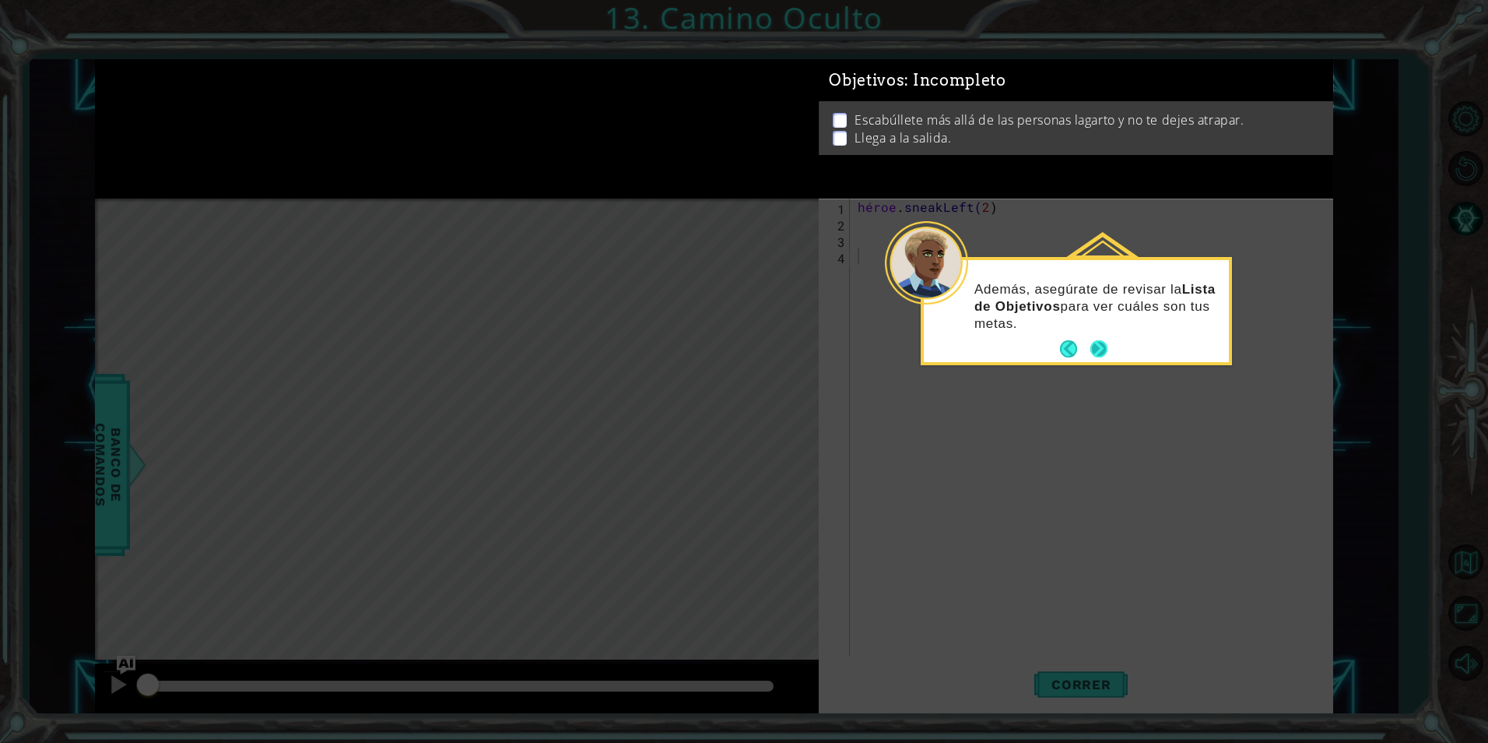
click at [1096, 349] on button "Próximo" at bounding box center [1099, 349] width 18 height 18
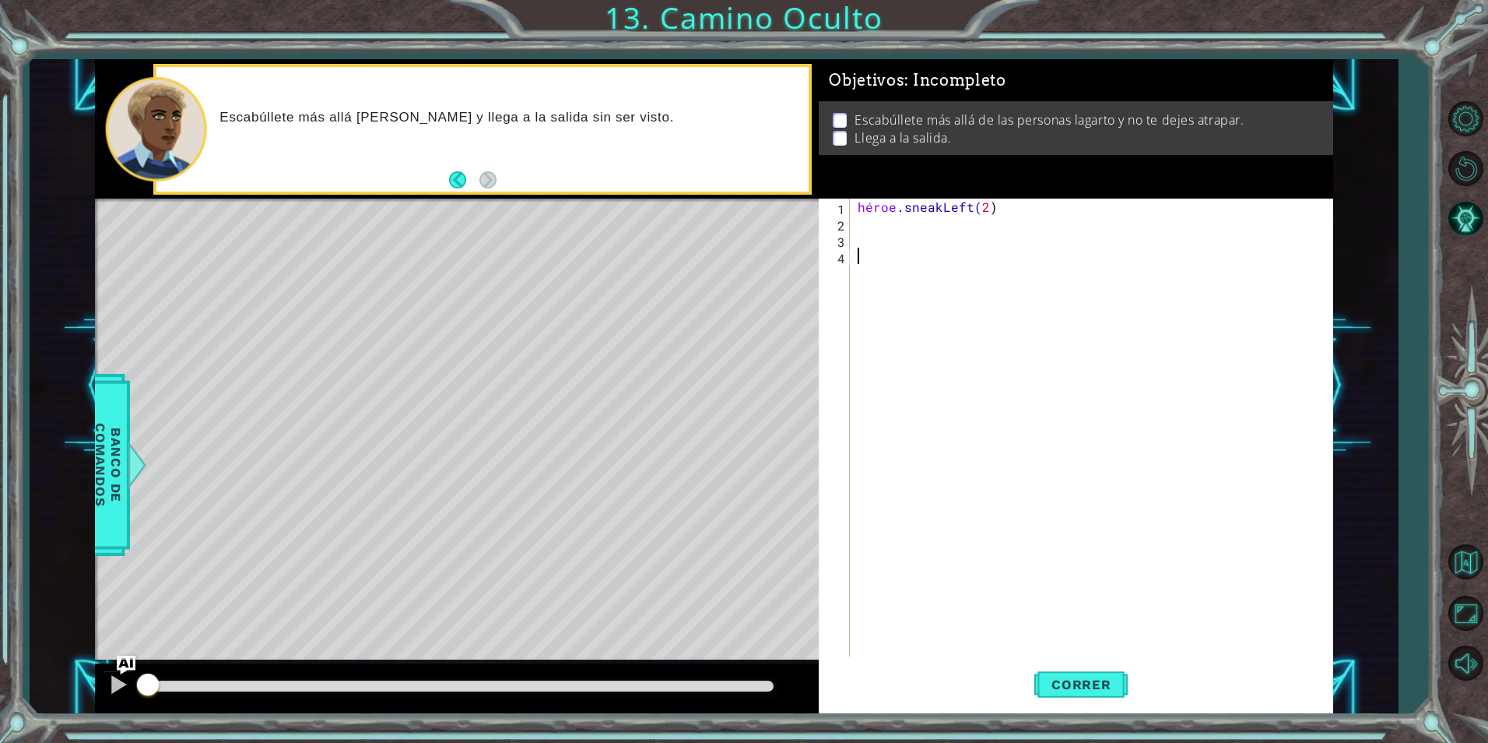
click at [878, 237] on div "héroe . sneakLeft( 2 )" at bounding box center [1095, 443] width 481 height 490
click at [876, 223] on div "héroe . sneakLeft( 2 )" at bounding box center [1095, 443] width 481 height 490
click at [1054, 673] on button "Correr" at bounding box center [1080, 683] width 93 height 51
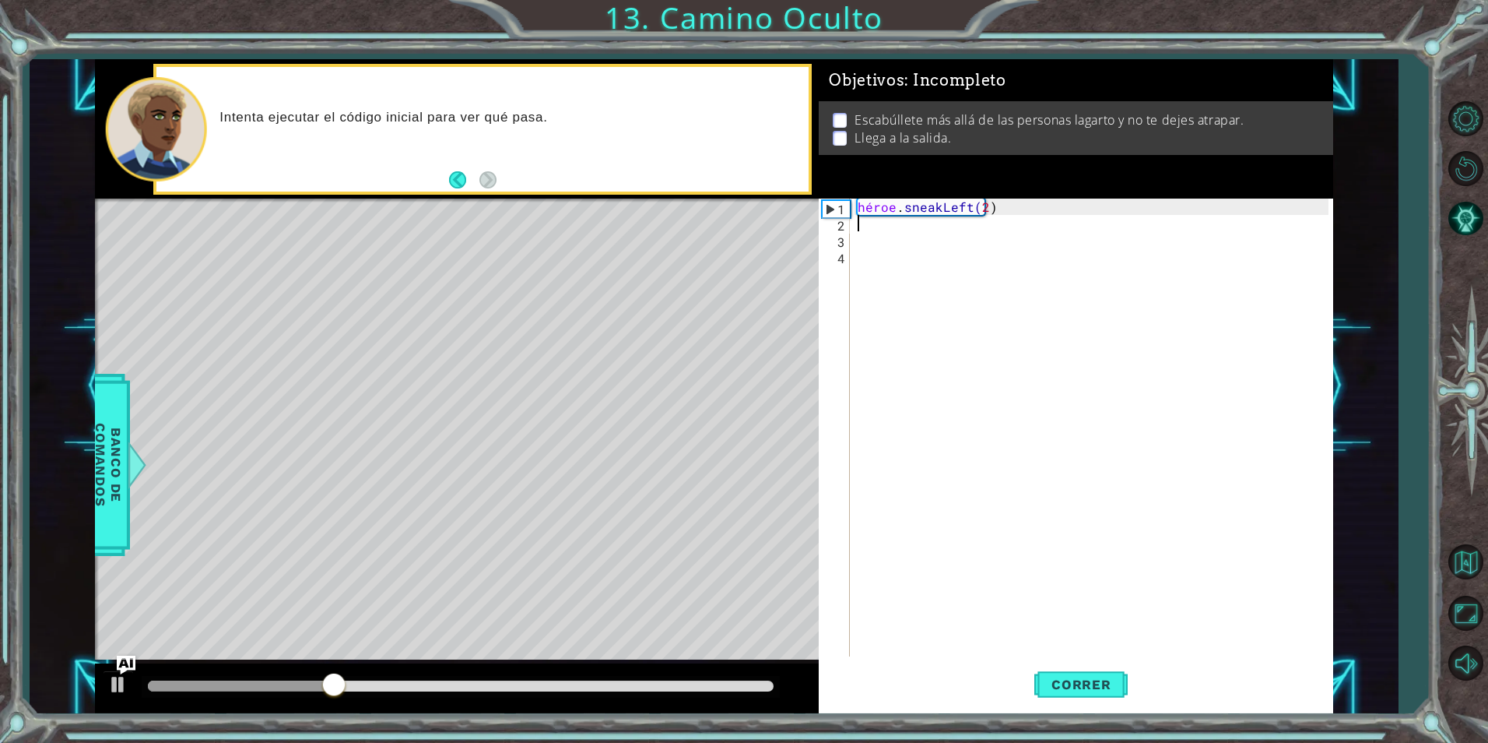
click at [877, 240] on div "héroe . sneakLeft( 2 )" at bounding box center [1095, 443] width 481 height 490
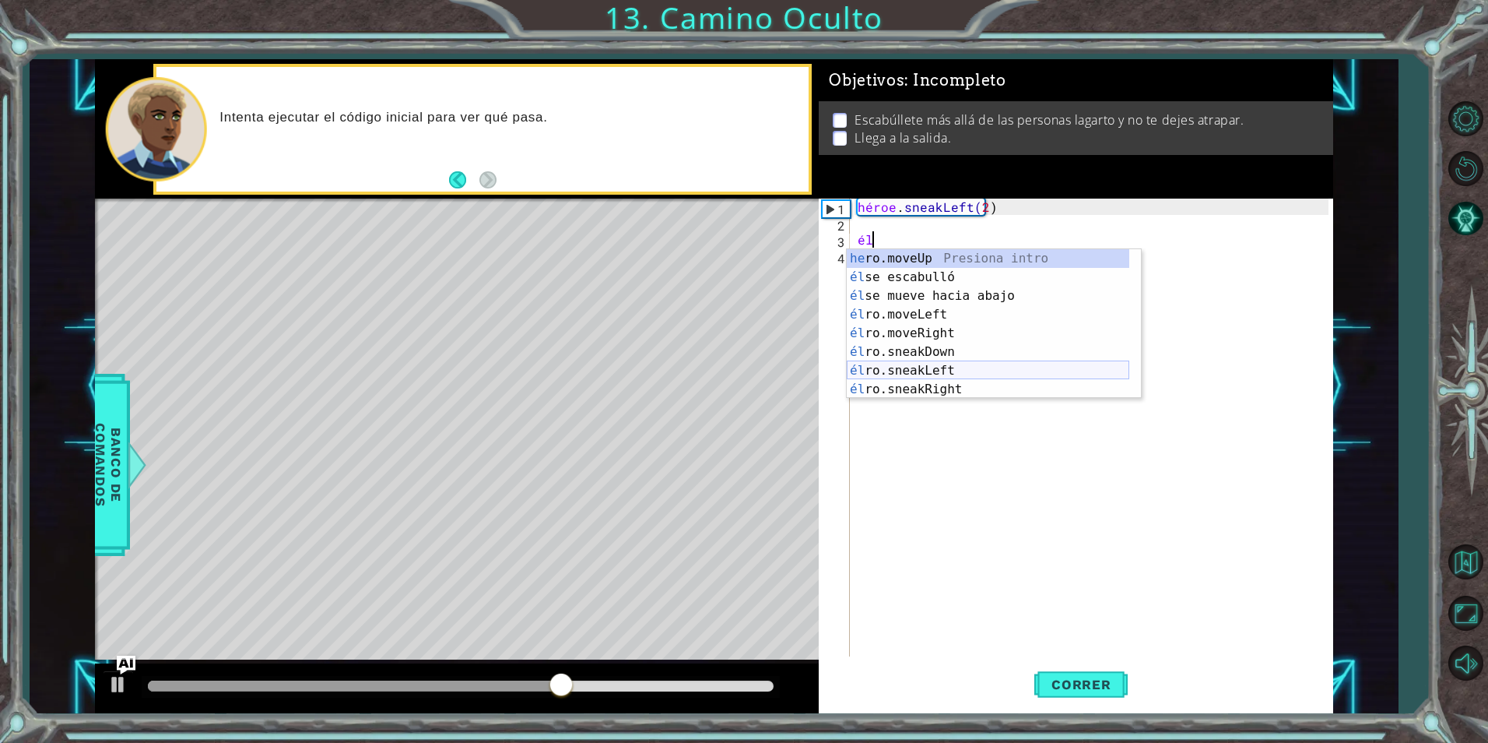
click at [942, 369] on div "he ro.moveUp Presiona intro él se escabulló Presiona intro él se mueve hacia ab…" at bounding box center [988, 342] width 283 height 187
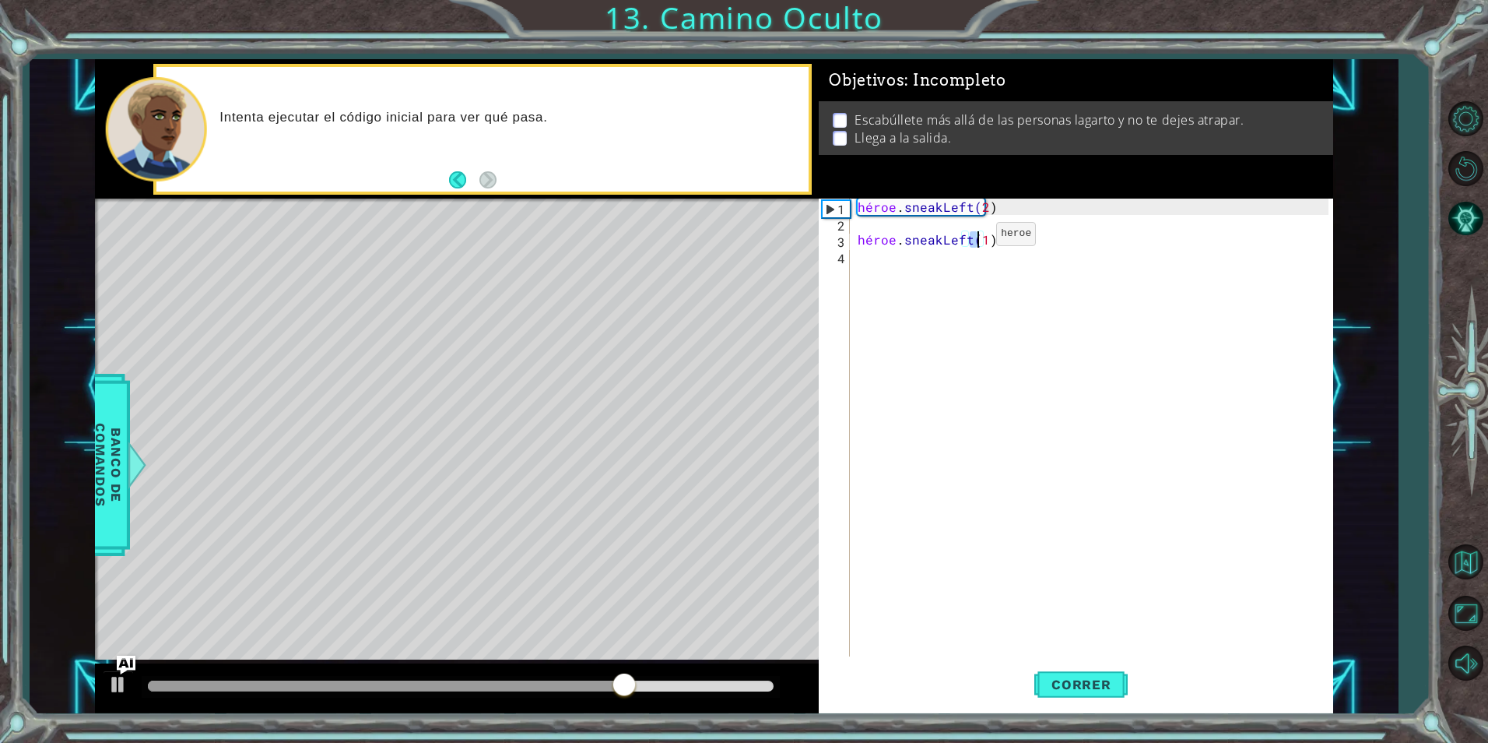
click at [970, 237] on div "héroe . sneakLeft( 2 ) héroe . sneakLeft( 1 )" at bounding box center [1091, 427] width 473 height 458
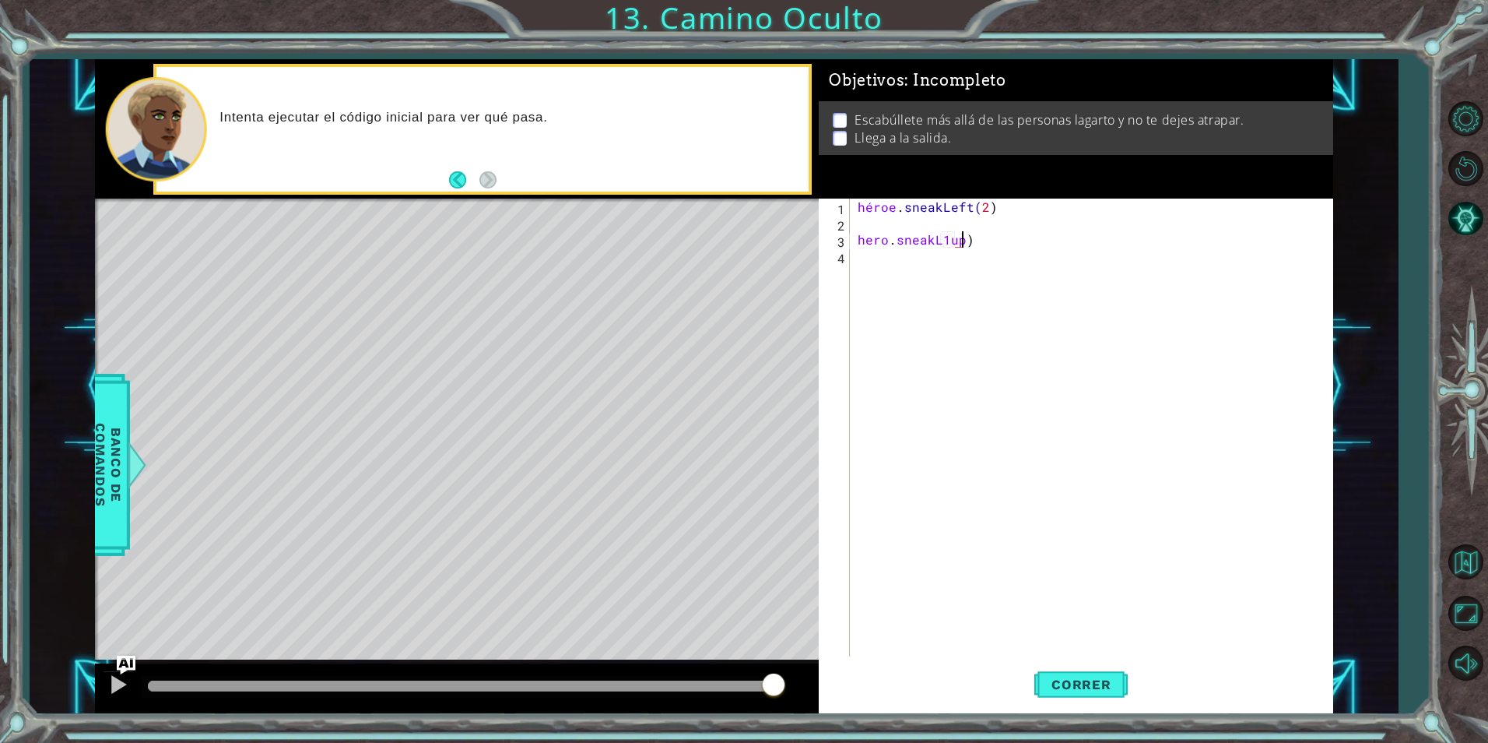
scroll to position [0, 6]
drag, startPoint x: 997, startPoint y: 244, endPoint x: 892, endPoint y: 242, distance: 105.1
click at [892, 242] on div "héroe . sneakLeft( 2 ) héroe . SneakL1up )" at bounding box center [1095, 443] width 481 height 490
type textarea "hero."
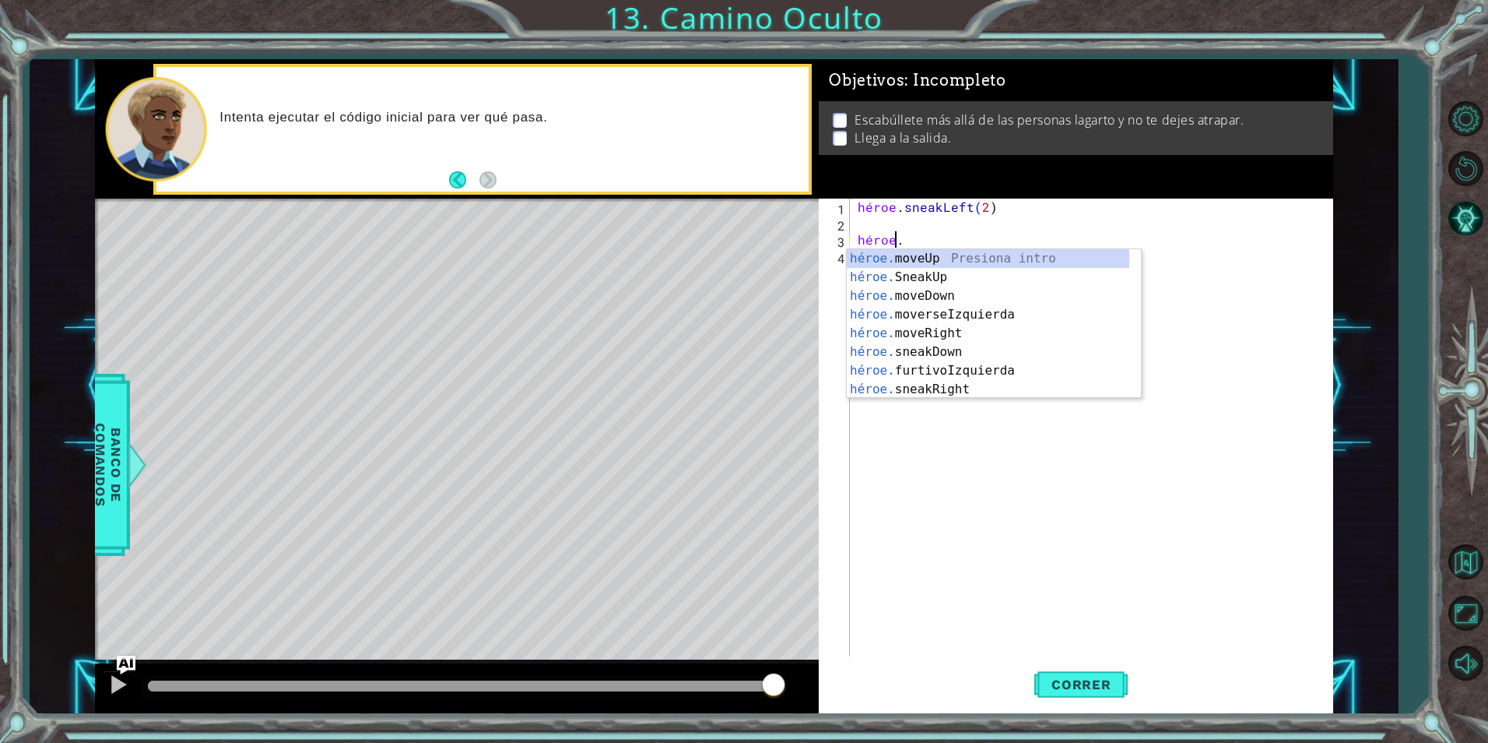
click at [903, 241] on div "héroe . sneakLeft( 2 ) héroe ." at bounding box center [1095, 443] width 481 height 490
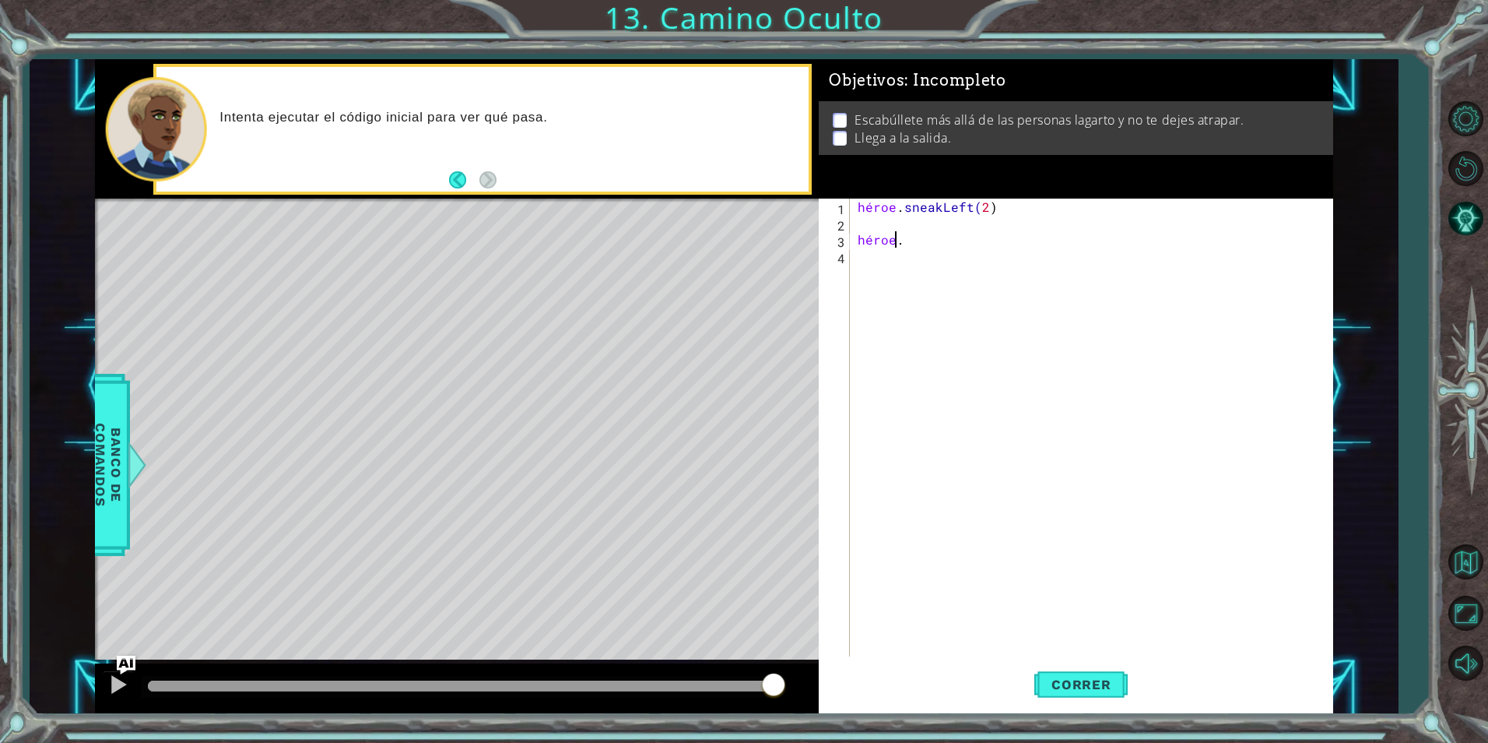
click at [906, 240] on div "héroe . sneakLeft( 2 ) héroe ." at bounding box center [1095, 443] width 481 height 490
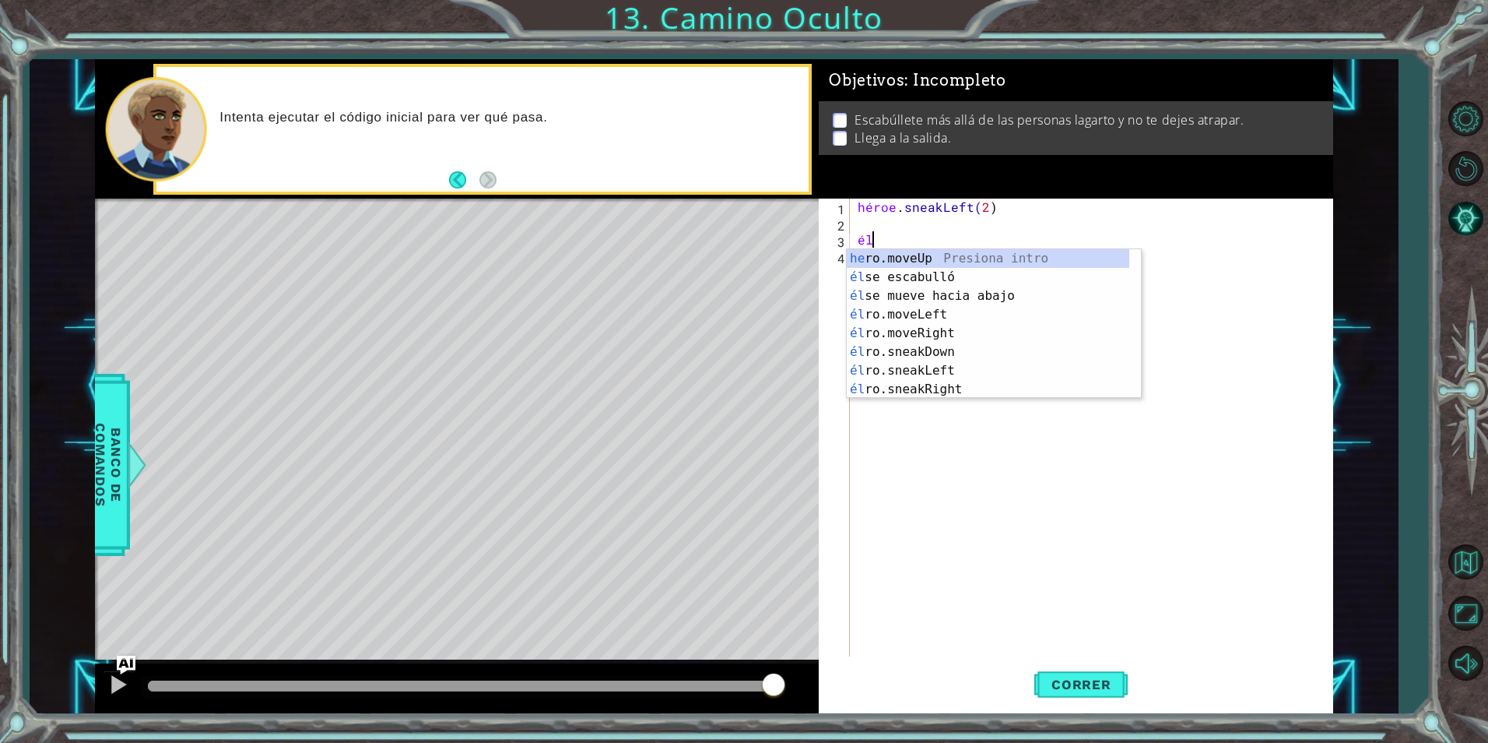
type textarea "h"
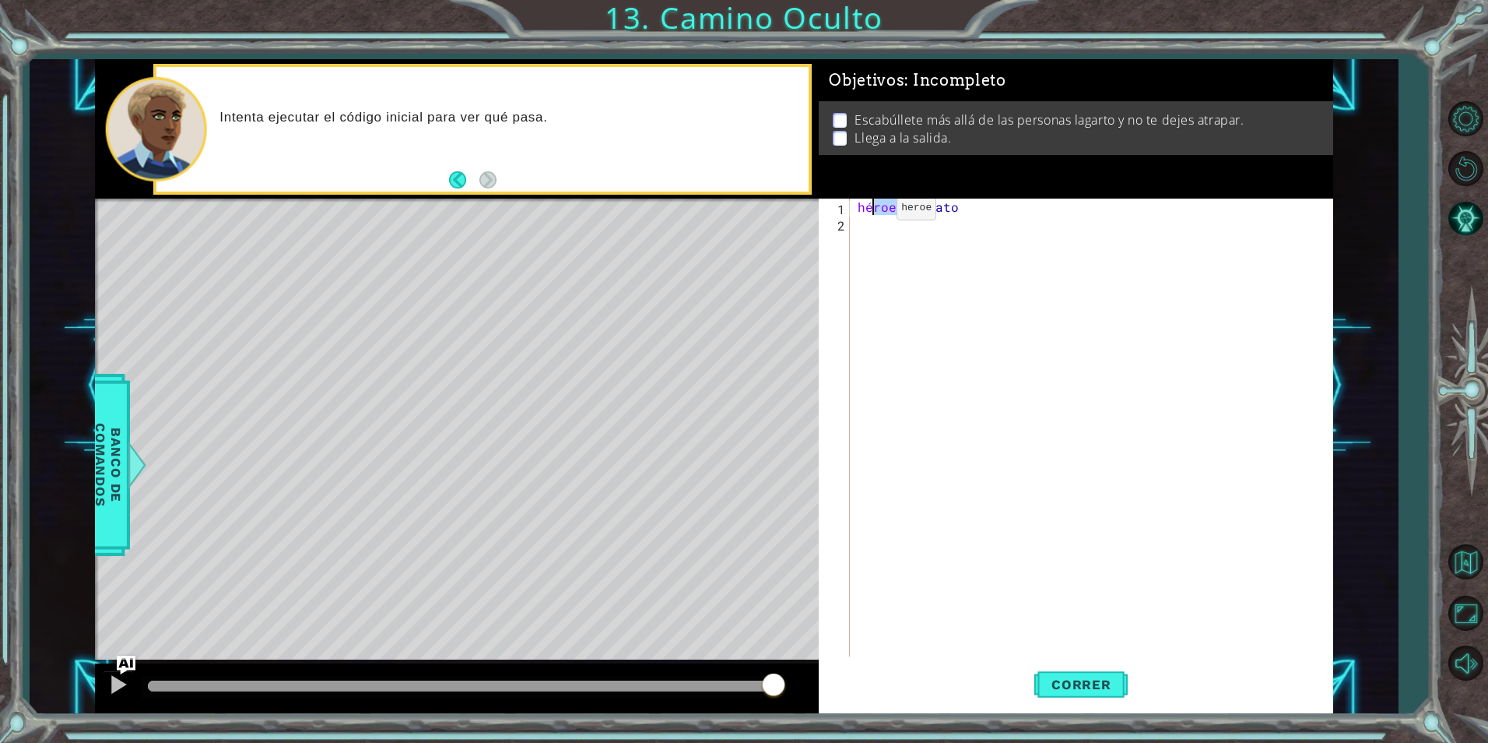
drag, startPoint x: 961, startPoint y: 208, endPoint x: 870, endPoint y: 212, distance: 91.1
click at [870, 212] on div "héroe . chivato" at bounding box center [1095, 443] width 481 height 490
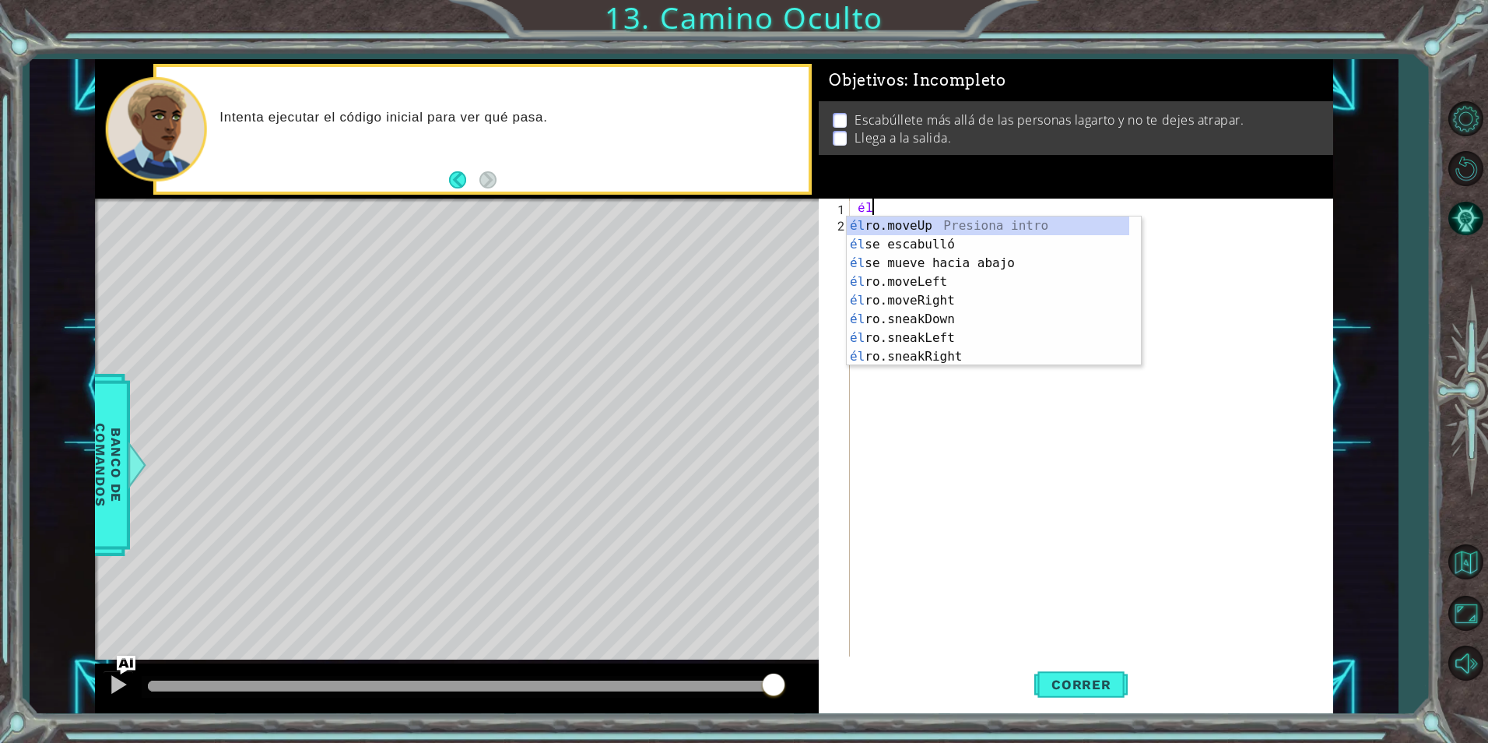
type textarea "h"
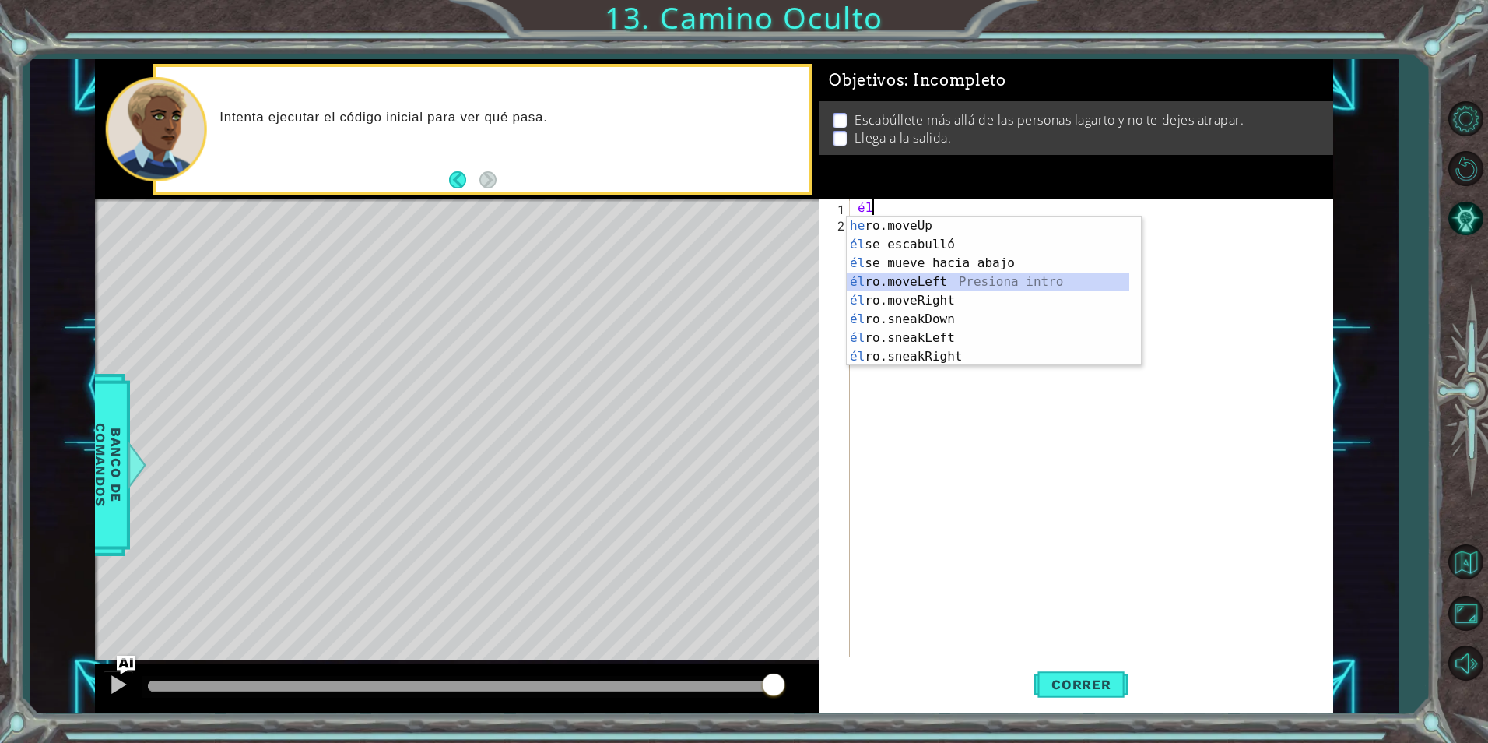
click at [977, 283] on div "he ro.moveUp Presiona intro él se escabulló Presiona intro él se mueve hacia ab…" at bounding box center [988, 309] width 283 height 187
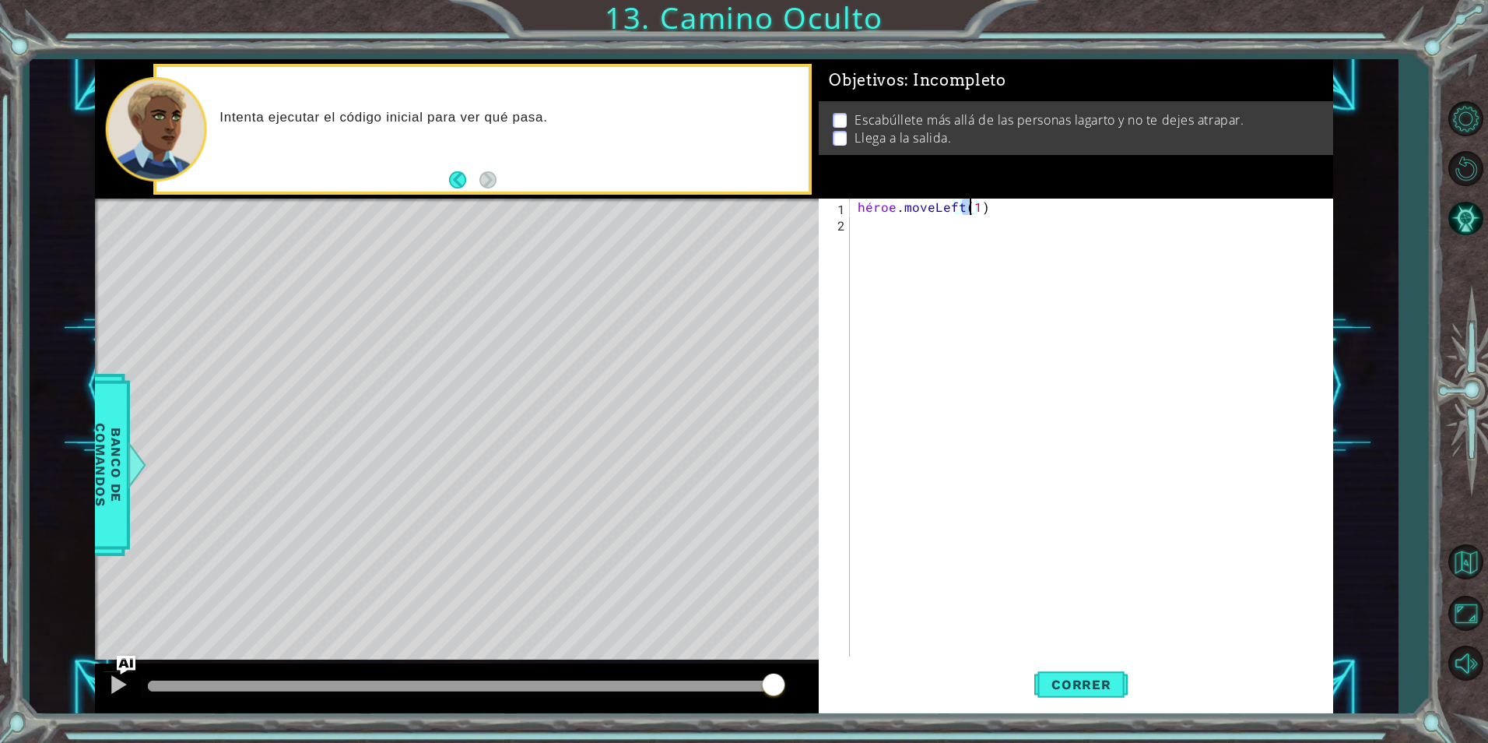
type textarea "hero.moveLeft(2)"
click at [914, 230] on div "héroe . moveLeft ( 2 )" at bounding box center [1095, 443] width 481 height 490
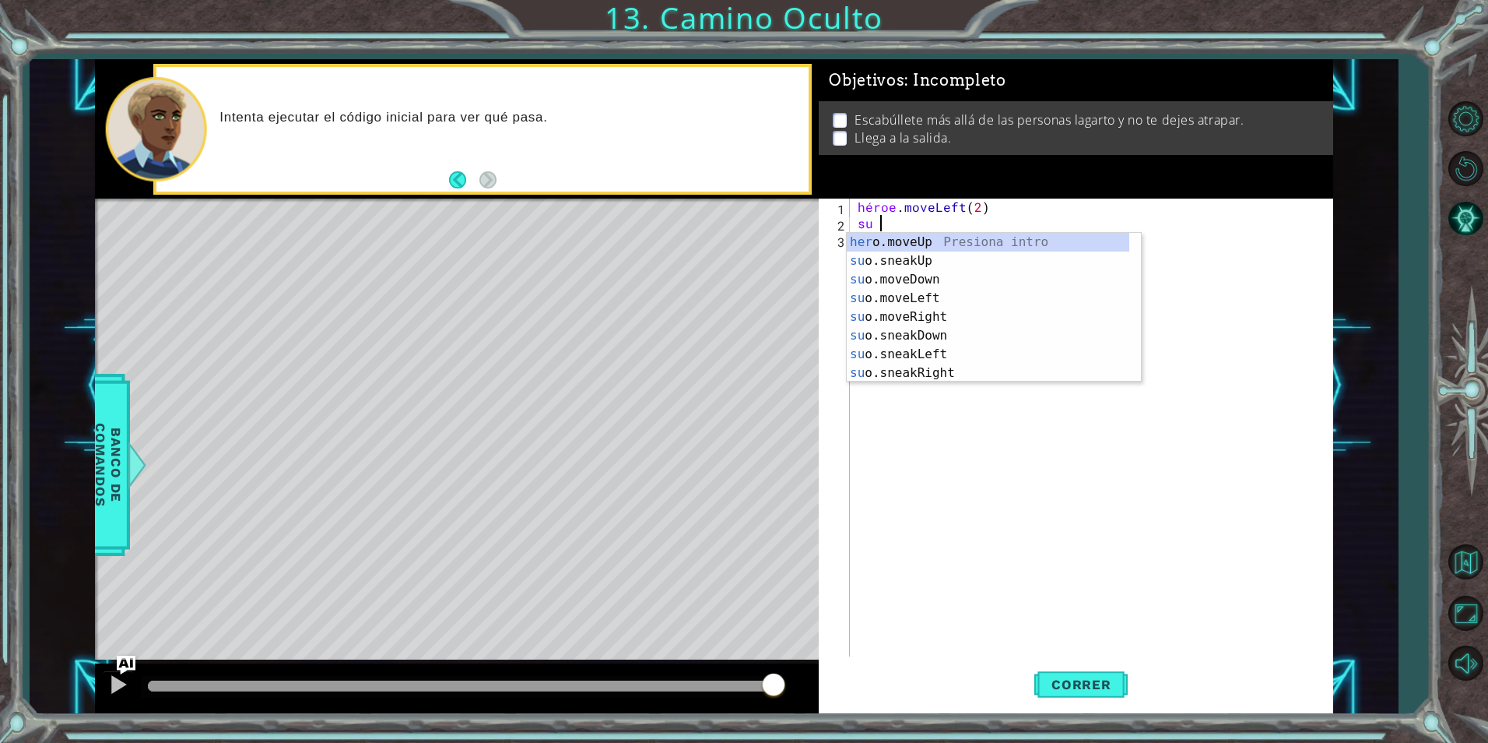
scroll to position [0, 1]
type textarea "hero"
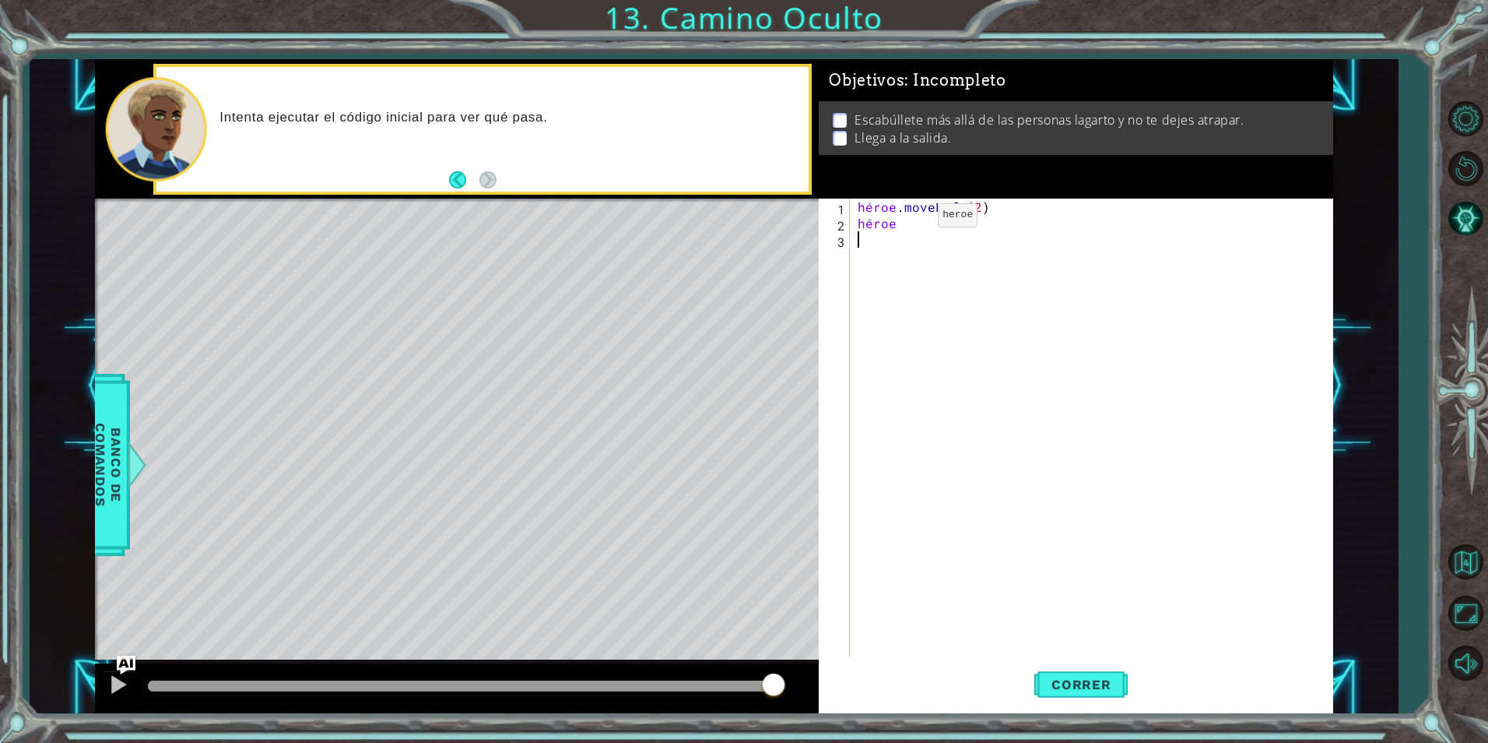
click at [911, 219] on div "héroe . moveLeft ( 2 ) héroe" at bounding box center [1095, 443] width 481 height 490
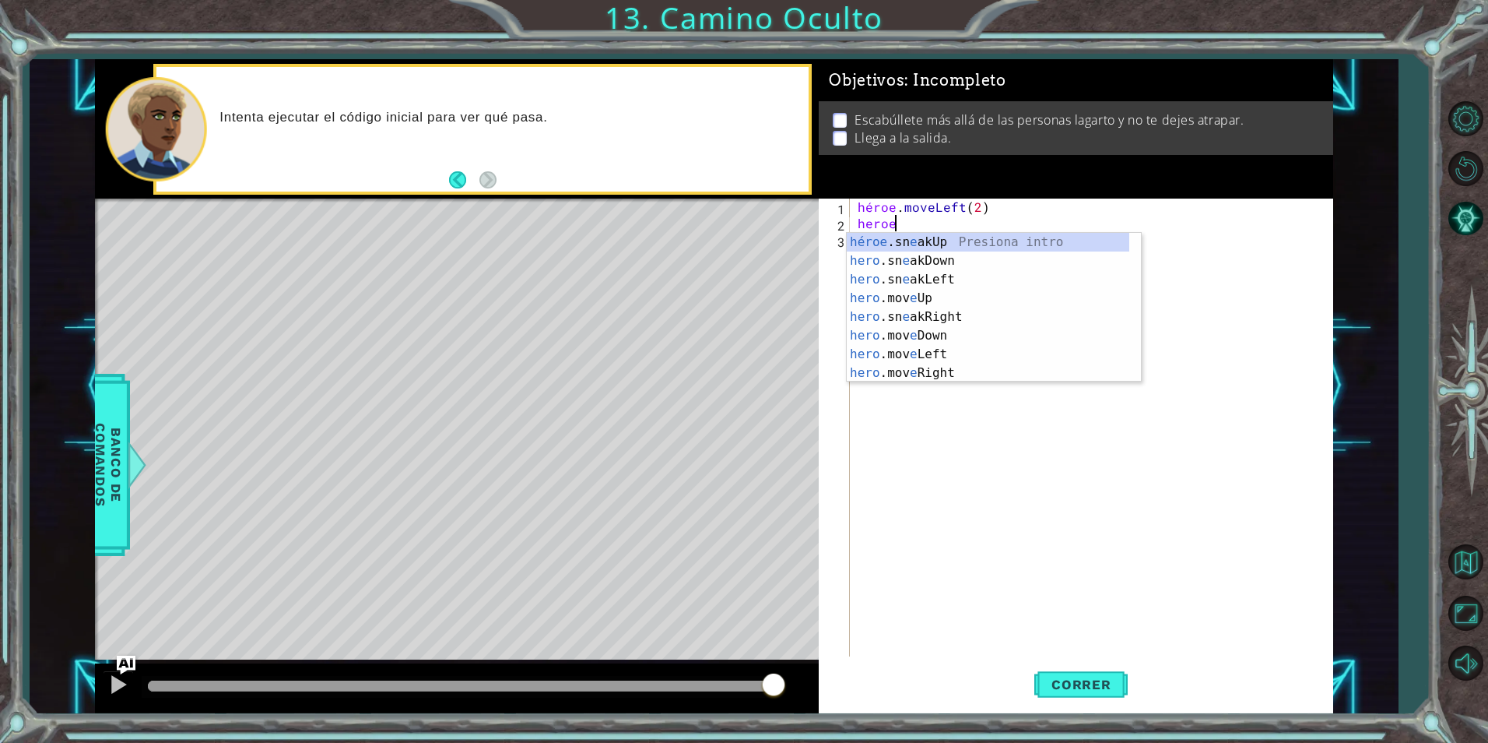
scroll to position [0, 2]
click at [1027, 235] on div "[DOMAIN_NAME] e akUp Presiona intro [DOMAIN_NAME] e akDown Presiona intro [DOMA…" at bounding box center [988, 326] width 283 height 187
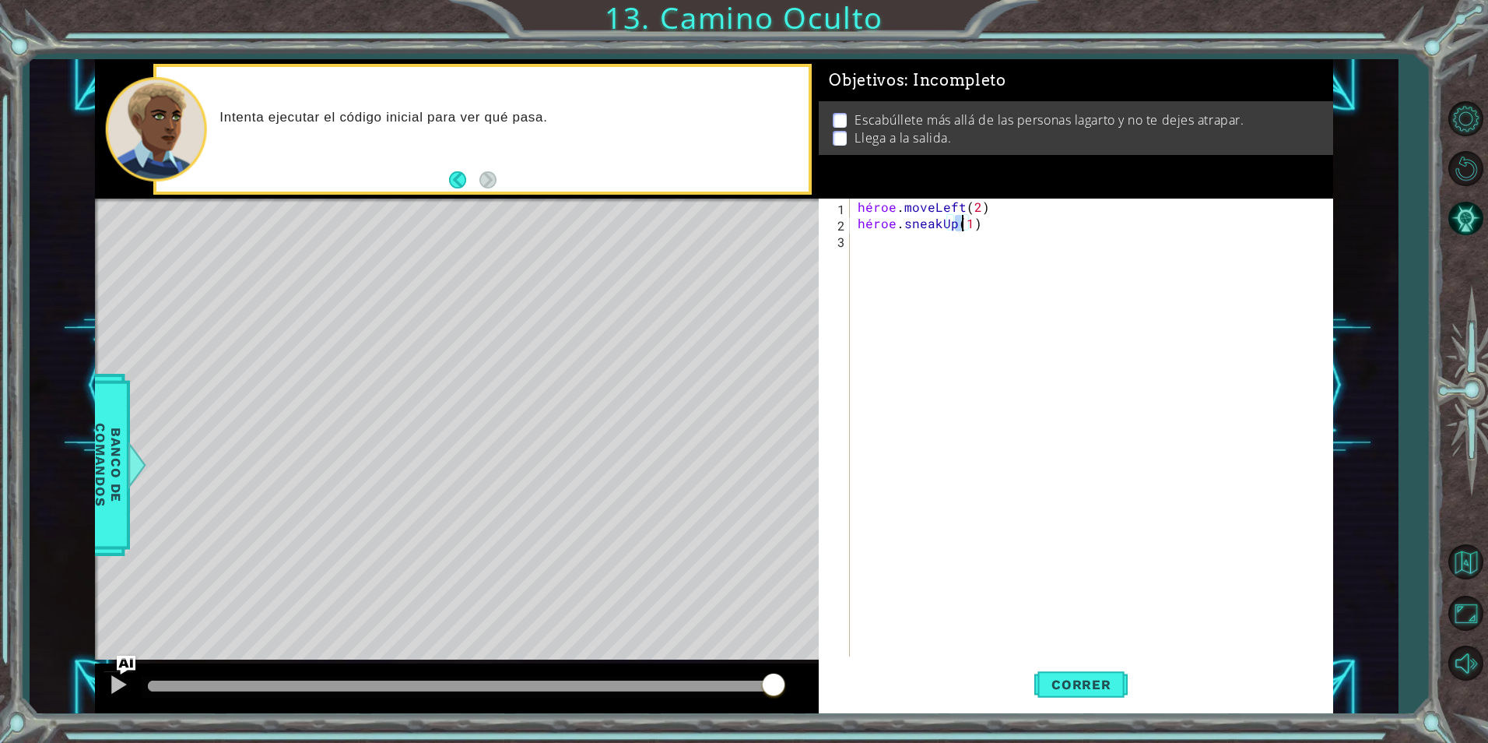
click at [971, 228] on div "héroe . moveLeft ( 2 ) héroe . sneakUp ( 1 )" at bounding box center [1095, 443] width 481 height 490
click at [982, 220] on div "héroe . moveLeft ( 2 ) héroe . sneakUp ( 1" at bounding box center [1095, 443] width 481 height 490
click at [976, 230] on div "héroe . moveLeft ( 2 ) héroe . sneakUp ( 1" at bounding box center [1095, 443] width 481 height 490
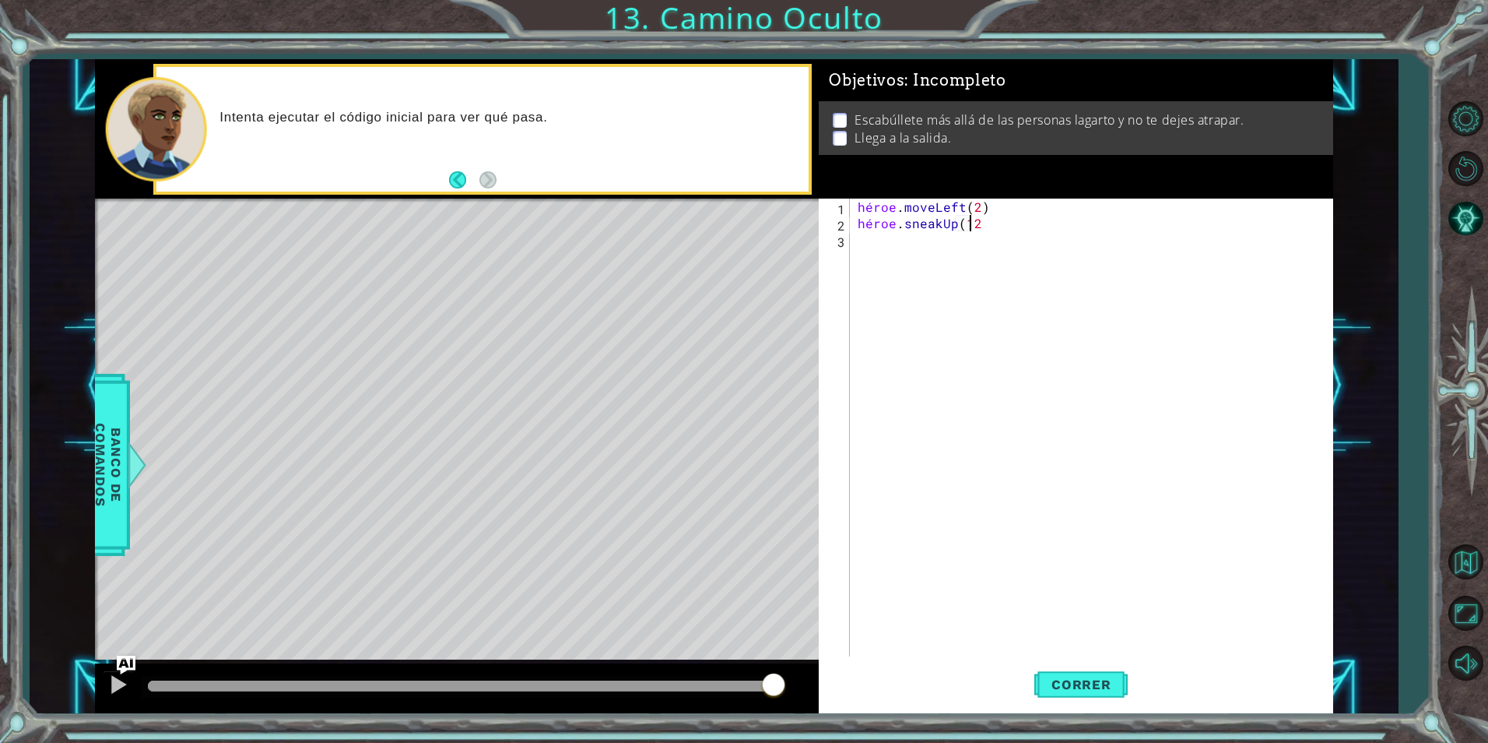
type textarea "hero.sneakUp(12)"
click at [940, 253] on div "héroe . moveLeft ( 2 ) héroe . sneakUp ( 12 )" at bounding box center [1095, 443] width 481 height 490
click at [967, 223] on div "héroe . moveLeft ( 2 ) héroe . sneakUp ( 12 )" at bounding box center [1095, 443] width 481 height 490
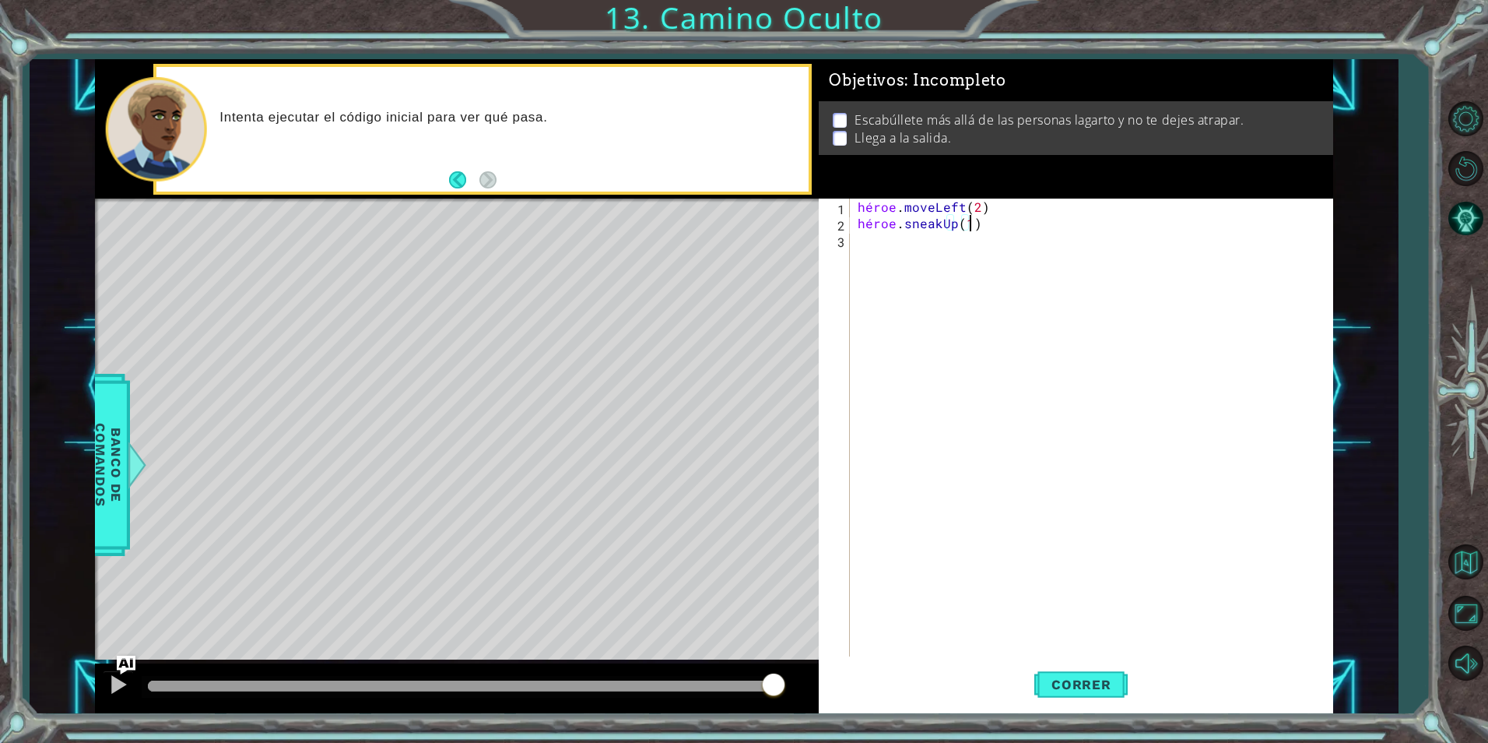
click at [970, 220] on div "héroe . moveLeft ( 2 ) héroe . sneakUp ( 1 )" at bounding box center [1095, 443] width 481 height 490
click at [973, 223] on div "héroe . moveLeft ( 2 ) héroe . sneakUp ( 1" at bounding box center [1095, 443] width 481 height 490
drag, startPoint x: 970, startPoint y: 223, endPoint x: 866, endPoint y: 231, distance: 103.9
click at [866, 231] on div "héroe . moveLeft ( 2 ) héroe . [GEOGRAPHIC_DATA] (" at bounding box center [1095, 443] width 481 height 490
type textarea "h"
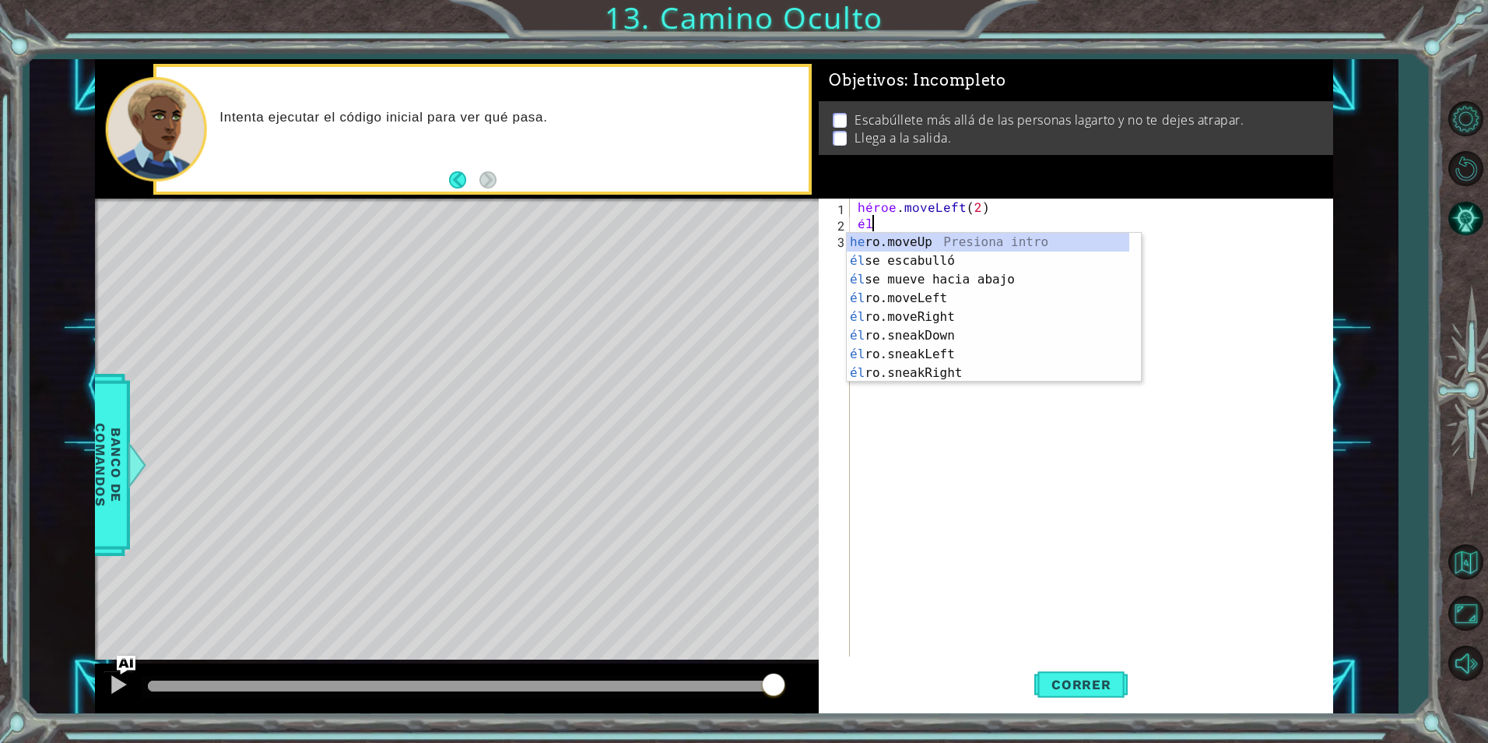
scroll to position [0, 1]
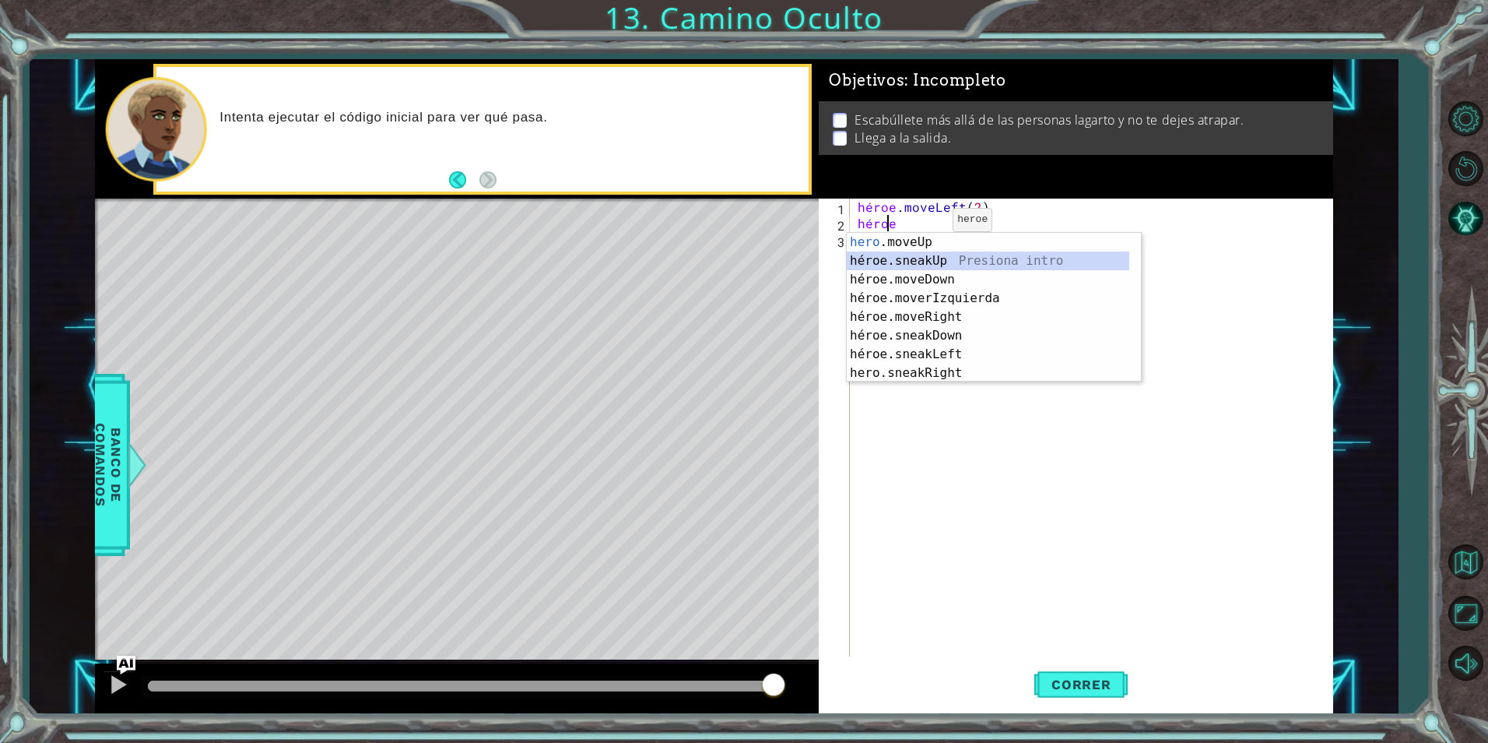
click at [916, 257] on div "hero .moveUp Presiona intro héroe.sneakUp Presiona intro héroe.moveDown Presion…" at bounding box center [988, 326] width 283 height 187
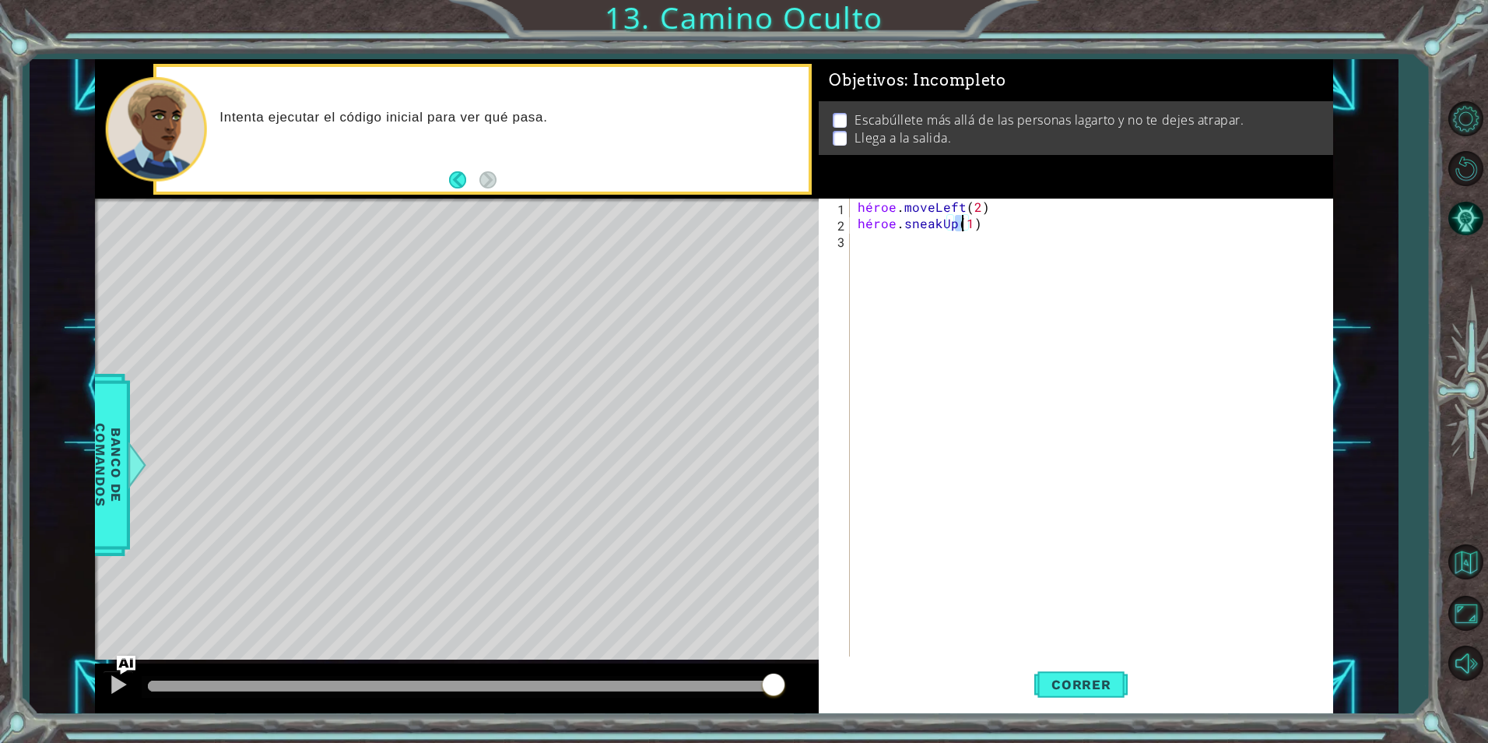
click at [969, 221] on div "héroe . moveLeft ( 2 ) héroe . sneakUp ( 1 )" at bounding box center [1095, 443] width 481 height 490
click at [985, 225] on div "héroe . moveLeft ( 2 ) héroe . sneakUp ( 1" at bounding box center [1095, 443] width 481 height 490
click at [984, 225] on div "héroe . moveLeft ( 2 ) héroe . sneakUp ( 1" at bounding box center [1095, 443] width 481 height 490
drag, startPoint x: 961, startPoint y: 219, endPoint x: 973, endPoint y: 223, distance: 12.1
click at [973, 223] on div "héroe . moveLeft ( 2 ) héroe . sneakUp ( 1" at bounding box center [1095, 443] width 481 height 490
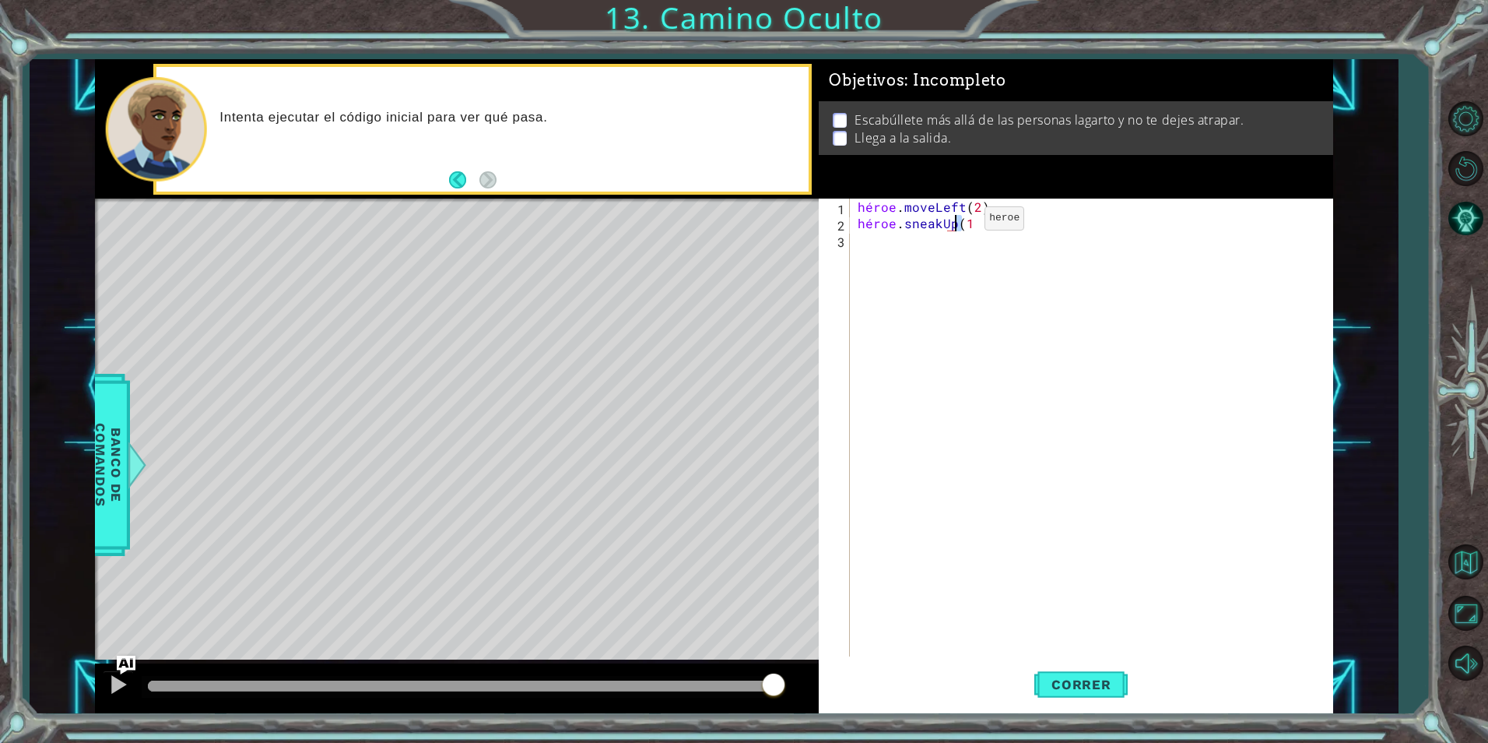
drag, startPoint x: 973, startPoint y: 223, endPoint x: 958, endPoint y: 222, distance: 14.8
click at [958, 222] on div "héroe . moveLeft ( 2 ) héroe . sneakUp ( 1" at bounding box center [1095, 443] width 481 height 490
click at [969, 227] on div "héroe . moveLeft ( 2 ) héroe . sneakUp ( 1" at bounding box center [1091, 427] width 473 height 458
click at [981, 219] on div "héroe . moveLeft ( 2 ) héroe . sneakUp ( 1" at bounding box center [1095, 443] width 481 height 490
click at [974, 227] on div "héroe . moveLeft ( 2 ) héroe . sneakUp ( 1" at bounding box center [1095, 443] width 481 height 490
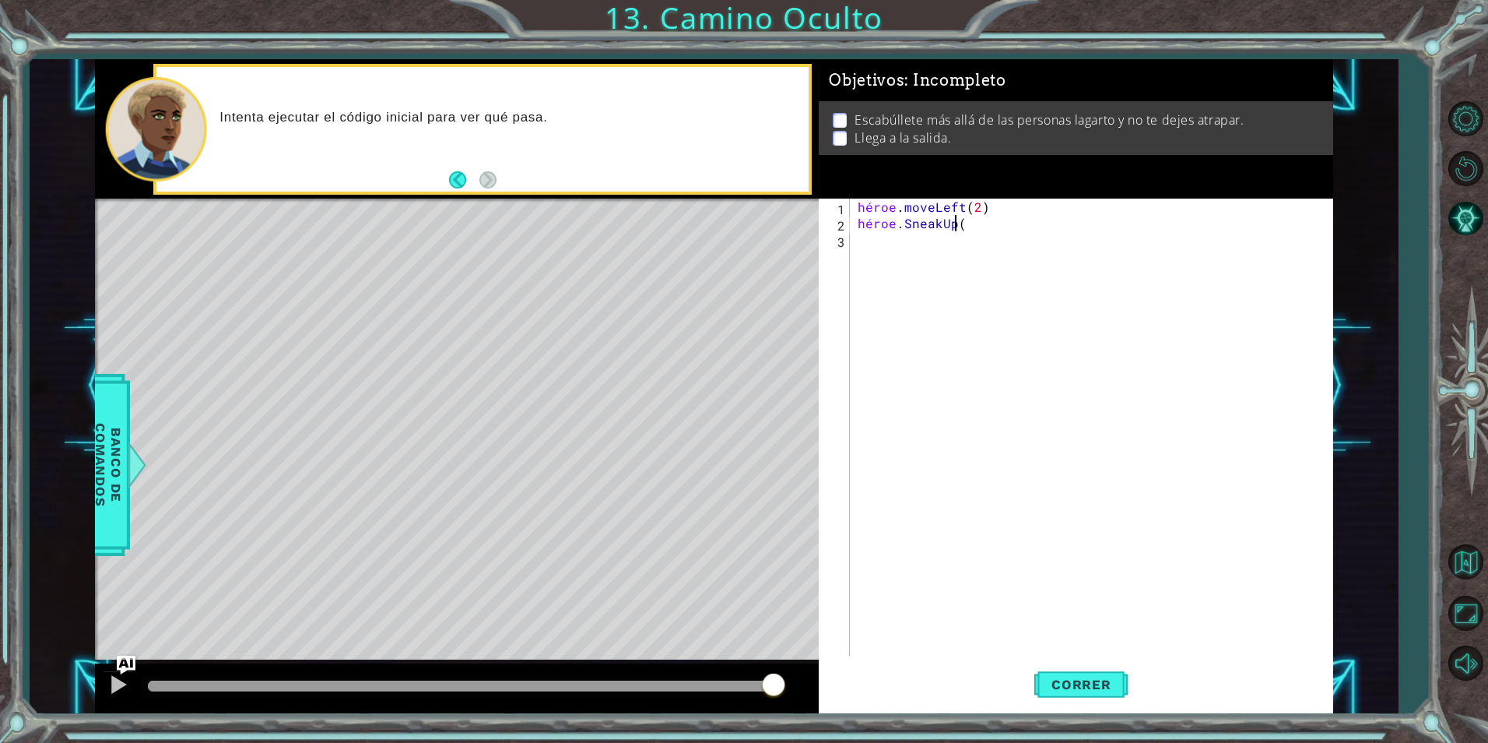
type textarea "hero.sneakUp"
click at [978, 233] on div "héroe . moveLeft ( 2 ) héroe . SneakUp" at bounding box center [1095, 443] width 481 height 490
click at [956, 230] on div "héroe . moveLeft ( 2 ) héroe . SneakUp" at bounding box center [1095, 443] width 481 height 490
type textarea "hero.sneakUp"
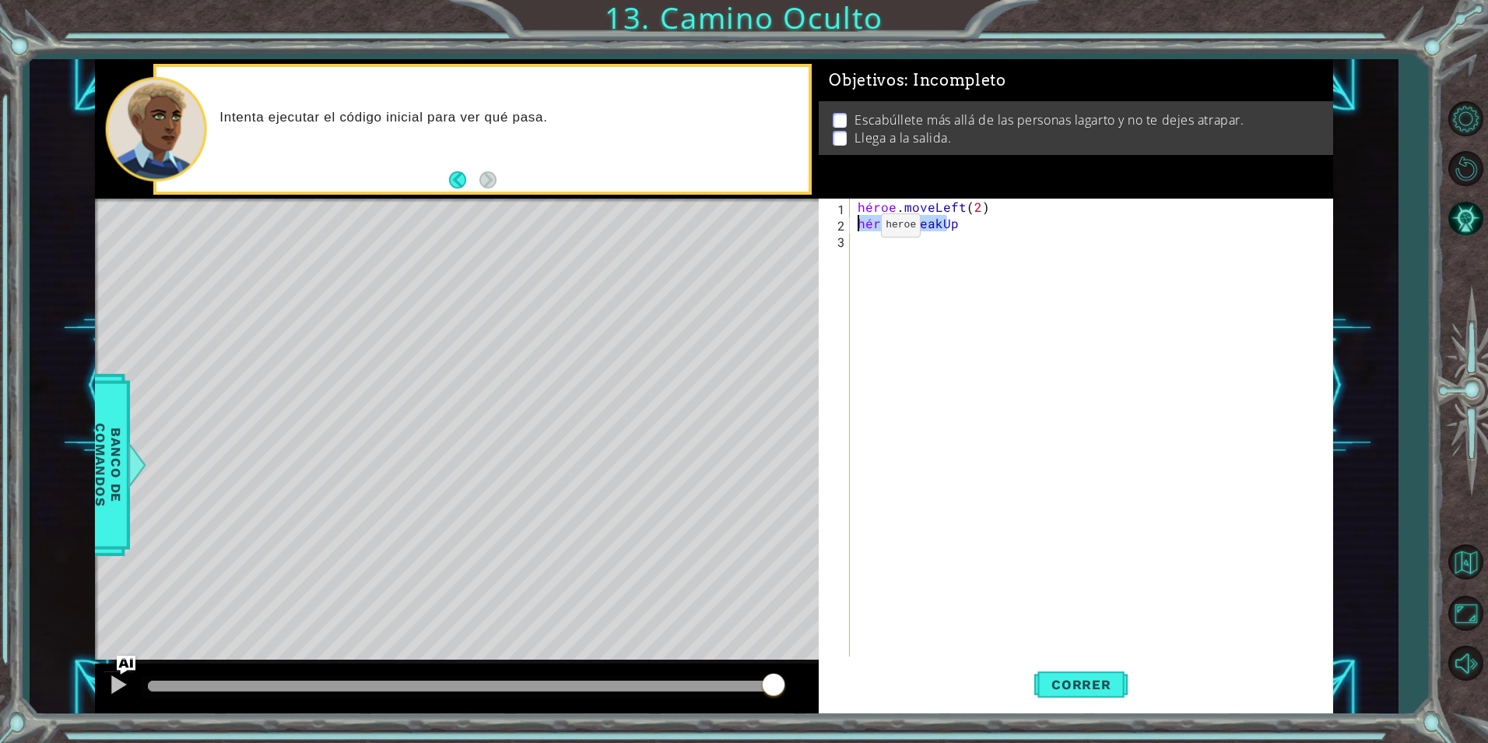
drag, startPoint x: 957, startPoint y: 224, endPoint x: 851, endPoint y: 230, distance: 105.2
click at [851, 230] on div "hero.sneakUp 1 2 3 héroe . moveLeft ( 2 ) héroe . SneakUp ההההההההההההההההההההה…" at bounding box center [1073, 427] width 509 height 458
